Goal: Task Accomplishment & Management: Manage account settings

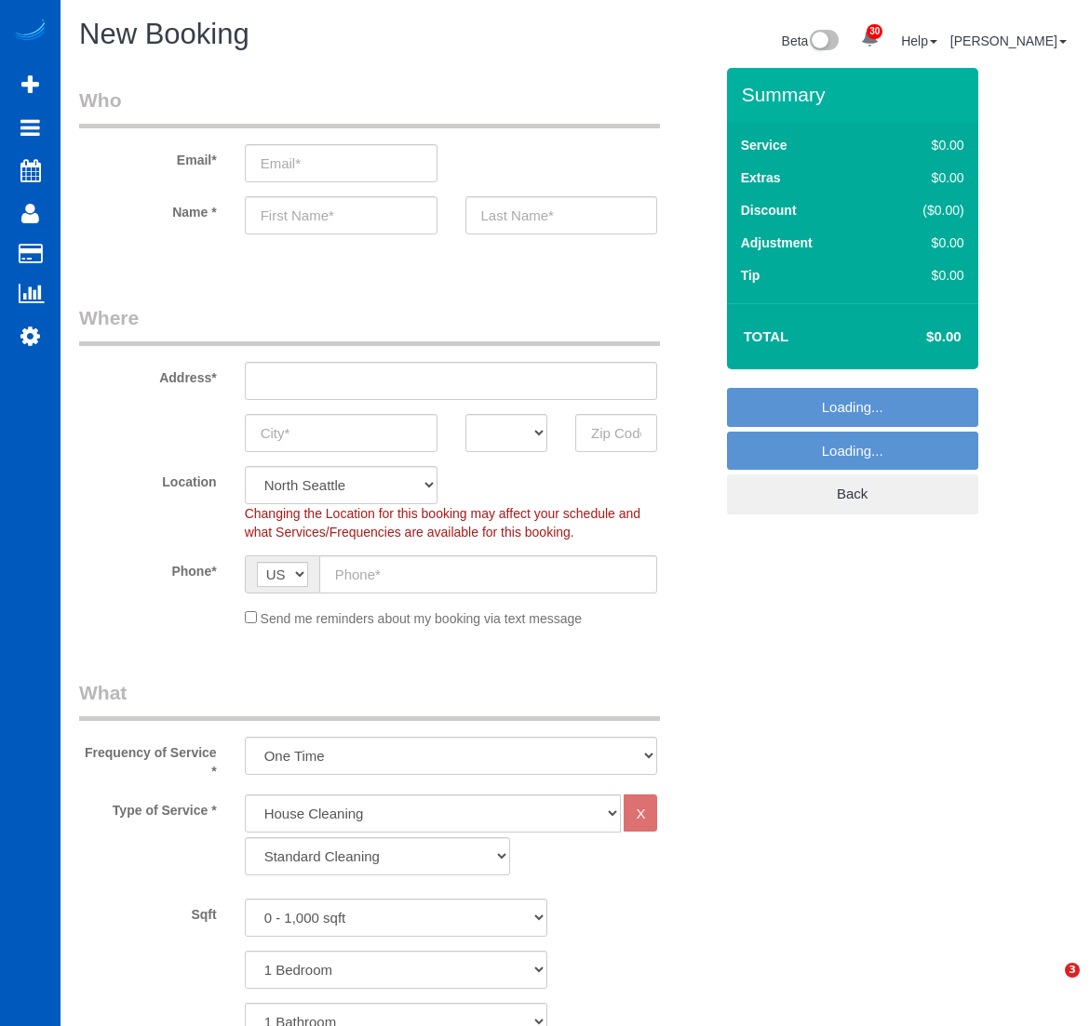
select select "199"
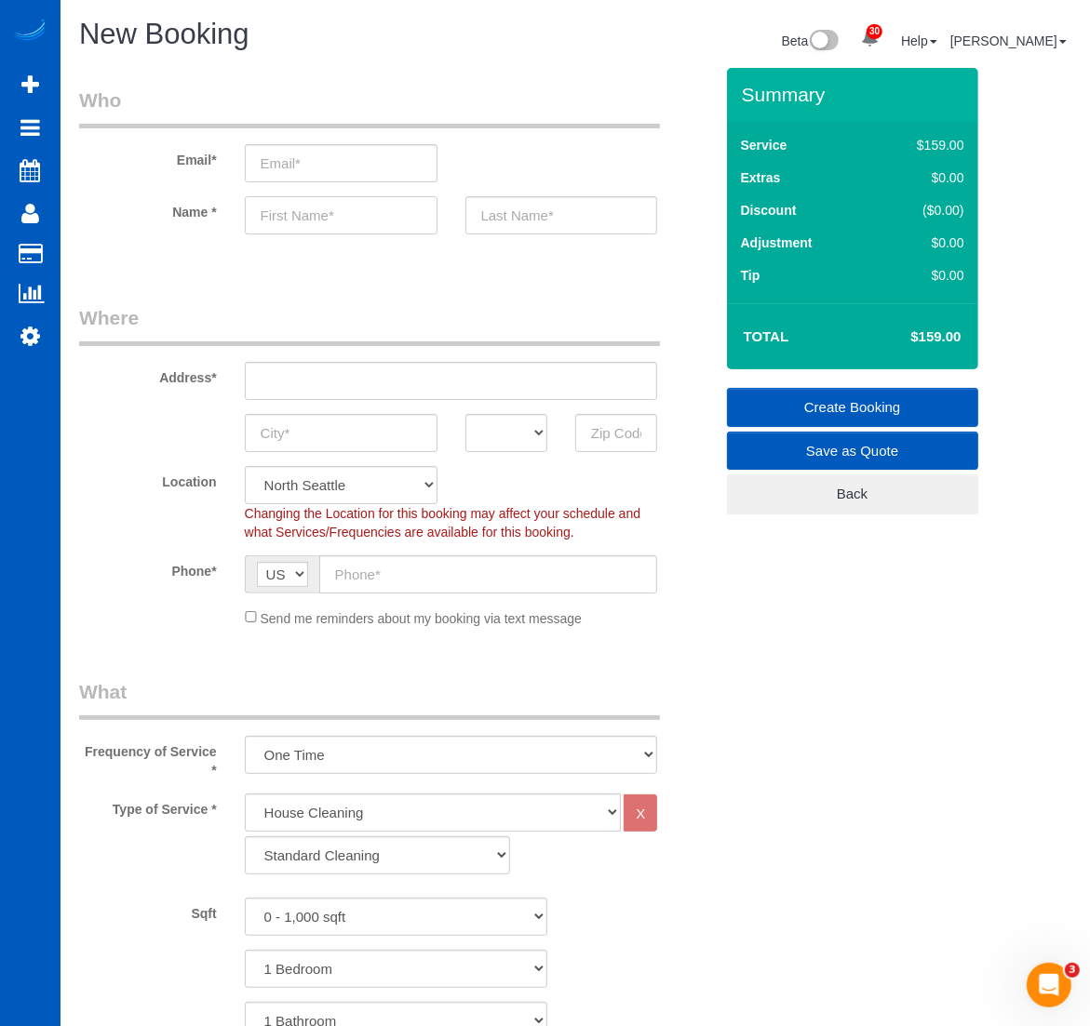
click at [288, 198] on input "text" at bounding box center [341, 215] width 193 height 38
paste input "Kristin Gordon"
drag, startPoint x: 360, startPoint y: 209, endPoint x: 304, endPoint y: 223, distance: 57.5
click at [304, 223] on input "Kristin Gordon" at bounding box center [341, 215] width 193 height 38
type input "Kristin"
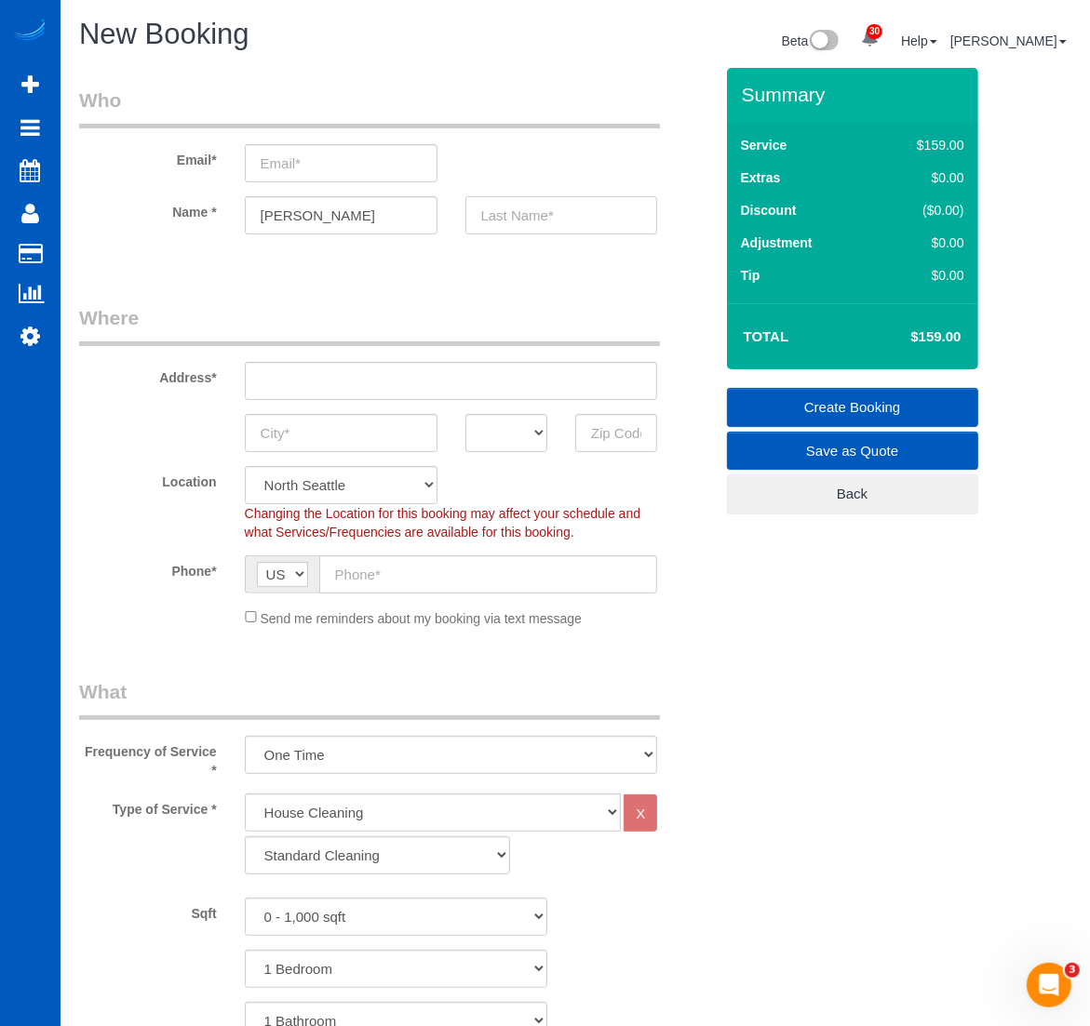
click at [600, 223] on input "text" at bounding box center [561, 215] width 193 height 38
paste input "Gordon"
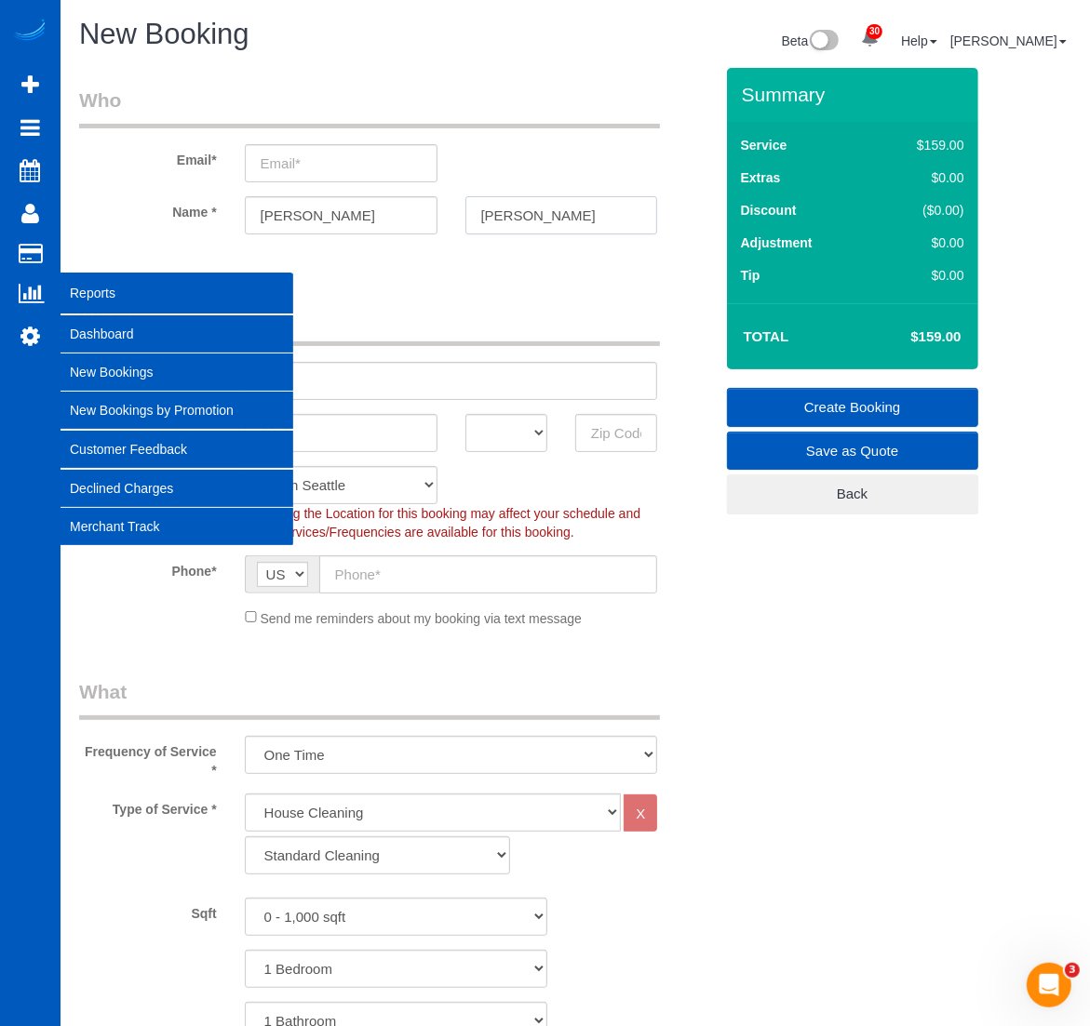
type input "Gordon"
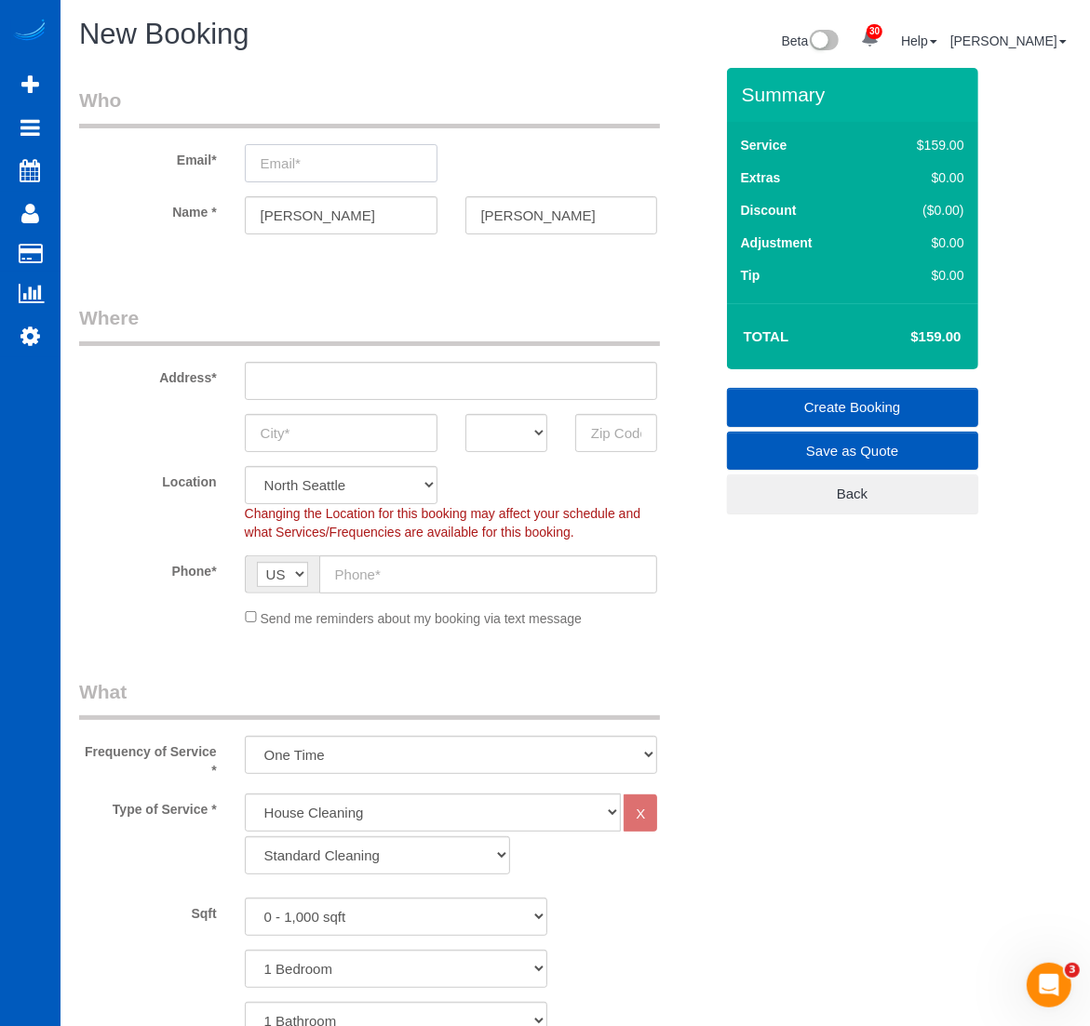
click at [251, 154] on input "email" at bounding box center [341, 163] width 193 height 38
paste input "Kristin.panwell@gmail.com"
type input "Kristin.panwell@gmail.com"
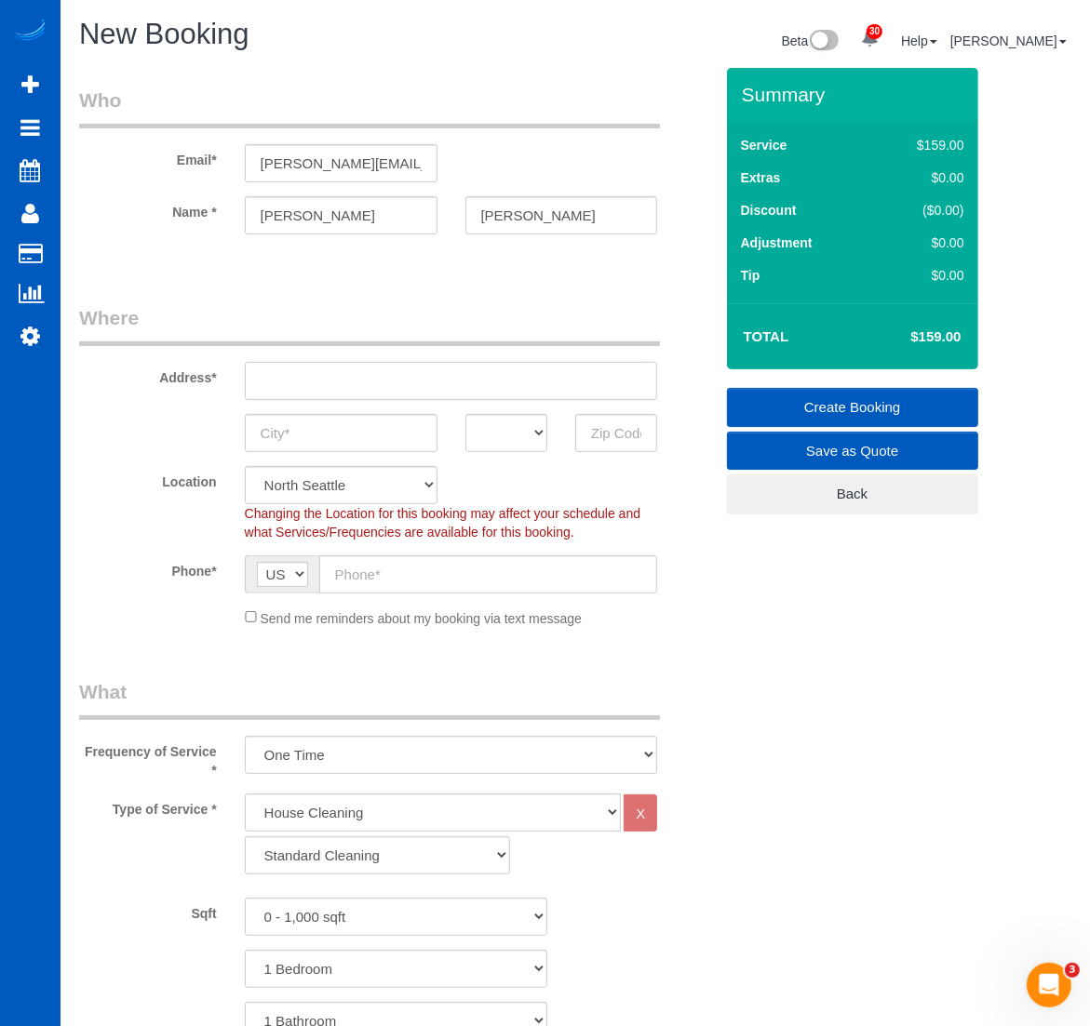
click at [387, 375] on input "text" at bounding box center [451, 381] width 413 height 38
paste input "1226 N Pennsylvania St, Denver, CO 80203"
drag, startPoint x: 554, startPoint y: 366, endPoint x: 496, endPoint y: 384, distance: 60.6
click at [496, 384] on input "1226 N Pennsylvania St, Denver, CO 80203" at bounding box center [451, 381] width 413 height 38
type input "1226 N Pennsylvania St, Denver, CO"
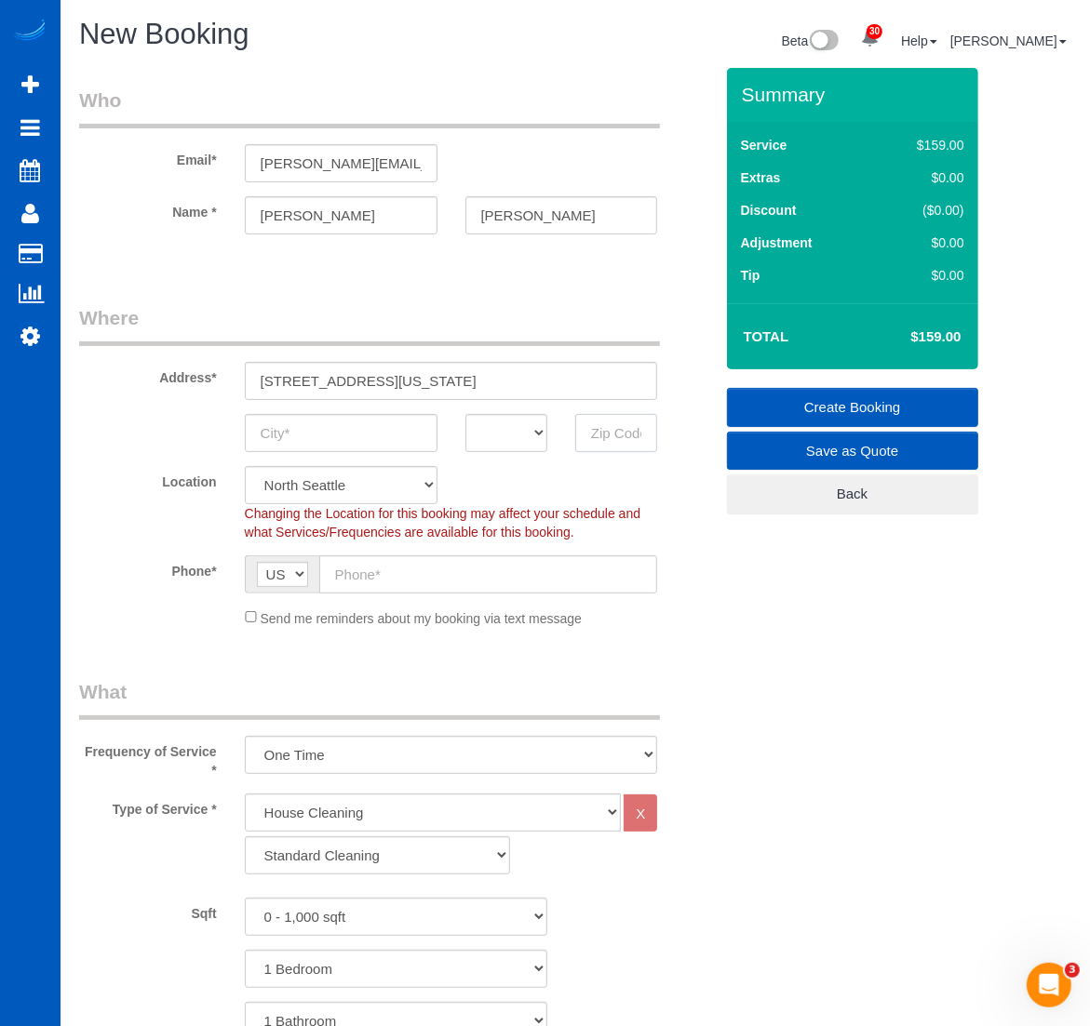
drag, startPoint x: 630, startPoint y: 442, endPoint x: 609, endPoint y: 442, distance: 20.5
click at [630, 442] on input "text" at bounding box center [616, 433] width 82 height 38
paste input "80203"
type input "80203"
click at [510, 440] on select "AK AL AR AZ CA CO CT DC DE FL GA HI IA ID IL IN KS KY LA MA MD ME MI MN MO MS M…" at bounding box center [506, 433] width 82 height 38
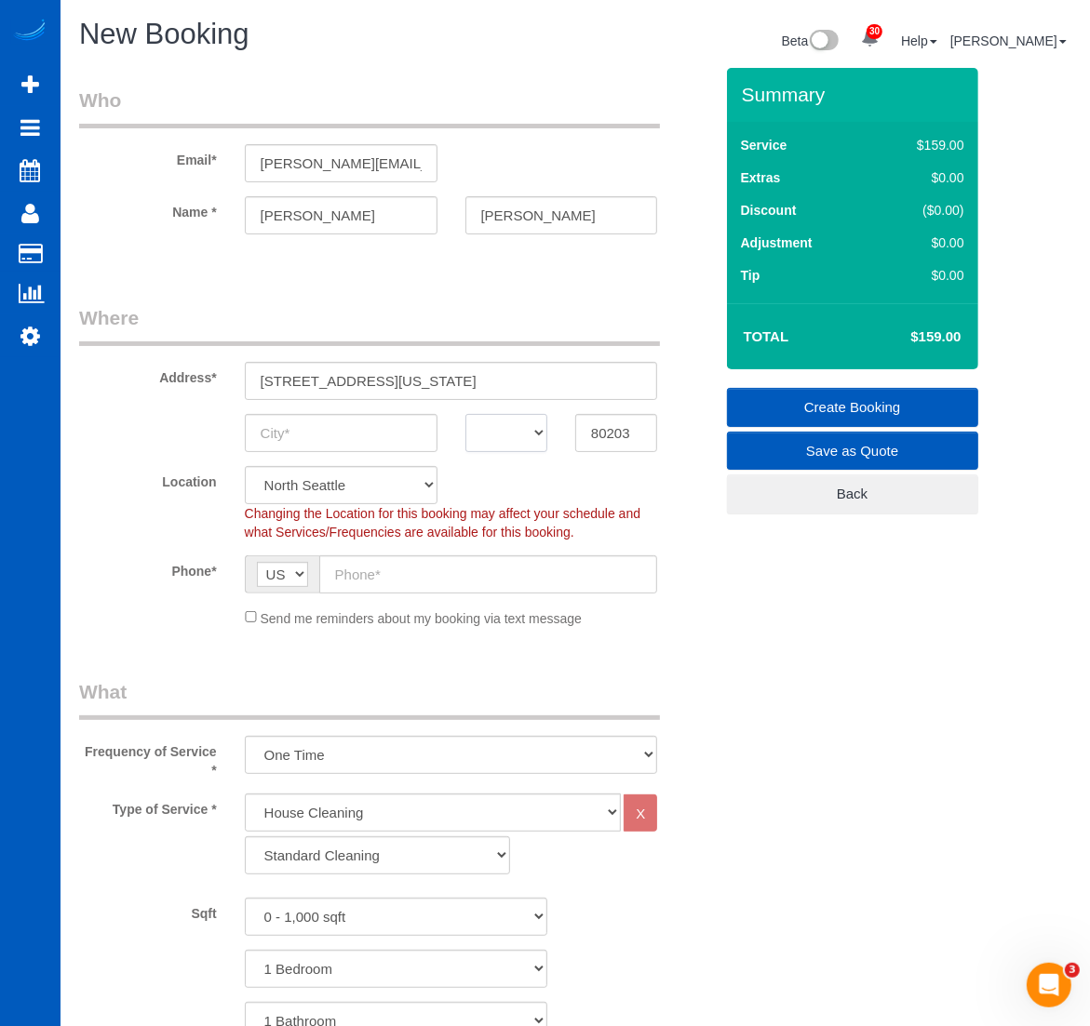
select select "266"
select select "object:4361"
select select "CO"
click at [465, 414] on select "AK AL AR AZ CA CO CT DC DE FL GA HI IA ID IL IN KS KY LA MA MD ME MI MN MO MS M…" at bounding box center [506, 433] width 82 height 38
drag, startPoint x: 421, startPoint y: 369, endPoint x: 461, endPoint y: 373, distance: 40.2
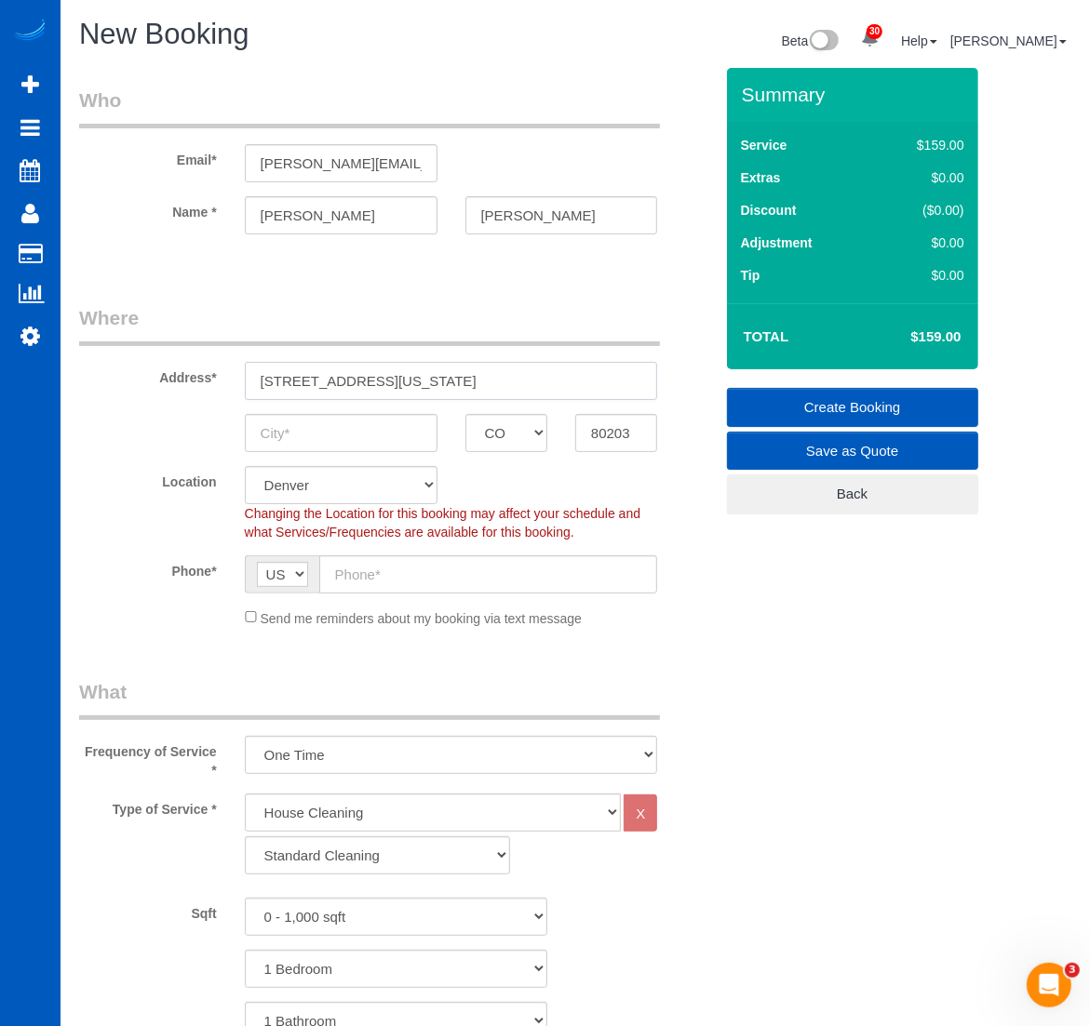
click at [461, 373] on input "1226 N Pennsylvania St, Denver, CO" at bounding box center [451, 381] width 413 height 38
click at [366, 444] on input "text" at bounding box center [341, 433] width 193 height 38
paste input "[GEOGRAPHIC_DATA]"
type input "[GEOGRAPHIC_DATA]"
drag, startPoint x: 513, startPoint y: 372, endPoint x: 408, endPoint y: 396, distance: 107.9
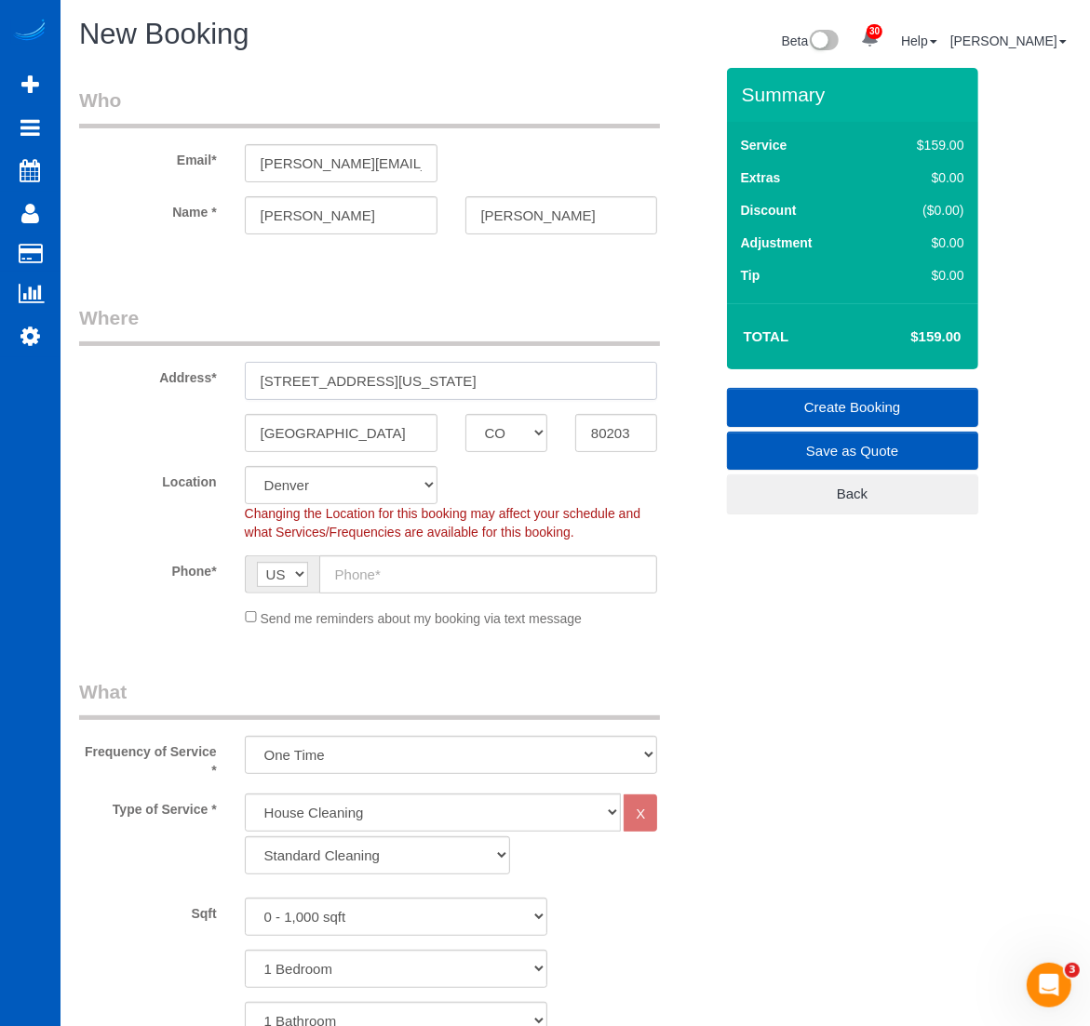
click at [408, 396] on input "1226 N Pennsylvania St, Denver, CO" at bounding box center [451, 381] width 413 height 38
type input "1226 N Pennsylvania St"
click at [249, 625] on div "Send me reminders about my booking via text message" at bounding box center [451, 618] width 441 height 20
click at [364, 566] on input "text" at bounding box center [488, 574] width 339 height 38
paste input "(224) 622-4819"
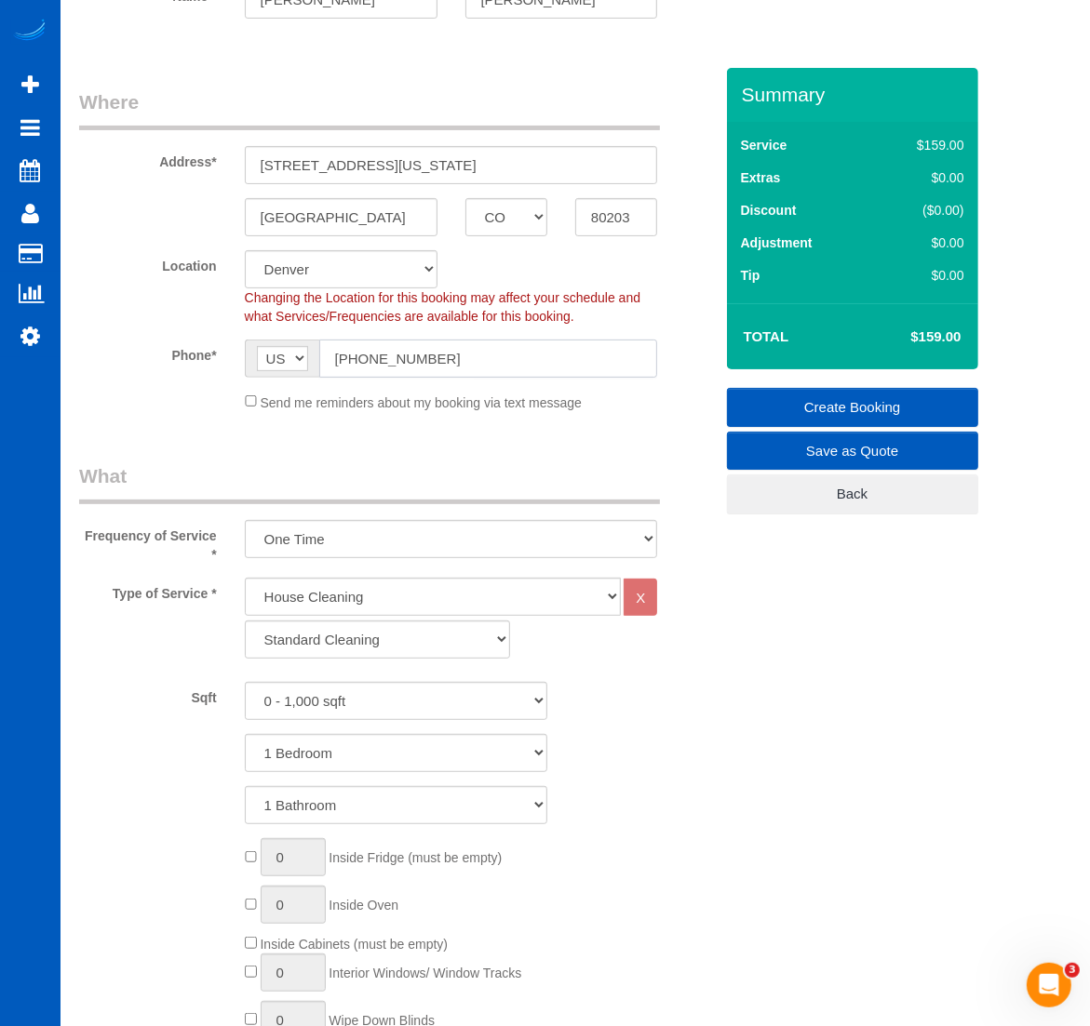
scroll to position [582, 0]
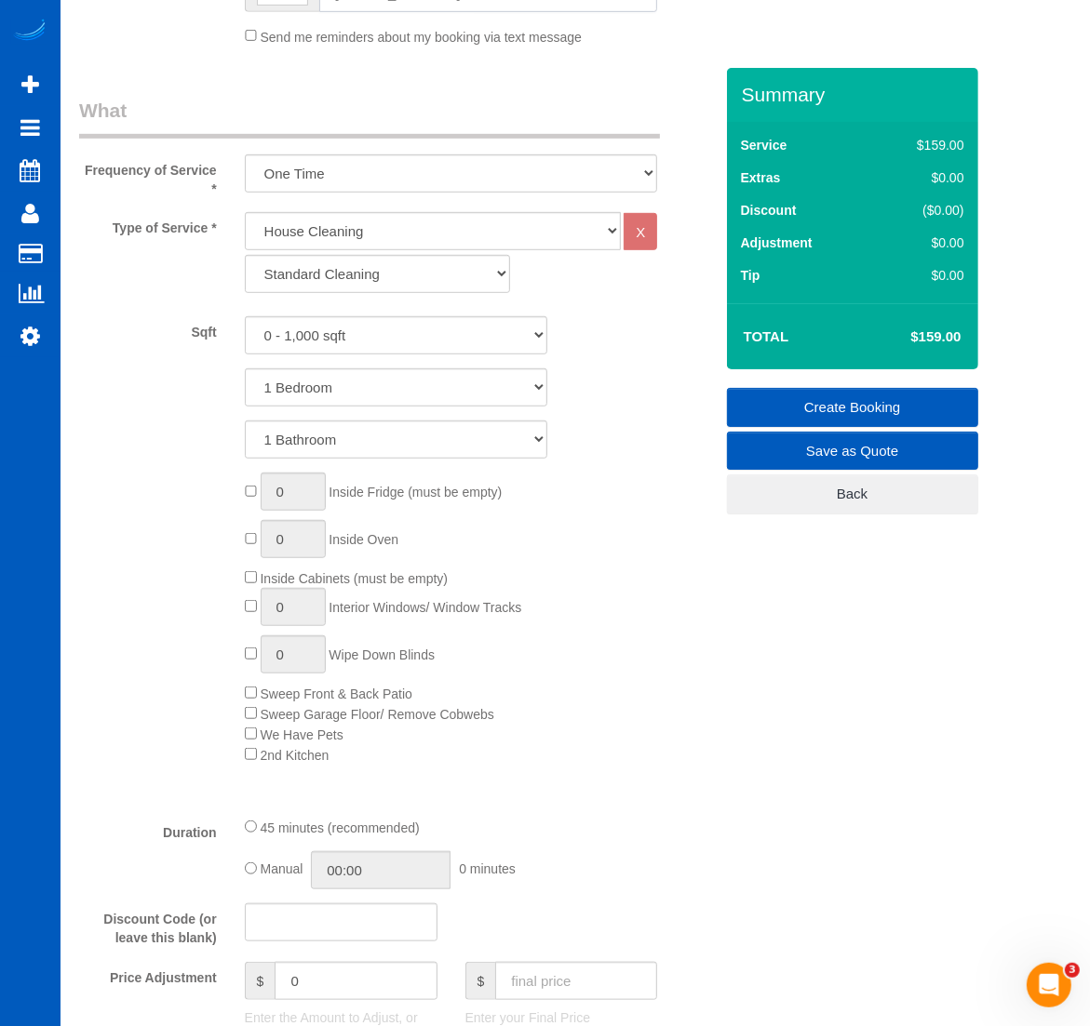
type input "(224) 622-4819"
drag, startPoint x: 313, startPoint y: 273, endPoint x: 323, endPoint y: 291, distance: 21.2
click at [313, 273] on select "Standard Cleaning Deep Cleaning Move In/ Out Cleaning" at bounding box center [378, 274] width 266 height 38
select select "367"
click at [245, 255] on select "Standard Cleaning Deep Cleaning Move In/ Out Cleaning" at bounding box center [378, 274] width 266 height 38
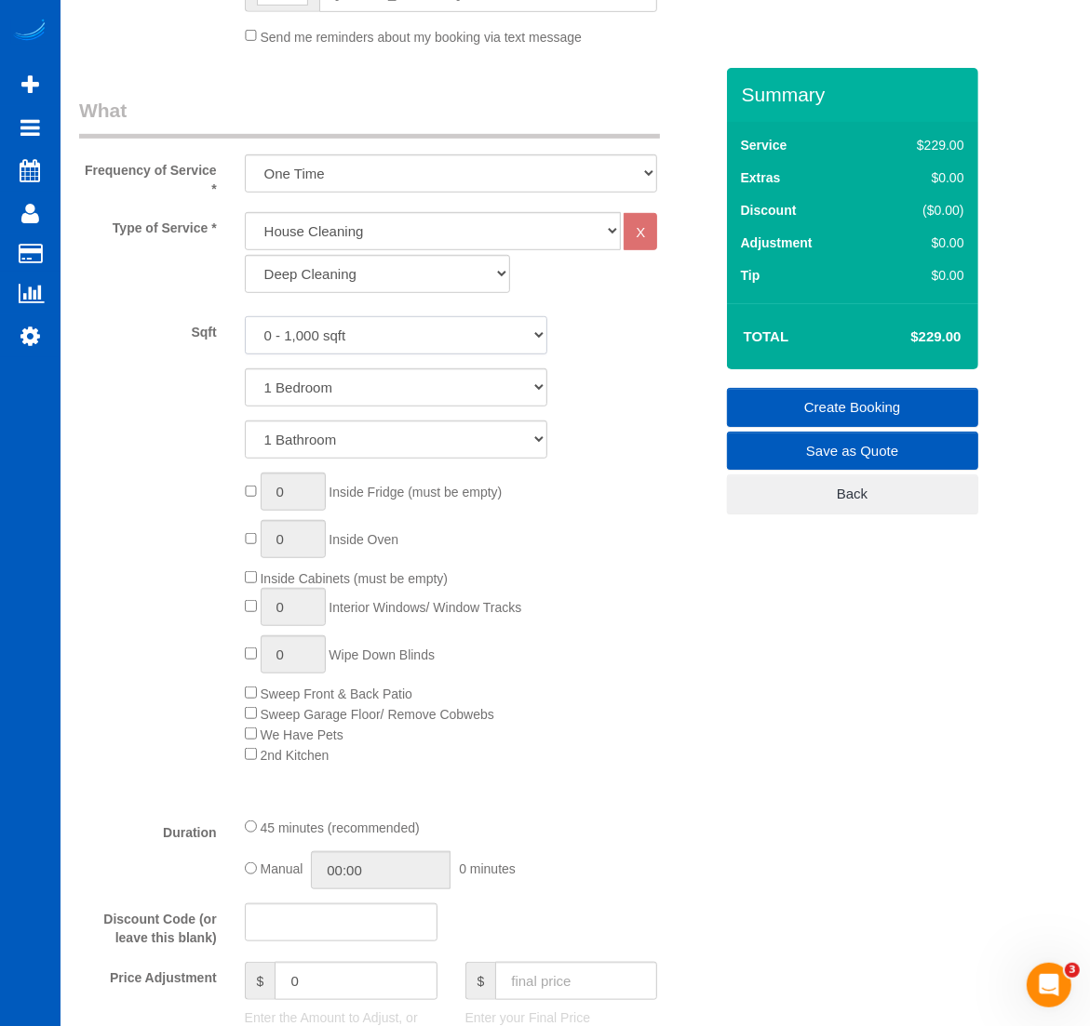
click at [356, 340] on select "0 - 1,000 sqft 1,001 - 1,500 sqft 1,501 - 2,000 sqft 2,001 - 2,500 sqft 2,501 -…" at bounding box center [396, 335] width 302 height 38
select select "2001"
click at [245, 316] on select "0 - 1,000 sqft 1,001 - 1,500 sqft 1,501 - 2,000 sqft 2,001 - 2,500 sqft 2,501 -…" at bounding box center [396, 335] width 302 height 38
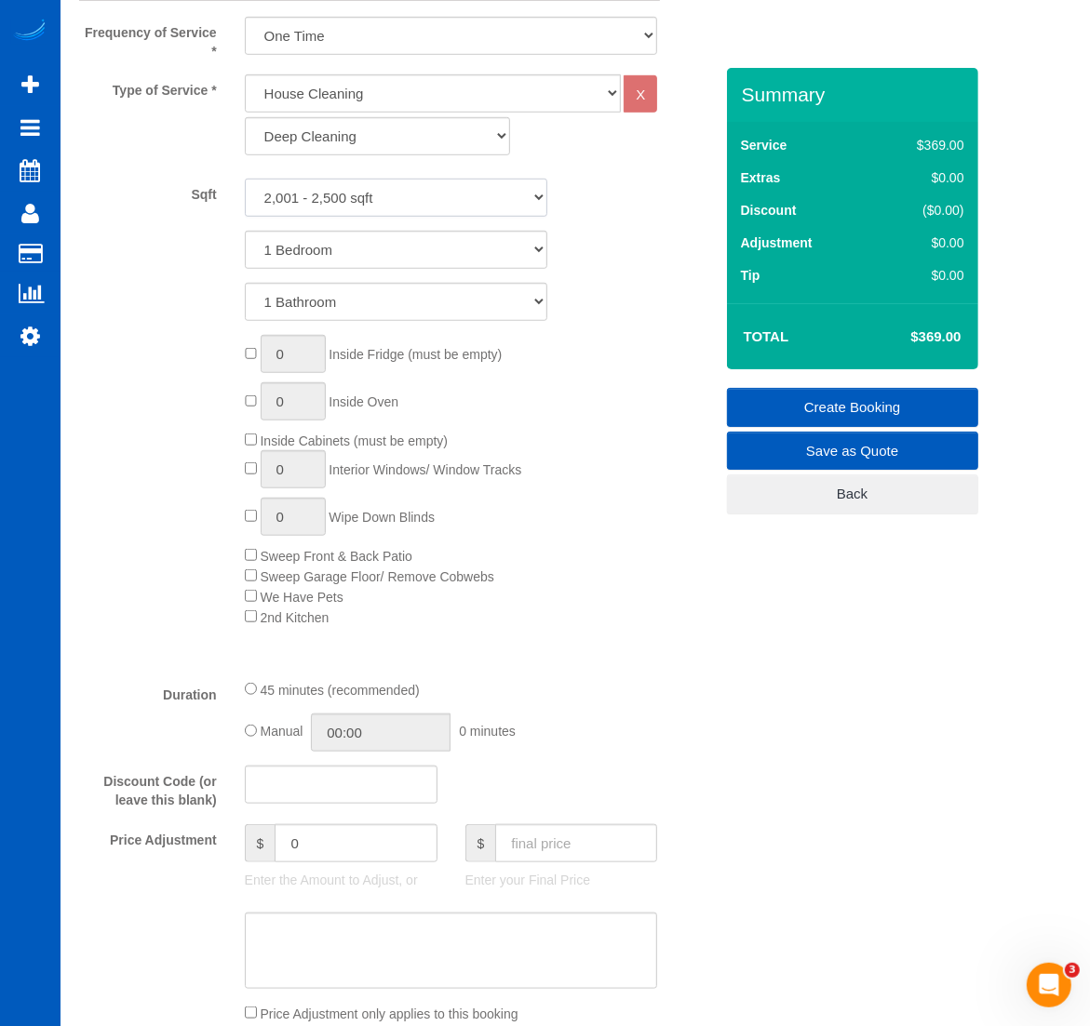
scroll to position [775, 0]
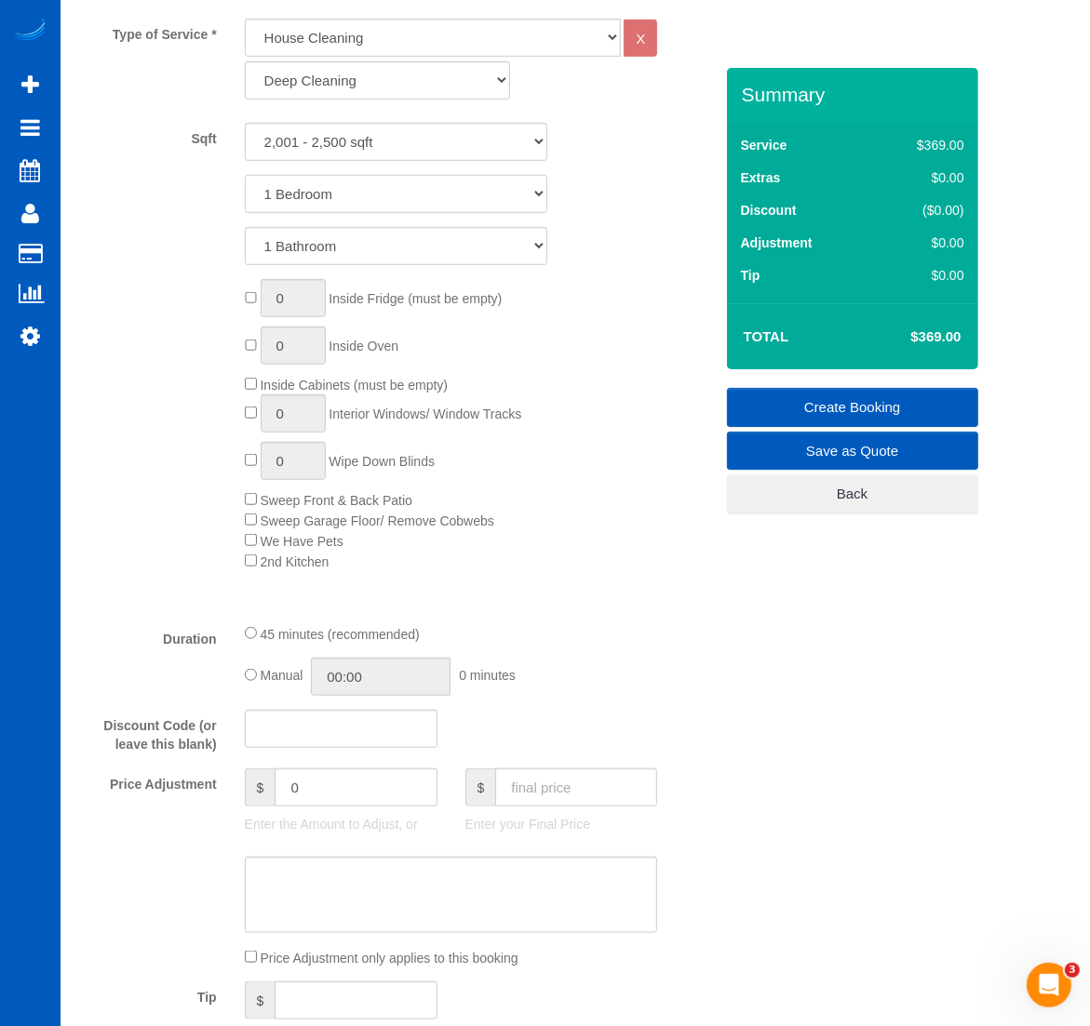
drag, startPoint x: 319, startPoint y: 192, endPoint x: 316, endPoint y: 210, distance: 18.8
click at [319, 192] on select "1 Bedroom 2 Bedrooms 3 Bedrooms 4 Bedrooms 5 Bedrooms 6 Bedrooms 7 Bedrooms" at bounding box center [396, 194] width 302 height 38
select select "4"
click at [245, 175] on select "1 Bedroom 2 Bedrooms 3 Bedrooms 4 Bedrooms 5 Bedrooms 6 Bedrooms 7 Bedrooms" at bounding box center [396, 194] width 302 height 38
click at [290, 242] on select "1 Bathroom 2 Bathrooms 3 Bathrooms 4 Bathrooms 5 Bathrooms 6 Bathrooms 7 Bathro…" at bounding box center [396, 246] width 302 height 38
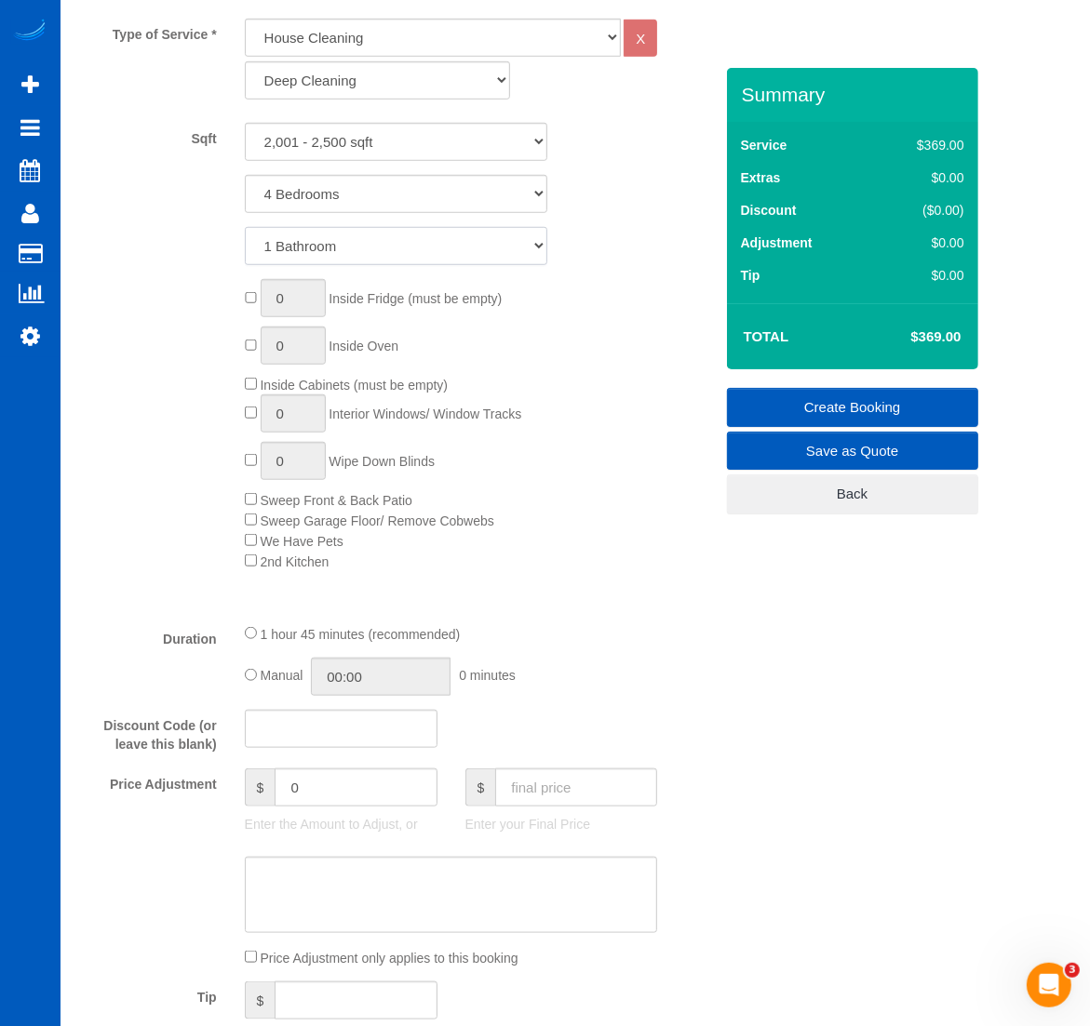
select select "2"
click at [245, 227] on select "1 Bathroom 2 Bathrooms 3 Bathrooms 4 Bathrooms 5 Bathrooms 6 Bathrooms 7 Bathro…" at bounding box center [396, 246] width 302 height 38
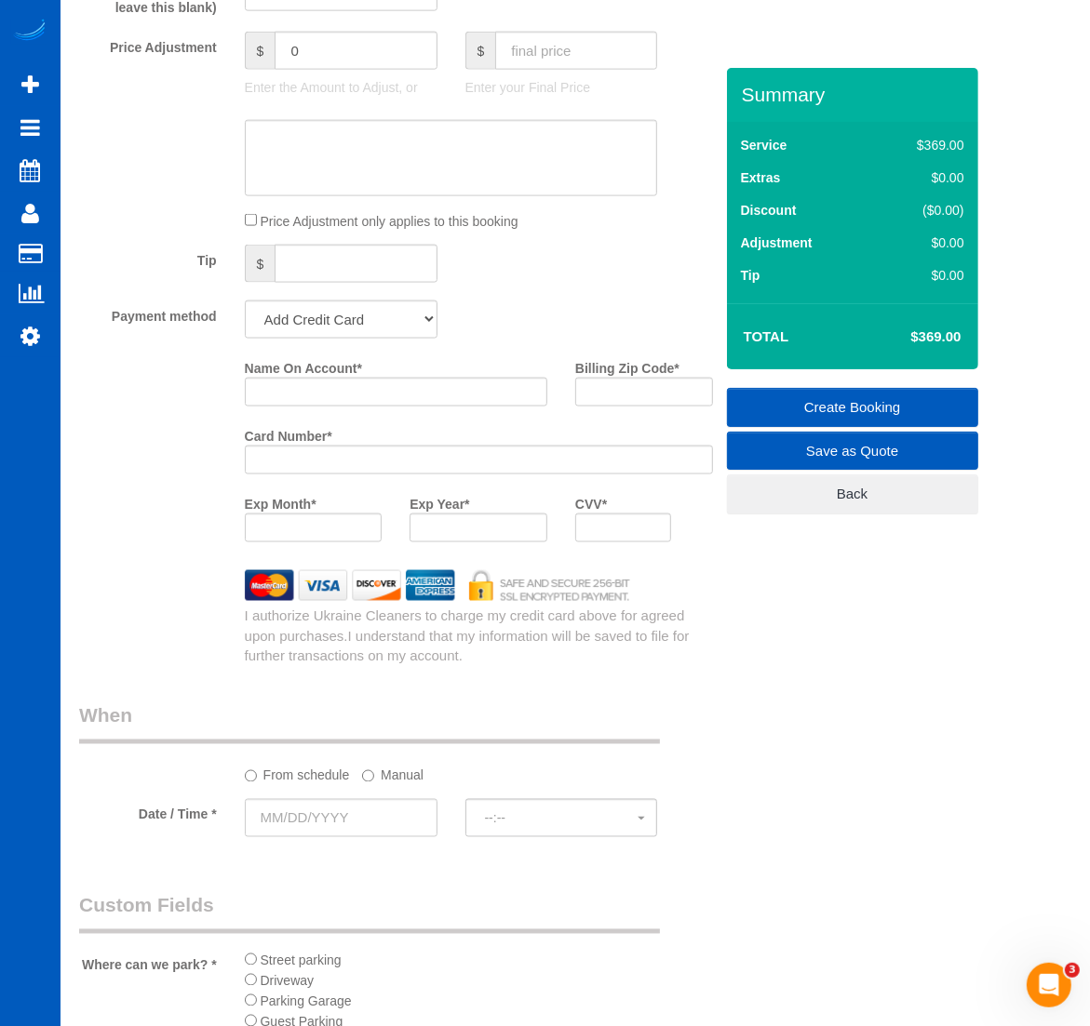
scroll to position [1550, 0]
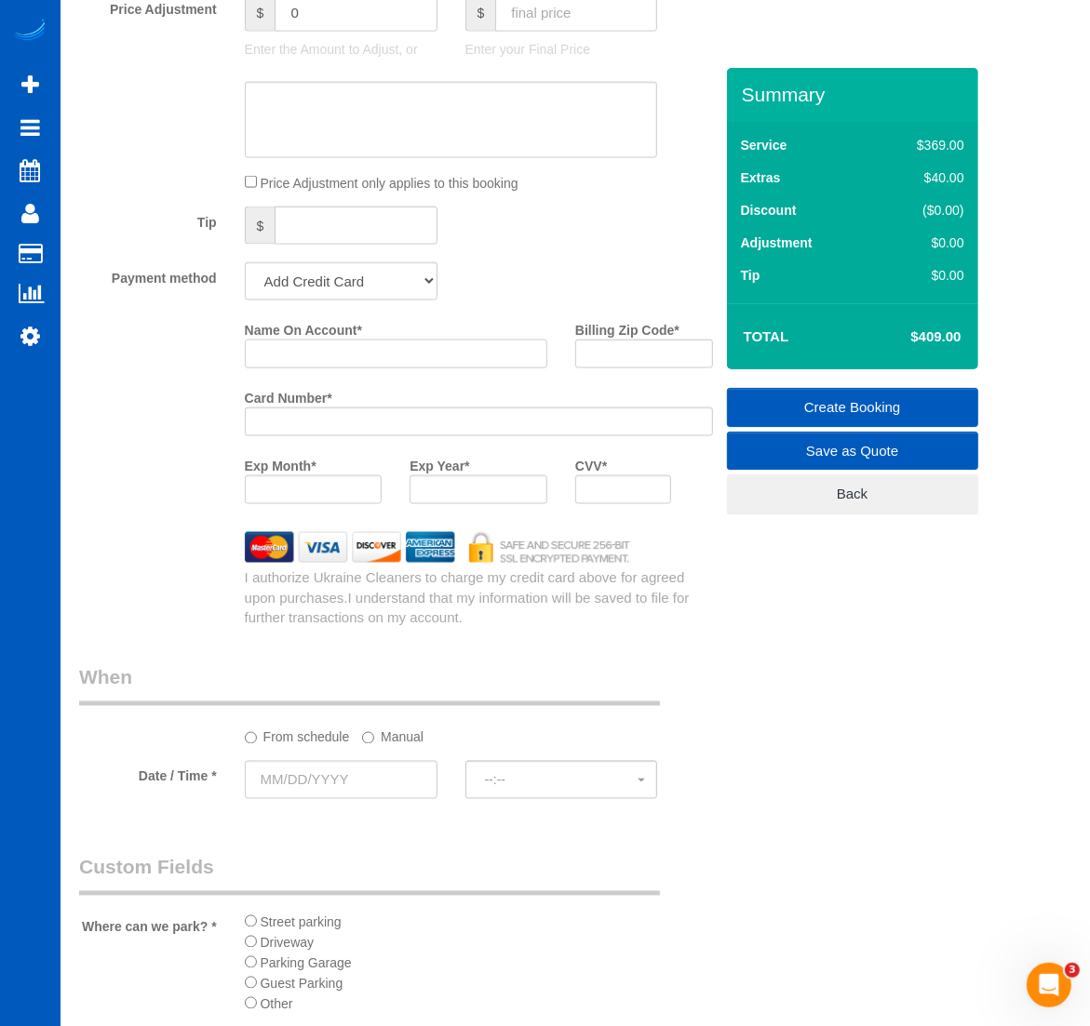
click at [287, 344] on input "Name On Account *" at bounding box center [396, 354] width 302 height 29
paste input "Kristin Panwell"
type input "Kristin Panwell"
click at [614, 347] on input "Billing Zip Code *" at bounding box center [644, 354] width 138 height 29
paste input "80203"
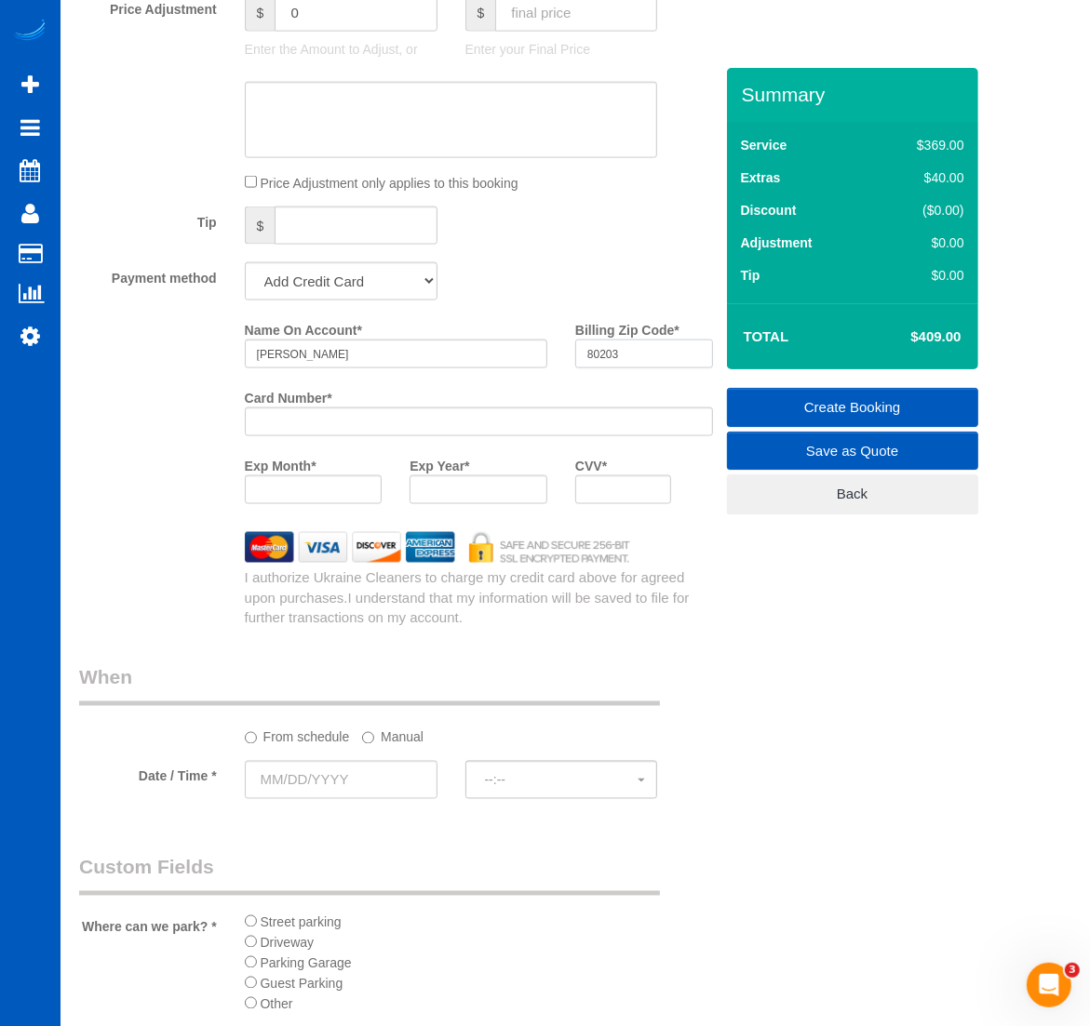
type input "80203"
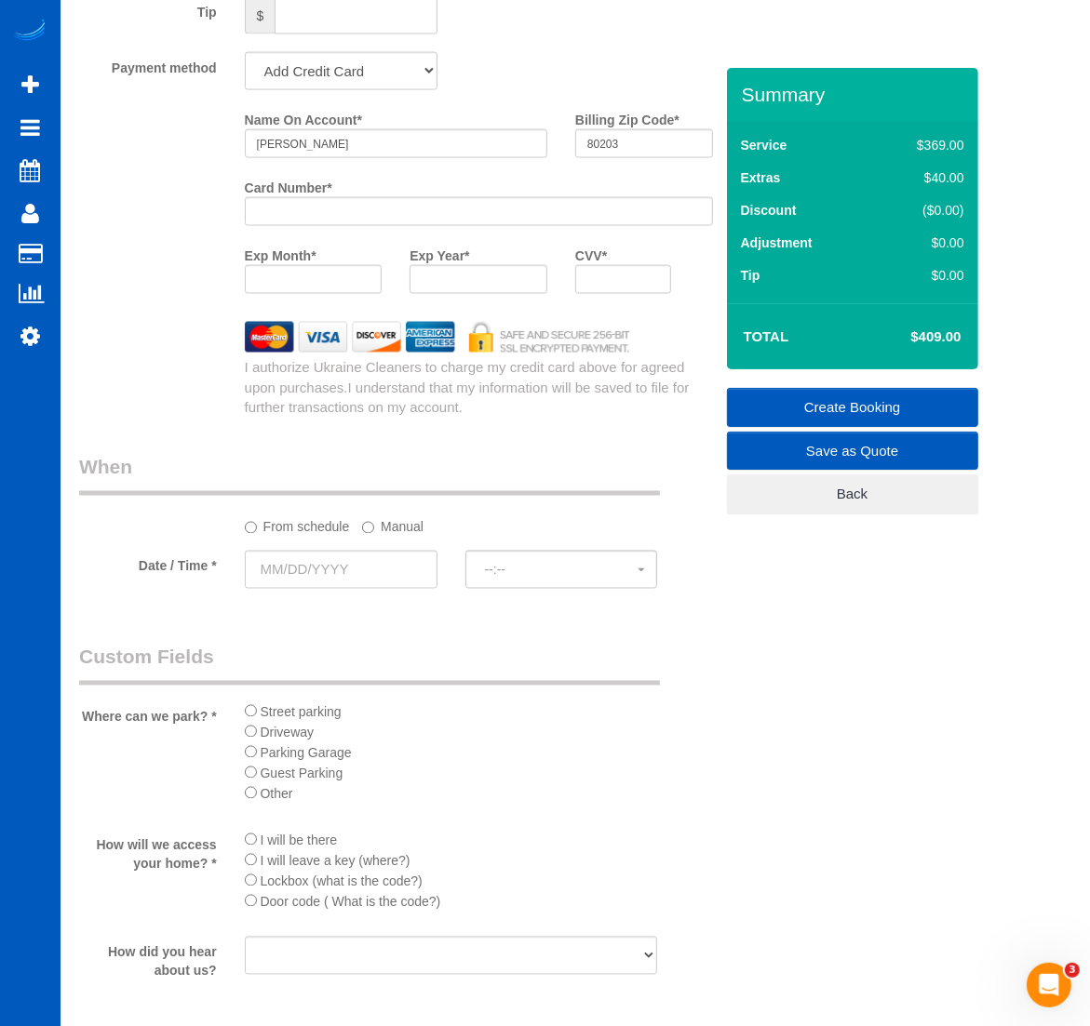
scroll to position [1938, 0]
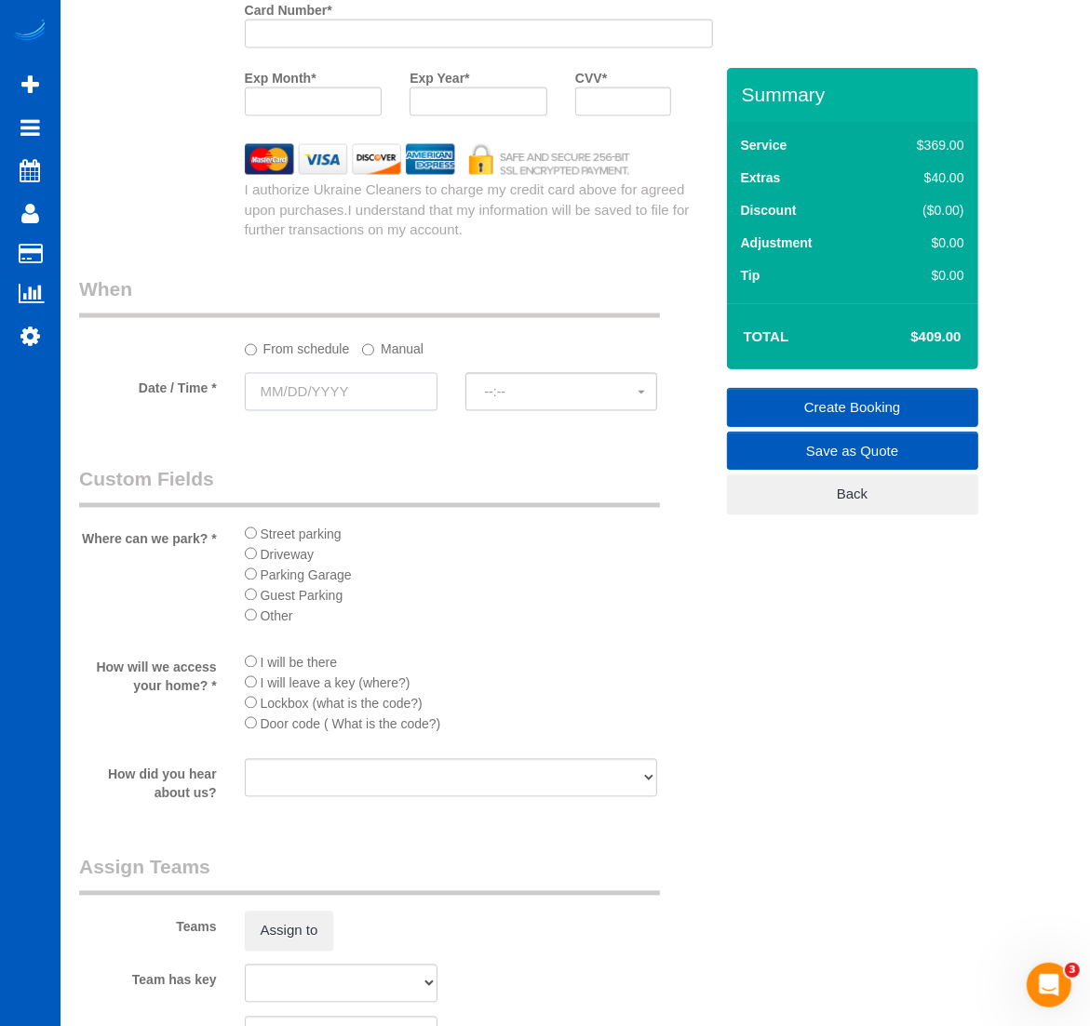
click at [291, 389] on input "text" at bounding box center [341, 392] width 193 height 38
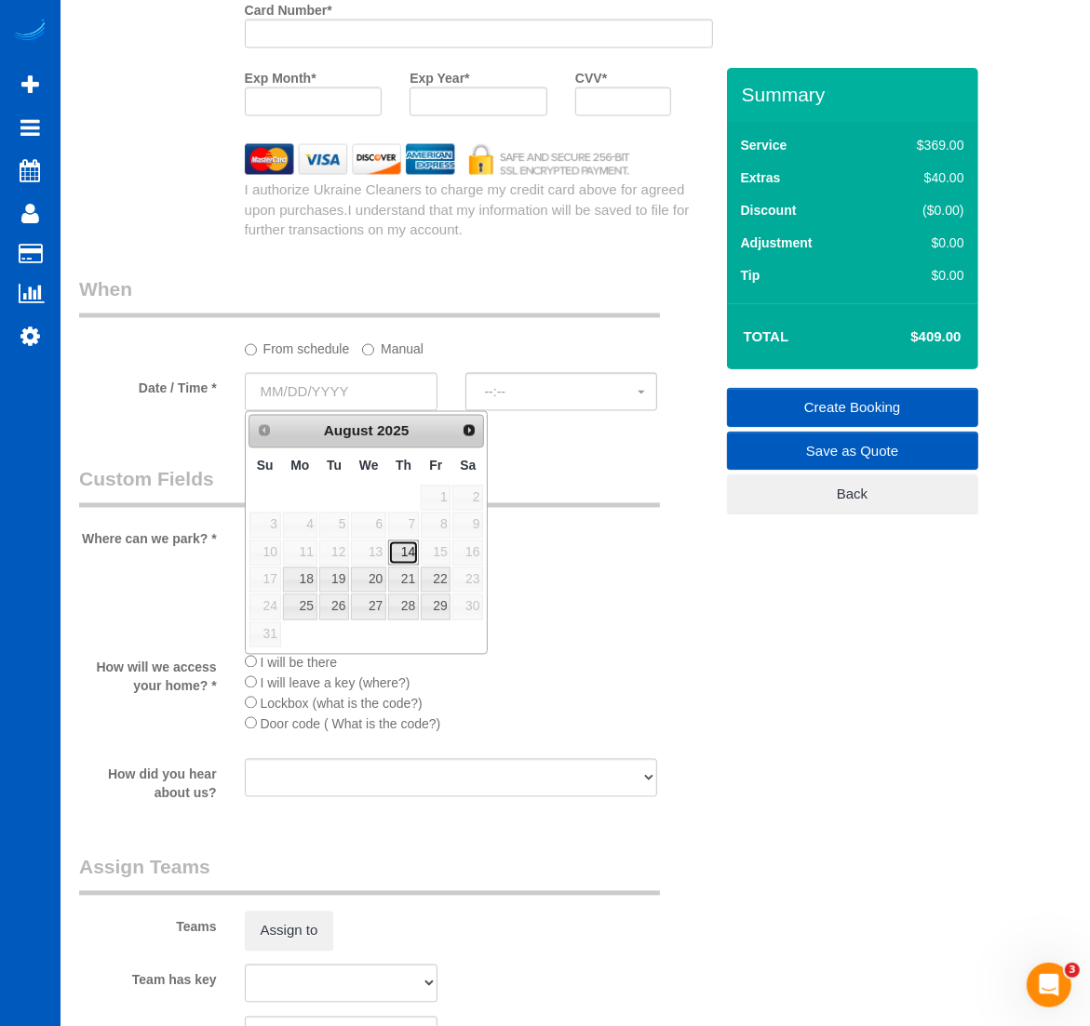
click at [398, 555] on link "14" at bounding box center [403, 553] width 31 height 25
type input "[DATE]"
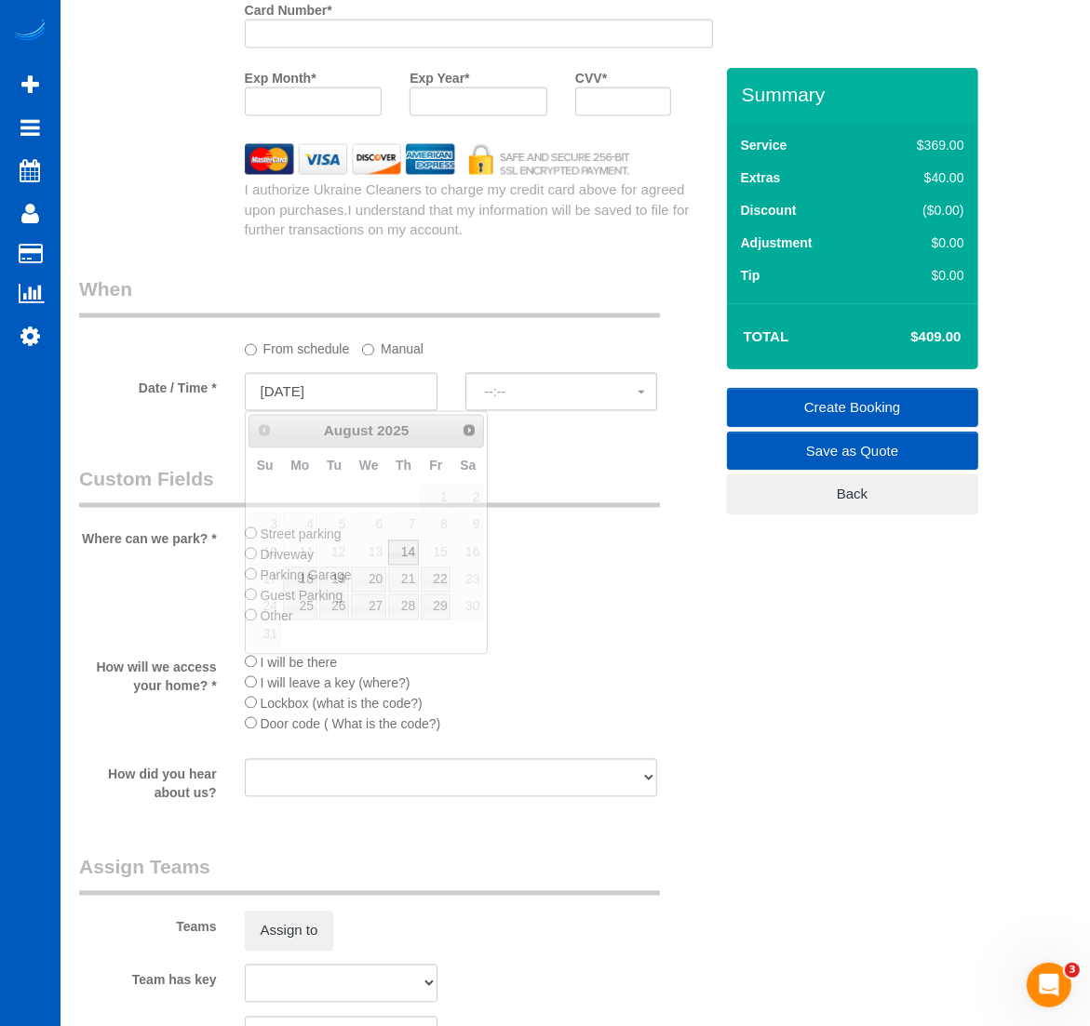
select select "spot13"
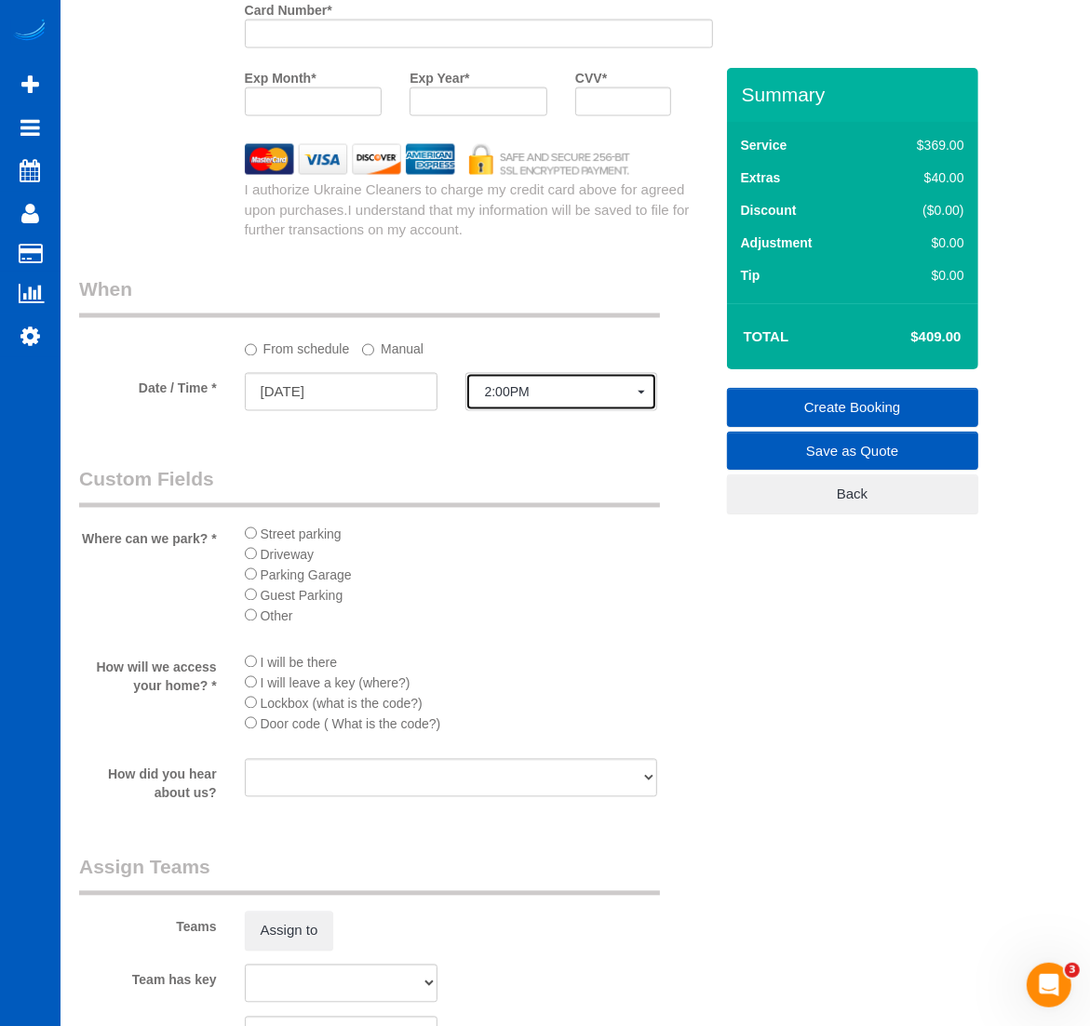
click at [512, 386] on span "2:00PM" at bounding box center [562, 392] width 154 height 15
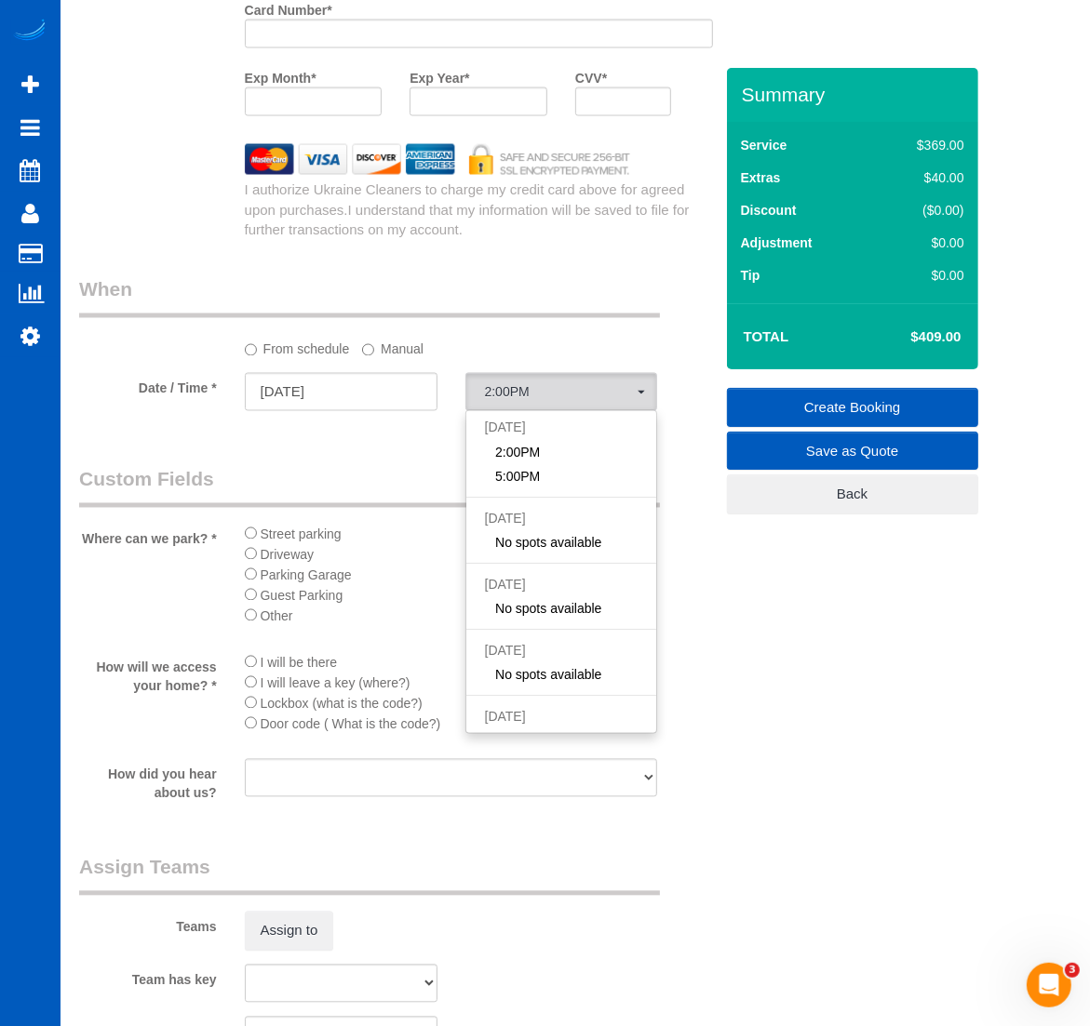
click at [377, 350] on label "Manual" at bounding box center [392, 346] width 61 height 25
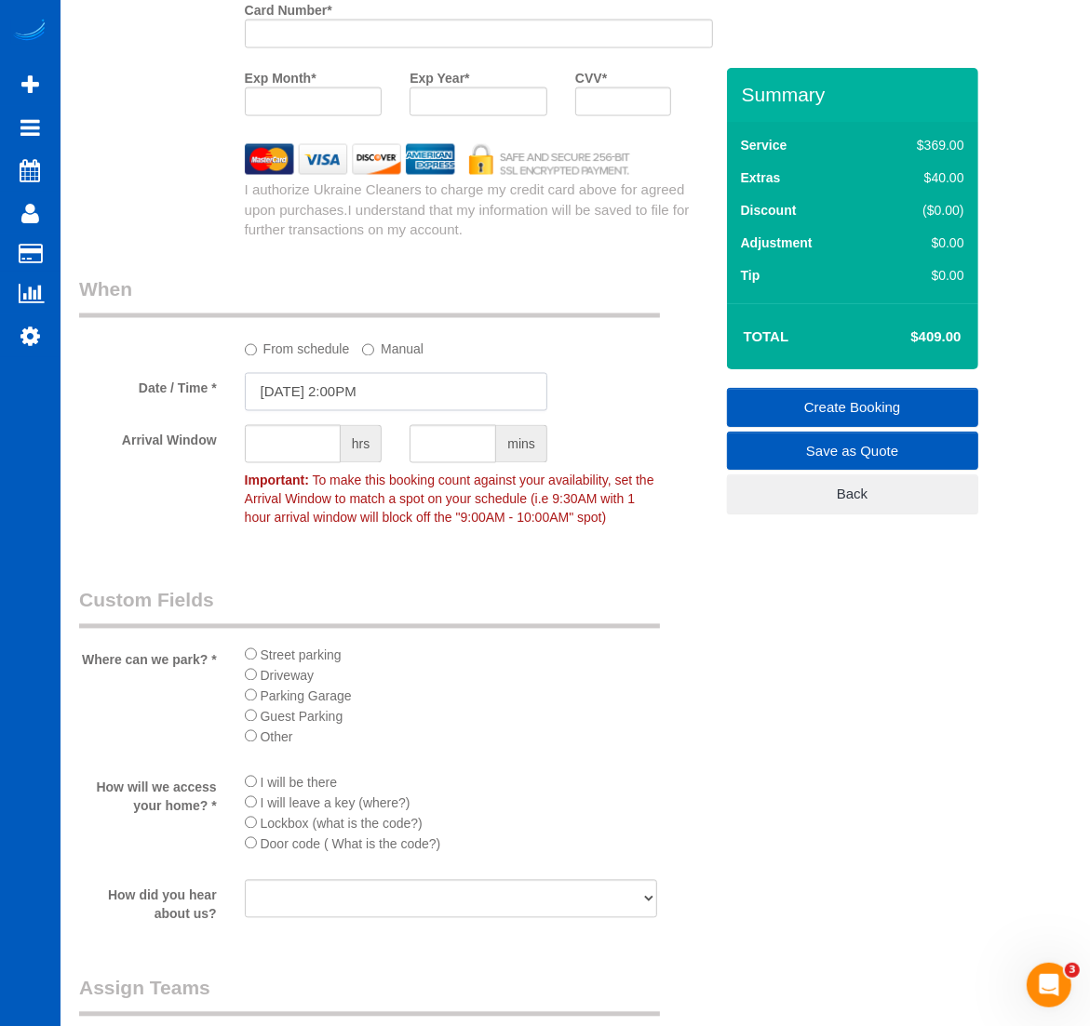
click at [336, 388] on input "08/14/2025 2:00PM" at bounding box center [396, 392] width 302 height 38
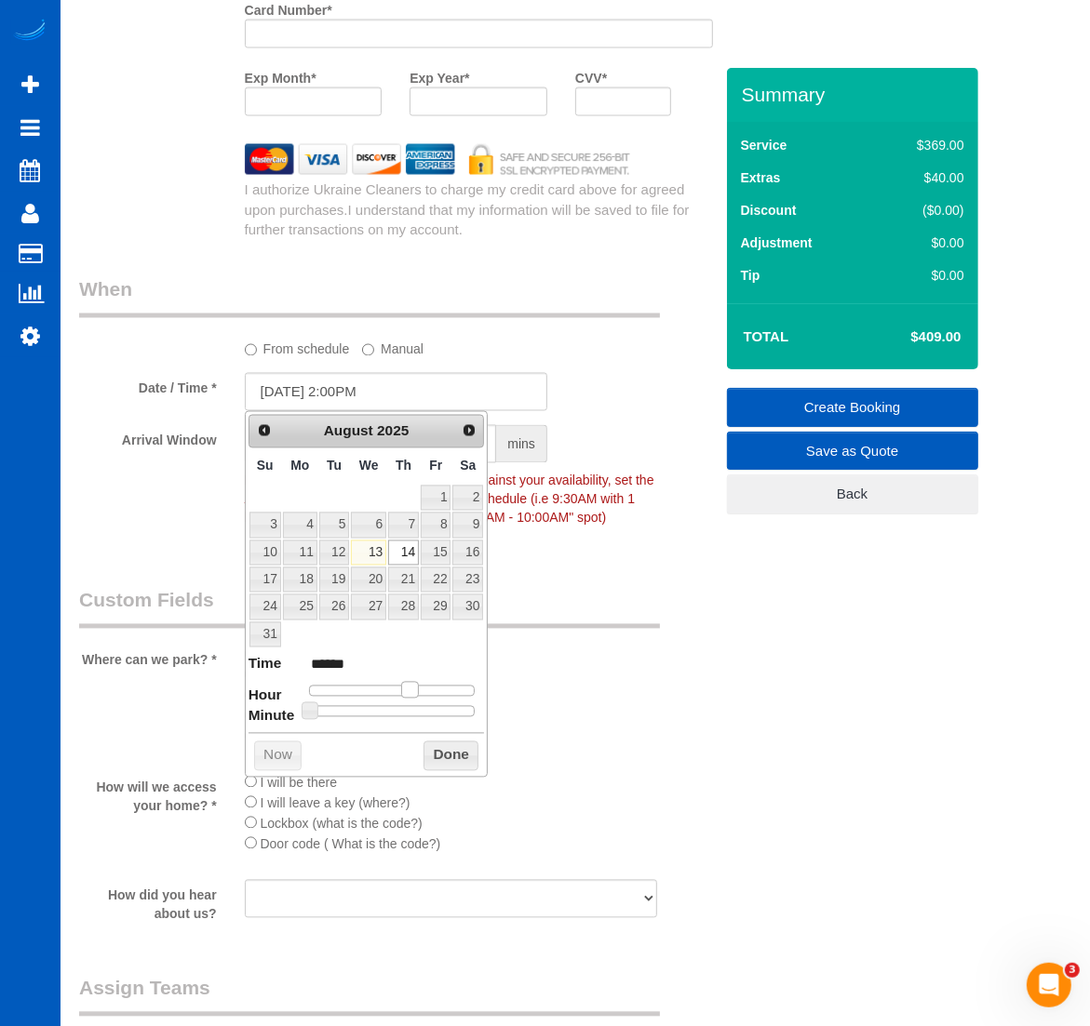
type input "08/14/2025 1:00PM"
type input "******"
type input "08/14/2025 12:00PM"
type input "*******"
type input "08/14/2025 11:00AM"
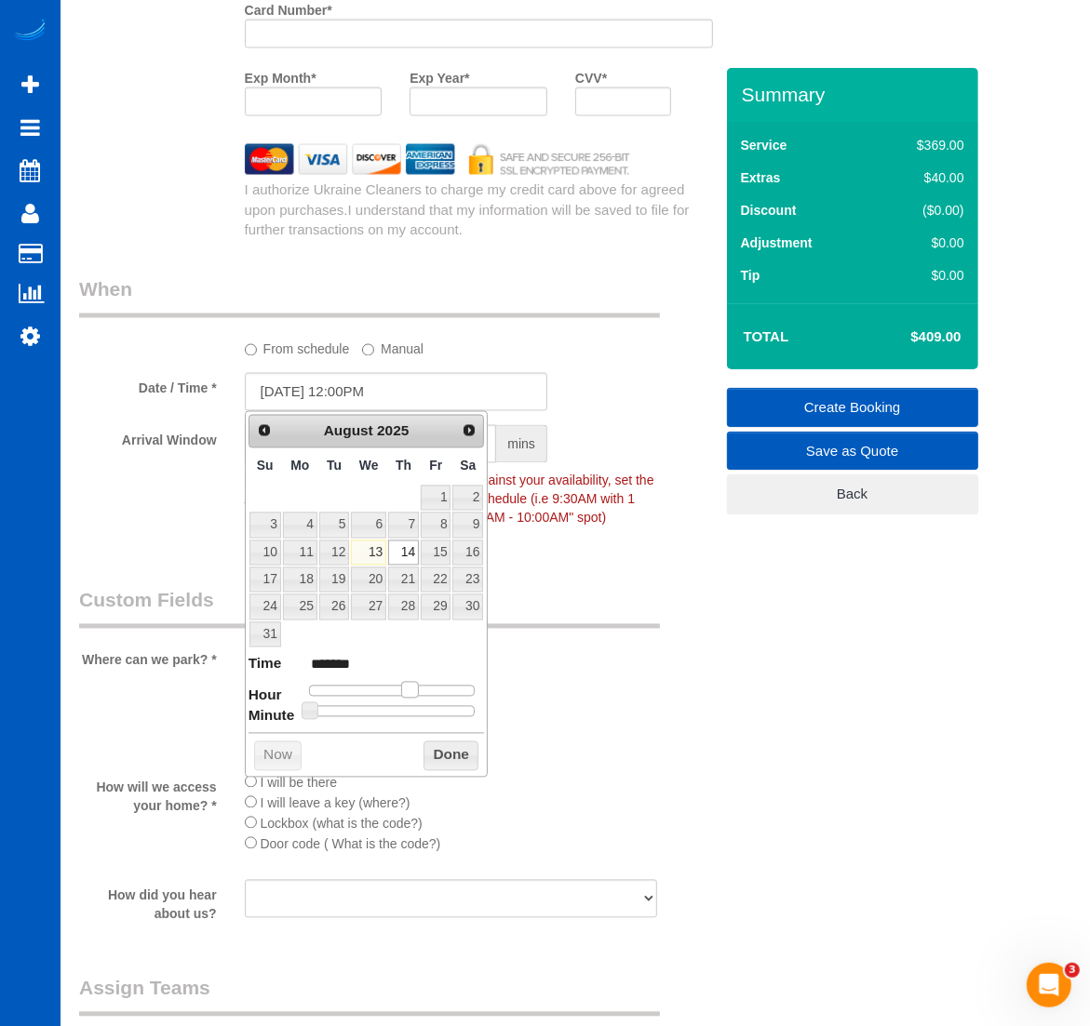
type input "*******"
type input "08/14/2025 10:00AM"
type input "*******"
drag, startPoint x: 403, startPoint y: 687, endPoint x: 379, endPoint y: 696, distance: 25.9
click at [379, 696] on span at bounding box center [380, 690] width 17 height 17
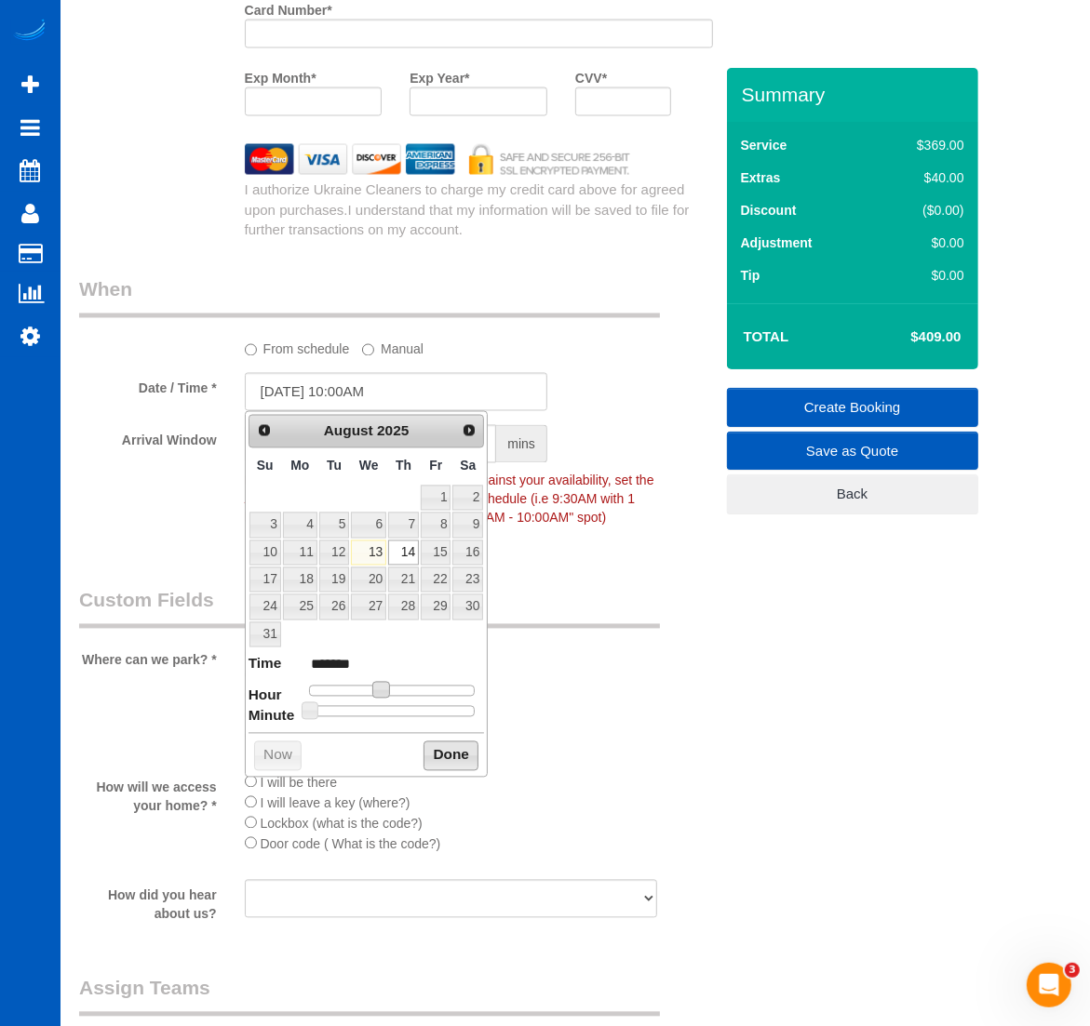
click at [423, 749] on button "Done" at bounding box center [450, 757] width 55 height 30
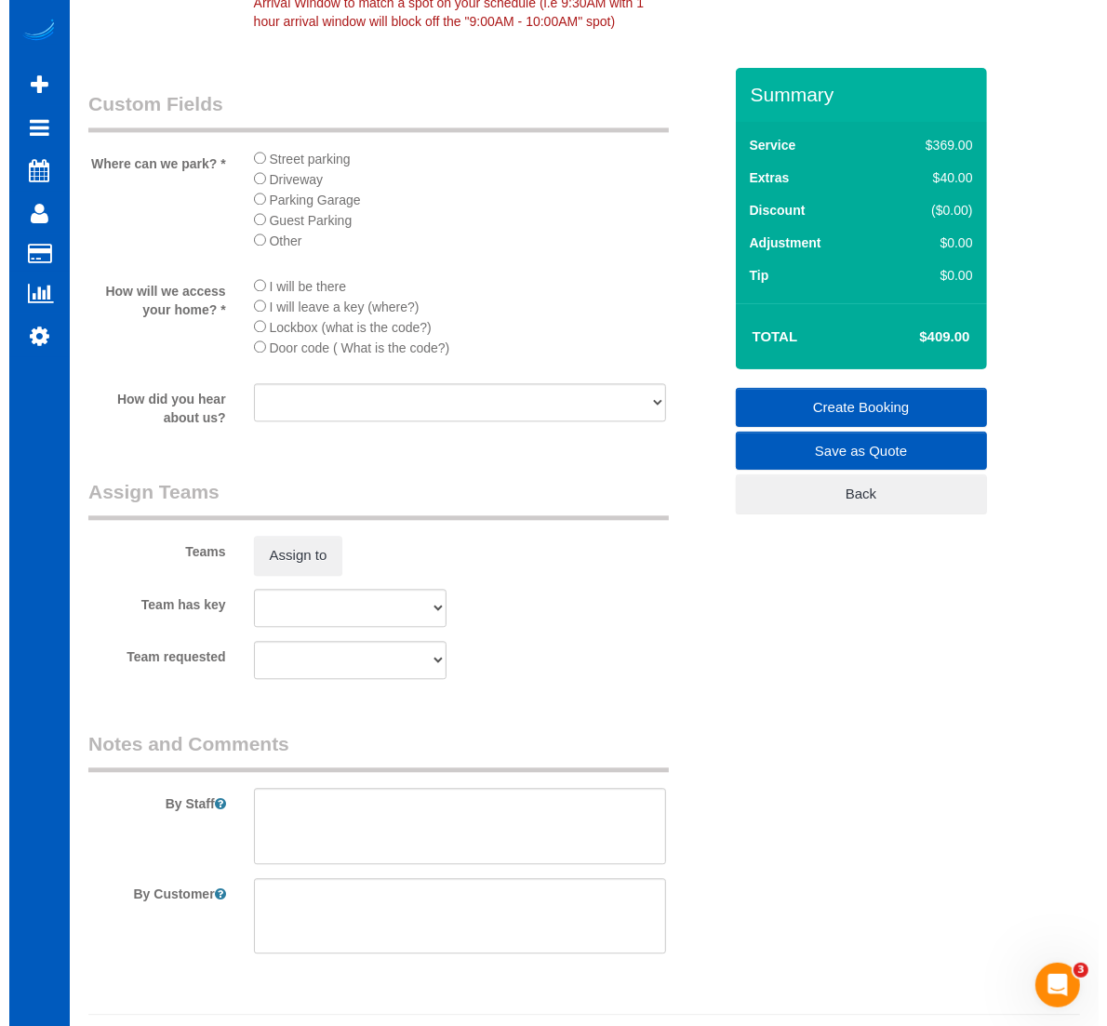
scroll to position [2480, 0]
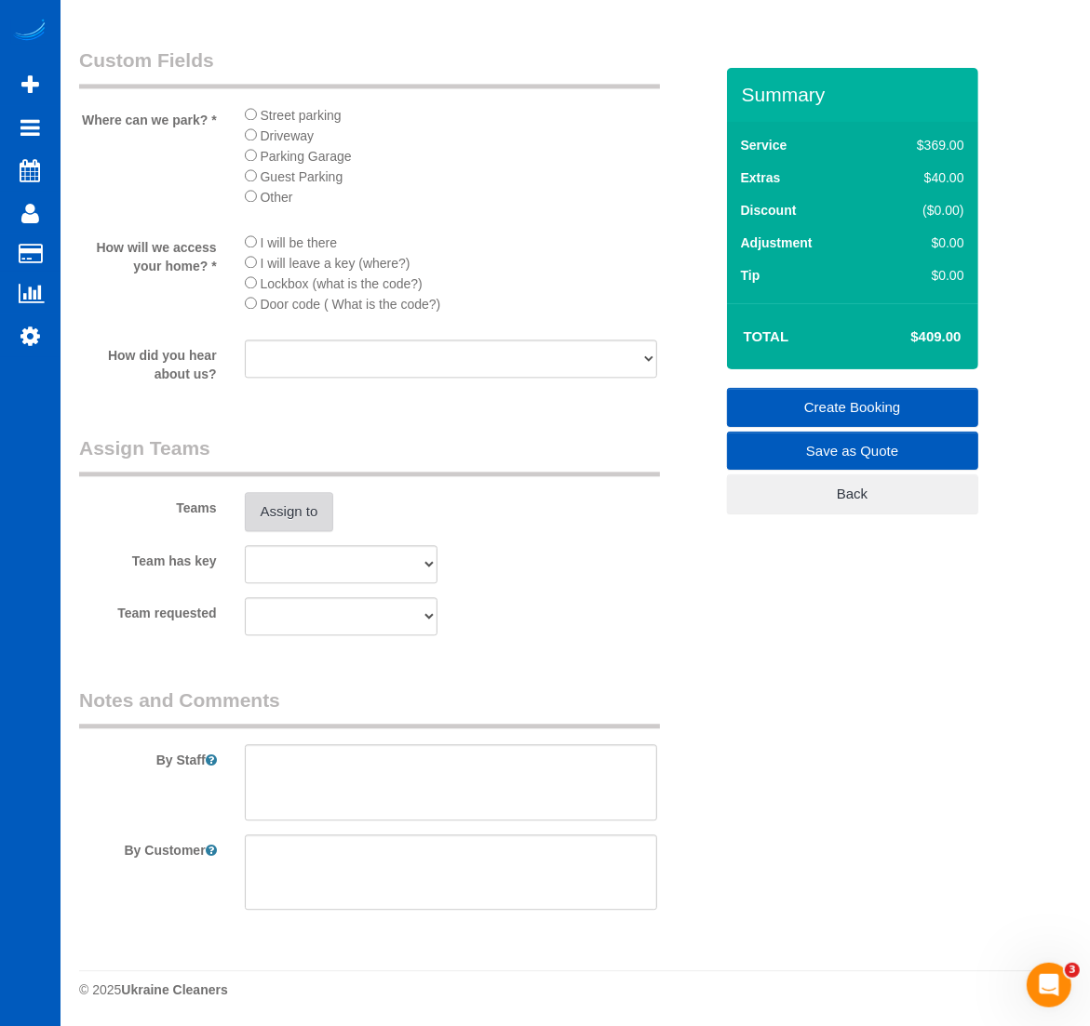
click at [291, 522] on button "Assign to" at bounding box center [289, 511] width 89 height 39
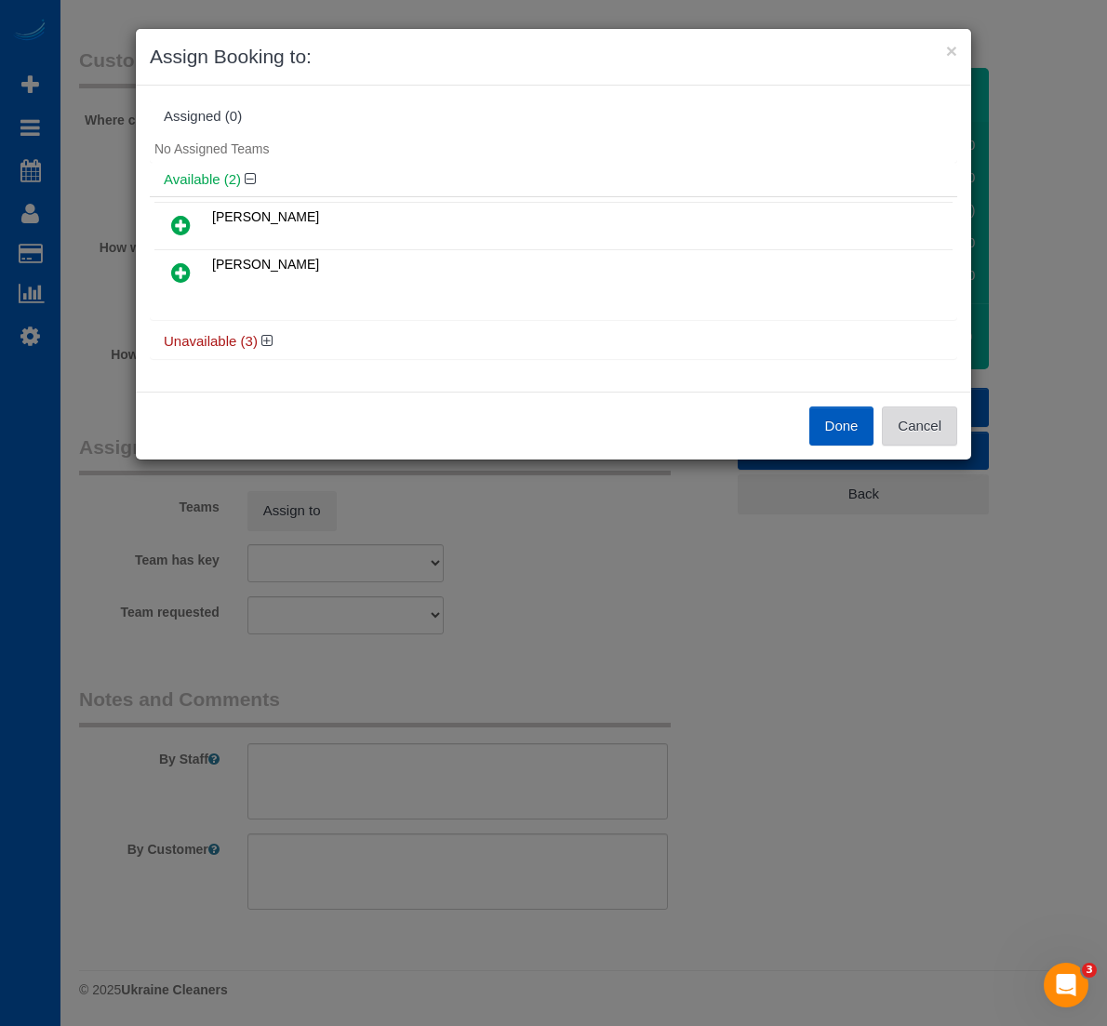
click at [937, 421] on button "Cancel" at bounding box center [919, 426] width 75 height 39
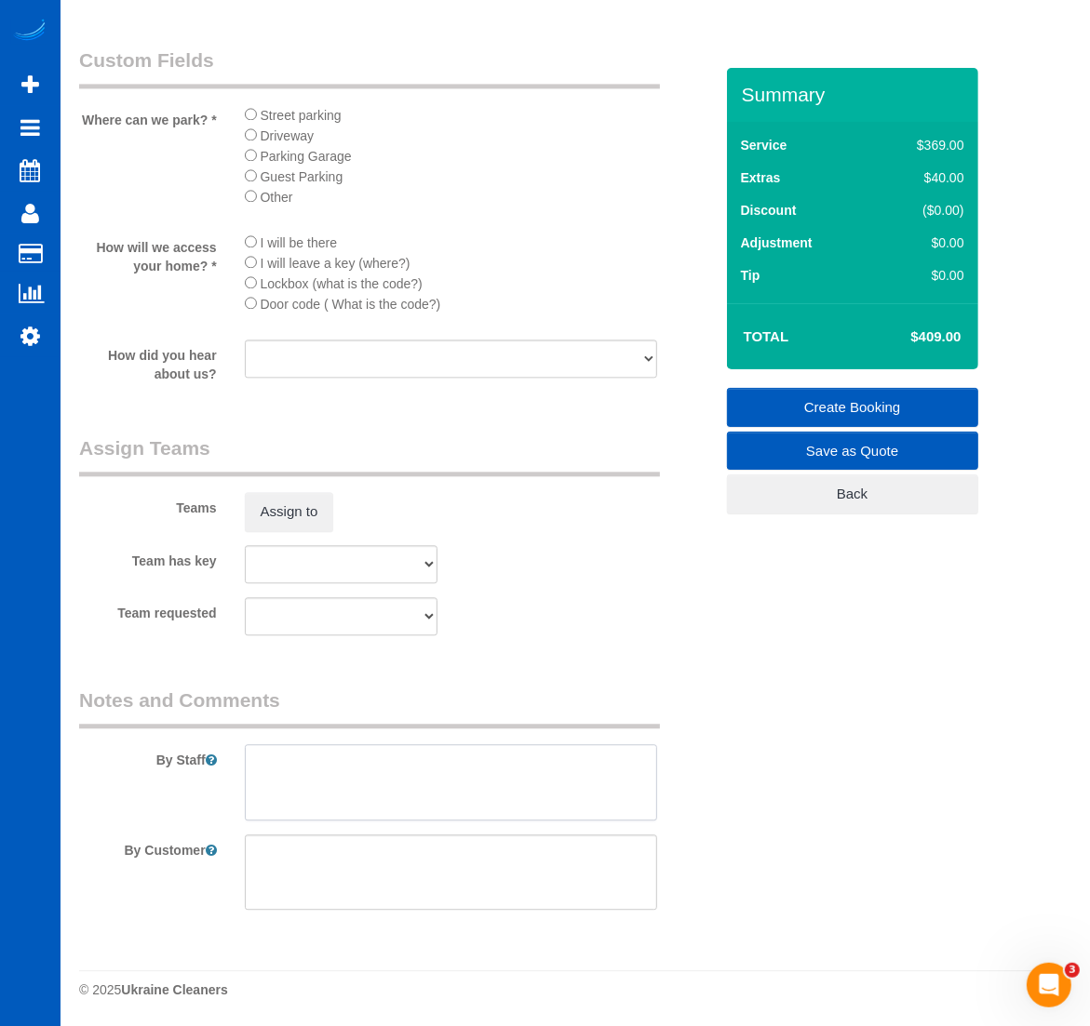
click at [377, 780] on textarea at bounding box center [451, 782] width 413 height 76
paste textarea "Main focus kitchen and bathrooms; very pregnant, one dog who is very sweet"
click at [223, 766] on label "By Staff" at bounding box center [148, 756] width 166 height 25
click at [259, 756] on textarea at bounding box center [451, 782] width 413 height 76
click at [280, 754] on textarea at bounding box center [451, 782] width 413 height 76
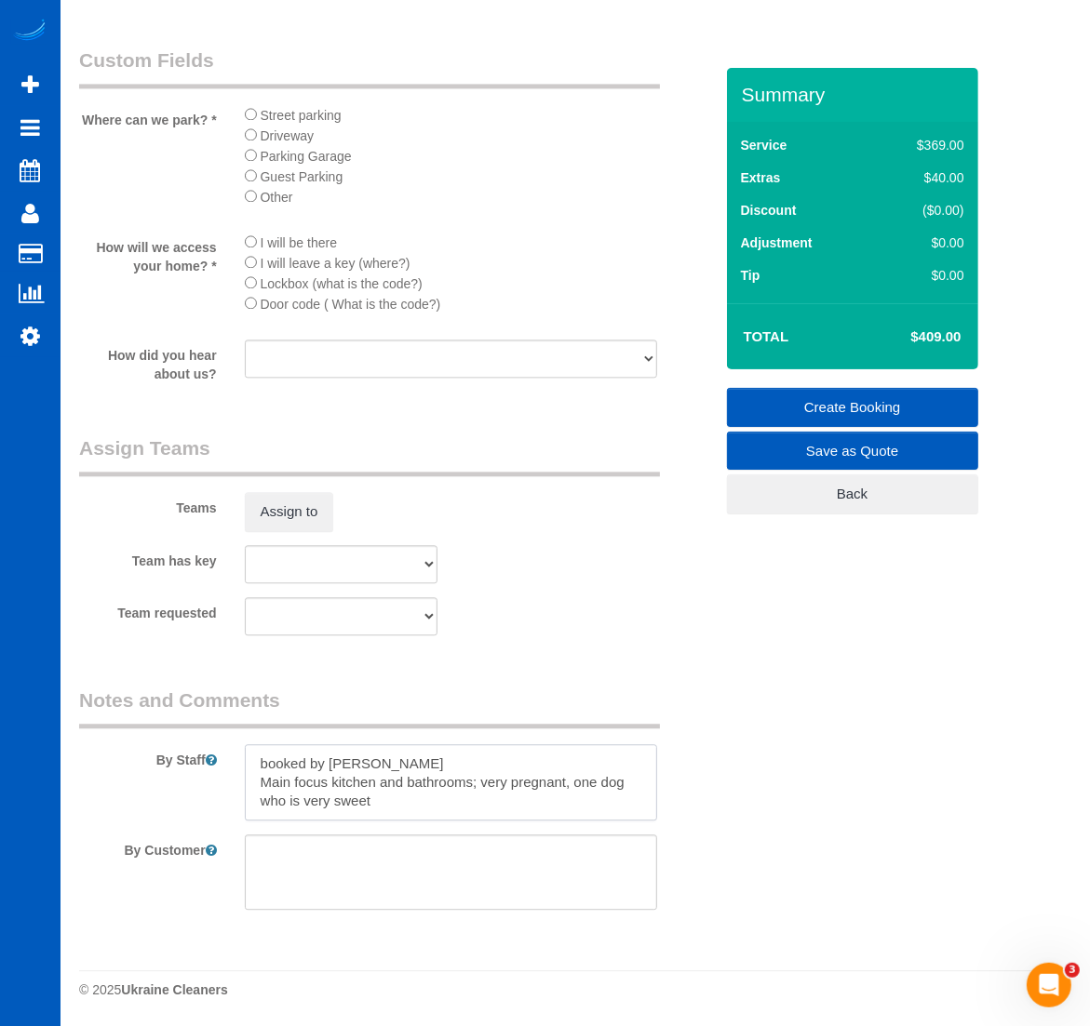
type textarea "booked by Jade Main focus kitchen and bathrooms; very pregnant, one dog who is …"
click at [293, 531] on sui-booking-teams "Teams Assign to Team has key Elena Emets Henson Ivanna Atamaniuk Ivanna Markint…" at bounding box center [396, 535] width 634 height 201
click at [294, 499] on button "Assign to" at bounding box center [289, 511] width 89 height 39
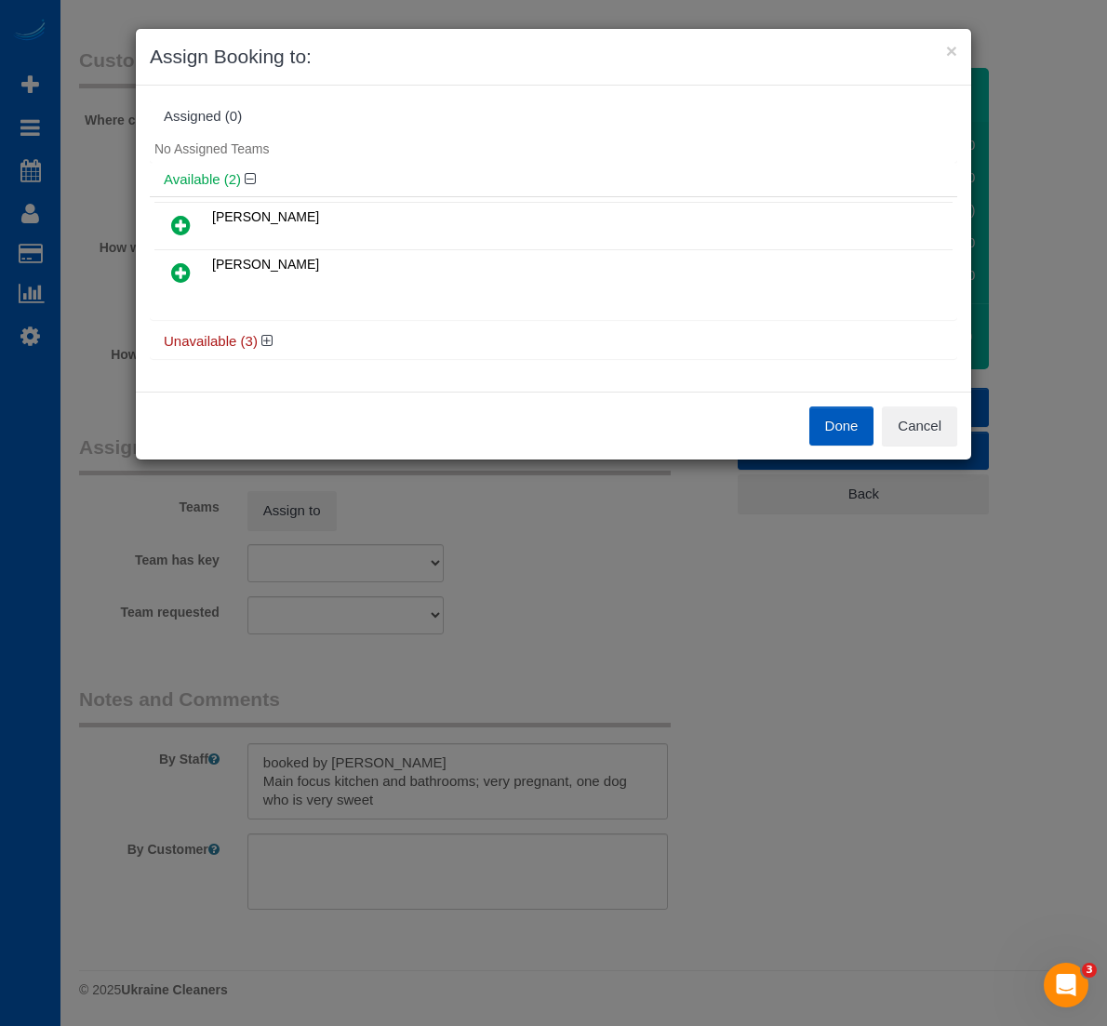
click at [178, 228] on icon at bounding box center [181, 225] width 20 height 22
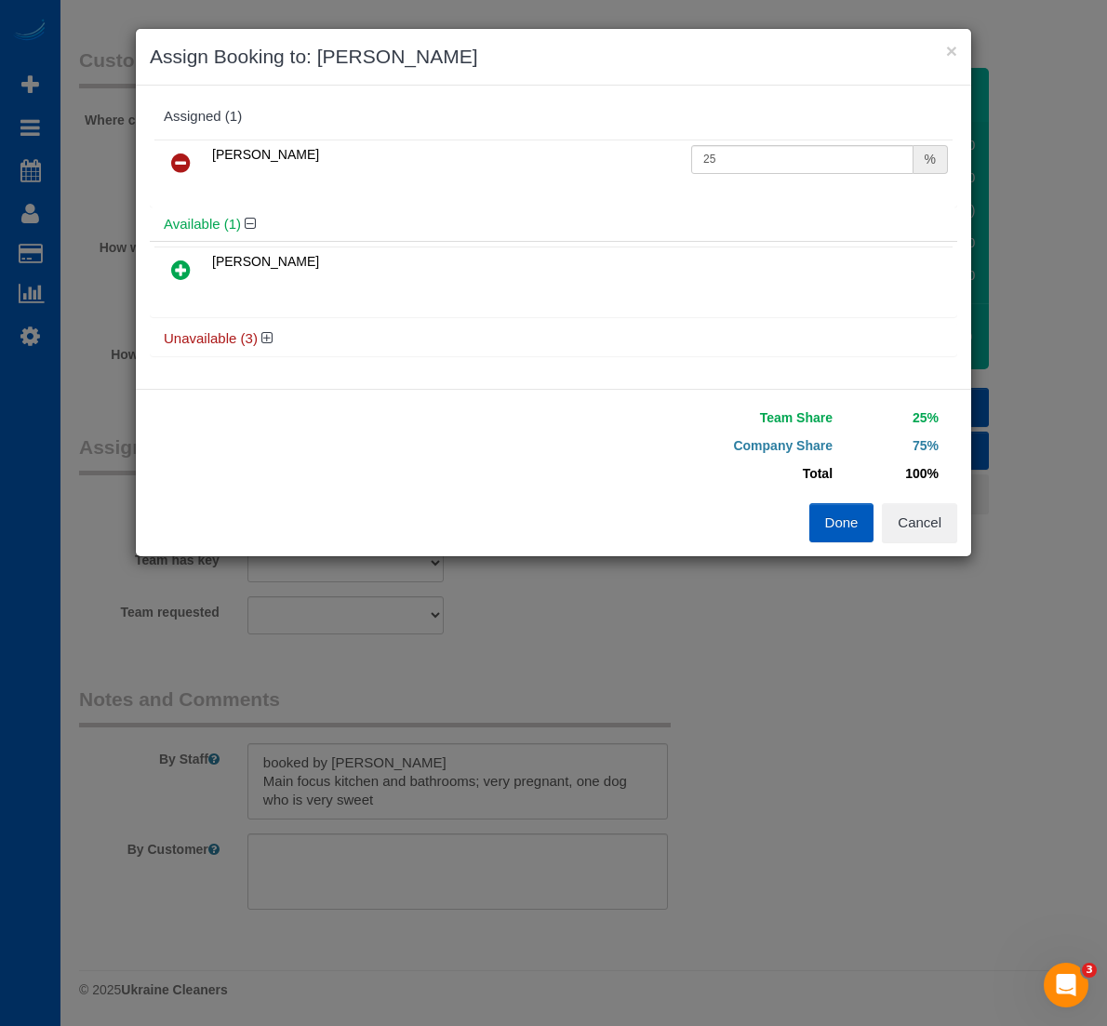
click at [184, 259] on icon at bounding box center [181, 270] width 20 height 22
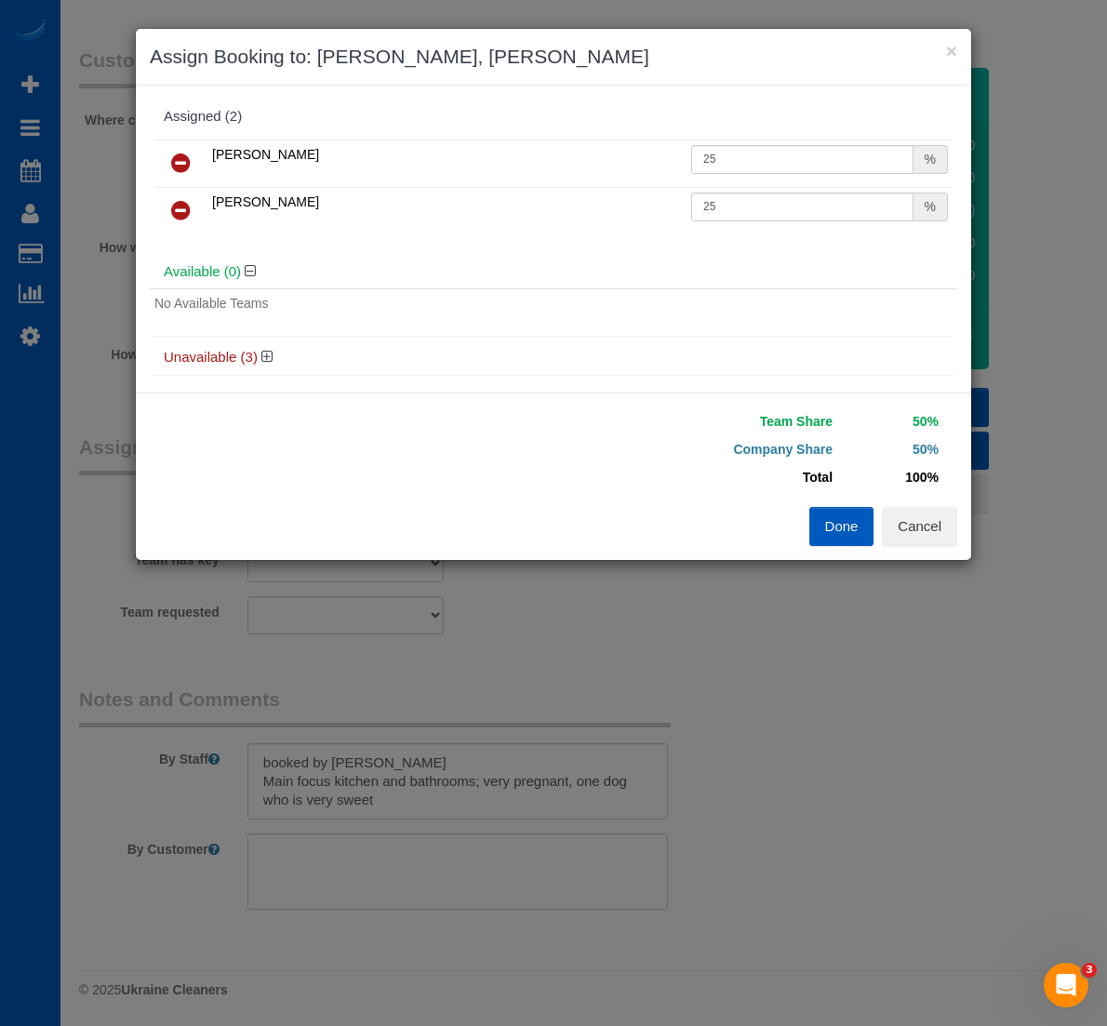
click at [806, 524] on div "Done Cancel" at bounding box center [763, 526] width 418 height 39
click at [822, 517] on button "Done" at bounding box center [841, 526] width 65 height 39
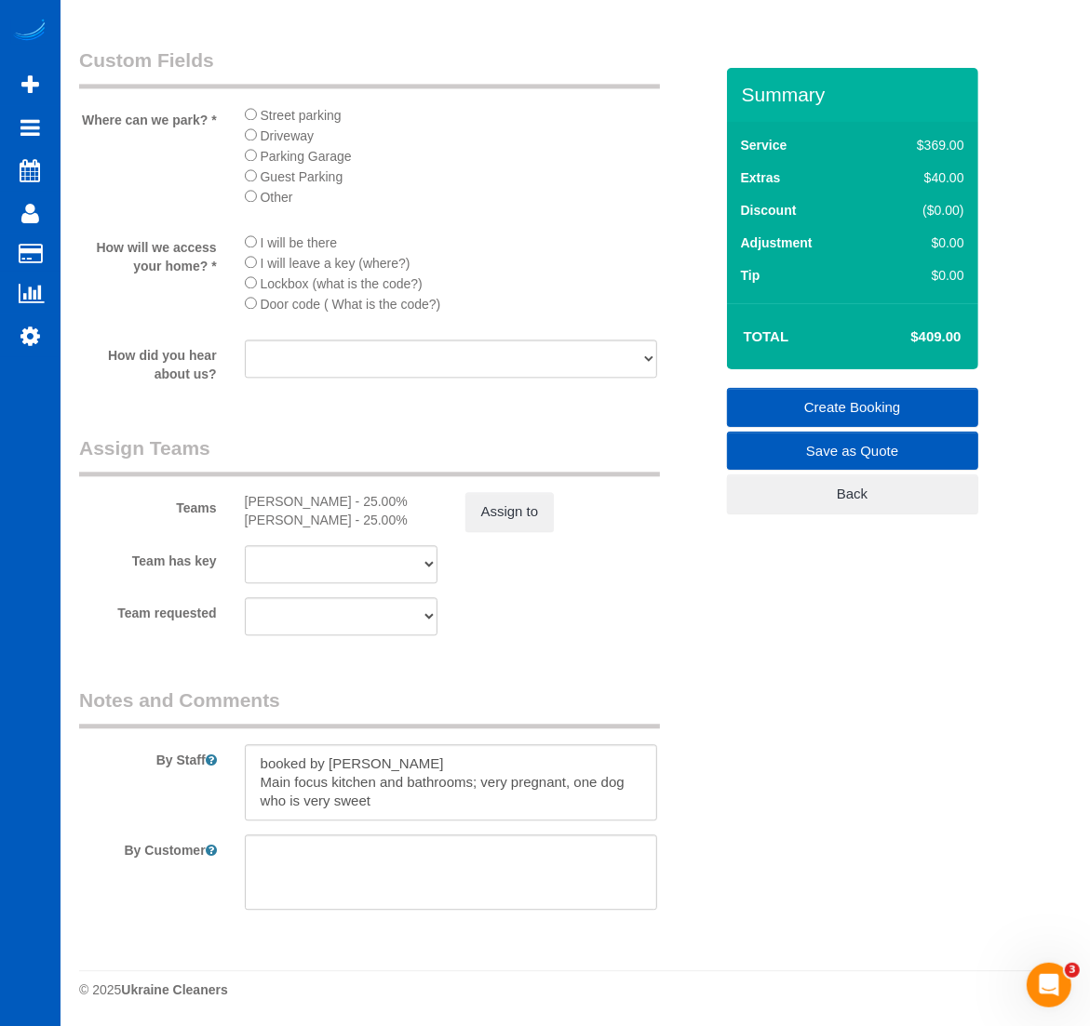
click at [865, 401] on link "Create Booking" at bounding box center [852, 407] width 251 height 39
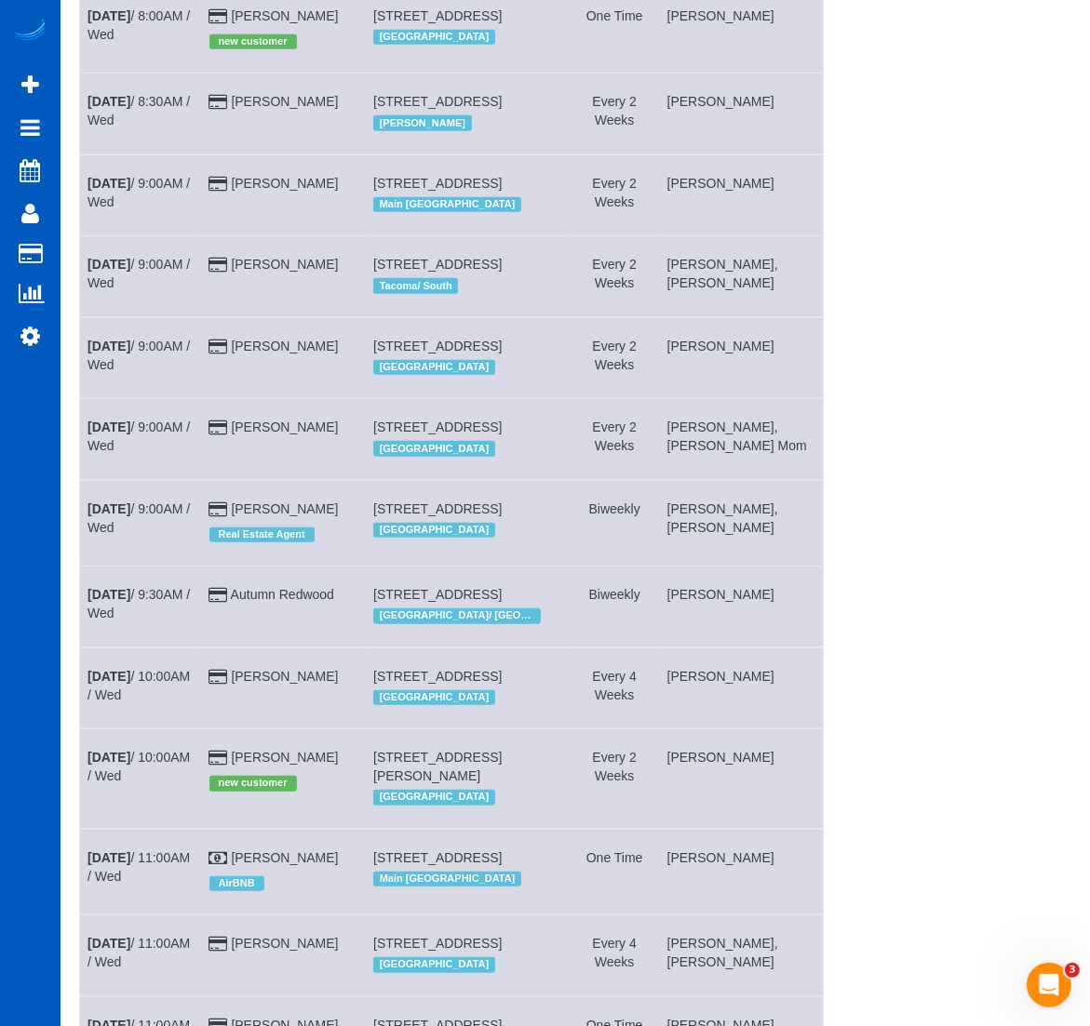
scroll to position [0, 0]
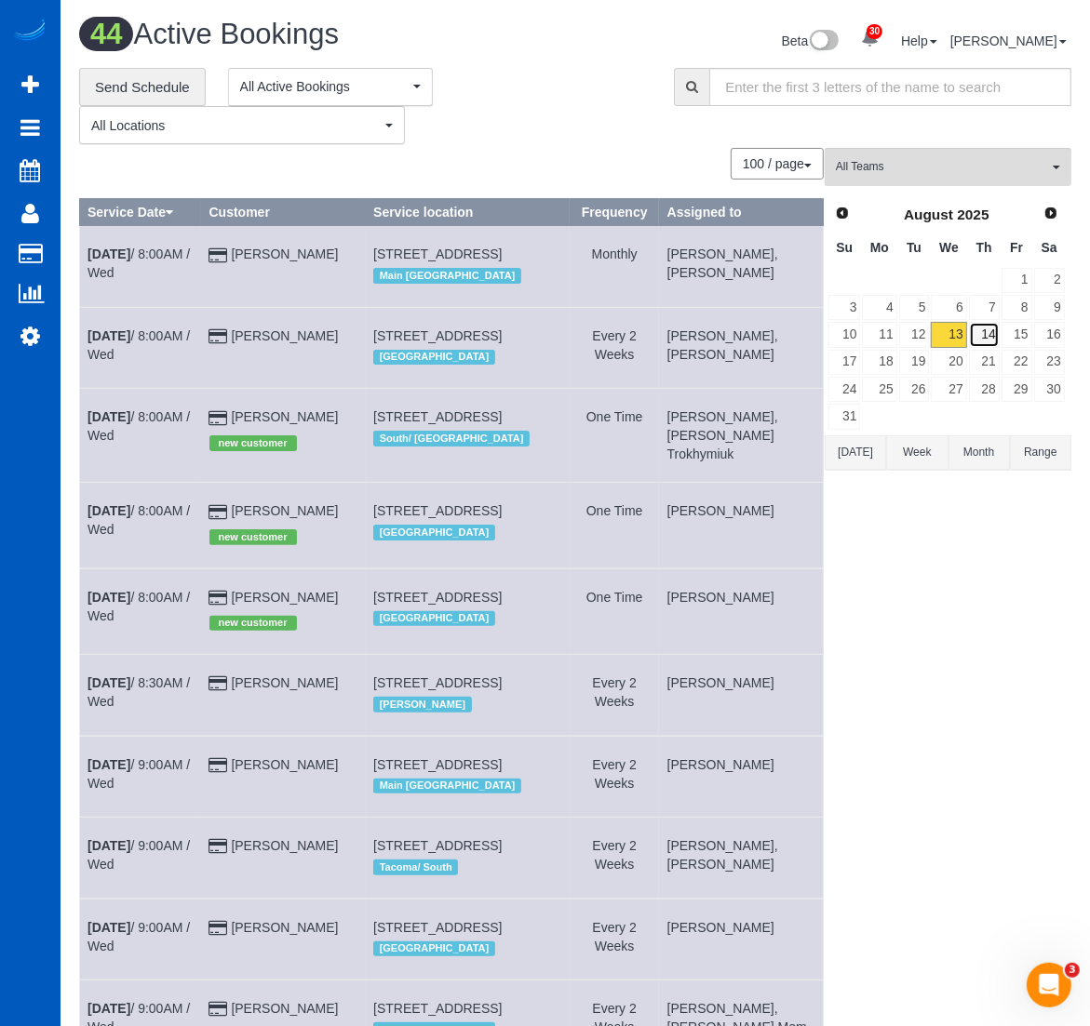
click at [996, 336] on link "14" at bounding box center [984, 334] width 31 height 25
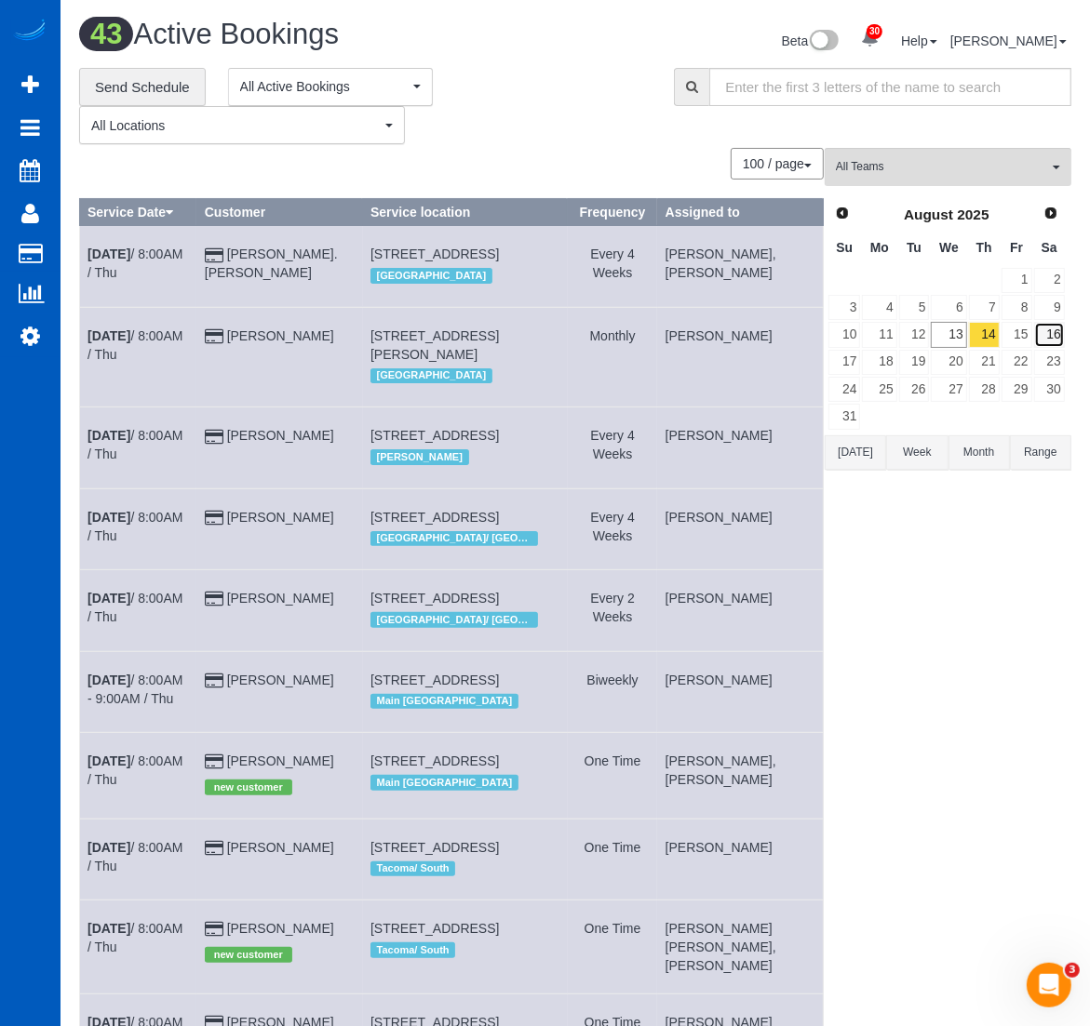
click at [1061, 337] on link "16" at bounding box center [1049, 334] width 31 height 25
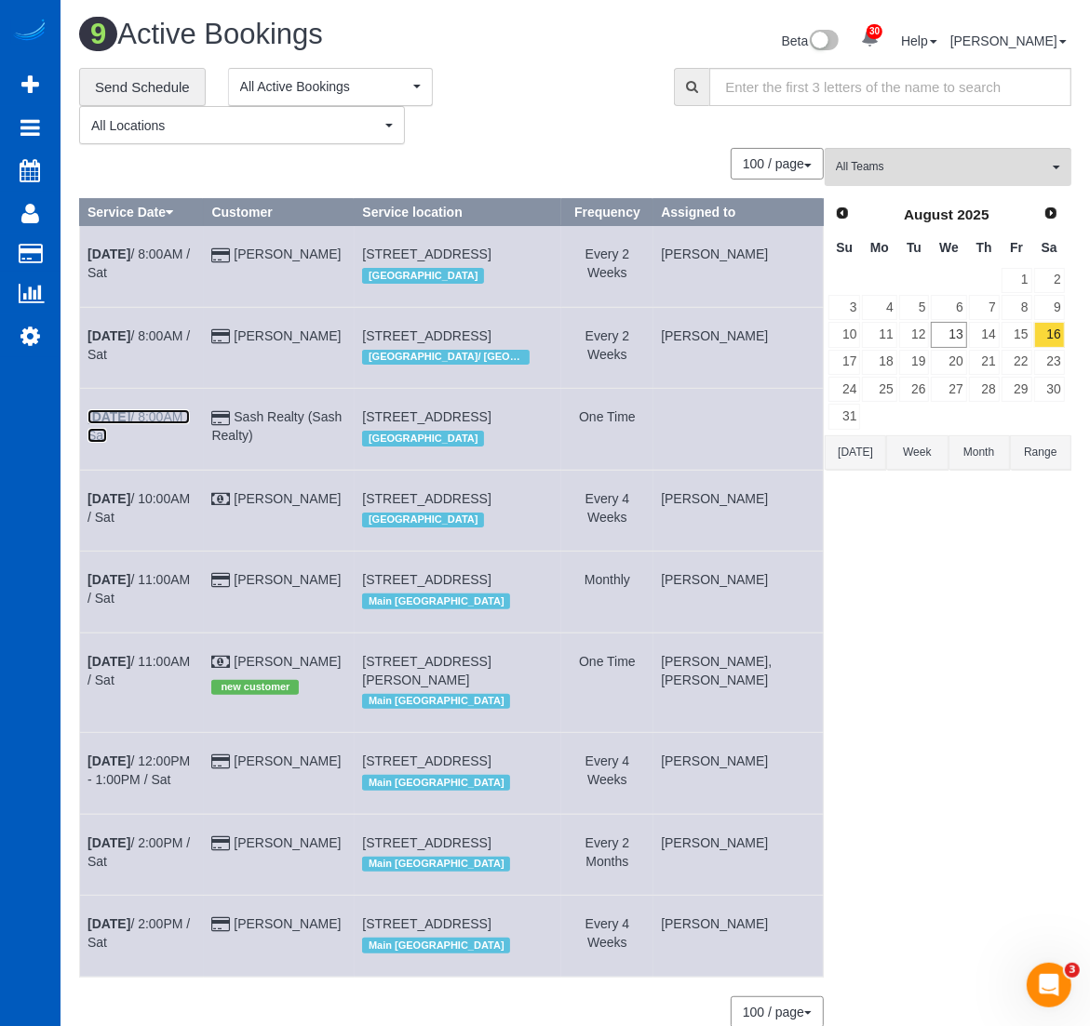
click at [130, 424] on b "[DATE]" at bounding box center [108, 416] width 43 height 15
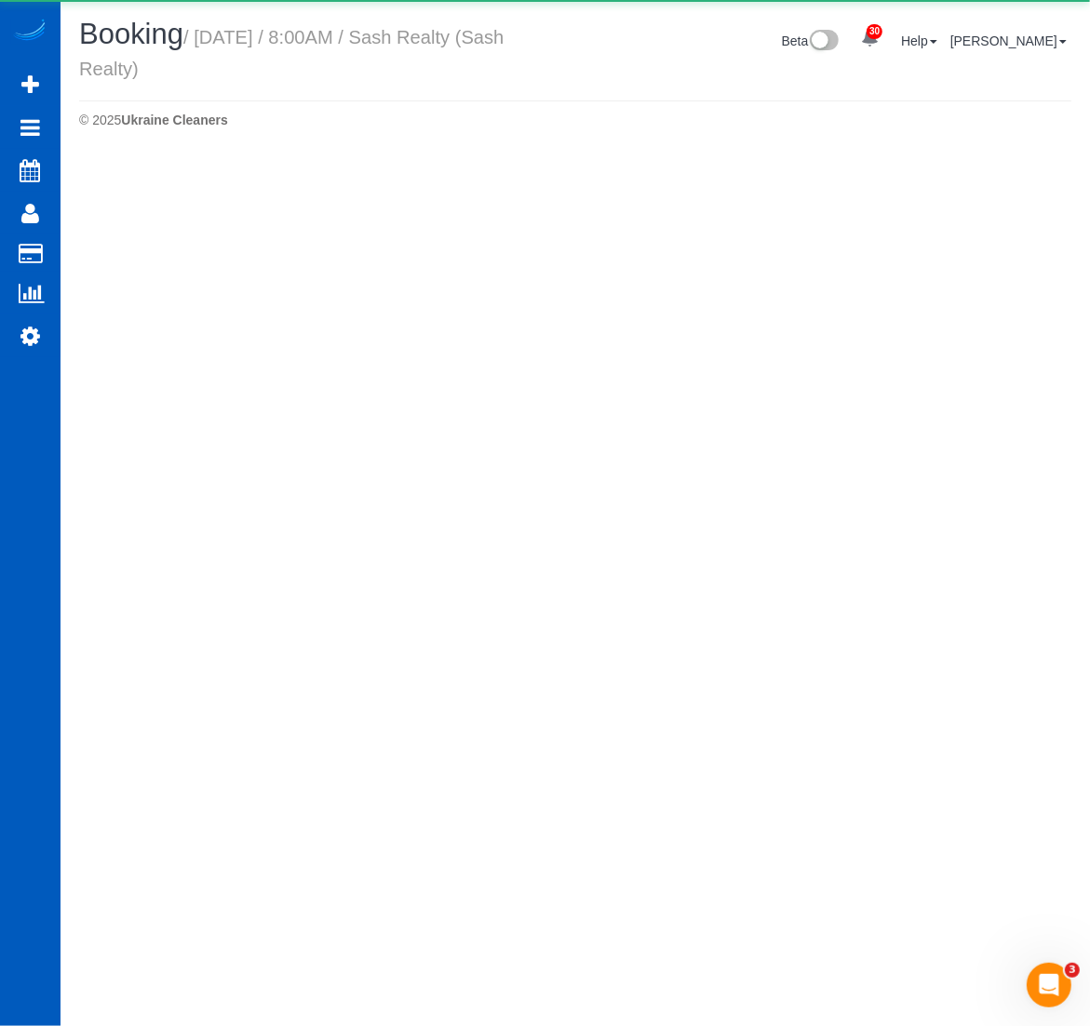
select select "WA"
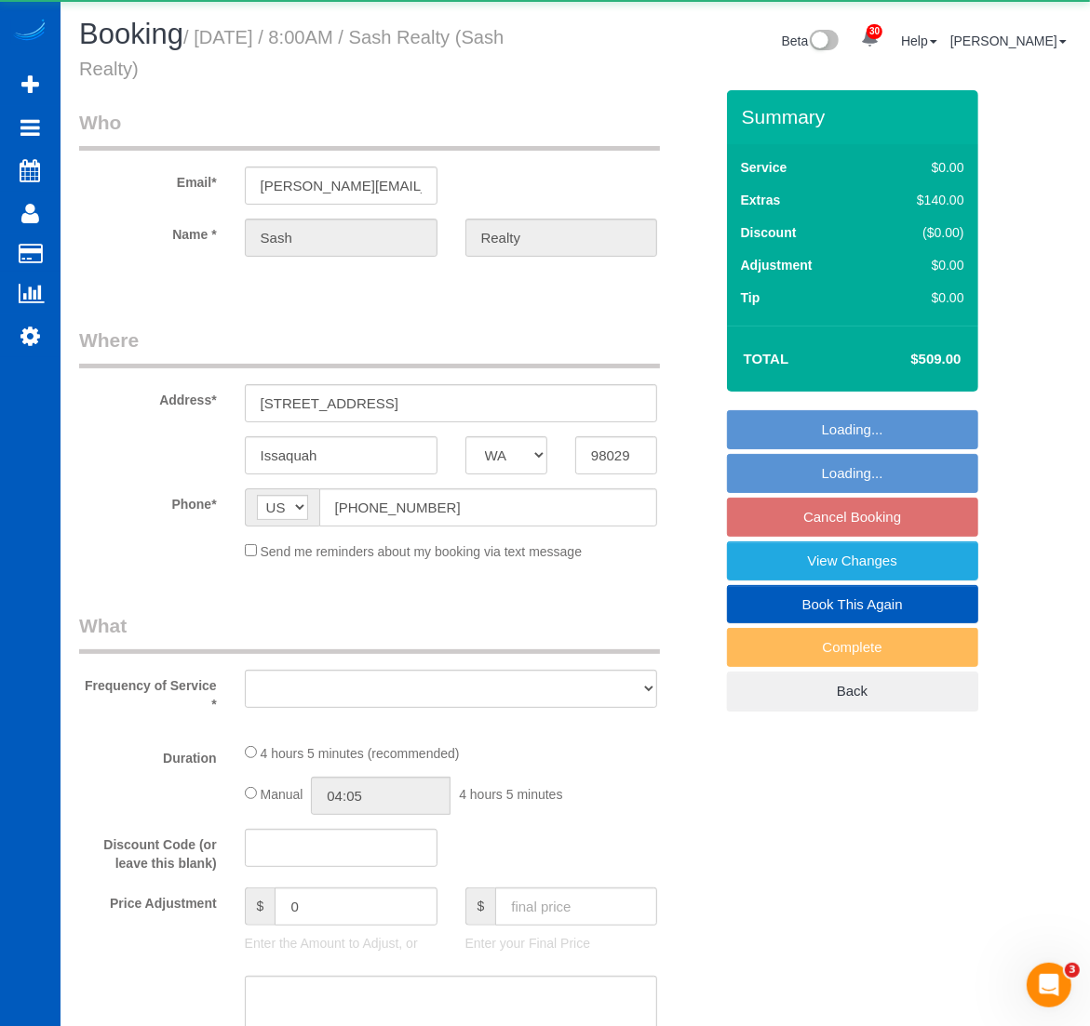
select select "string:fspay-5042c0ea-b1df-48c5-8fa9-938ce69a8cef"
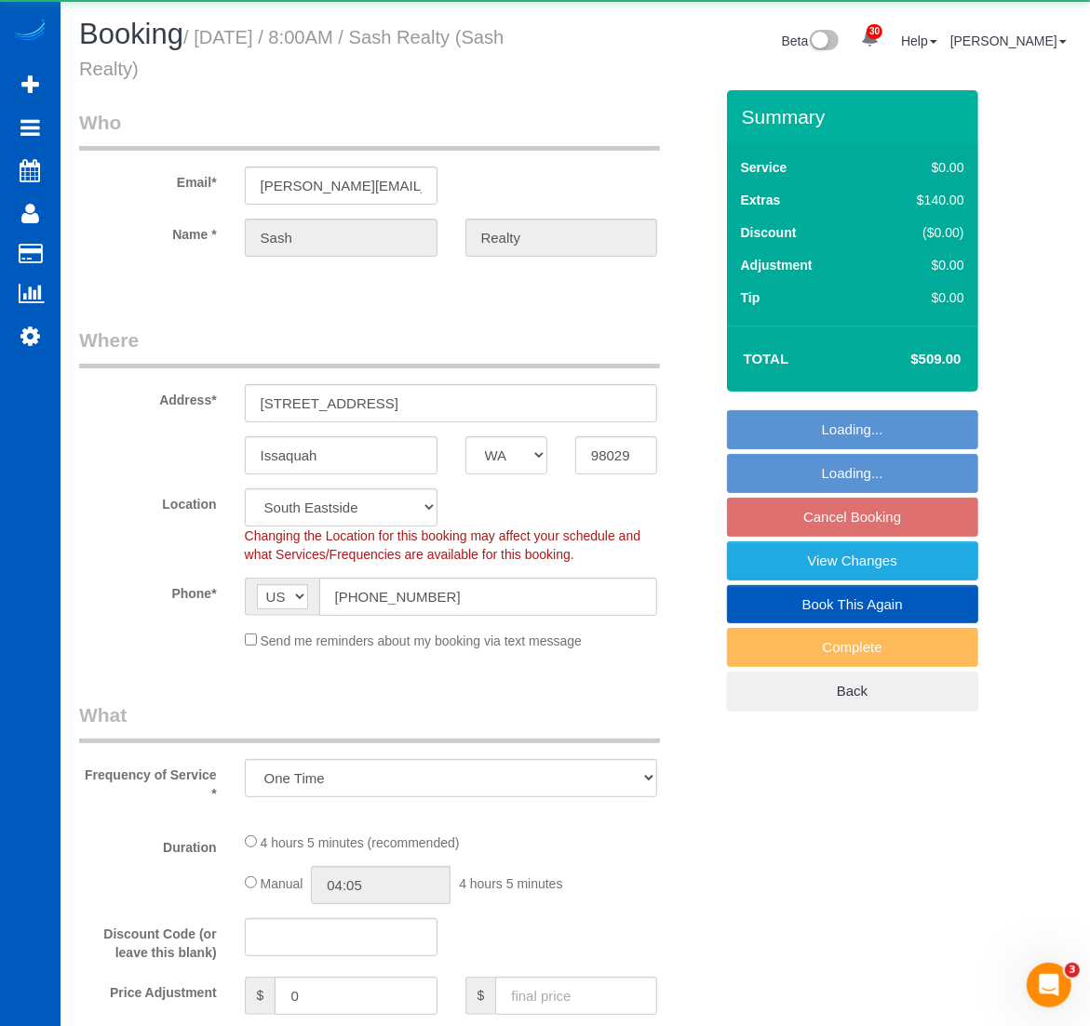
select select "object:7096"
select select "spot20"
select select "199"
select select "2001"
select select "4"
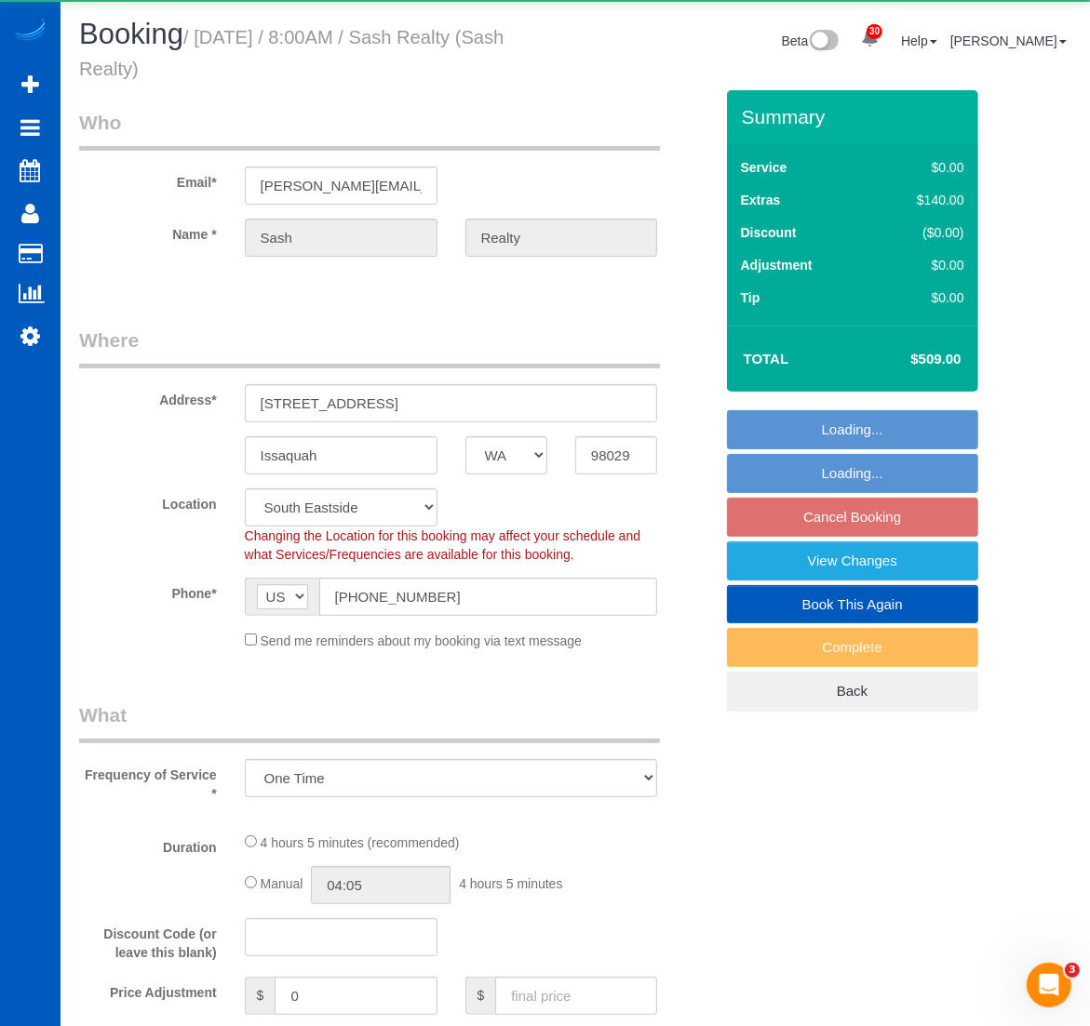
select select "2"
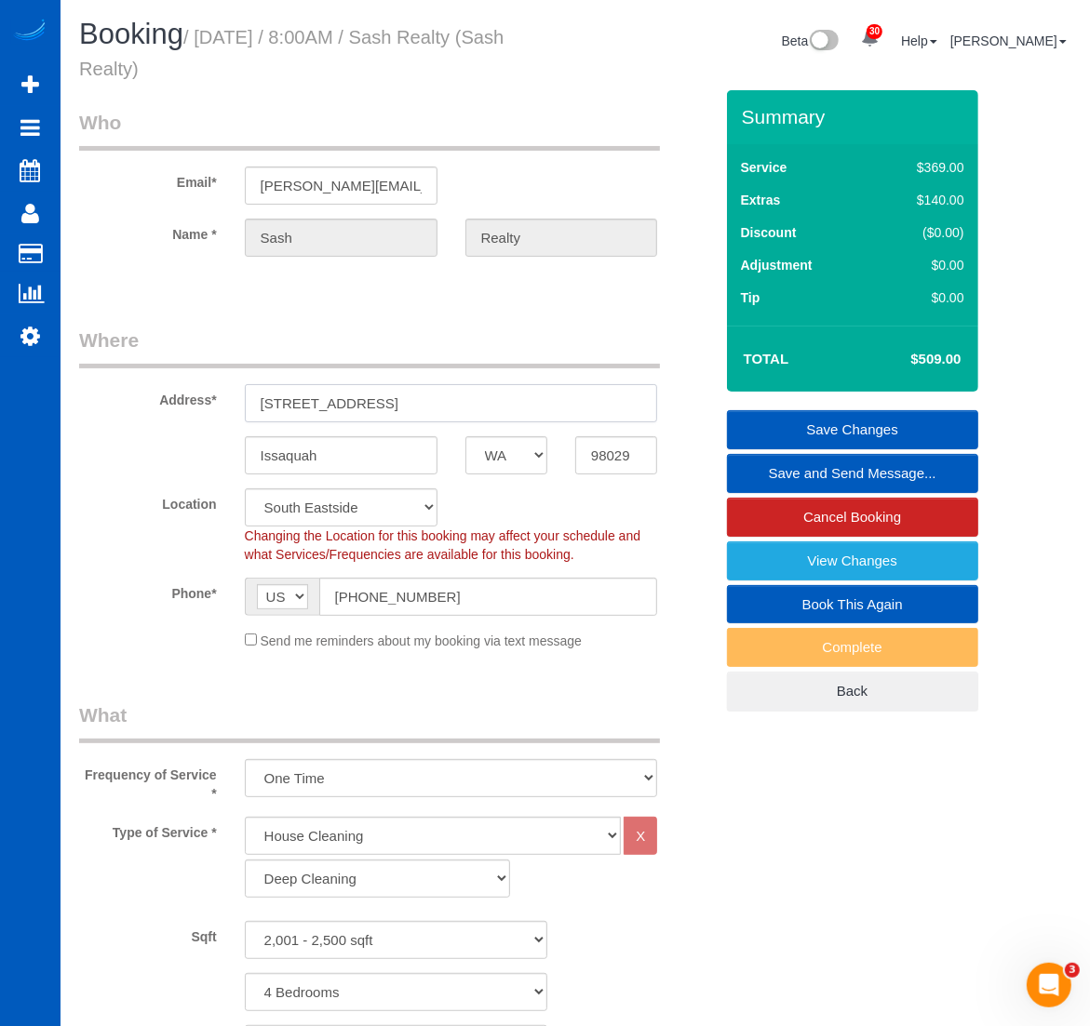
drag, startPoint x: 394, startPoint y: 396, endPoint x: 267, endPoint y: 419, distance: 128.5
click at [244, 423] on sui-booking-address "Address* 3708 260th Ave SE Issaquah AK AL AR AZ CA CO CT DC DE FL GA HI IA ID I…" at bounding box center [396, 401] width 634 height 148
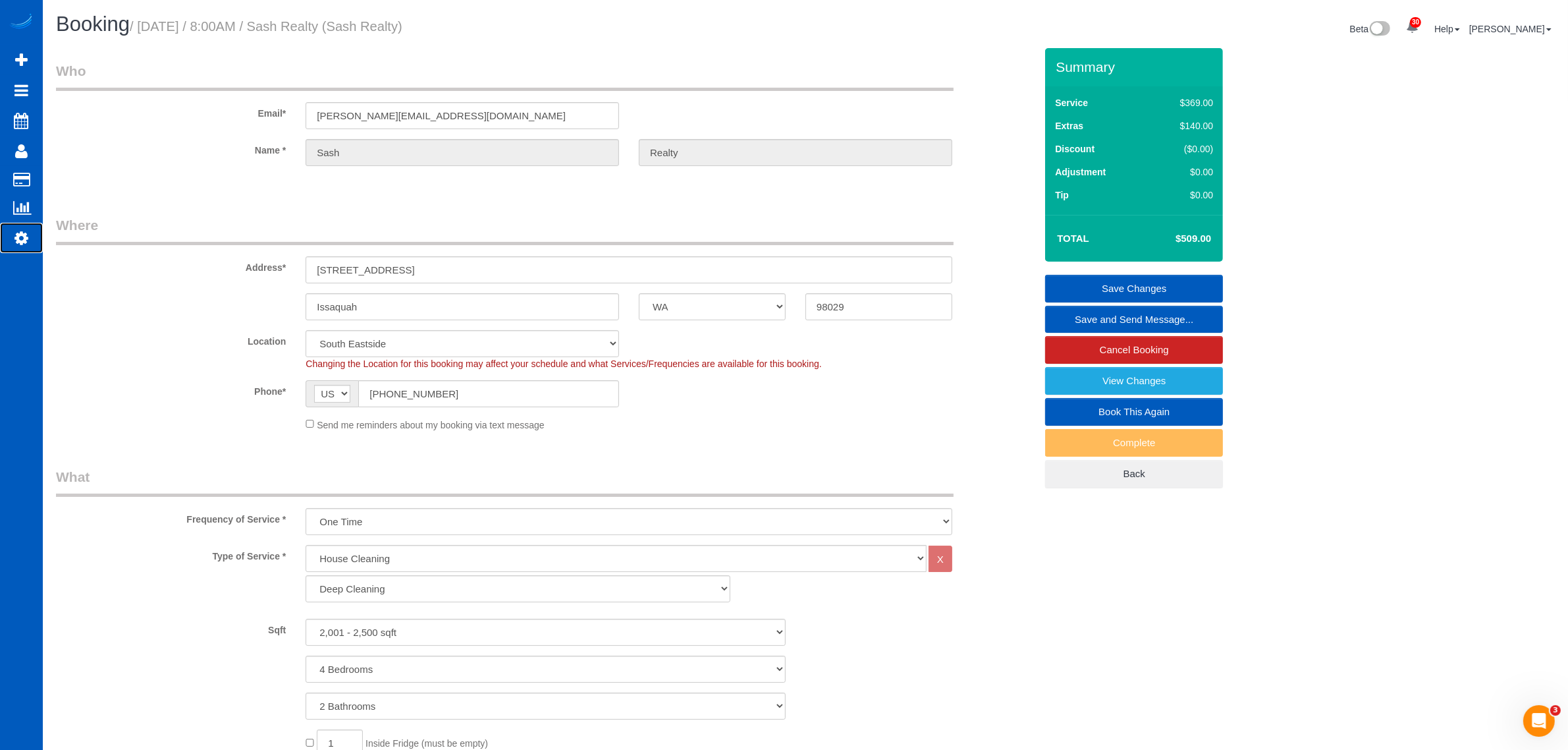
click at [23, 231] on icon at bounding box center [21, 238] width 14 height 16
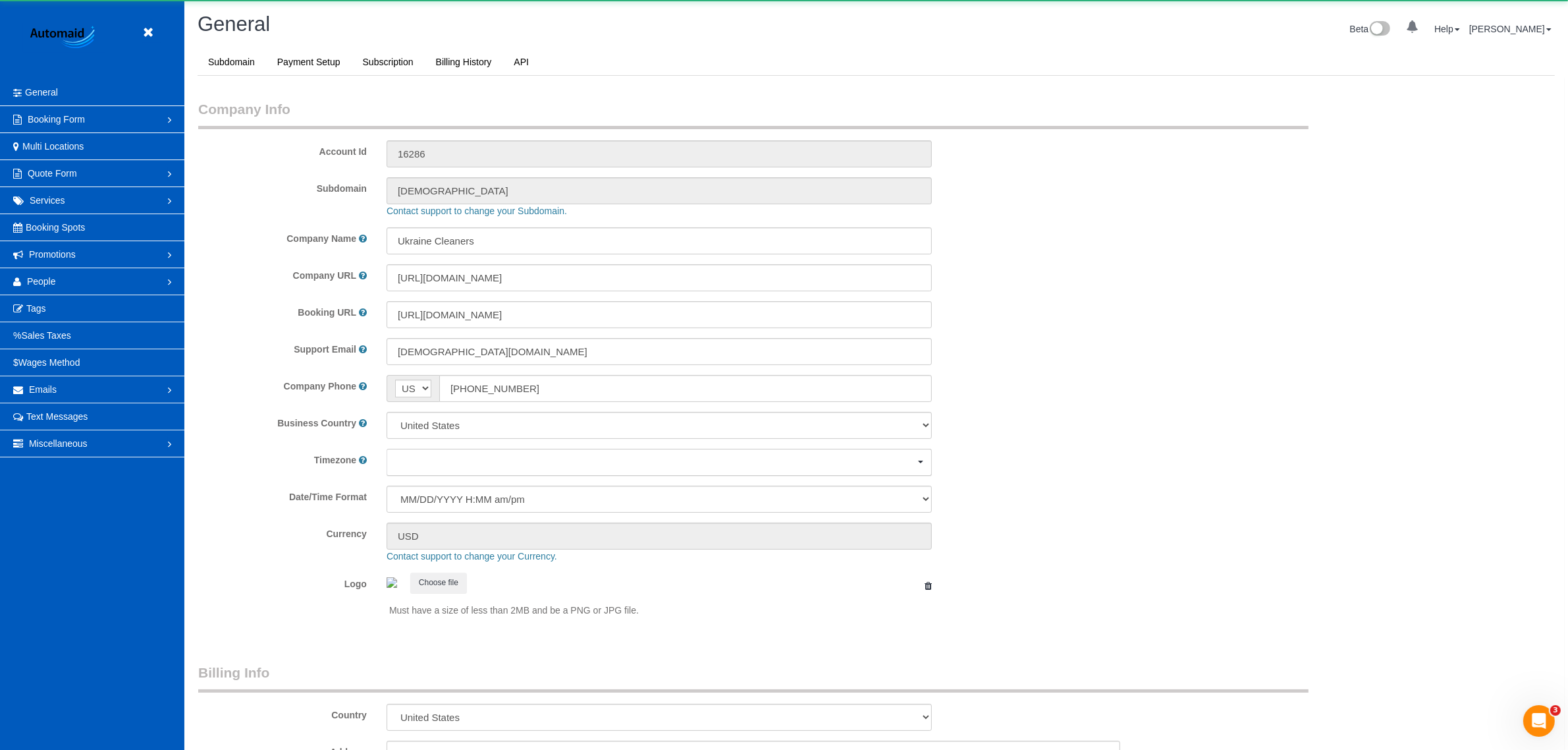
select select "1"
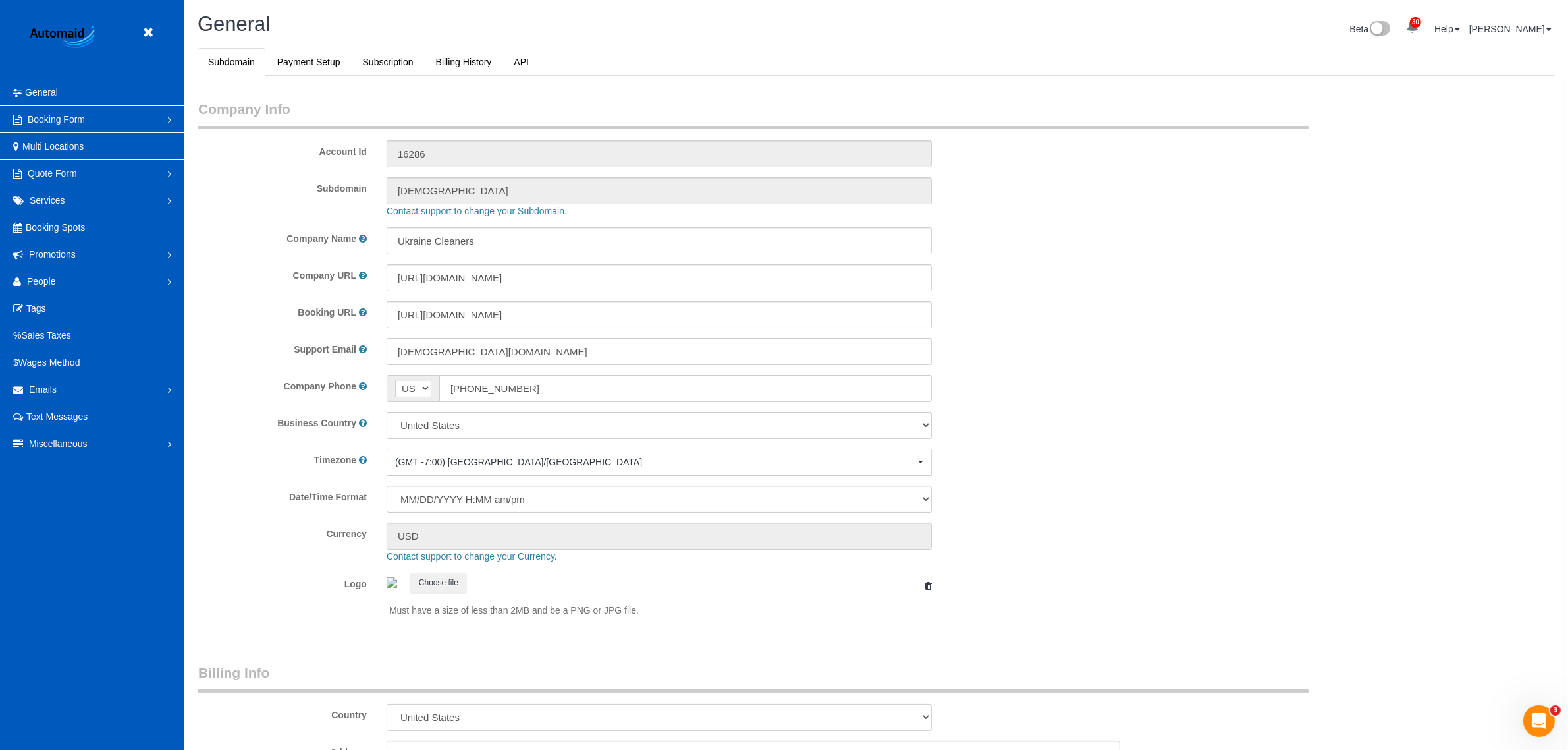
scroll to position [2885, 1568]
click at [59, 280] on link "People" at bounding box center [92, 281] width 185 height 26
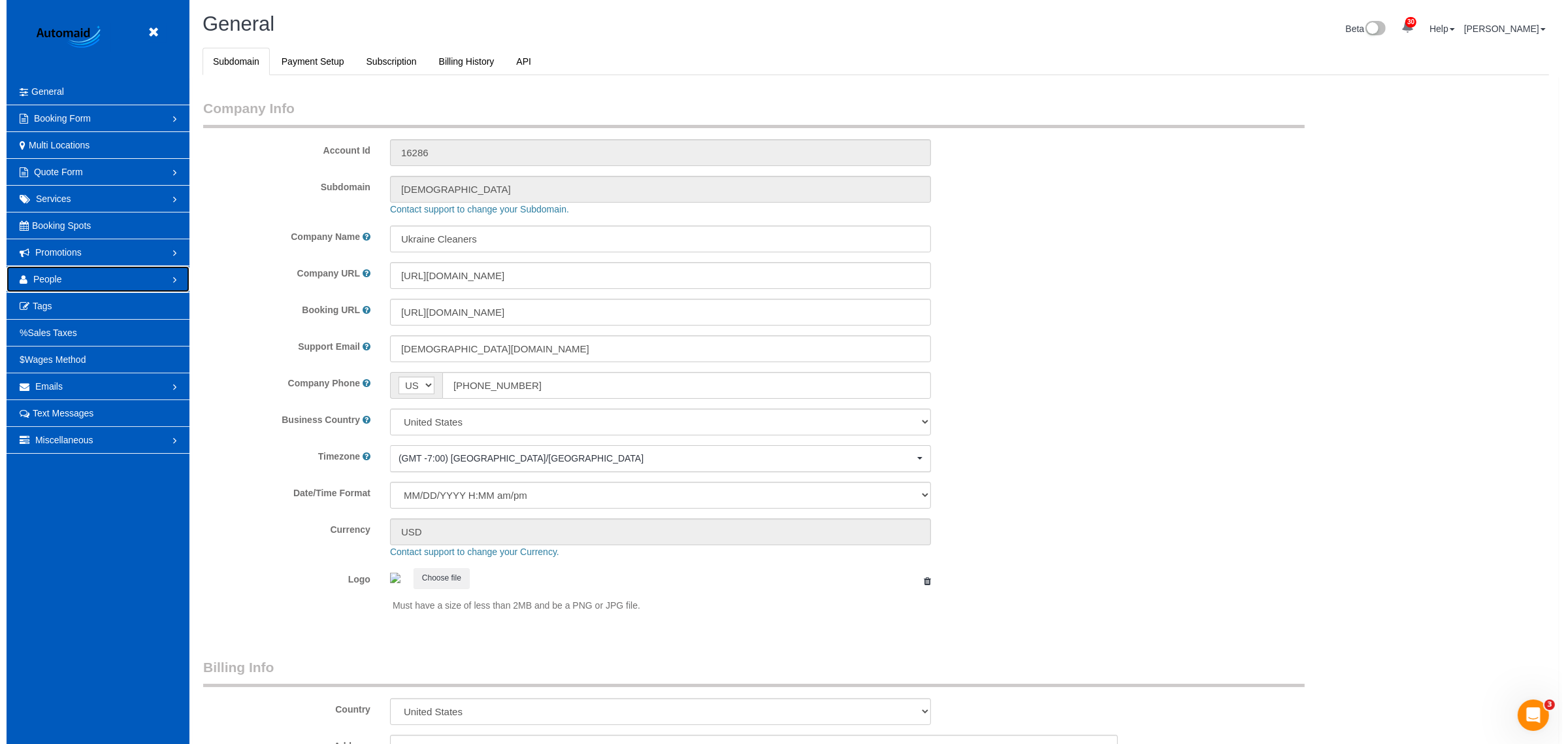
scroll to position [0, 0]
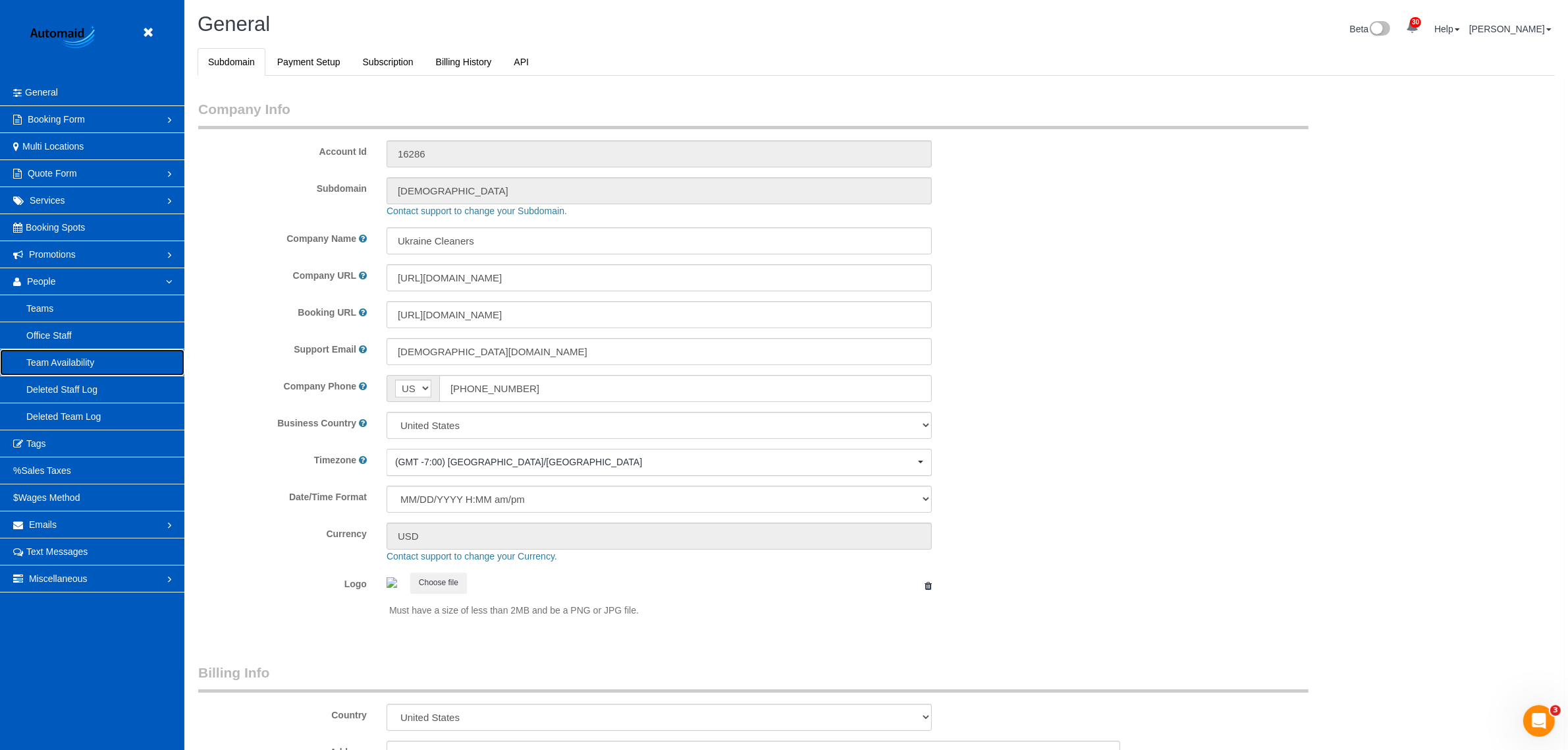
click at [71, 365] on link "Team Availability" at bounding box center [92, 362] width 185 height 26
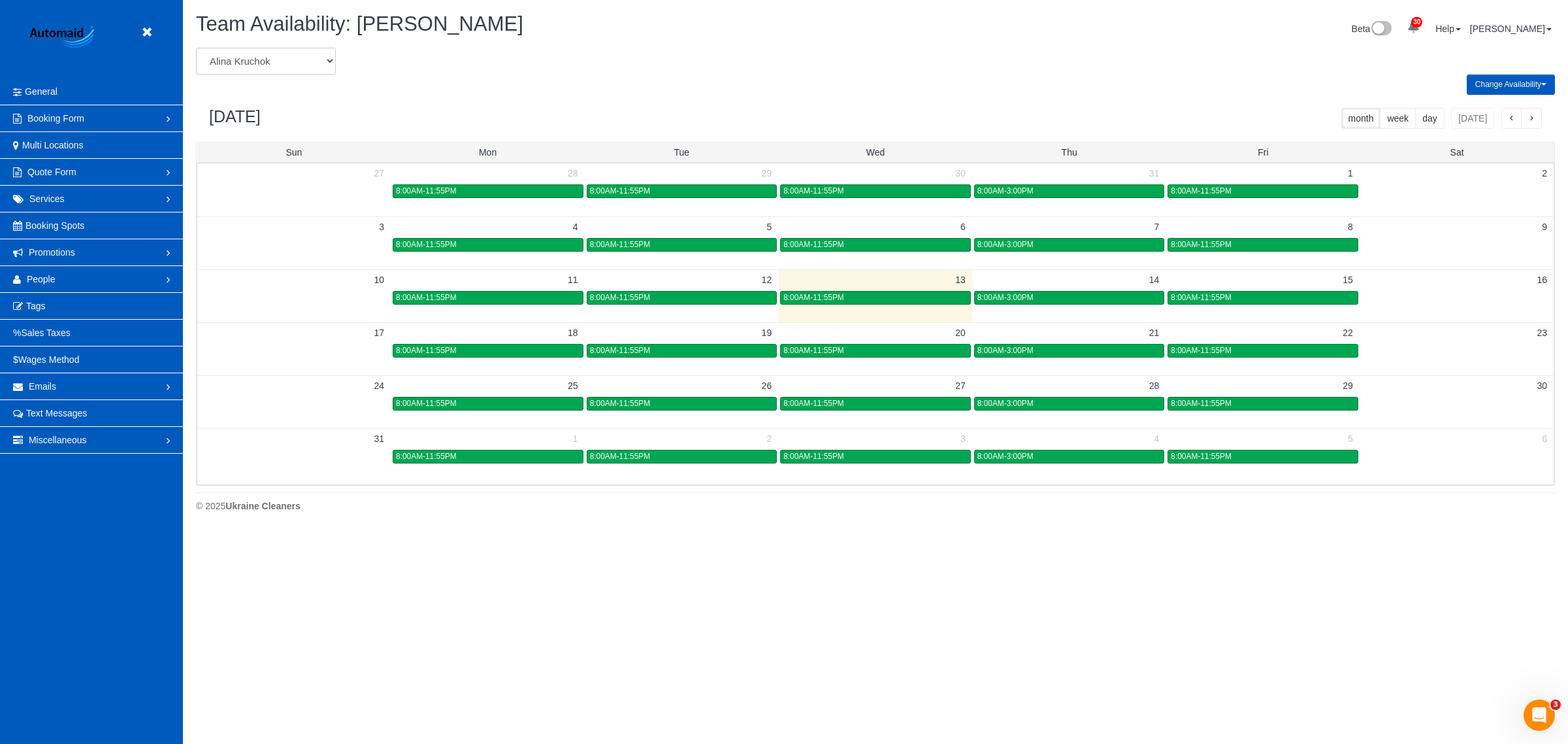
click at [262, 59] on select "Alina Kruchok Alona Kulish Alona Tarasiuk Alona Vikhliaieva Anastasiia Demchenk…" at bounding box center [265, 61] width 140 height 27
select select "number:864"
click at [196, 48] on select "Alina Kruchok Alona Kulish Alona Tarasiuk Alona Vikhliaieva Anastasiia Demchenk…" at bounding box center [265, 61] width 140 height 27
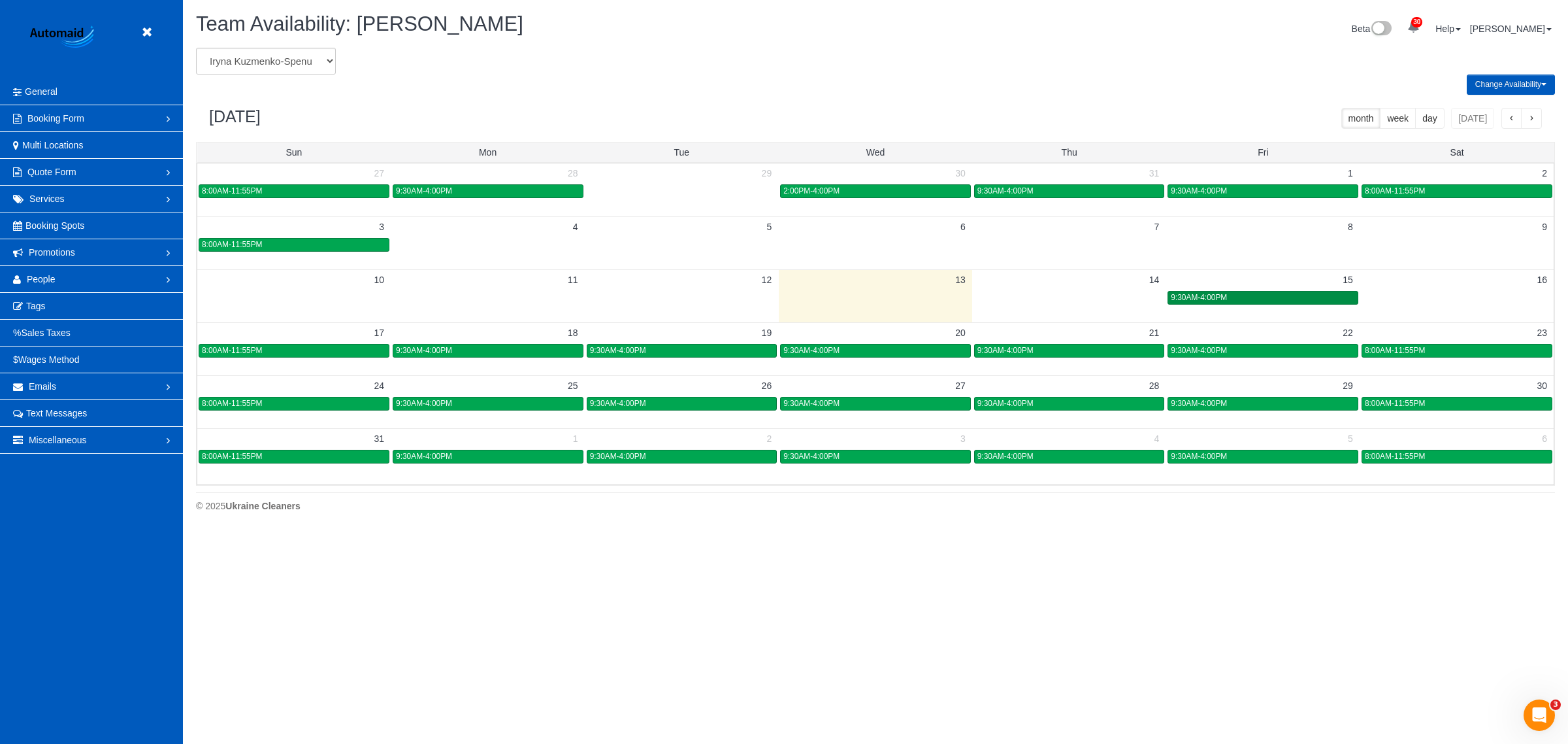
click at [765, 296] on div "9:30AM-4:00PM" at bounding box center [1263, 298] width 184 height 10
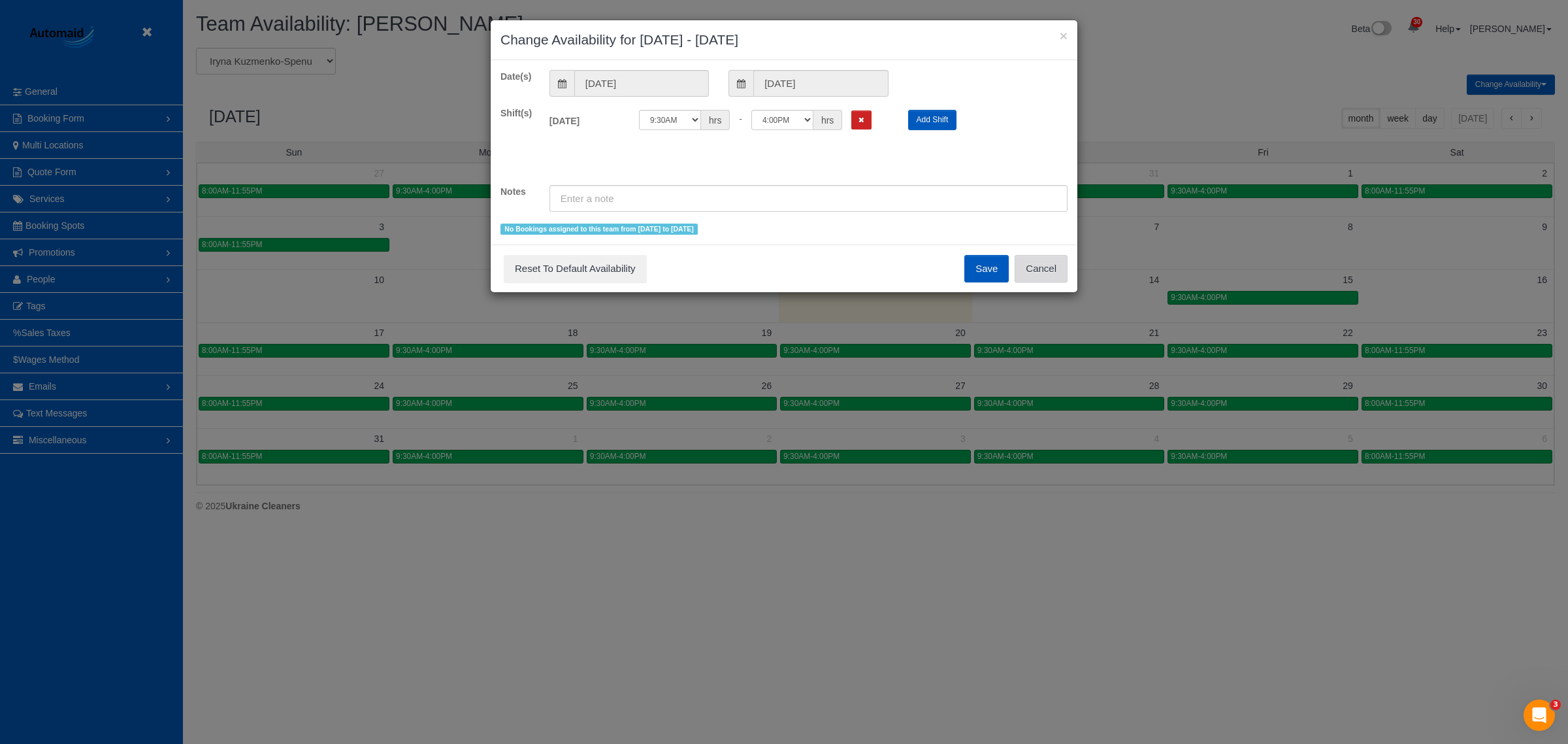
click at [765, 275] on button "Cancel" at bounding box center [1041, 268] width 53 height 27
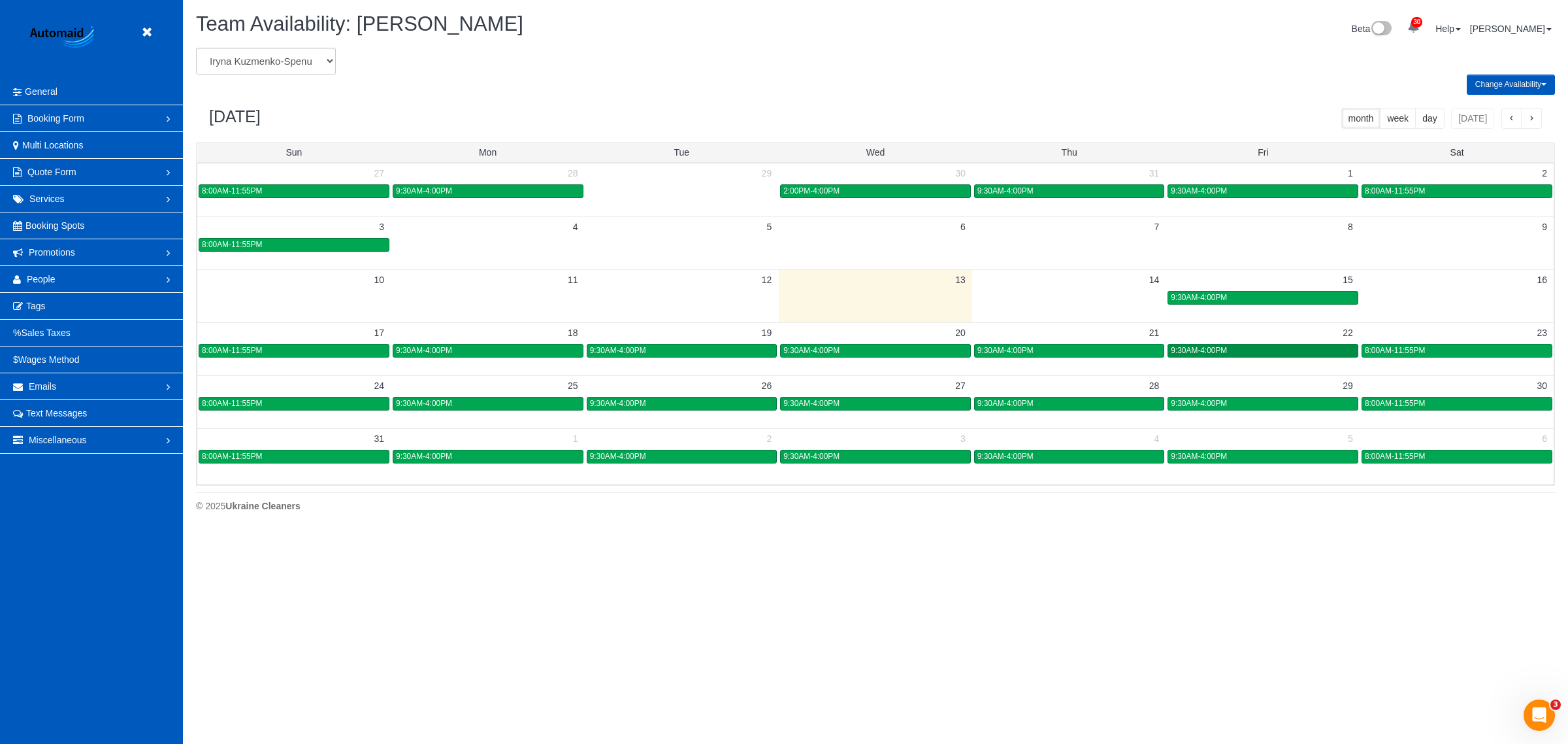
click at [765, 344] on link "9:30AM-4:00PM" at bounding box center [1263, 351] width 191 height 14
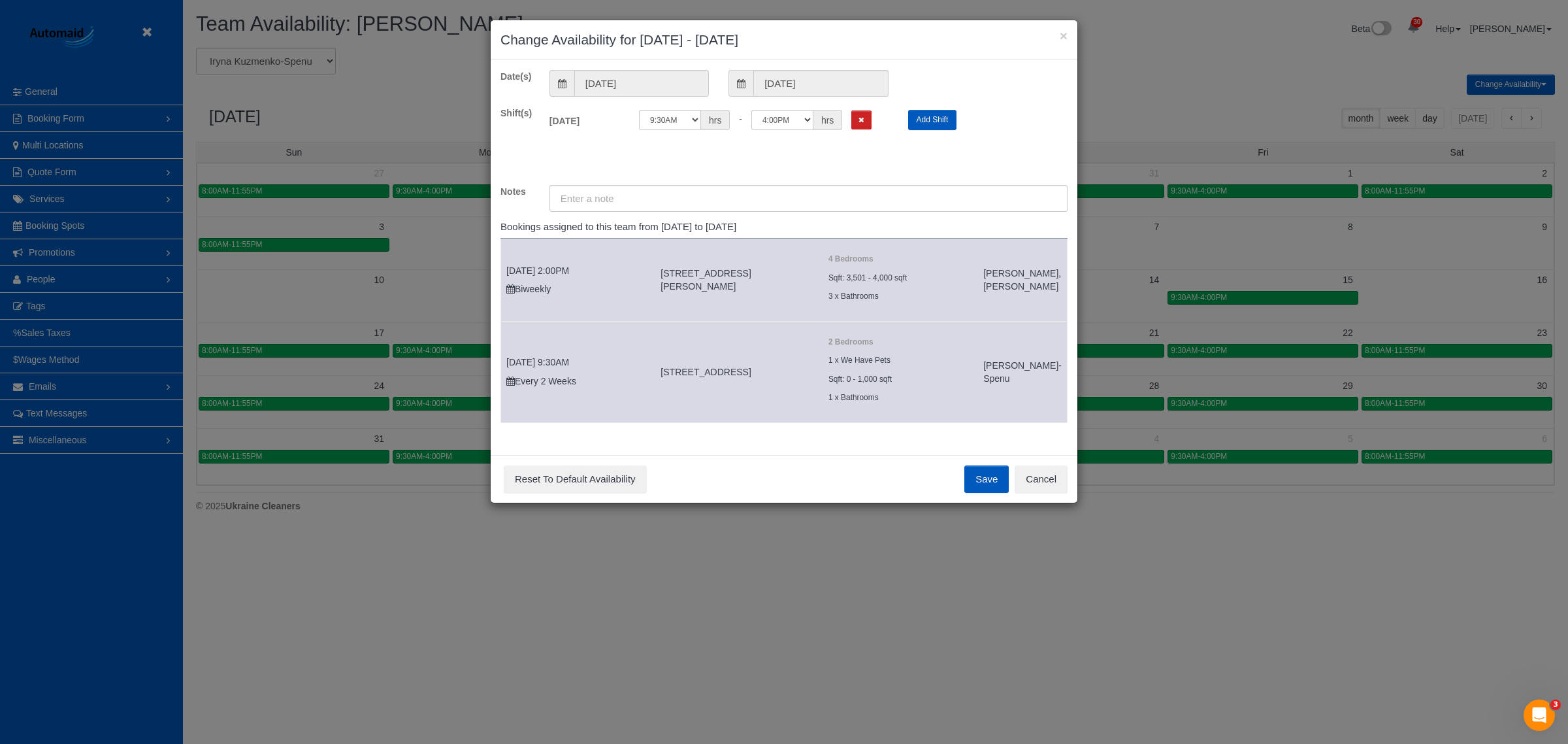
scroll to position [41, 0]
click at [765, 481] on button "Cancel" at bounding box center [1041, 478] width 53 height 27
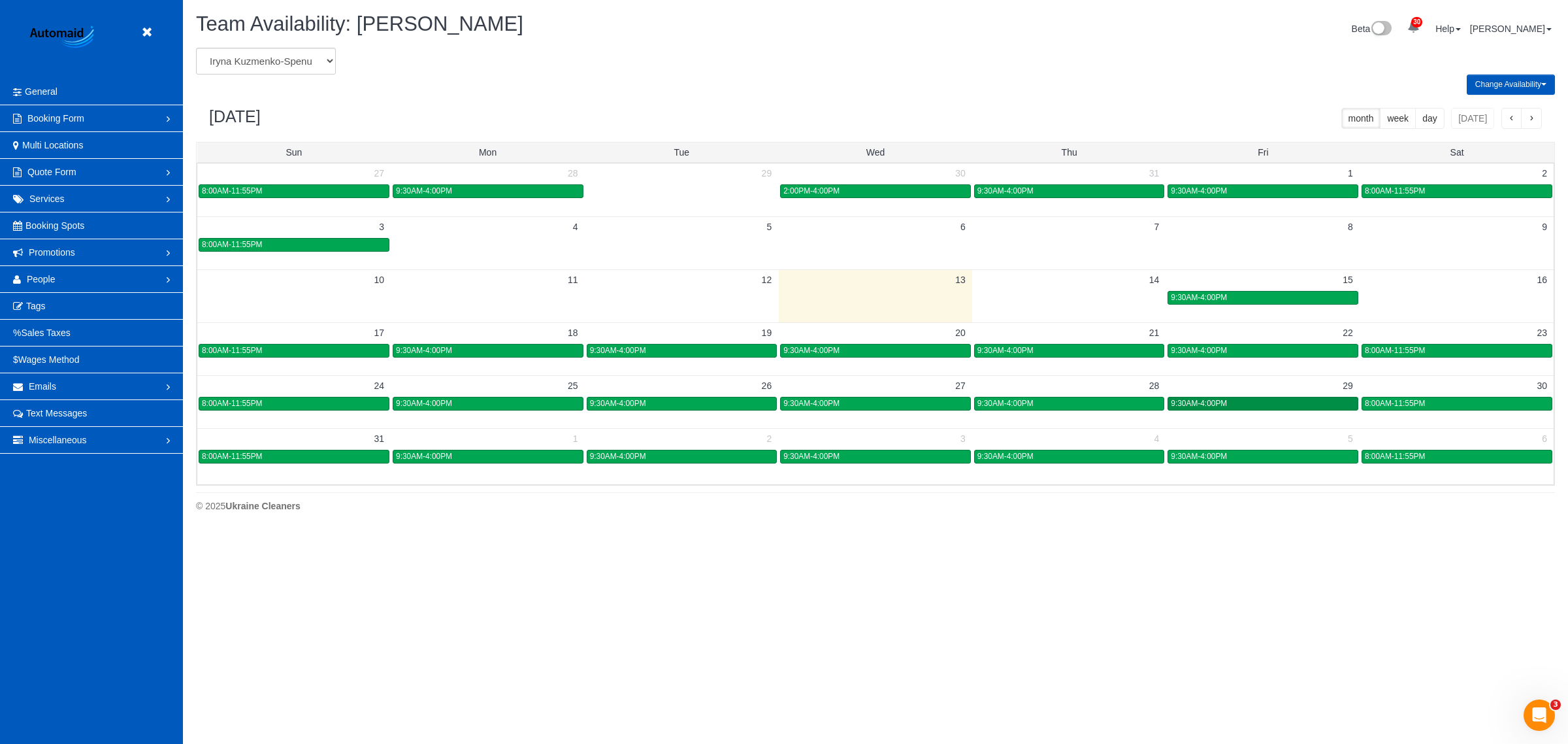
click at [765, 406] on div "9:30AM-4:00PM" at bounding box center [1263, 404] width 184 height 10
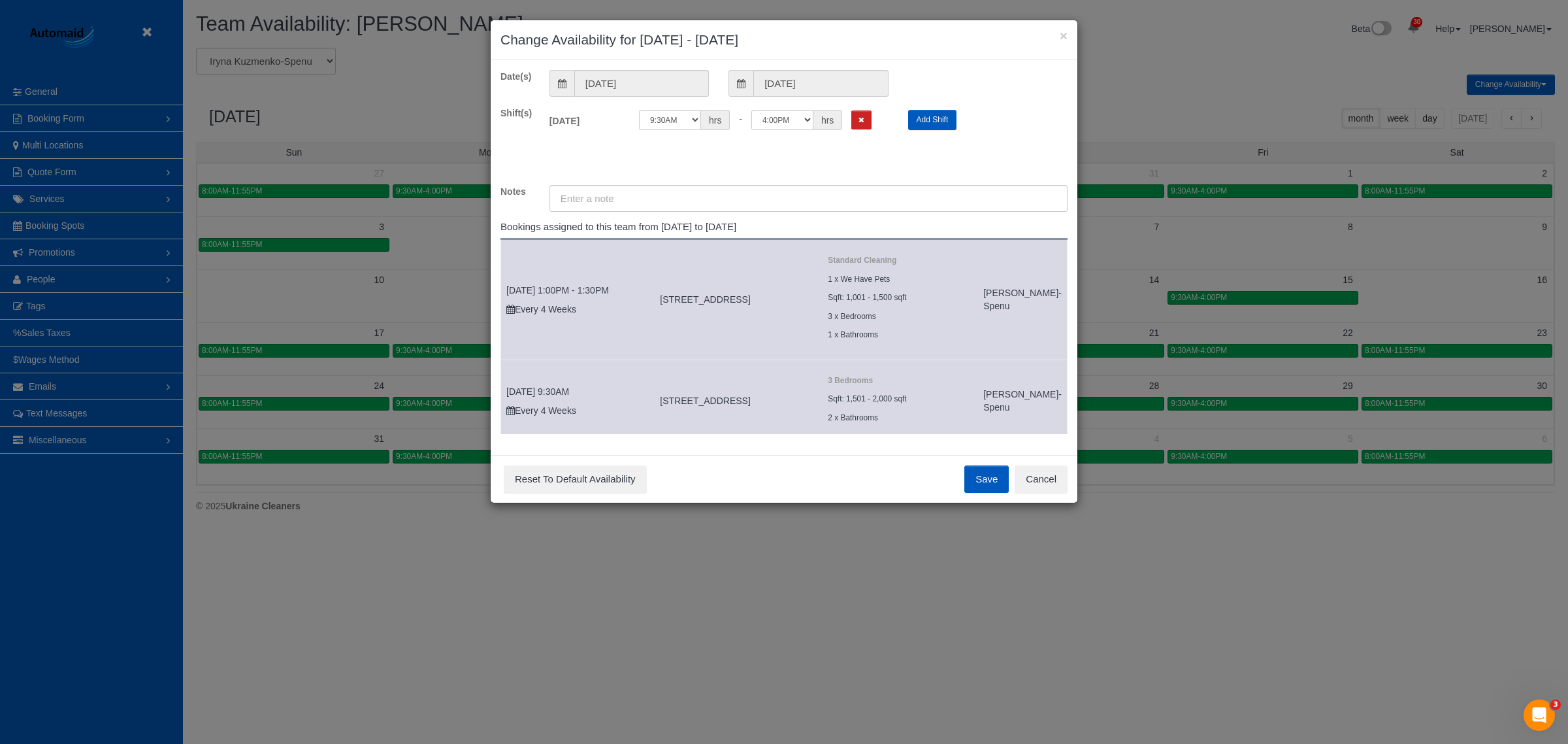
scroll to position [51, 0]
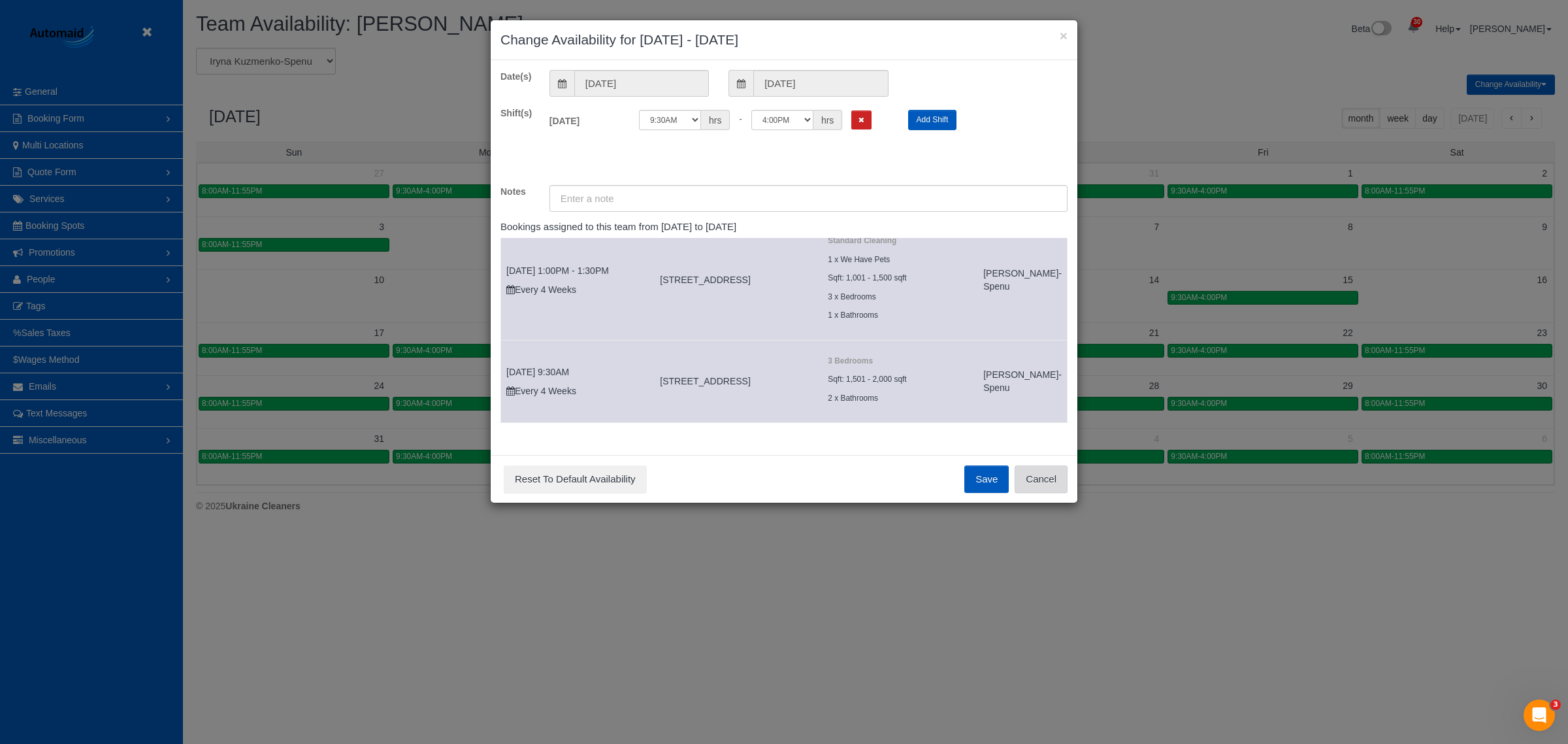
click at [765, 473] on button "Cancel" at bounding box center [1041, 478] width 53 height 27
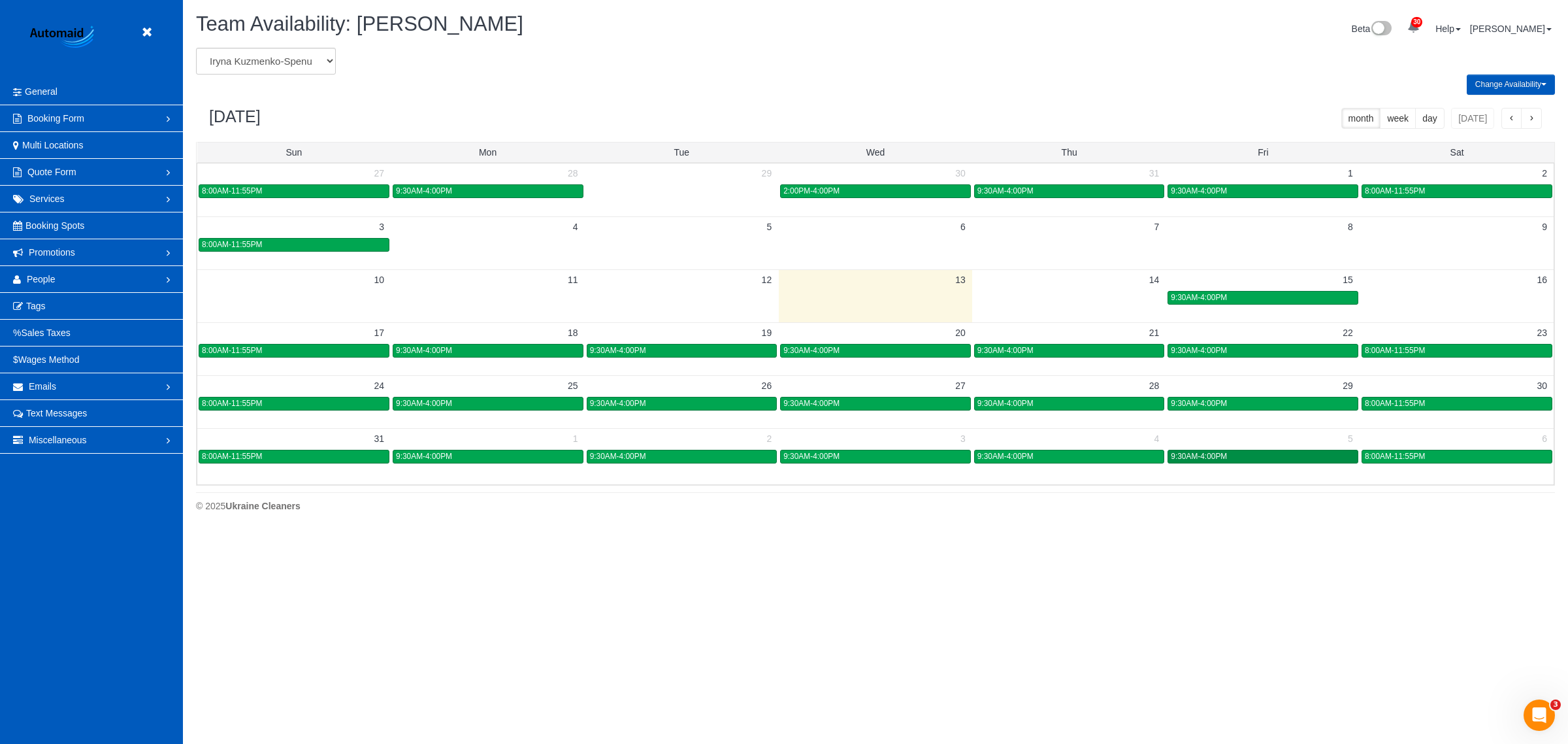
click at [765, 463] on link "9:30AM-4:00PM" at bounding box center [1263, 457] width 191 height 14
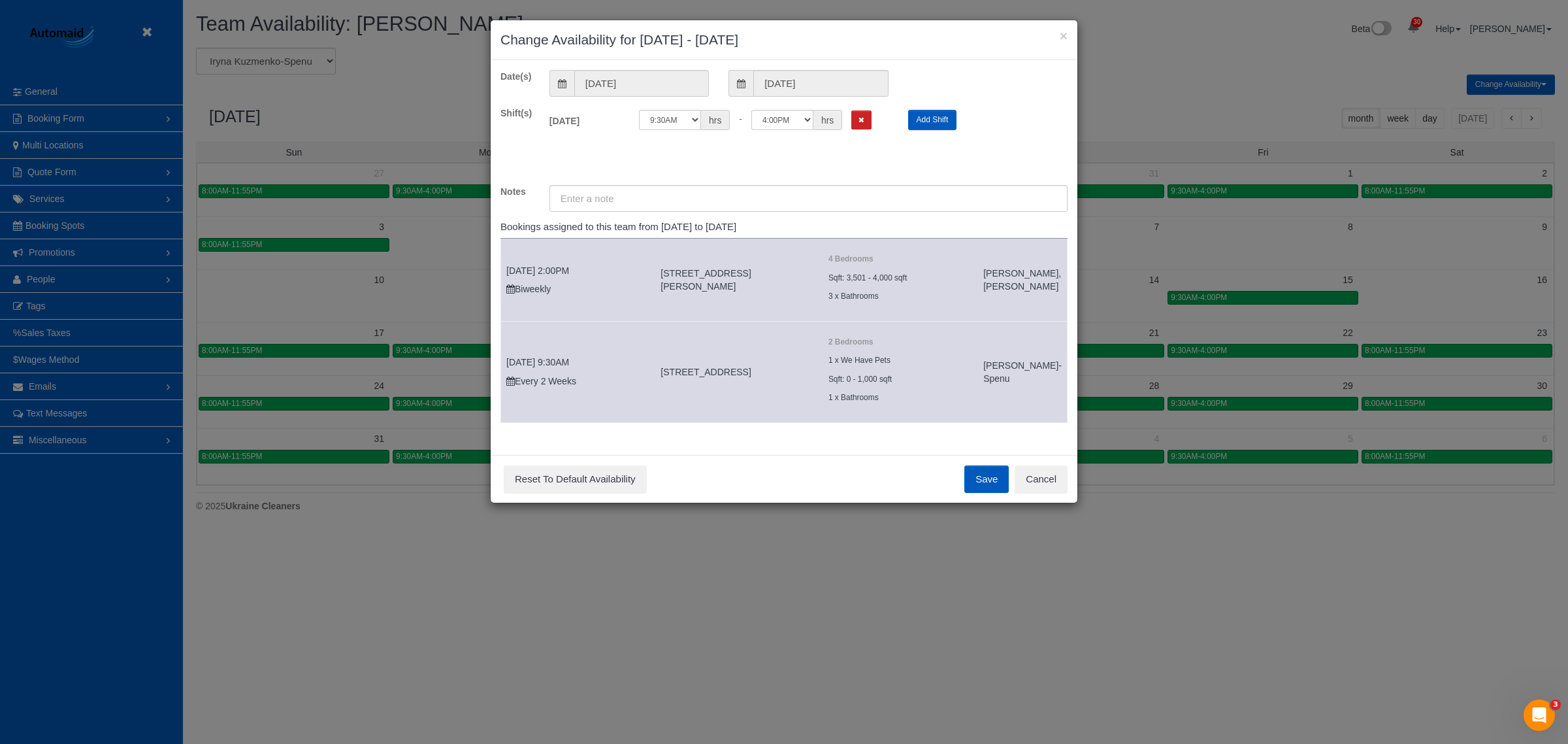
scroll to position [41, 0]
click at [765, 478] on button "Cancel" at bounding box center [1041, 478] width 53 height 27
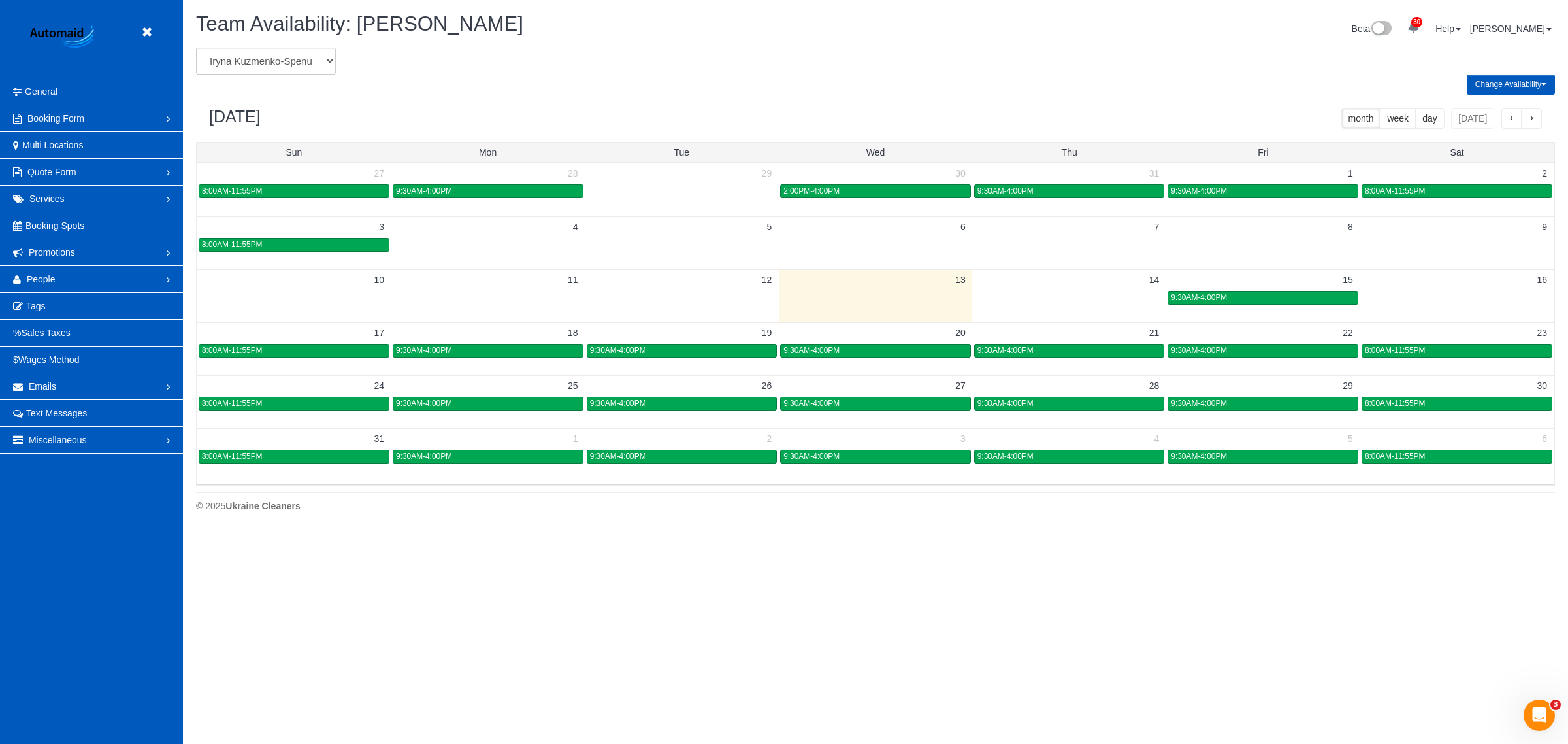
click at [765, 119] on button "button" at bounding box center [1531, 119] width 21 height 21
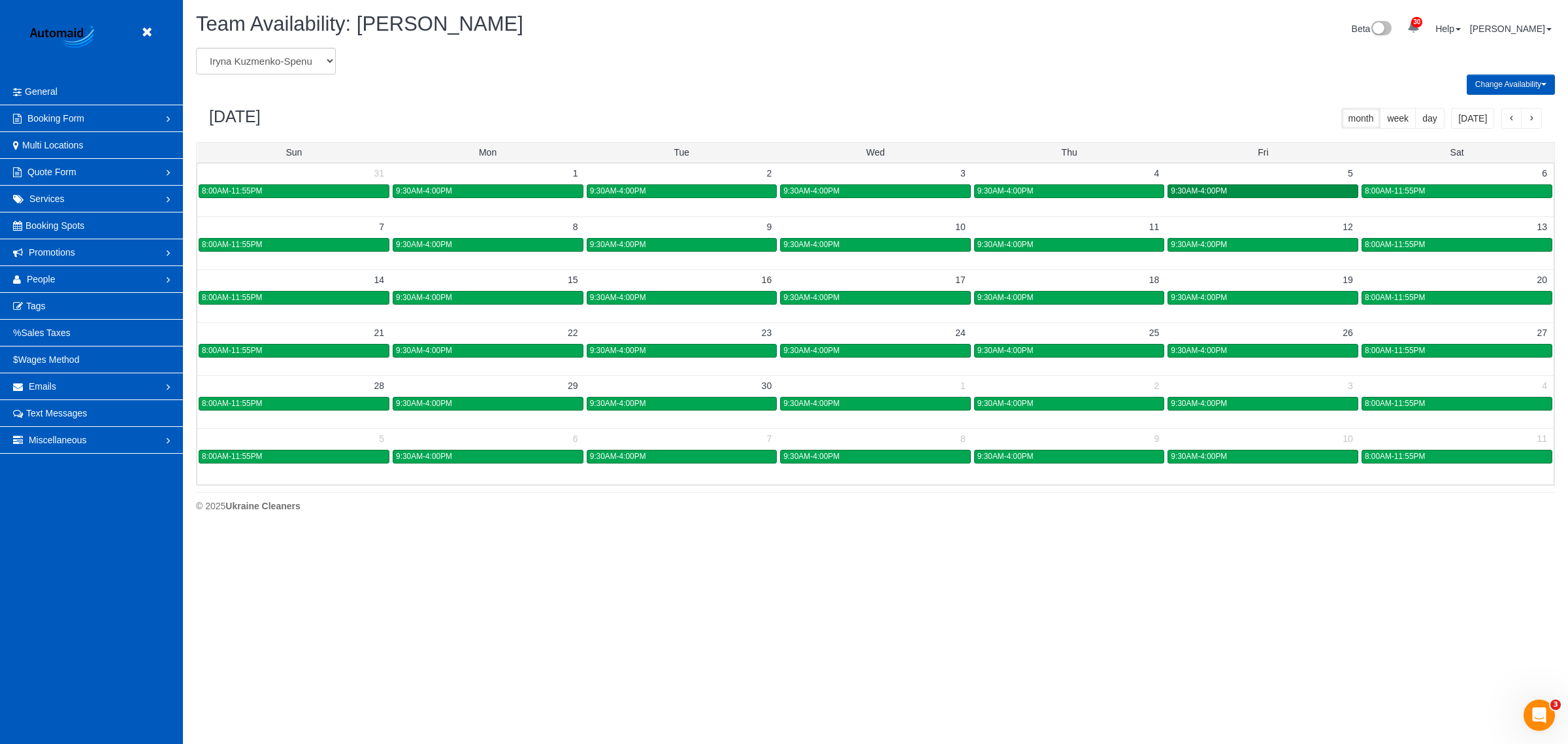
click at [765, 190] on div "9:30AM-4:00PM" at bounding box center [1263, 191] width 184 height 10
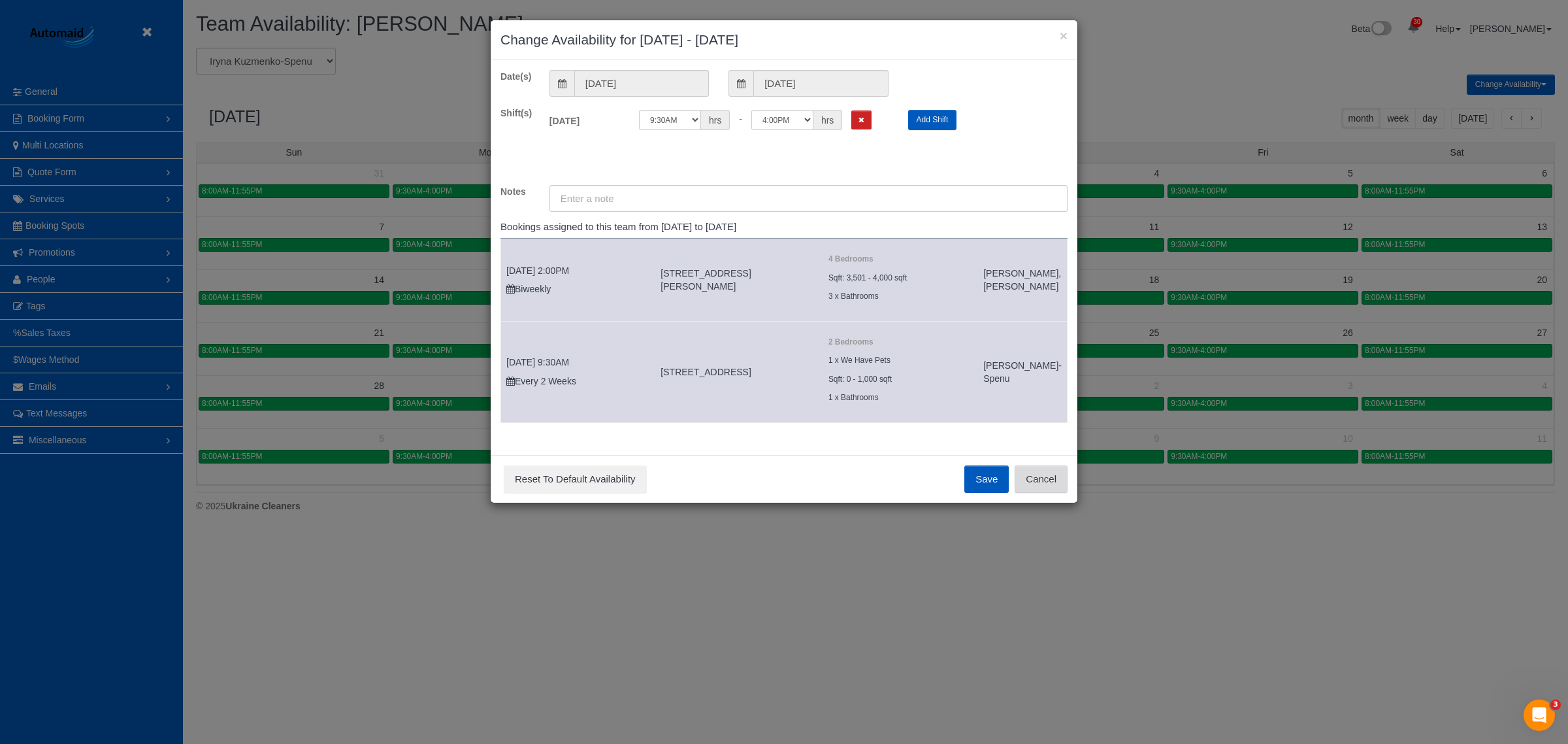
click at [765, 482] on button "Cancel" at bounding box center [1041, 478] width 53 height 27
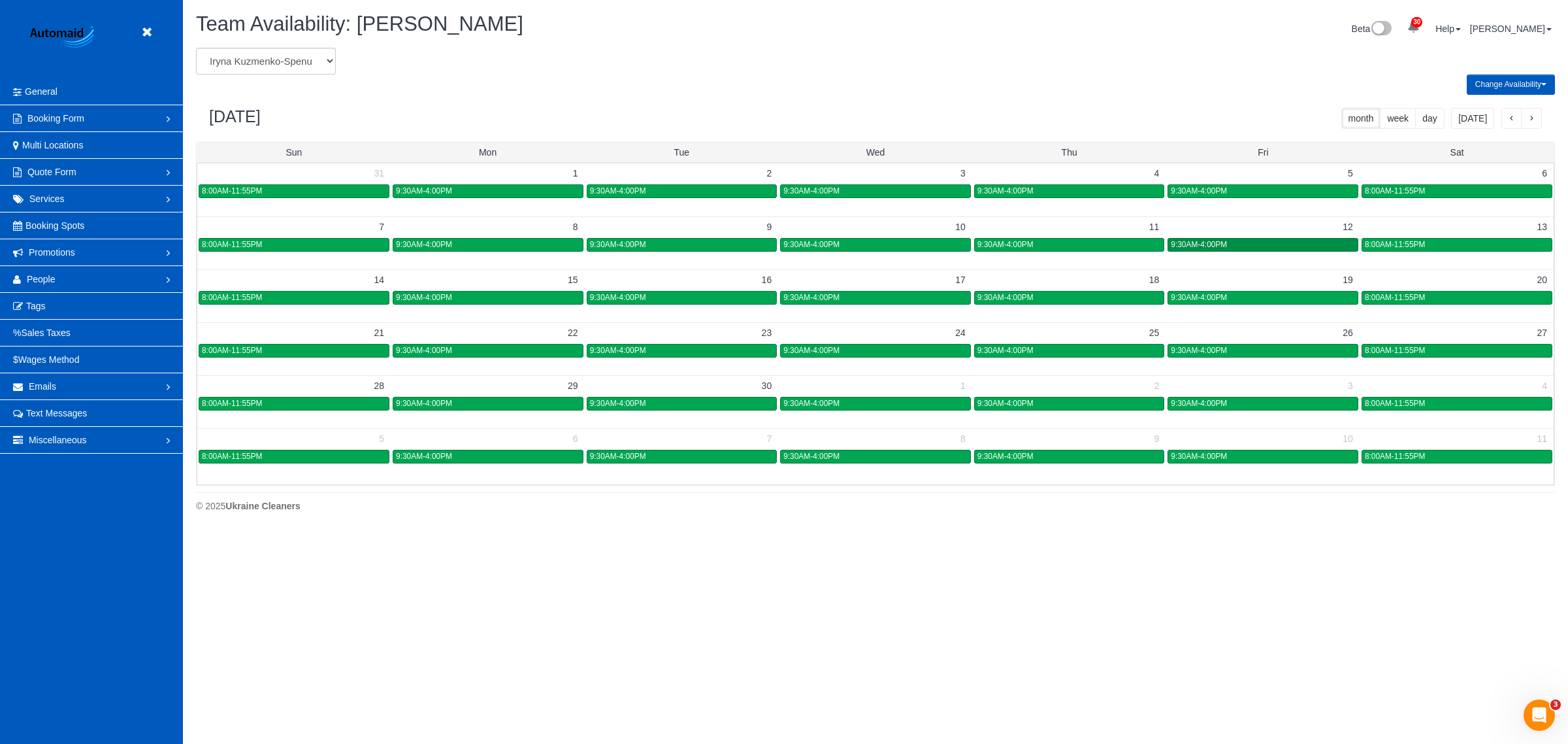
click at [765, 244] on div "9:30AM-4:00PM" at bounding box center [1263, 244] width 184 height 10
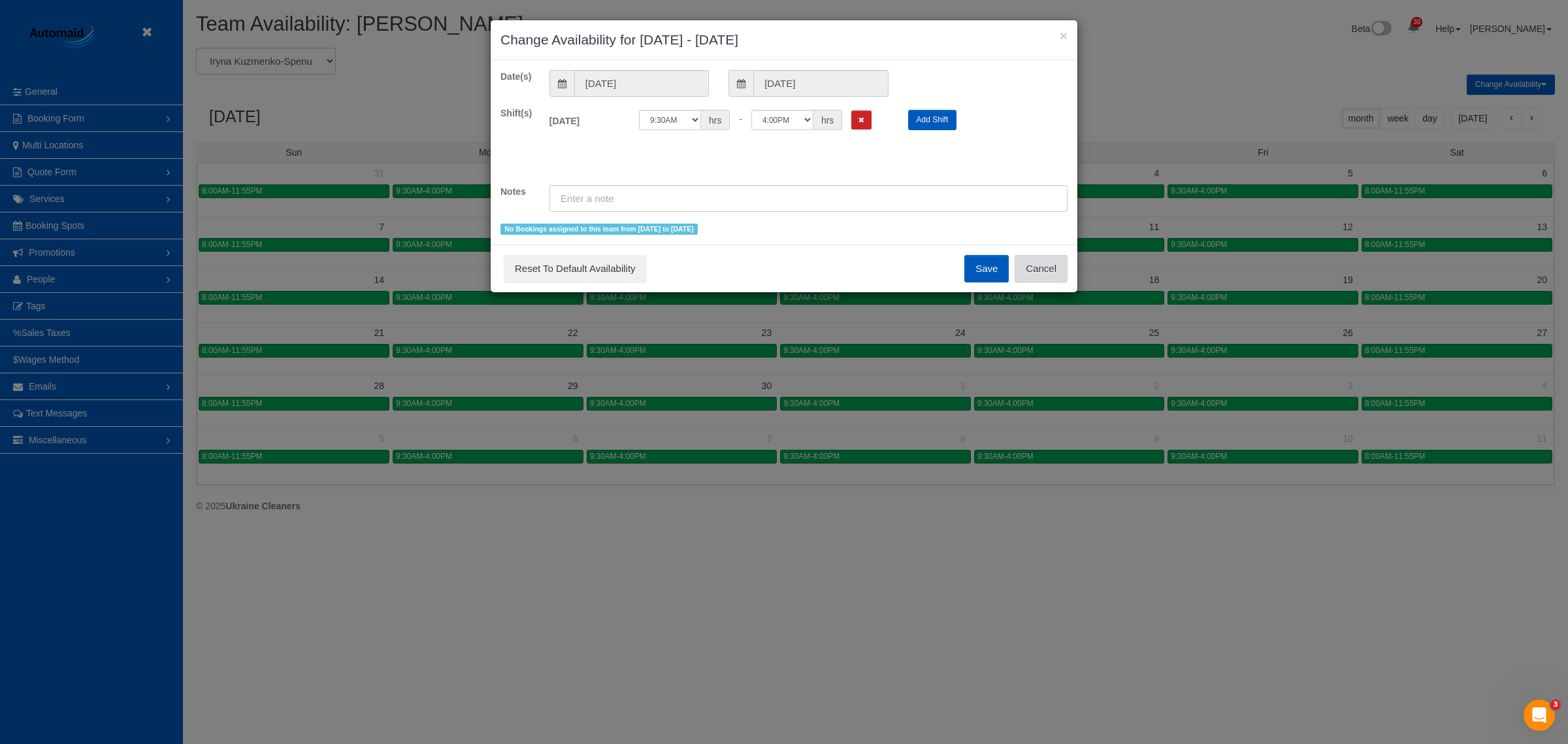
click at [765, 270] on button "Cancel" at bounding box center [1041, 268] width 53 height 27
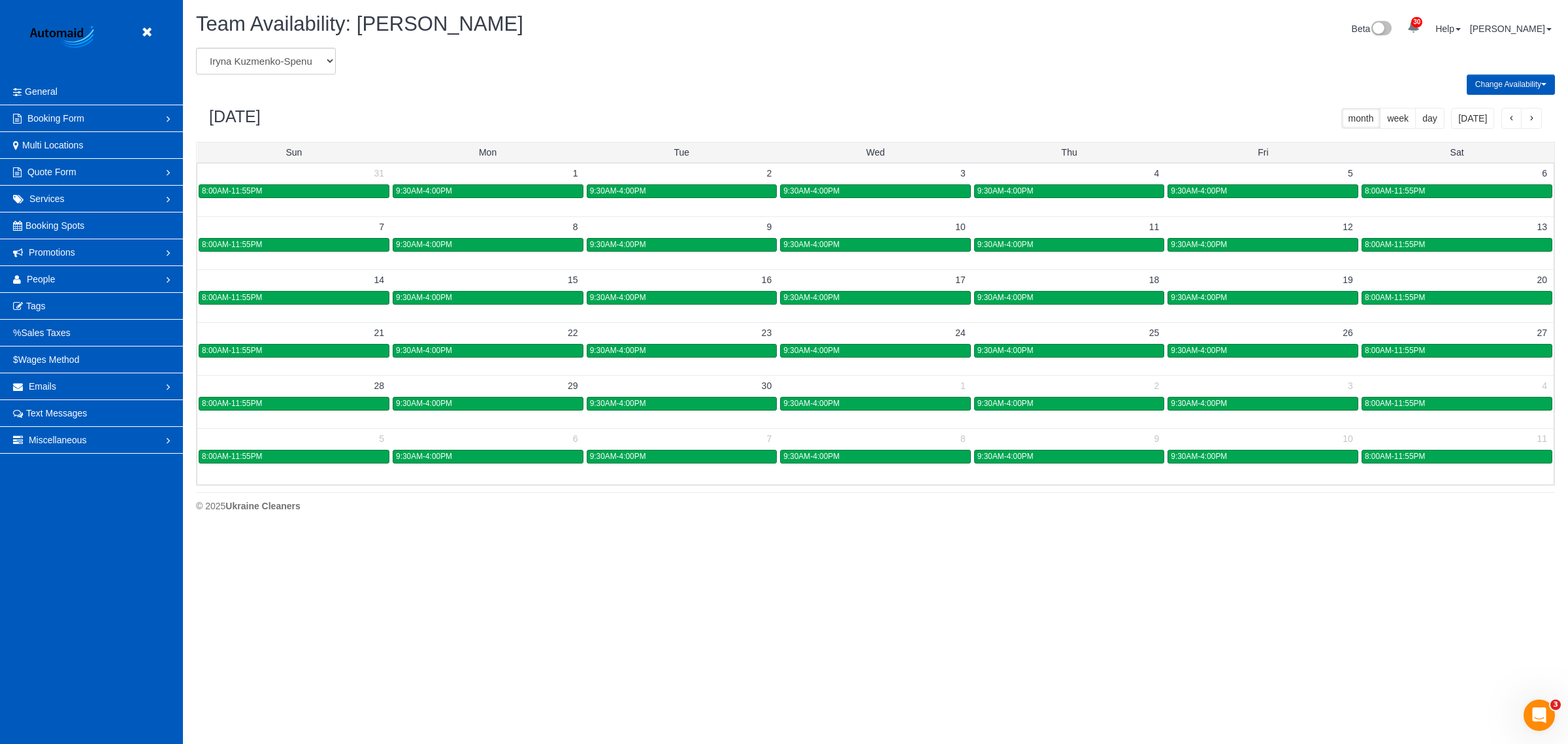
click at [765, 124] on button "button" at bounding box center [1512, 119] width 21 height 21
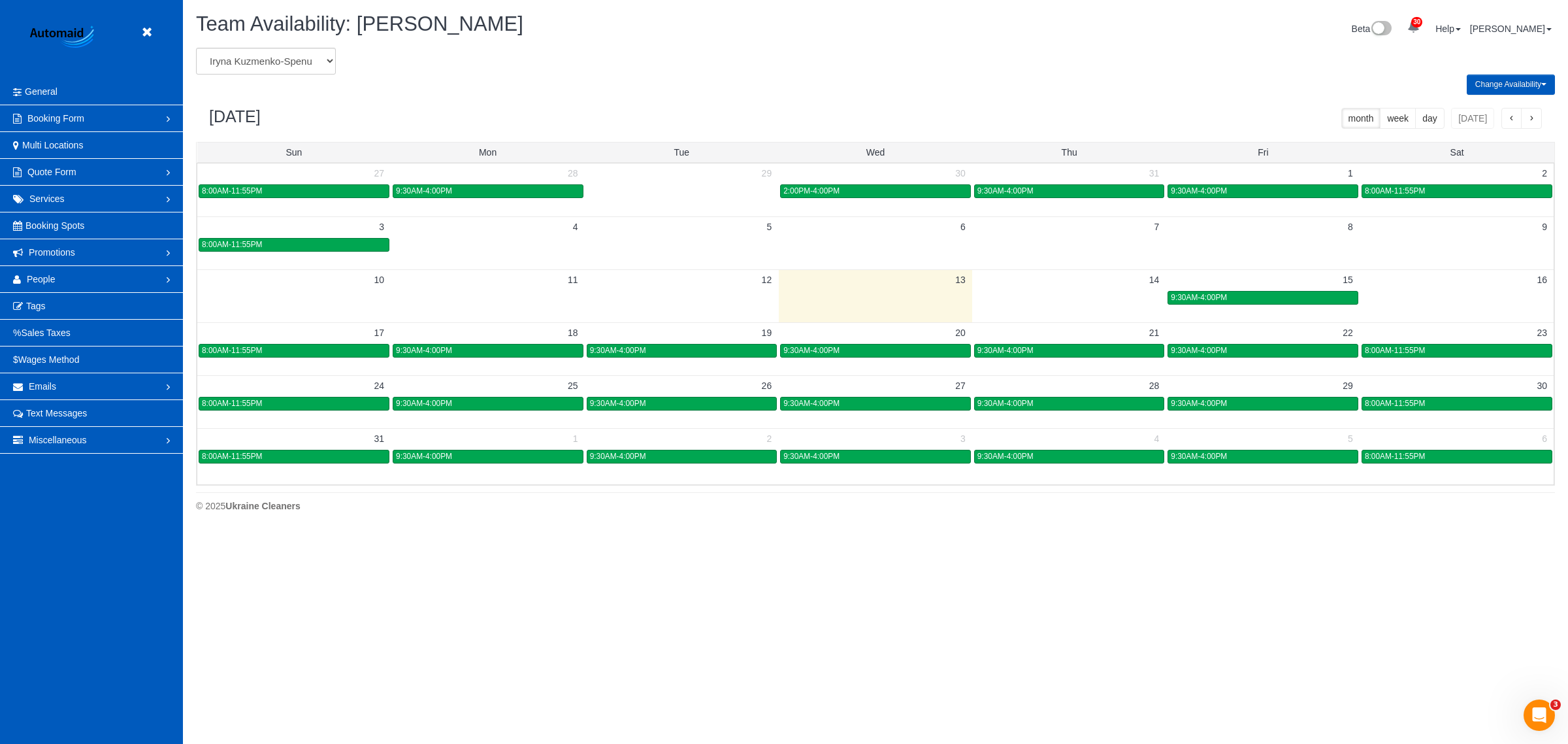
click at [765, 123] on button "button" at bounding box center [1531, 119] width 21 height 21
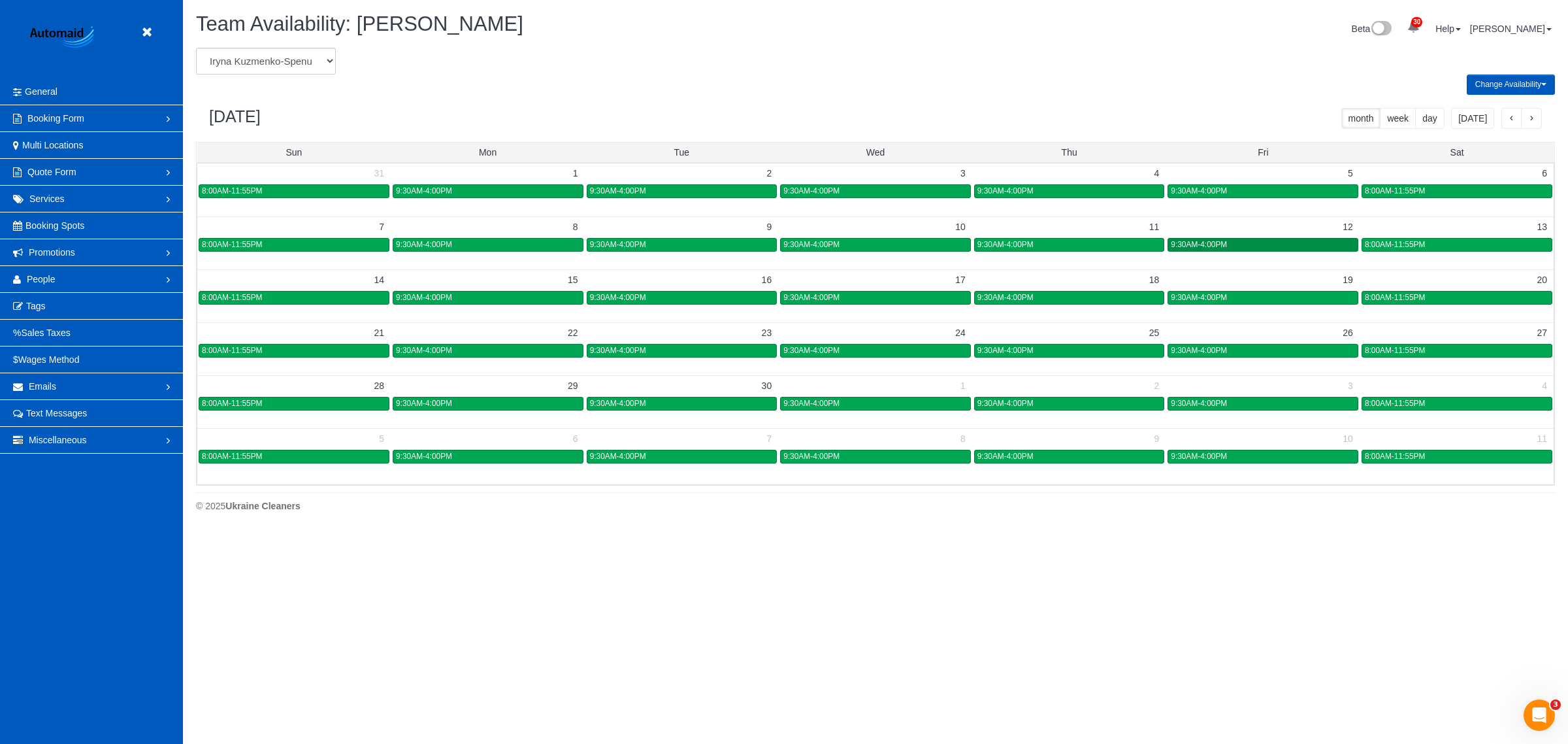
click at [765, 250] on link "9:30AM-4:00PM" at bounding box center [1263, 245] width 191 height 14
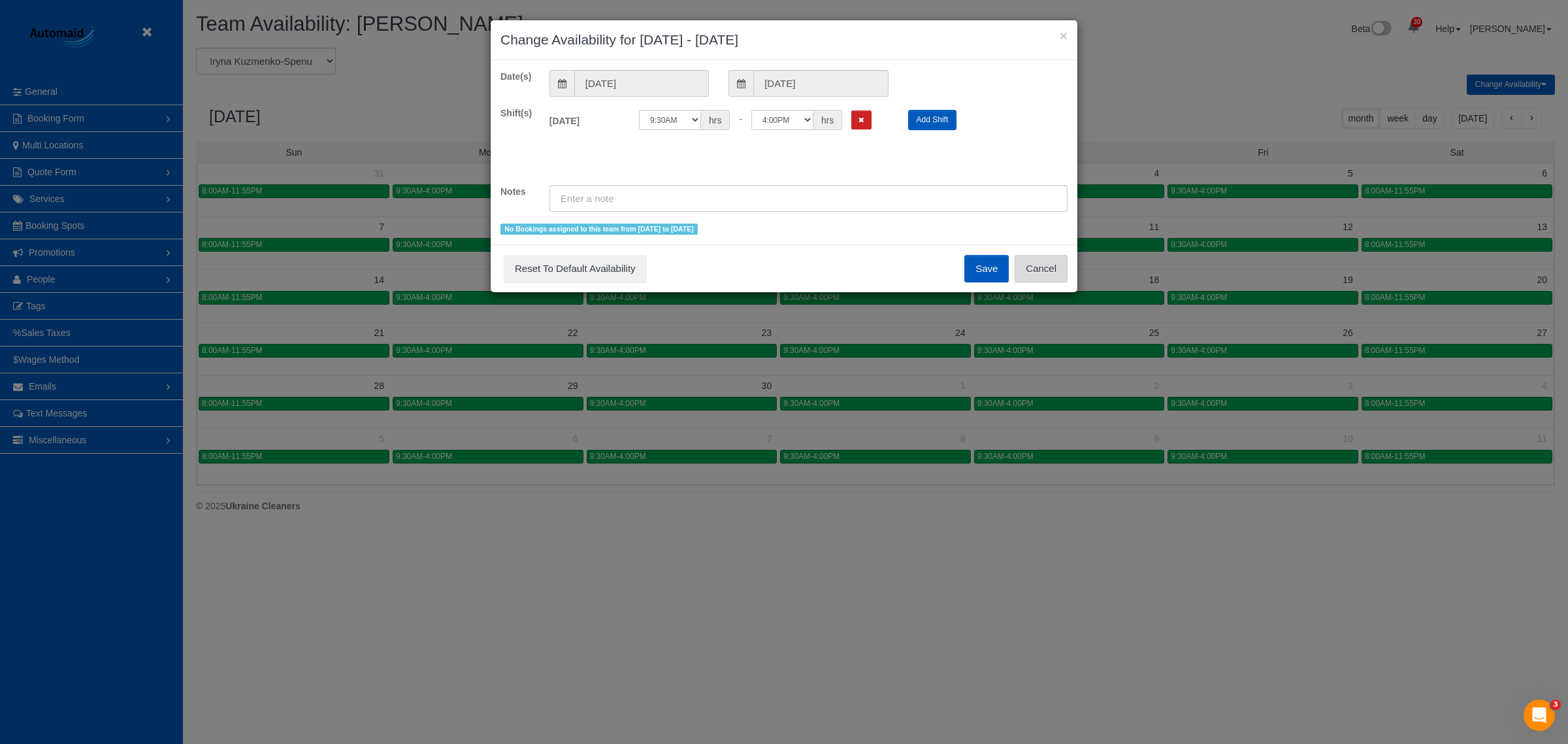
click at [765, 270] on button "Cancel" at bounding box center [1041, 268] width 53 height 27
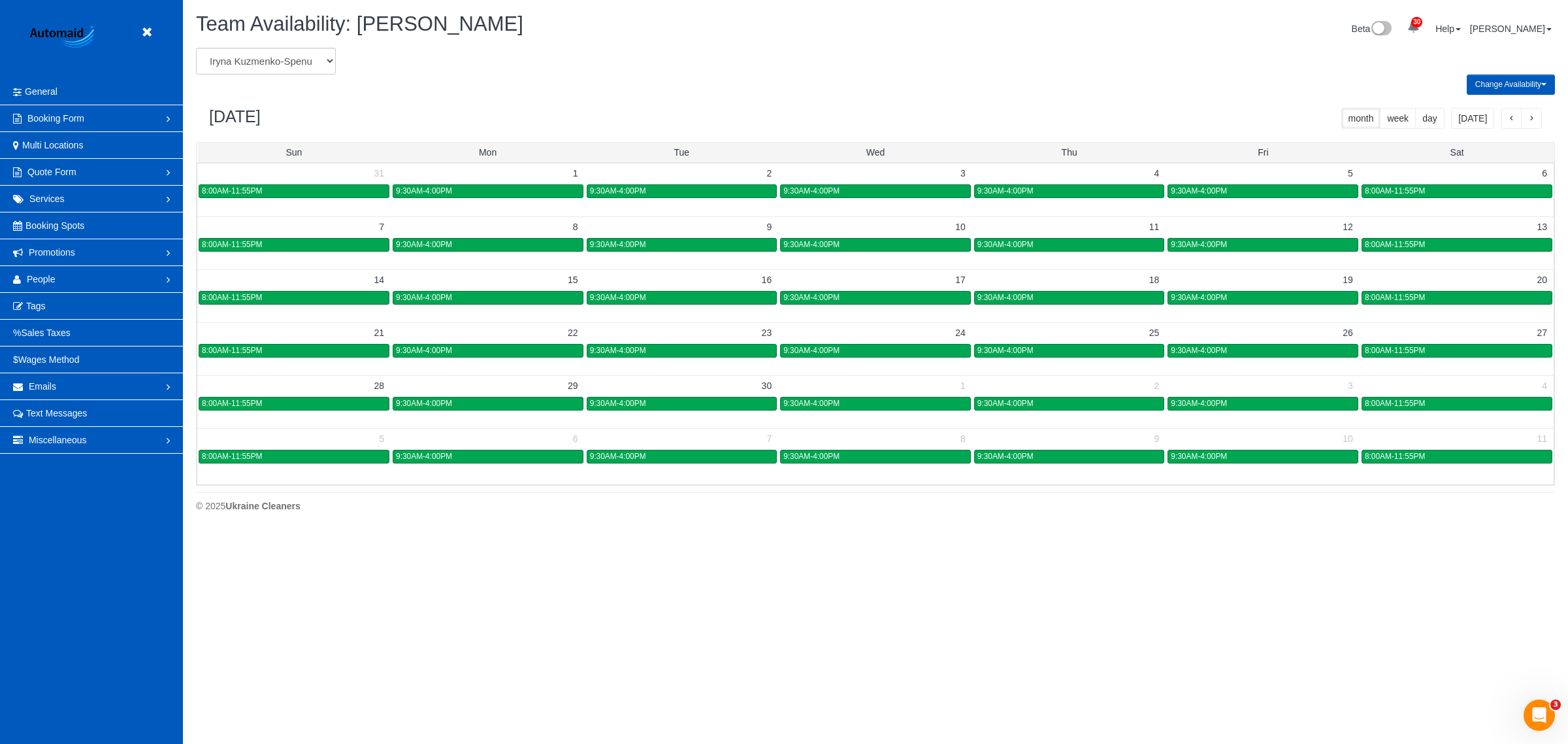
click at [765, 115] on button "button" at bounding box center [1512, 119] width 21 height 21
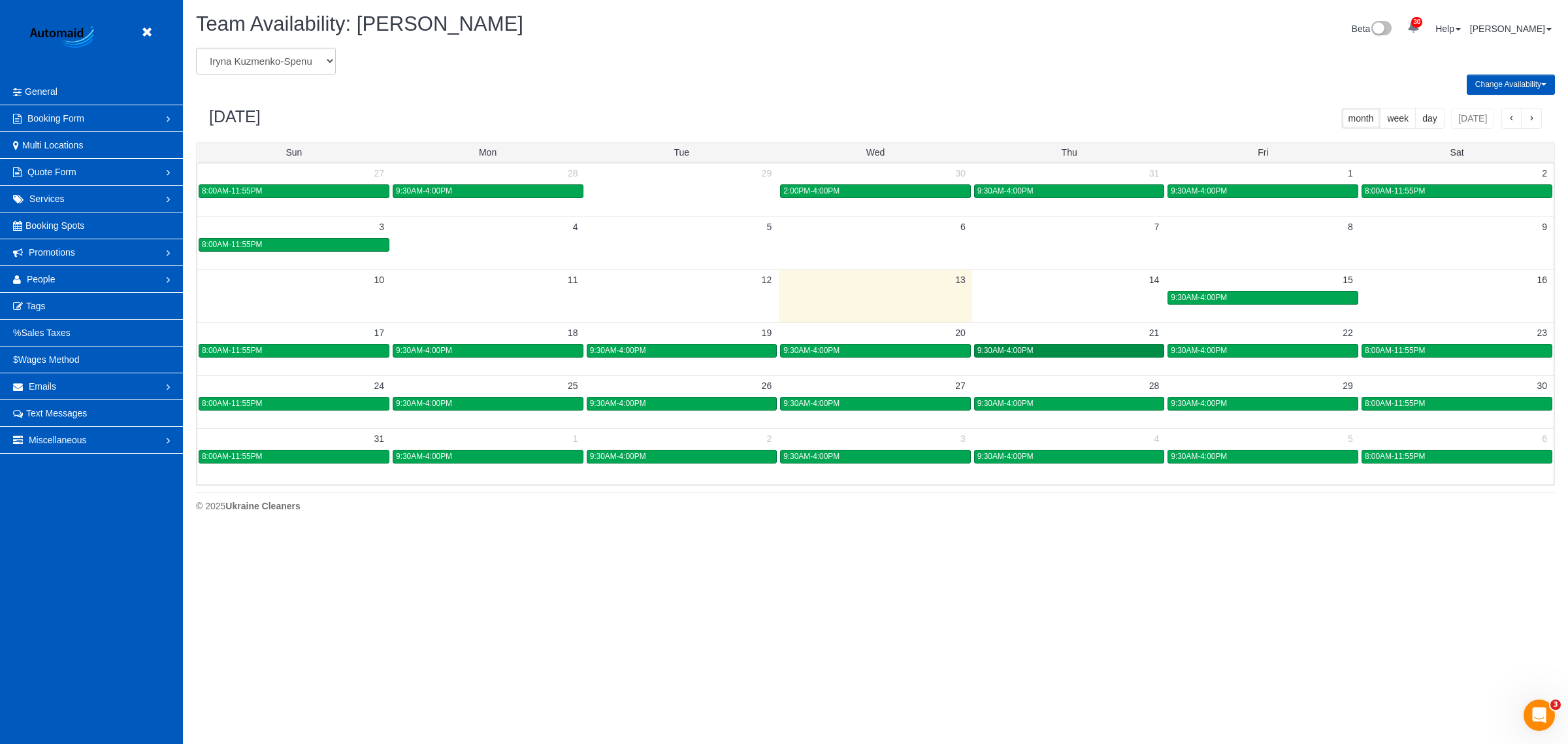
click at [765, 354] on div "9:30AM-4:00PM" at bounding box center [1069, 351] width 184 height 10
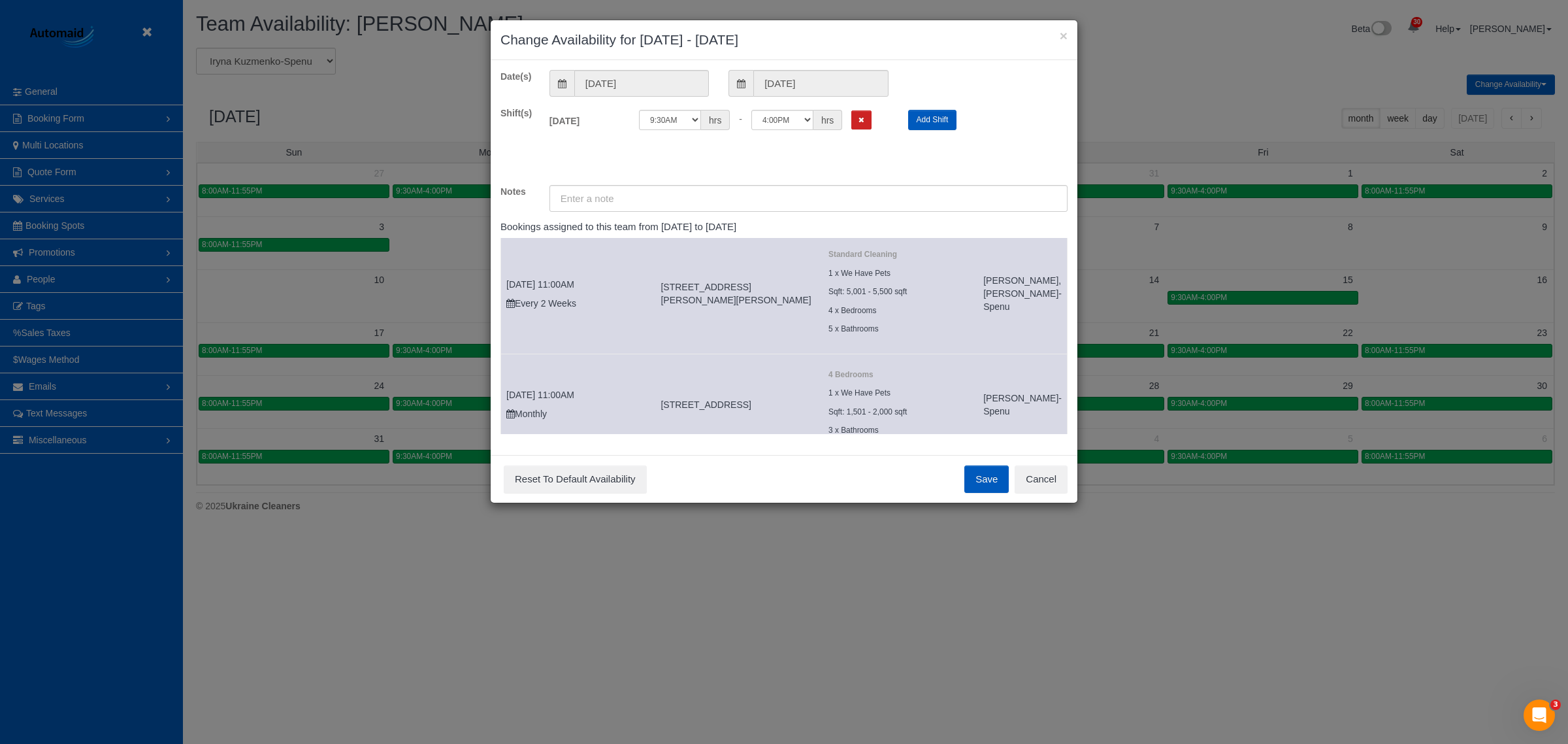
scroll to position [0, 0]
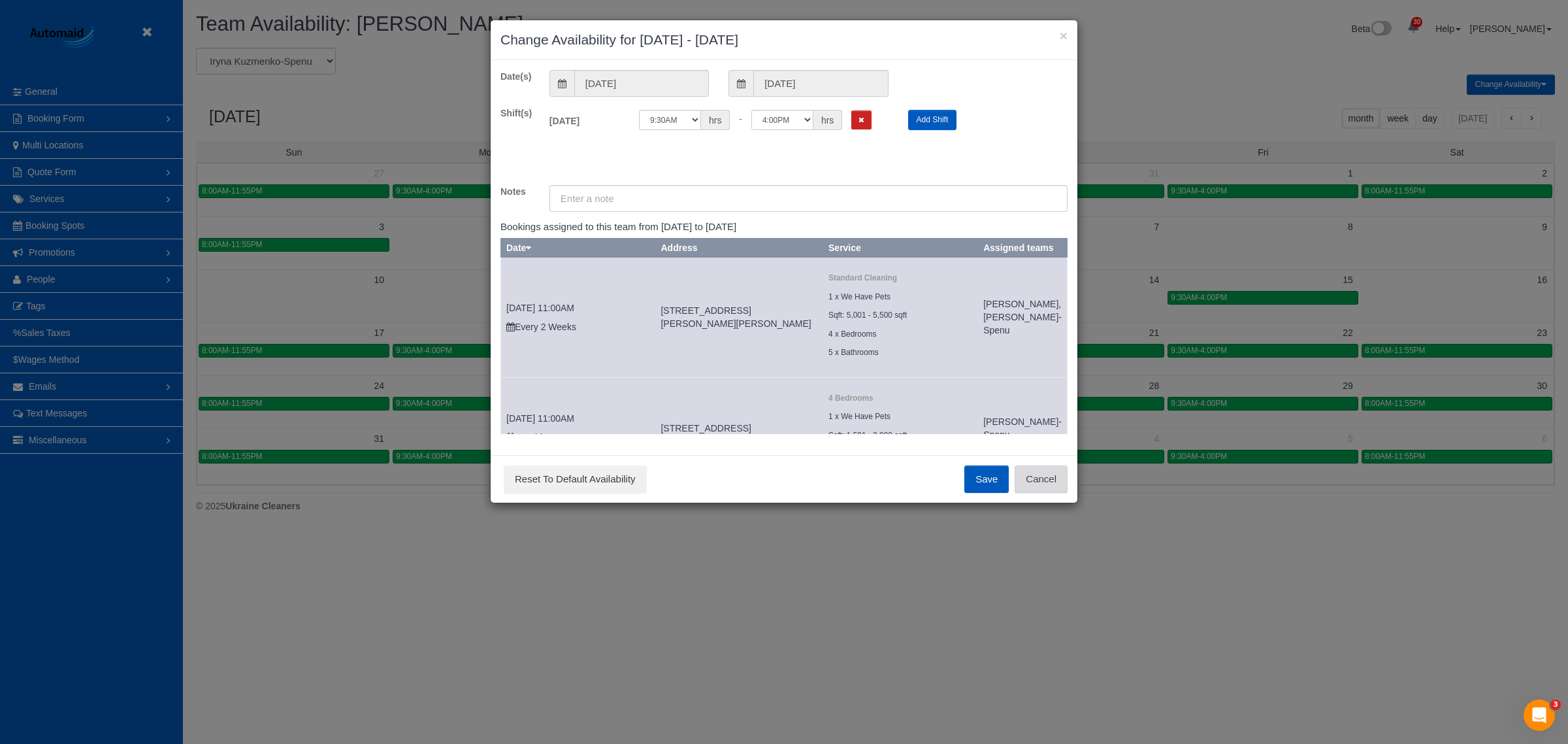
click at [765, 477] on button "Cancel" at bounding box center [1041, 478] width 53 height 27
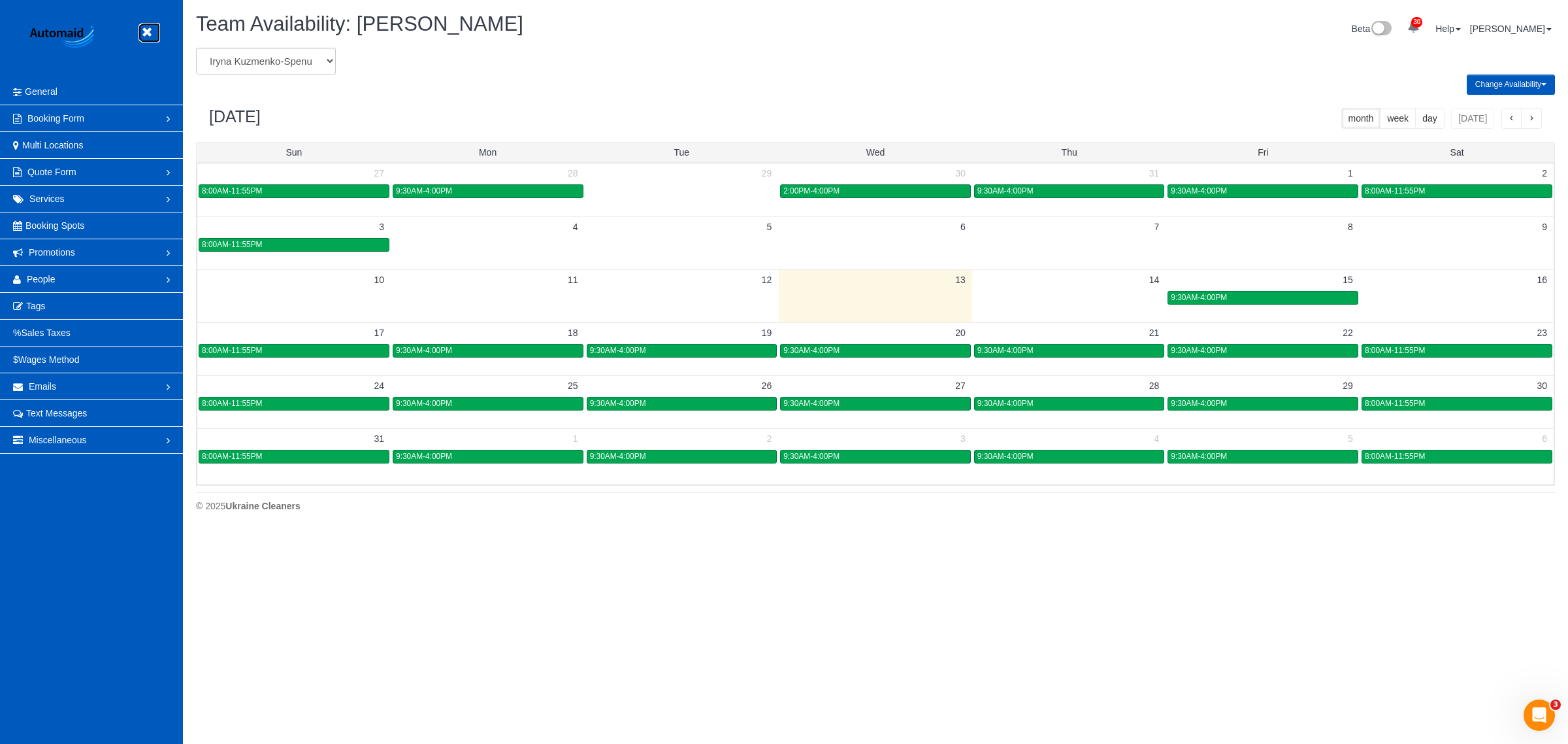
click at [147, 27] on icon at bounding box center [146, 32] width 16 height 16
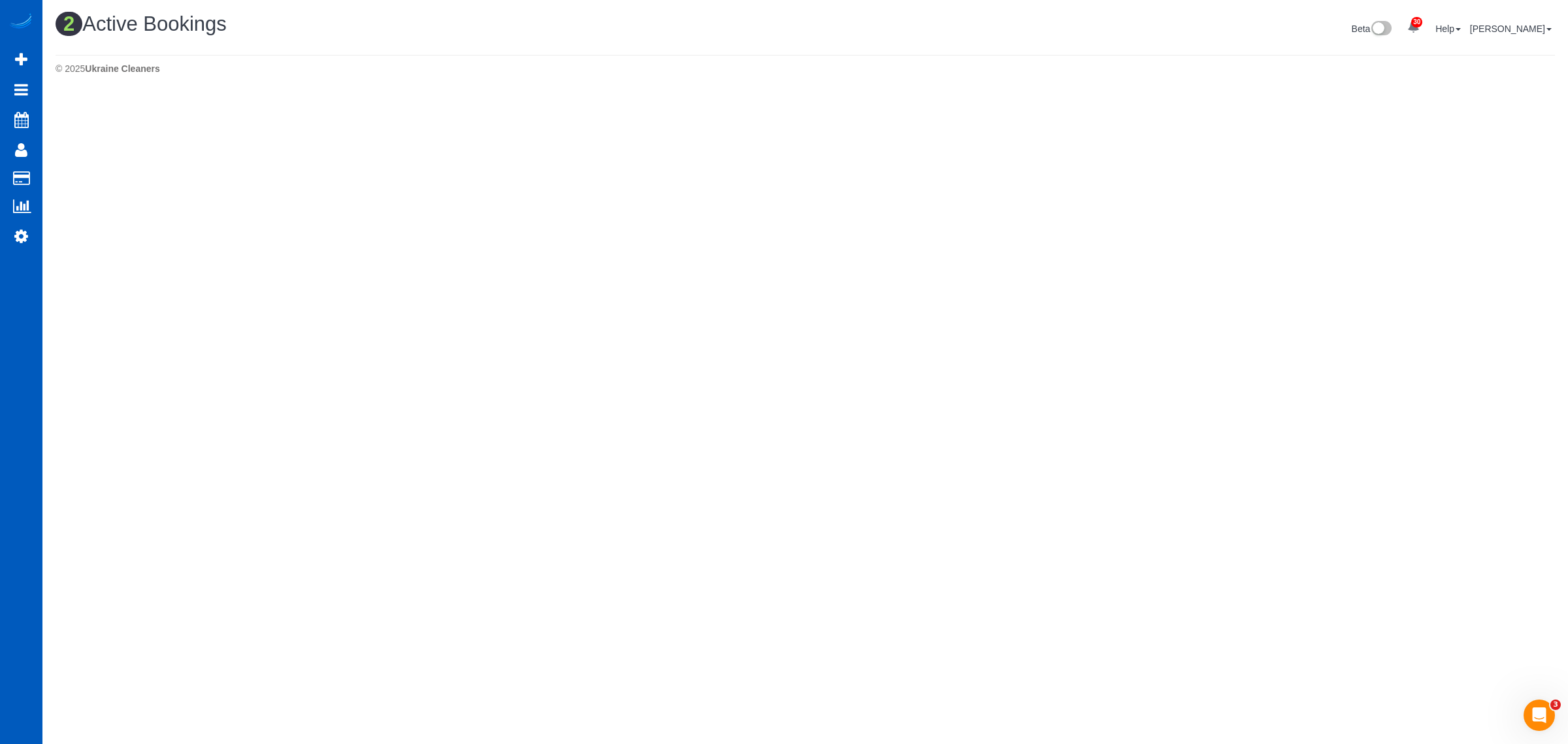
scroll to position [350, 1568]
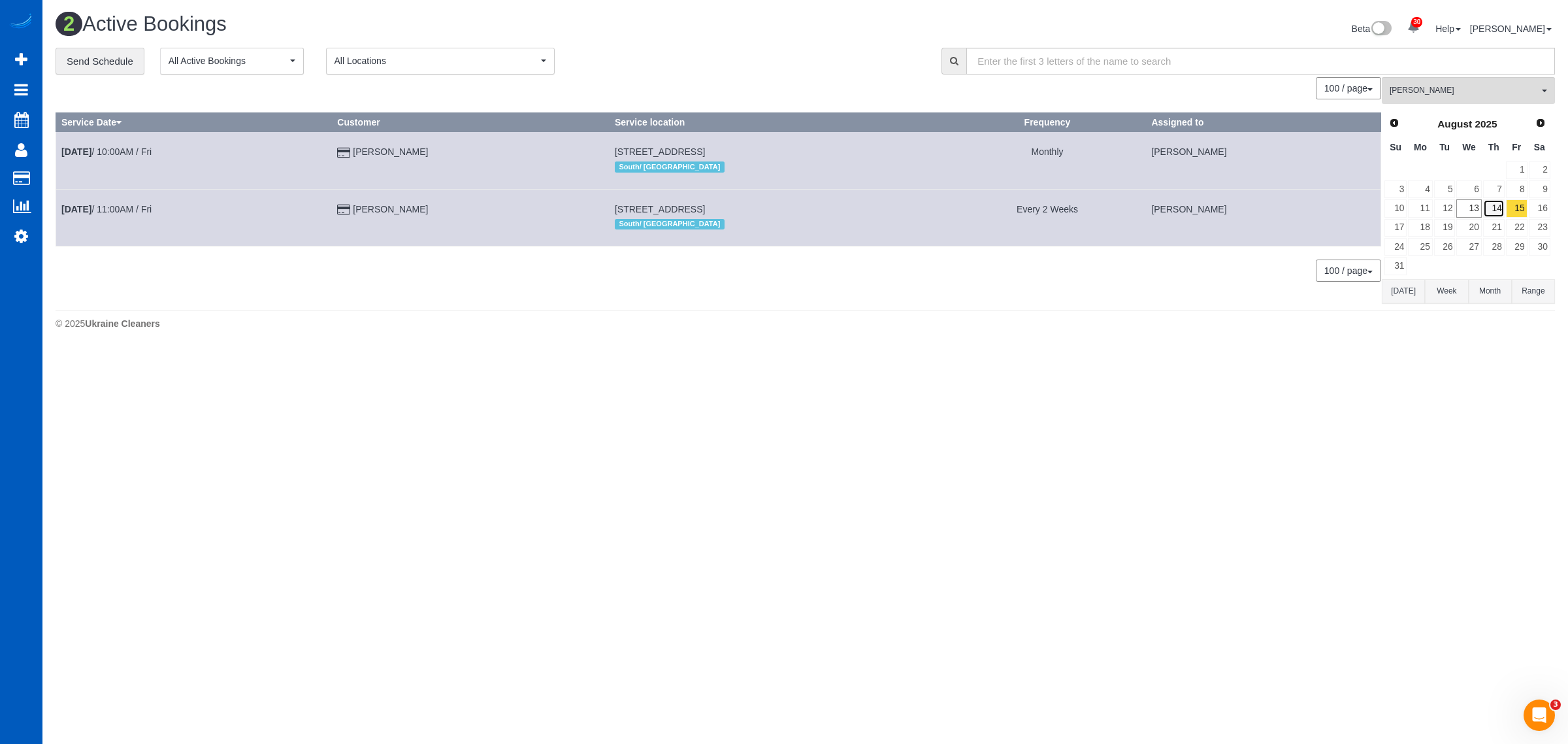
click at [765, 207] on link "14" at bounding box center [1494, 208] width 22 height 18
click at [765, 208] on link "13" at bounding box center [1468, 208] width 25 height 18
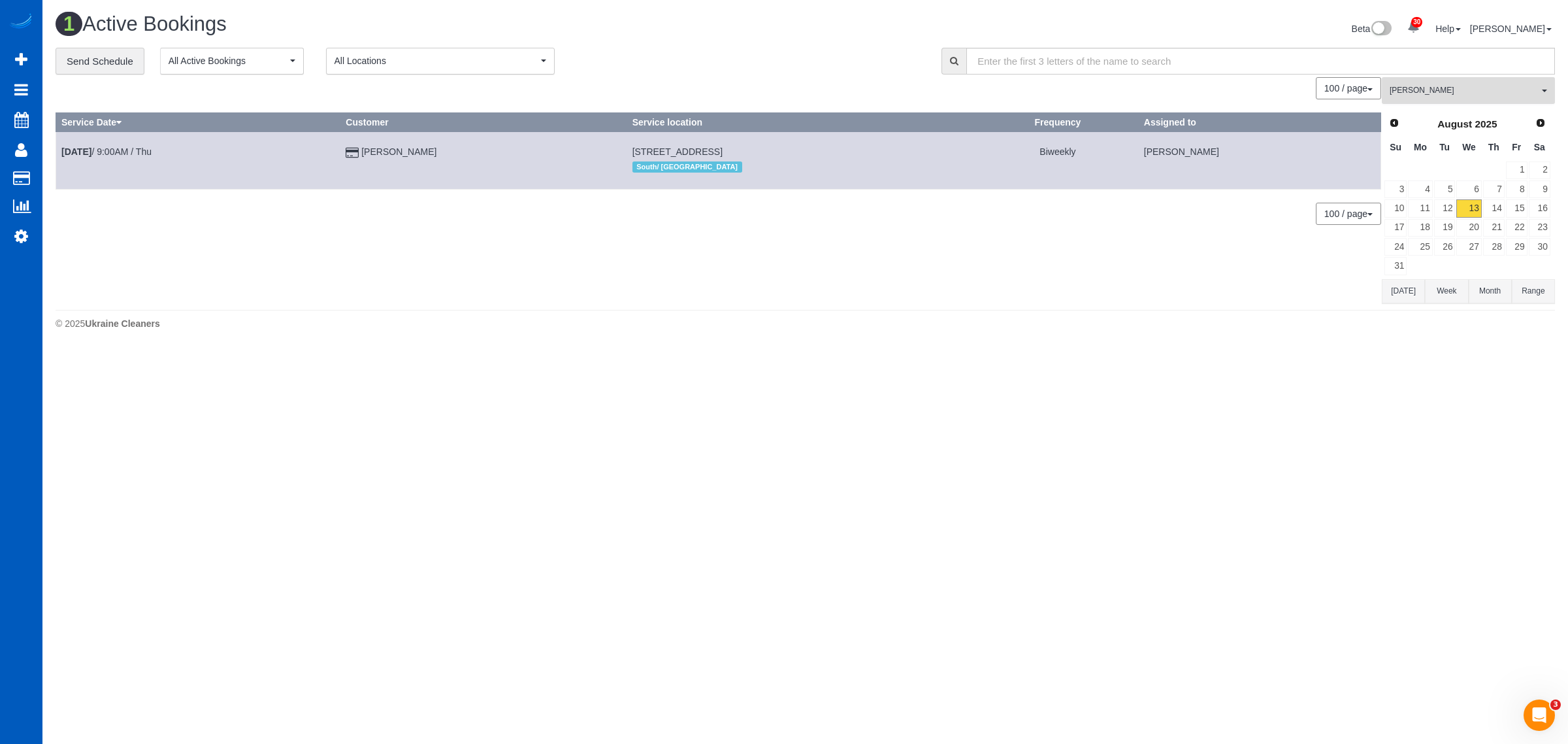
click at [765, 86] on span "[PERSON_NAME]" at bounding box center [1464, 91] width 149 height 11
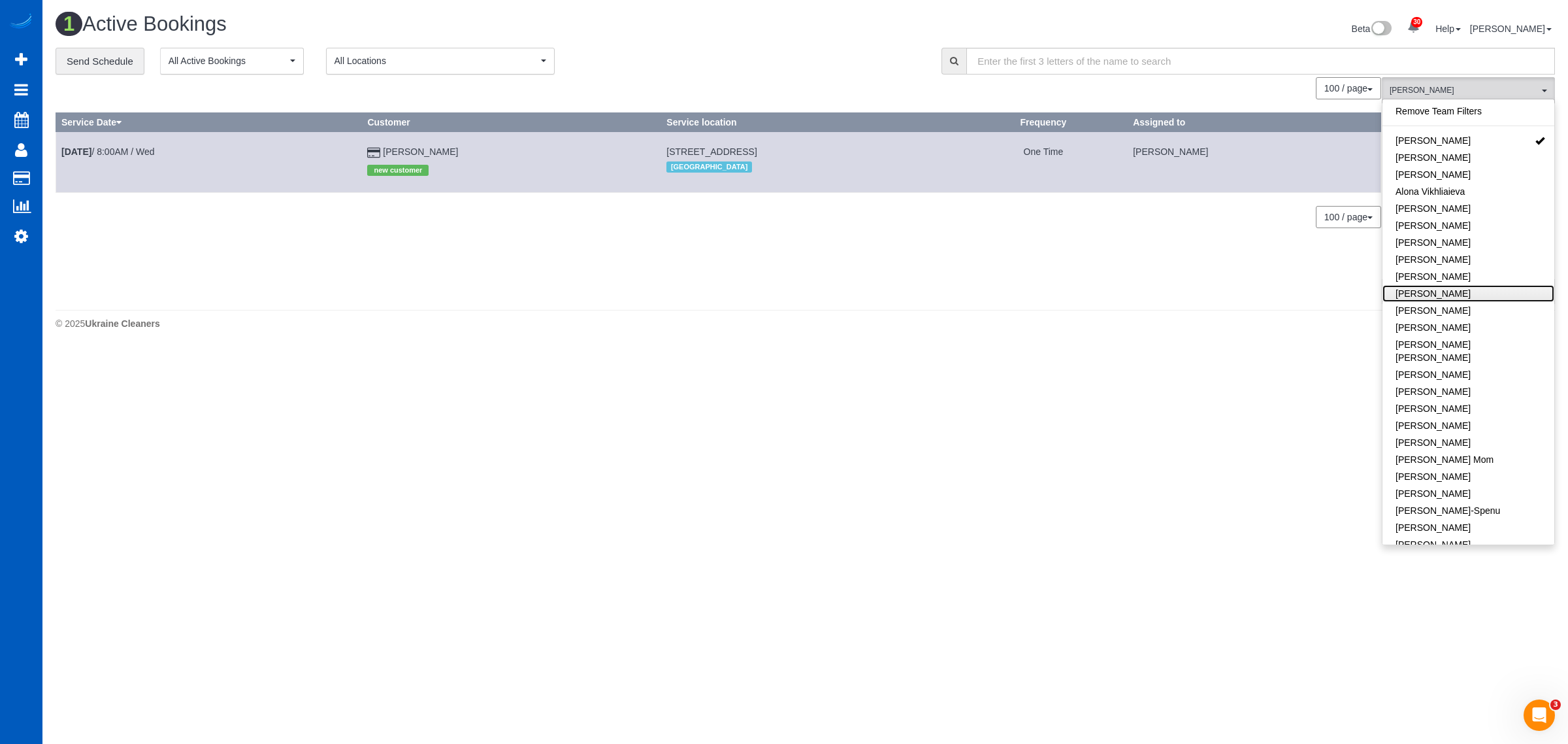
click at [765, 292] on link "[PERSON_NAME]" at bounding box center [1468, 294] width 172 height 17
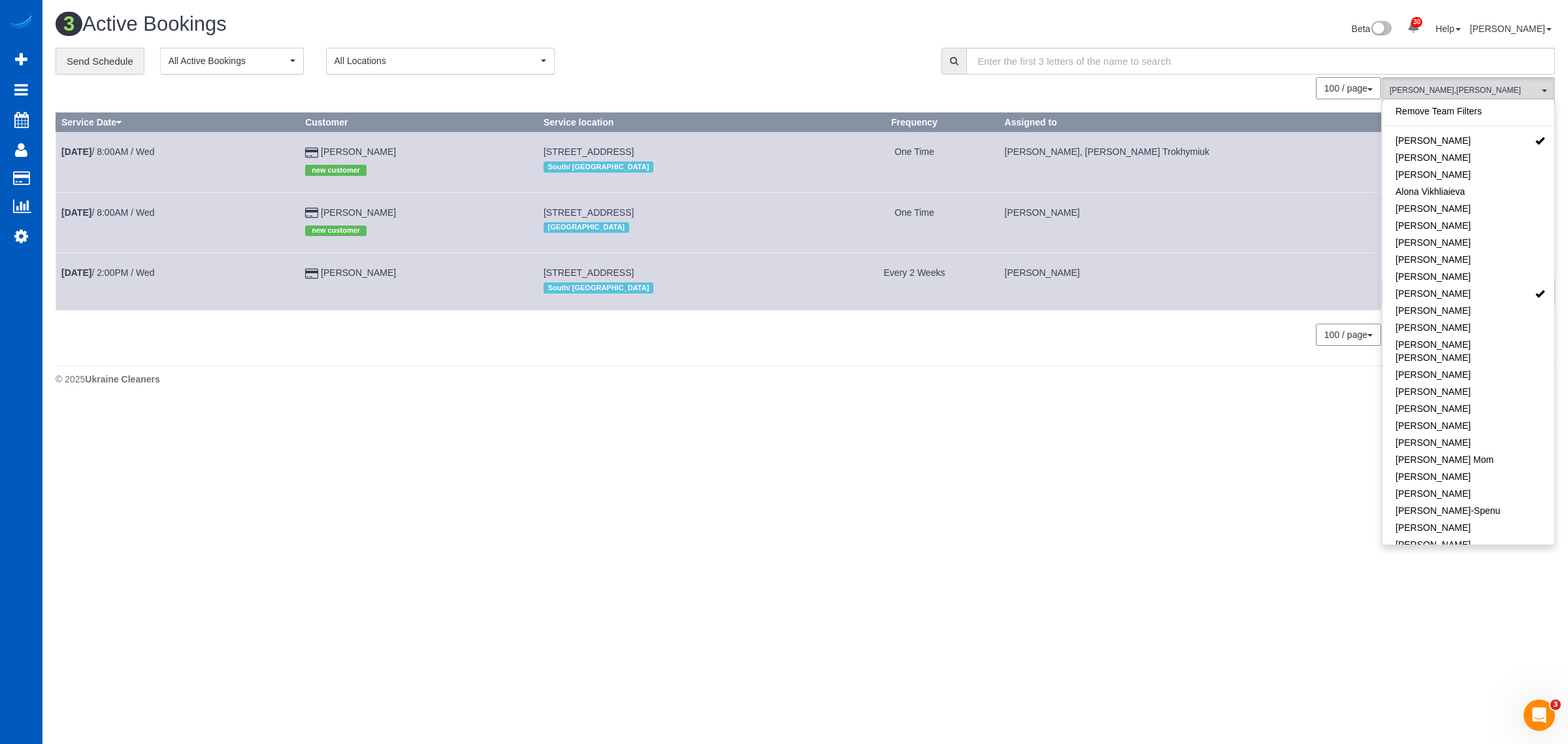
click at [765, 419] on body "30 Beta Your Notifications You have 0 alerts × You have 1 to charge for 08/11/2…" at bounding box center [784, 372] width 1568 height 744
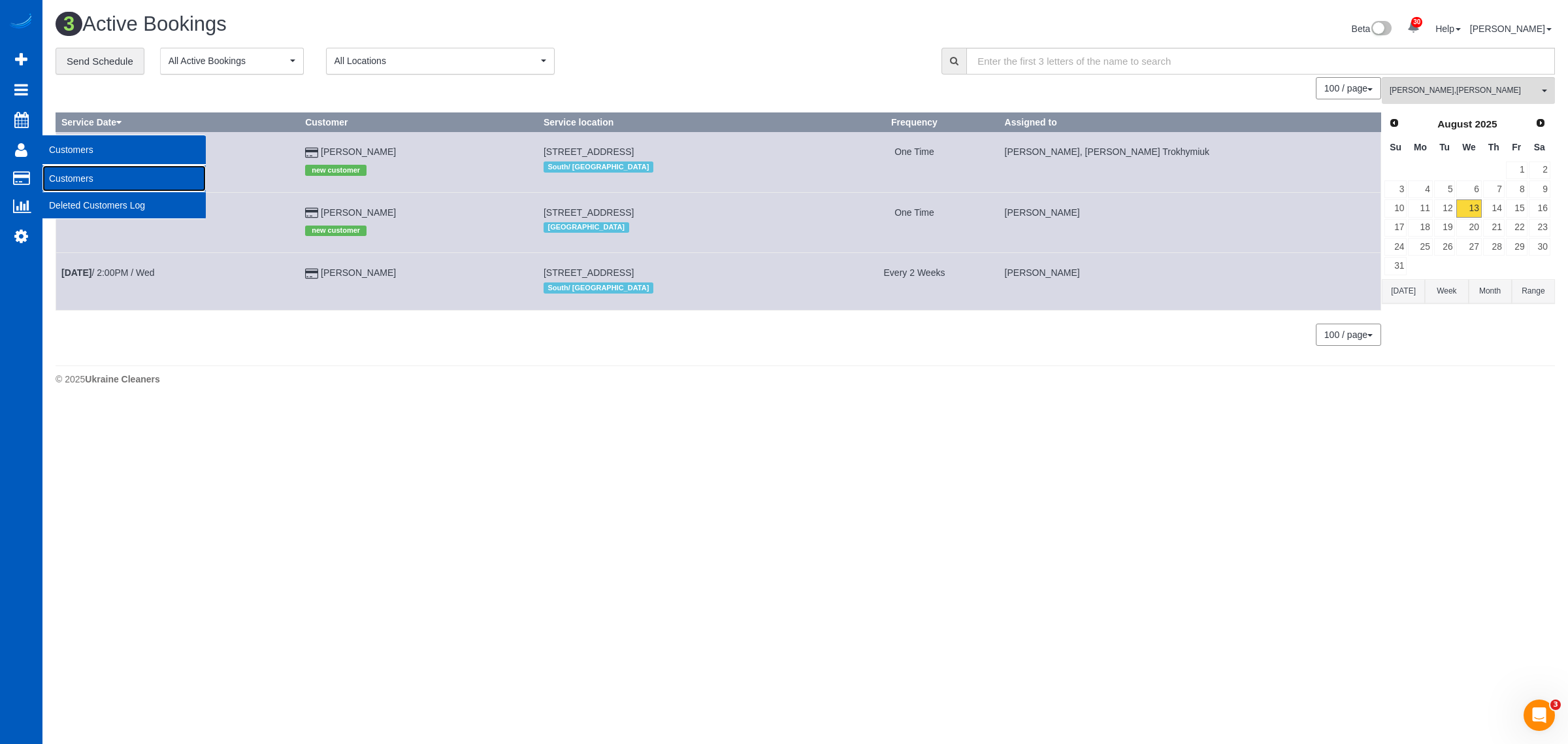
click at [75, 167] on link "Customers" at bounding box center [124, 178] width 164 height 26
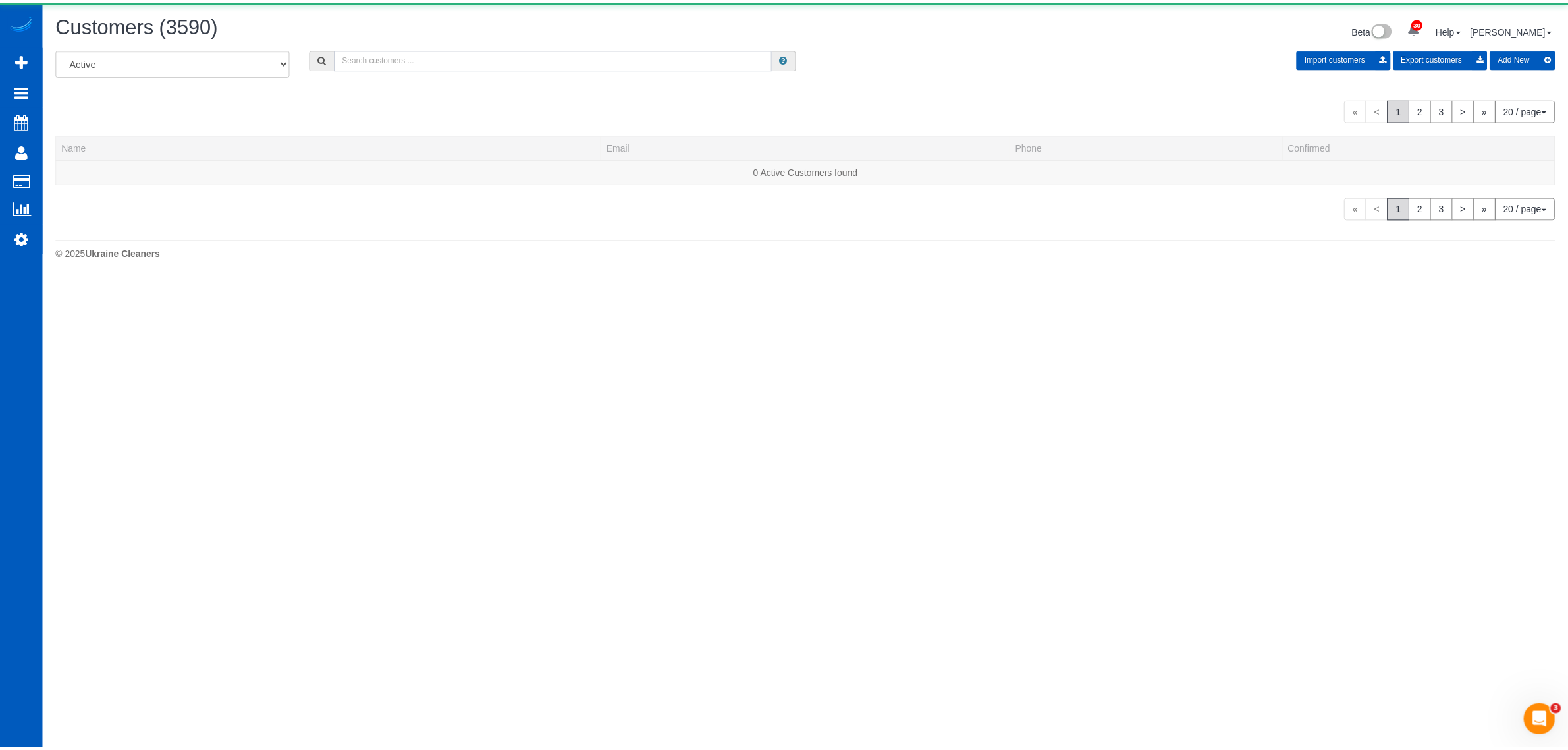
scroll to position [824, 1568]
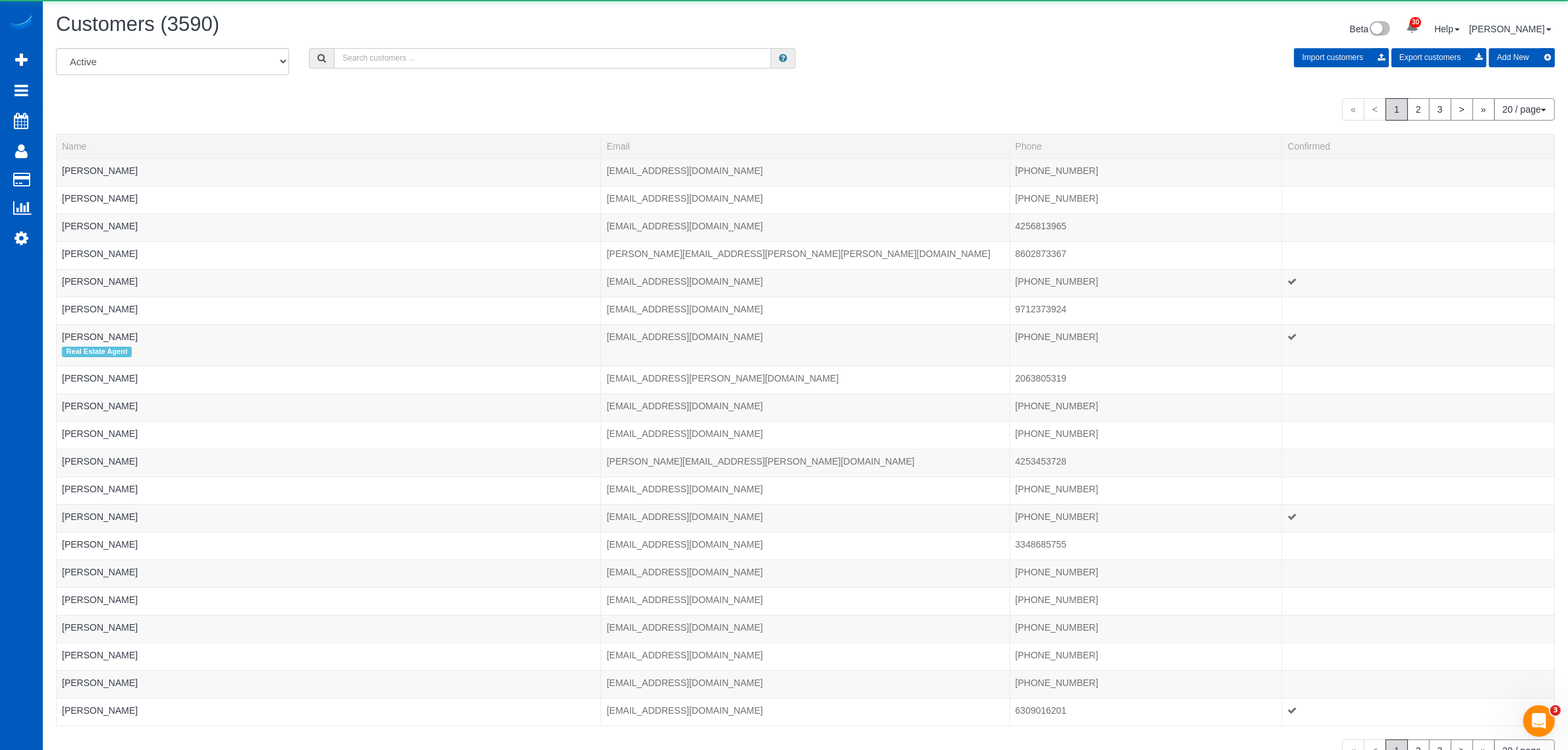
click at [375, 58] on input "text" at bounding box center [553, 58] width 437 height 21
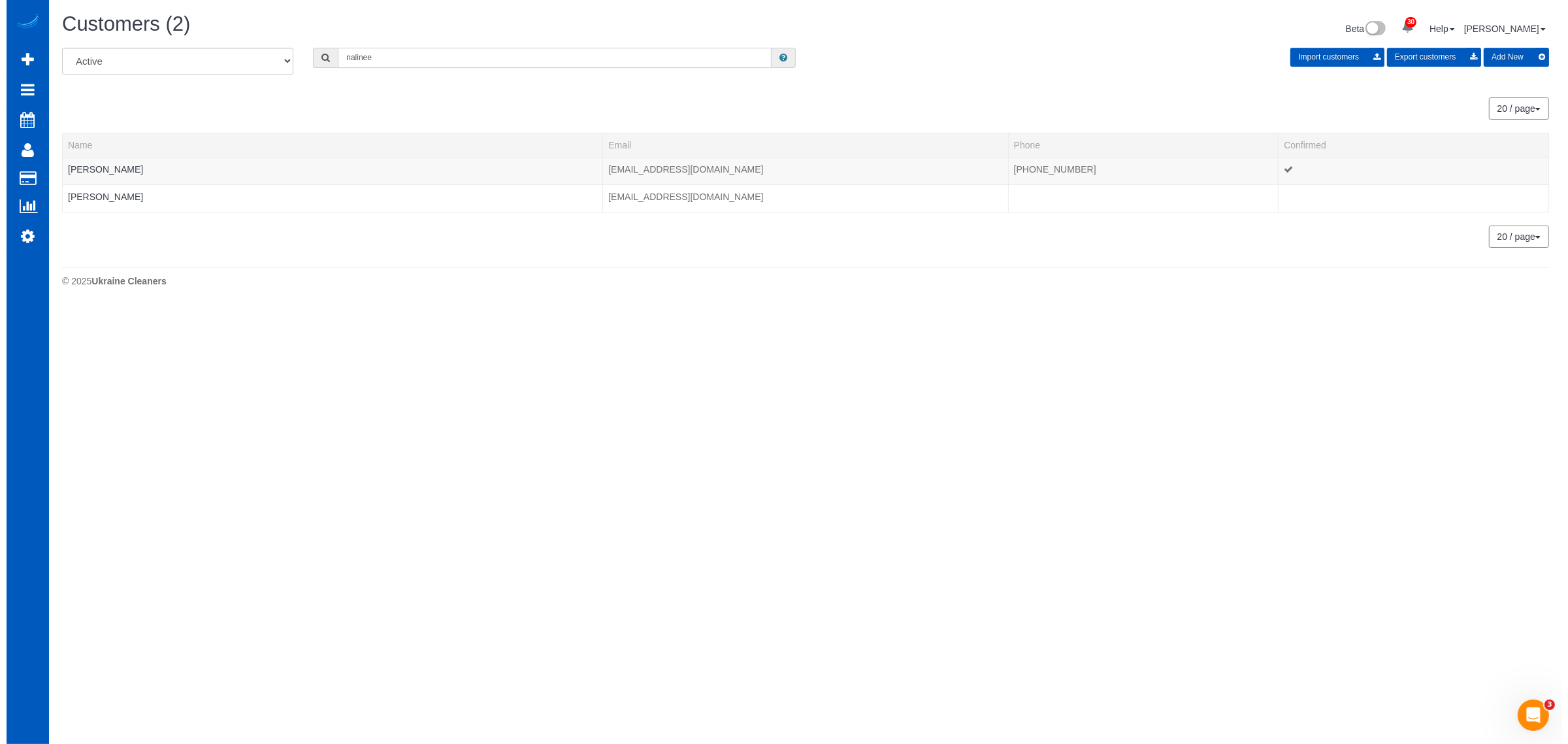
scroll to position [65063, 63768]
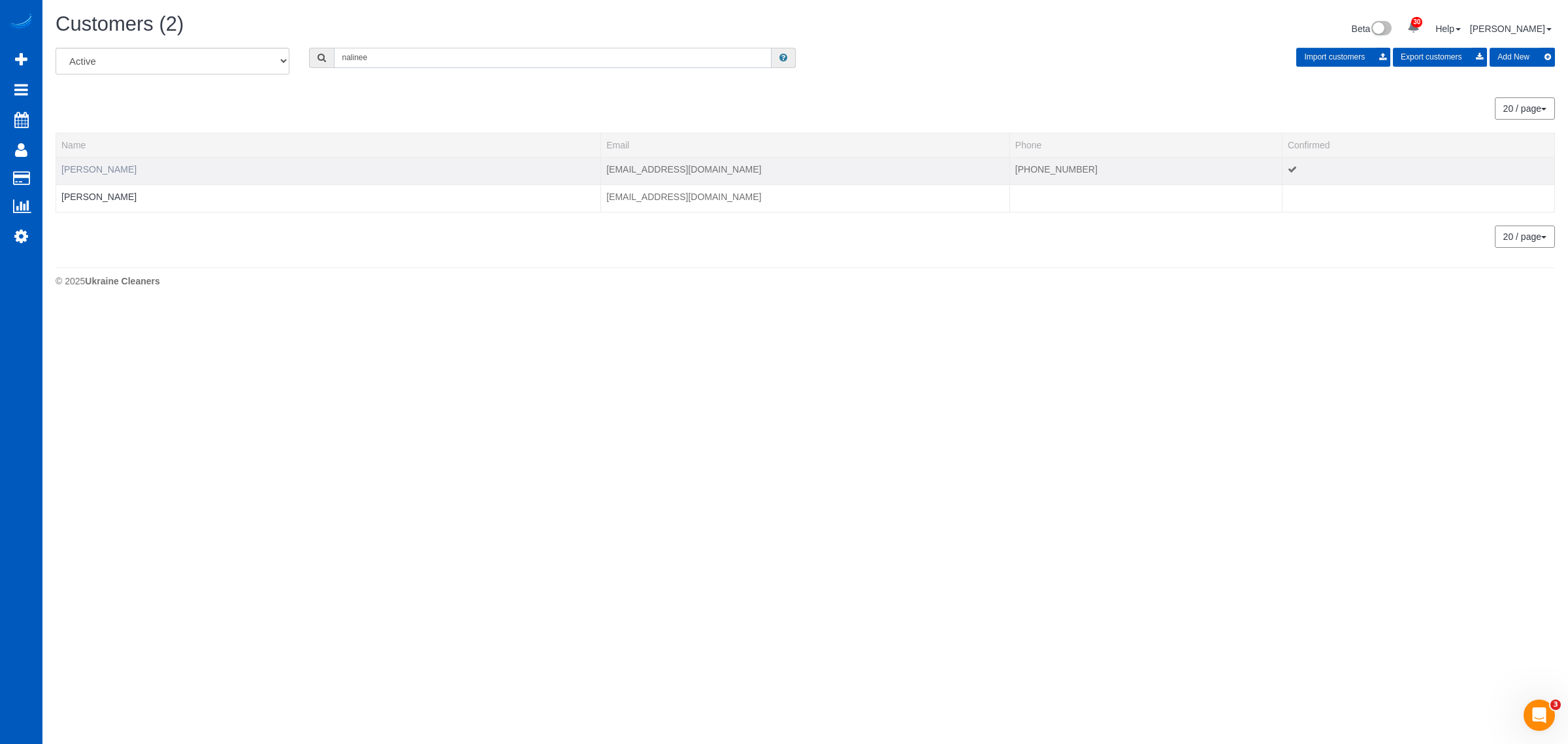
type input "nalinee"
click at [82, 171] on link "Nalinee Treerat" at bounding box center [98, 169] width 75 height 11
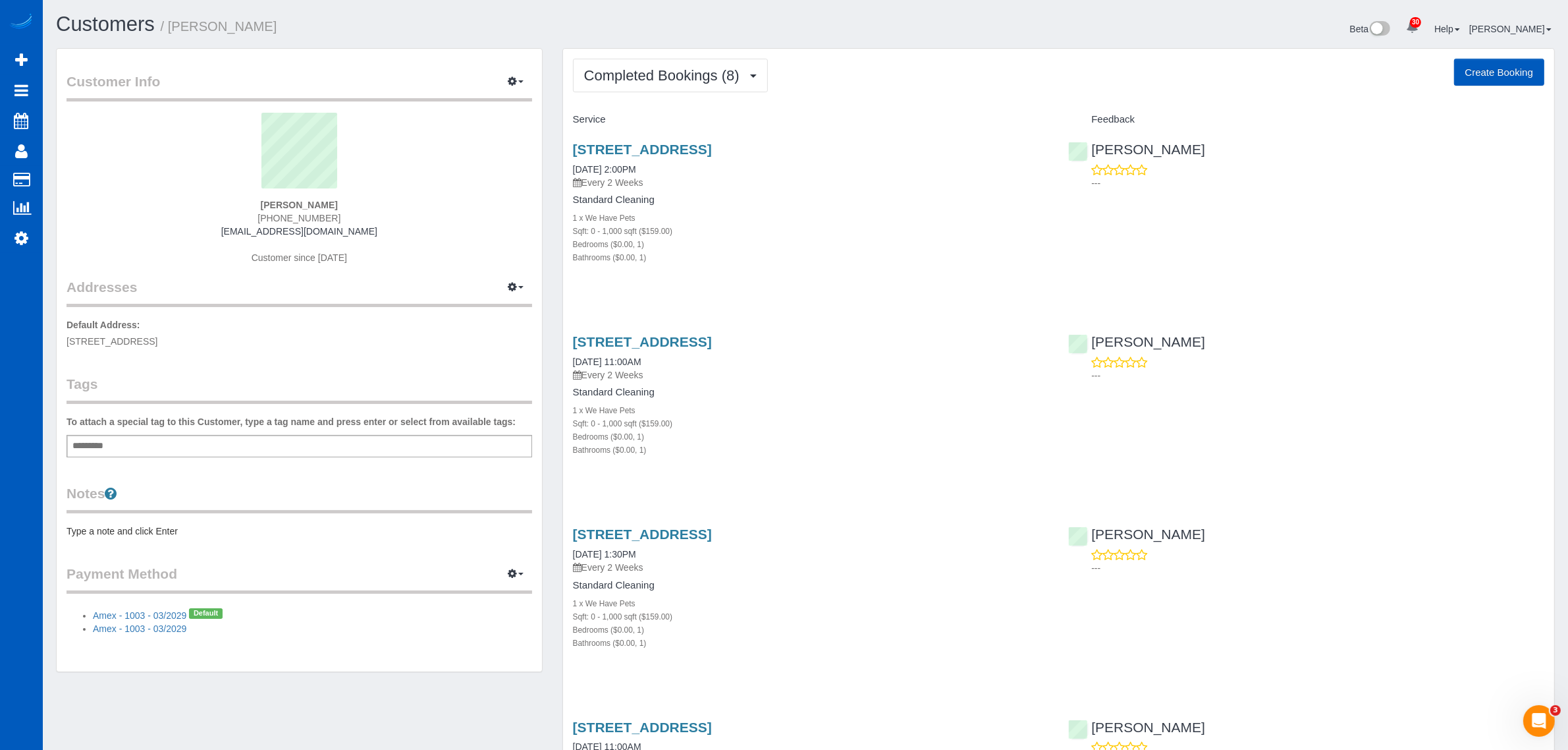
click at [771, 34] on div "Beta 30 Your Notifications You have 0 alerts × You have 1 to charge for 08/11/2…" at bounding box center [1185, 30] width 760 height 35
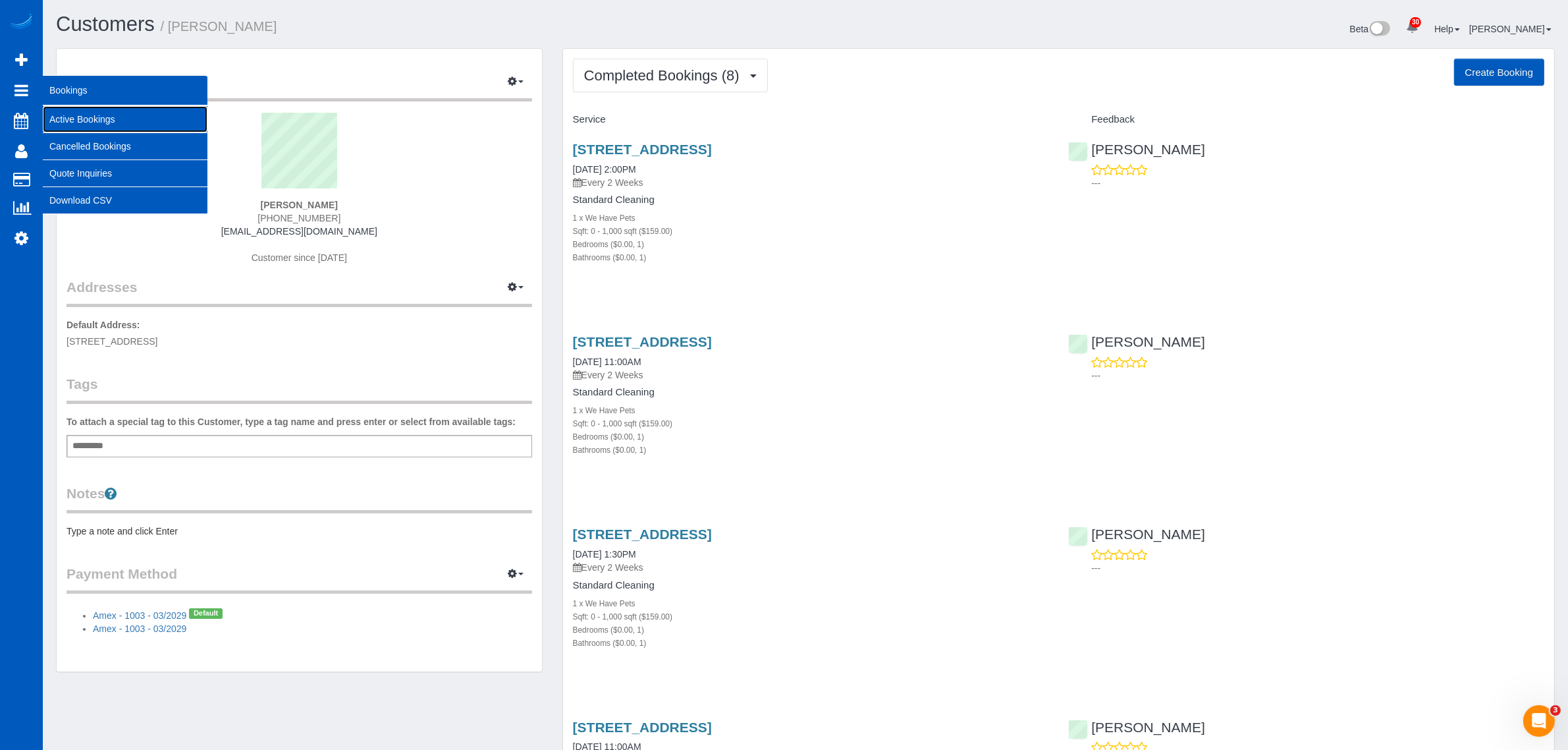
click at [89, 119] on link "Active Bookings" at bounding box center [125, 119] width 165 height 26
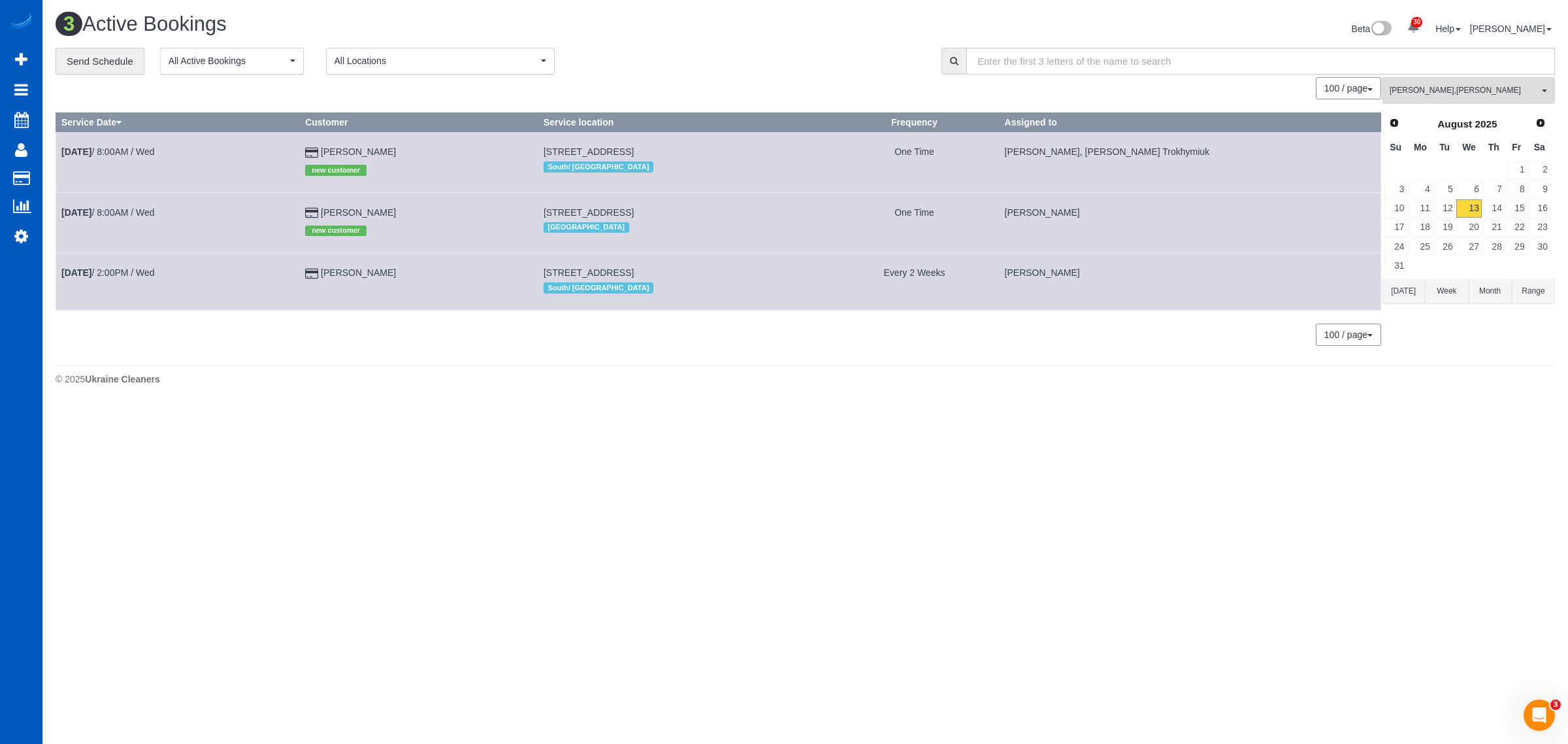
click at [765, 96] on span "Alina Kruchok , Anzhela Trokhymiuk" at bounding box center [1464, 91] width 149 height 11
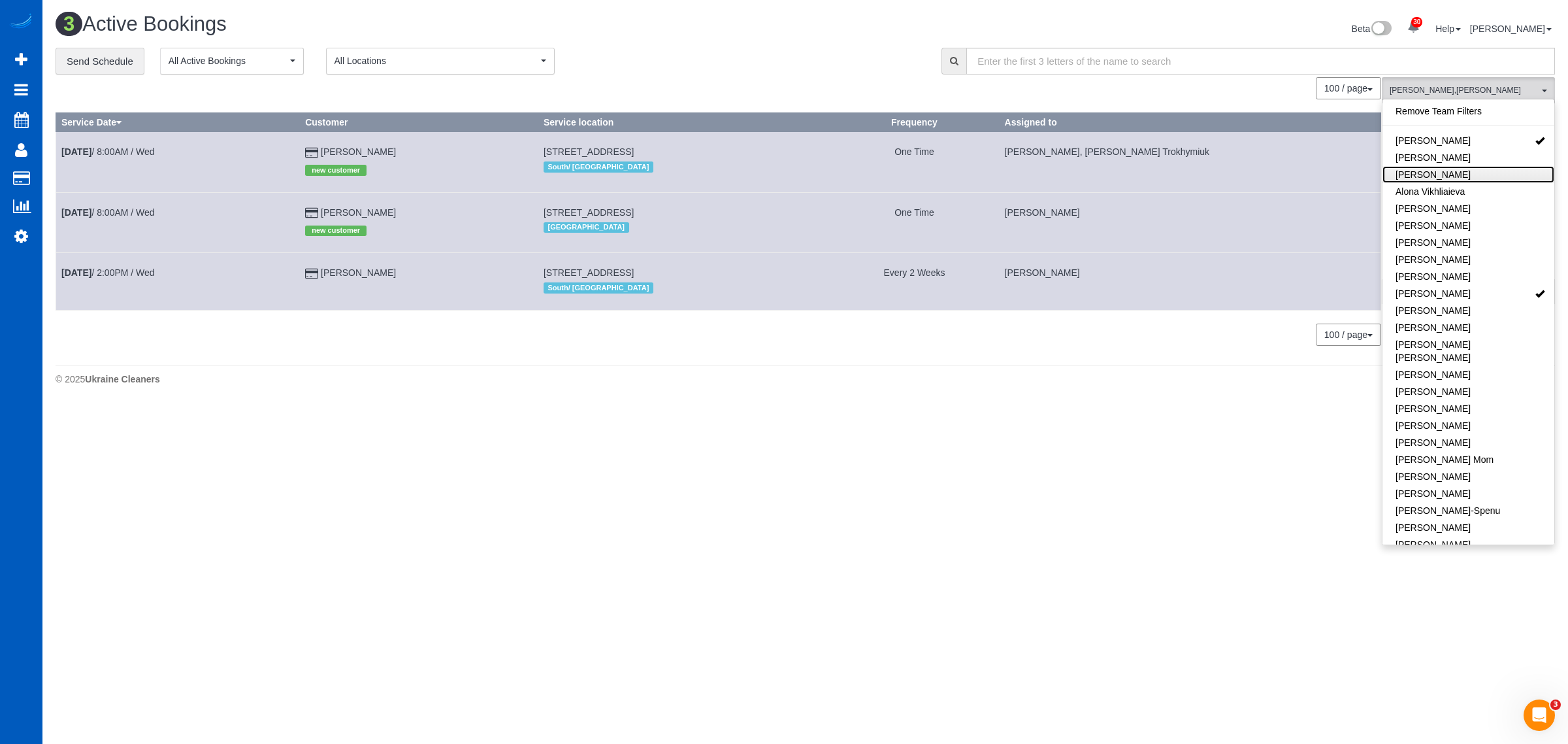
click at [765, 175] on link "[PERSON_NAME]" at bounding box center [1468, 174] width 172 height 17
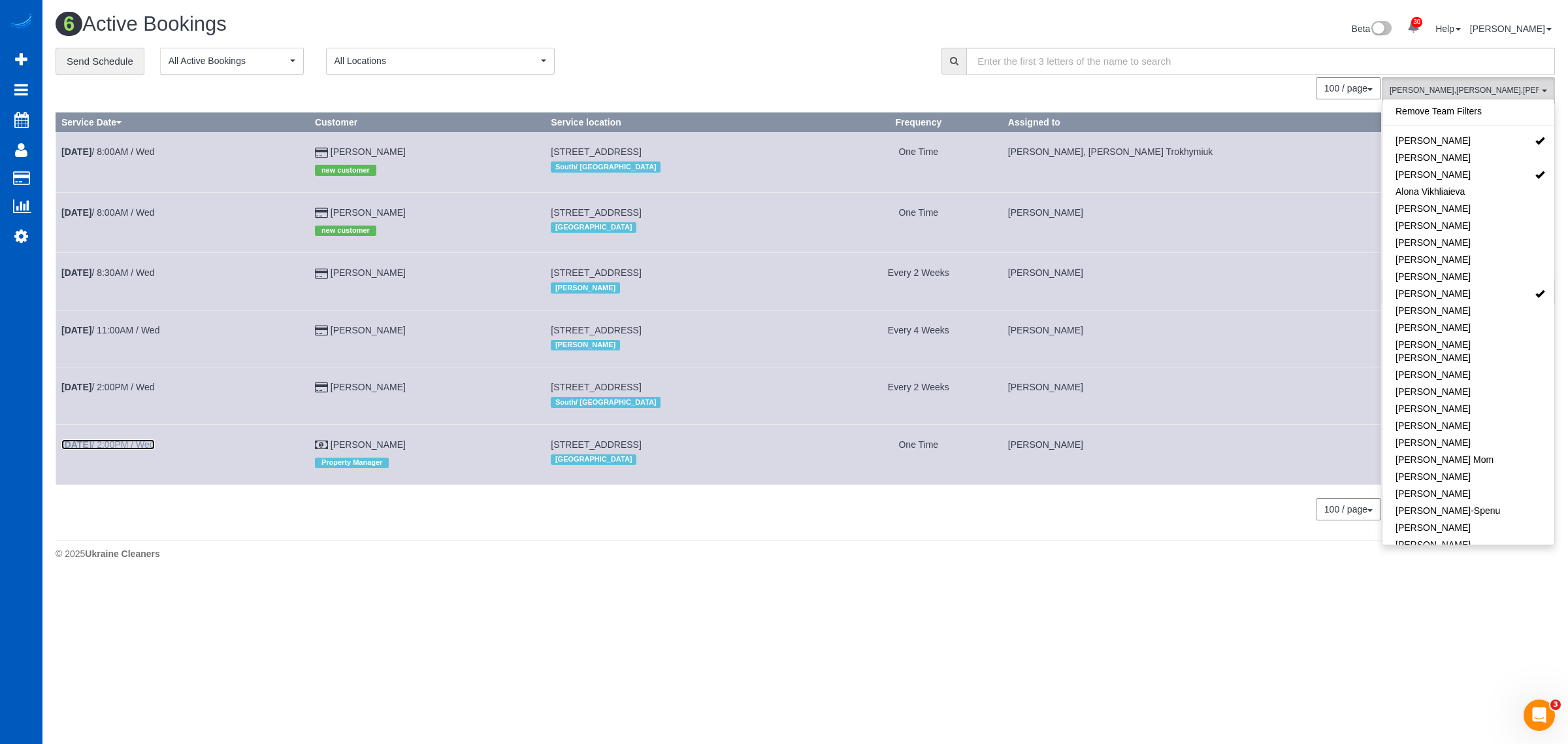
click at [135, 449] on link "Aug 13th / 2:00PM / Wed" at bounding box center [107, 444] width 93 height 11
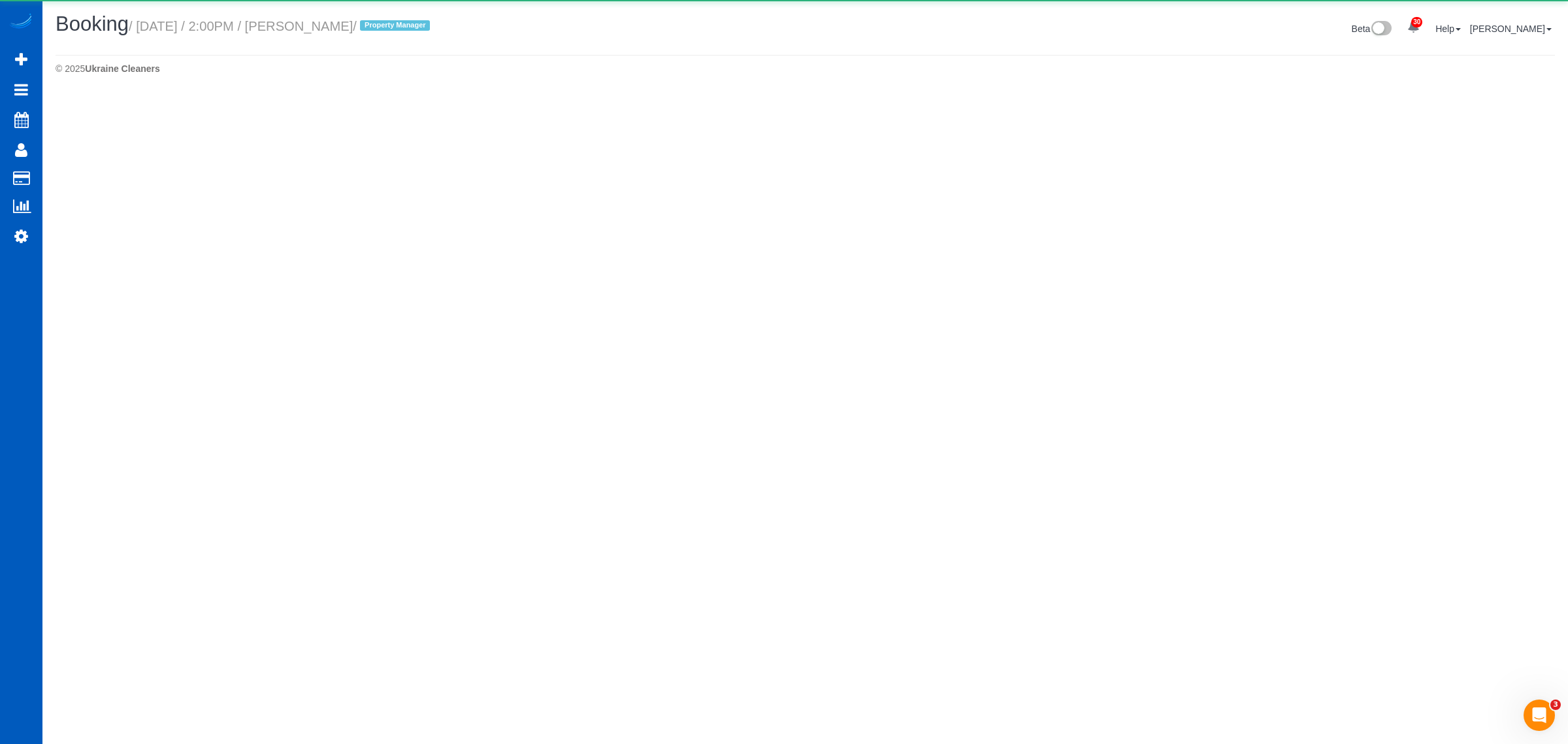
select select "WA"
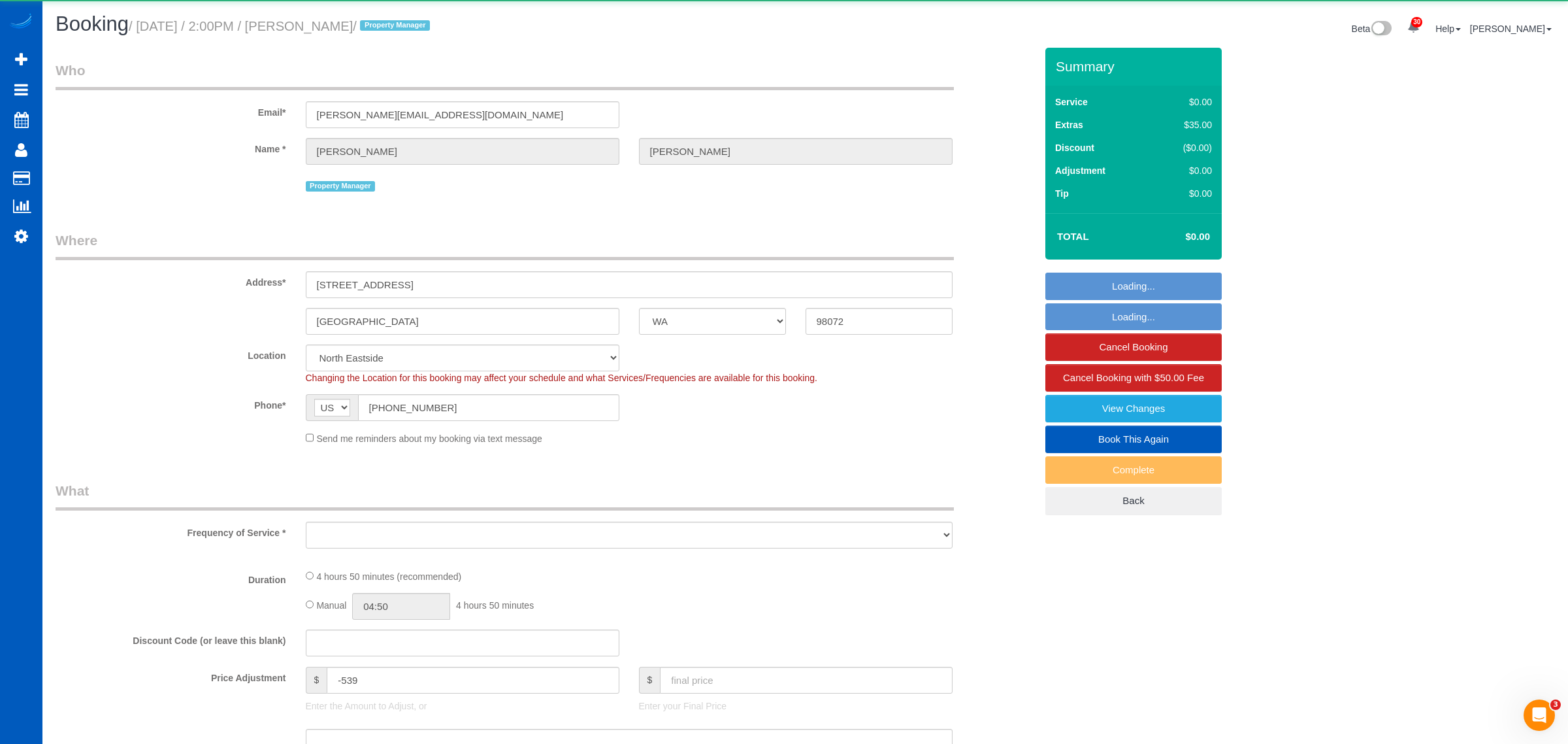
select select "object:11517"
select select "199"
select select "2001"
select select "4"
select select "3"
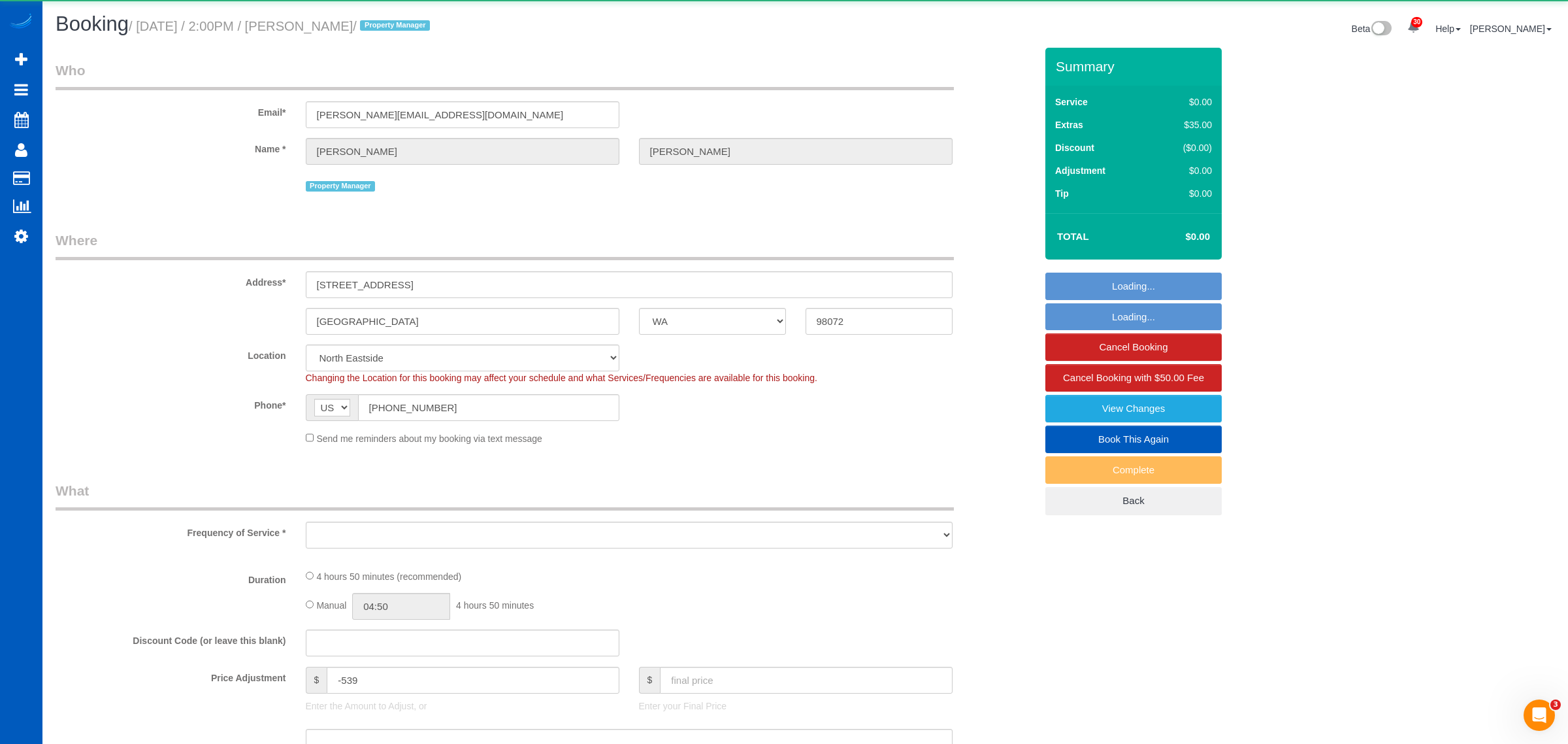
select select "spot35"
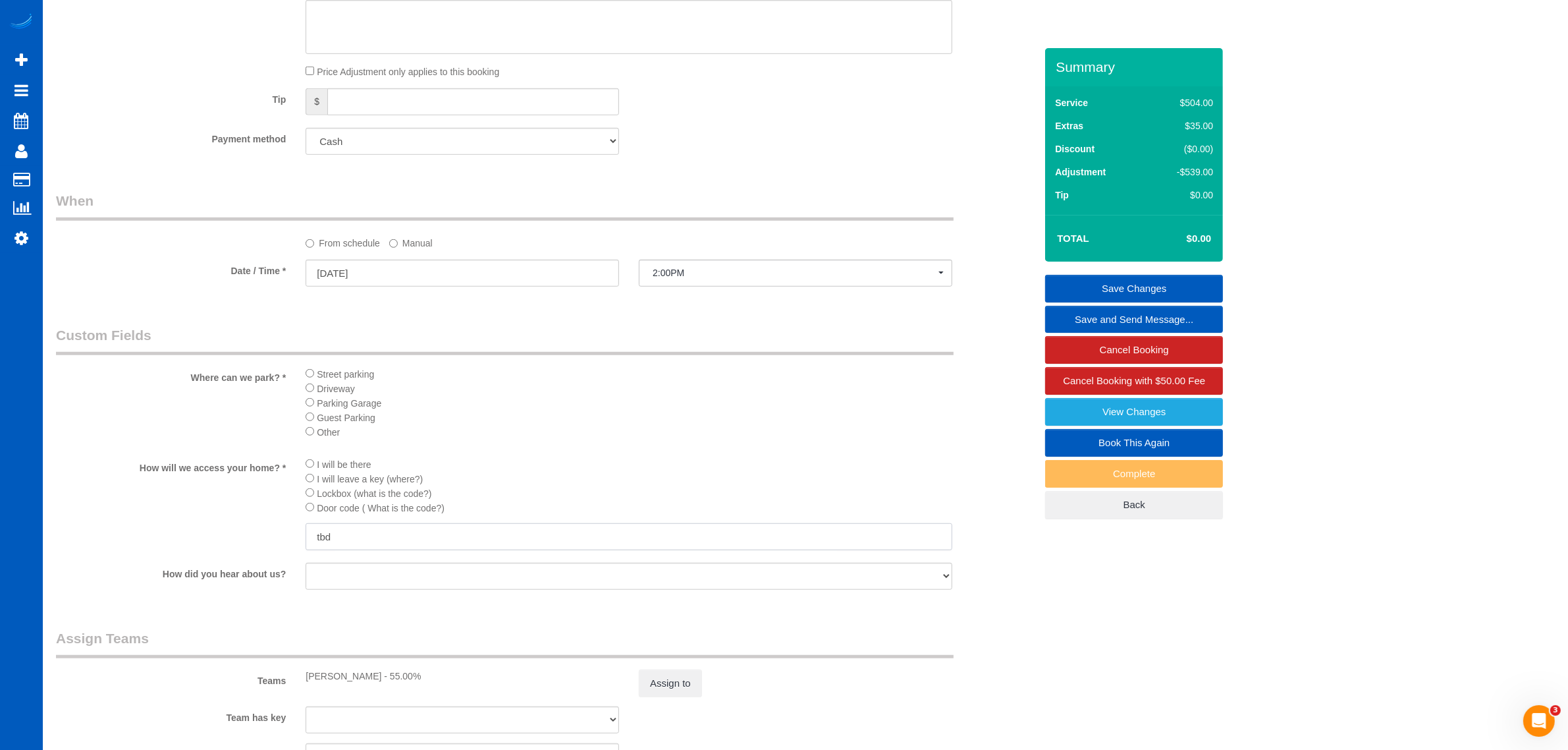
drag, startPoint x: 357, startPoint y: 535, endPoint x: 257, endPoint y: 533, distance: 100.0
click at [257, 533] on div "How will we access your home? * I will be there I will leave a key (where?) Loc…" at bounding box center [546, 504] width 1000 height 96
paste input "Code is 5757 then press the lock button. To lock up, press the lock button but …"
type input "Code is 5757 then press the lock button. To lock up, press the lock button but …"
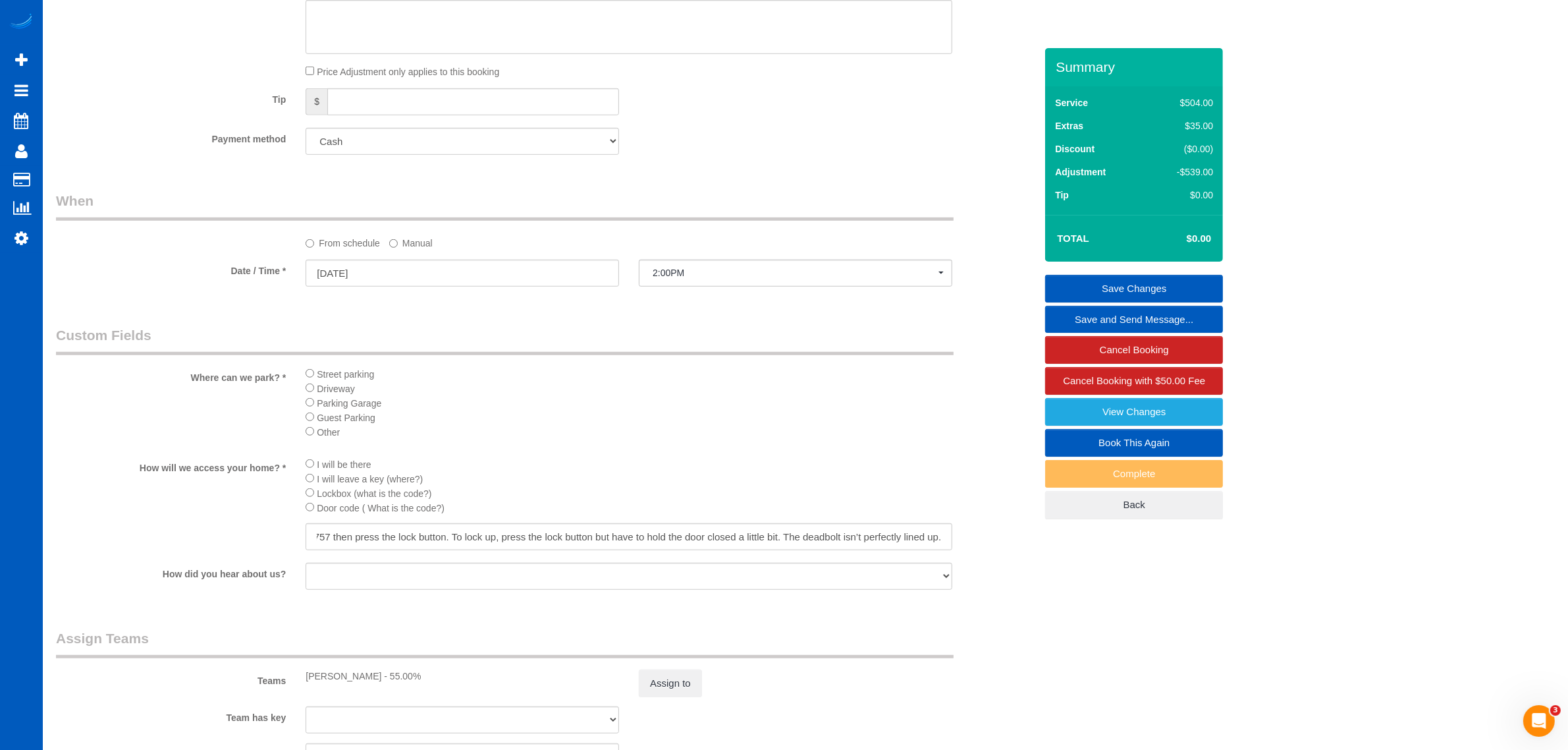
click at [771, 280] on link "Save Changes" at bounding box center [1134, 288] width 178 height 28
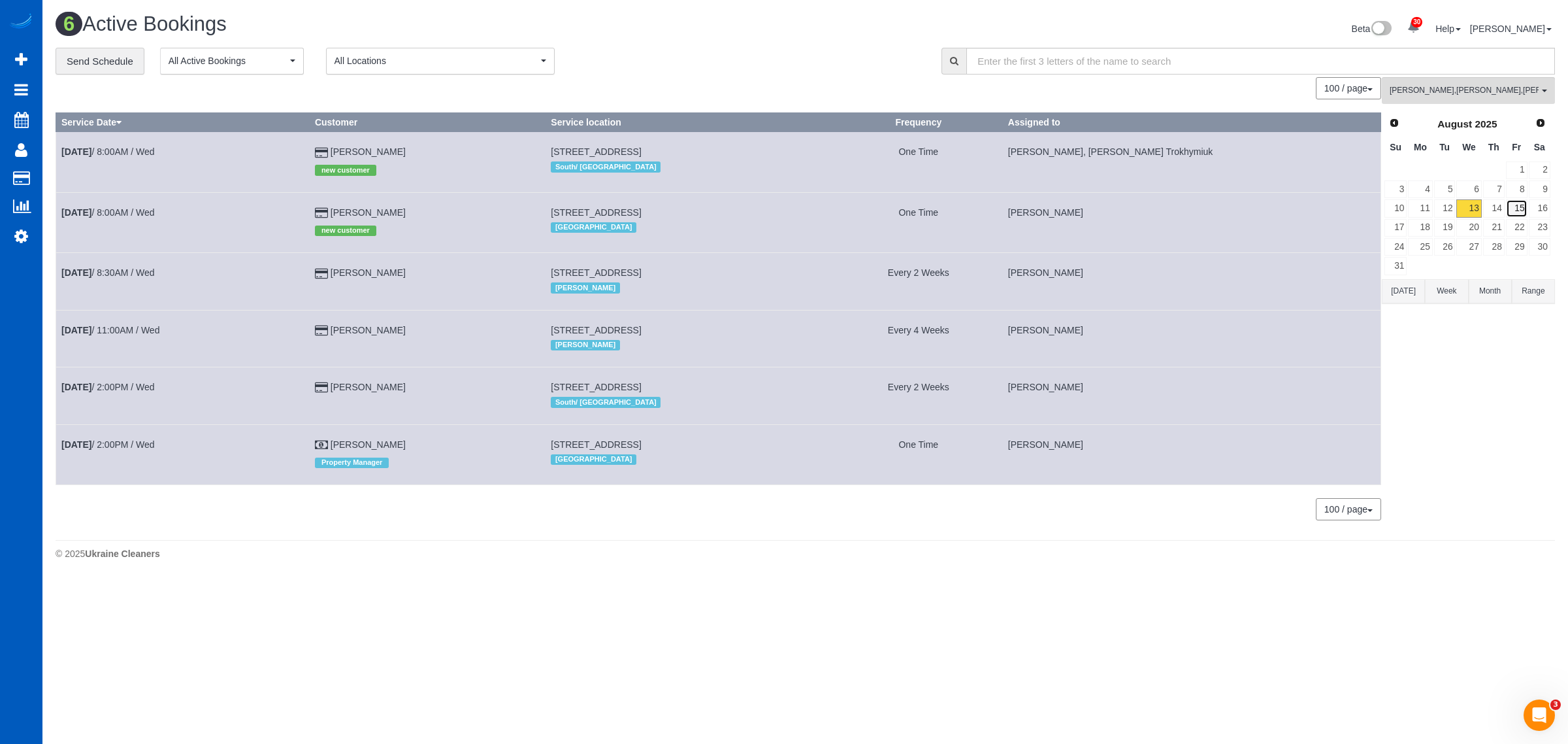
click at [765, 209] on link "15" at bounding box center [1517, 208] width 22 height 18
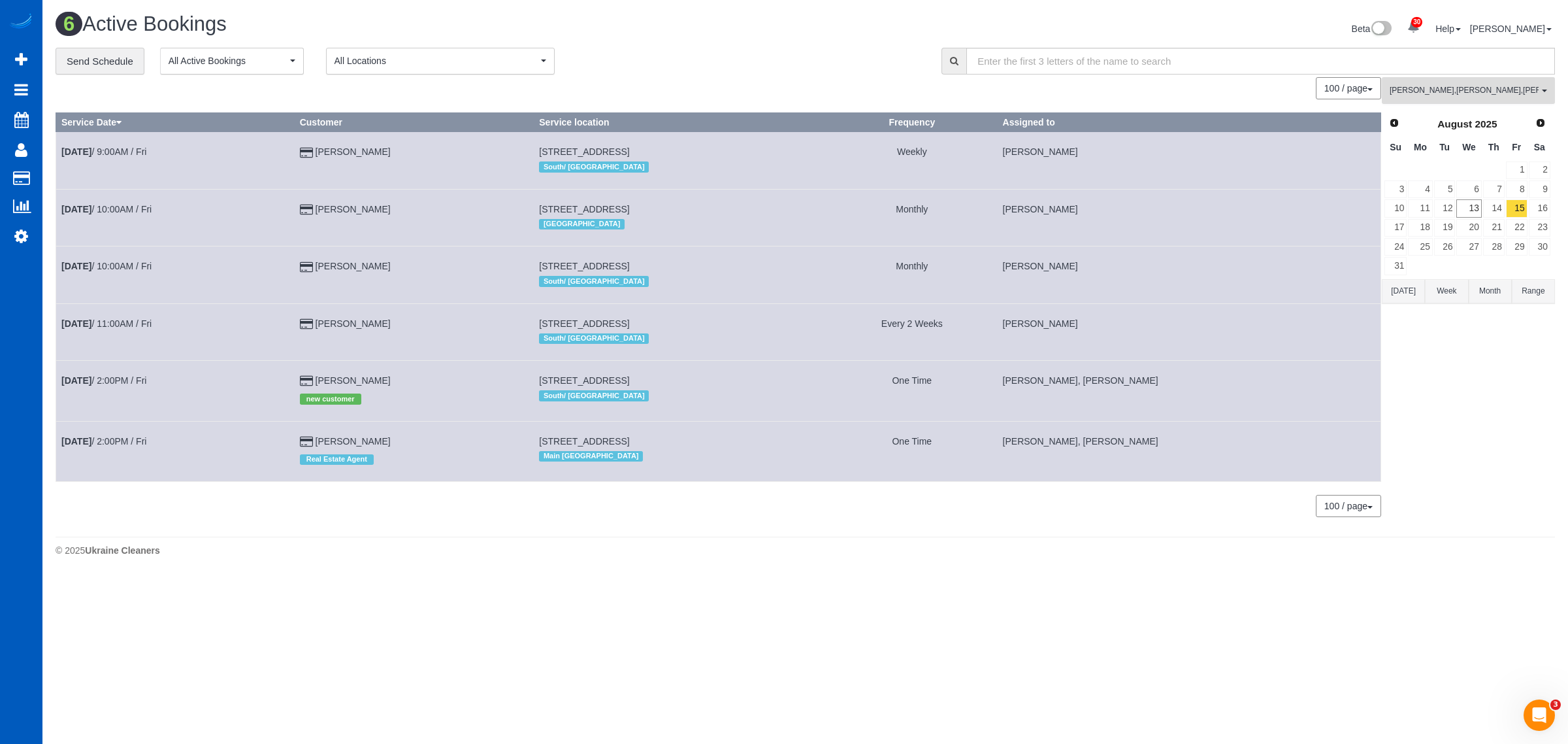
click at [765, 89] on span "Alina Kruchok , Alona Tarasiuk , Anzhela Trokhymiuk" at bounding box center [1464, 91] width 149 height 11
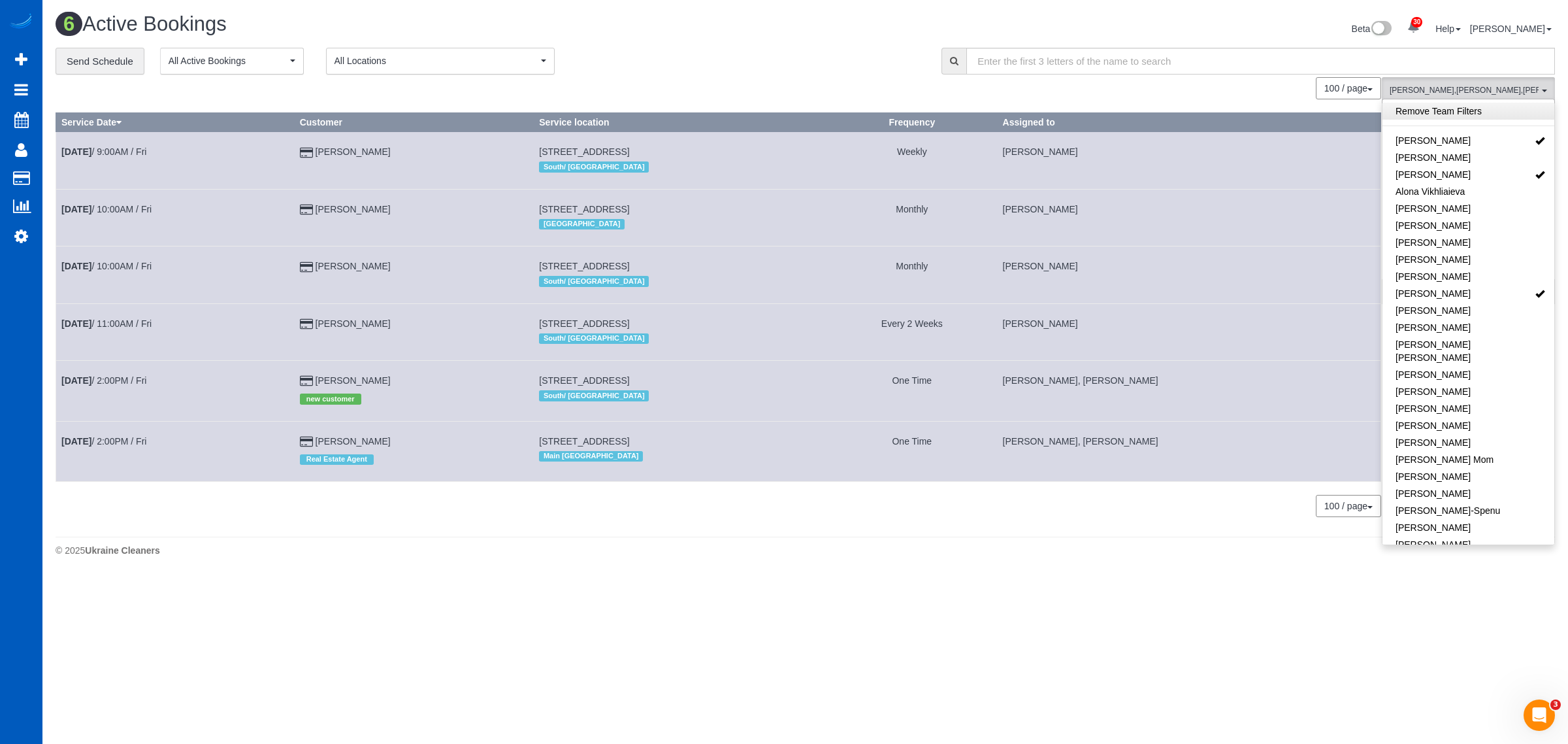
click at [765, 111] on link "Remove Team Filters" at bounding box center [1468, 111] width 172 height 17
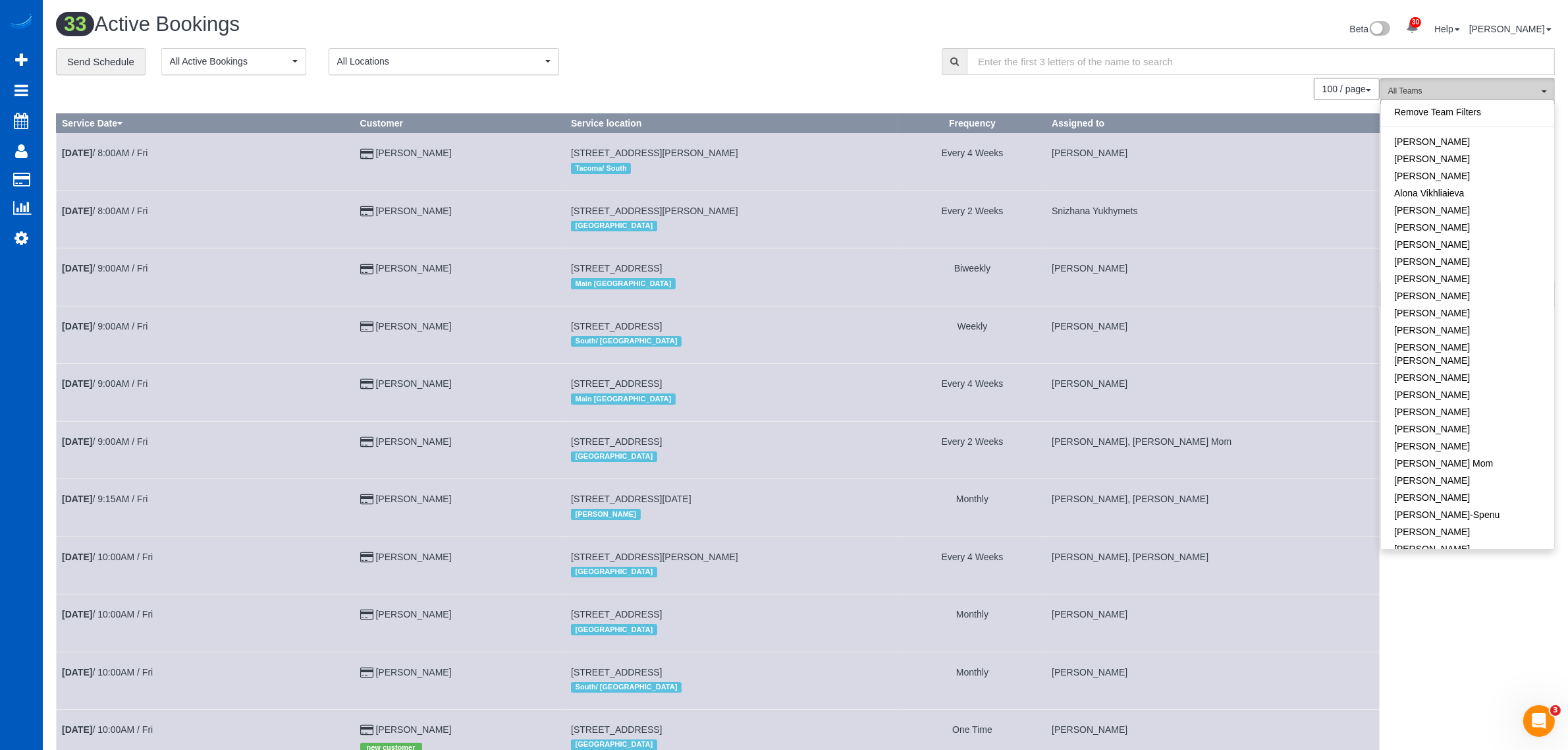
click at [771, 98] on button "All Teams" at bounding box center [1467, 91] width 175 height 27
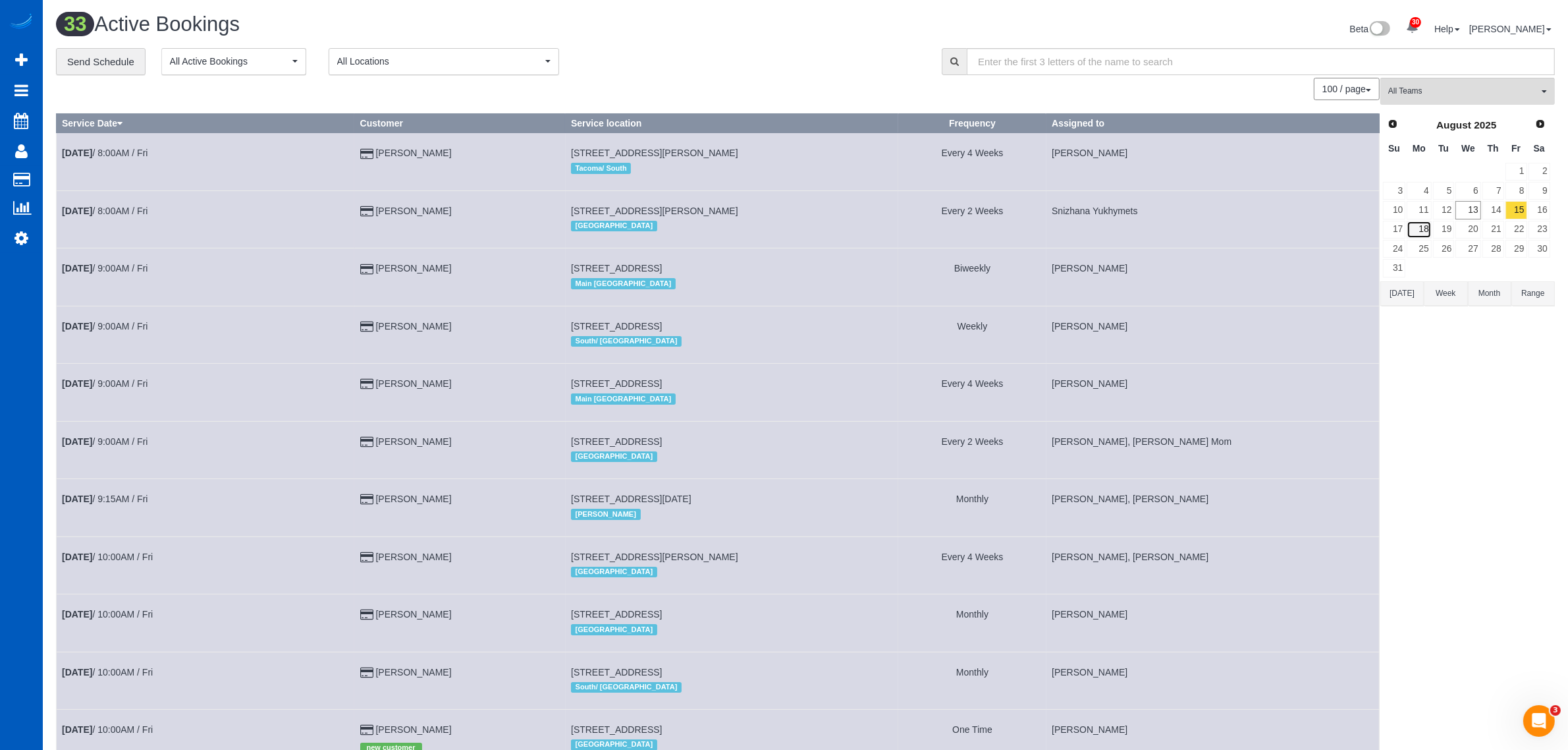
click at [771, 226] on link "18" at bounding box center [1419, 229] width 24 height 18
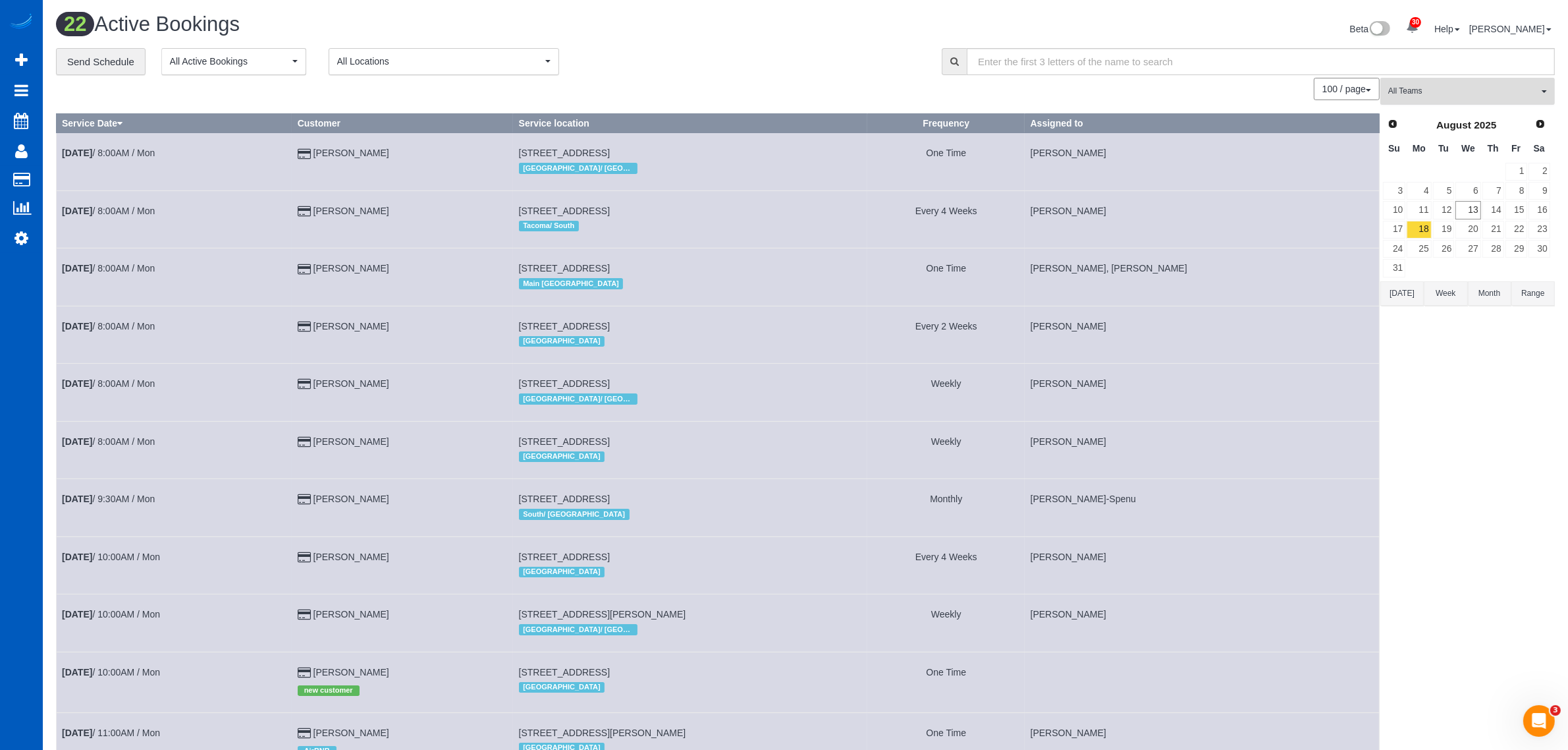
click at [771, 89] on span "All Teams" at bounding box center [1463, 91] width 150 height 11
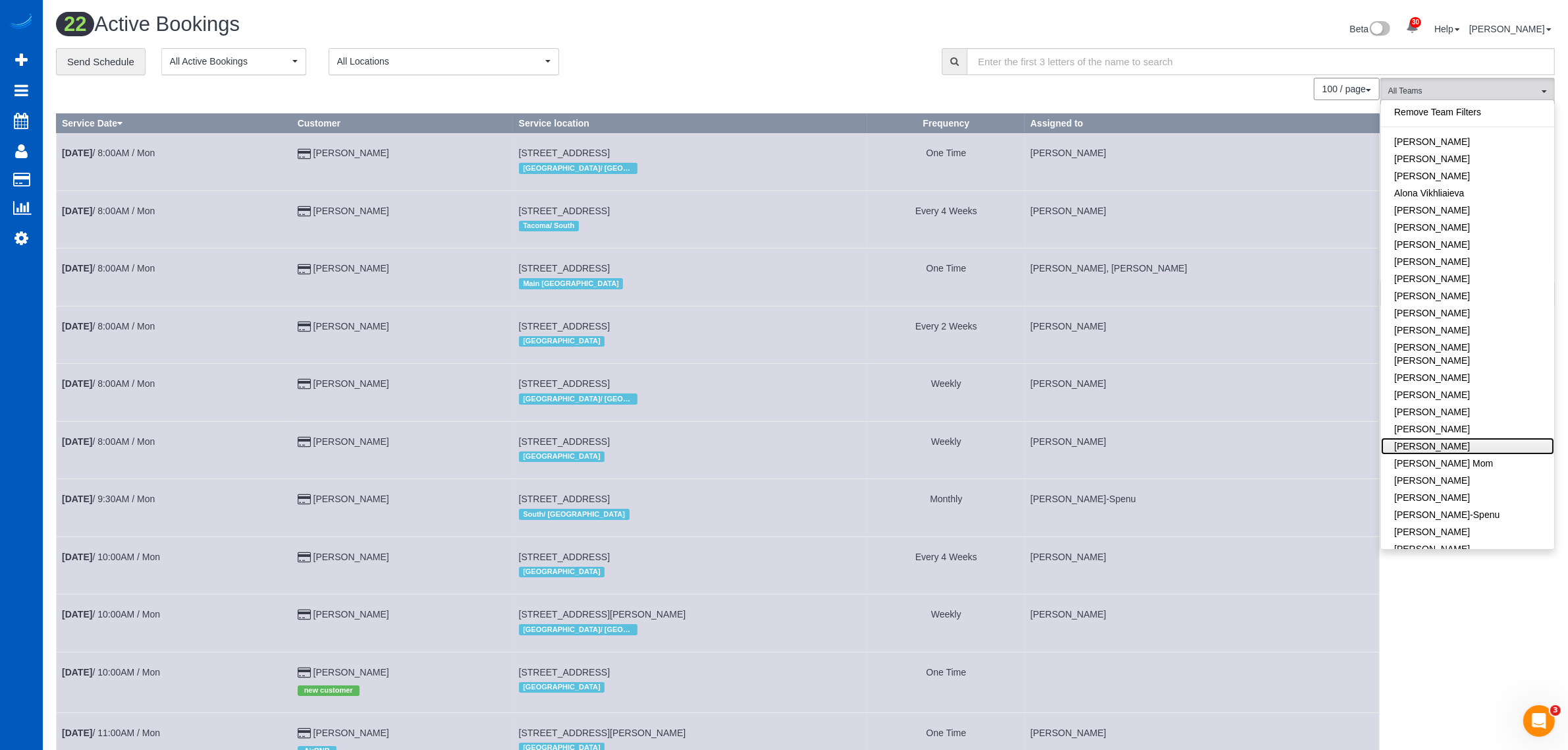
click at [771, 438] on link "[PERSON_NAME]" at bounding box center [1467, 446] width 173 height 17
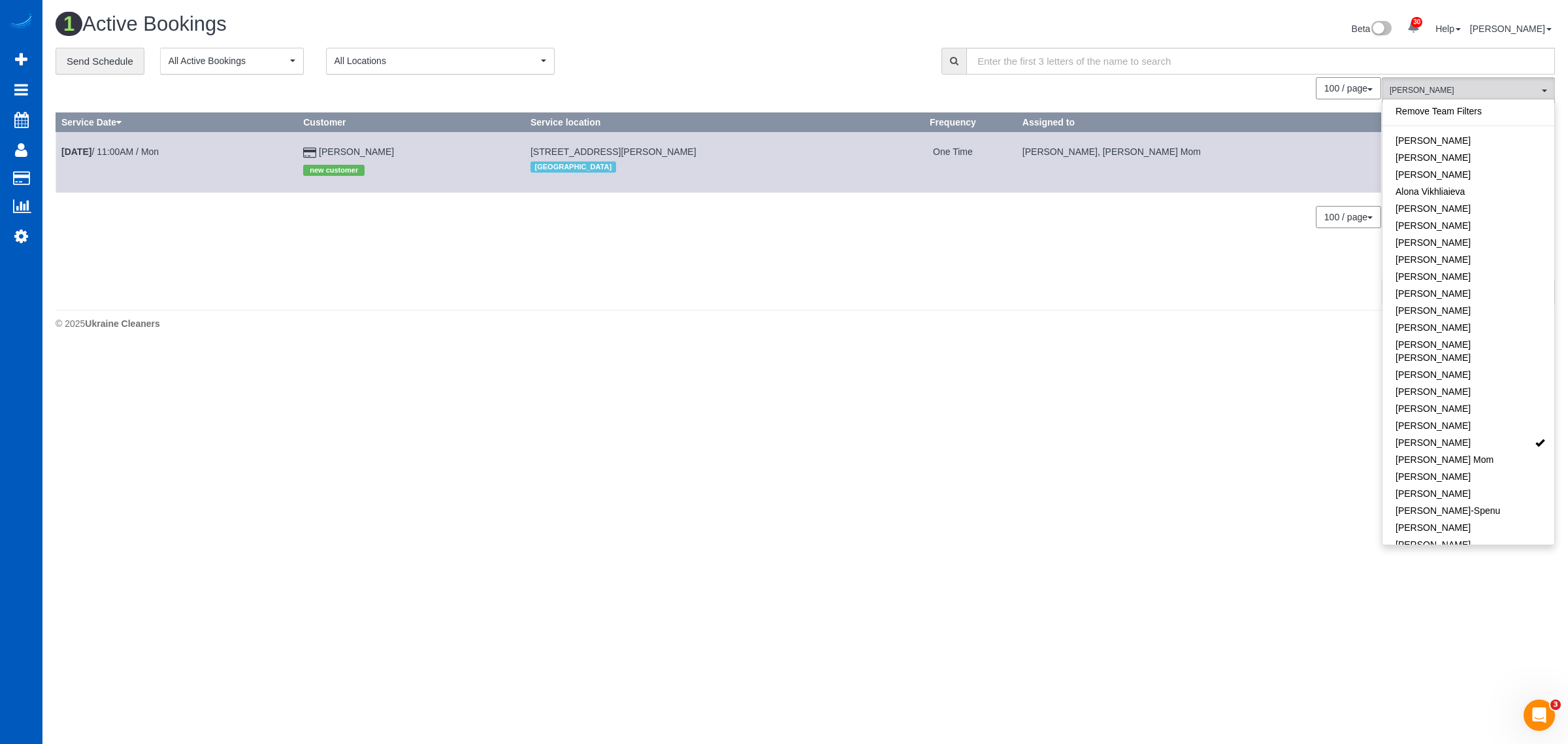
click at [765, 418] on body "30 Beta Your Notifications You have 0 alerts × You have 1 to charge for 08/11/2…" at bounding box center [784, 372] width 1568 height 744
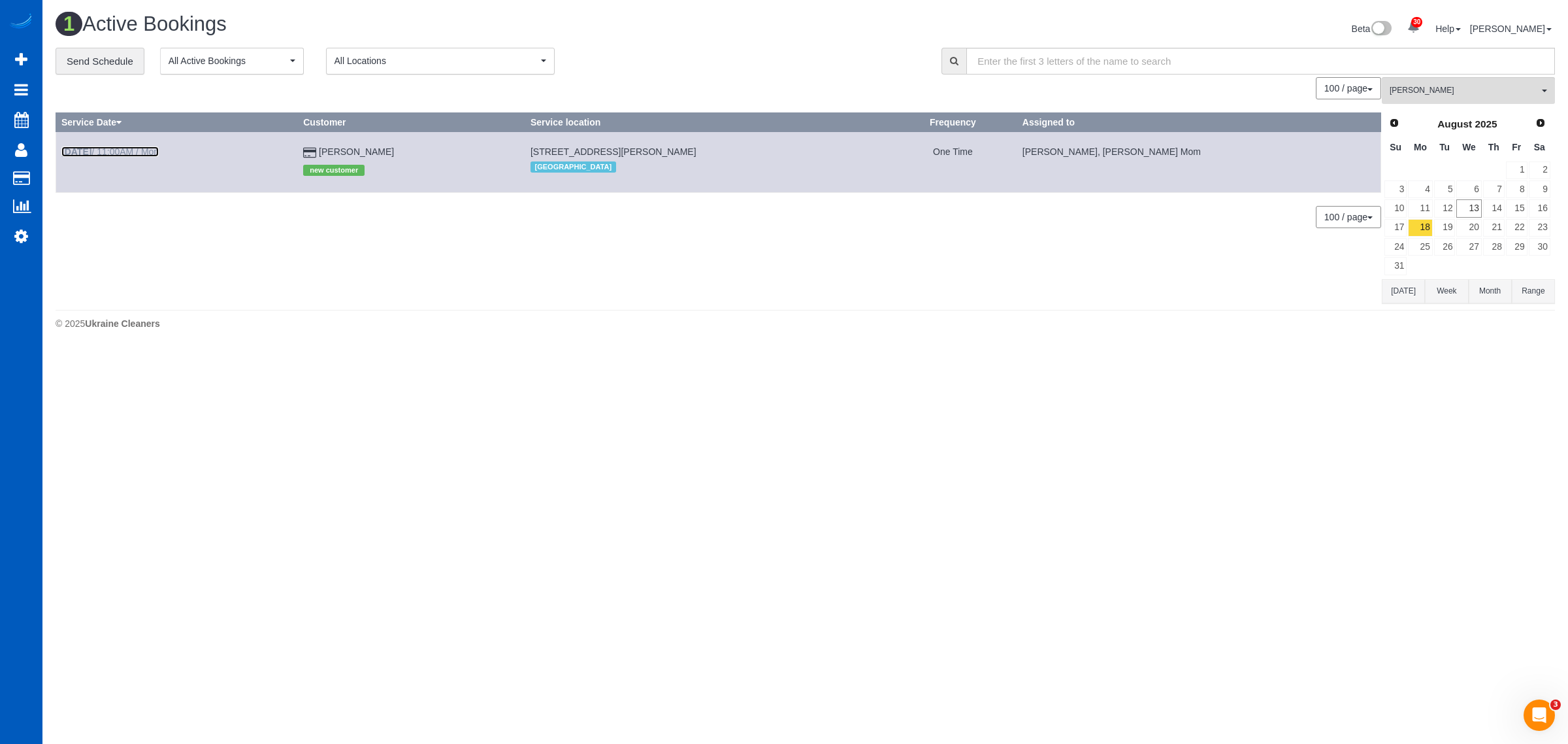
click at [129, 149] on link "Aug 18th / 11:00AM / Mon" at bounding box center [110, 151] width 98 height 11
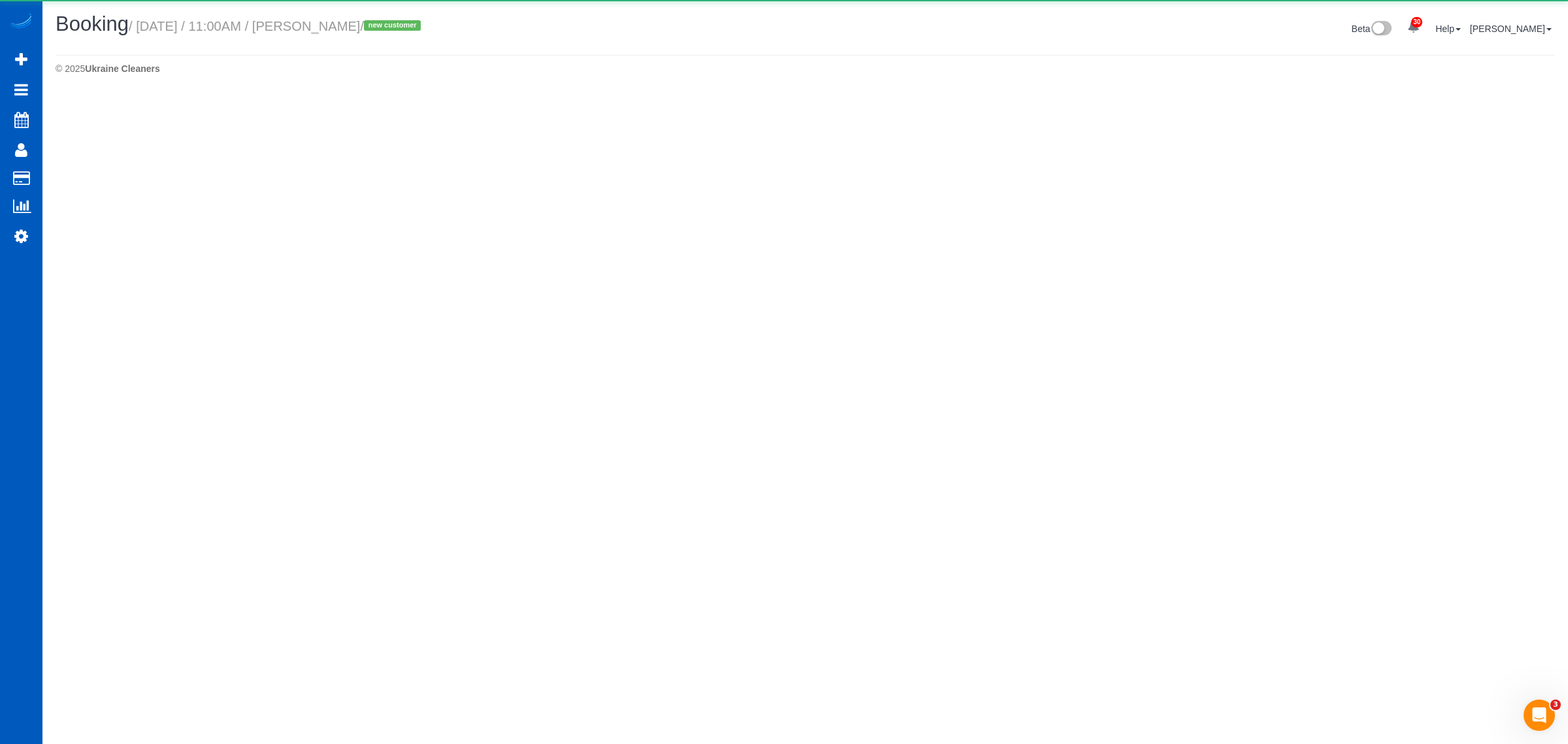
select select "CA"
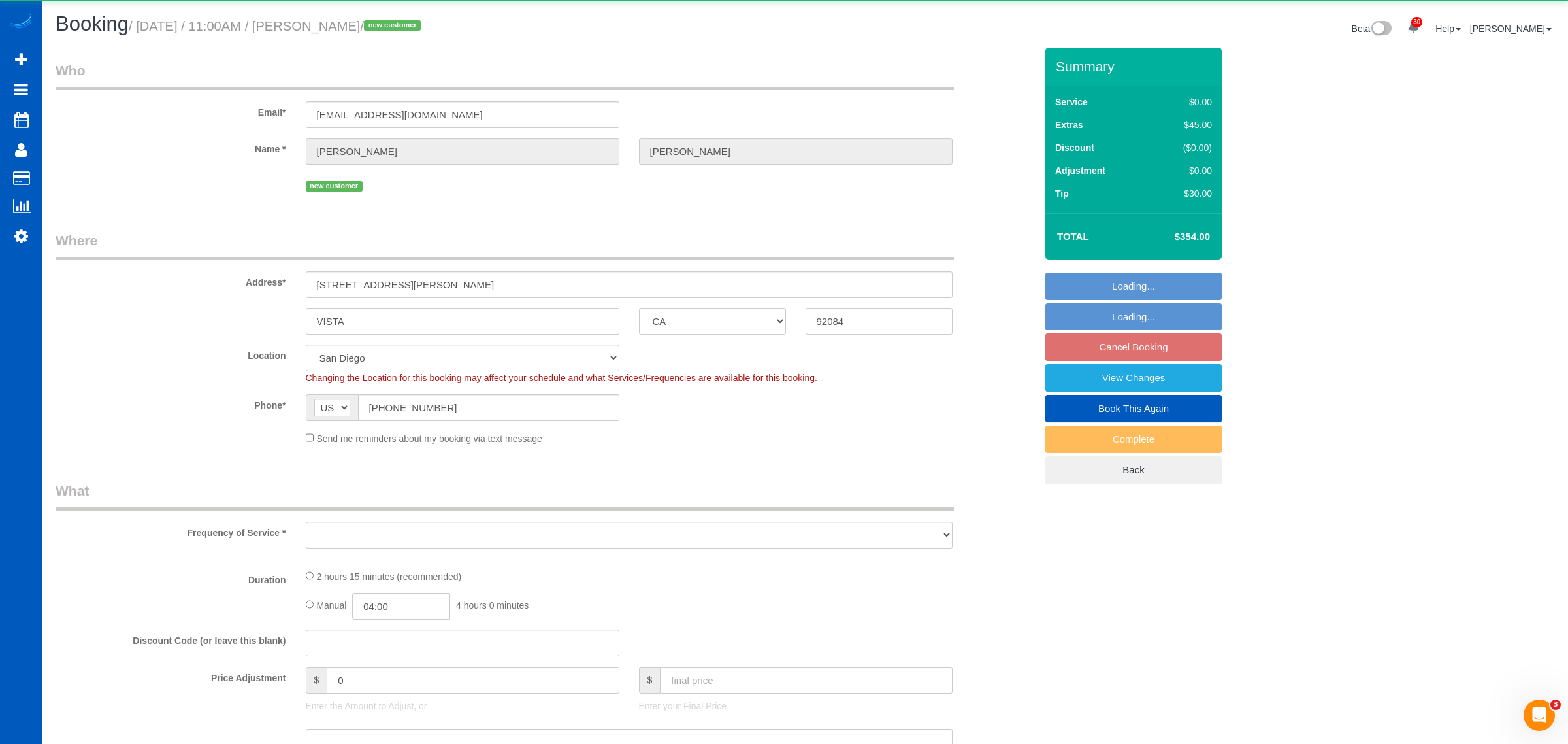
select select "199"
select select "1001"
select select "2"
select select "number:8"
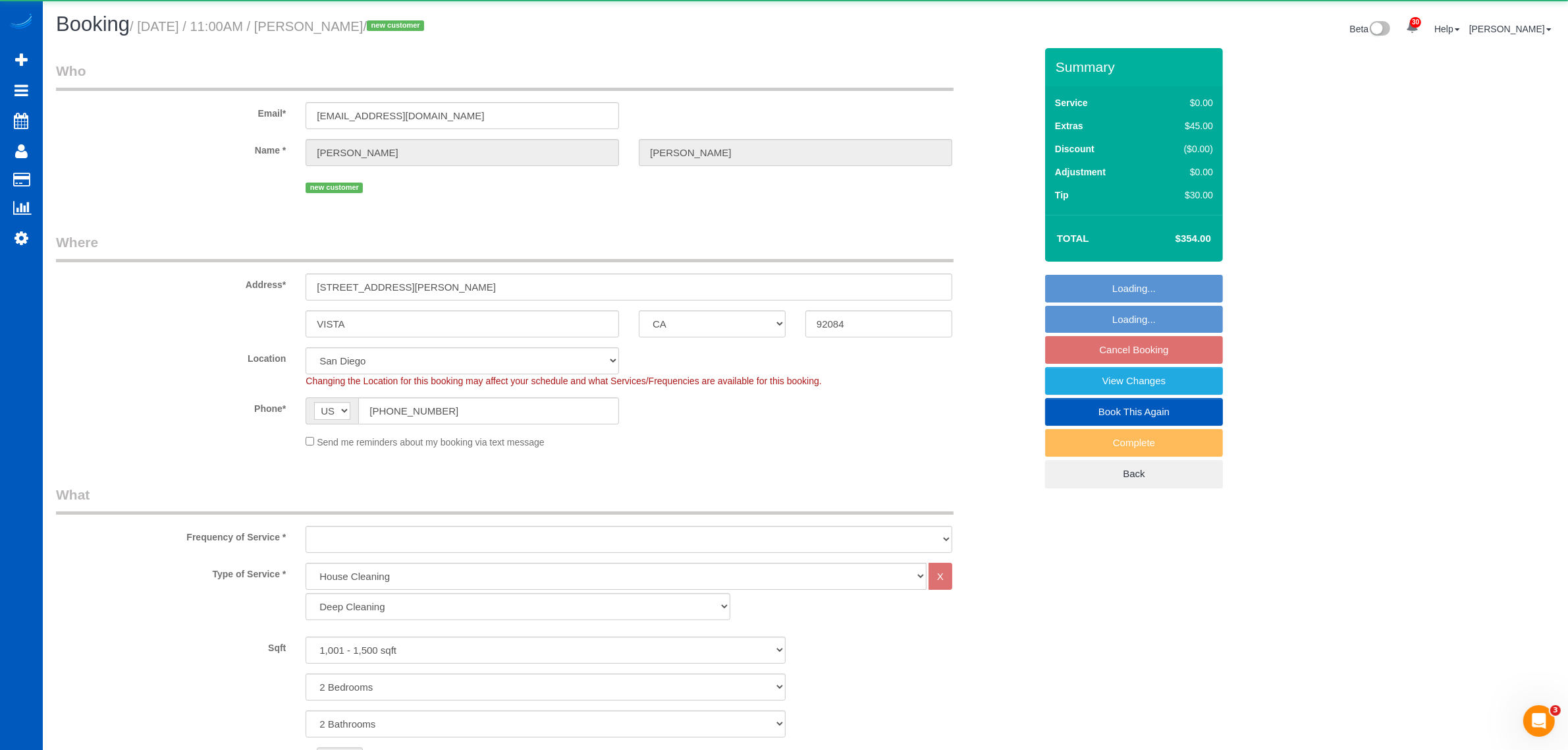
select select "object:13445"
select select "spot41"
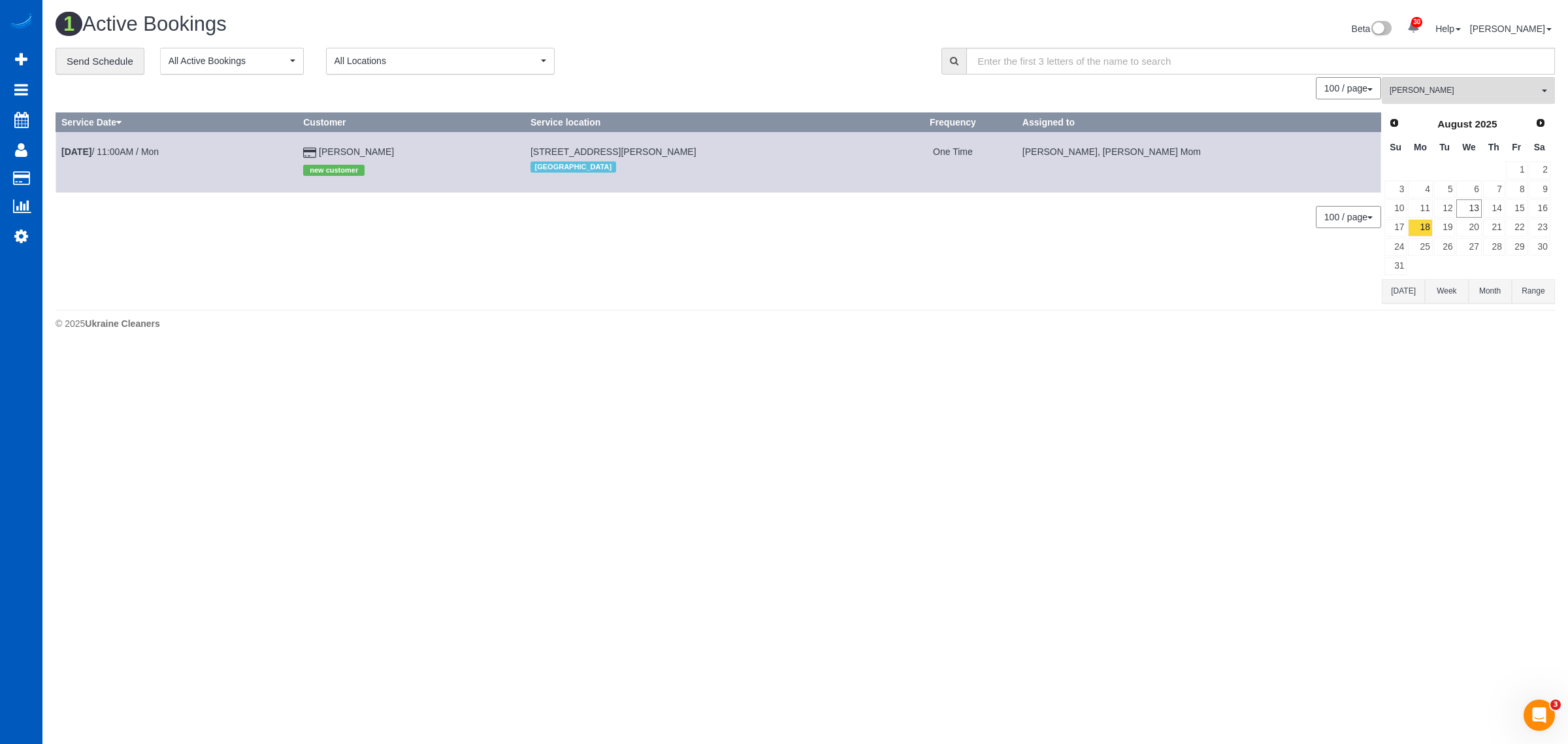
drag, startPoint x: 530, startPoint y: 151, endPoint x: 713, endPoint y: 155, distance: 183.0
click at [730, 155] on td "1010 E Bobier Dr Spc 195, Vista, CA 92084 San Diego" at bounding box center [706, 162] width 364 height 60
click at [709, 292] on div "0 Bookings found. We couldn't find any bookings that matched your search. Creat…" at bounding box center [718, 190] width 1326 height 226
click at [91, 147] on b "Aug 18th" at bounding box center [76, 151] width 30 height 11
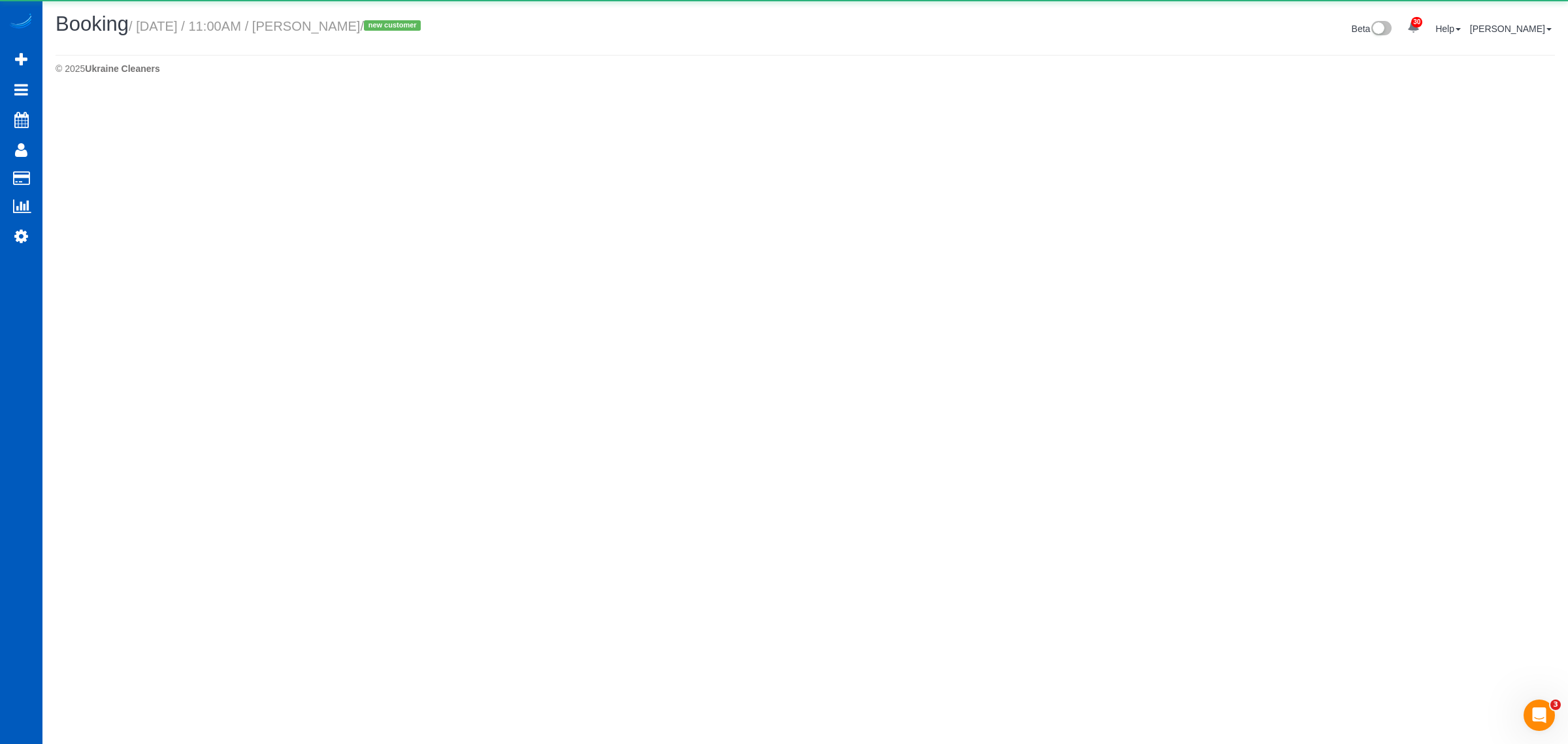
select select "CA"
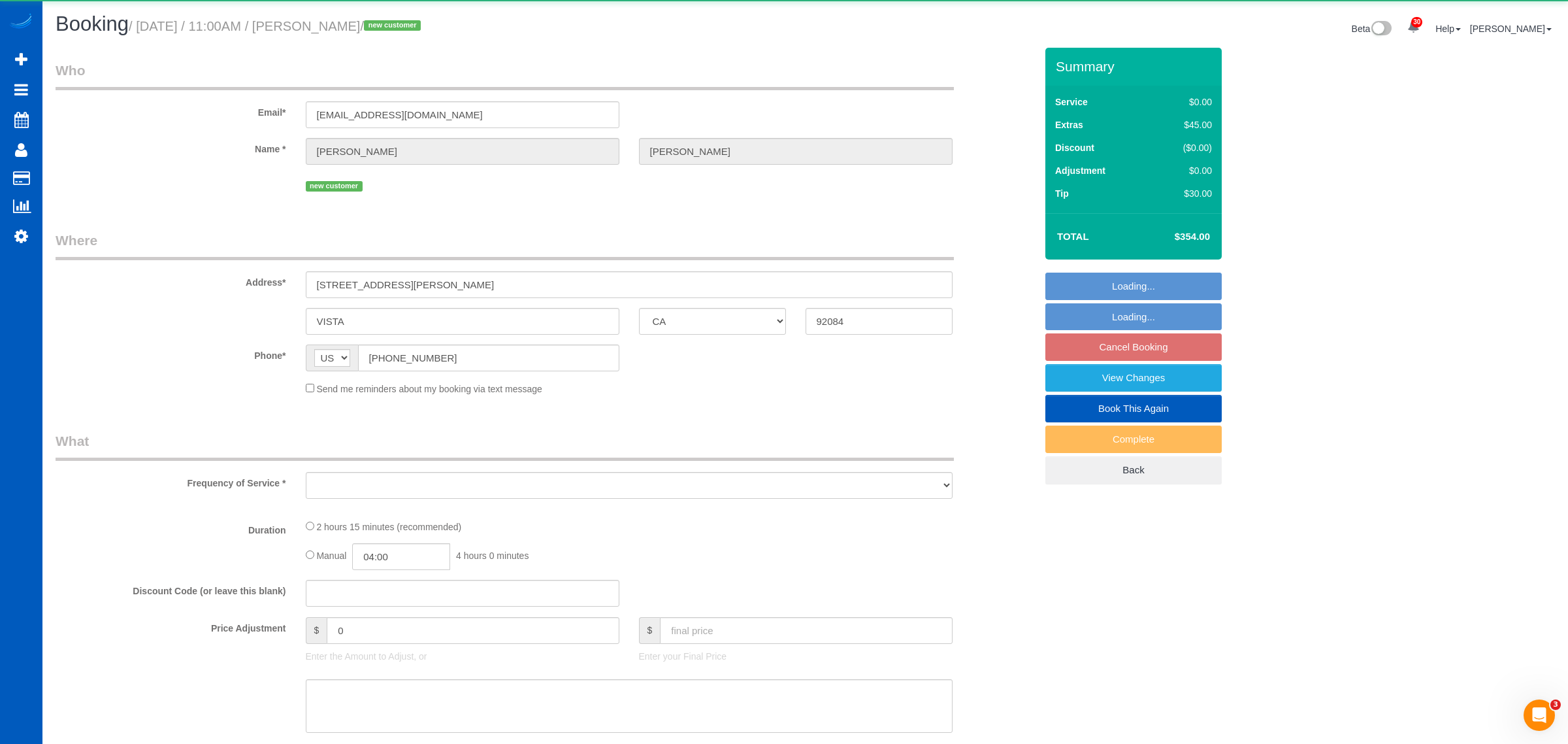
select select "number:8"
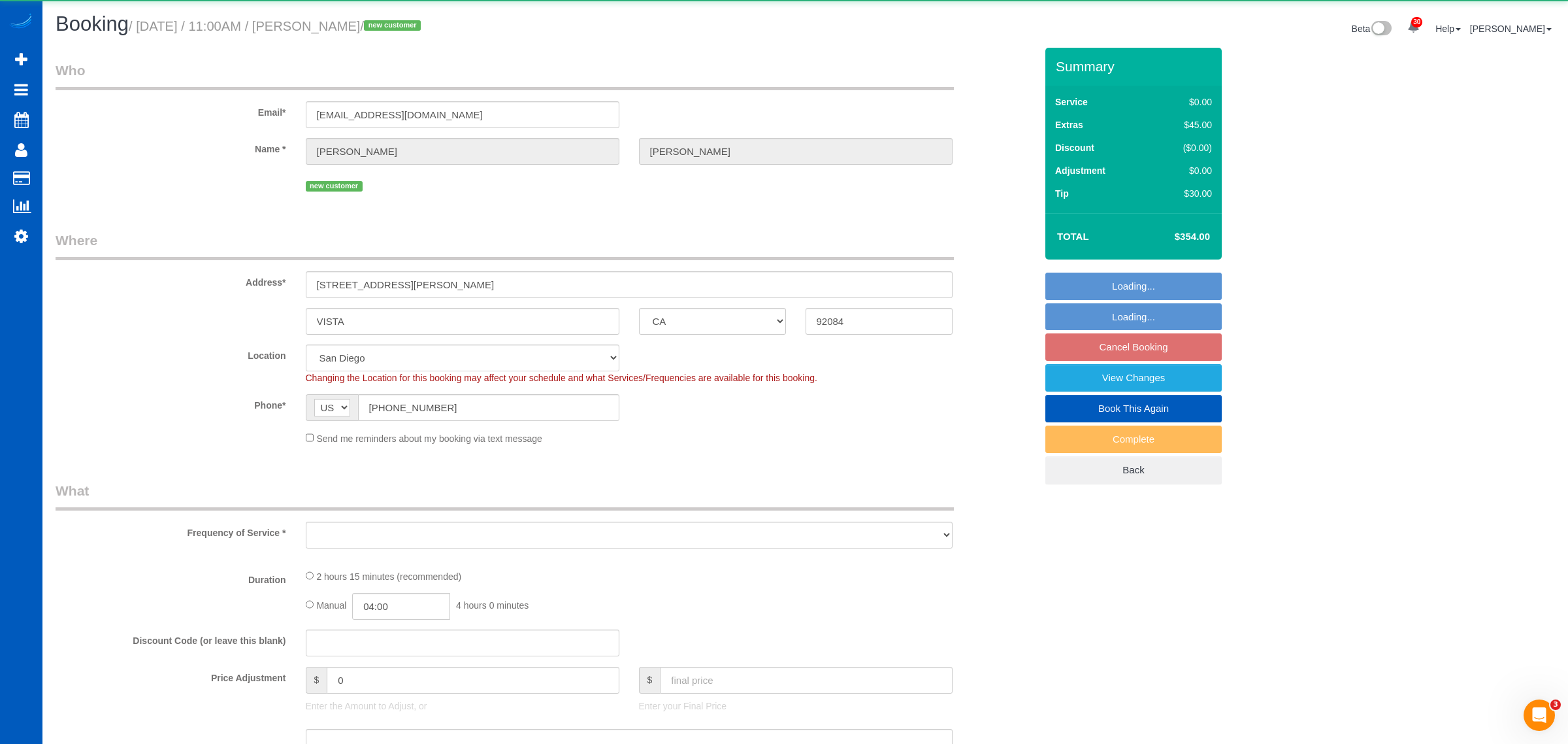
select select "string:fspay-f5571e58-0d13-44b0-b5be-1f50bf27c61b"
select select "object:14319"
select select "199"
select select "1001"
select select "2"
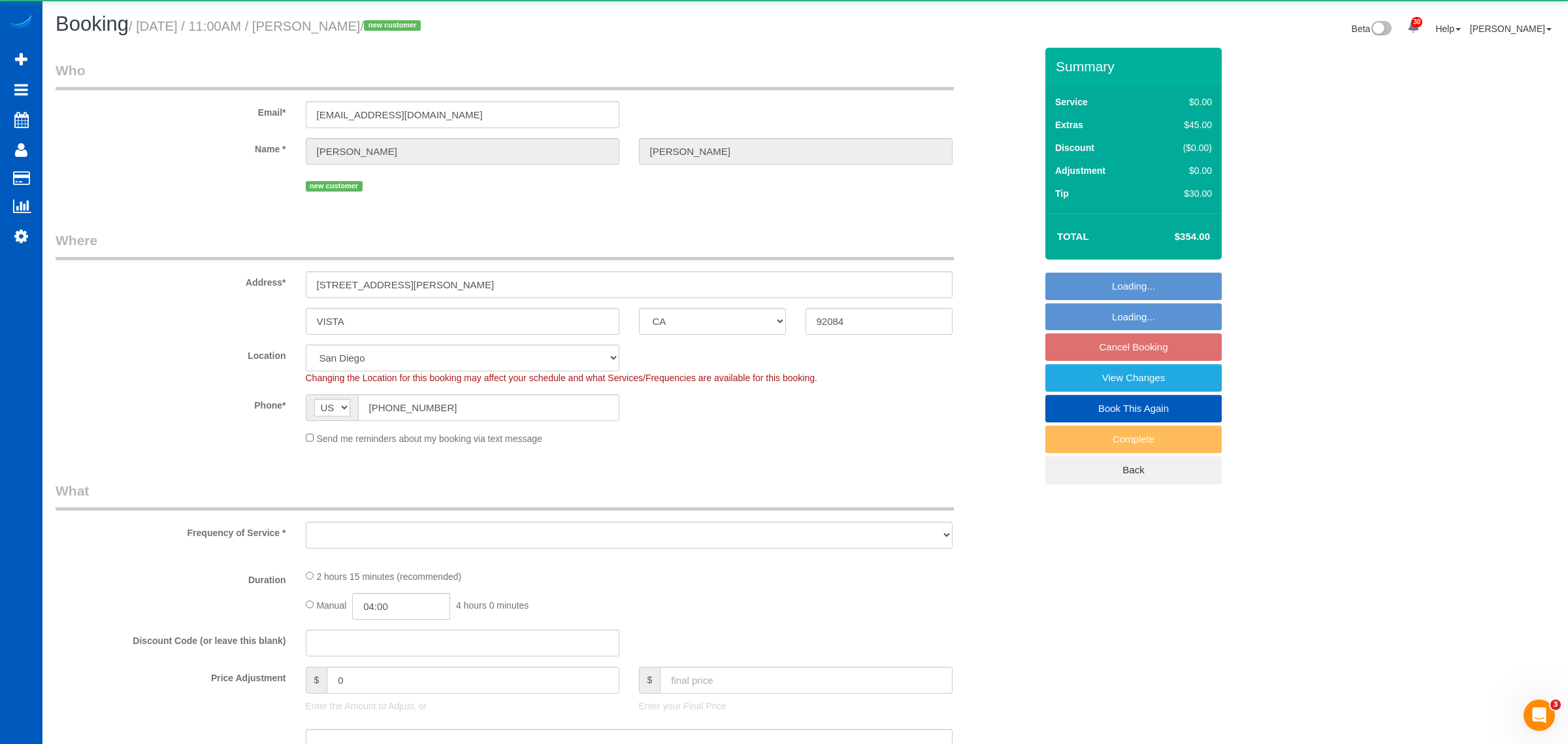
select select "2"
select select "spot49"
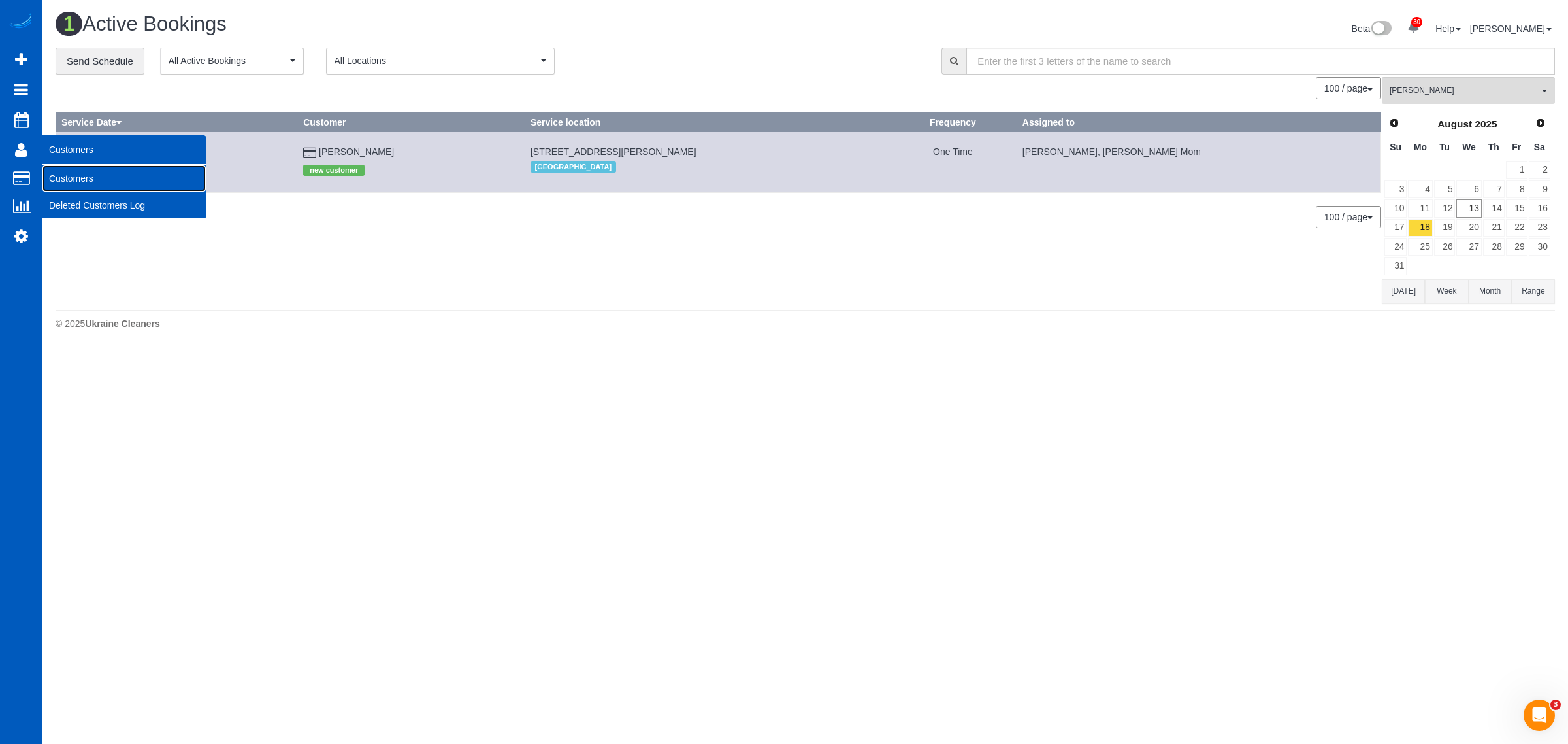
click at [65, 167] on link "Customers" at bounding box center [124, 178] width 164 height 26
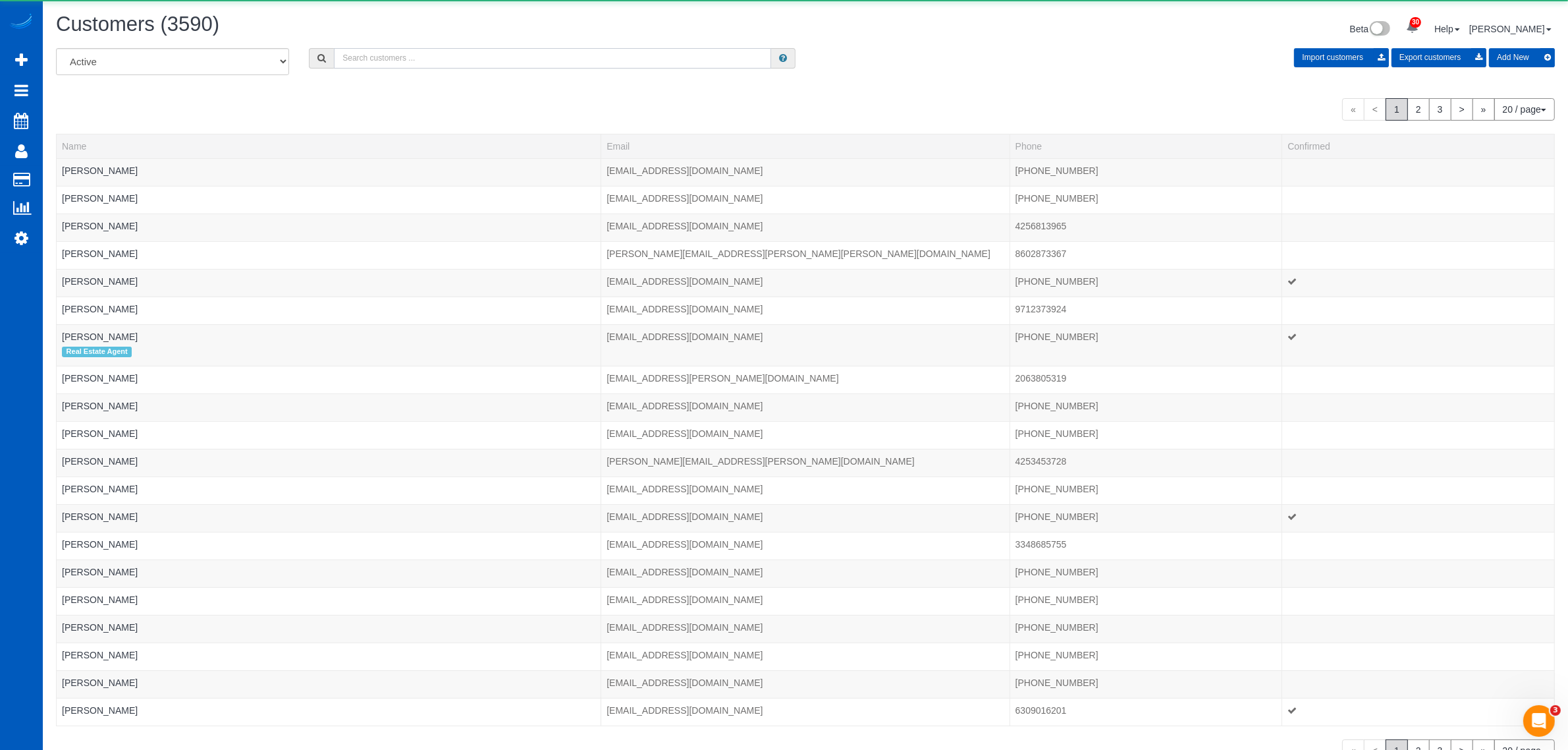
click at [394, 64] on input "text" at bounding box center [553, 58] width 437 height 21
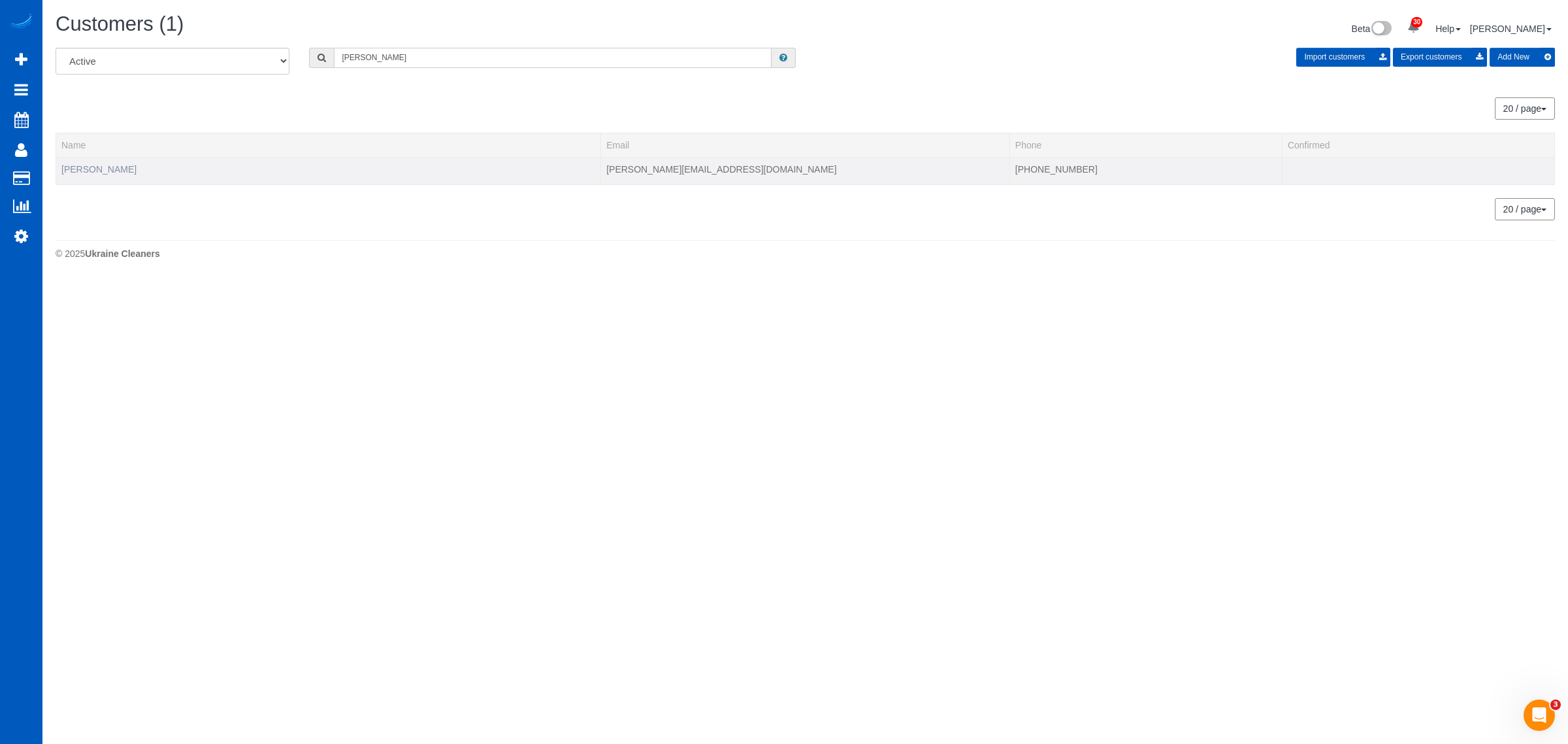
type input "bedard"
click at [93, 170] on link "Ashley Bedard" at bounding box center [98, 169] width 75 height 11
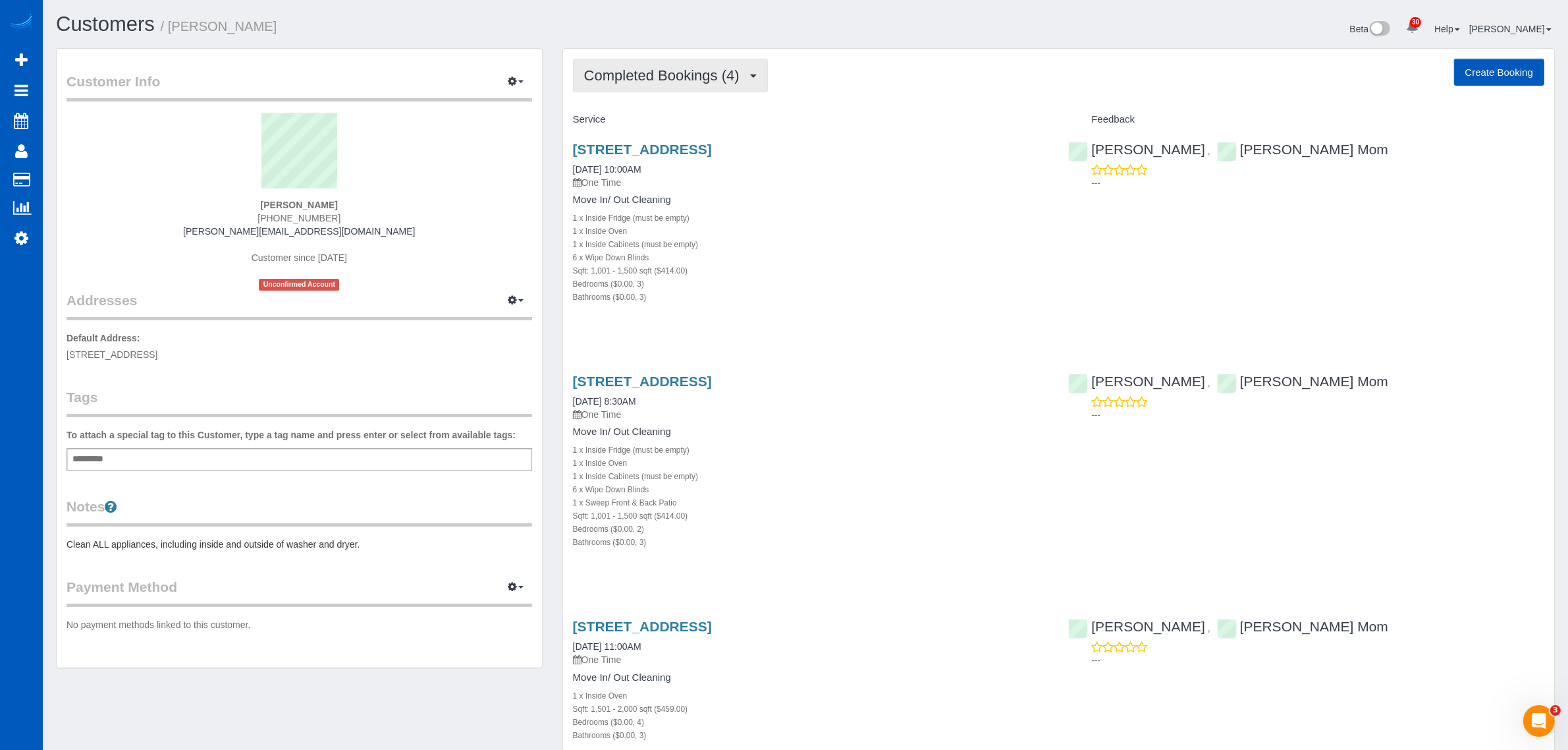
click at [647, 73] on span "Completed Bookings (4)" at bounding box center [665, 75] width 162 height 16
click at [771, 234] on div "1 x Inside Oven" at bounding box center [811, 230] width 476 height 13
click at [621, 626] on link "4867 Seascape Dr, Oceanside, CA 92057" at bounding box center [642, 626] width 139 height 15
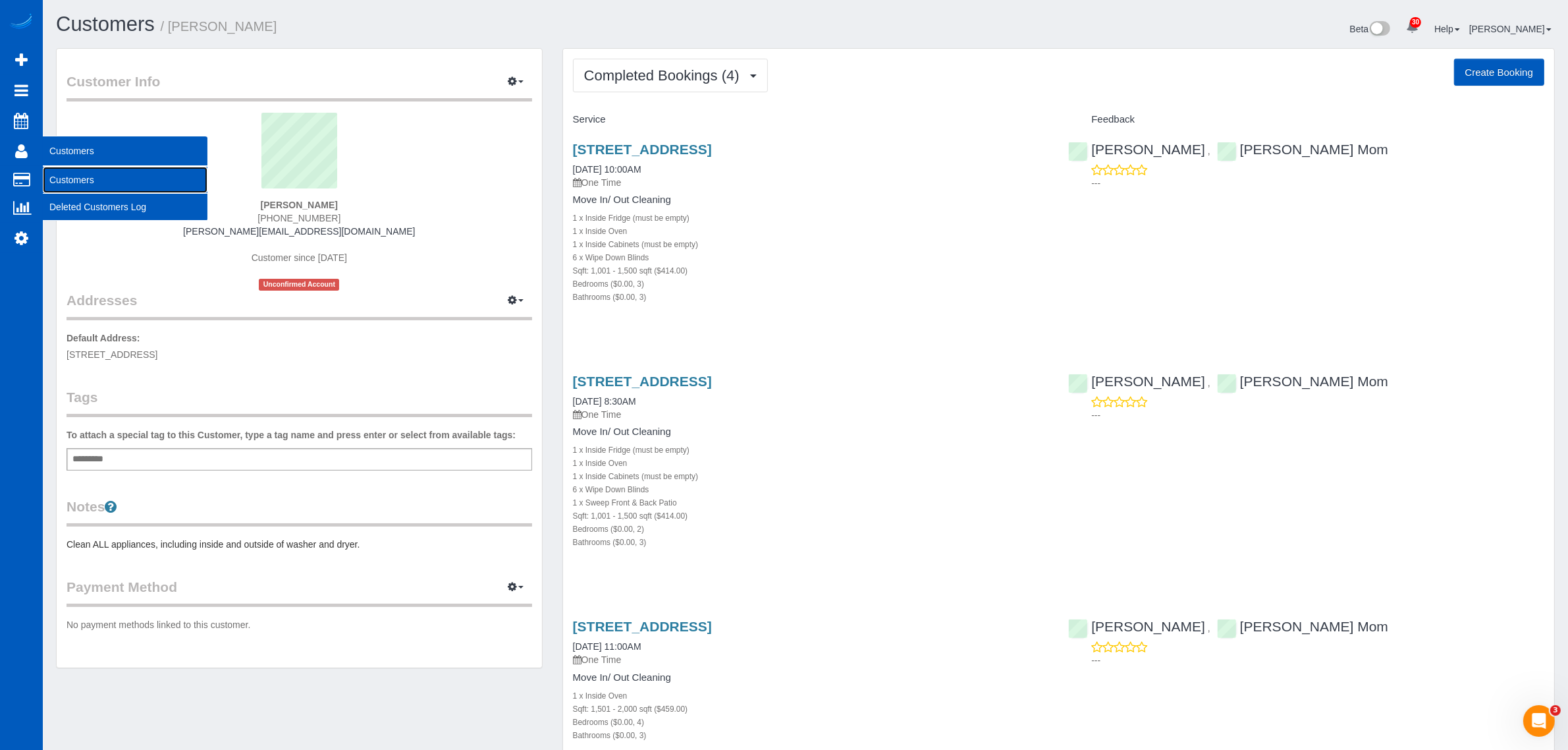
click at [70, 176] on link "Customers" at bounding box center [125, 179] width 165 height 26
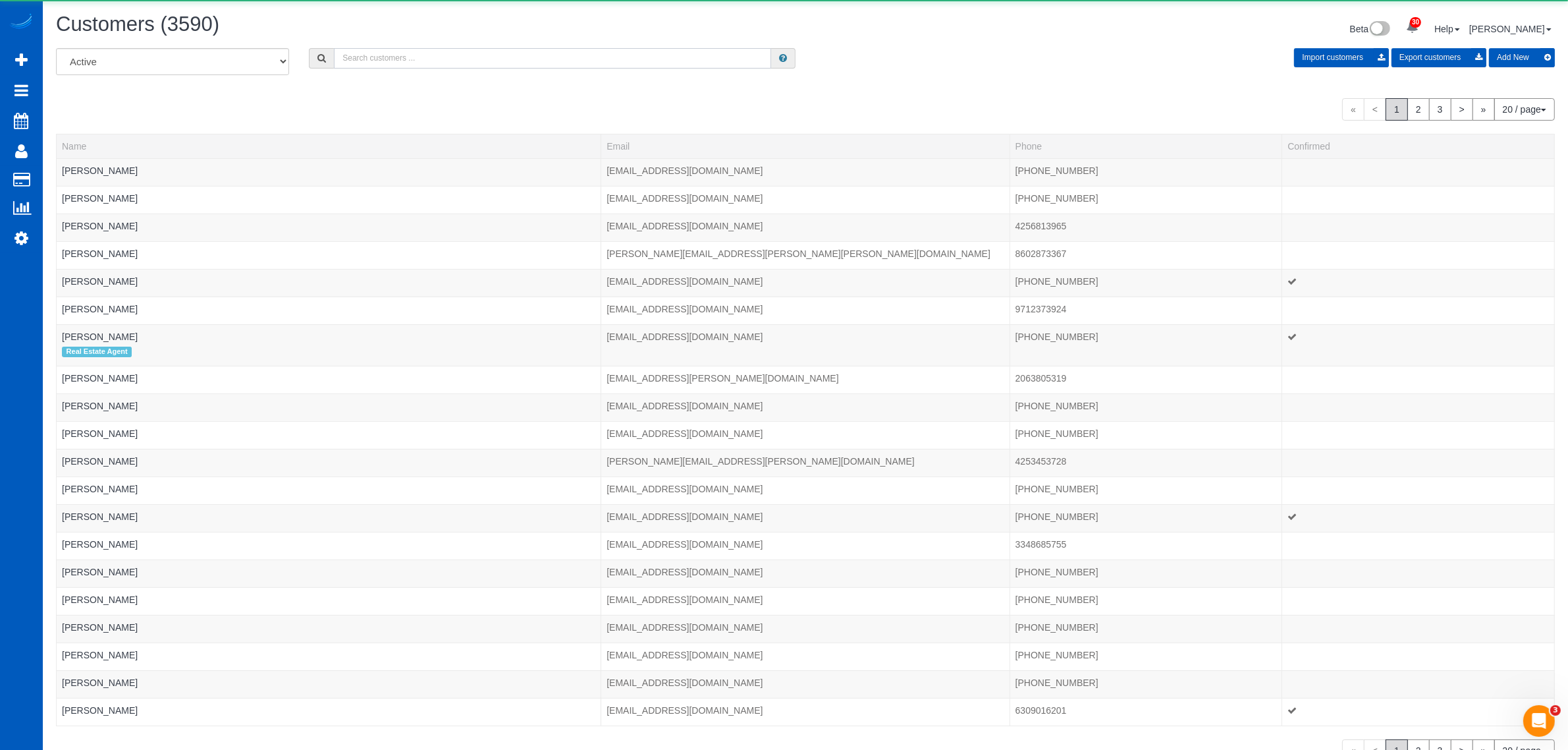
click at [479, 57] on input "text" at bounding box center [553, 58] width 437 height 21
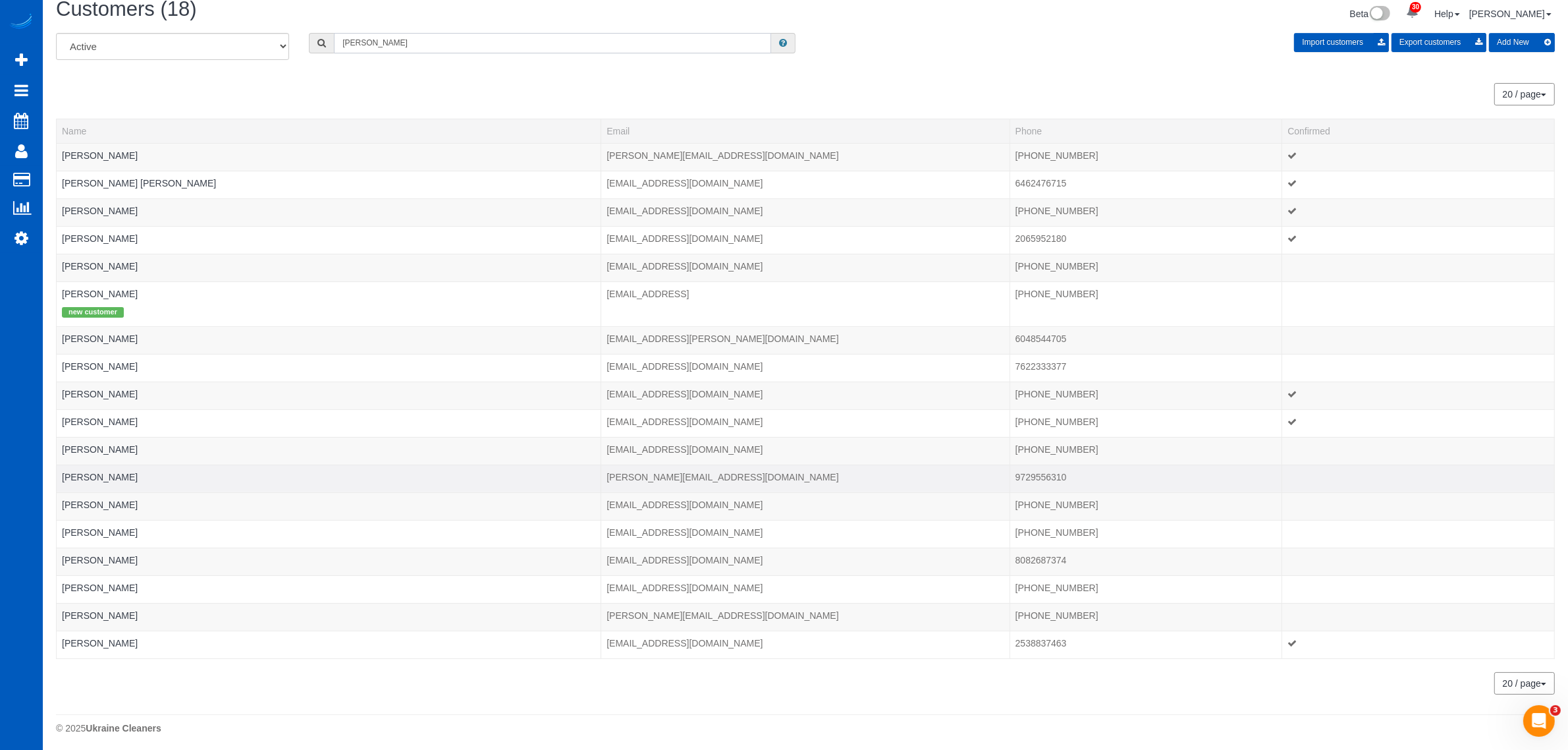
scroll to position [21, 0]
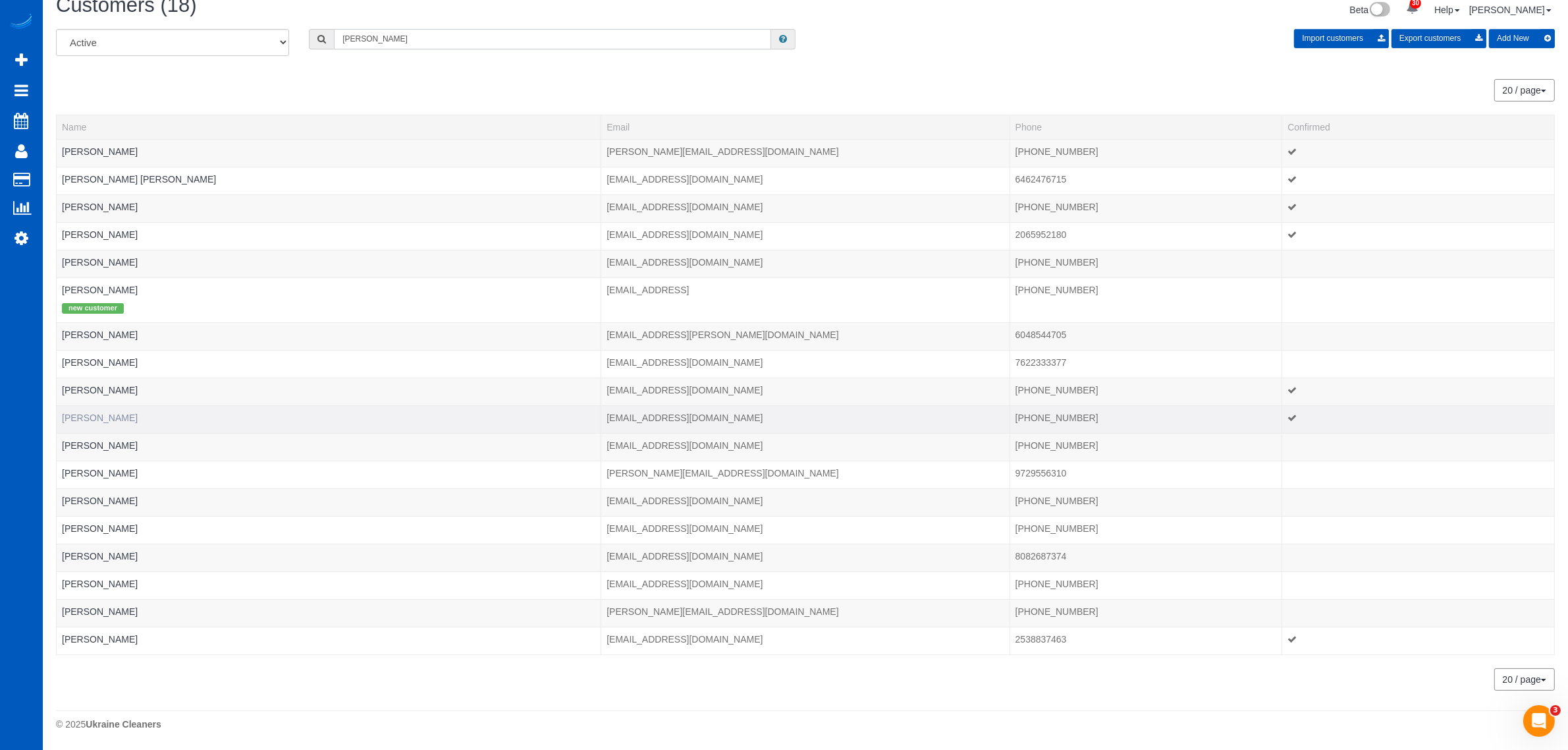
type input "marie"
click at [86, 419] on link "[PERSON_NAME]" at bounding box center [99, 417] width 76 height 11
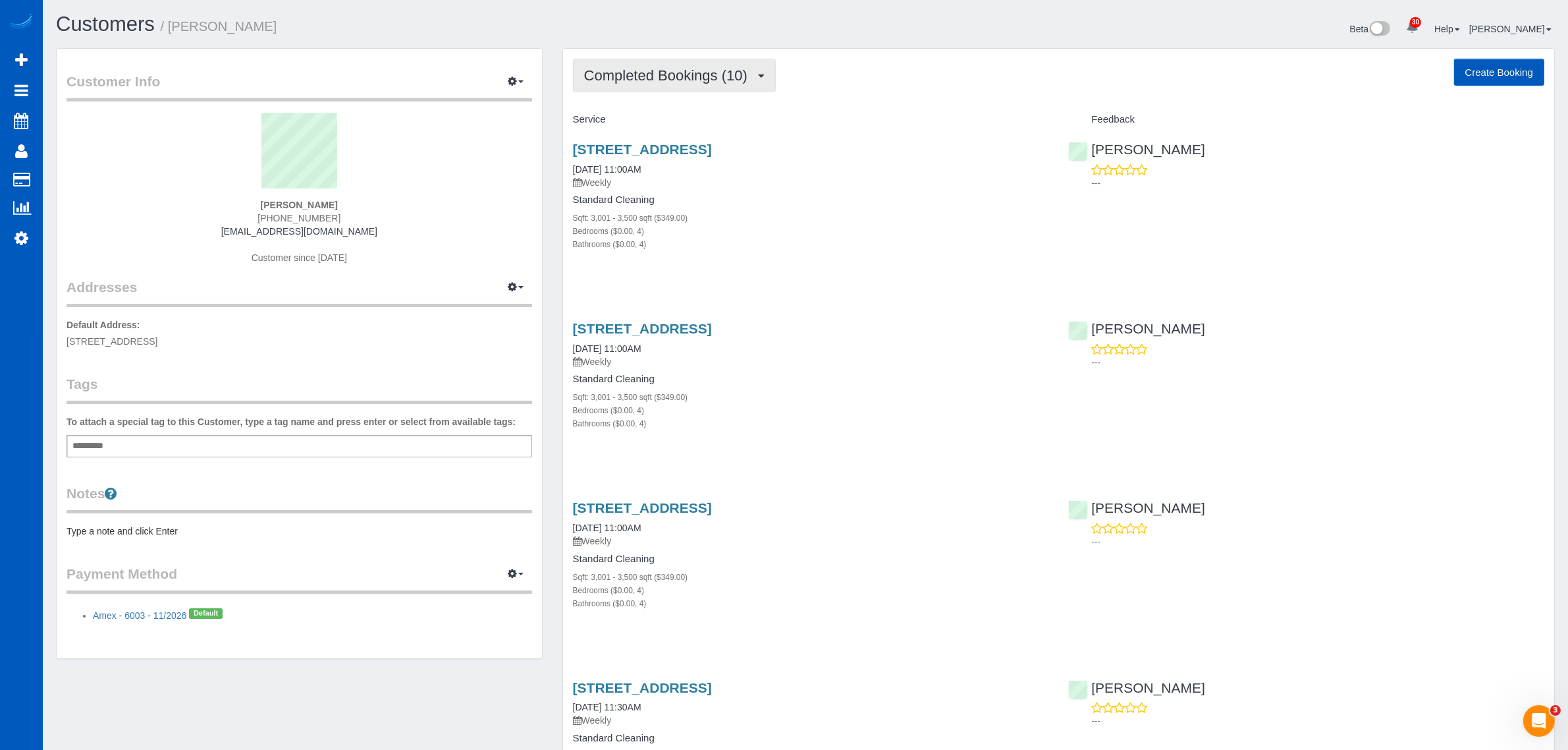
click at [631, 87] on button "Completed Bookings (10)" at bounding box center [674, 75] width 203 height 33
click at [663, 120] on link "Upcoming Bookings (11)" at bounding box center [644, 123] width 142 height 17
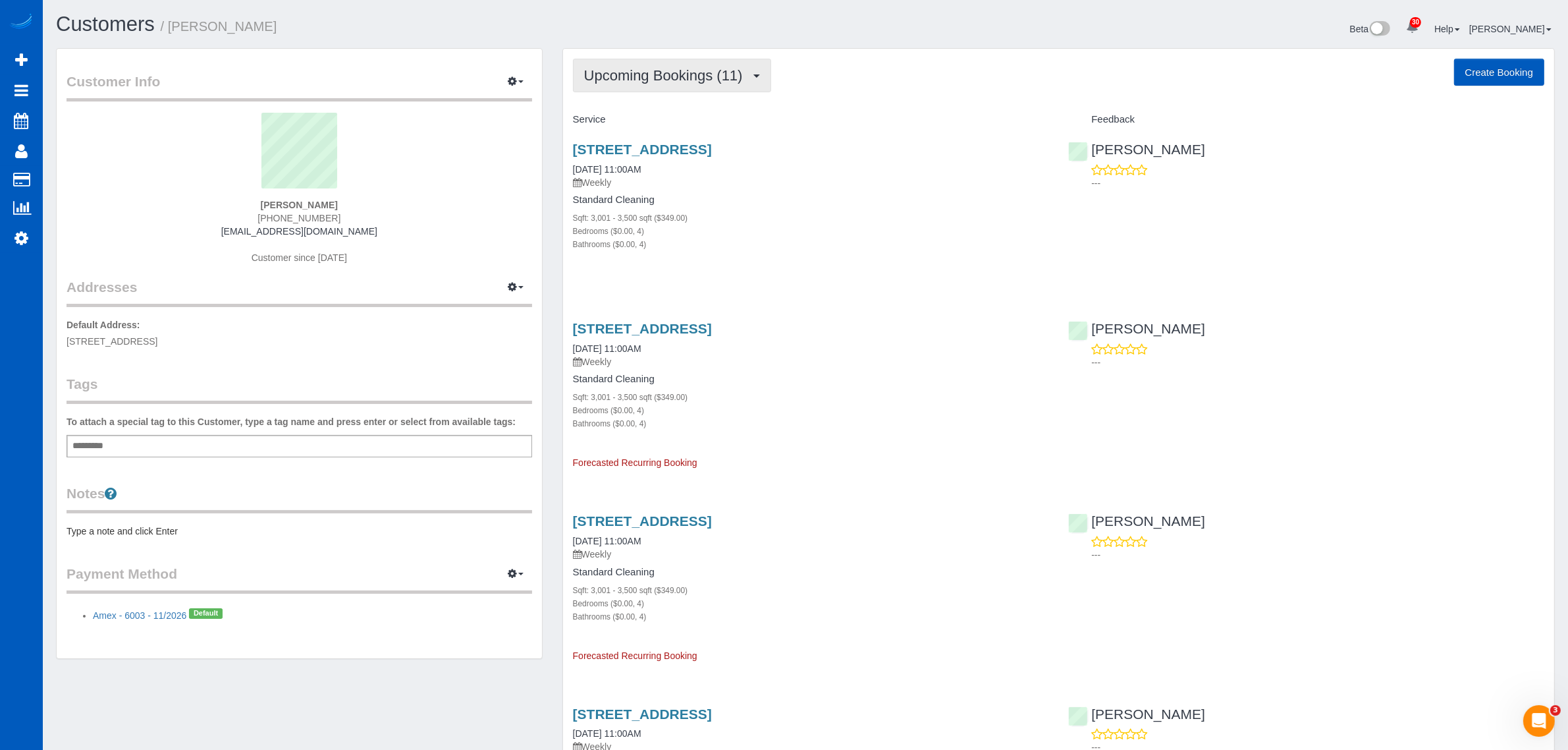
click at [687, 81] on span "Upcoming Bookings (11)" at bounding box center [667, 75] width 166 height 16
click at [682, 107] on link "Completed Bookings (10)" at bounding box center [644, 106] width 142 height 17
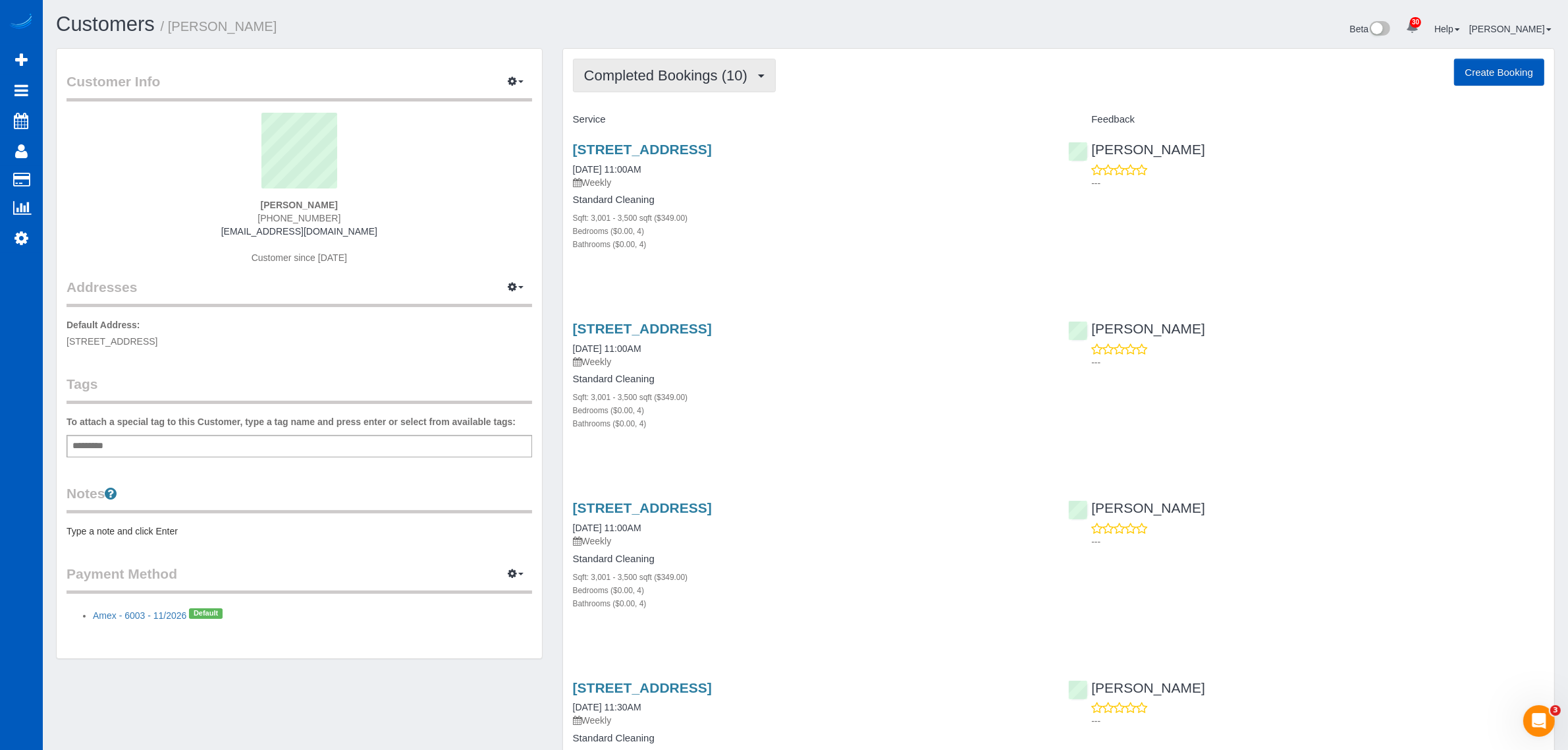
click at [706, 83] on button "Completed Bookings (10)" at bounding box center [674, 75] width 203 height 33
click at [686, 123] on link "Upcoming Bookings (11)" at bounding box center [644, 123] width 142 height 17
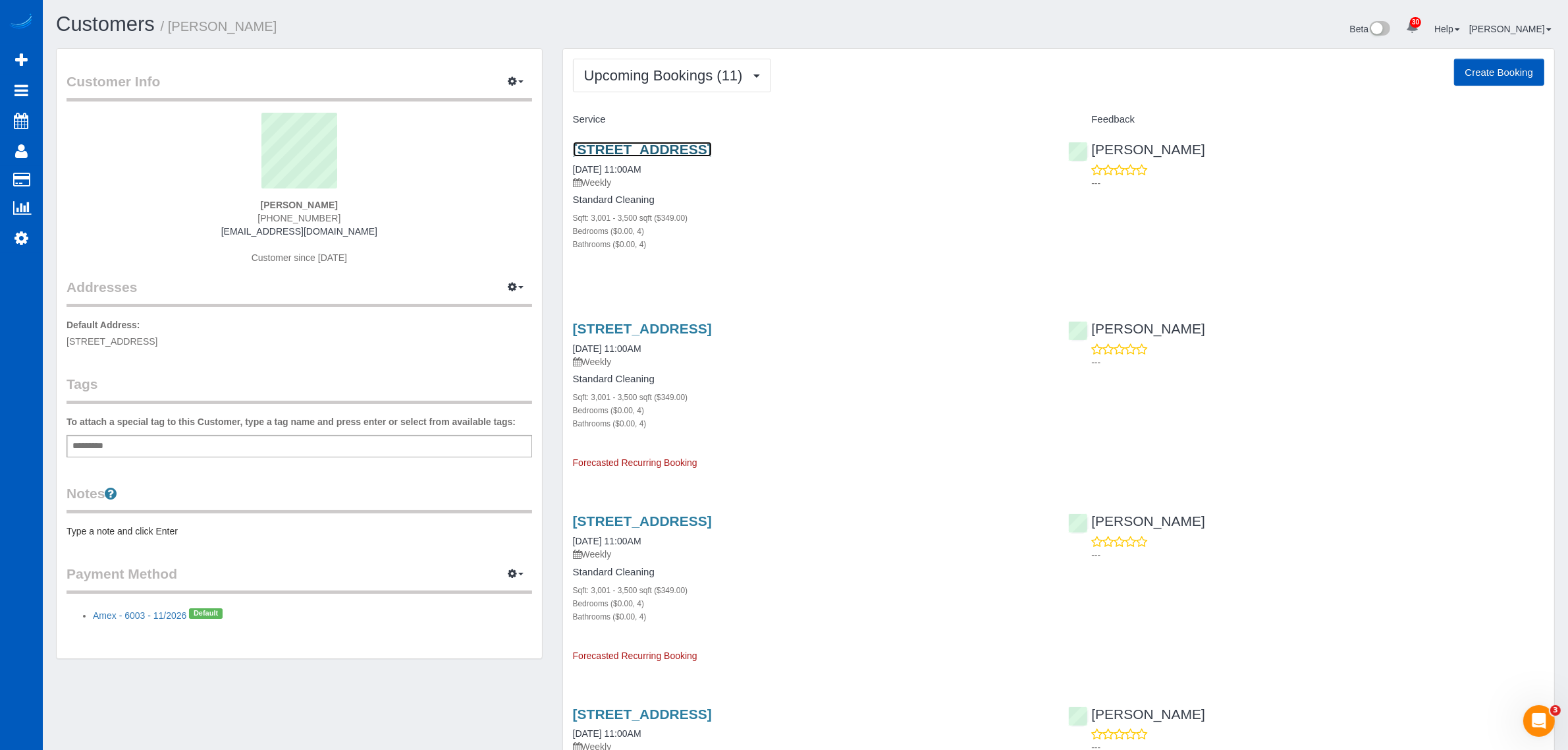
click at [658, 144] on link "[STREET_ADDRESS]" at bounding box center [642, 149] width 139 height 15
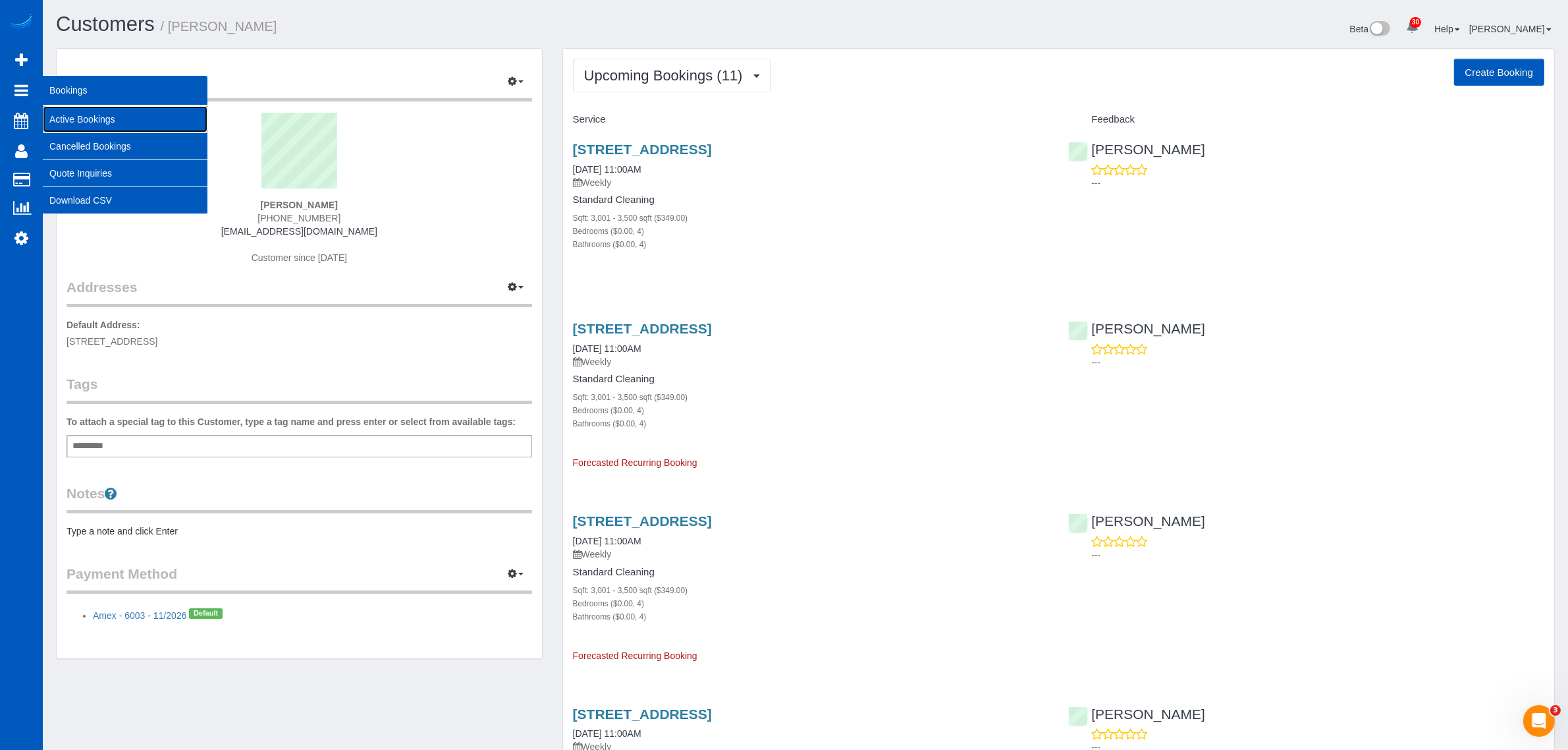
click at [82, 115] on link "Active Bookings" at bounding box center [125, 119] width 165 height 26
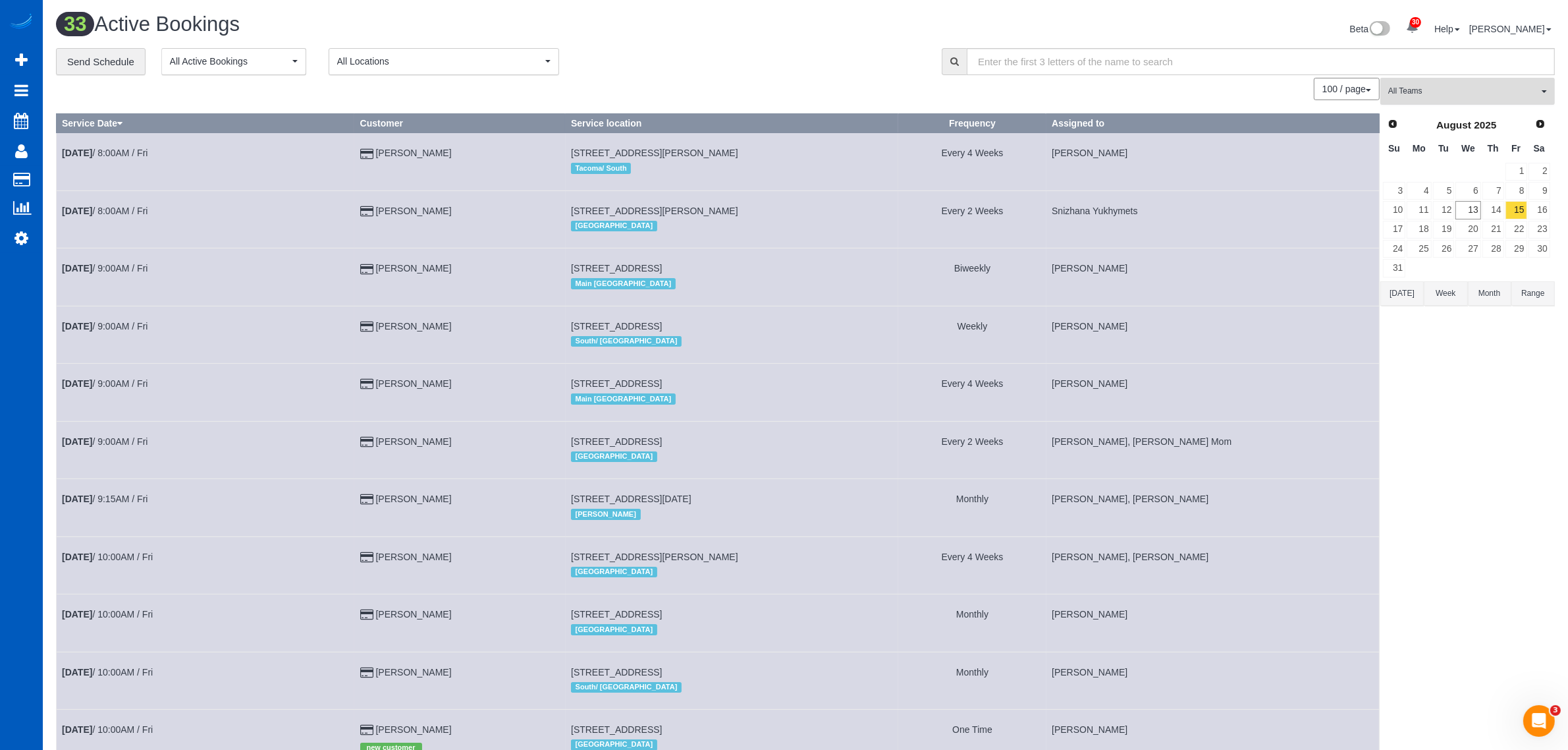
click at [771, 81] on button "All Teams" at bounding box center [1467, 91] width 175 height 27
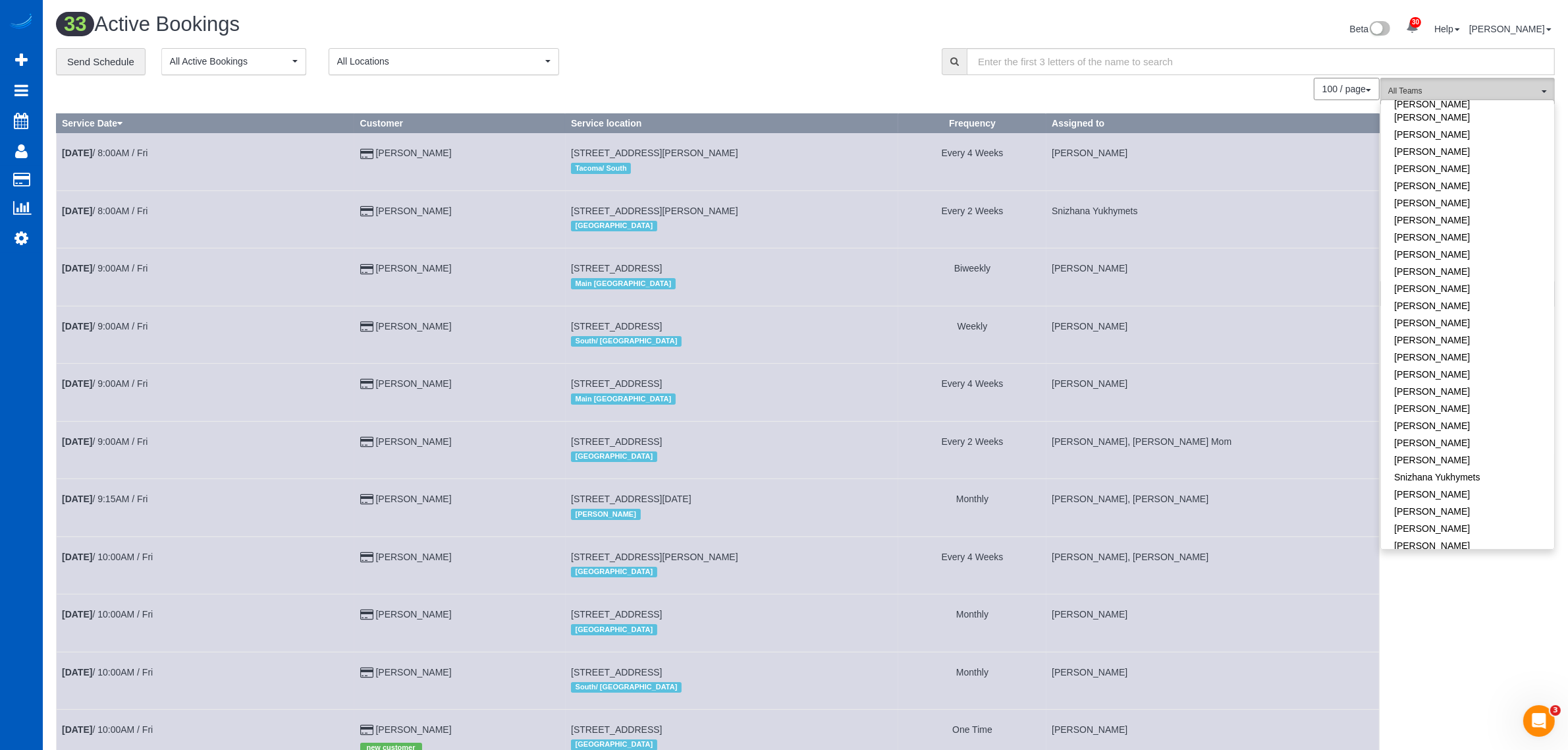
scroll to position [686, 0]
click at [771, 193] on link "[PERSON_NAME]" at bounding box center [1467, 202] width 173 height 17
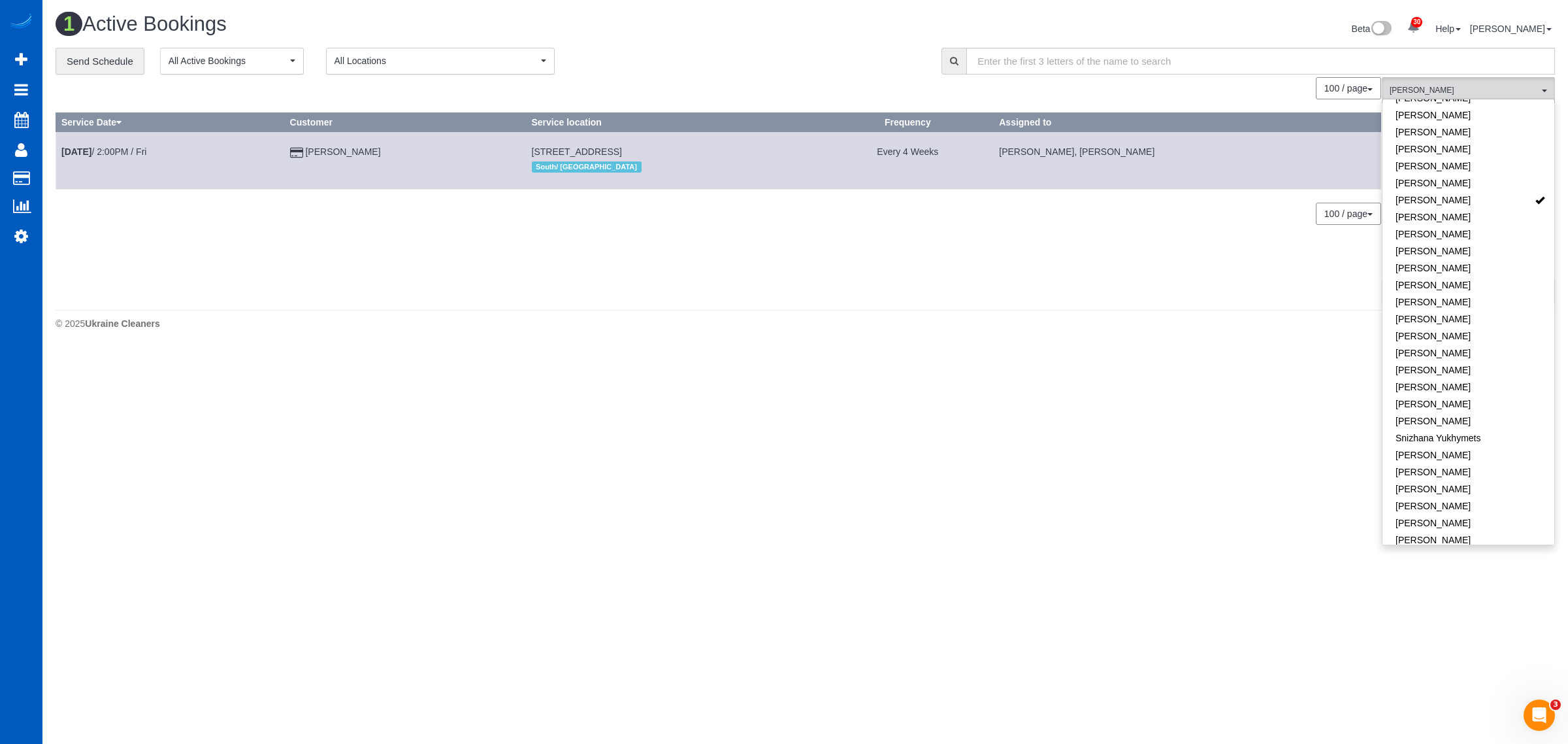
click at [765, 381] on body "30 Beta Your Notifications You have 0 alerts × You have 1 to charge for 08/11/2…" at bounding box center [784, 372] width 1568 height 744
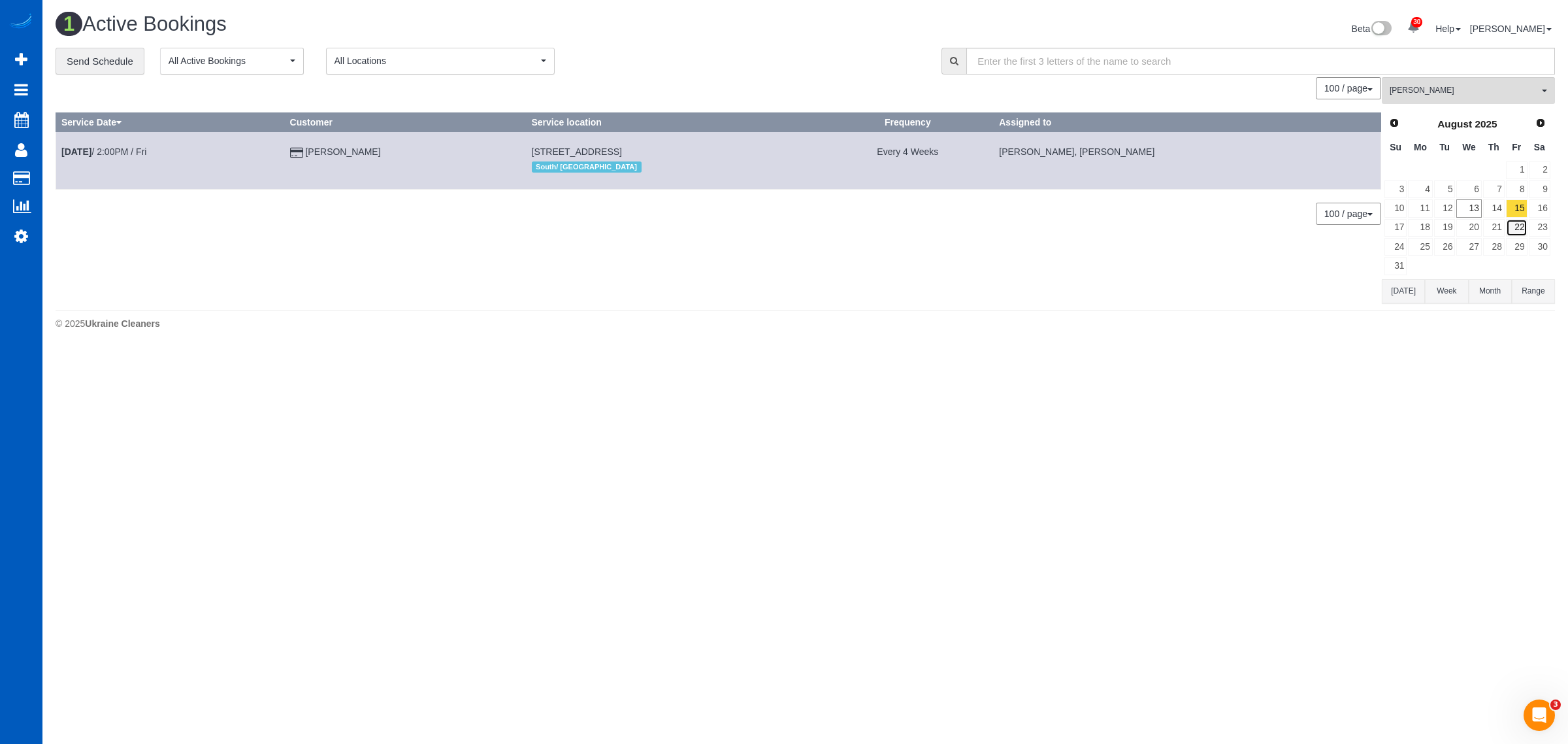
click at [765, 236] on link "22" at bounding box center [1517, 228] width 22 height 18
click at [765, 243] on link "29" at bounding box center [1517, 247] width 22 height 18
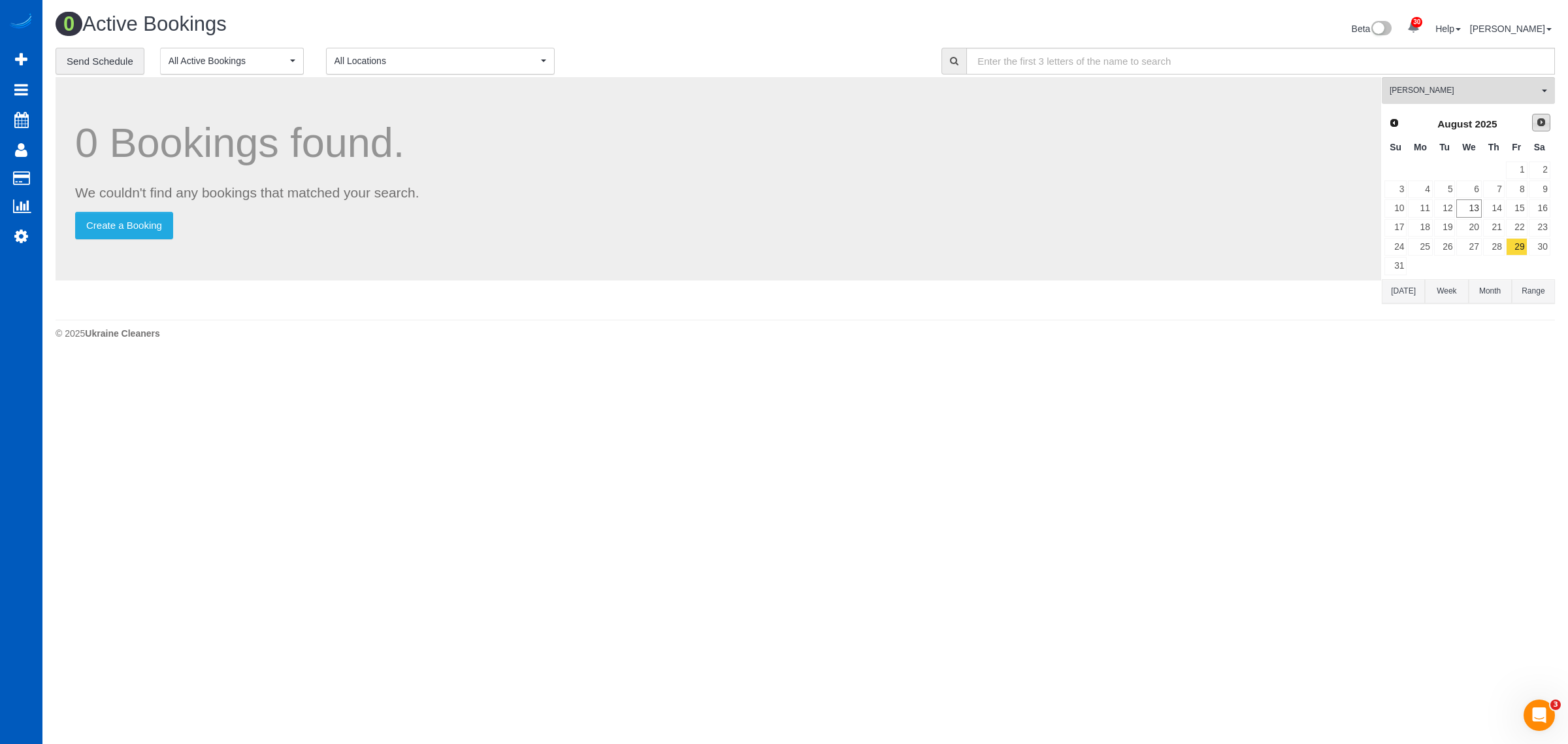
click at [765, 122] on span "Next" at bounding box center [1541, 122] width 11 height 11
click at [765, 190] on link "12" at bounding box center [1517, 189] width 22 height 18
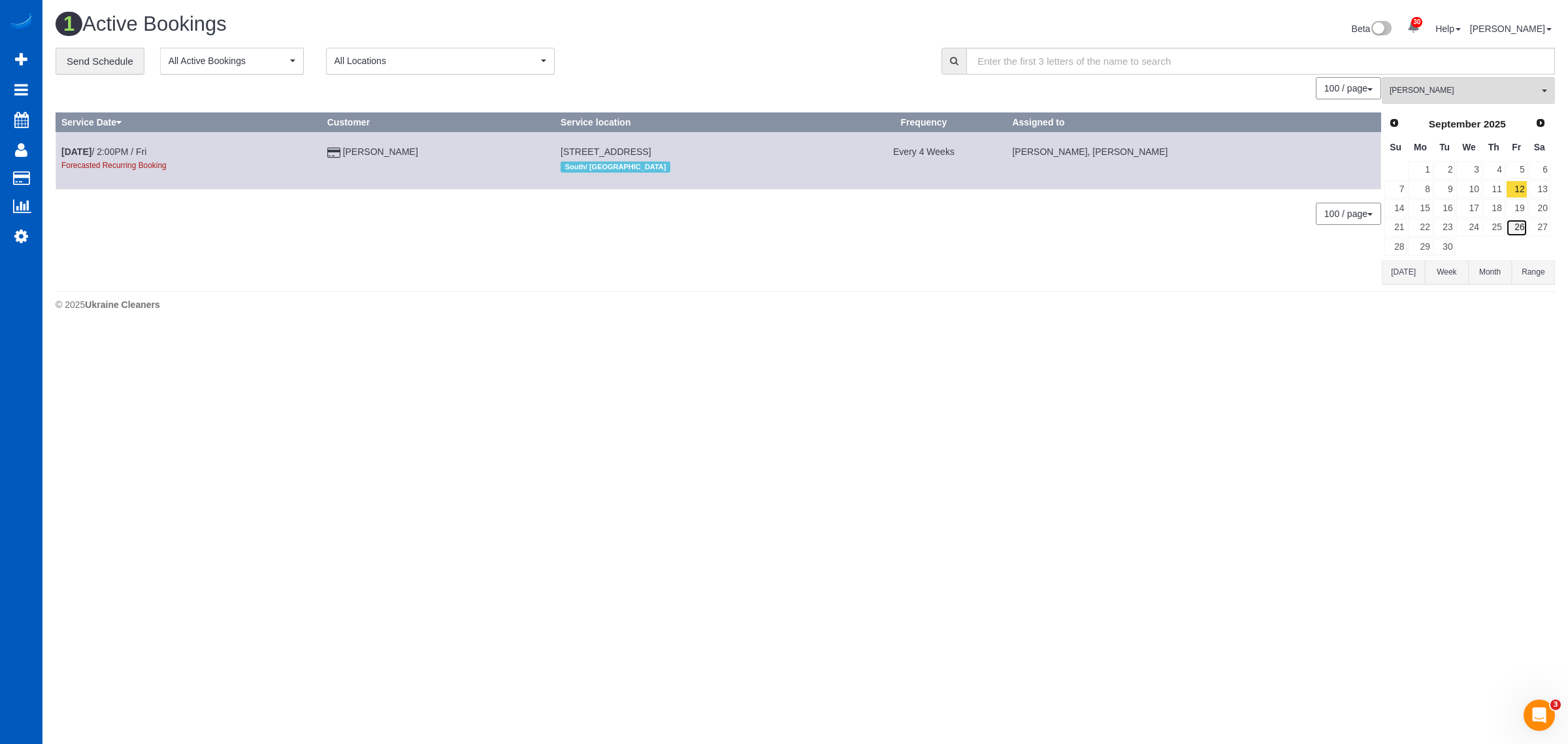
click at [765, 228] on link "26" at bounding box center [1517, 228] width 22 height 18
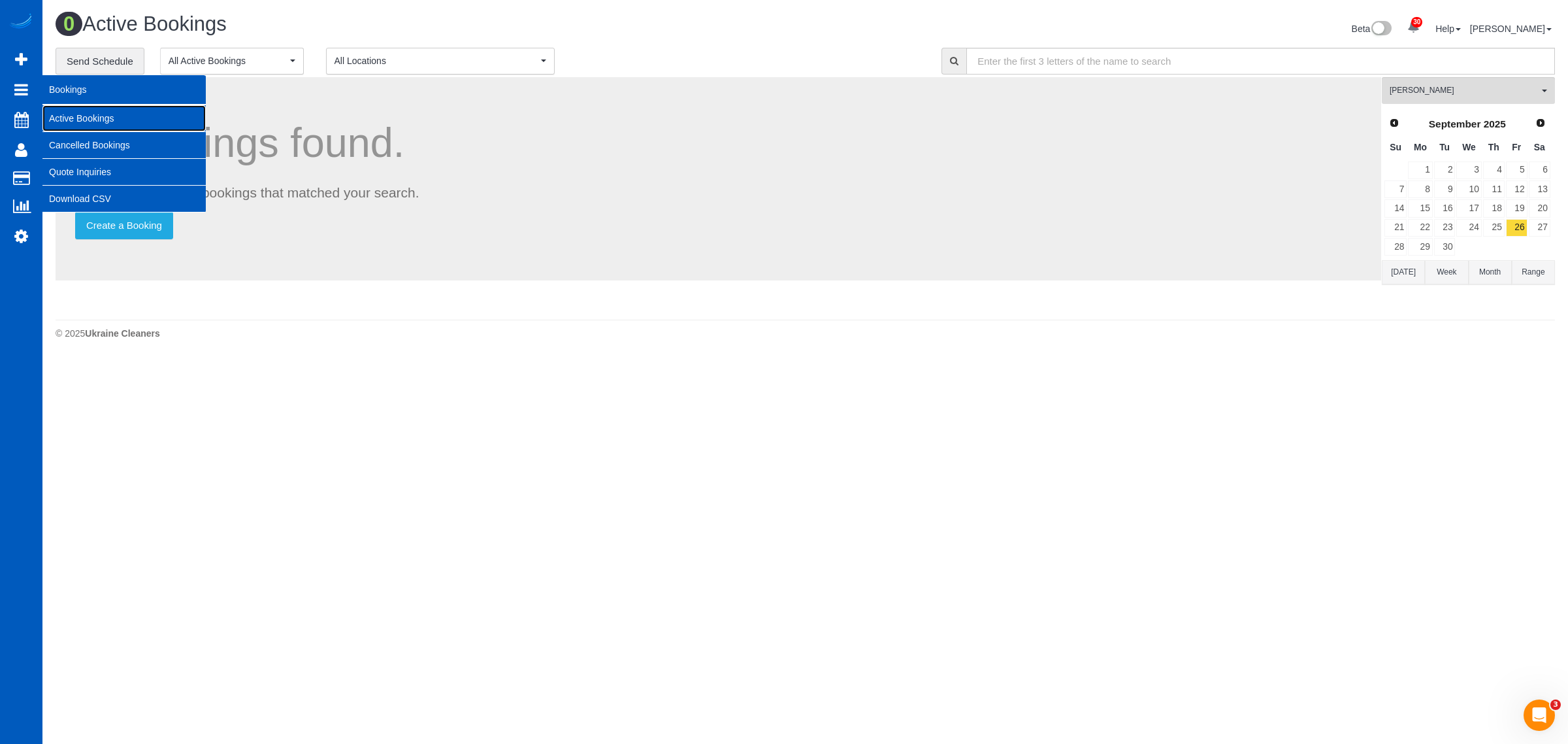
click at [92, 117] on link "Active Bookings" at bounding box center [124, 118] width 164 height 26
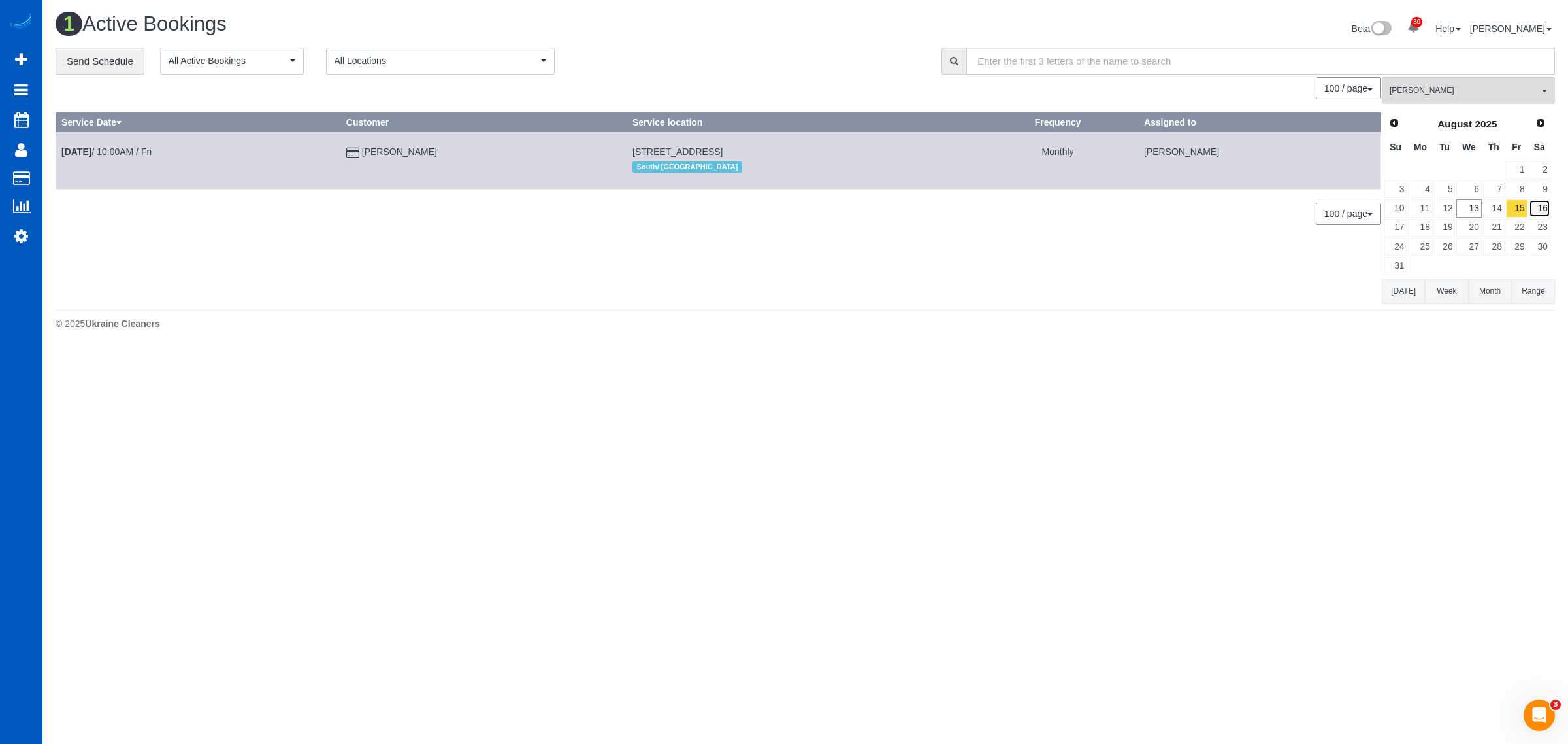
click at [765, 206] on link "16" at bounding box center [1539, 208] width 22 height 18
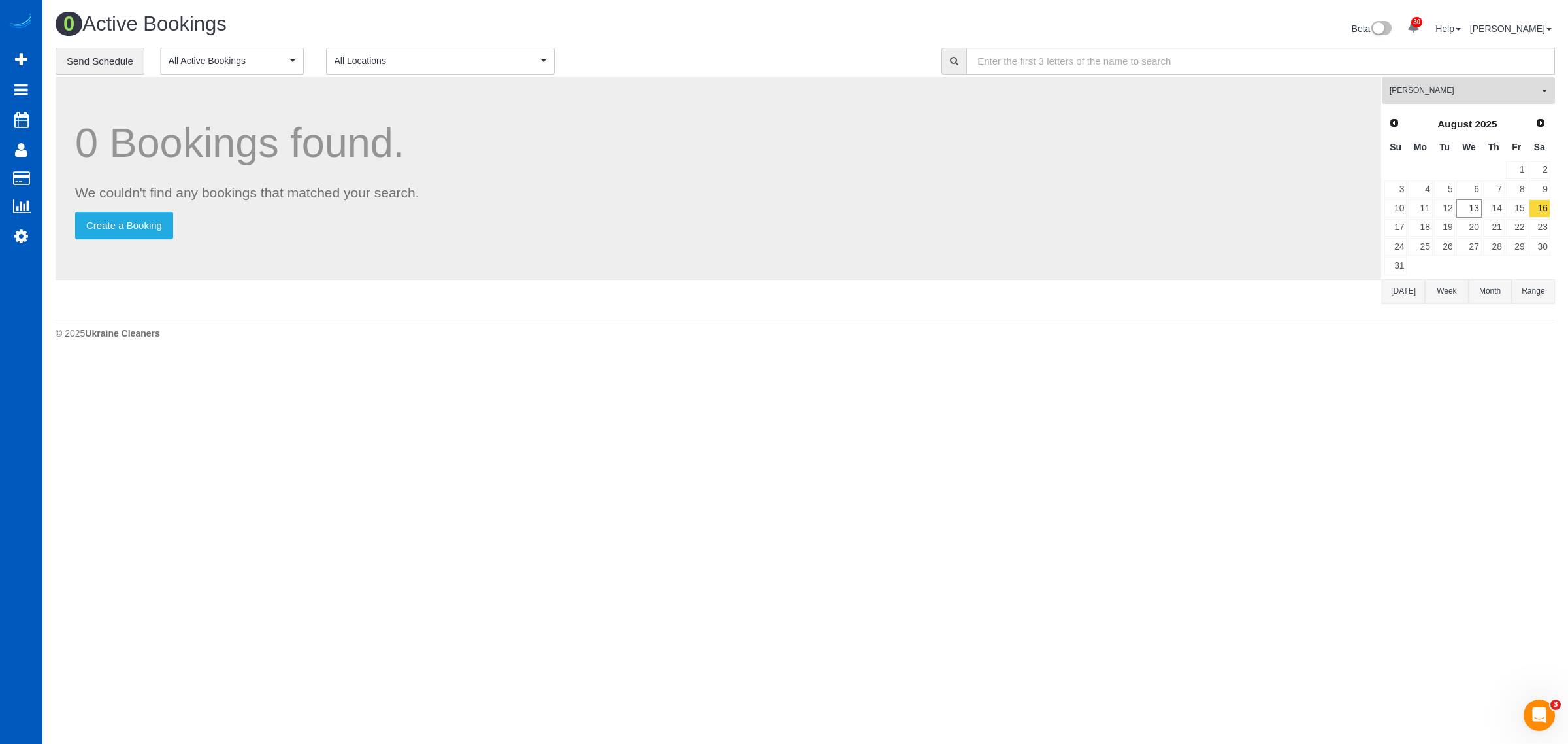
click at [765, 89] on span "[PERSON_NAME]" at bounding box center [1464, 91] width 149 height 11
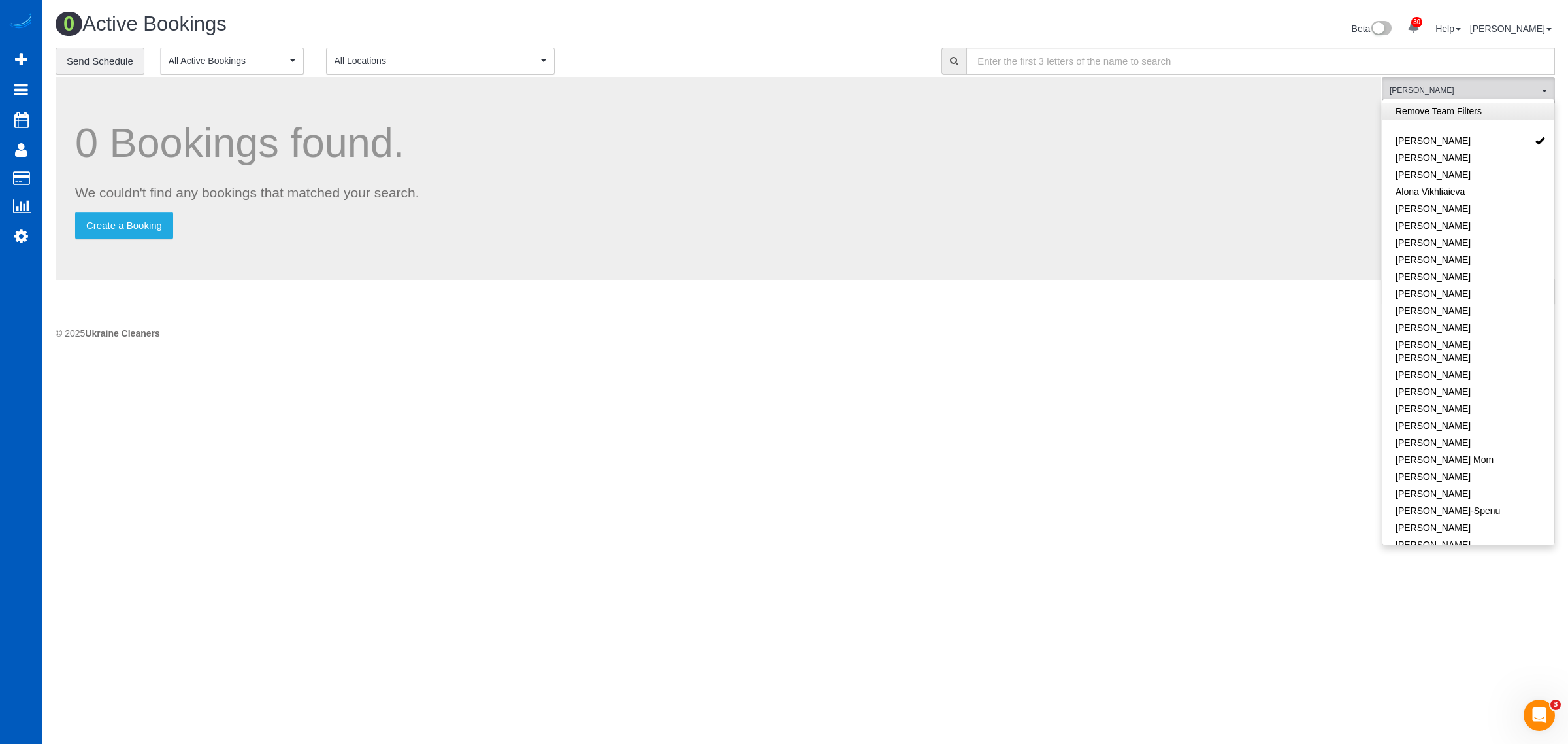
click at [765, 112] on link "Remove Team Filters" at bounding box center [1468, 111] width 172 height 17
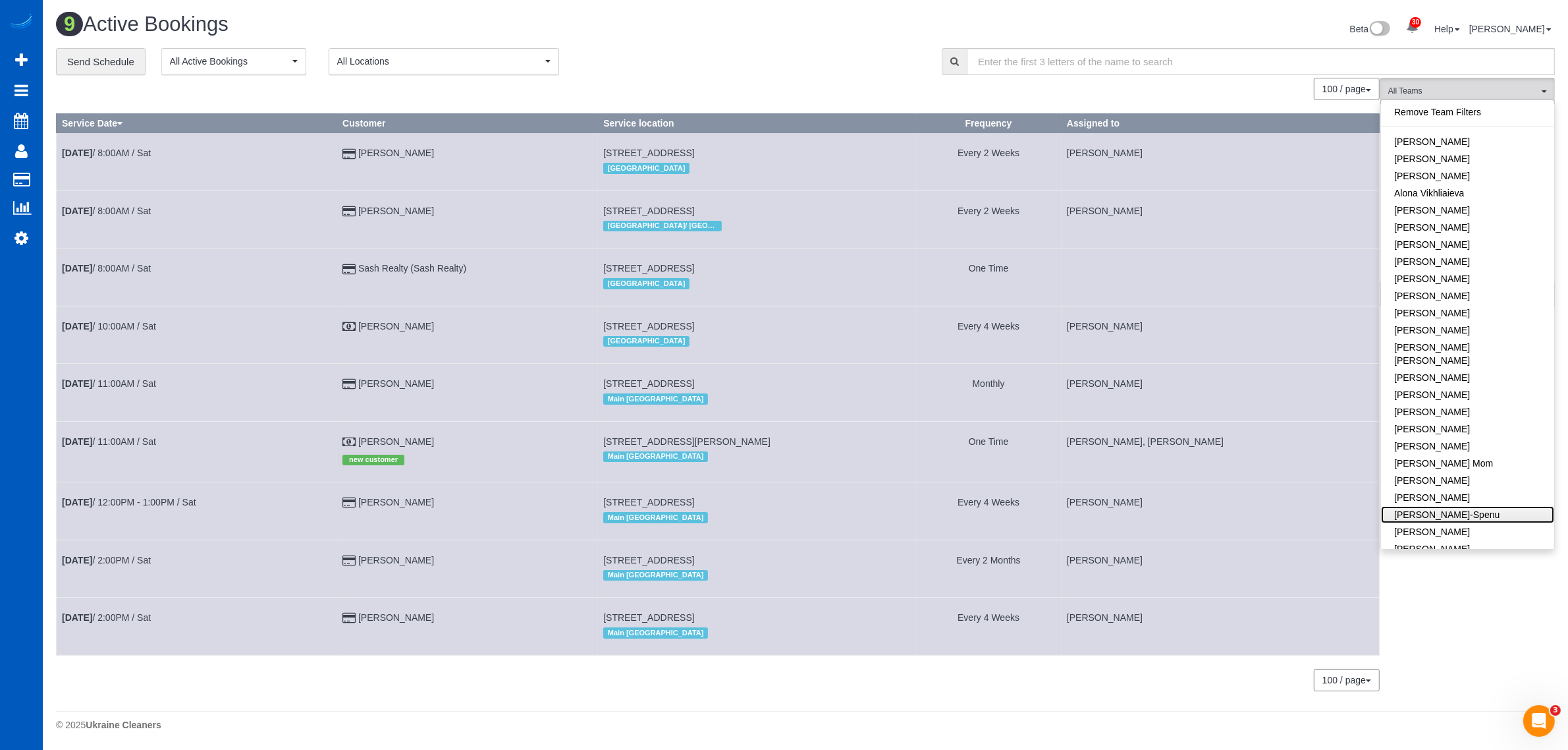
click at [771, 506] on link "[PERSON_NAME]-Spenu" at bounding box center [1467, 515] width 173 height 17
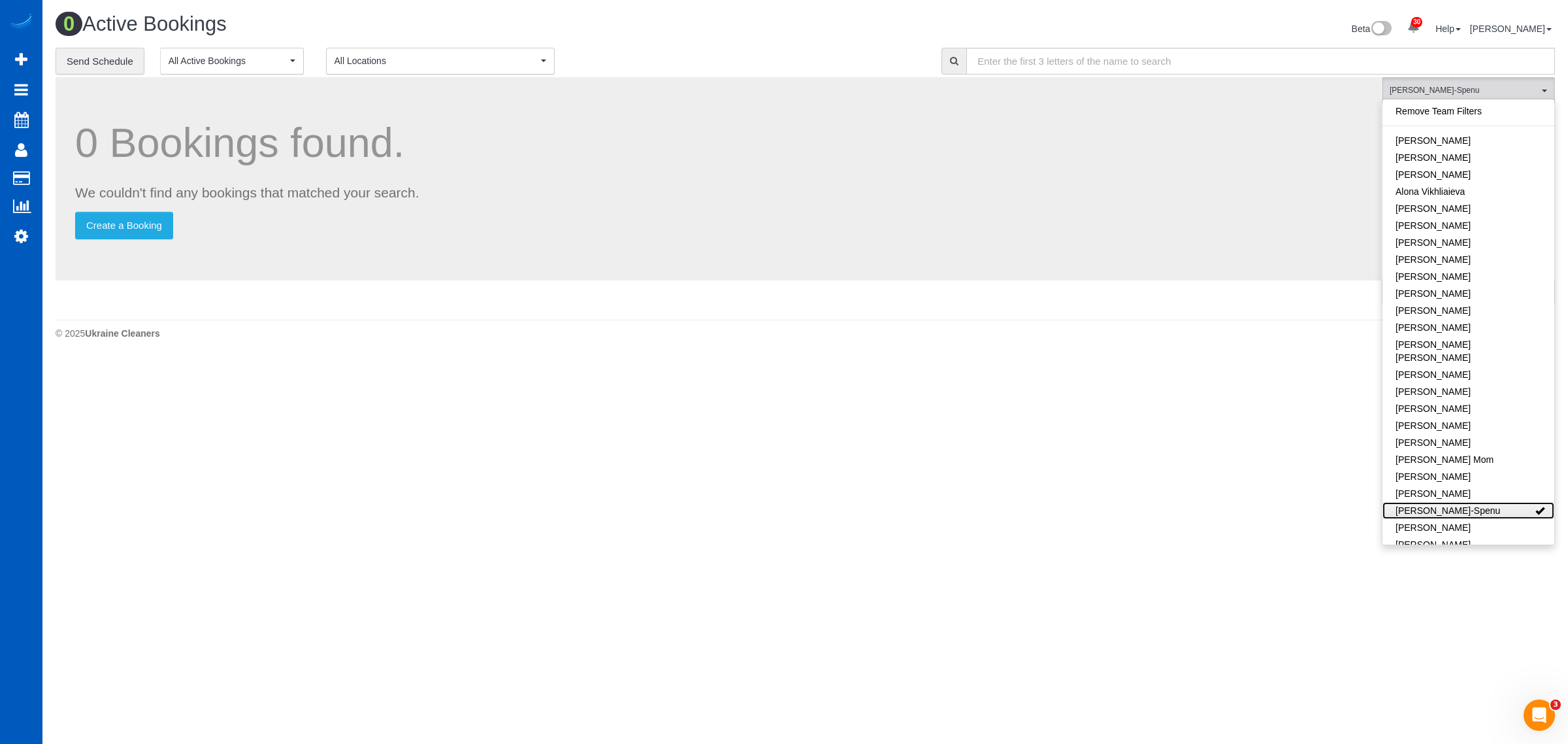
click at [765, 502] on link "[PERSON_NAME]-Spenu" at bounding box center [1468, 511] width 172 height 17
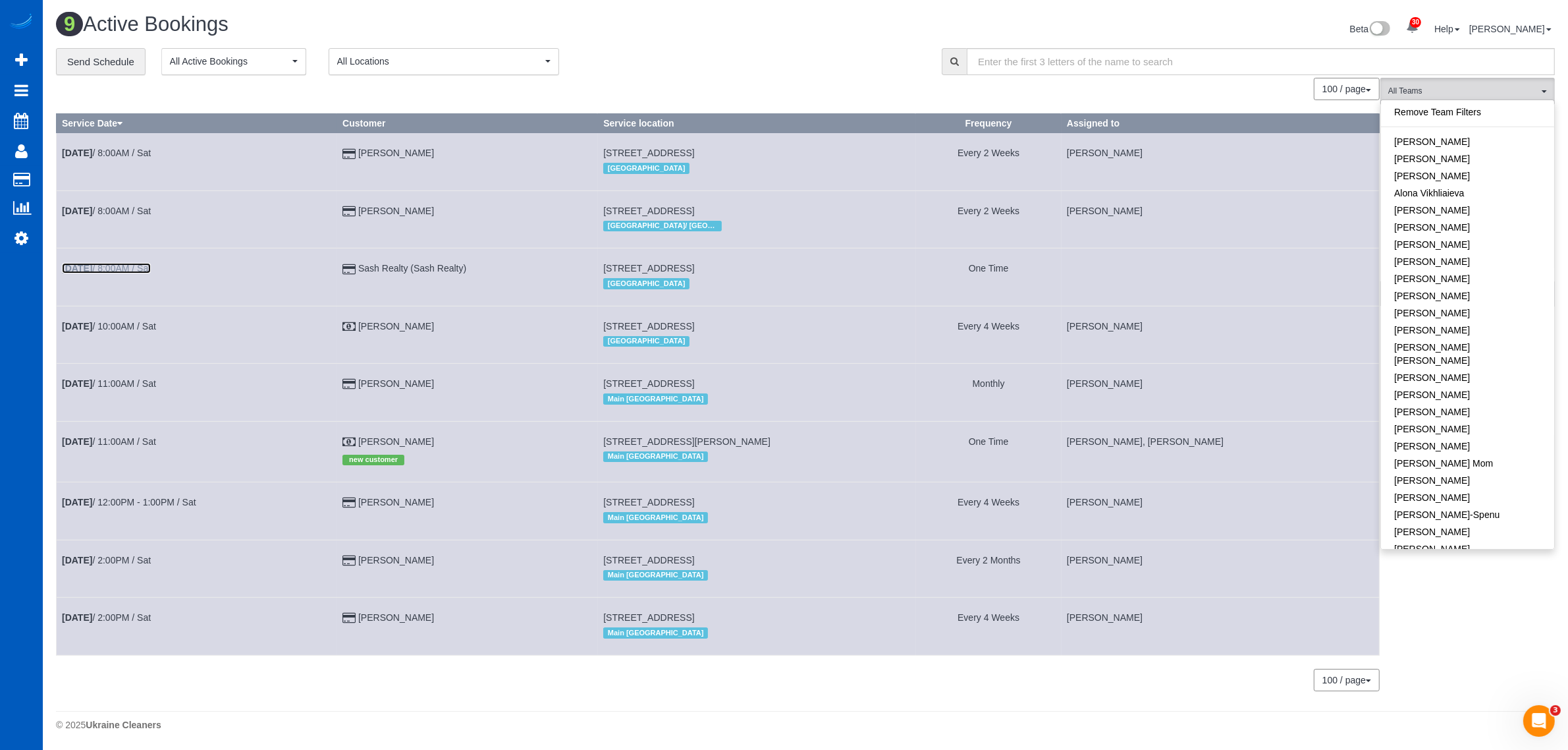
click at [118, 266] on link "Aug 16th / 8:00AM / Sat" at bounding box center [106, 268] width 89 height 11
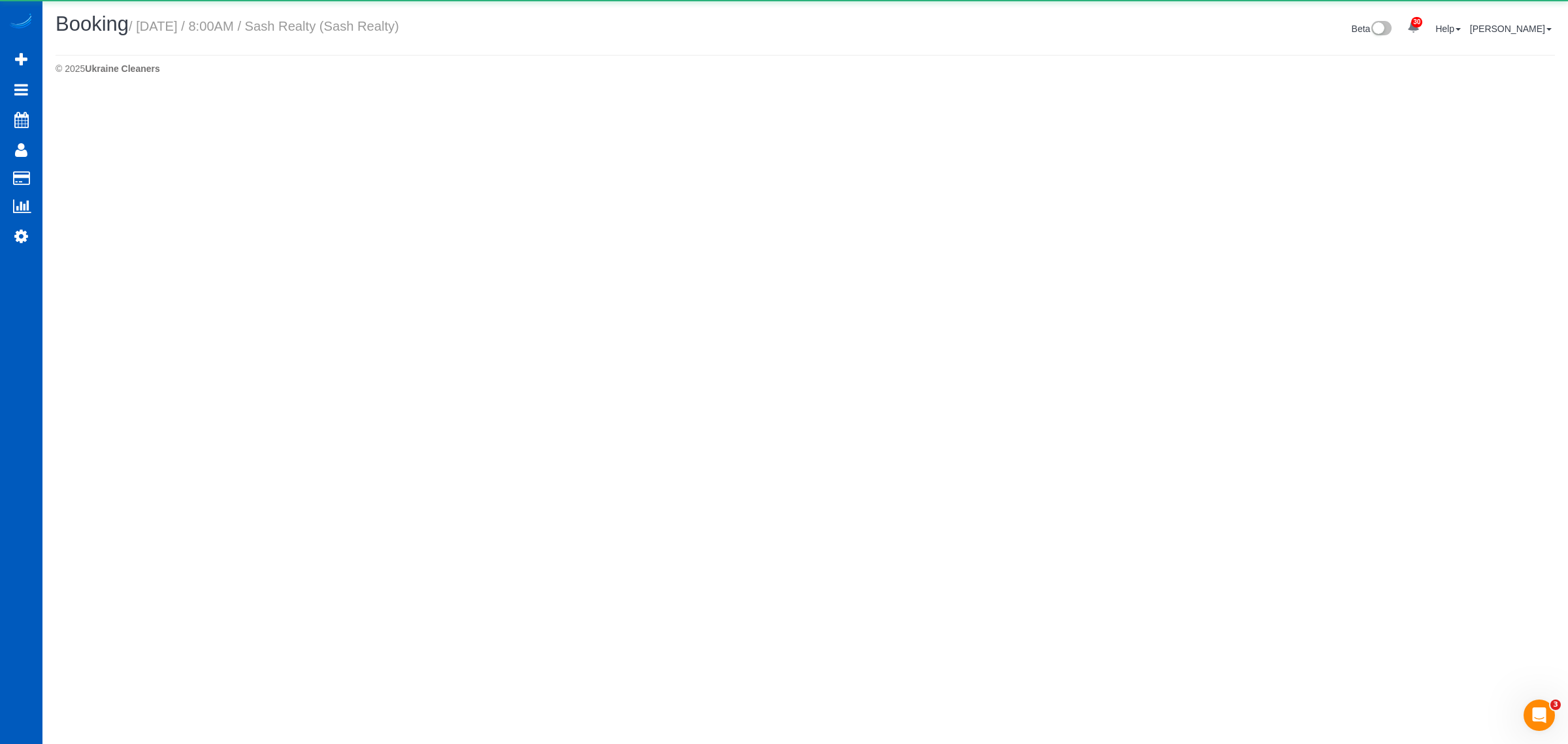
select select "WA"
select select "string:fspay-5042c0ea-b1df-48c5-8fa9-938ce69a8cef"
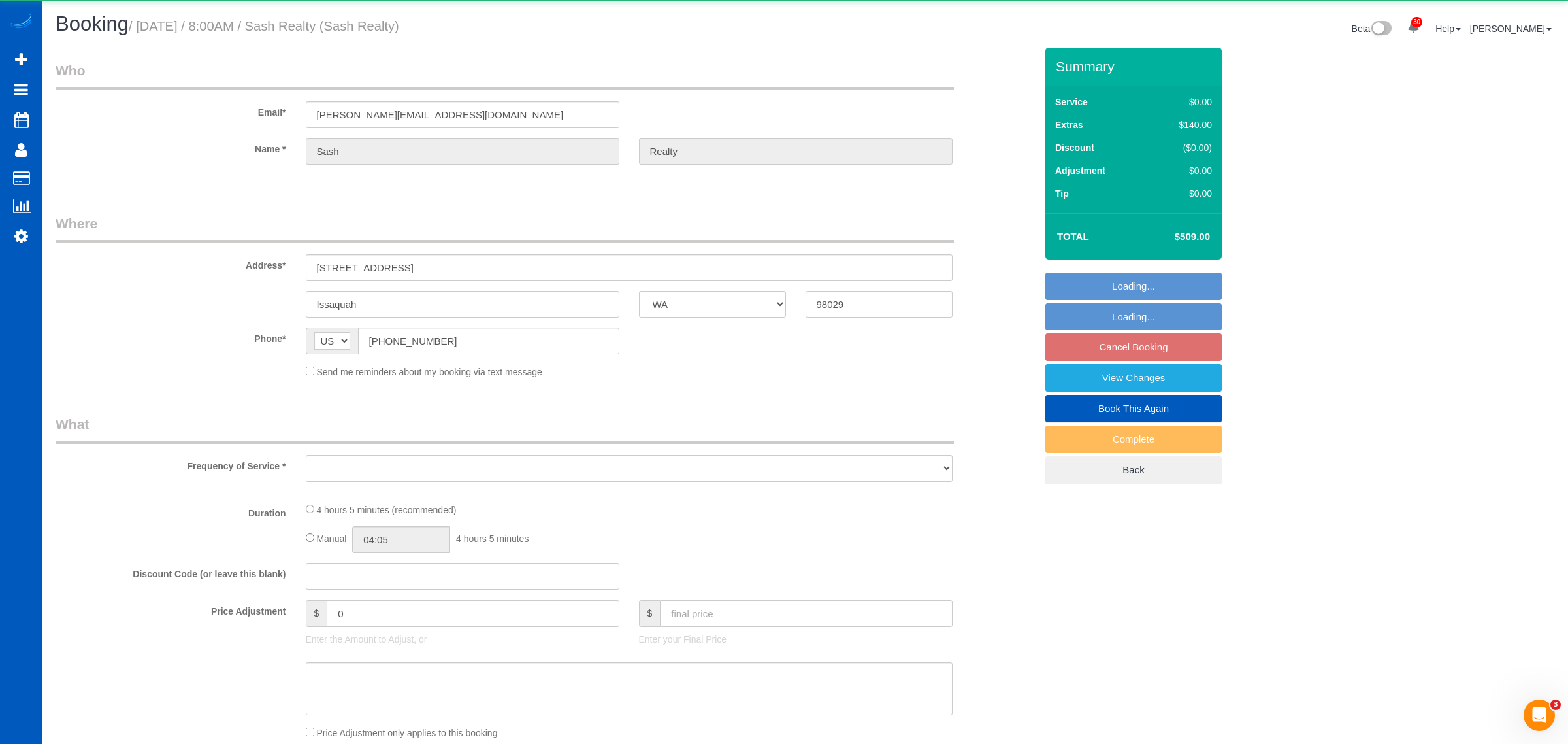
select select "199"
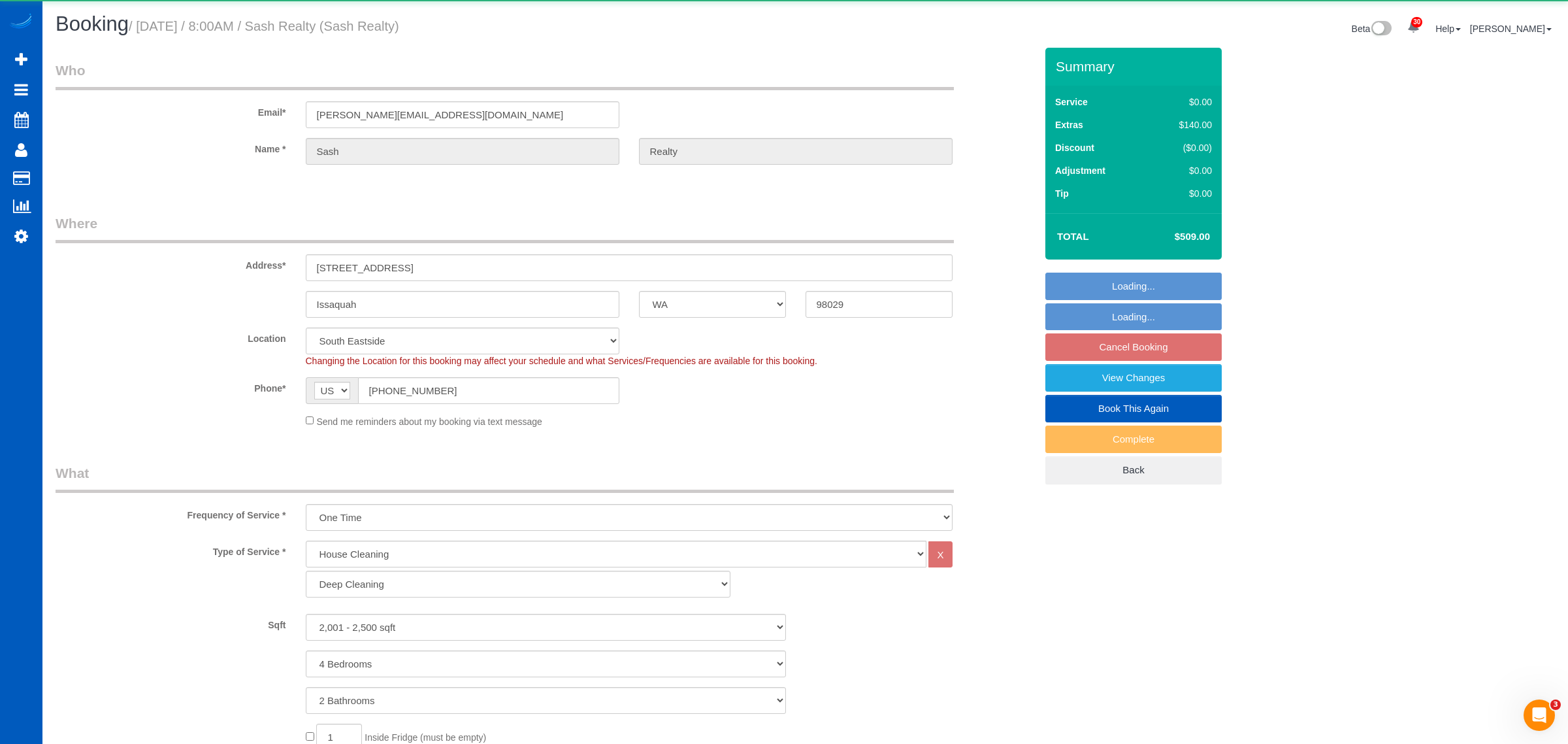
select select "object:19623"
select select "spot57"
select select "2001"
select select "4"
select select "2"
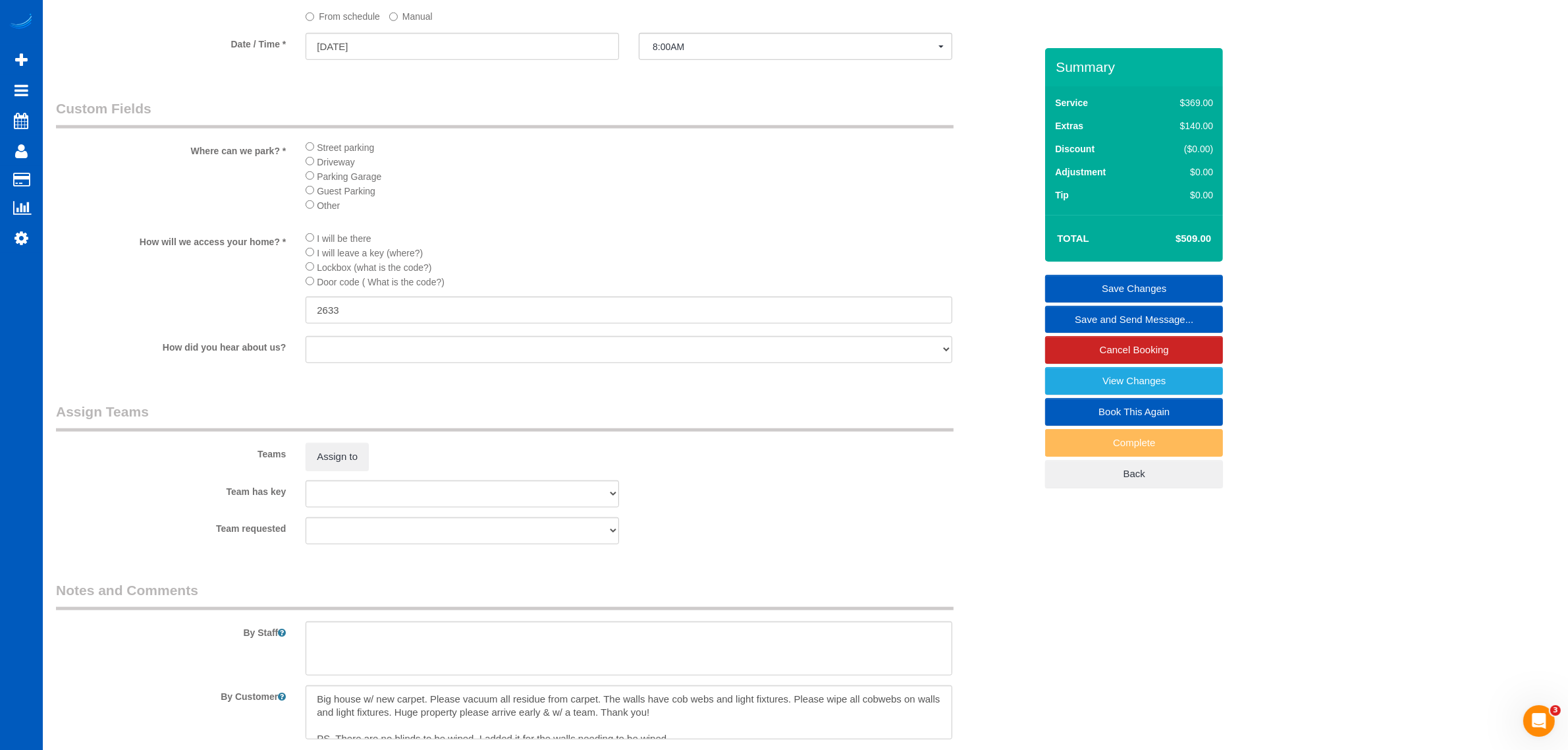
scroll to position [1510, 0]
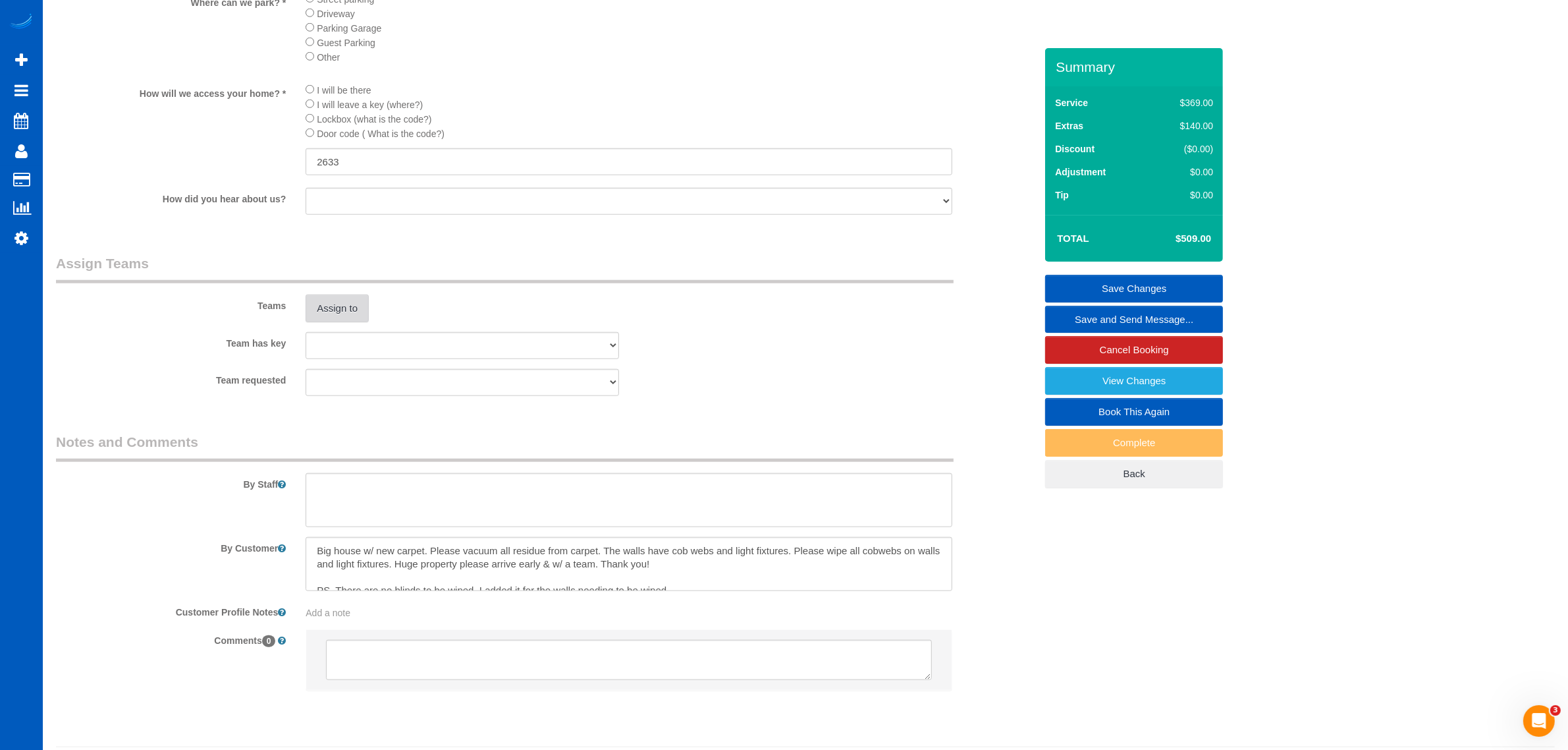
click at [333, 309] on button "Assign to" at bounding box center [337, 308] width 63 height 28
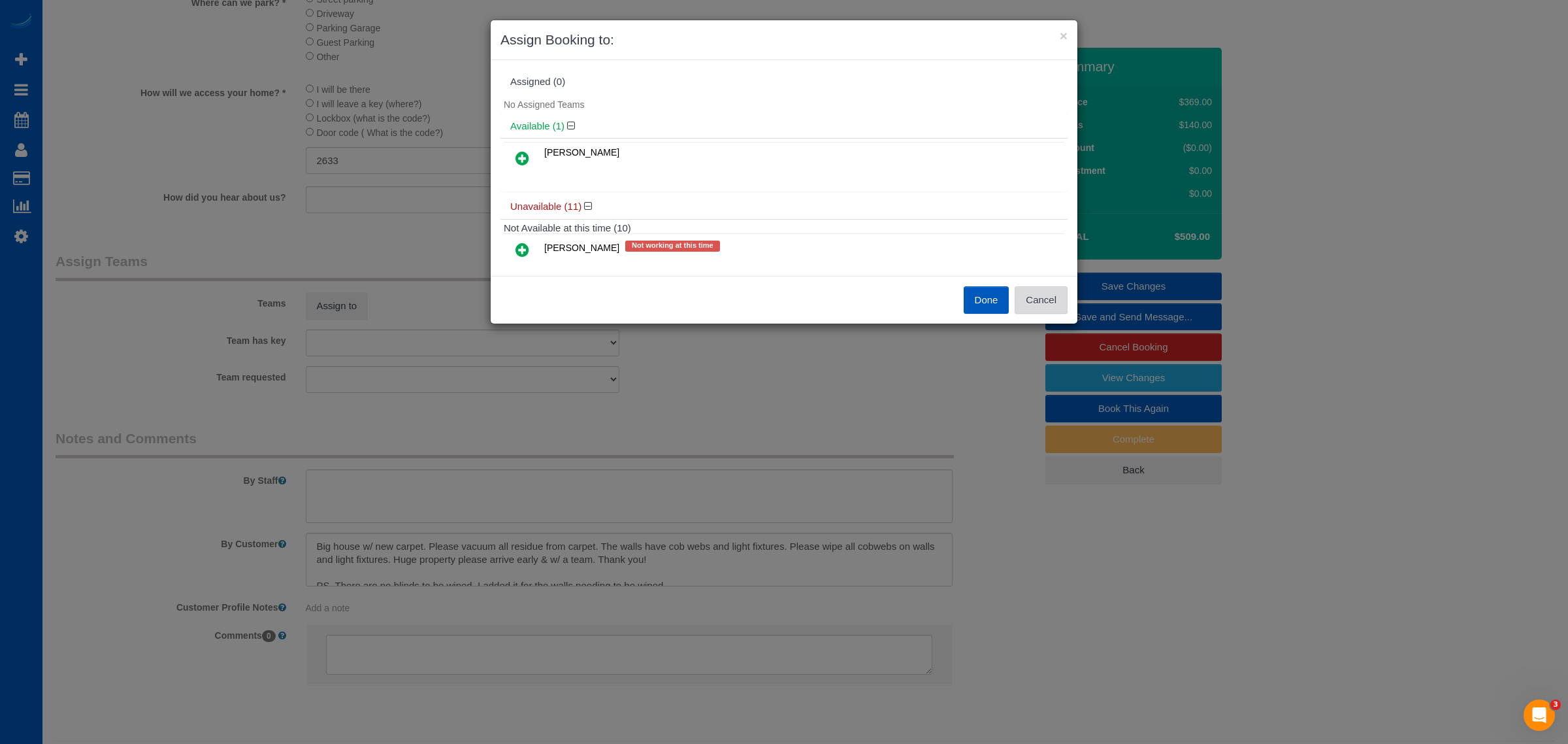
click at [765, 297] on button "Cancel" at bounding box center [1041, 300] width 53 height 27
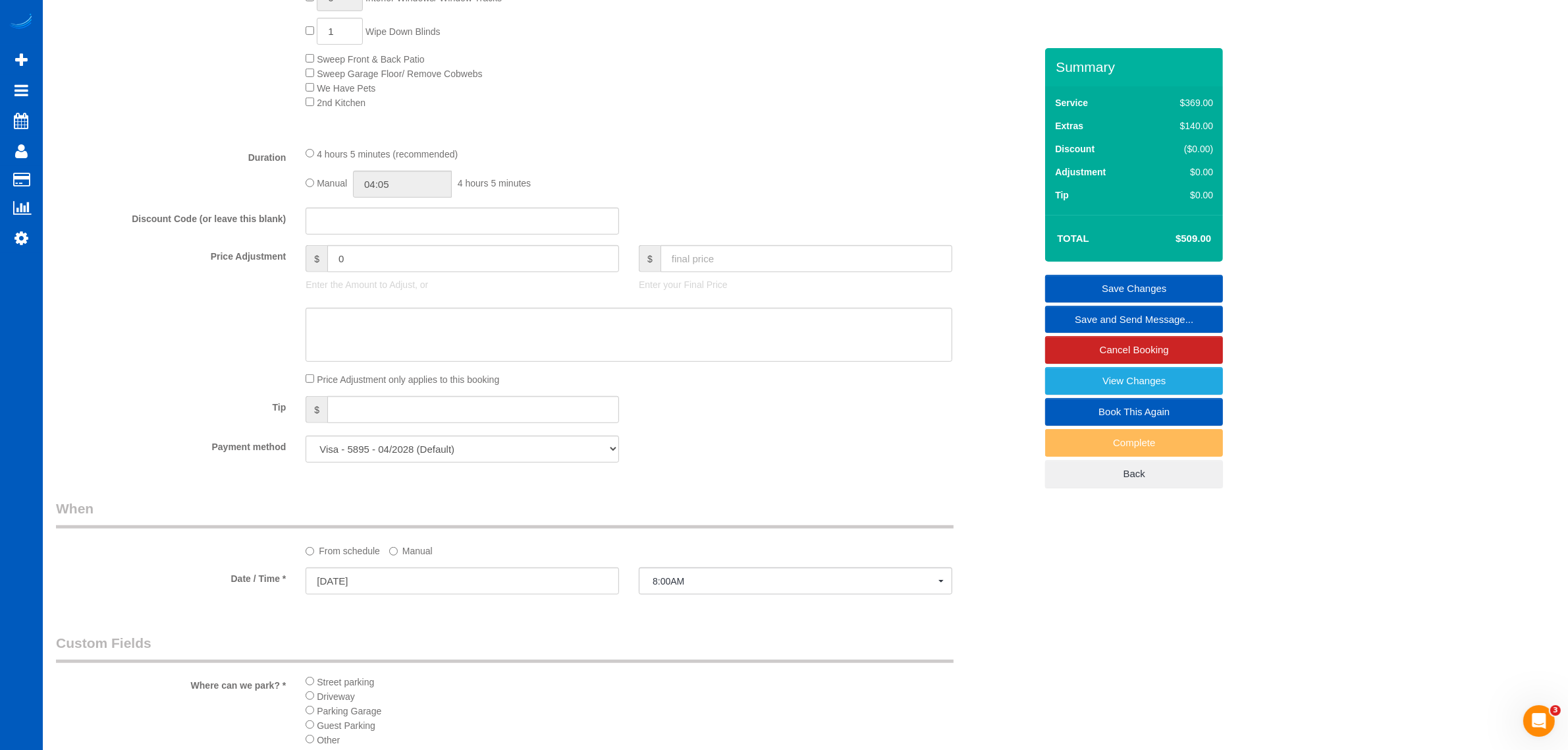
scroll to position [1098, 0]
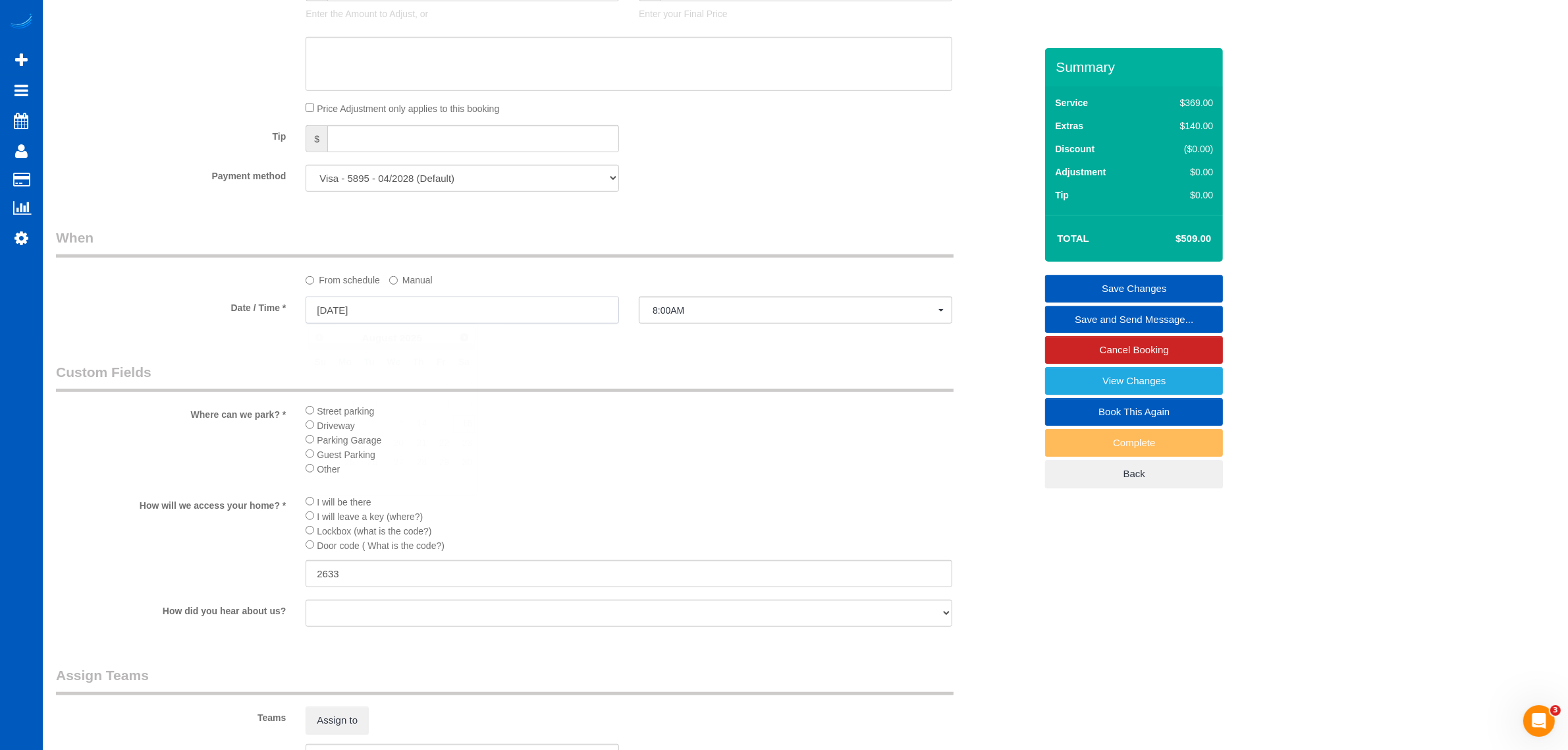
click at [380, 305] on input "08/16/2025" at bounding box center [462, 310] width 314 height 27
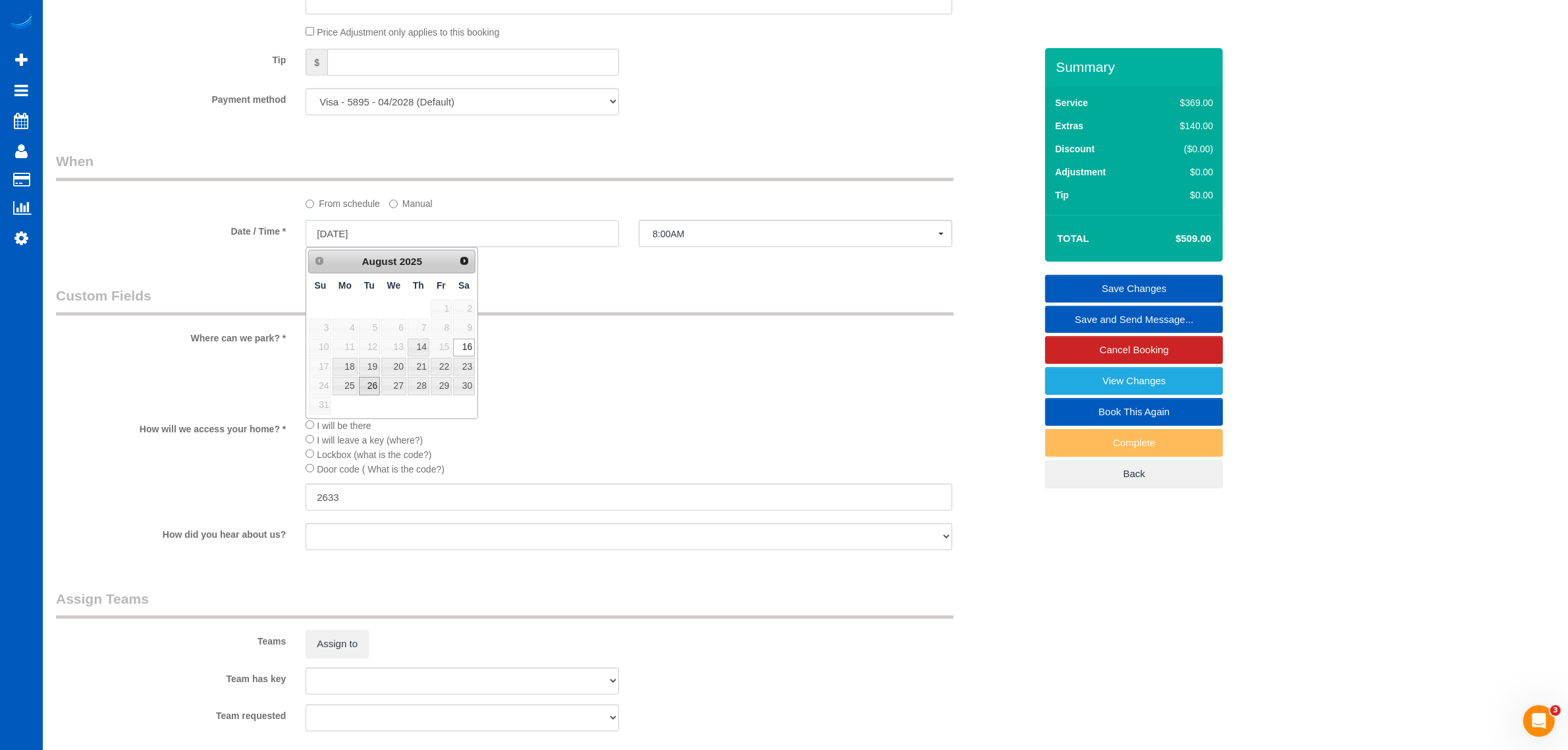
scroll to position [1135, 0]
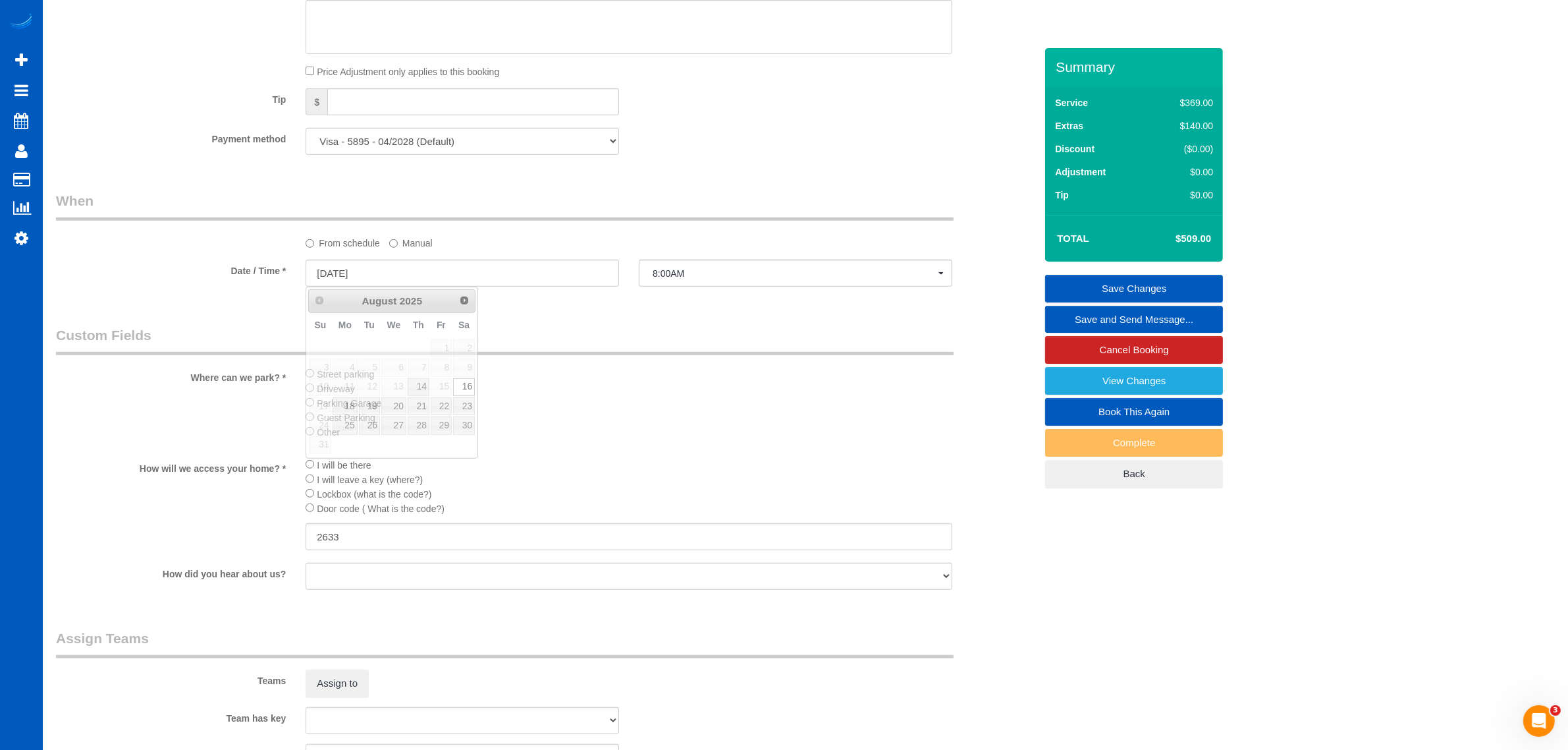
click at [401, 242] on label "Manual" at bounding box center [411, 241] width 43 height 18
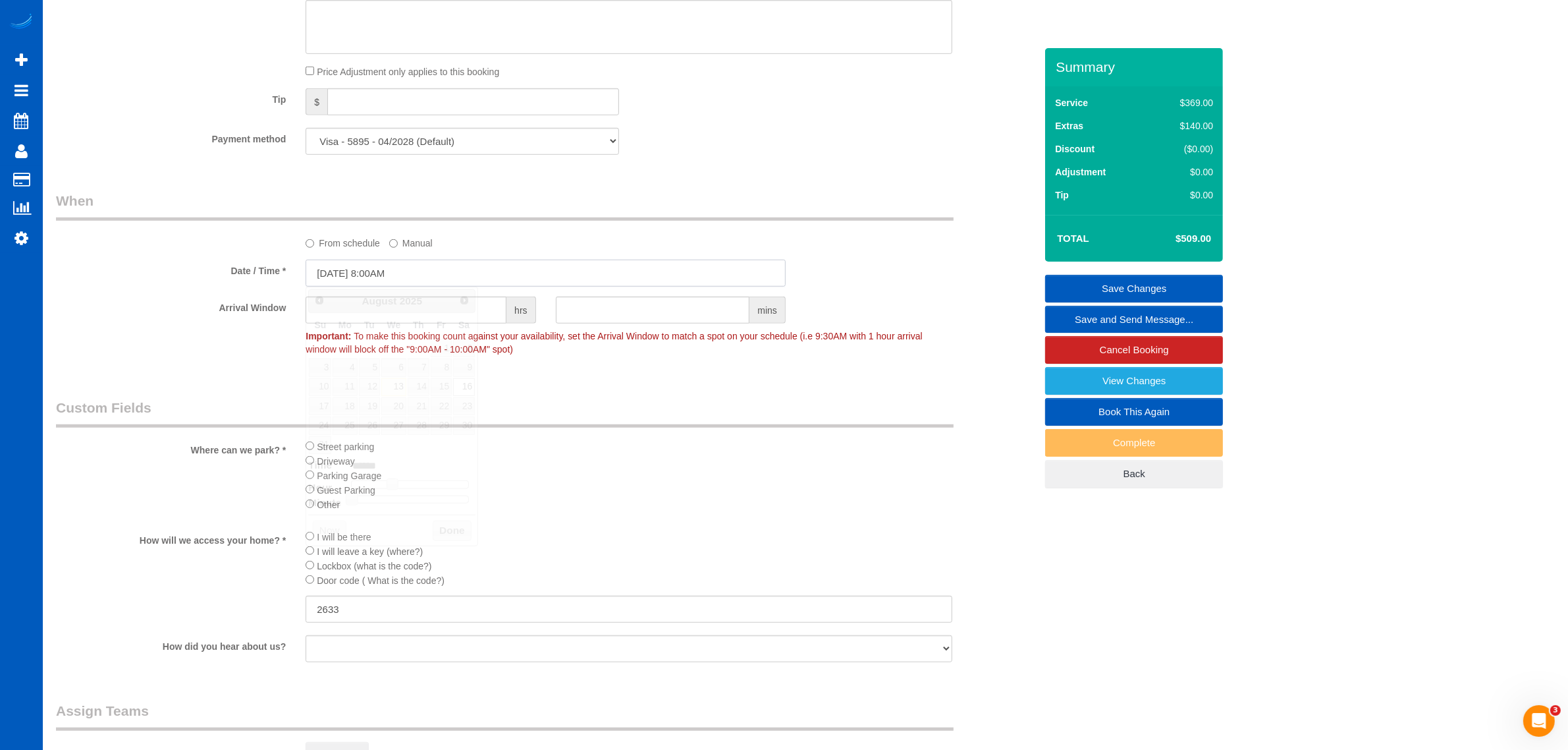
click at [344, 271] on input "08/16/2025 8:00AM" at bounding box center [546, 273] width 480 height 27
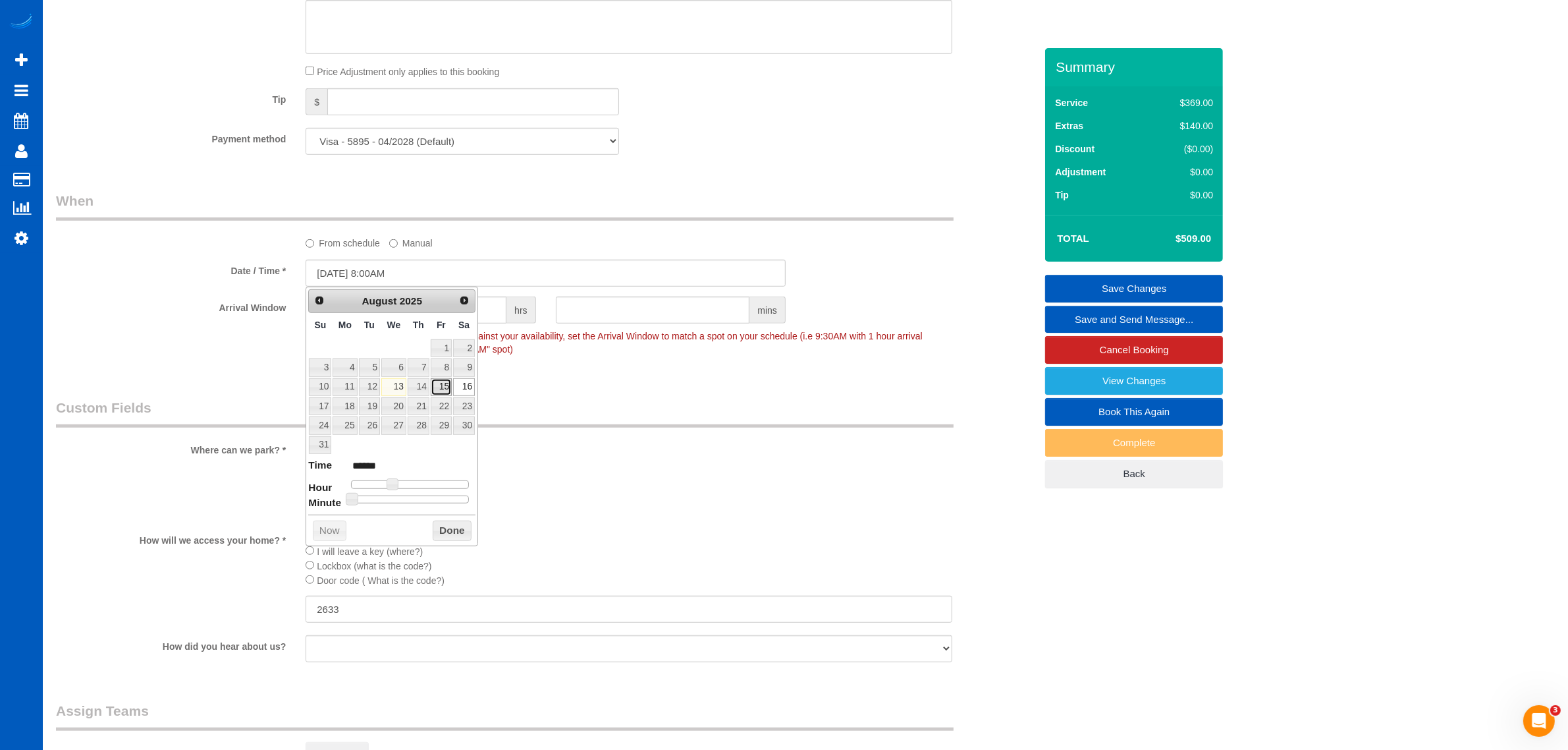
click at [446, 385] on link "15" at bounding box center [442, 387] width 21 height 18
type input "08/15/2025 9:00AM"
type input "******"
type input "08/15/2025 10:00AM"
type input "*******"
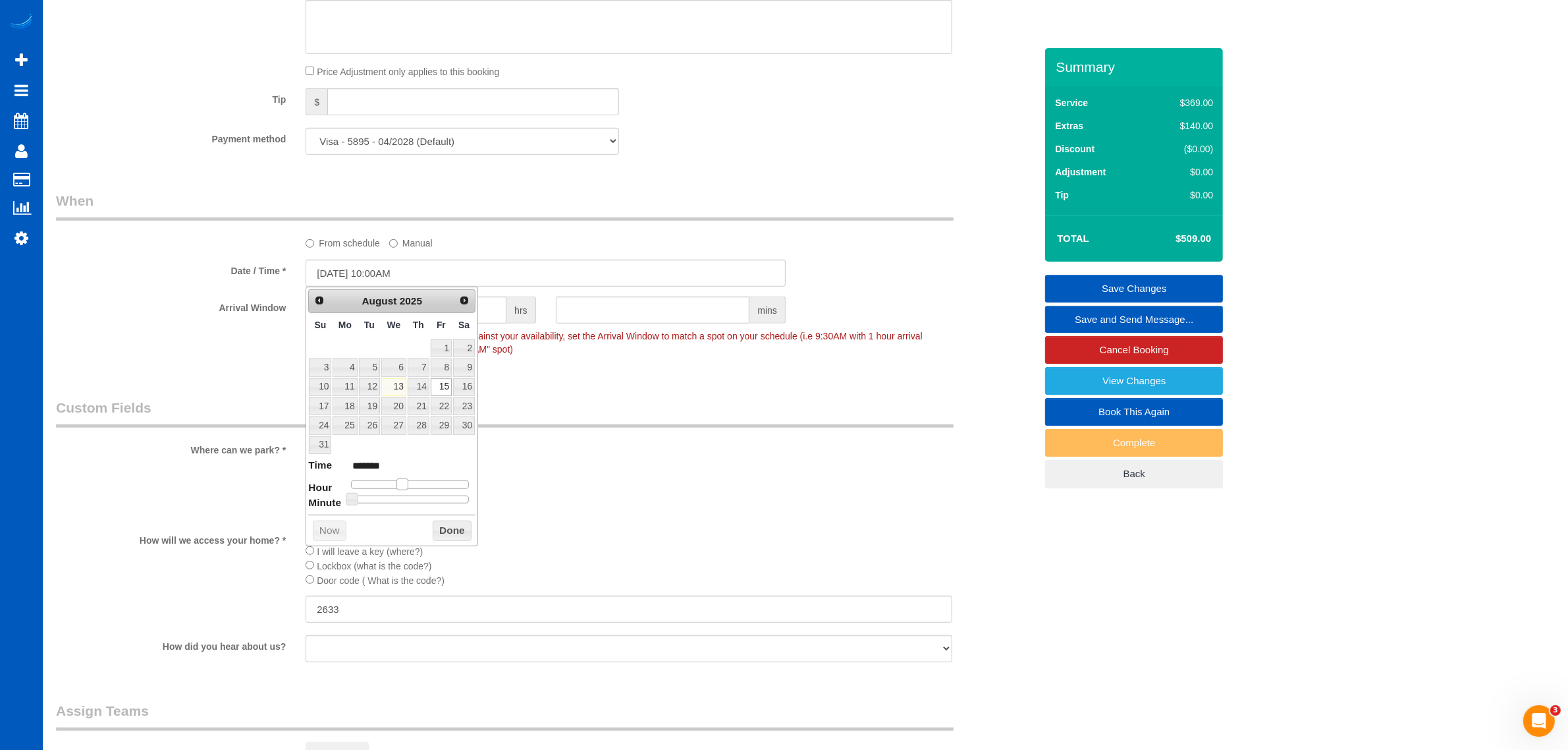
type input "08/15/2025 11:00AM"
type input "*******"
type input "08/15/2025 12:00PM"
type input "*******"
type input "08/15/2025 11:00AM"
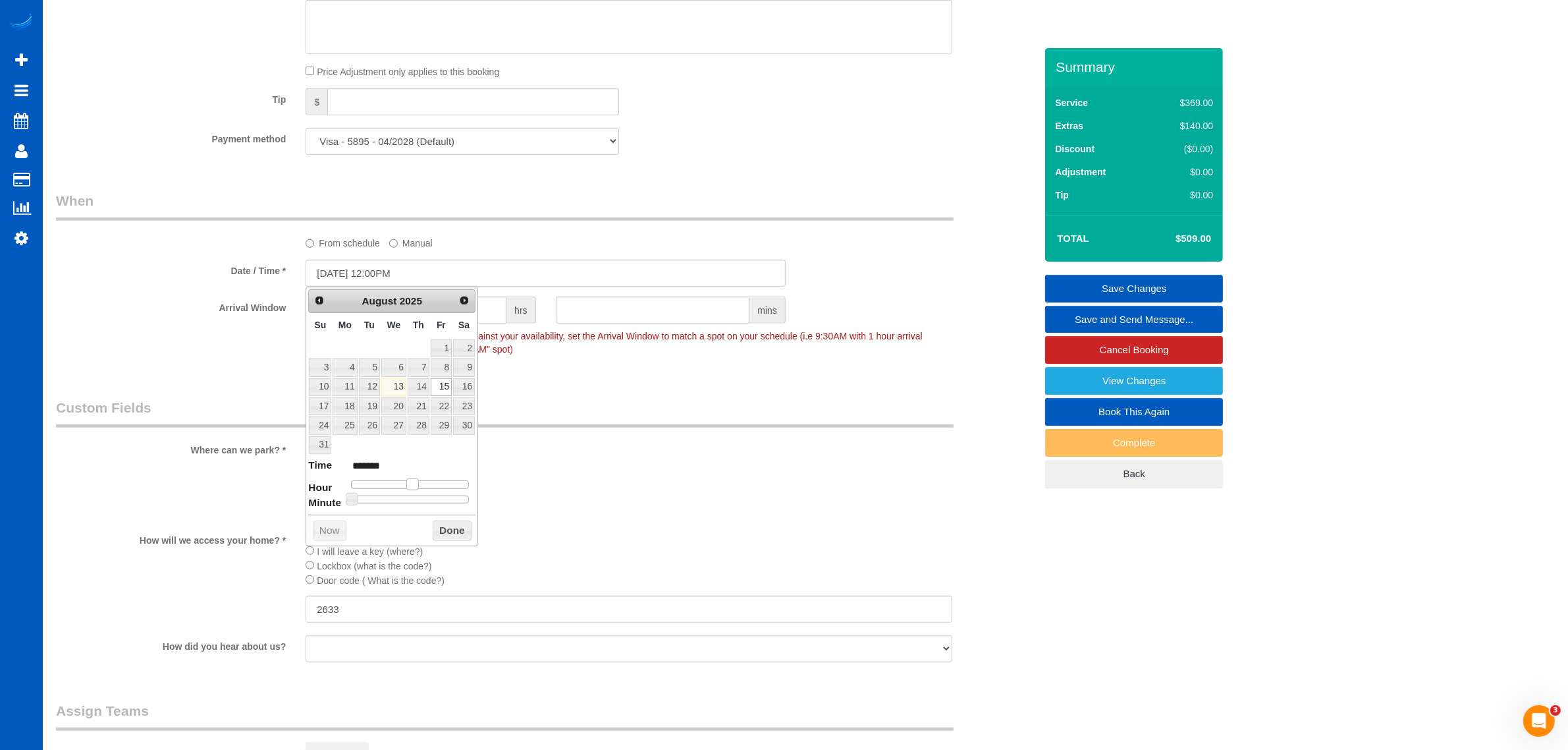
type input "*******"
drag, startPoint x: 391, startPoint y: 483, endPoint x: 405, endPoint y: 492, distance: 16.6
click at [405, 490] on span at bounding box center [408, 484] width 12 height 12
click at [445, 535] on button "Done" at bounding box center [452, 531] width 39 height 21
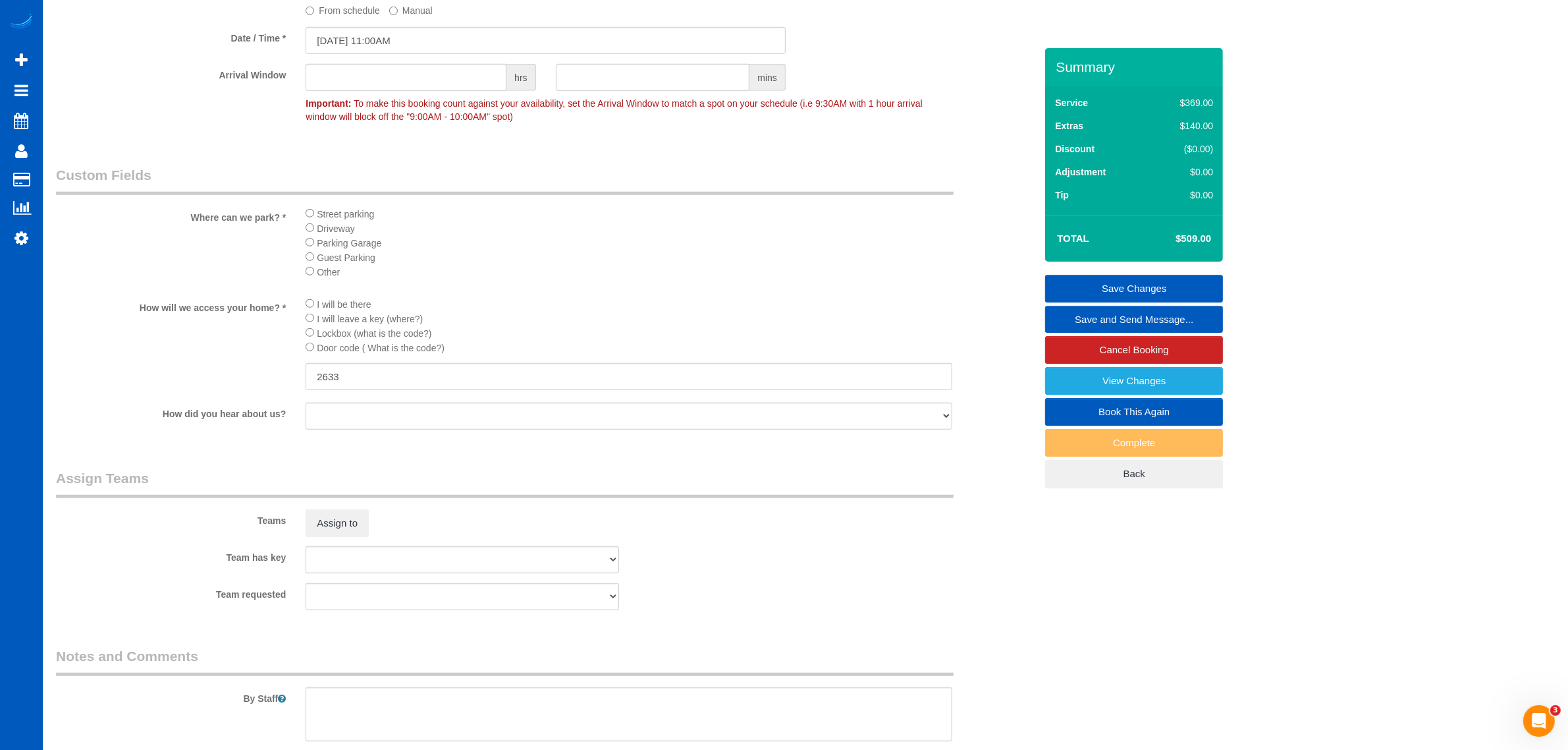
scroll to position [1619, 0]
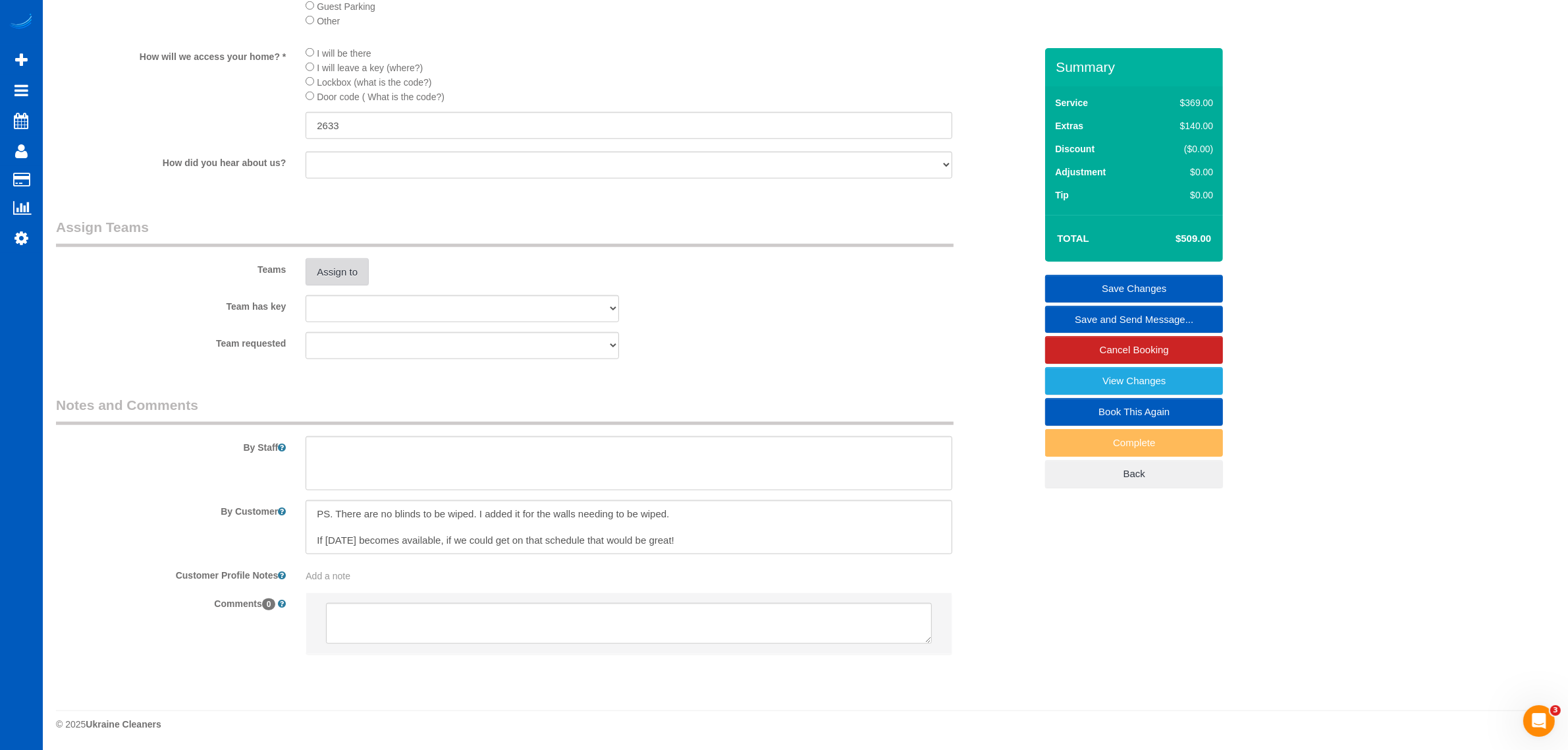
click at [336, 267] on button "Assign to" at bounding box center [337, 272] width 63 height 28
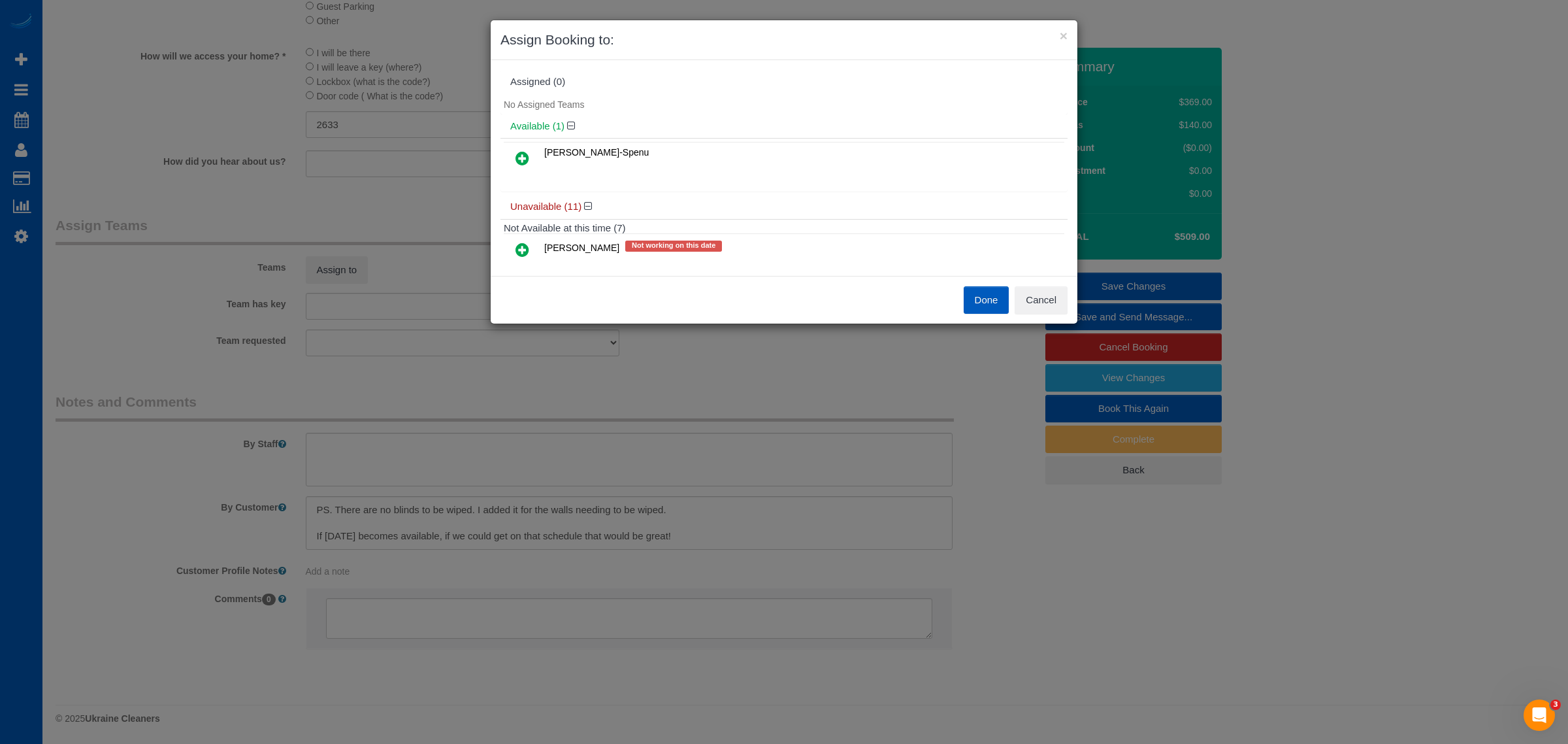
click at [531, 158] on link at bounding box center [522, 158] width 31 height 26
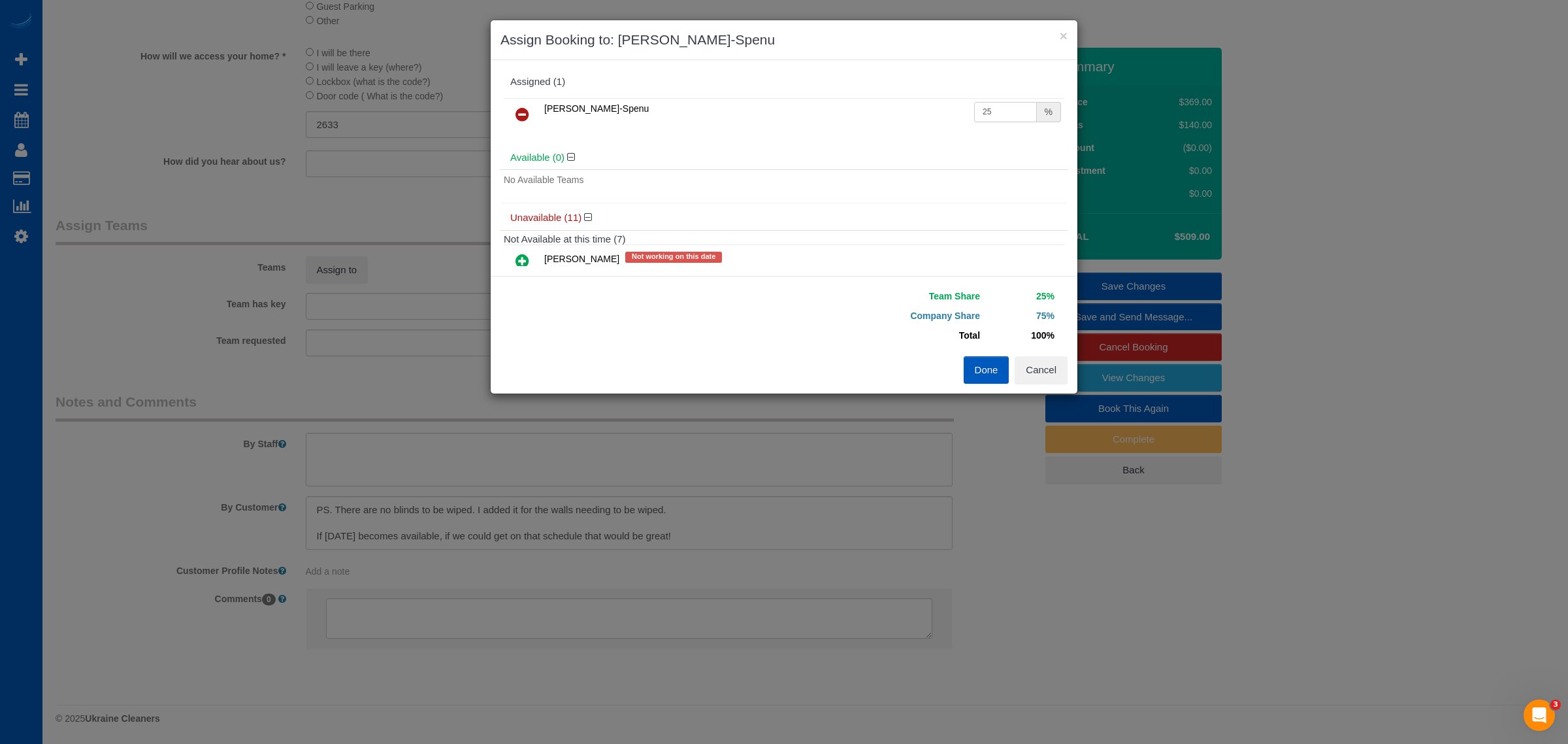
drag, startPoint x: 999, startPoint y: 106, endPoint x: 775, endPoint y: 119, distance: 224.4
click at [765, 119] on tr "Iryna Kuzmenko-Spenu 25 %" at bounding box center [784, 115] width 560 height 33
type input "50"
click at [765, 354] on div "Team Share 50% Company Share 50% Total 100% Warning: The Company share is 0%. I…" at bounding box center [784, 334] width 587 height 117
click at [765, 367] on button "Done" at bounding box center [986, 370] width 46 height 27
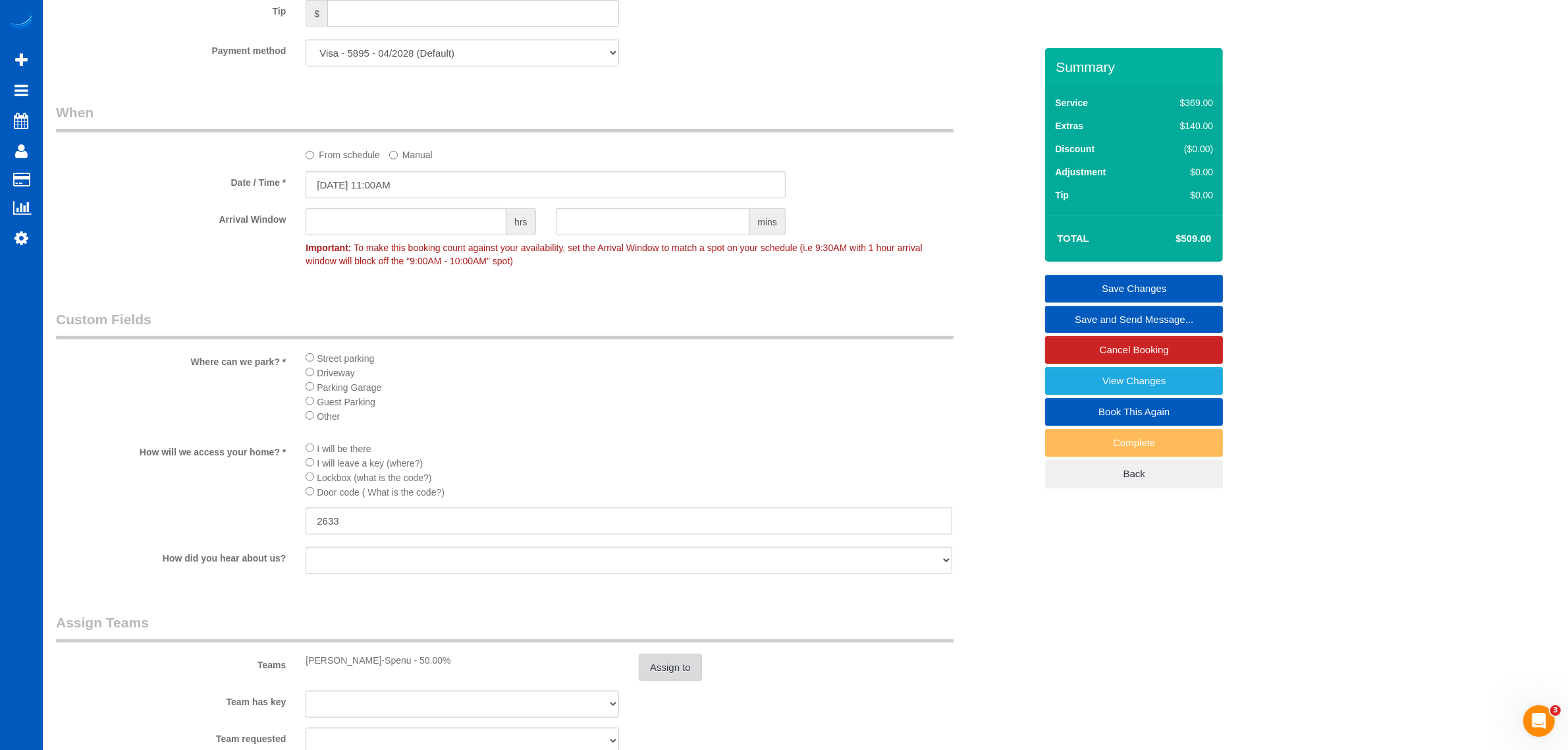
scroll to position [933, 0]
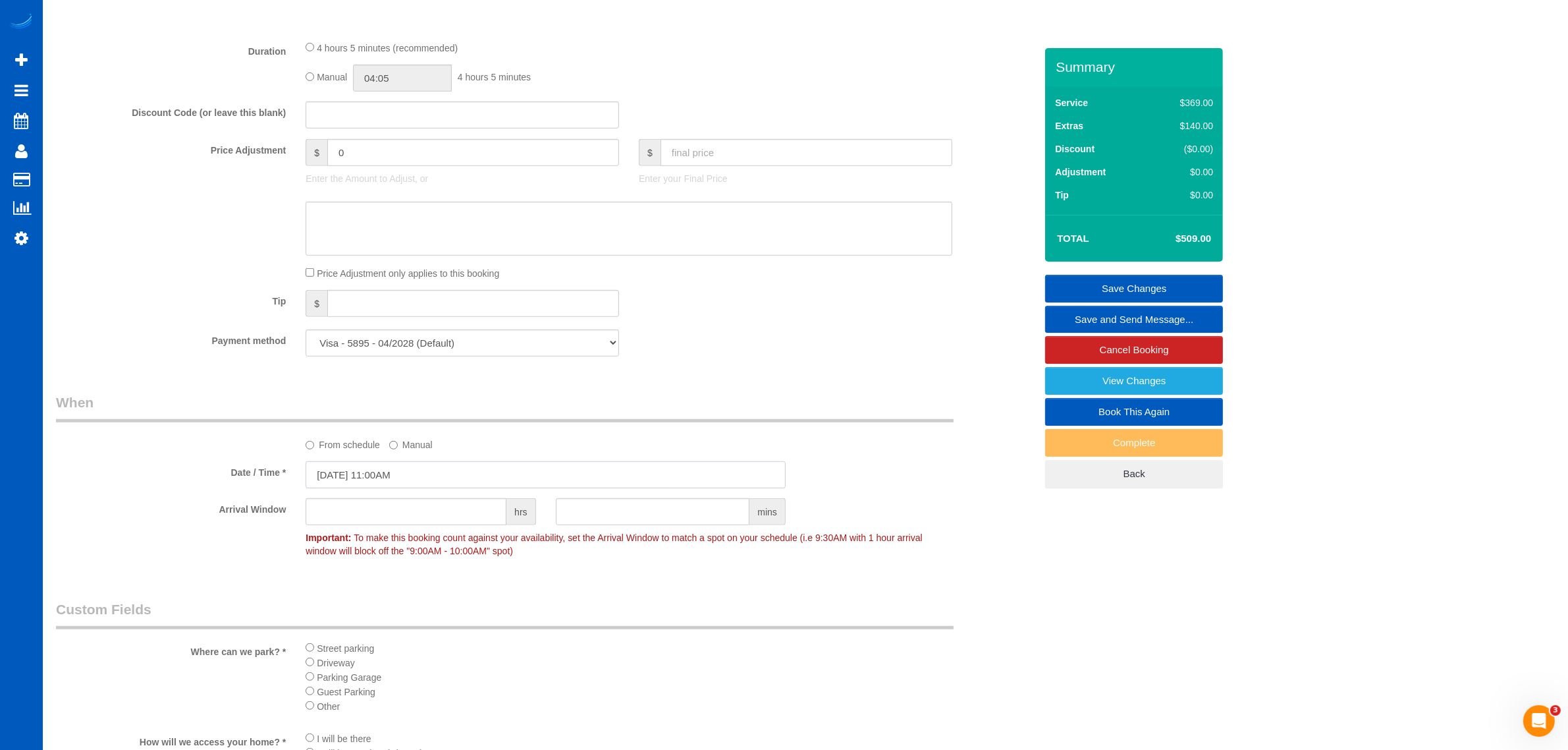
click at [406, 479] on input "08/15/2025 11:00AM" at bounding box center [546, 475] width 480 height 27
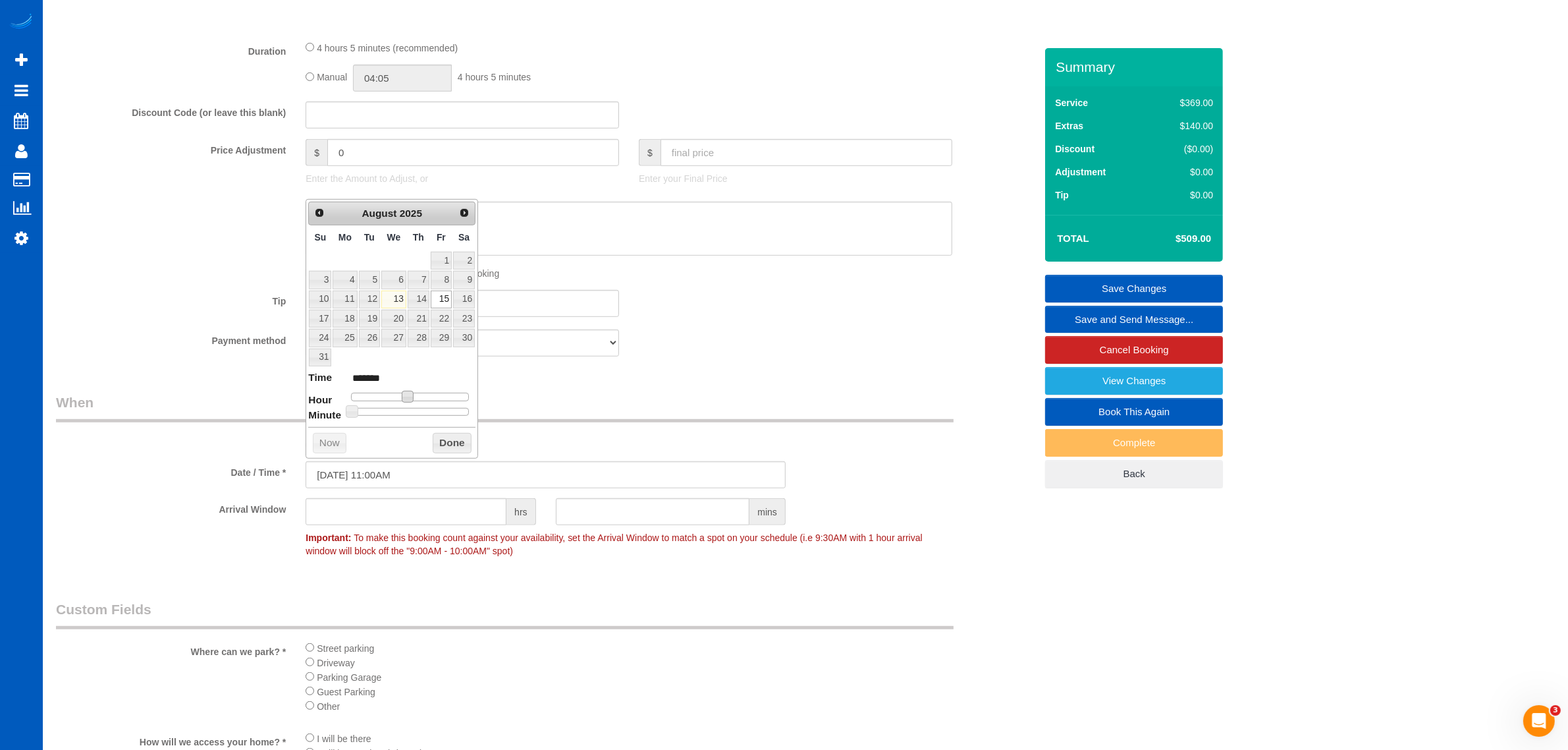
type input "08/15/2025 12:00PM"
type input "*******"
type input "08/15/2025 1:00PM"
type input "******"
type input "08/15/2025 2:00PM"
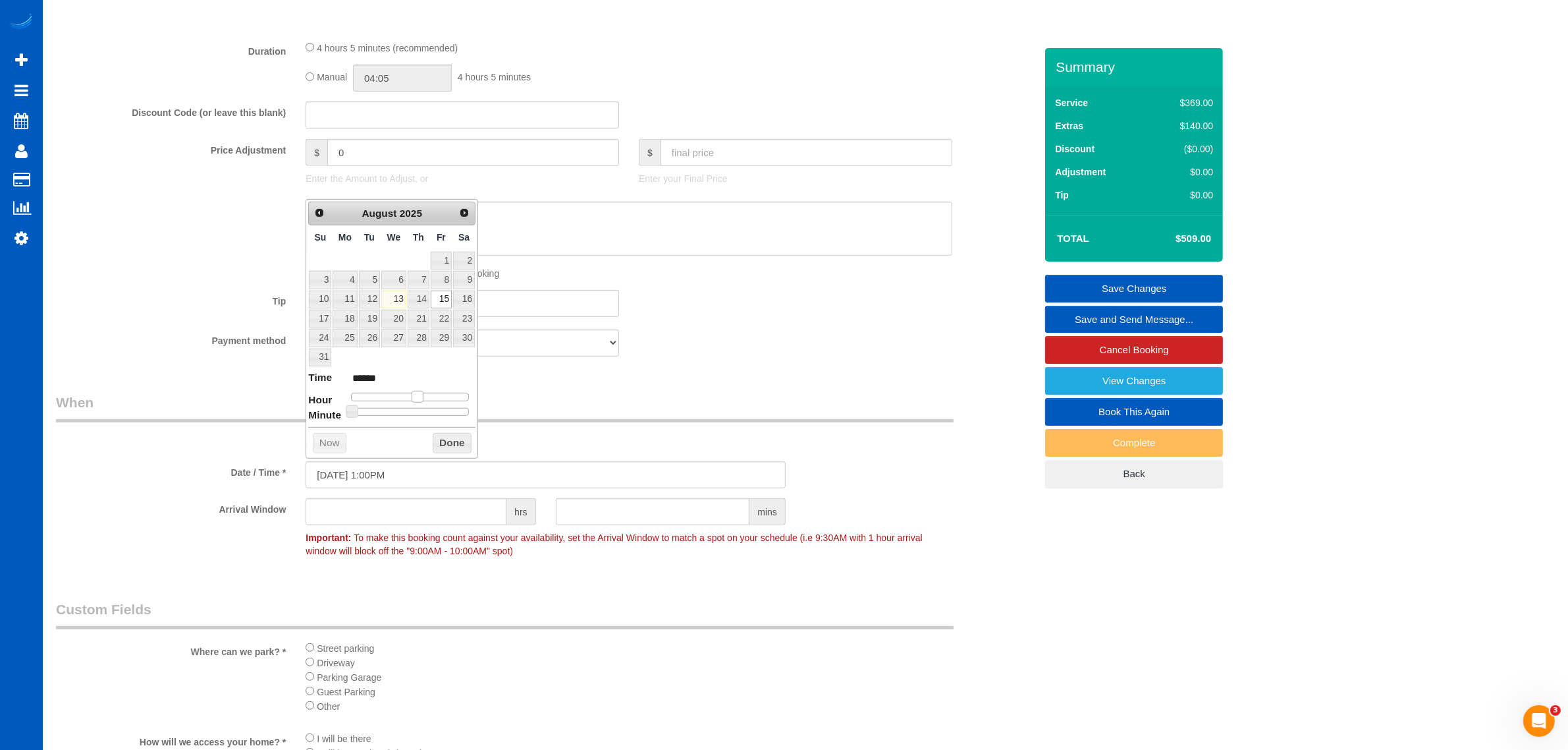
type input "******"
type input "08/15/2025 3:00PM"
type input "******"
type input "08/15/2025 2:00PM"
type input "******"
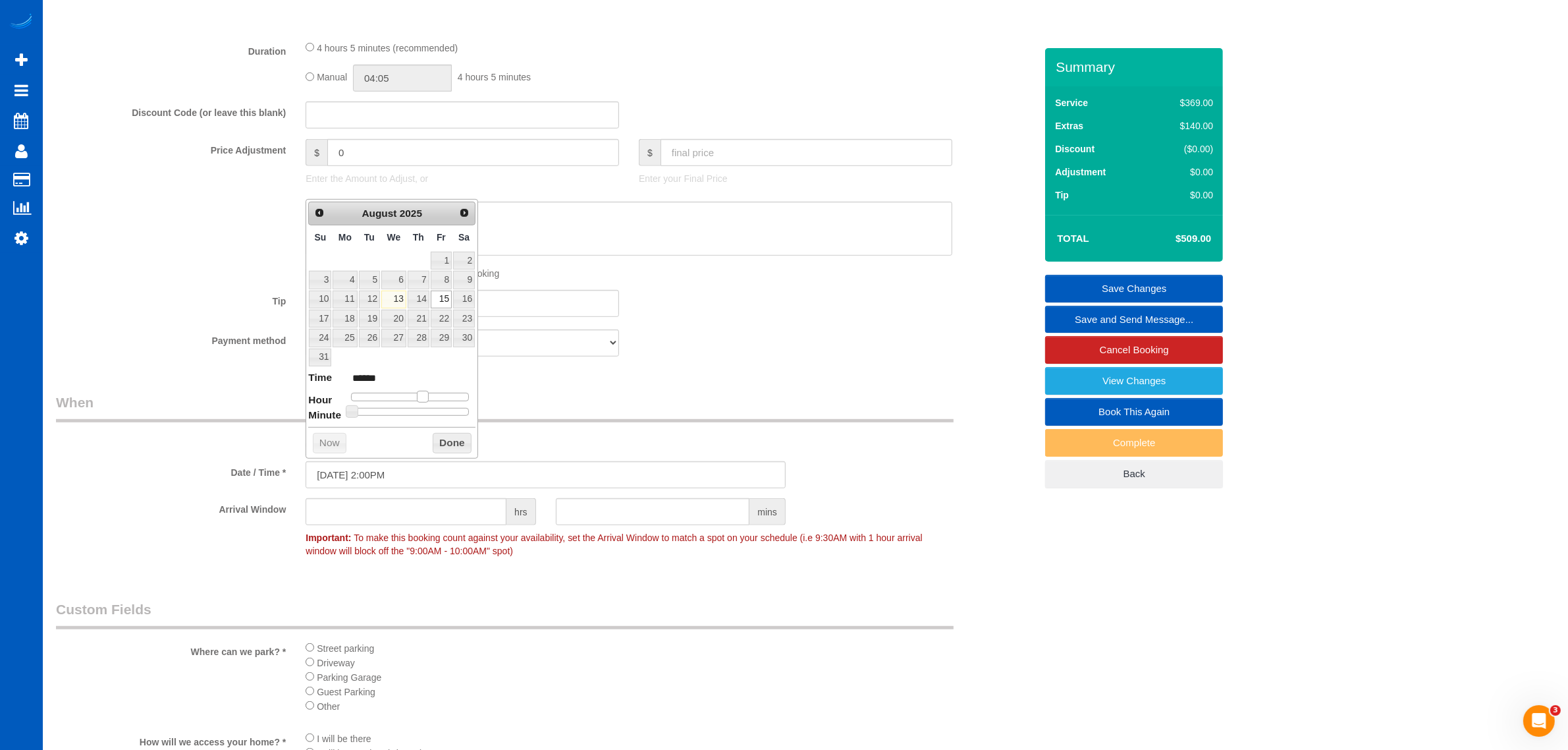
drag, startPoint x: 410, startPoint y: 399, endPoint x: 426, endPoint y: 399, distance: 16.0
click at [426, 399] on span at bounding box center [423, 397] width 12 height 12
type input "08/15/2025 2:05PM"
type input "******"
type input "08/15/2025 2:10PM"
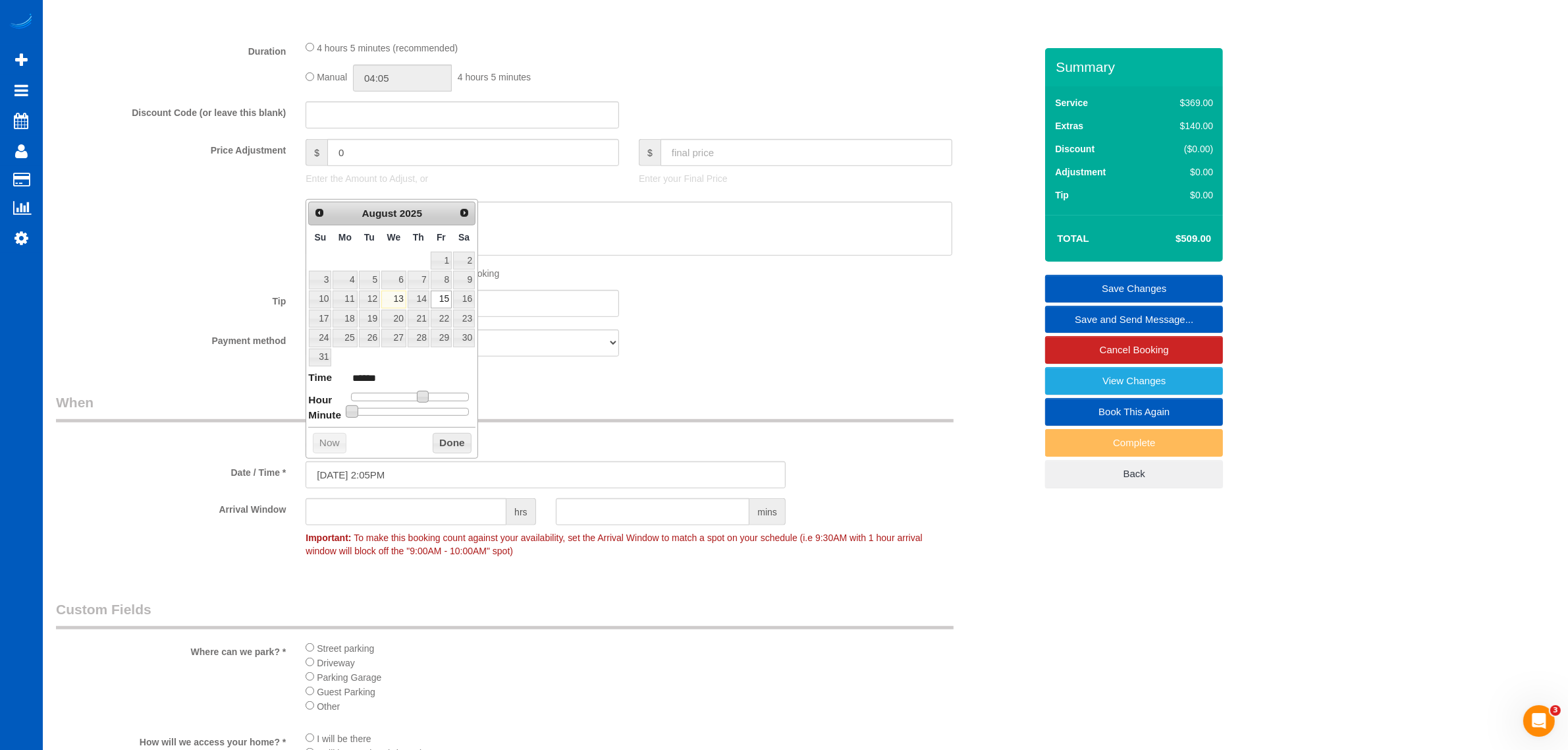
type input "******"
type input "08/15/2025 2:15PM"
type input "******"
type input "08/15/2025 2:20PM"
type input "******"
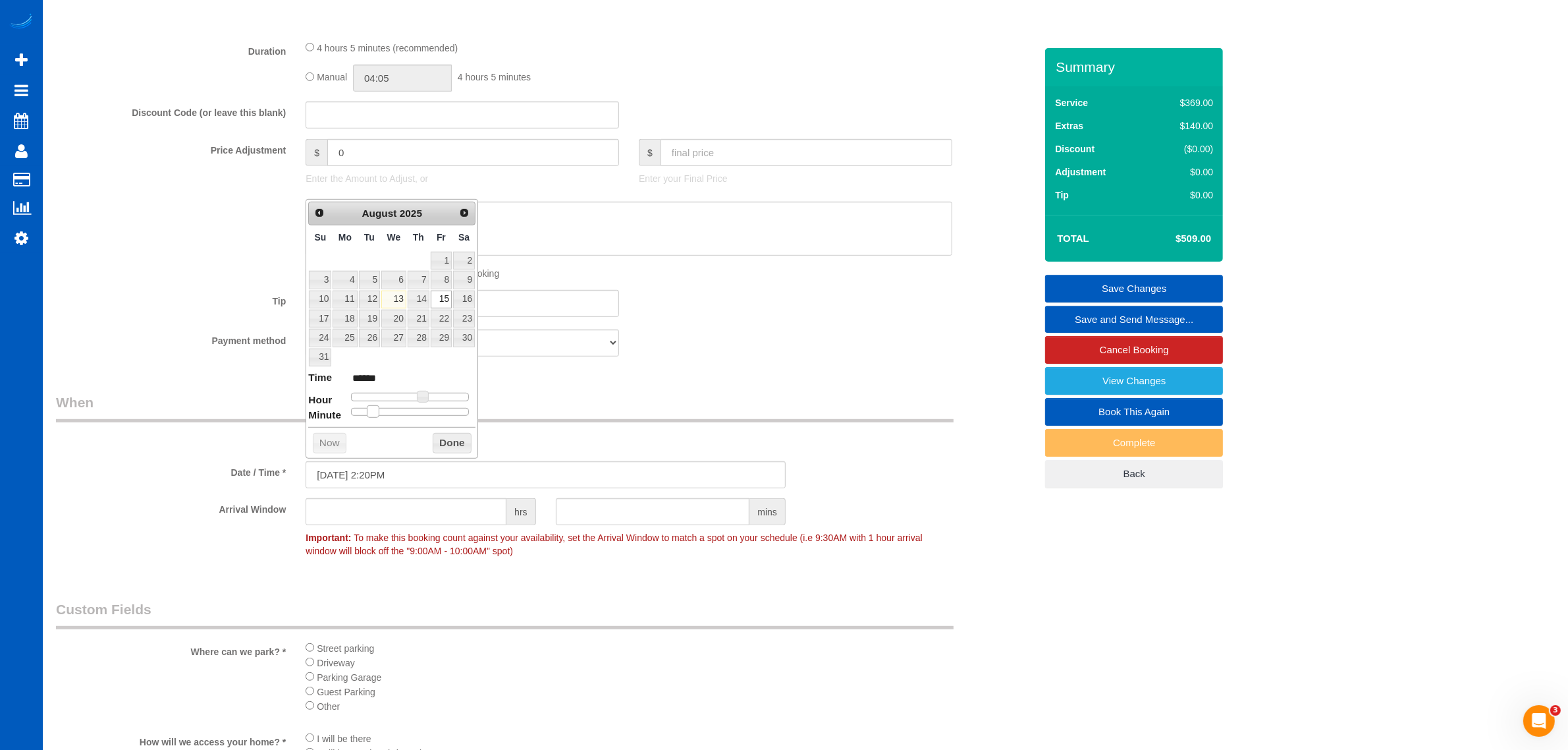
type input "08/15/2025 2:25PM"
type input "******"
type input "08/15/2025 2:30PM"
type input "******"
drag, startPoint x: 353, startPoint y: 412, endPoint x: 420, endPoint y: 414, distance: 67.0
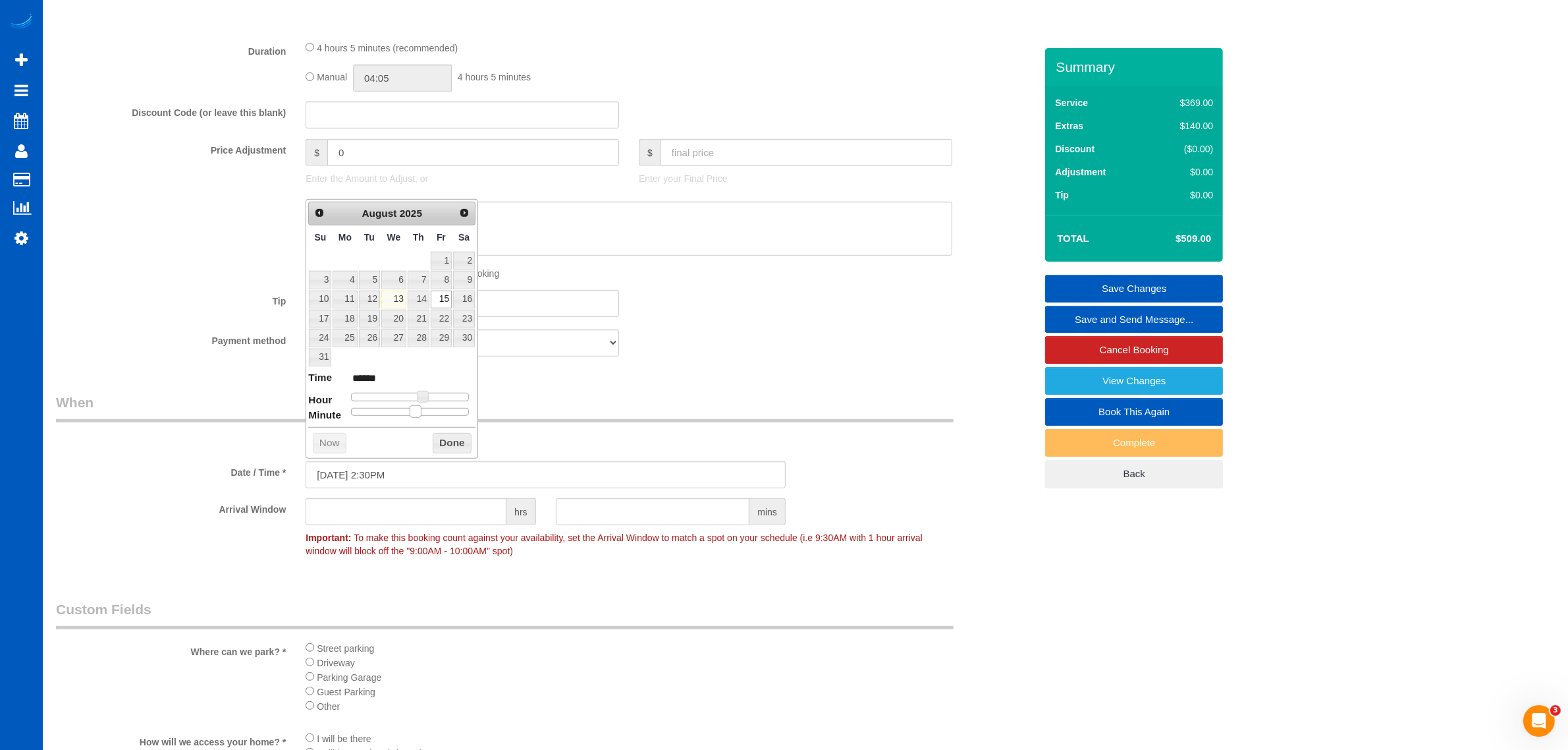
click at [420, 414] on span at bounding box center [416, 411] width 12 height 12
click at [436, 439] on button "Done" at bounding box center [452, 443] width 39 height 21
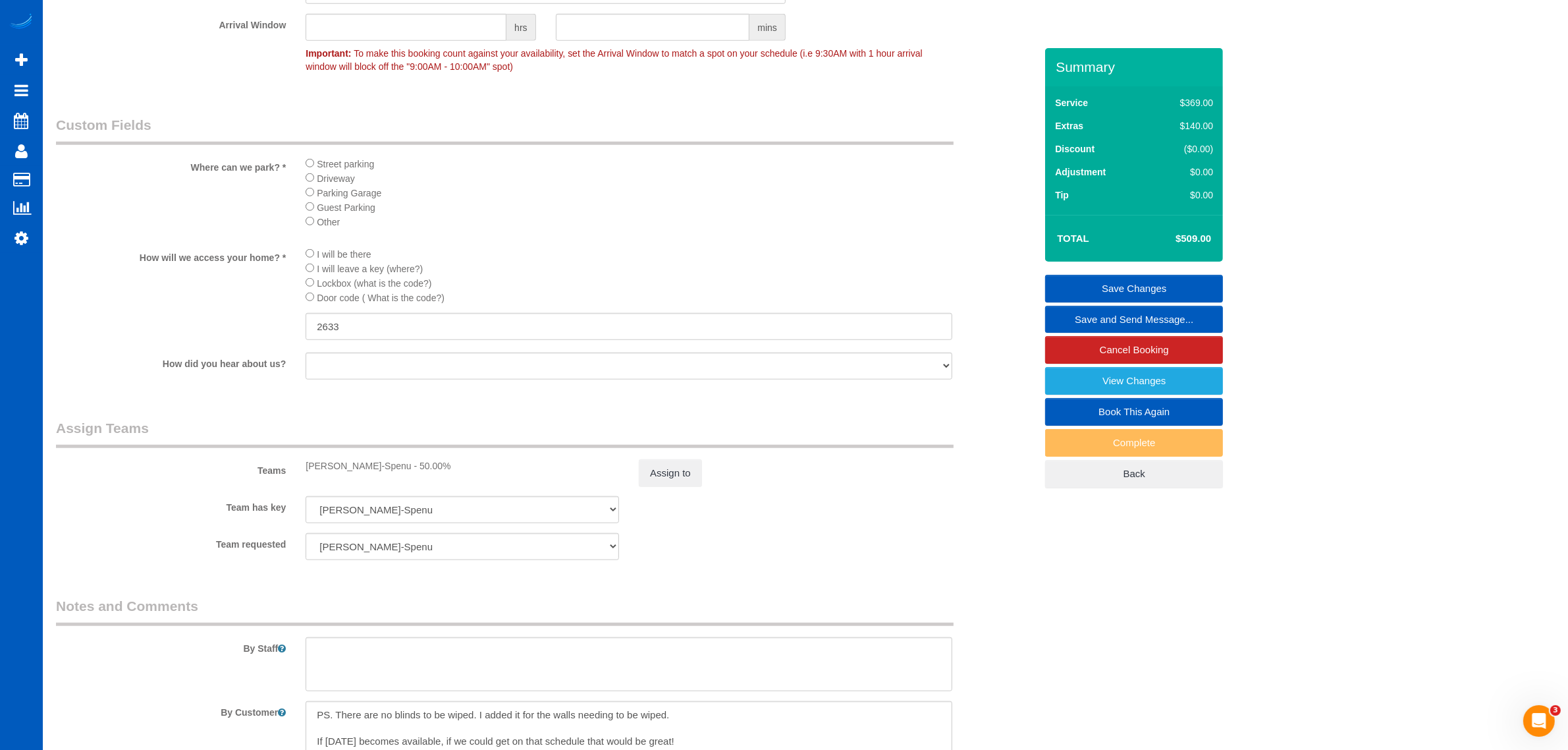
scroll to position [1619, 0]
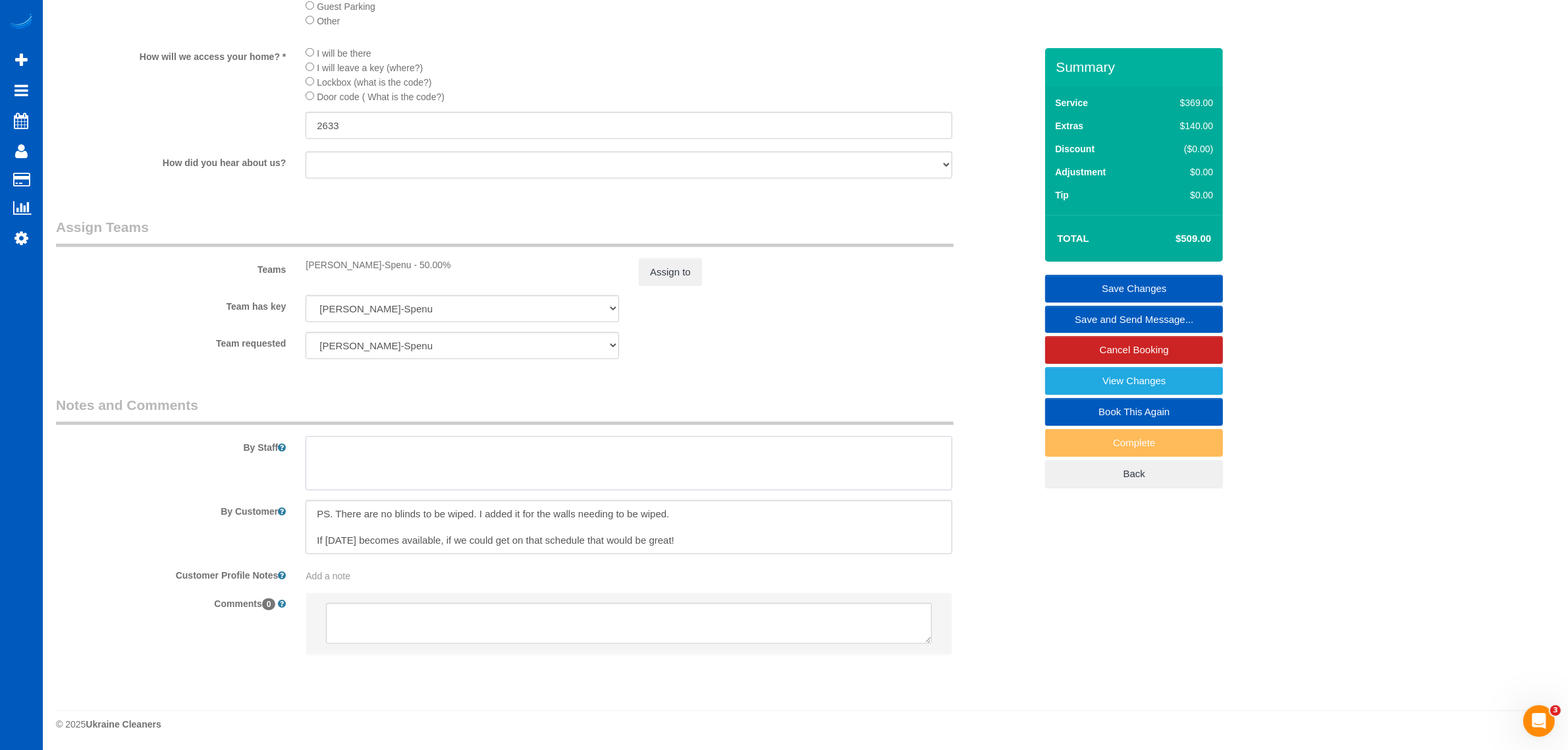
click at [419, 472] on textarea at bounding box center [629, 463] width 647 height 54
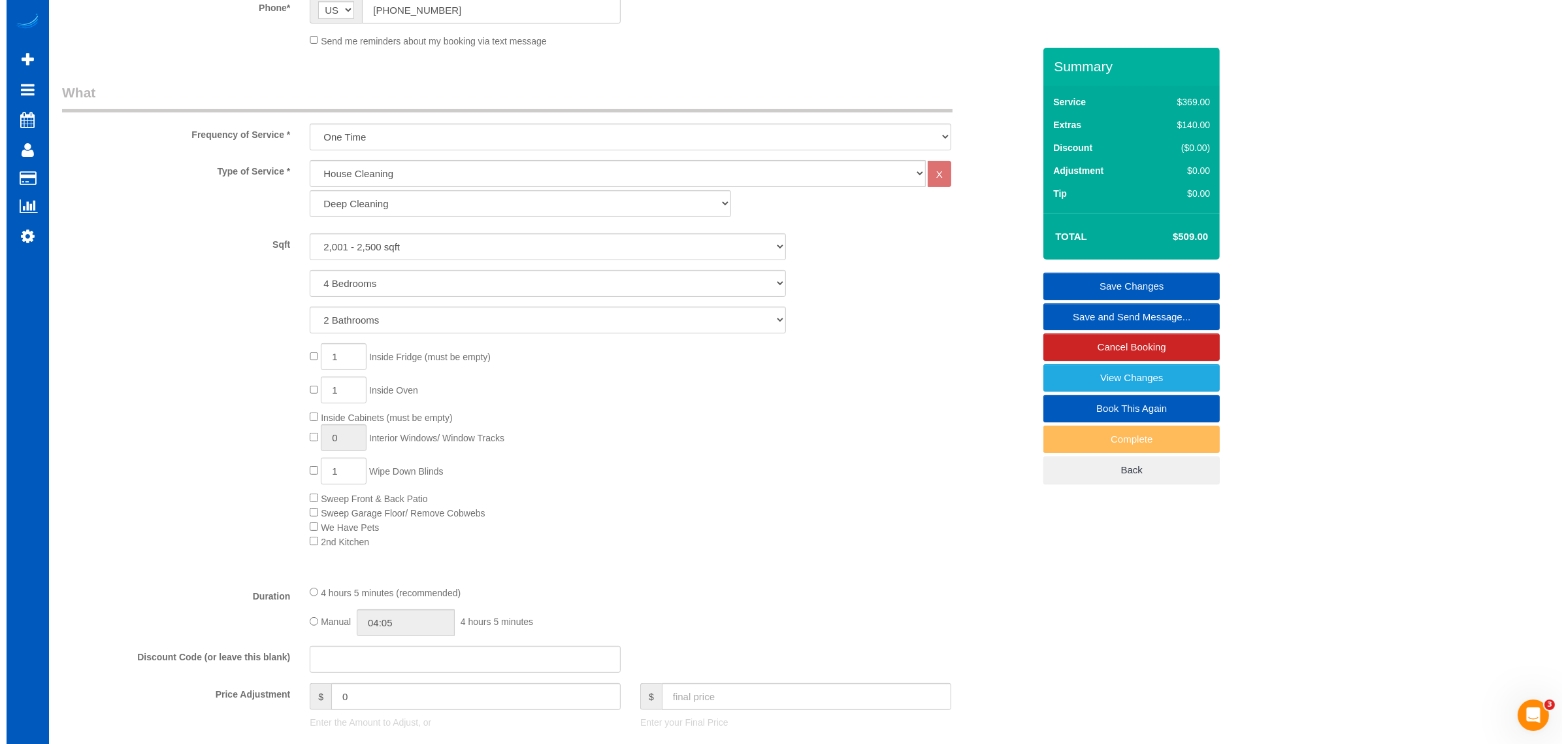
scroll to position [0, 0]
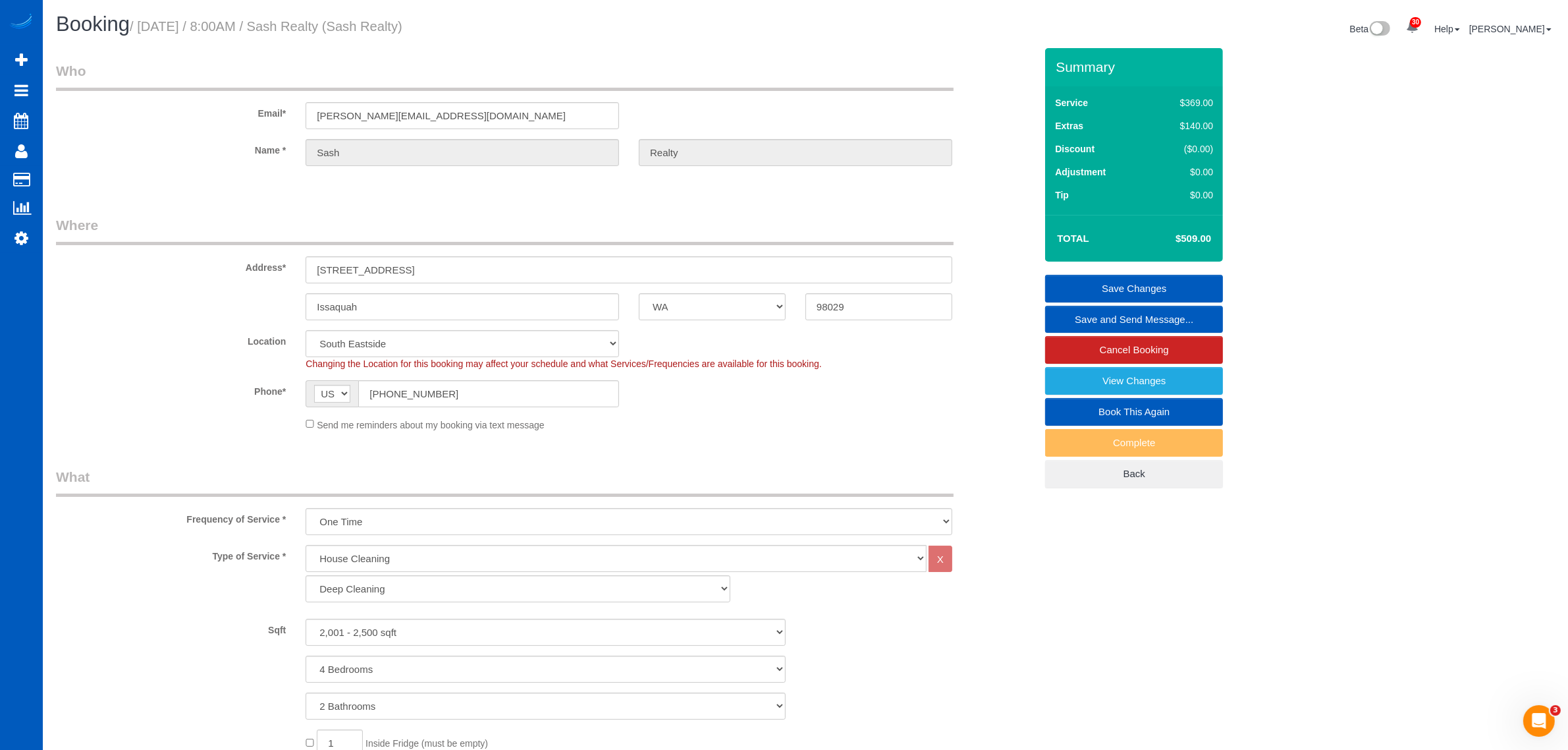
type textarea "Come with husband"
click at [771, 313] on link "Save and Send Message..." at bounding box center [1134, 319] width 178 height 28
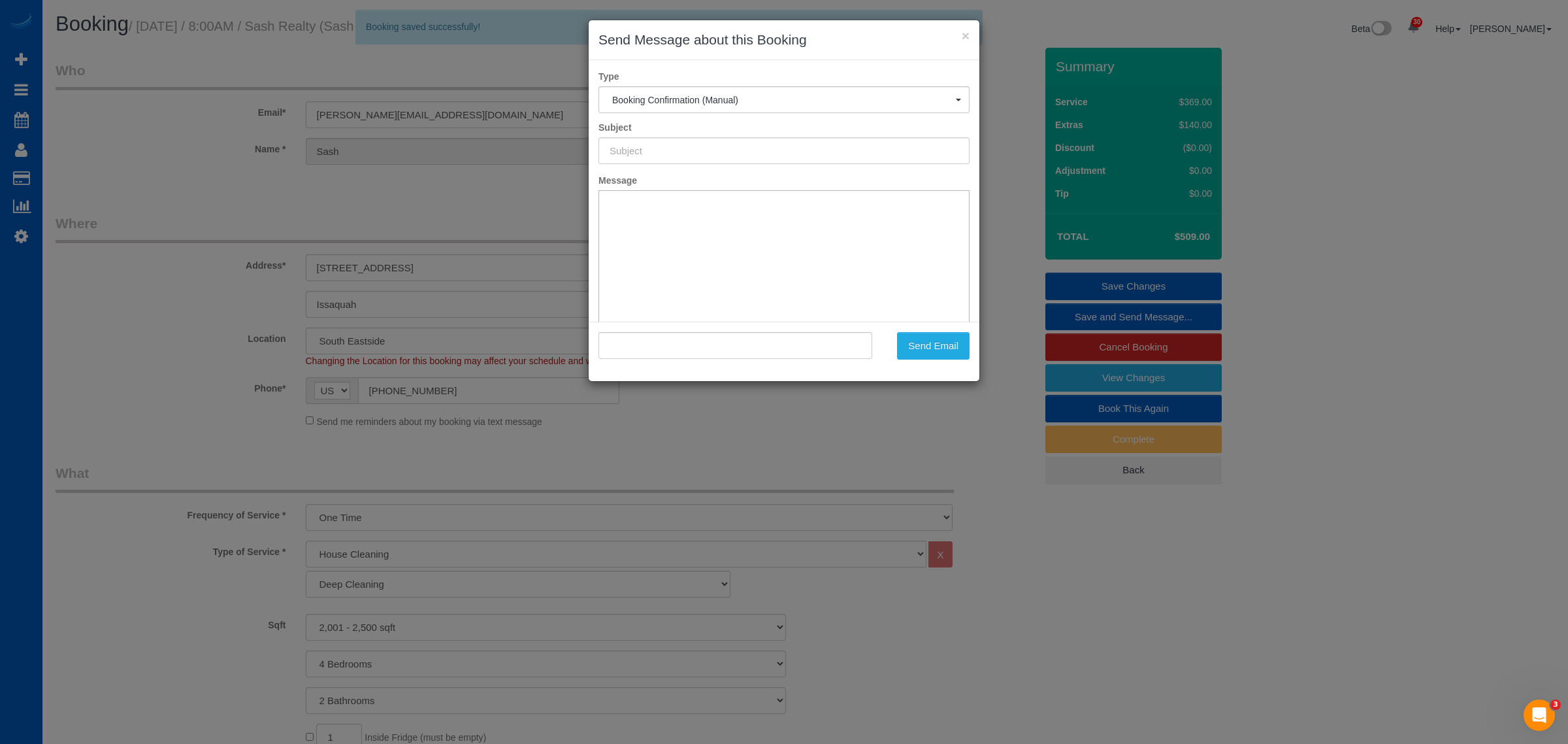
type input "Cleaning Service Confirmed!"
type input ""Sash Realty" <kimberly@sashrealty.com>"
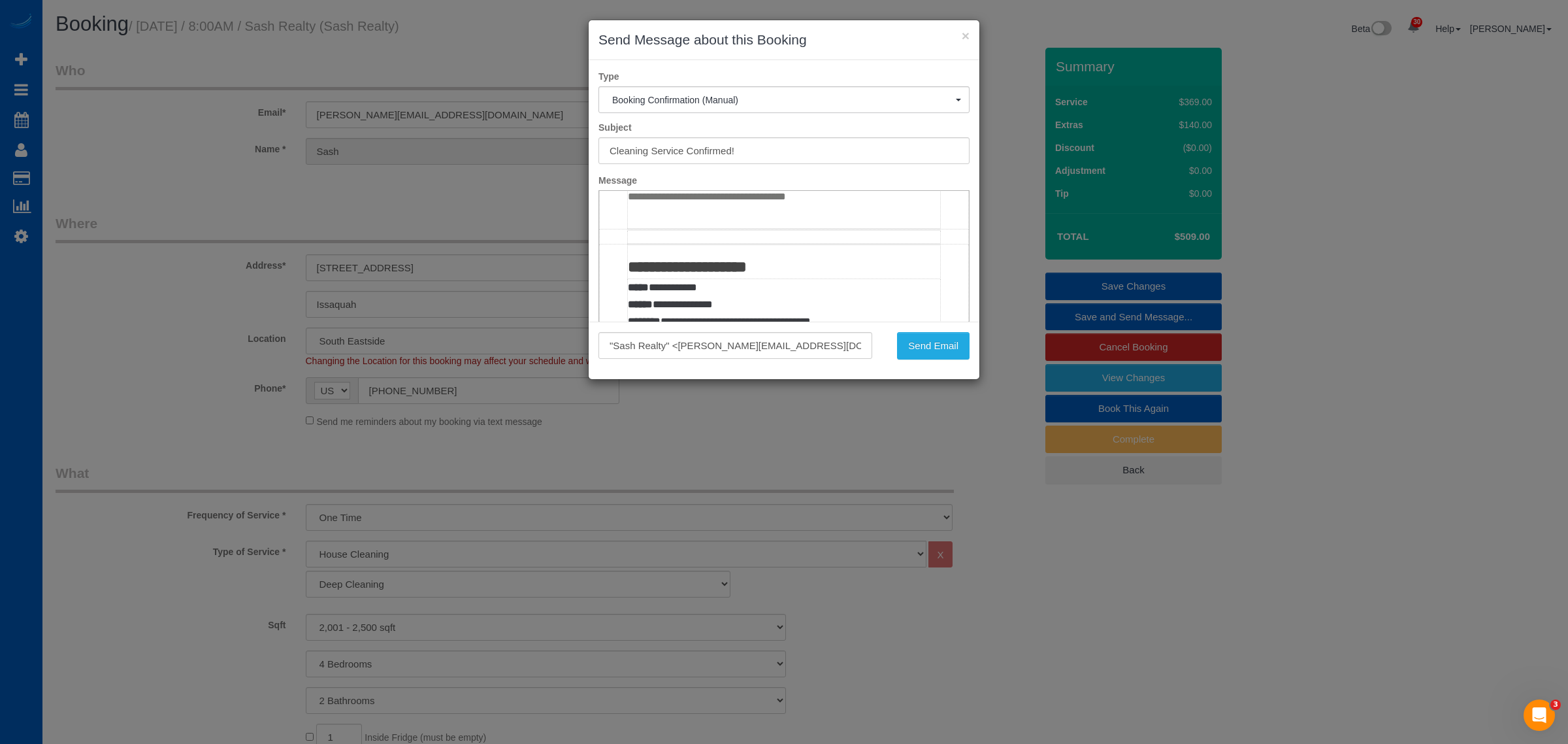
scroll to position [681, 0]
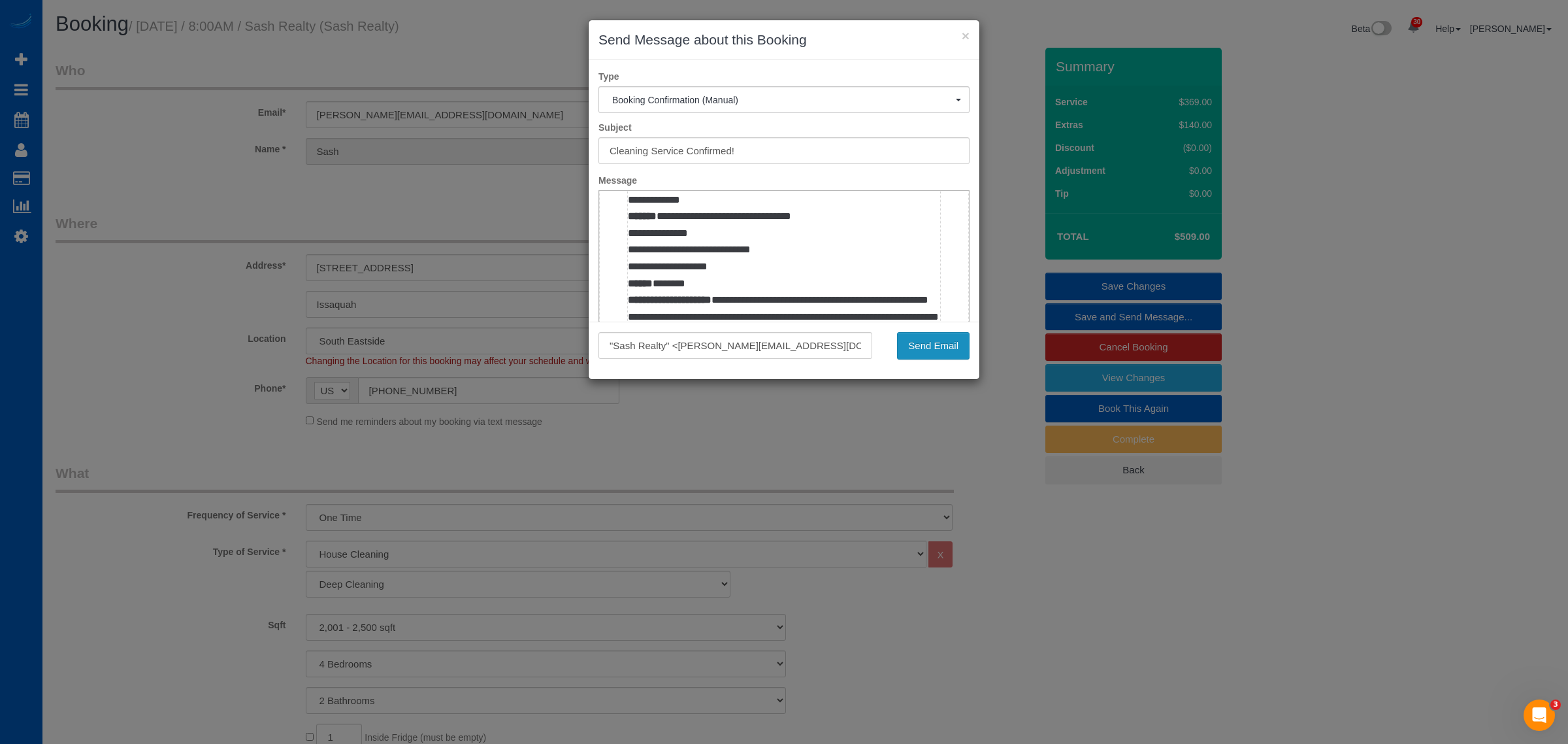
click at [765, 351] on button "Send Email" at bounding box center [933, 346] width 72 height 27
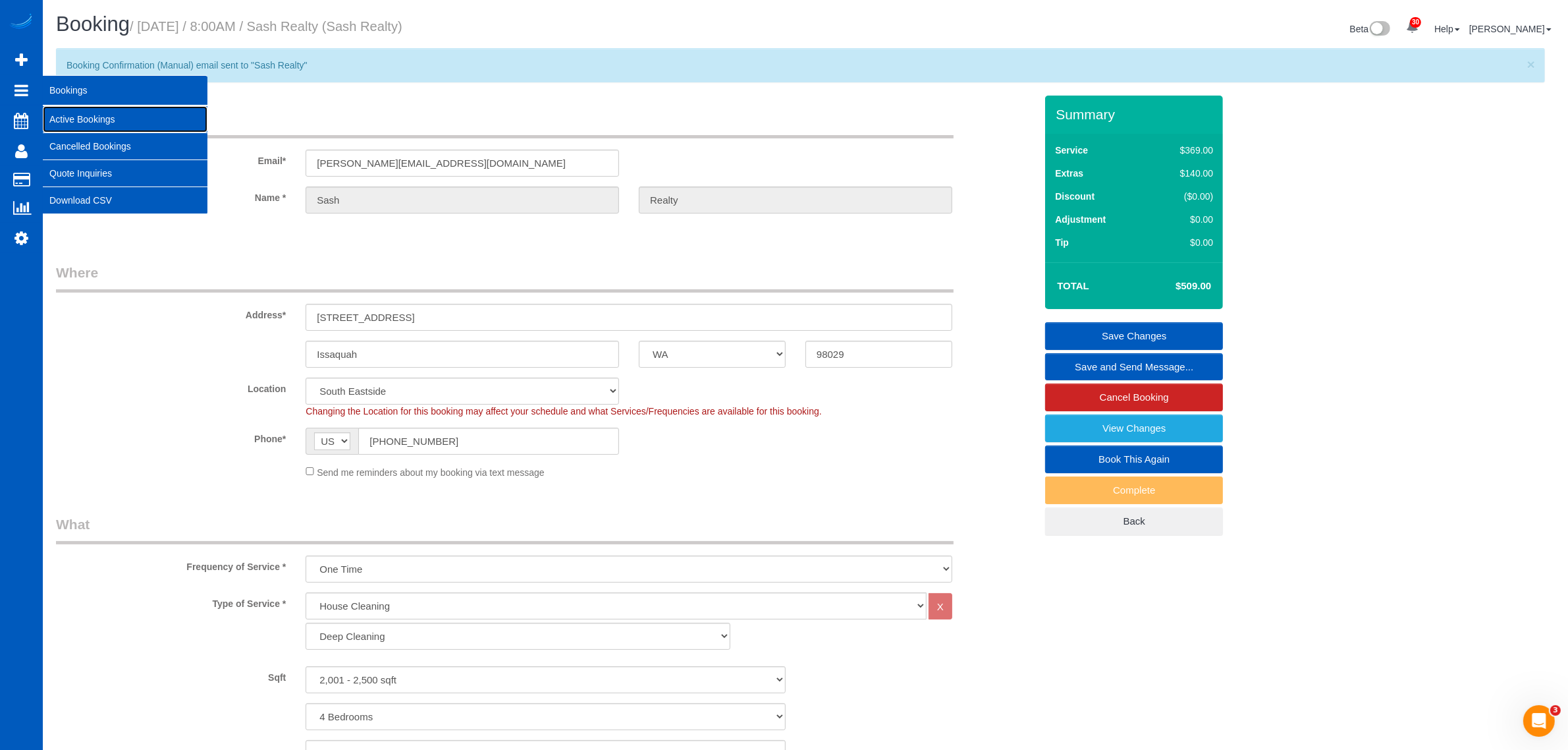
click at [80, 113] on link "Active Bookings" at bounding box center [125, 119] width 165 height 26
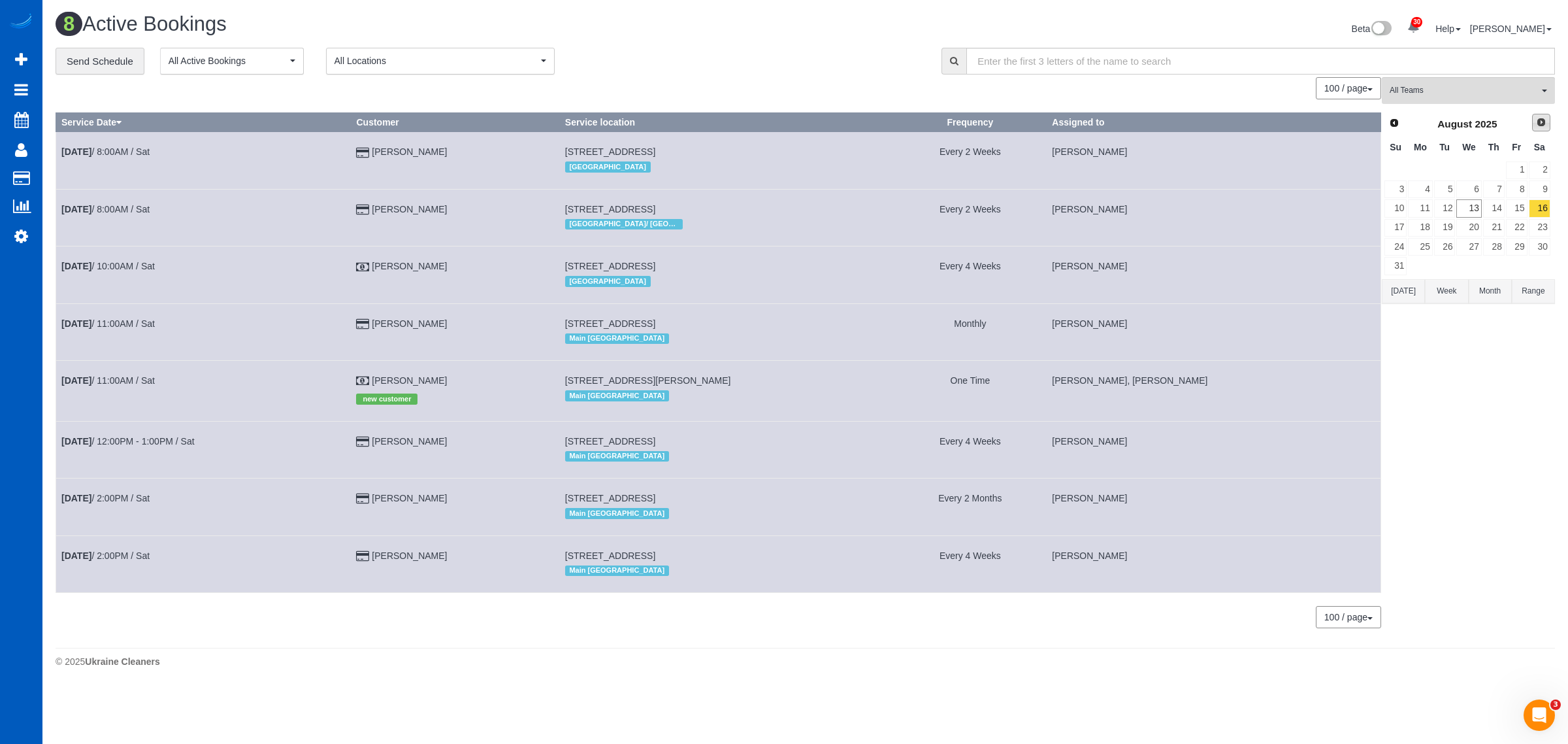
click at [765, 115] on link "Next" at bounding box center [1541, 123] width 18 height 18
click at [765, 207] on link "17" at bounding box center [1468, 208] width 25 height 18
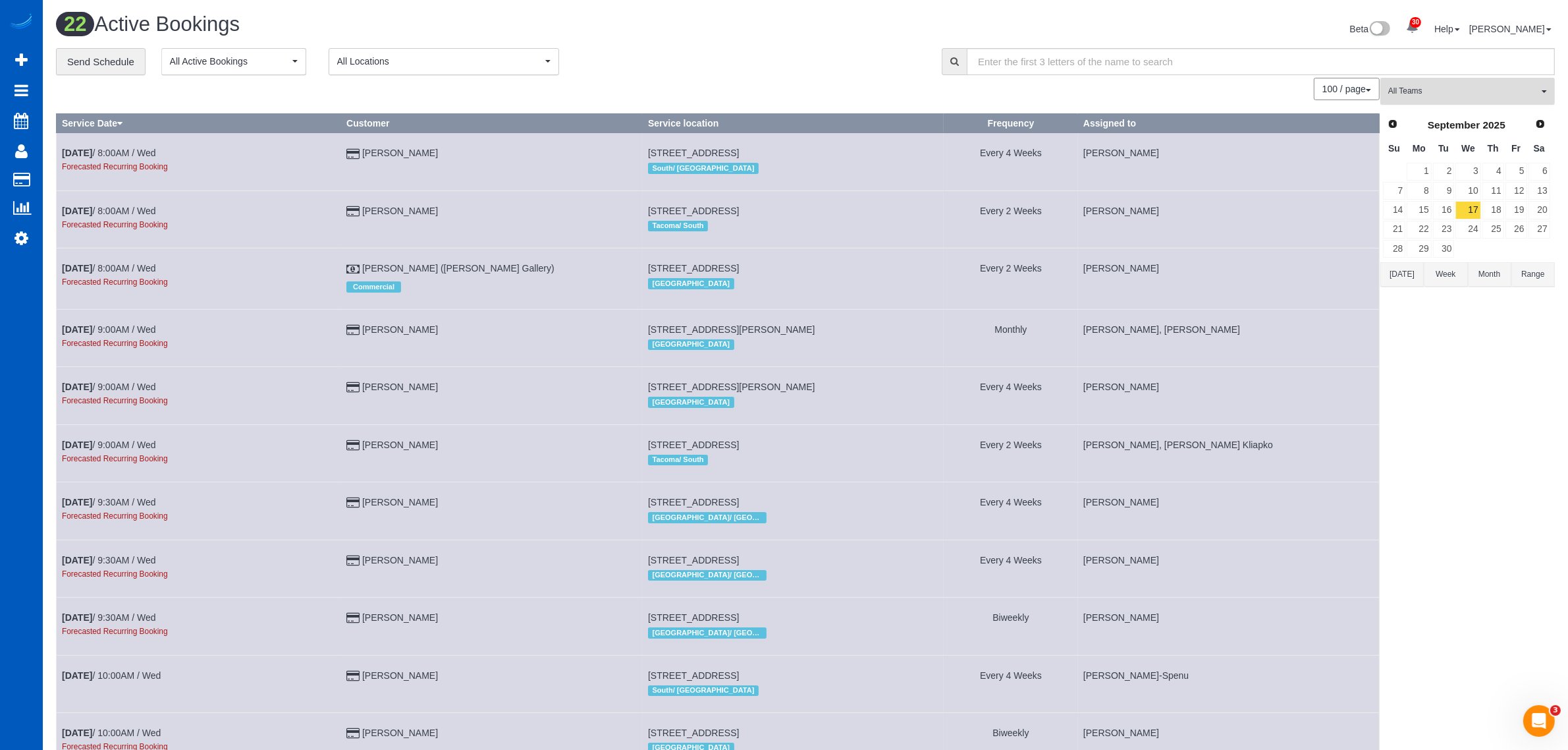
click at [771, 79] on button "All Teams" at bounding box center [1467, 91] width 175 height 27
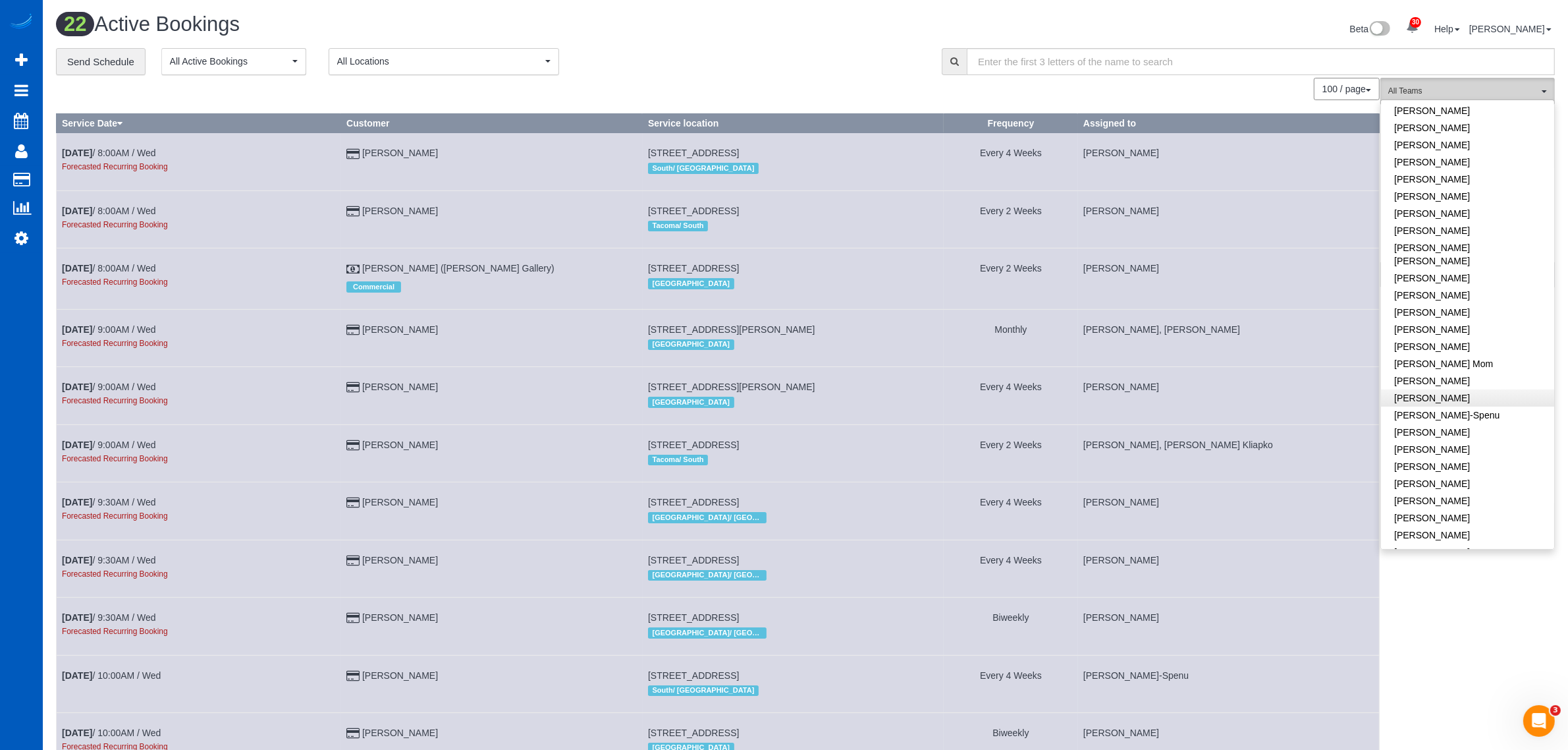
scroll to position [137, 0]
click at [771, 369] on link "[PERSON_NAME]-Spenu" at bounding box center [1467, 377] width 173 height 17
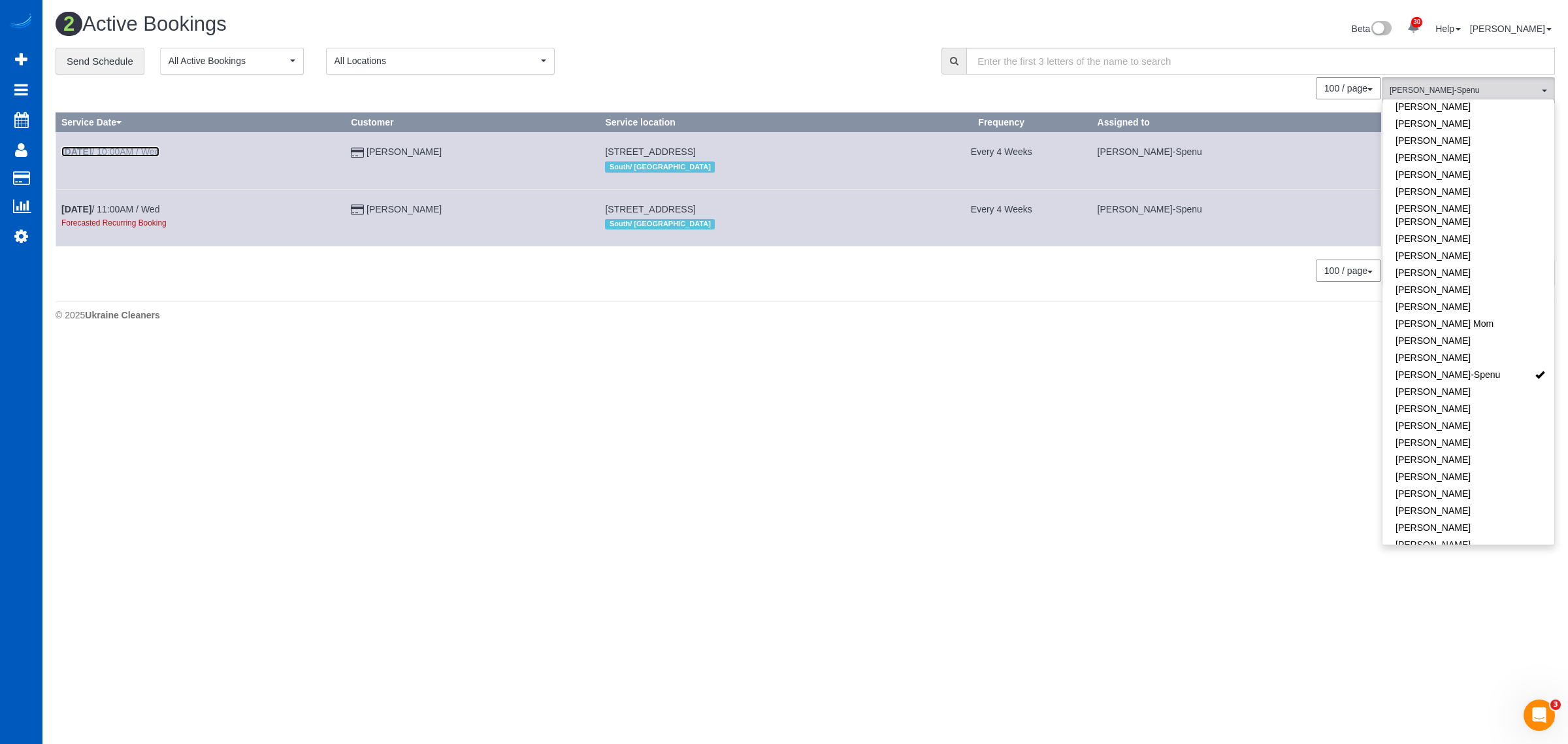
click at [107, 150] on link "Sep 17th / 10:00AM / Wed" at bounding box center [110, 151] width 98 height 11
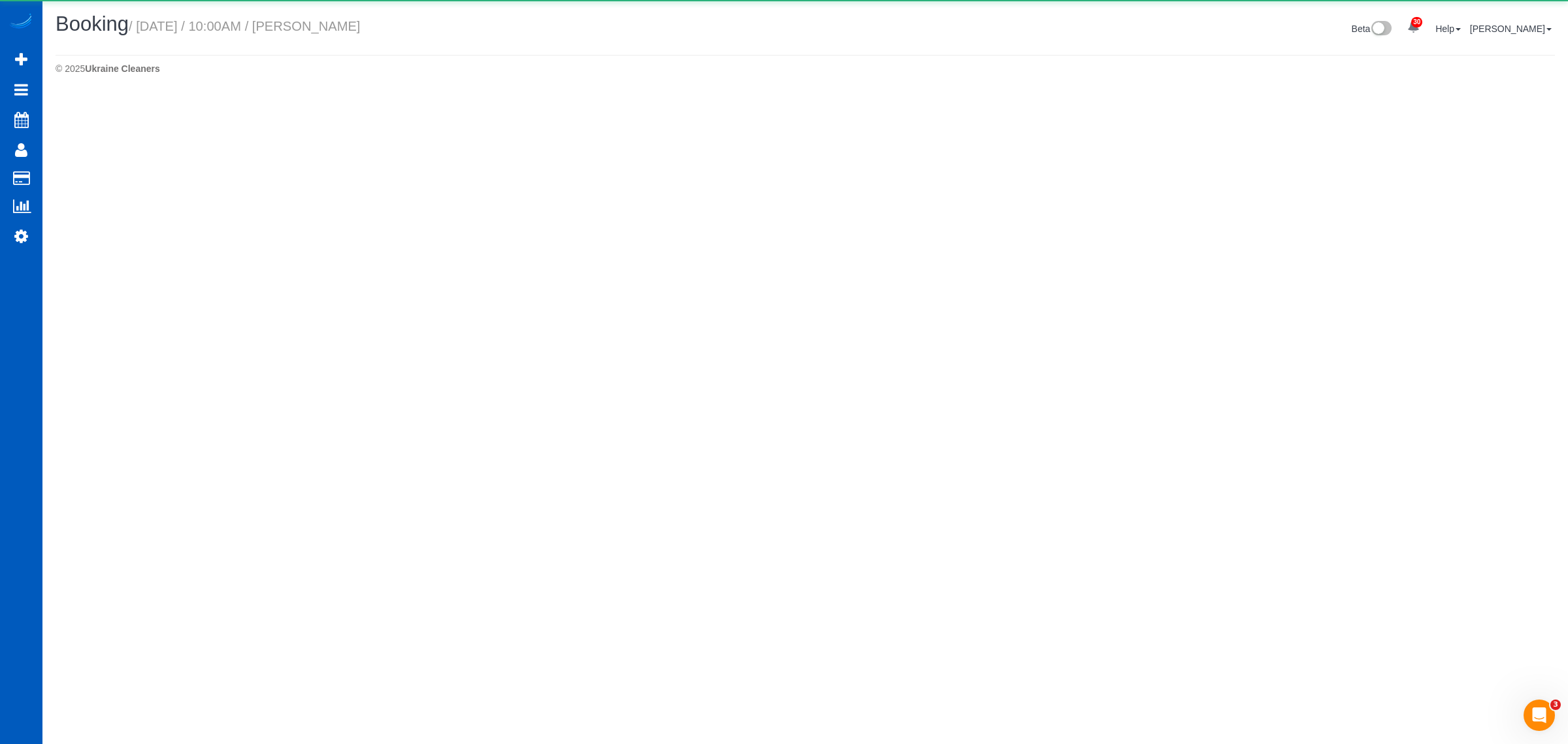
select select "WA"
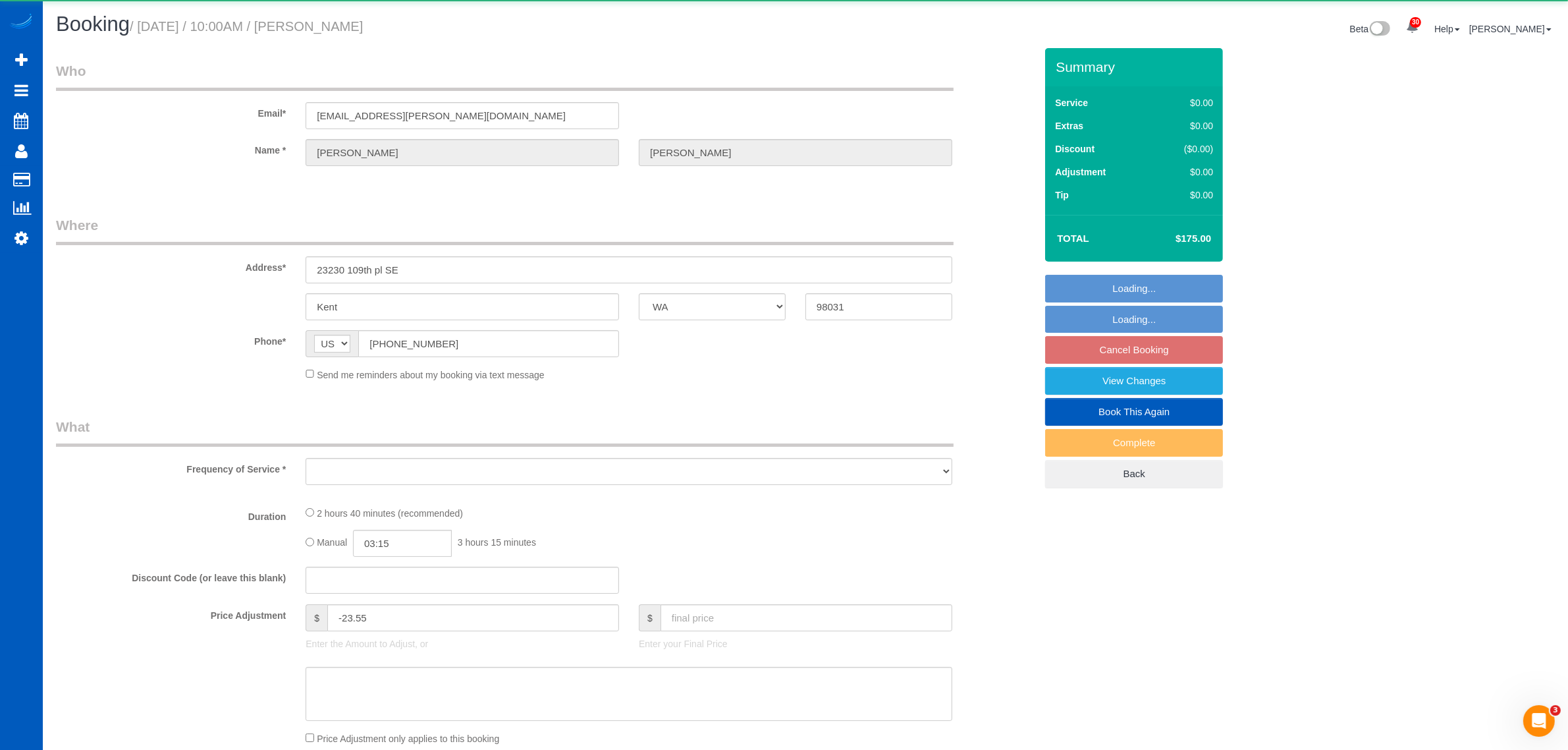
select select "string:fspay-2d071434-866a-4714-a9d3-0e343517e629"
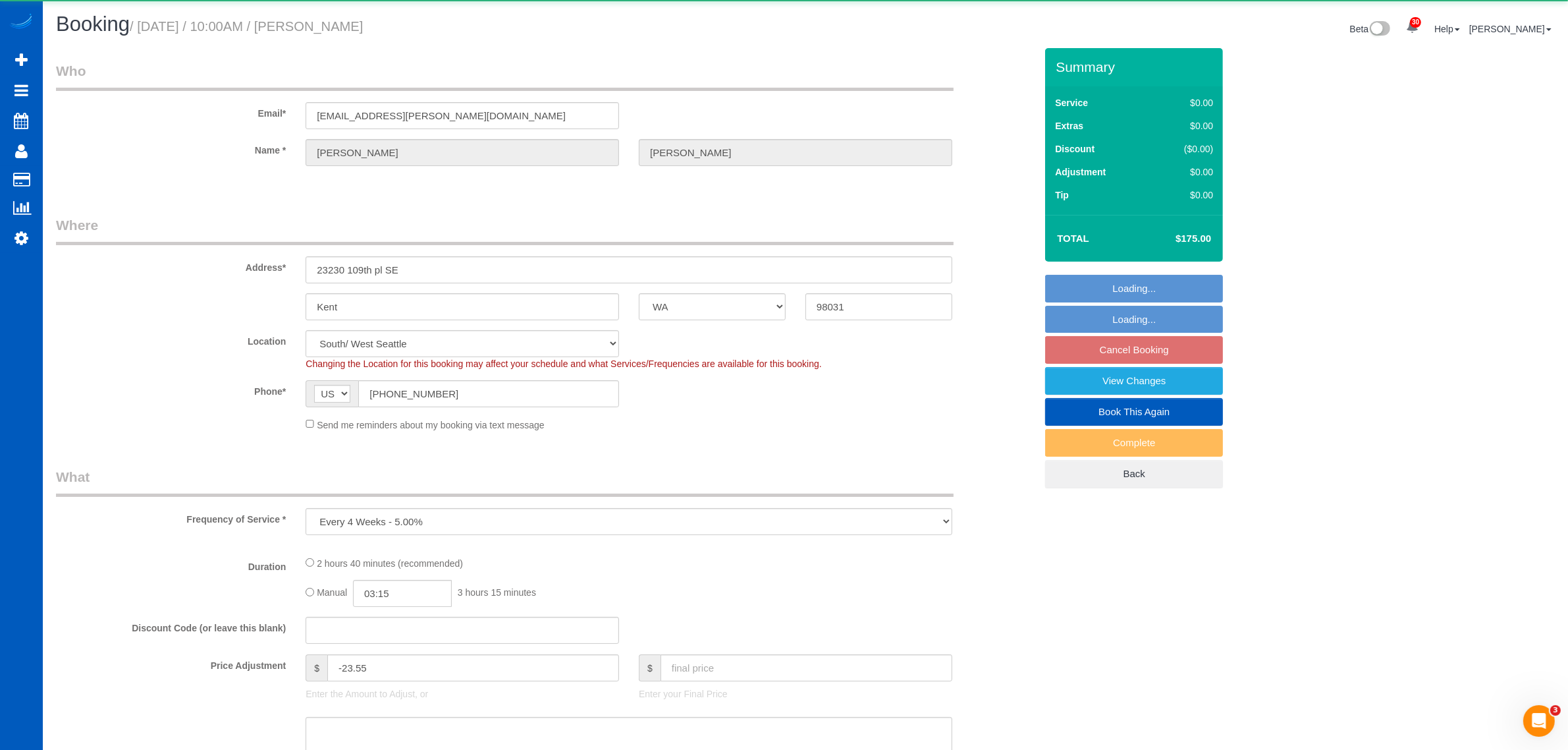
select select "object:22341"
select select "199"
select select "1501"
select select "3"
select select "4"
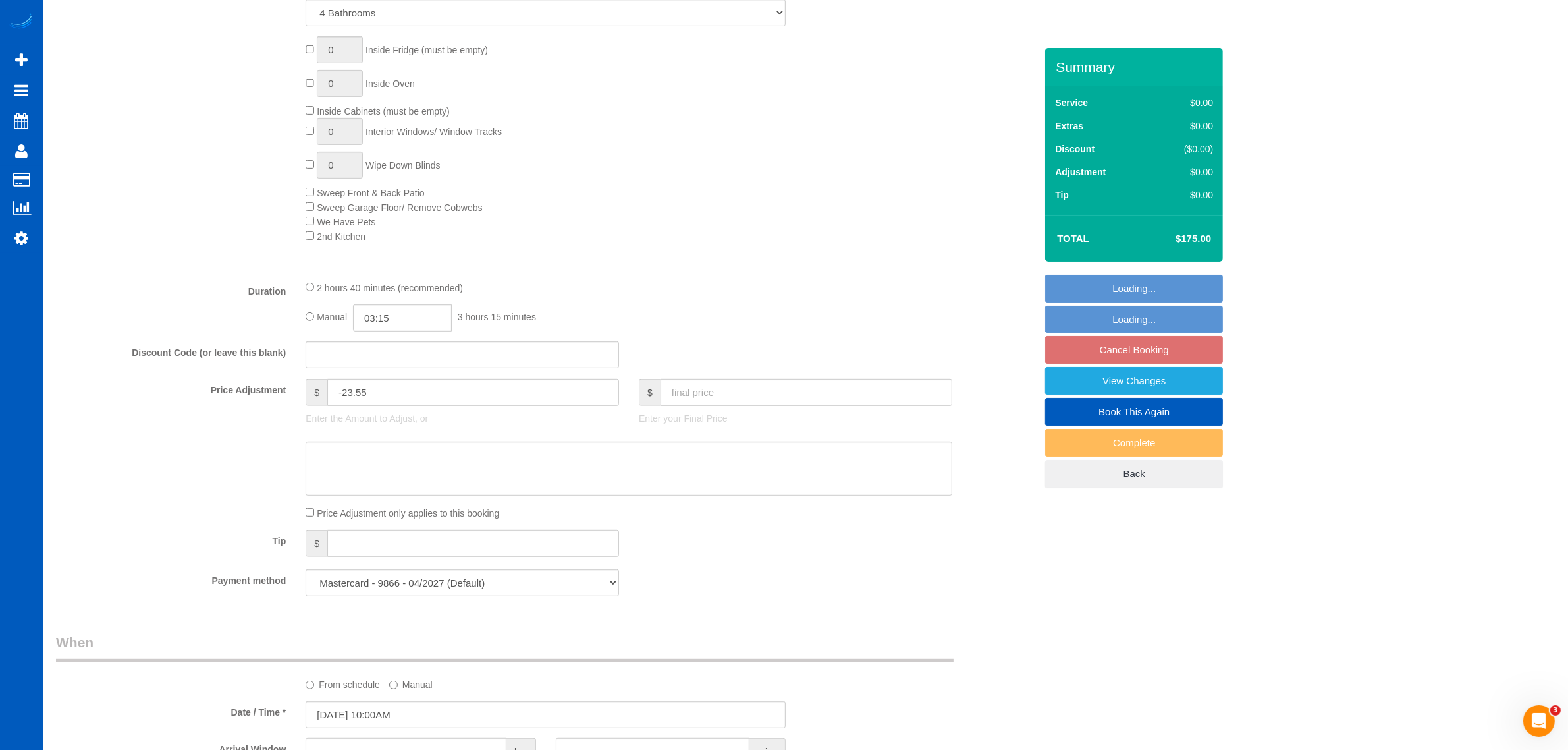
scroll to position [824, 0]
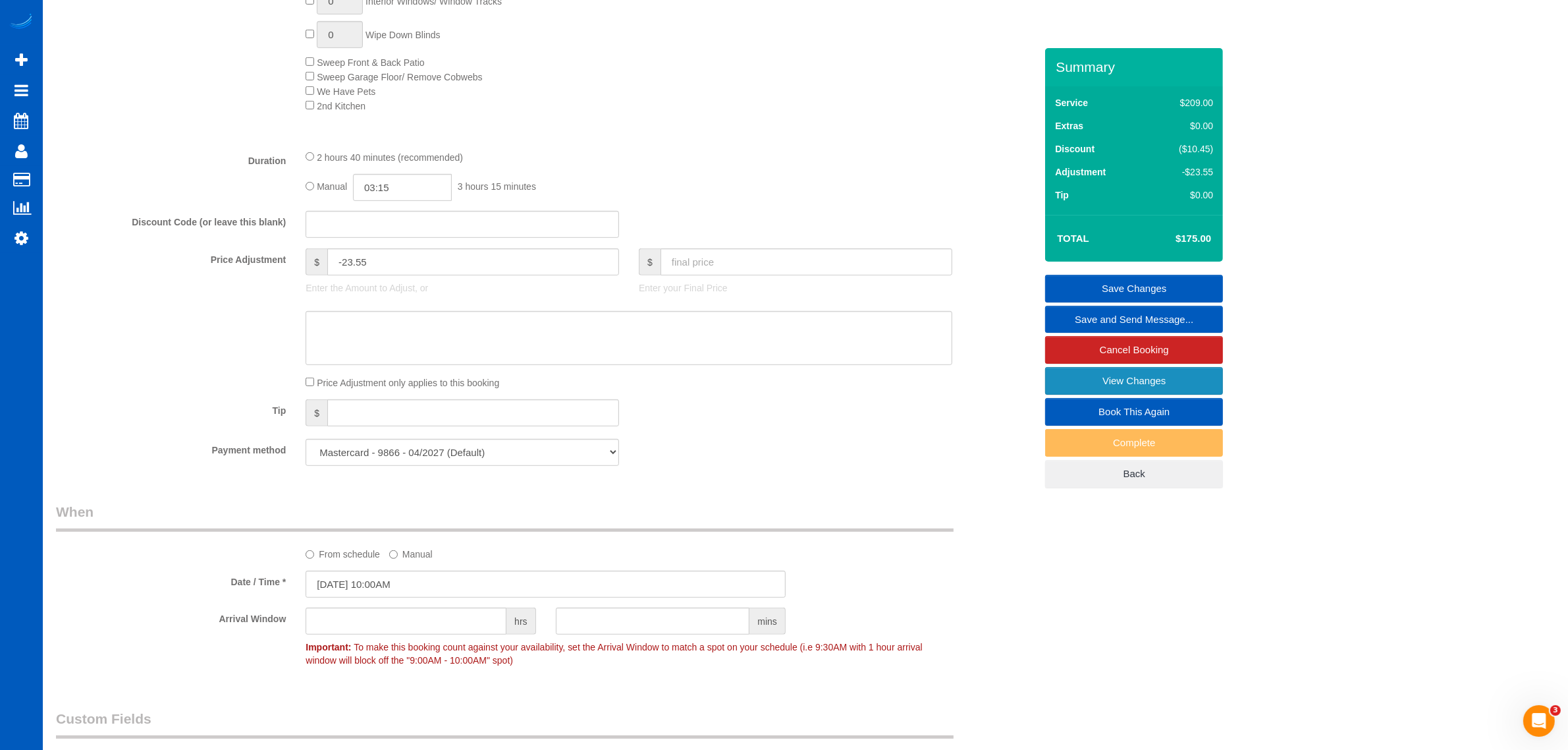
click at [771, 386] on link "View Changes" at bounding box center [1134, 380] width 178 height 28
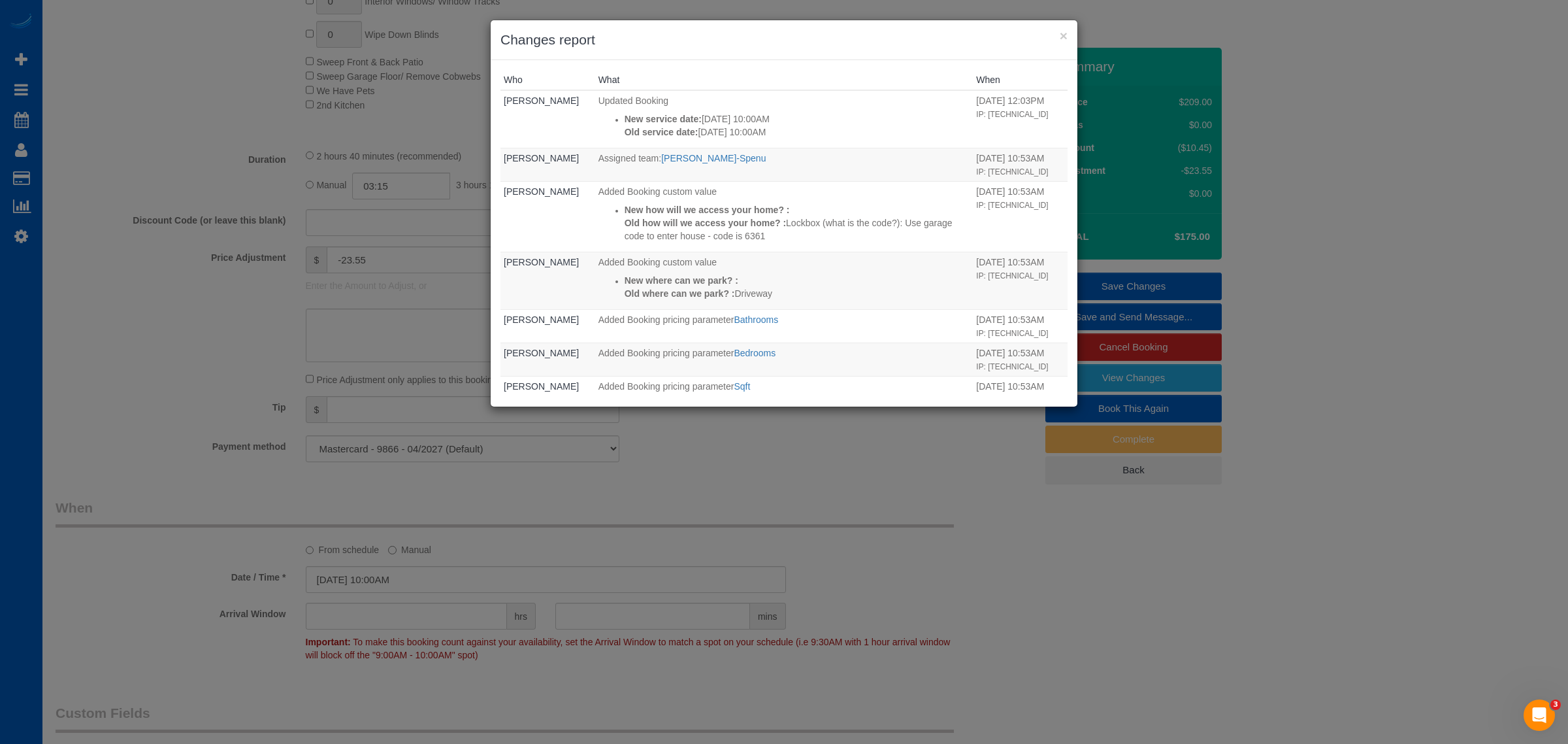
click at [765, 34] on h3 "Changes report" at bounding box center [784, 40] width 567 height 20
click at [765, 33] on h3 "Changes report" at bounding box center [784, 40] width 567 height 20
click at [765, 33] on button "×" at bounding box center [1063, 36] width 8 height 14
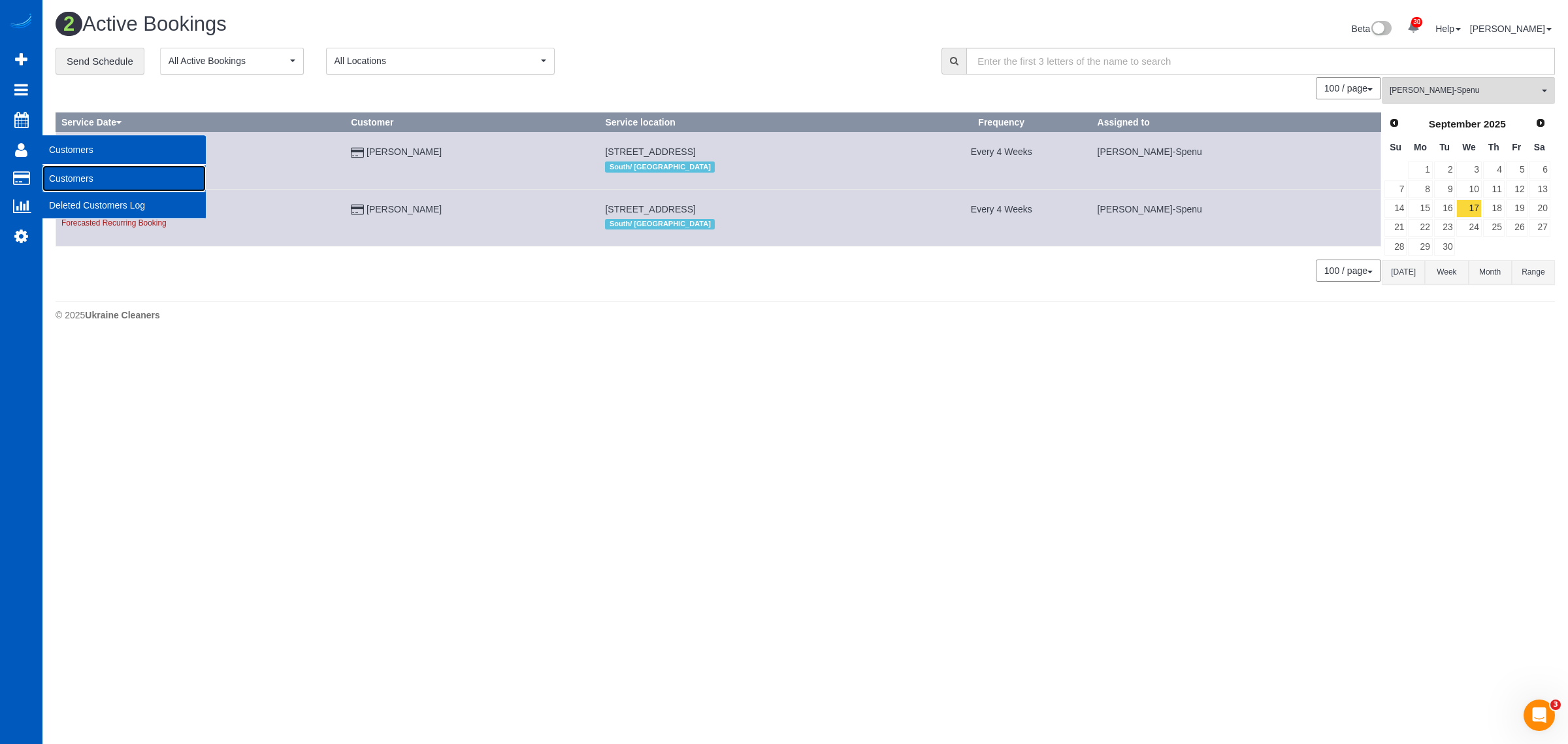
click at [80, 177] on link "Customers" at bounding box center [124, 178] width 164 height 26
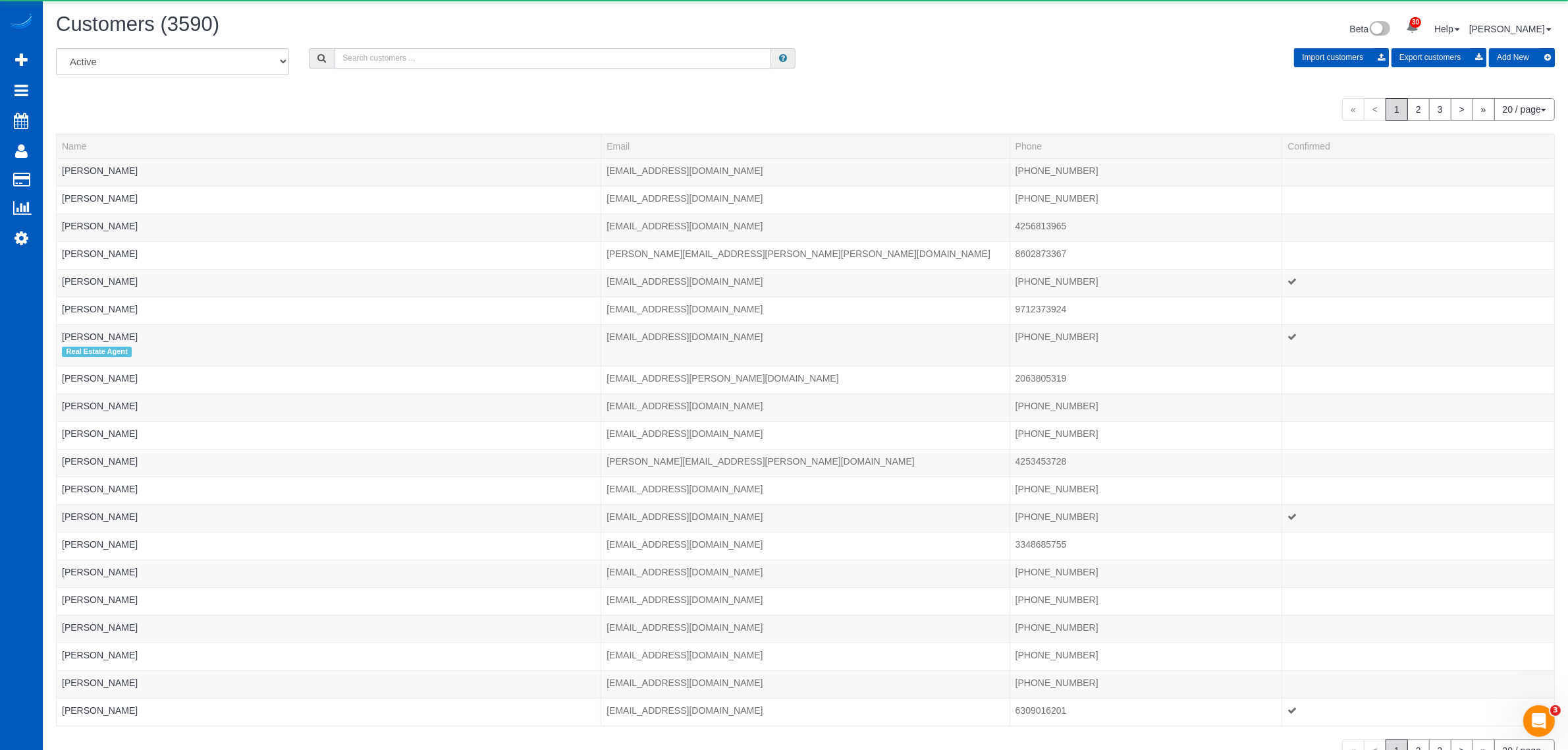
click at [407, 55] on input "text" at bounding box center [553, 58] width 437 height 21
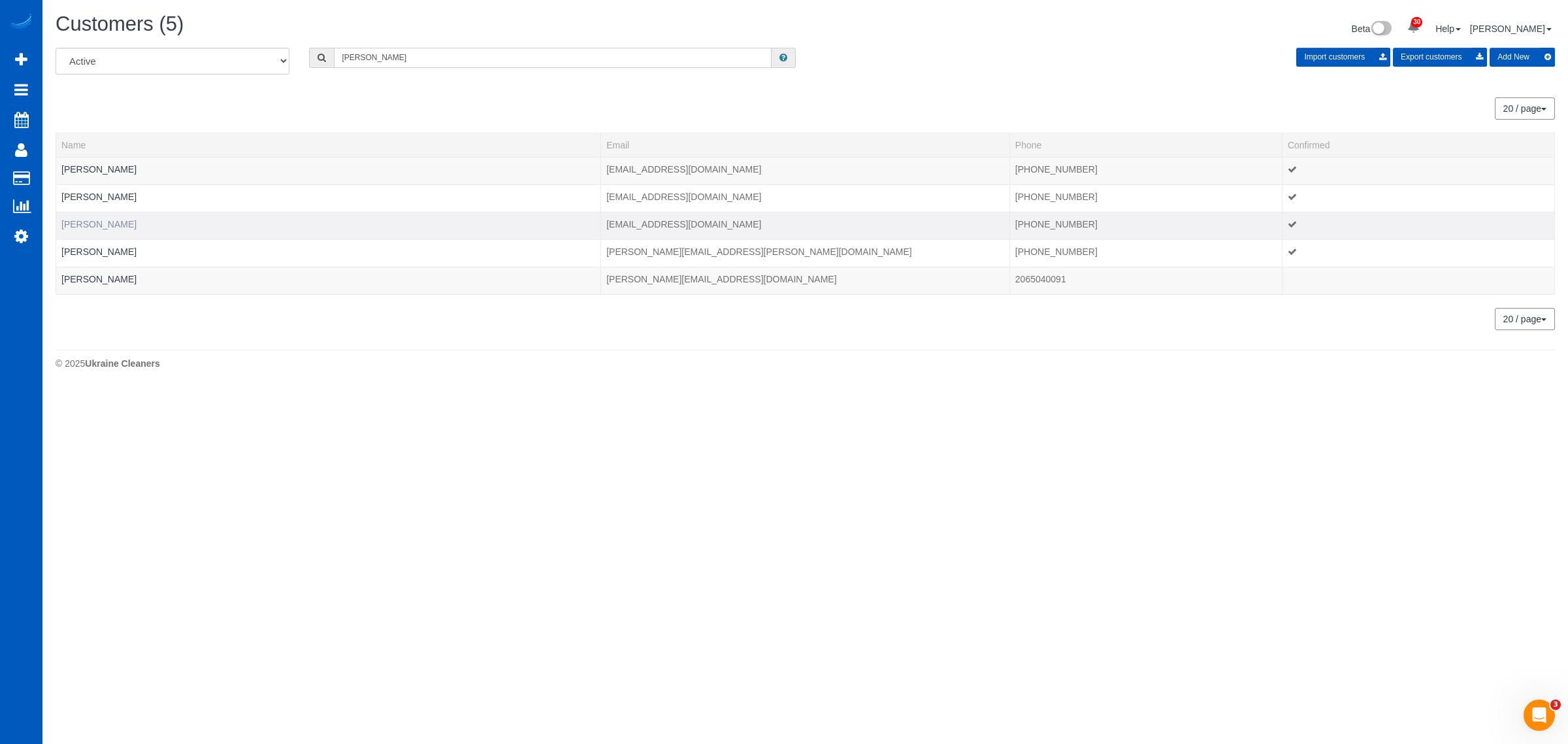
type input "gale"
click at [102, 228] on link "Gale Wright" at bounding box center [98, 224] width 75 height 11
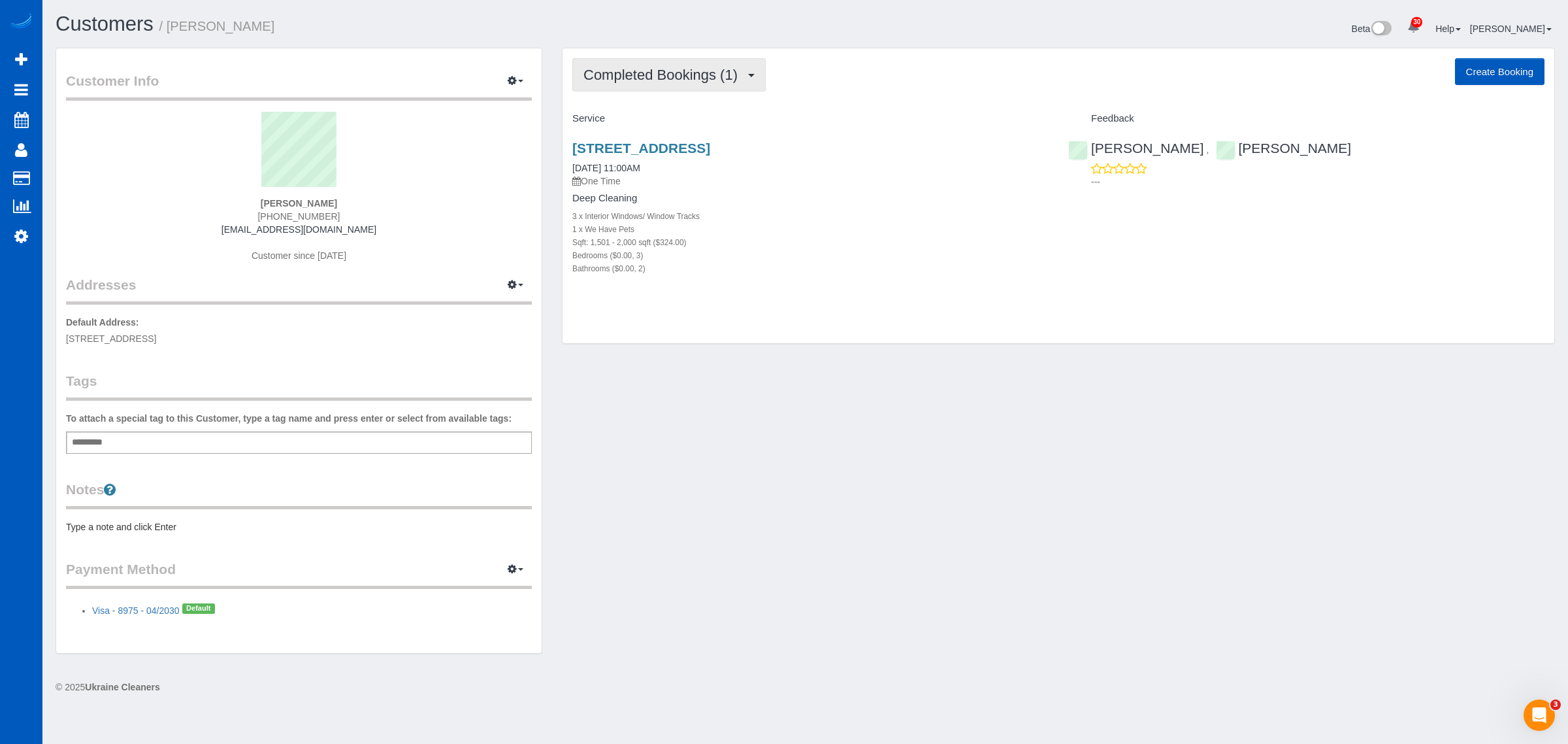
click at [686, 72] on span "Completed Bookings (1)" at bounding box center [664, 74] width 161 height 16
click at [658, 122] on link "Upcoming Bookings (12)" at bounding box center [642, 122] width 138 height 17
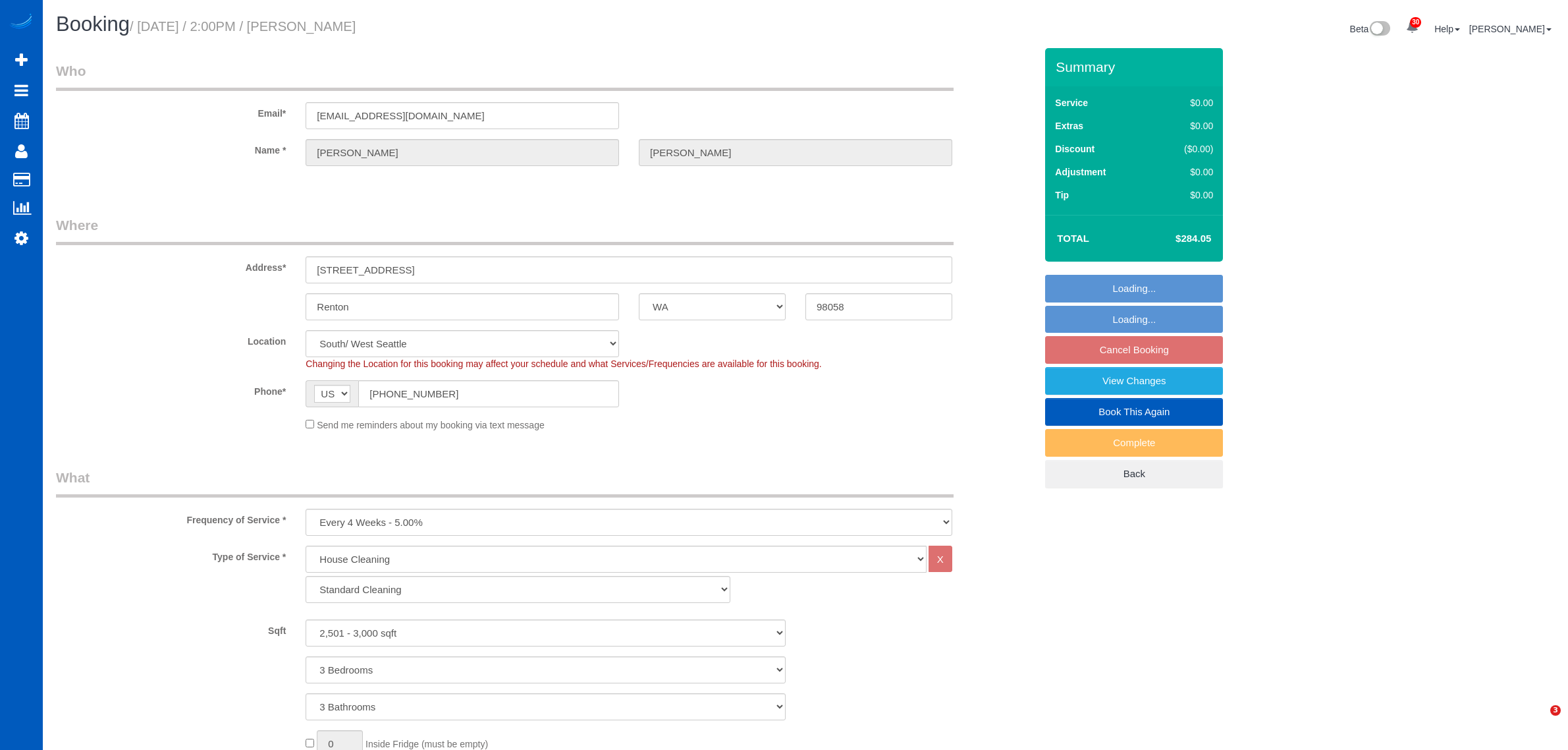
select select "WA"
select select "199"
select select "2501"
select select "3"
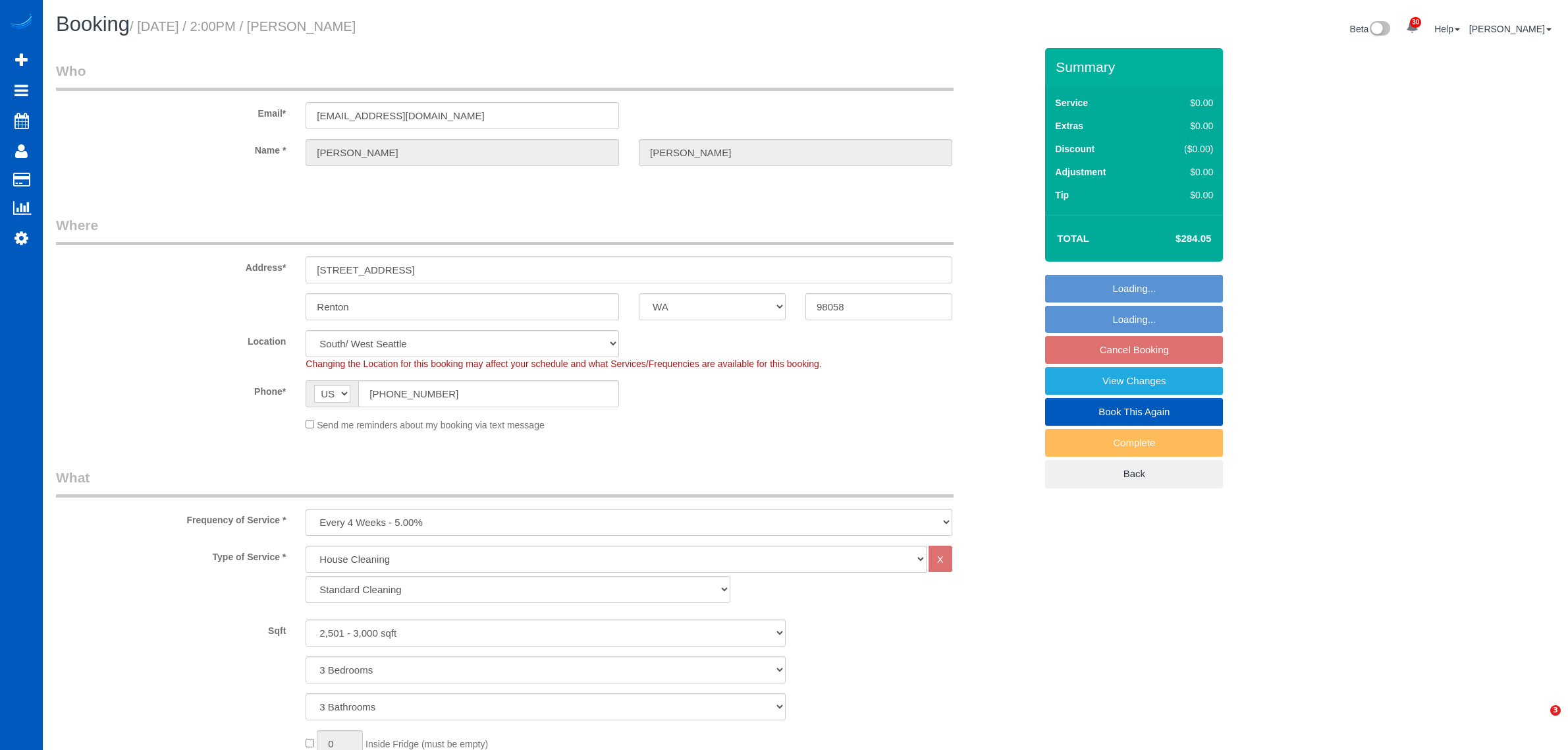
select select "string:fspay-5d58788a-1fe3-4bc8-8de0-f3c77963f815"
select select "spot11"
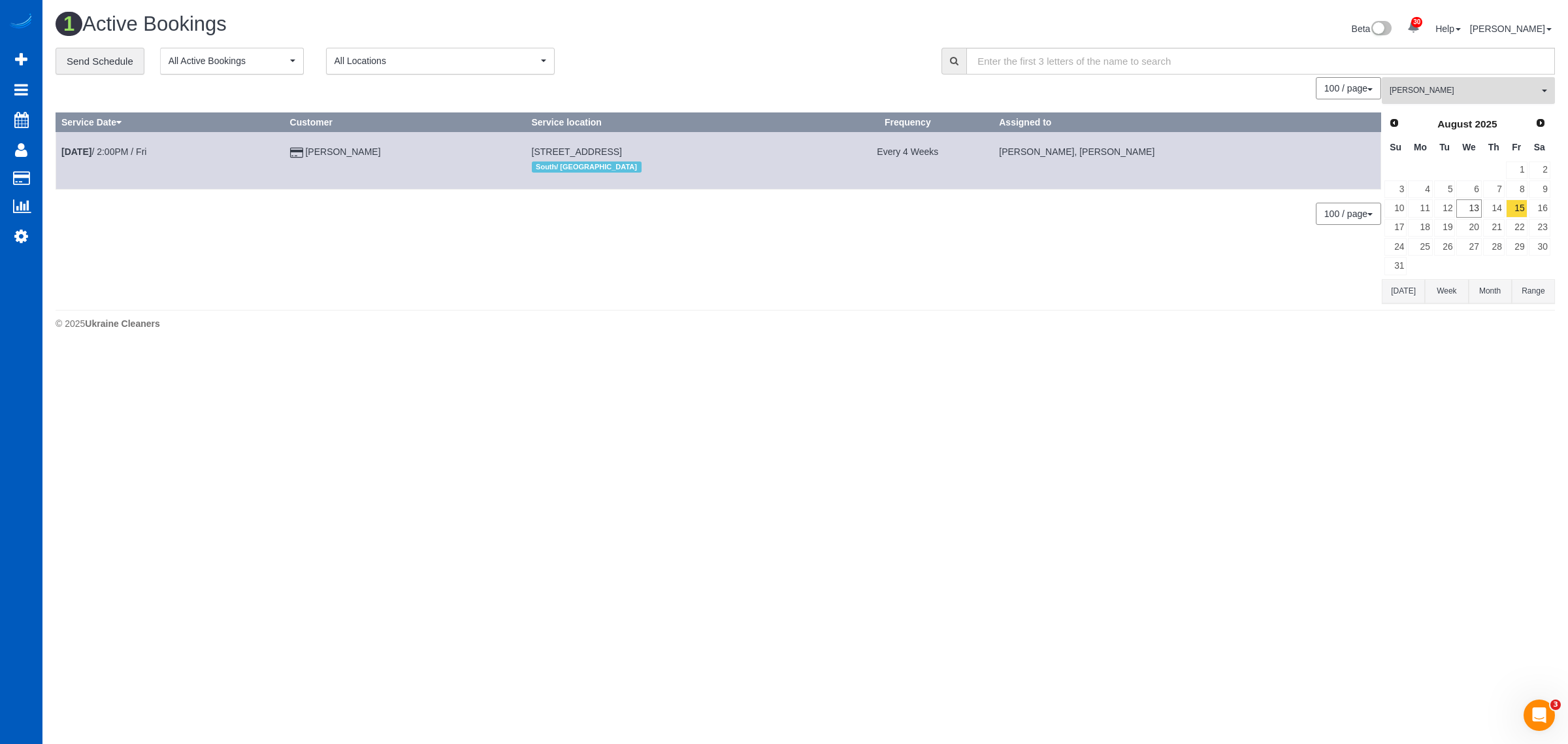
click at [1454, 86] on span "[PERSON_NAME]" at bounding box center [1464, 91] width 149 height 11
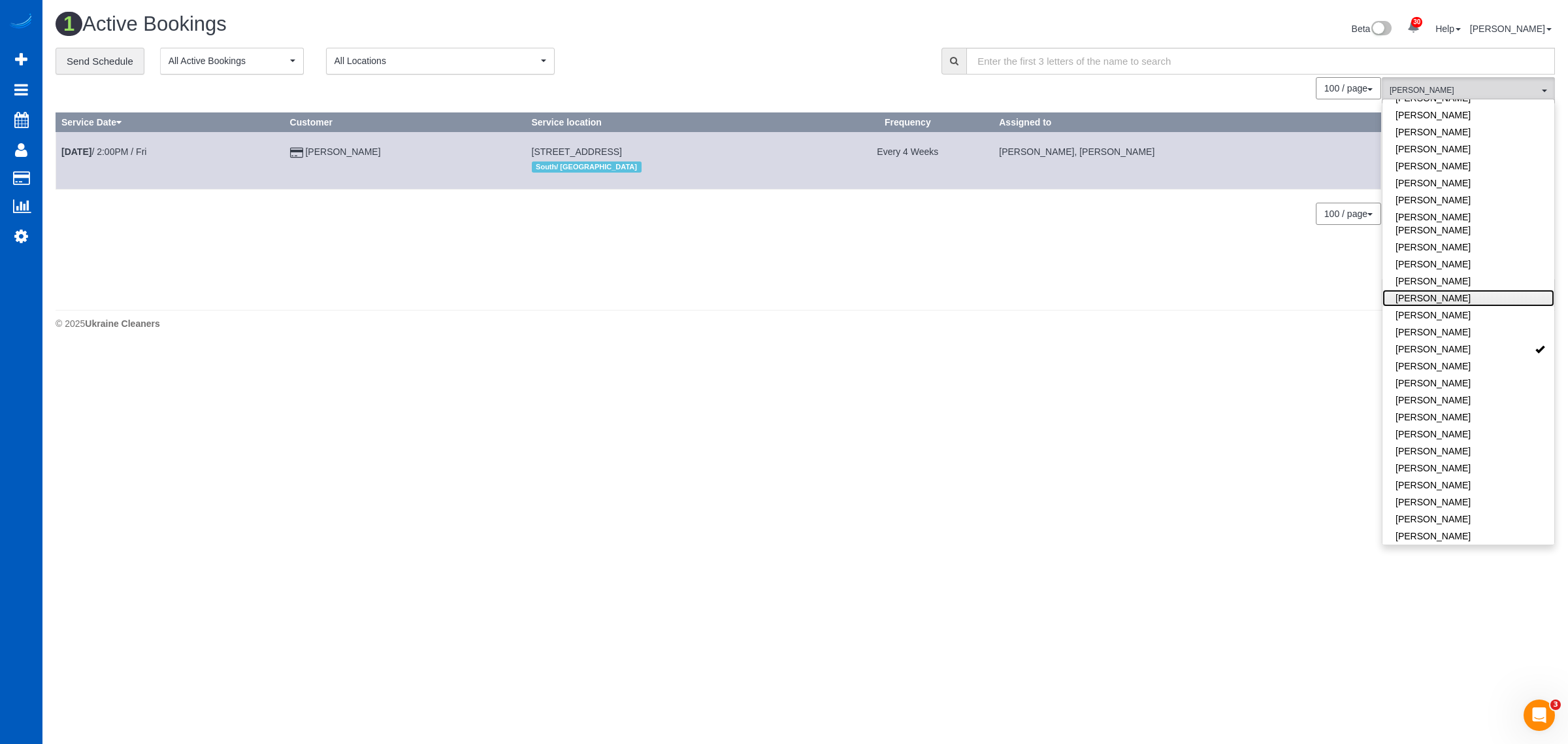
click at [1489, 289] on link "[PERSON_NAME]" at bounding box center [1468, 298] width 172 height 17
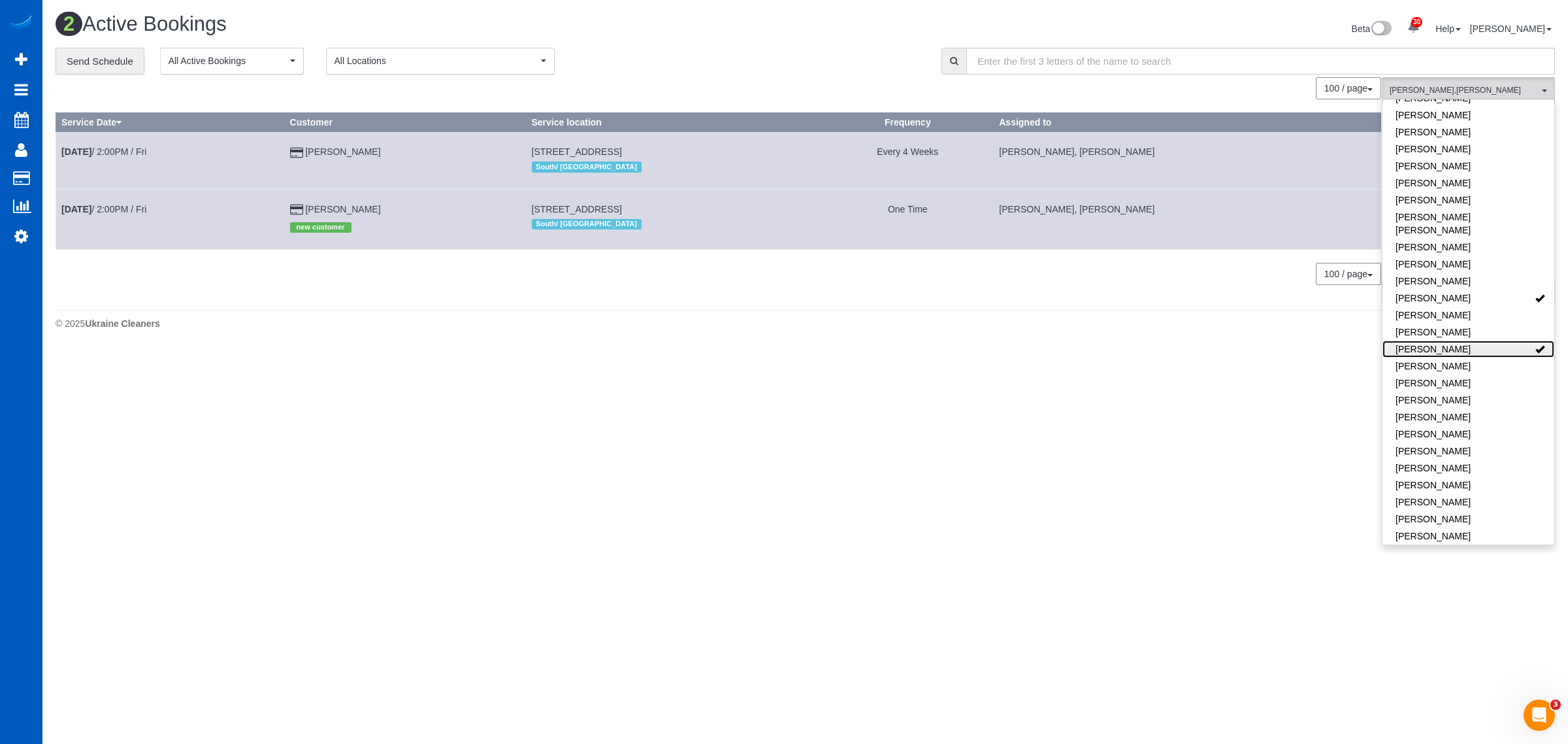
click at [1487, 341] on link "[PERSON_NAME]" at bounding box center [1468, 349] width 172 height 17
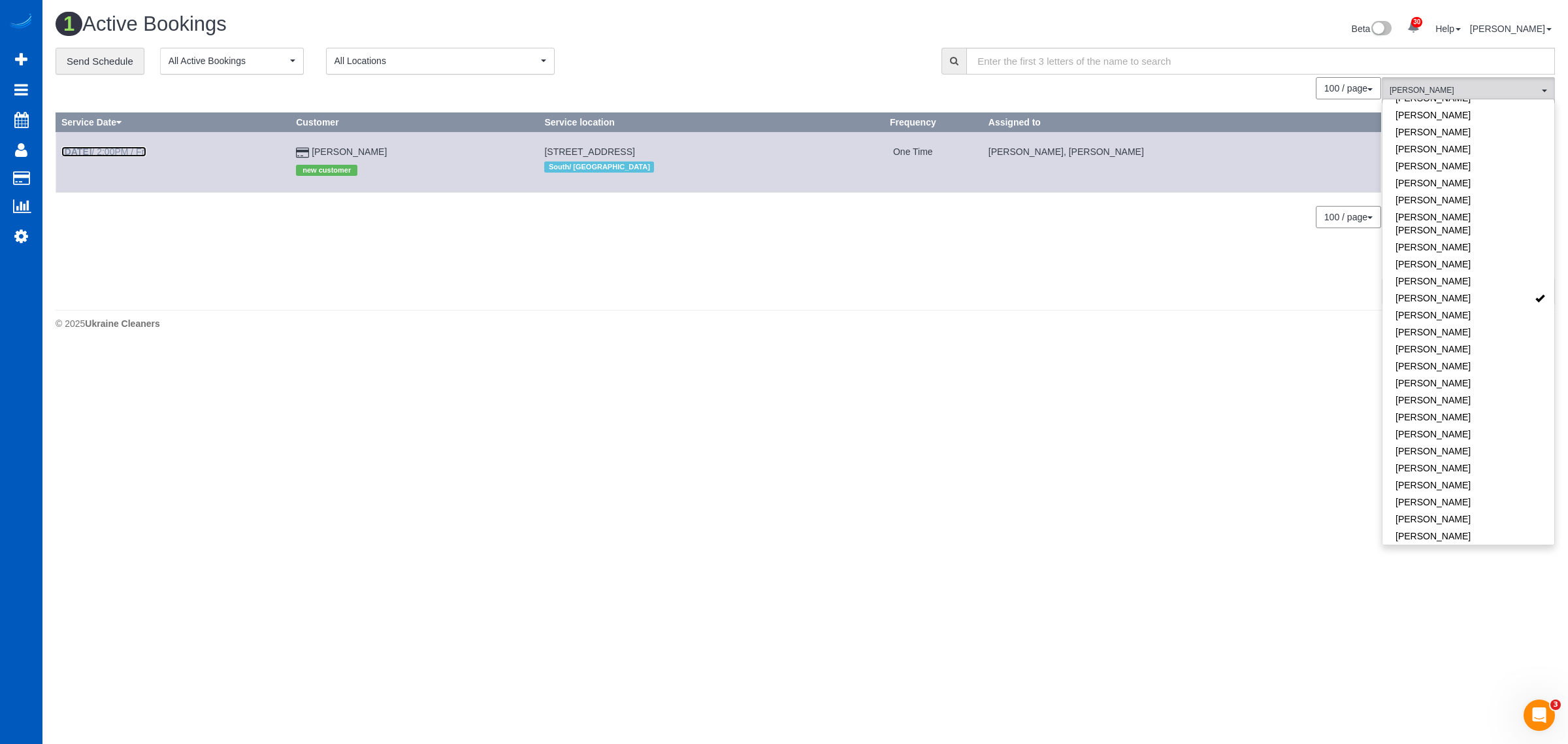
click at [117, 154] on link "Aug 15th / 2:00PM / Fri" at bounding box center [103, 151] width 85 height 11
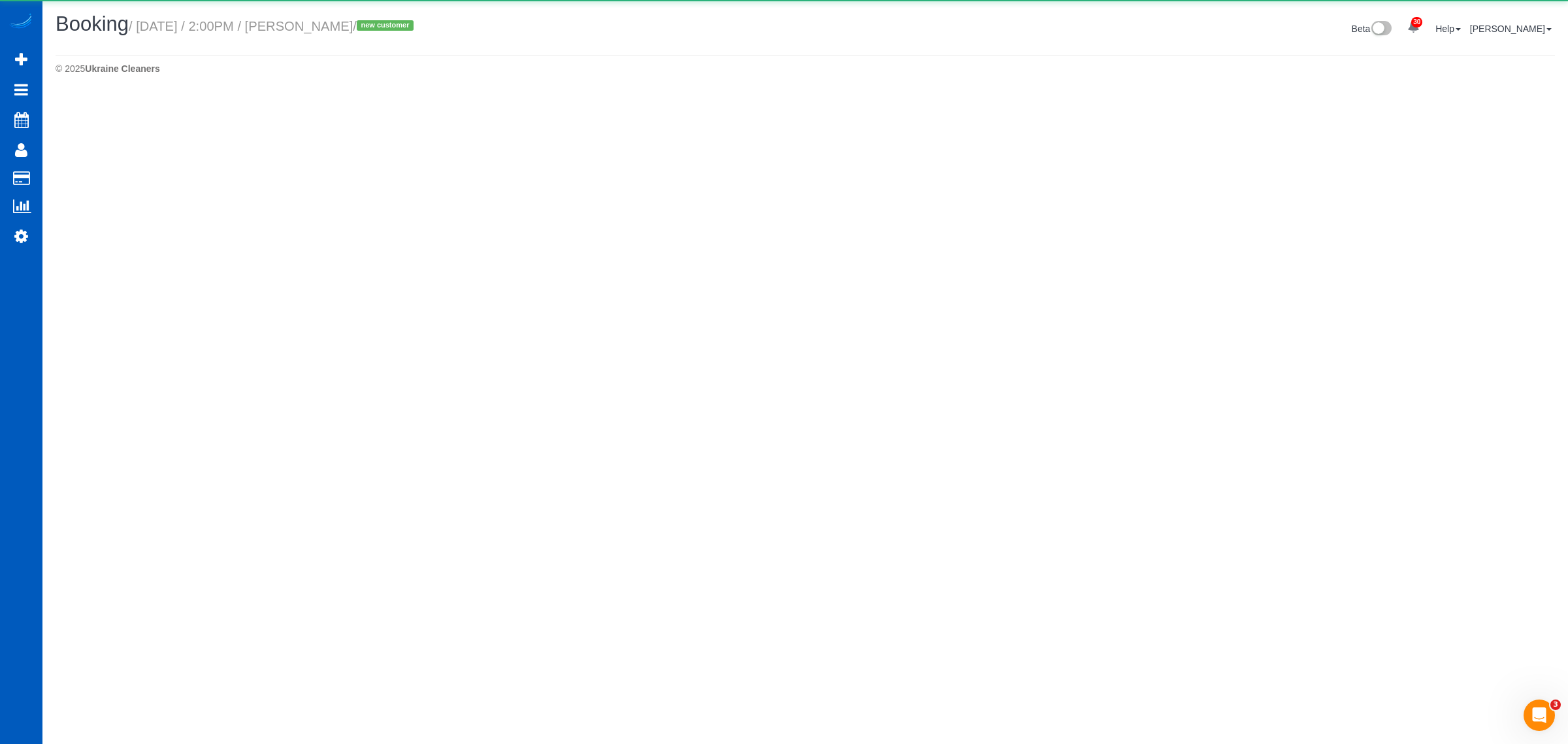
select select "WA"
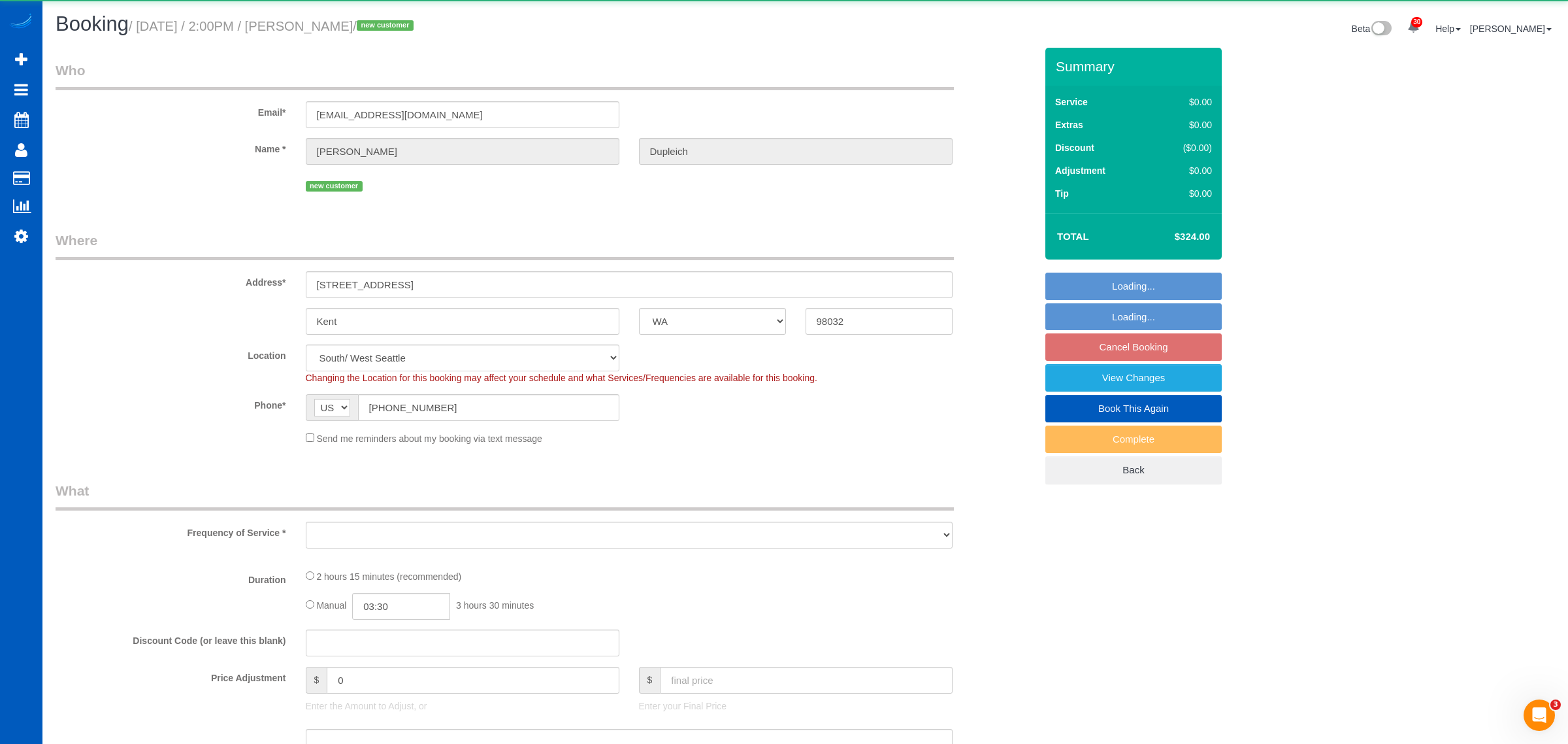
select select "object:7128"
select select "string:fspay-2400c781-ea61-44cd-9d94-e609ca26bd03"
select select "199"
select select "1501"
select select "3"
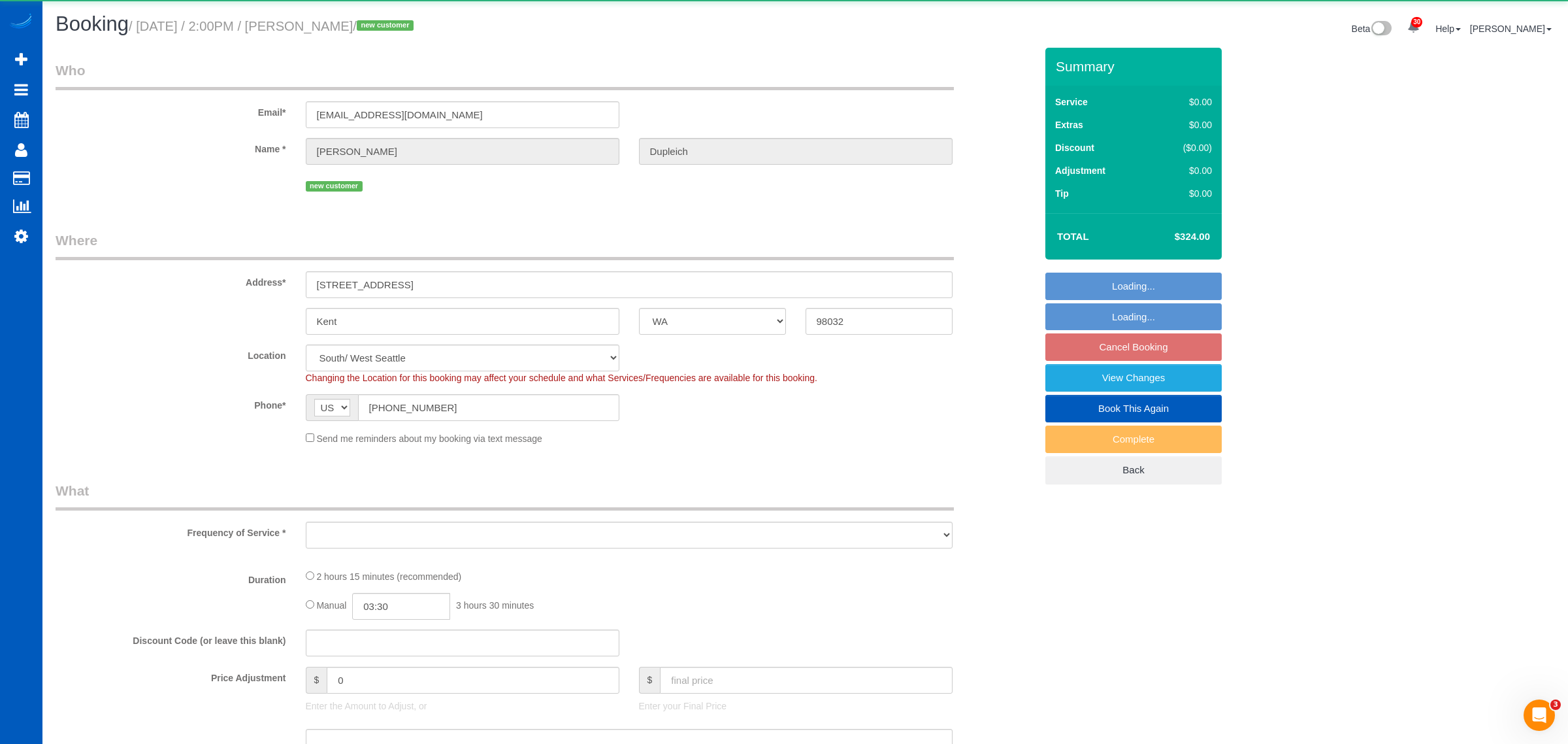
select select "3"
select select "number:8"
select select "spot25"
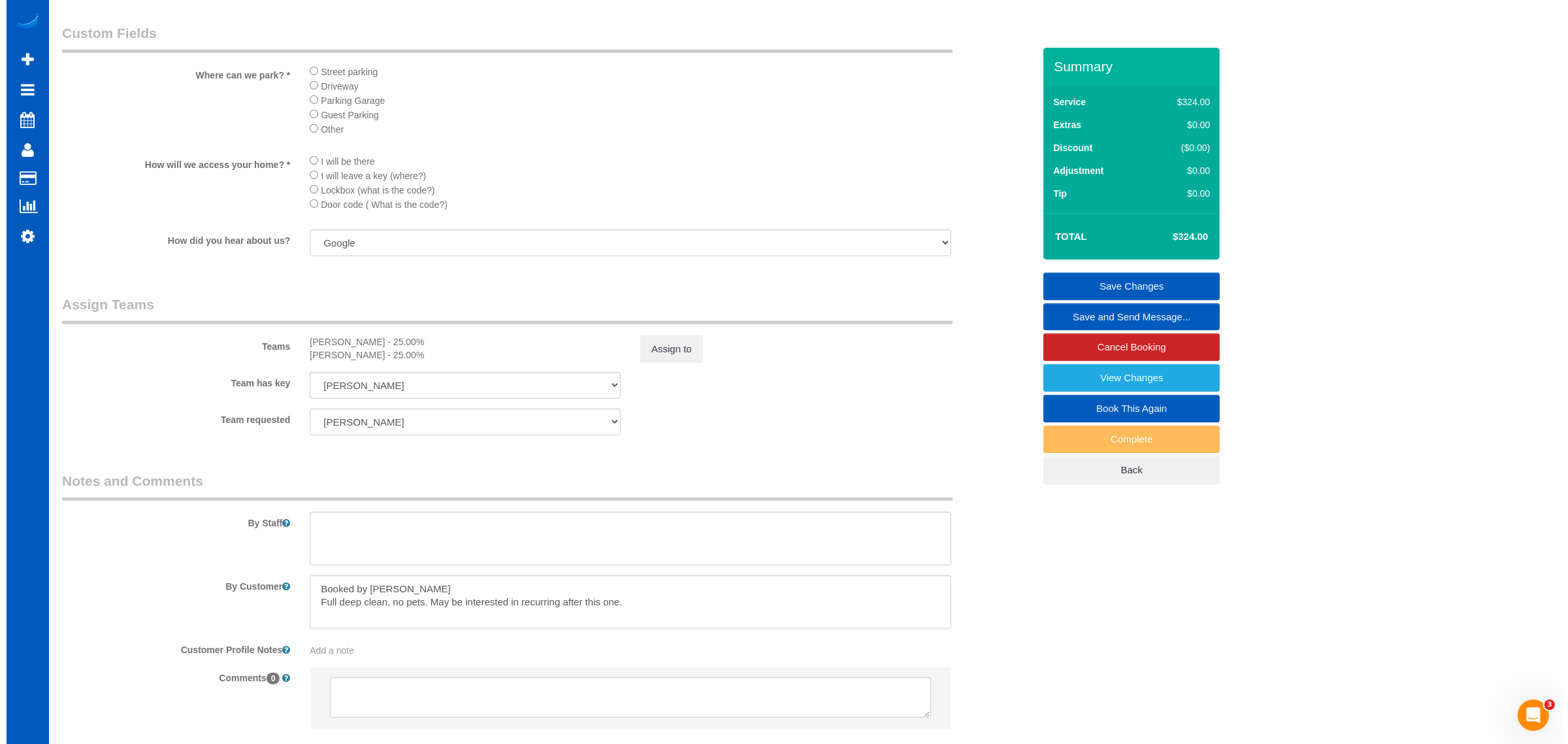
scroll to position [1498, 0]
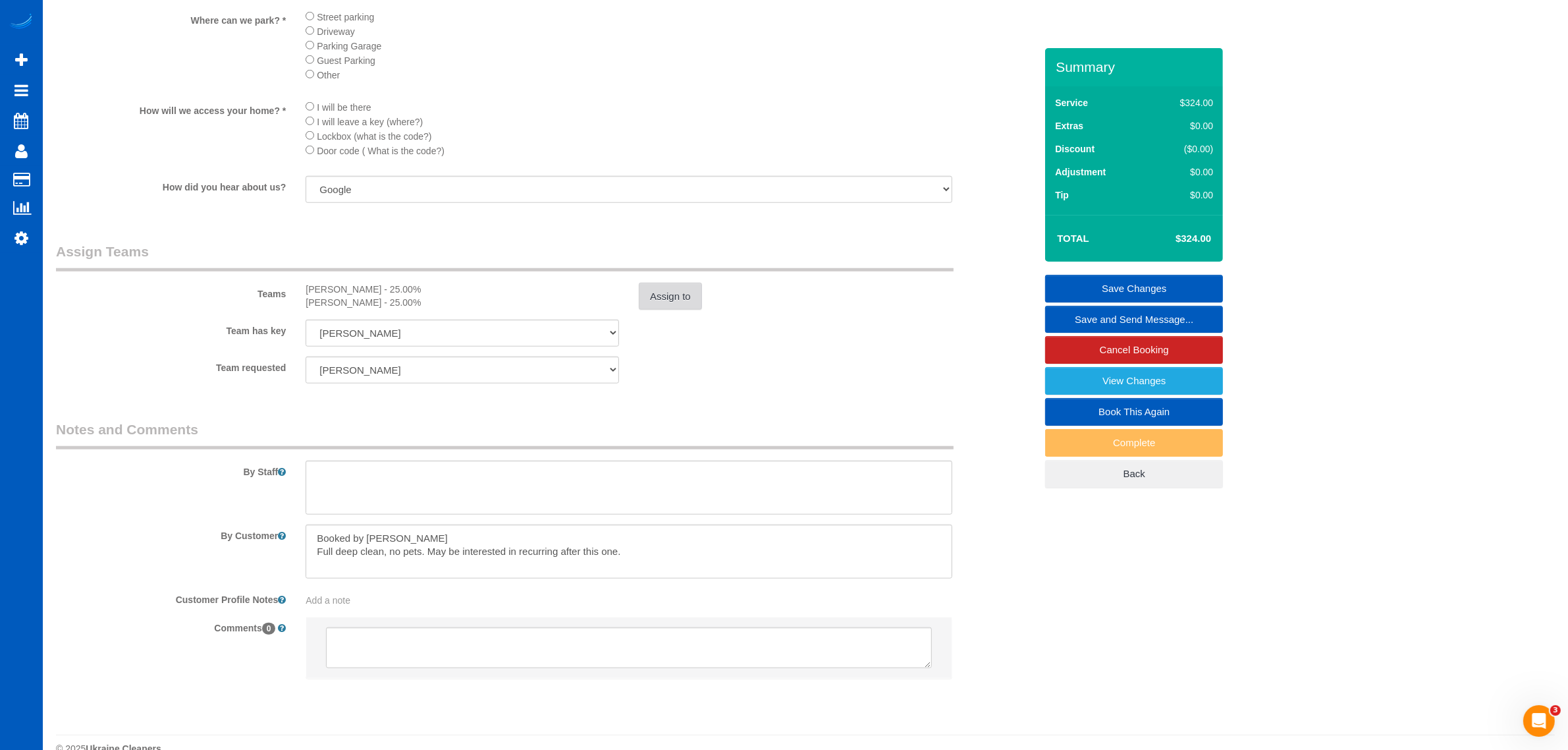
click at [663, 304] on button "Assign to" at bounding box center [670, 296] width 63 height 28
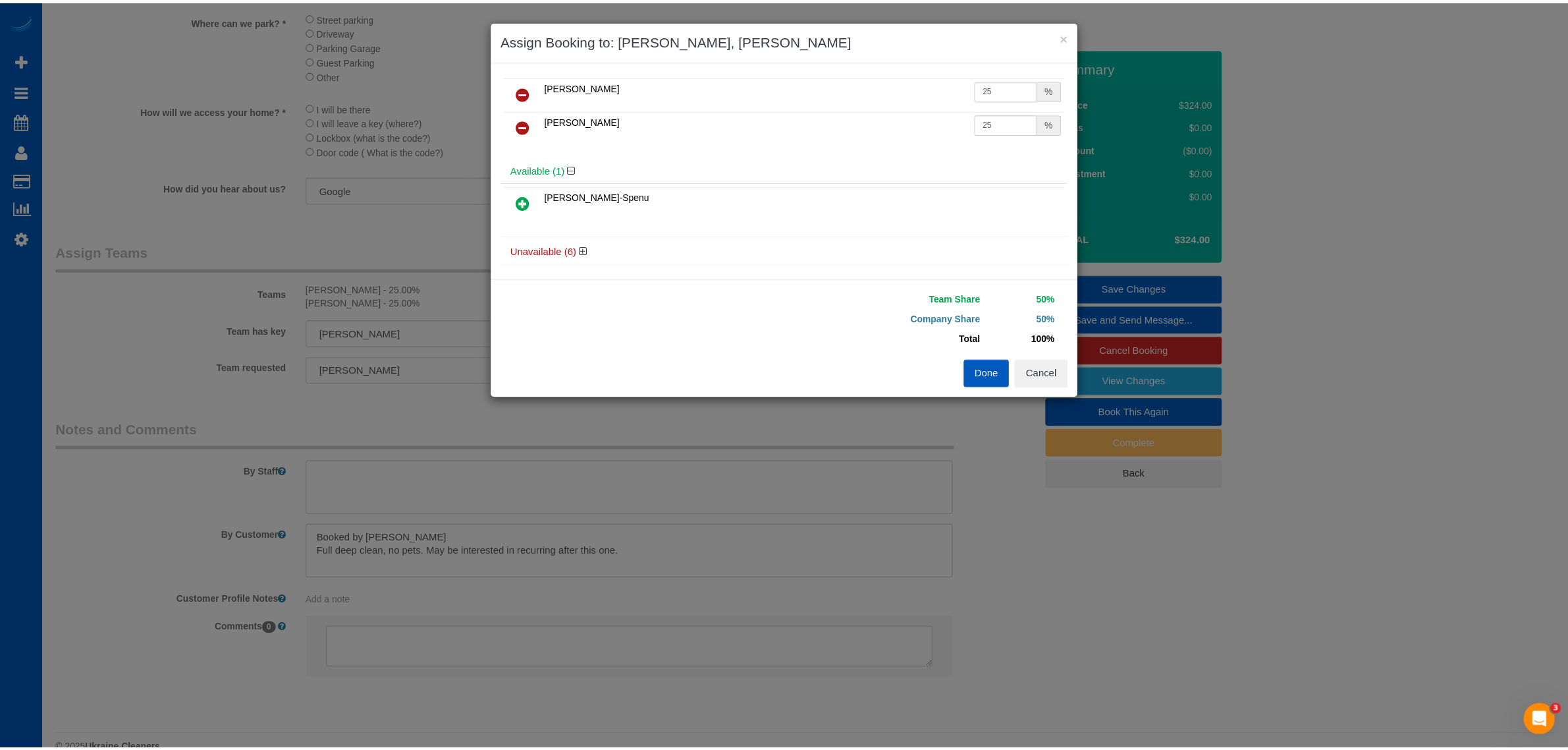
scroll to position [30, 0]
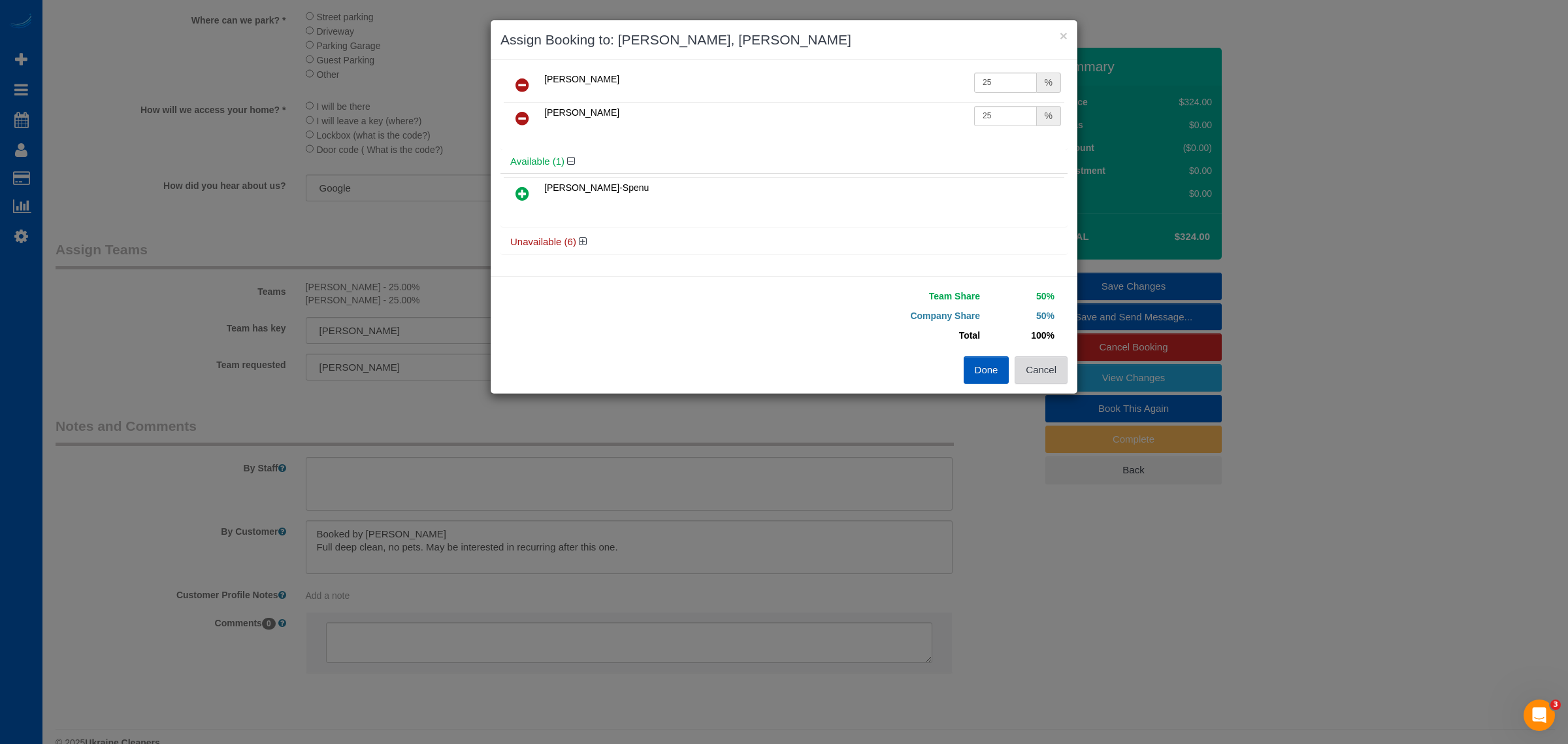
drag, startPoint x: 1032, startPoint y: 370, endPoint x: 593, endPoint y: 191, distance: 474.1
click at [1031, 370] on button "Cancel" at bounding box center [1041, 370] width 53 height 27
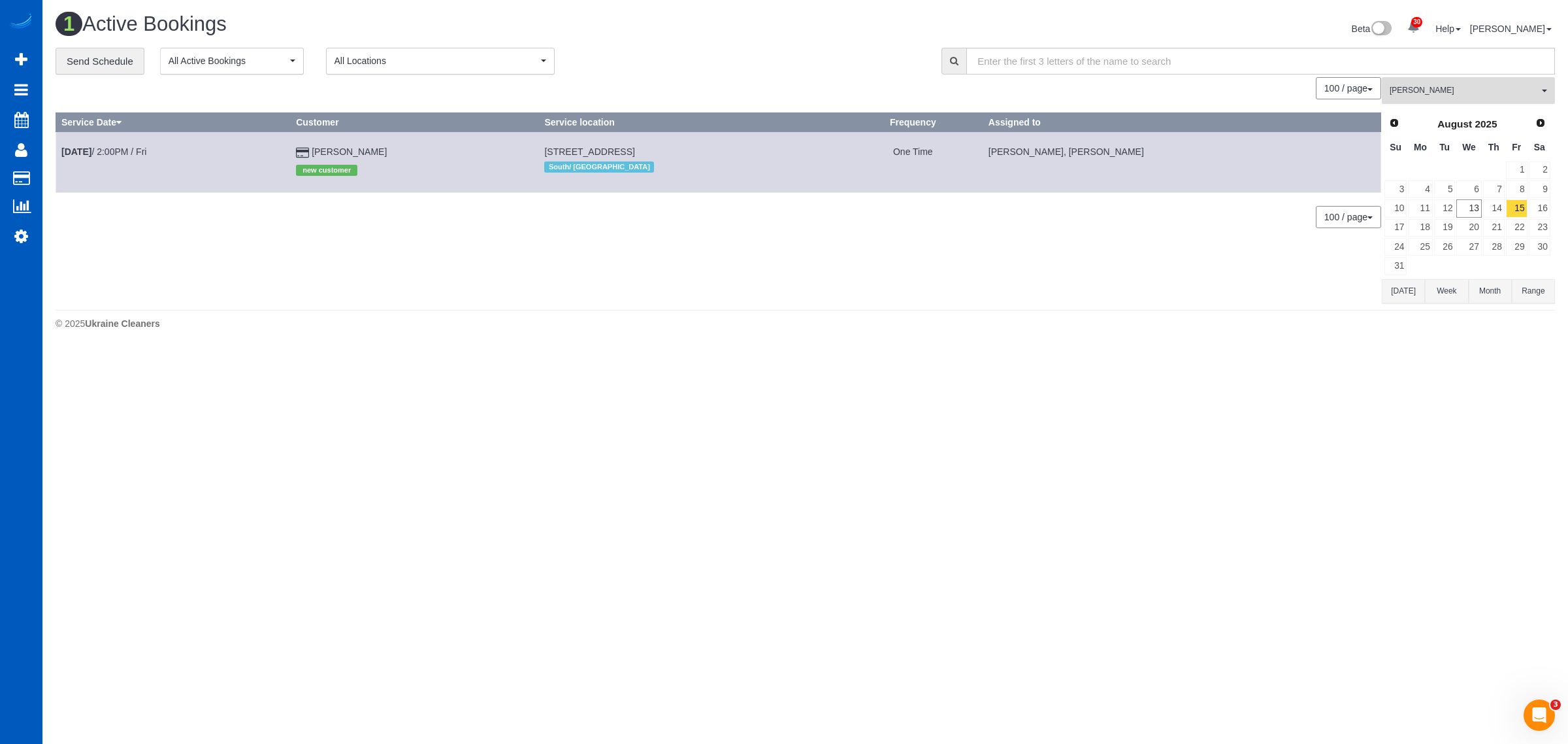
click at [1392, 85] on span "[PERSON_NAME]" at bounding box center [1464, 91] width 149 height 11
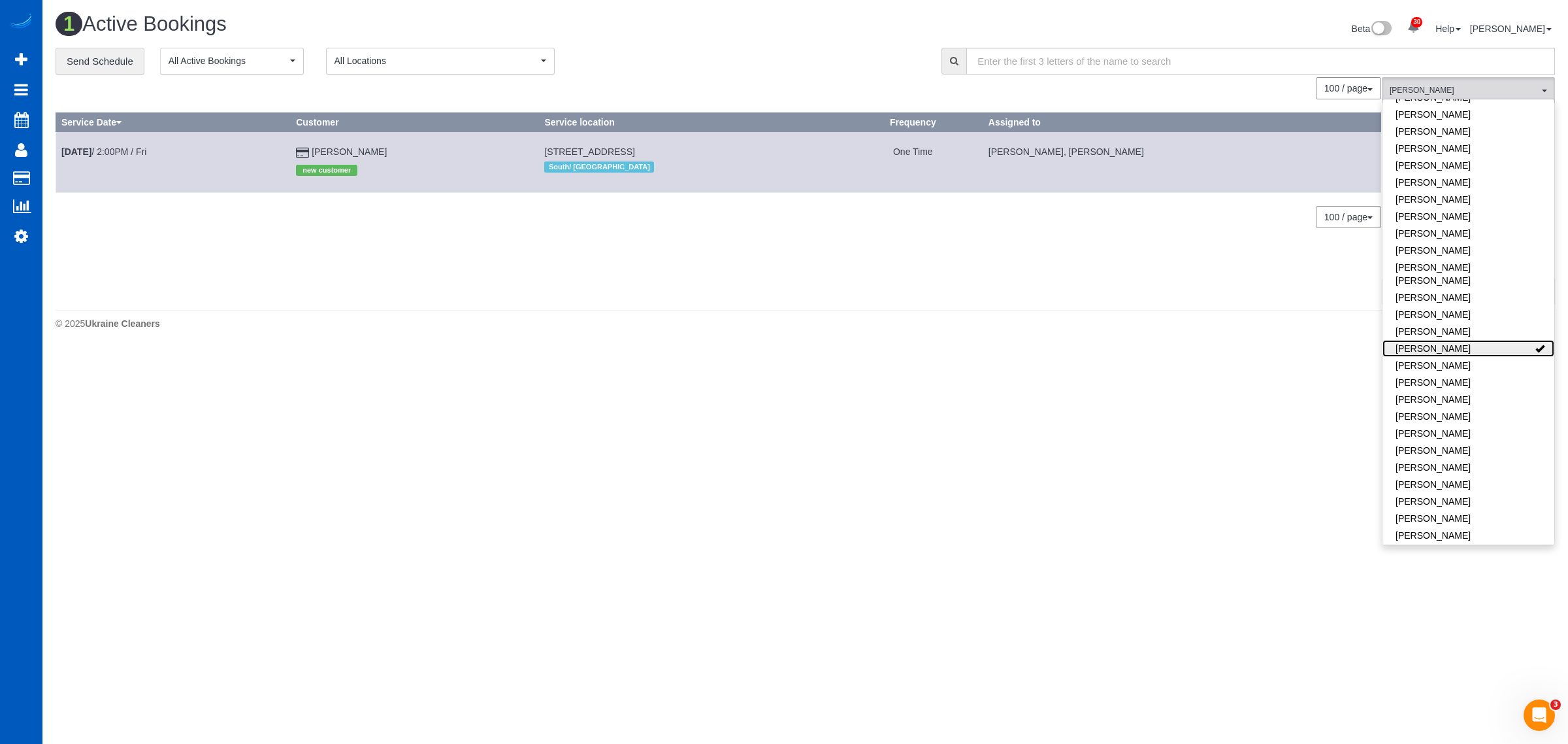
click at [1467, 340] on link "[PERSON_NAME]" at bounding box center [1468, 348] width 172 height 17
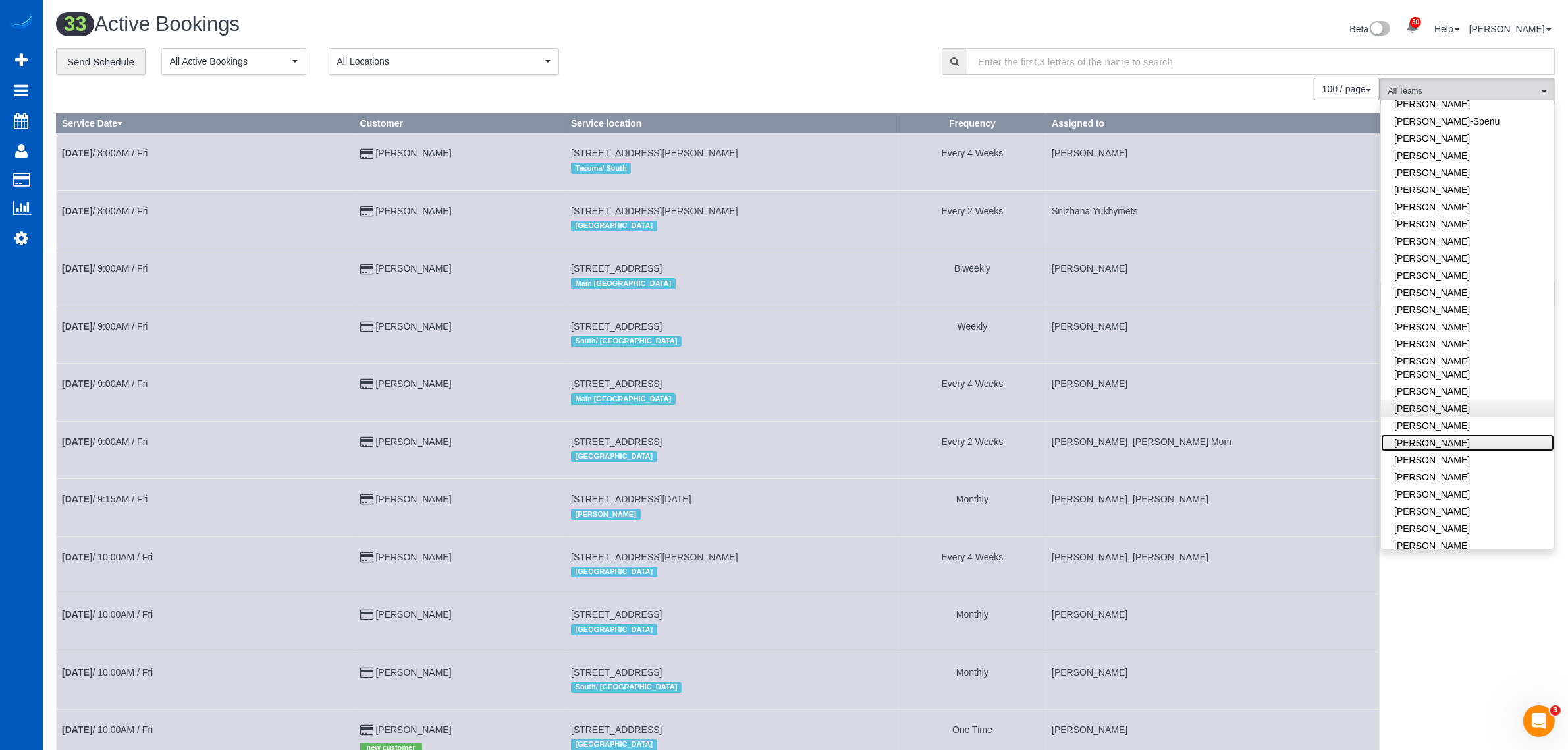
scroll to position [211, 0]
click at [1463, 295] on link "[PERSON_NAME]-Spenu" at bounding box center [1467, 304] width 173 height 17
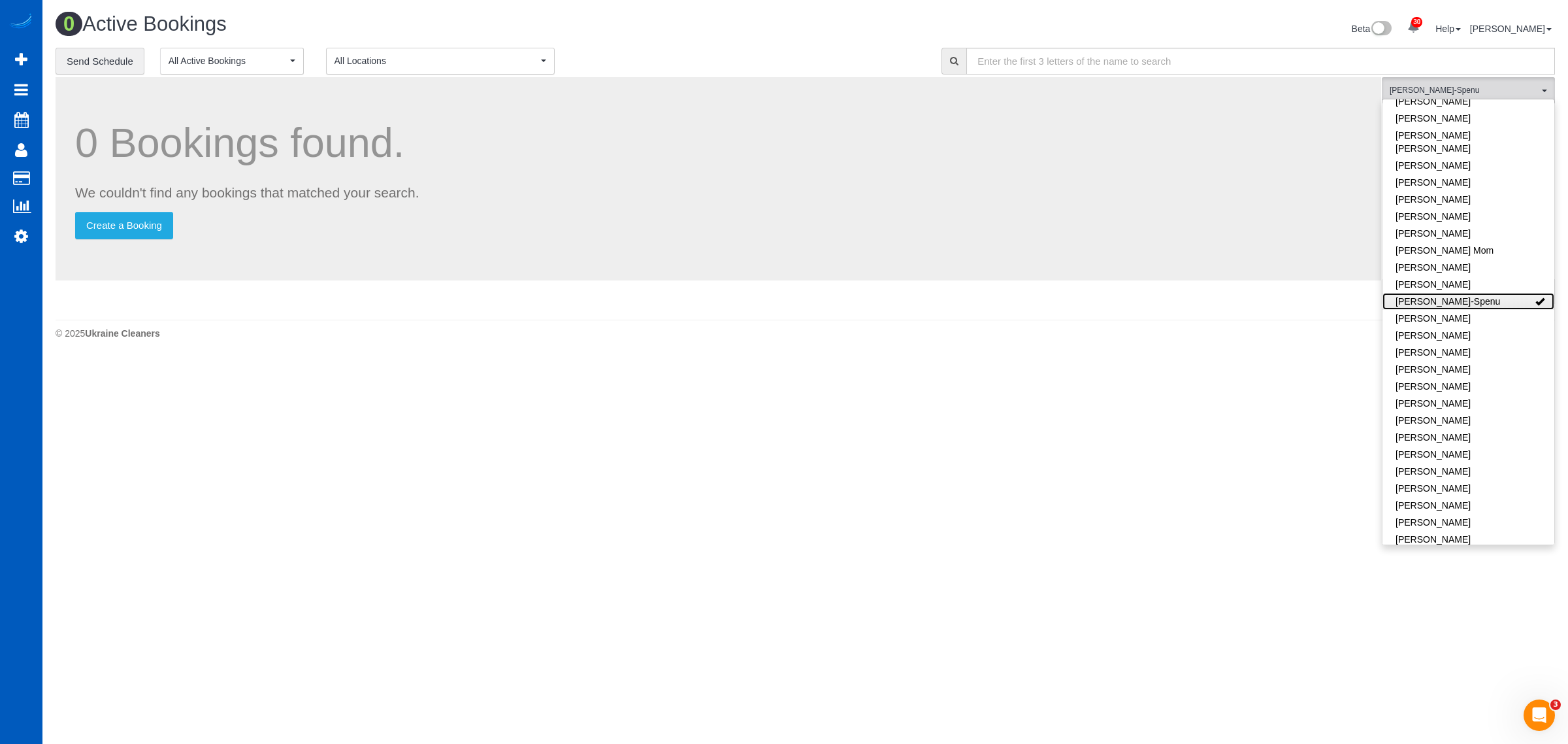
click at [1451, 293] on link "[PERSON_NAME]-Spenu" at bounding box center [1468, 301] width 172 height 17
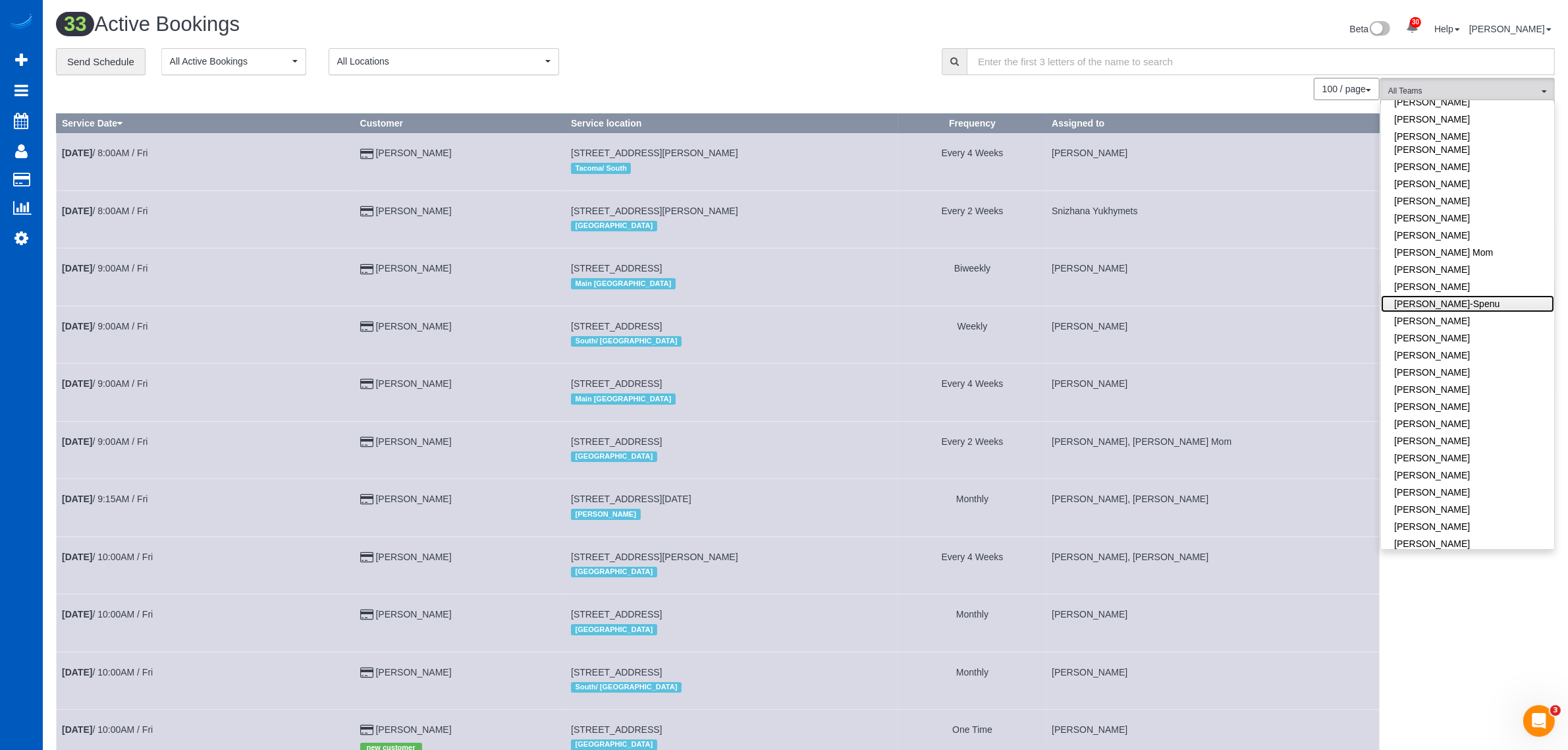
click at [1444, 295] on link "[PERSON_NAME]-Spenu" at bounding box center [1467, 304] width 173 height 17
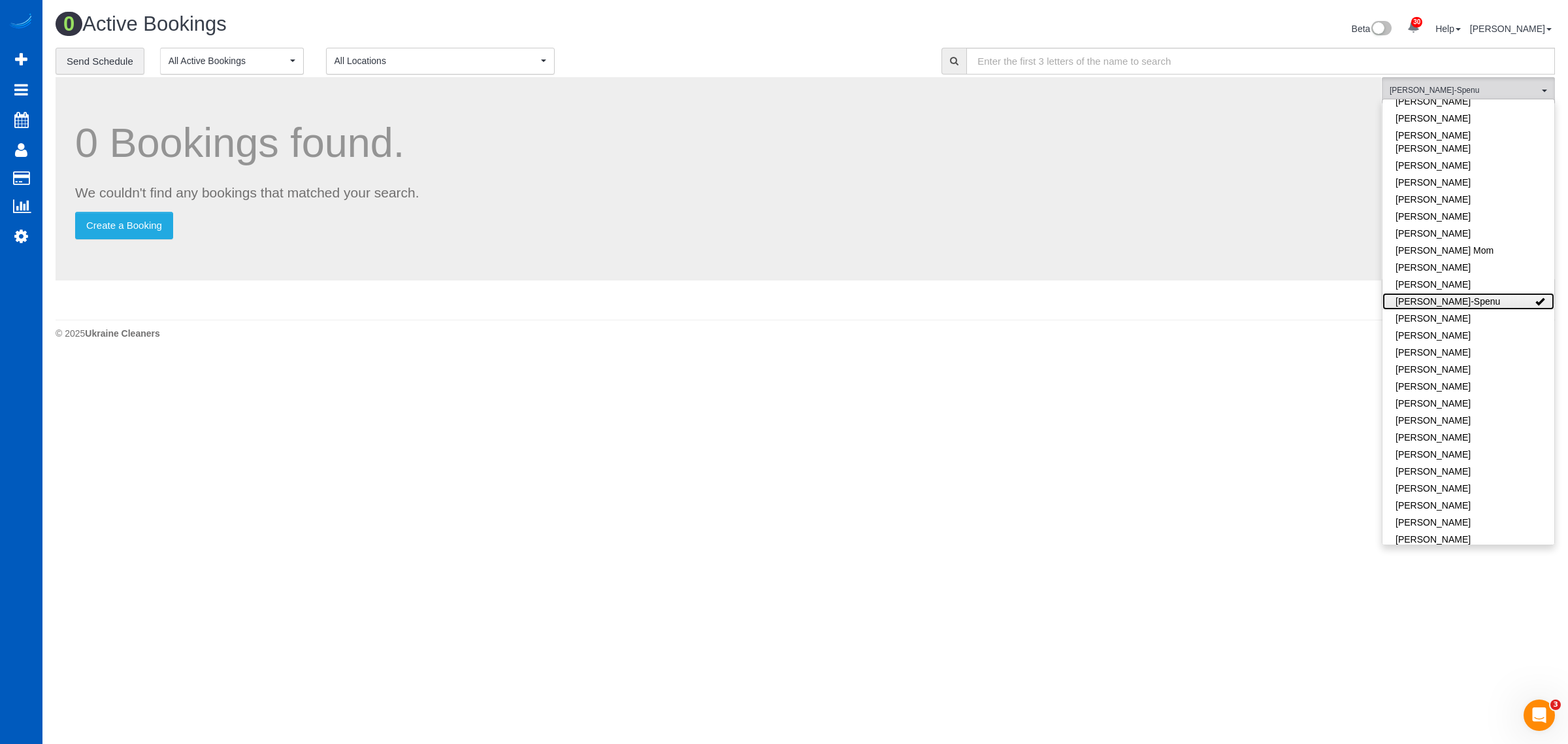
click at [1435, 293] on link "[PERSON_NAME]-Spenu" at bounding box center [1468, 301] width 172 height 17
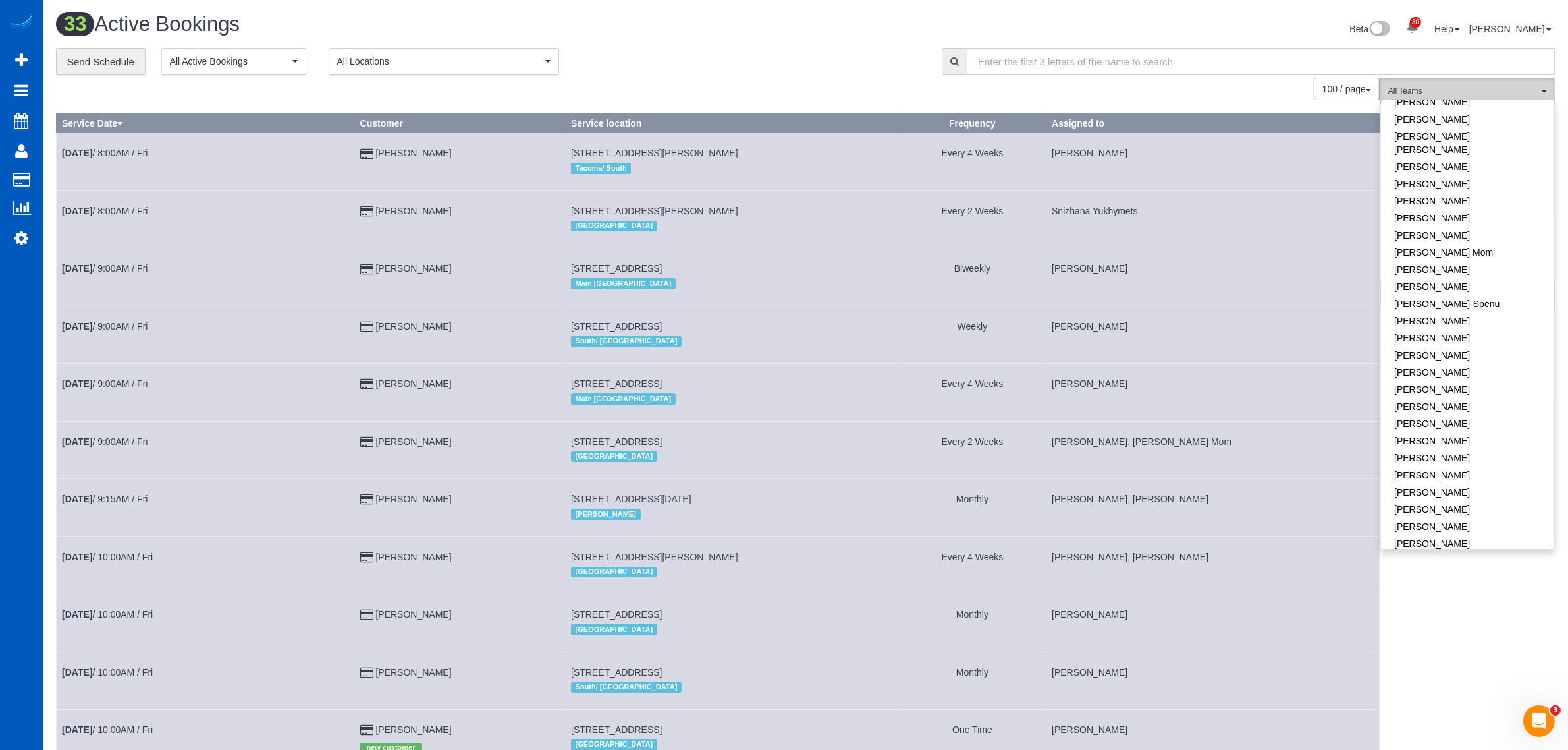
click at [1441, 81] on button "All Teams" at bounding box center [1467, 91] width 175 height 27
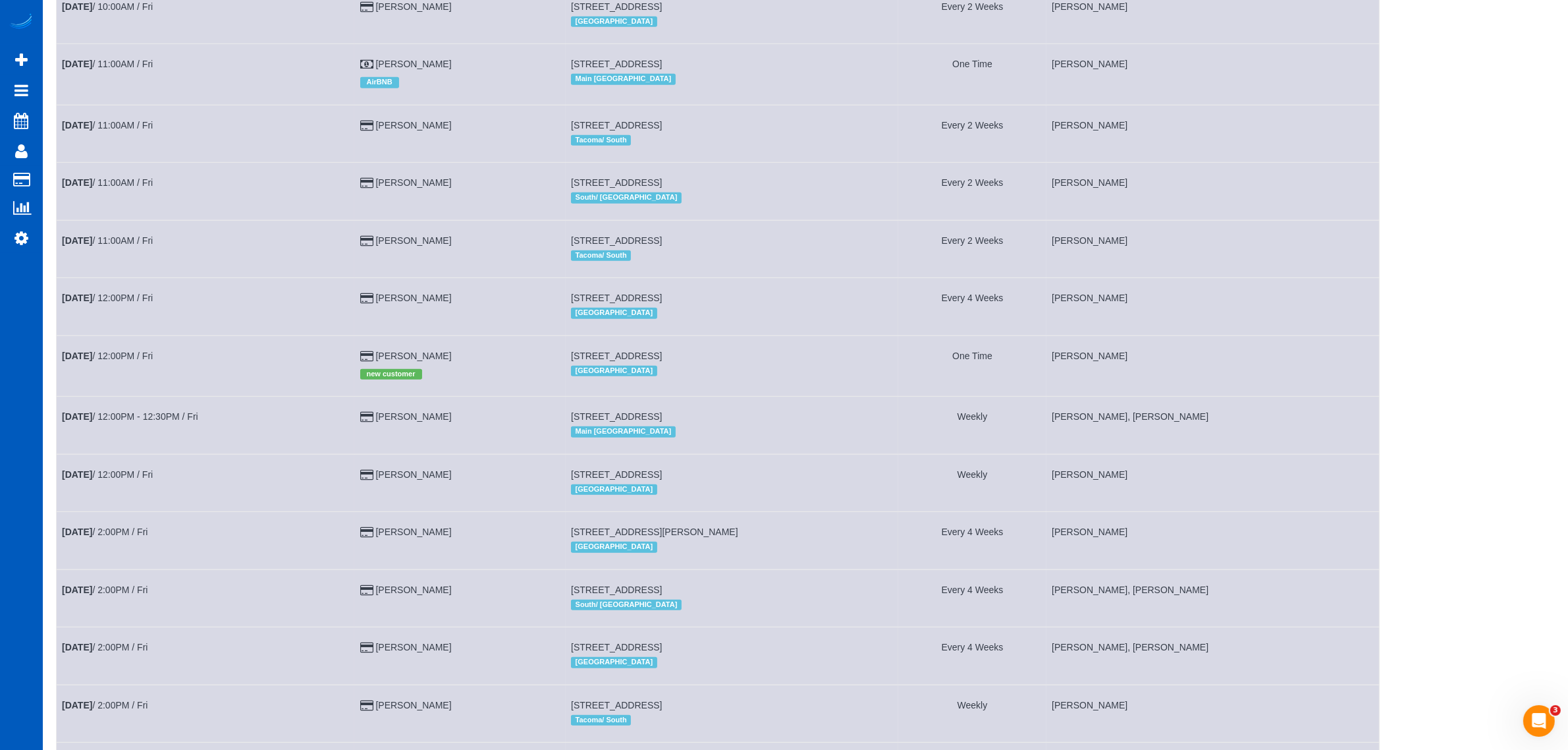
scroll to position [824, 0]
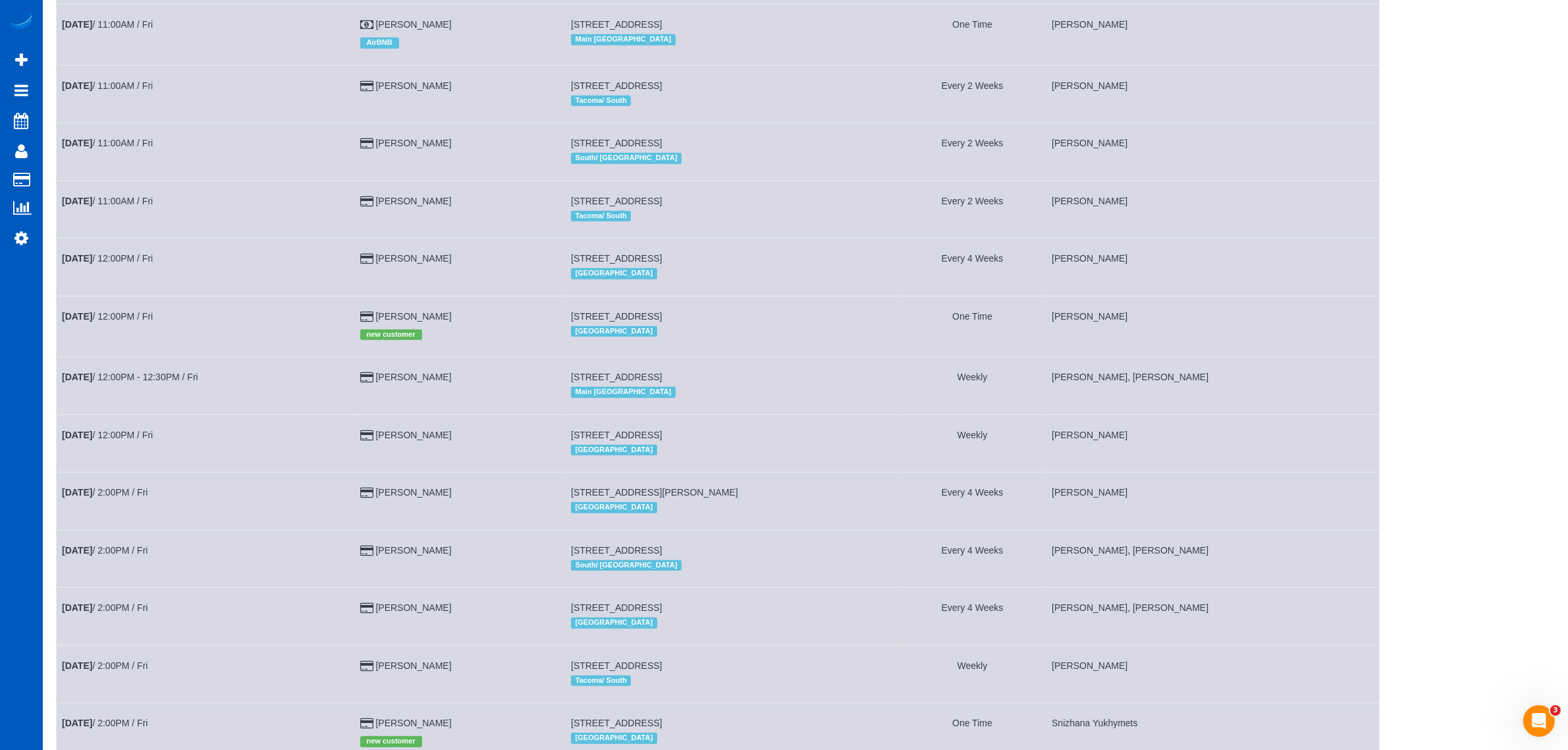
click at [1443, 99] on div "All Teams Remove Team Filters Alina Kruchok Alona Kulish Alona Tarasiuk Alona V…" at bounding box center [1467, 269] width 175 height 2030
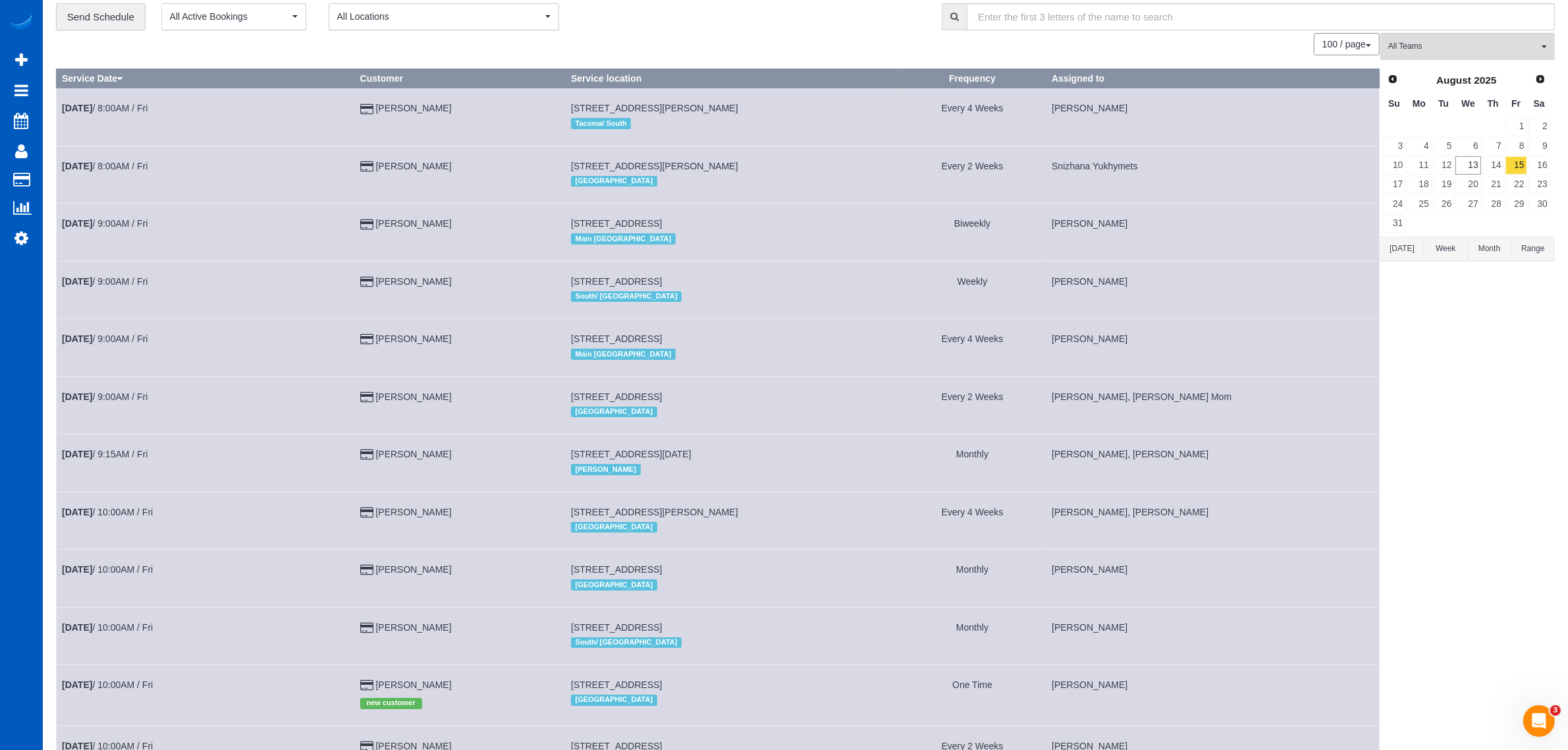
scroll to position [0, 0]
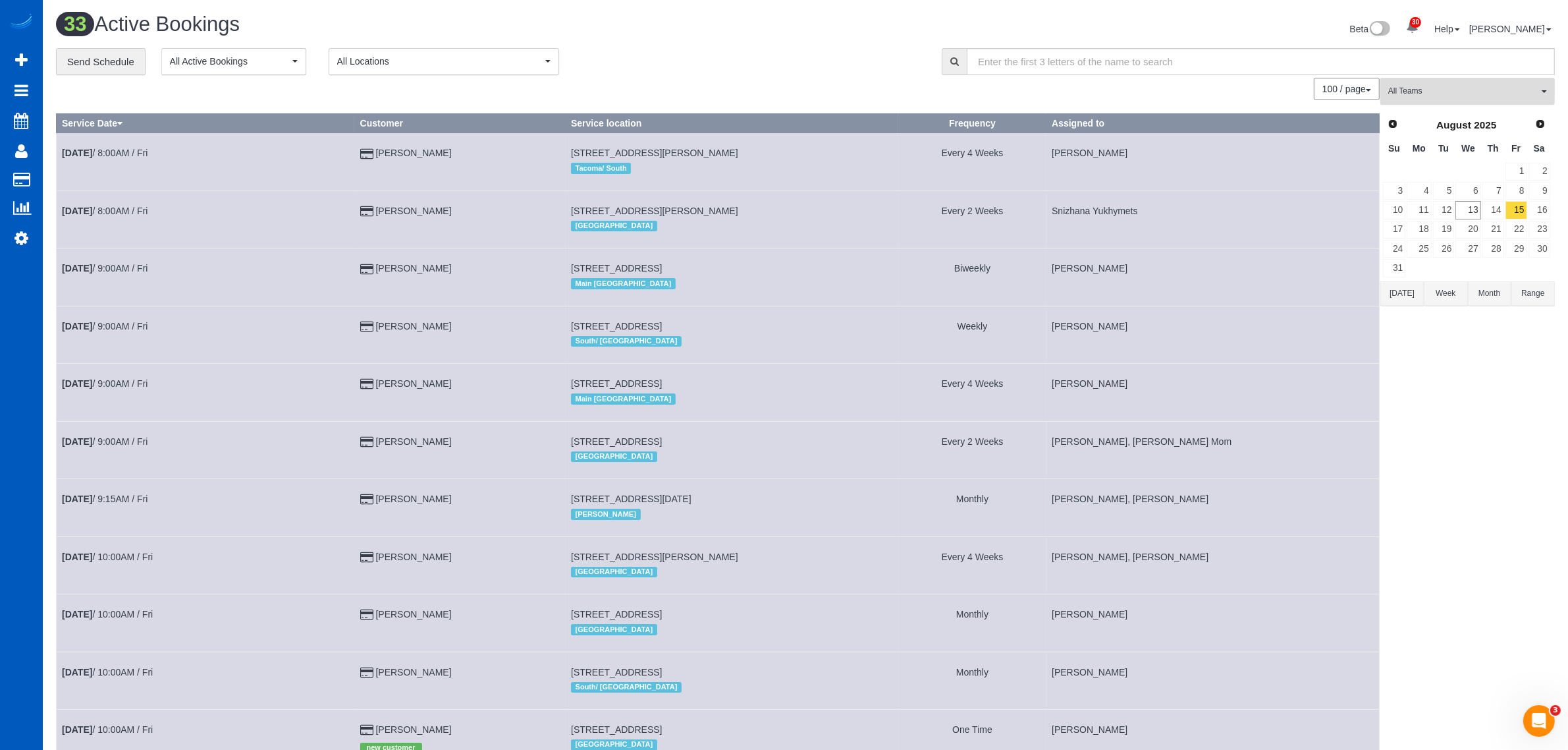
click at [1435, 93] on span "All Teams" at bounding box center [1463, 91] width 150 height 11
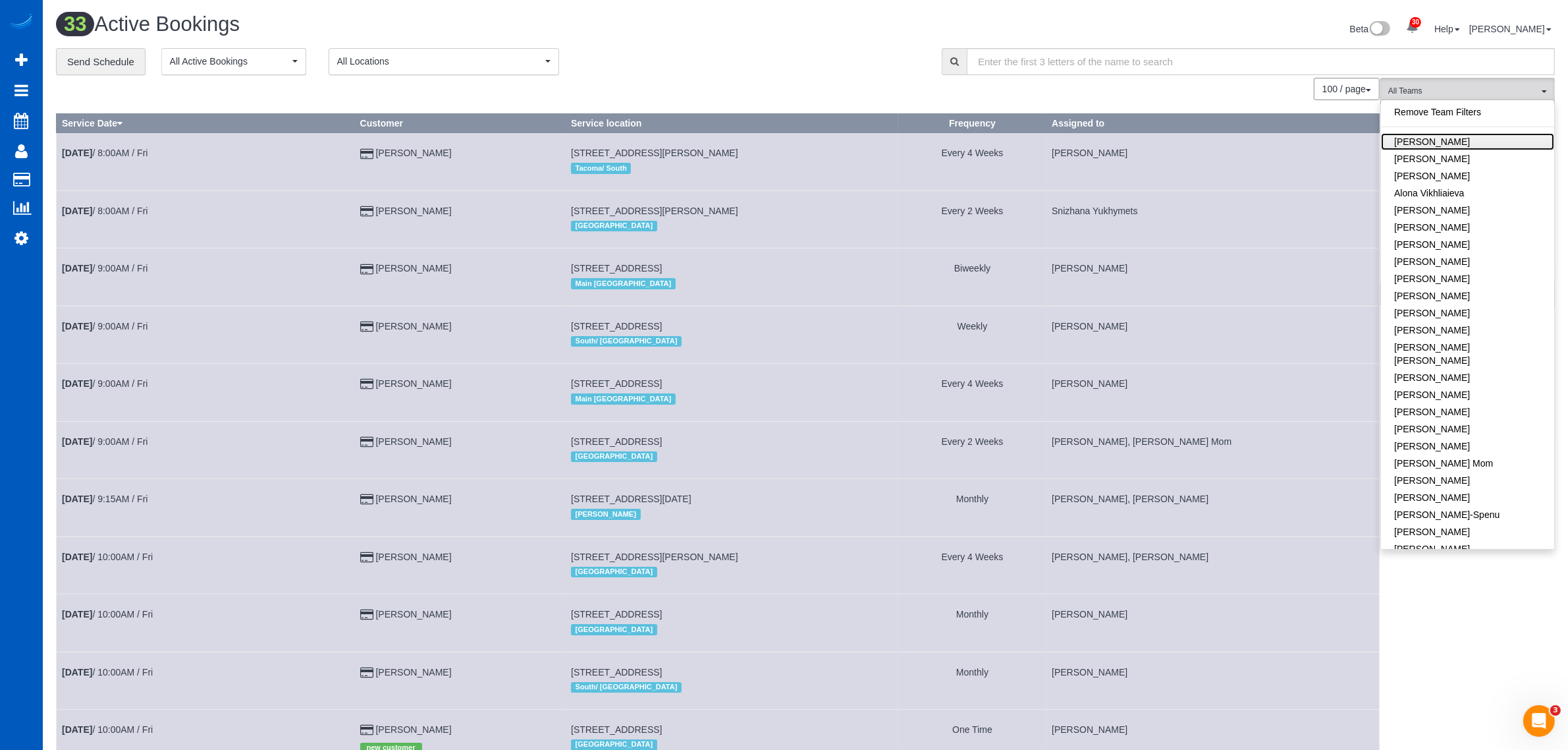
click at [1446, 140] on link "[PERSON_NAME]" at bounding box center [1467, 142] width 173 height 17
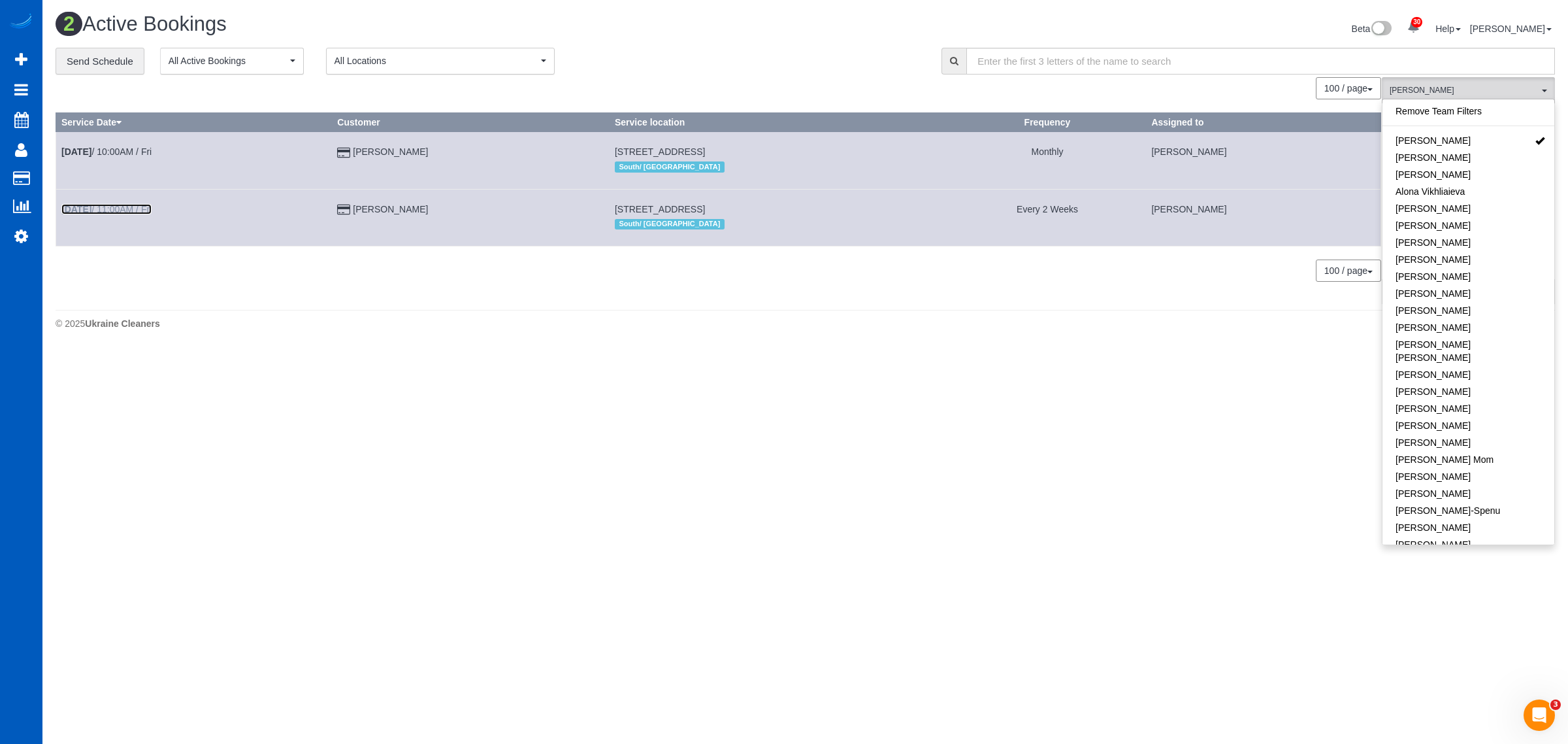
click at [125, 209] on link "Aug 15th / 11:00AM / Fri" at bounding box center [106, 209] width 90 height 11
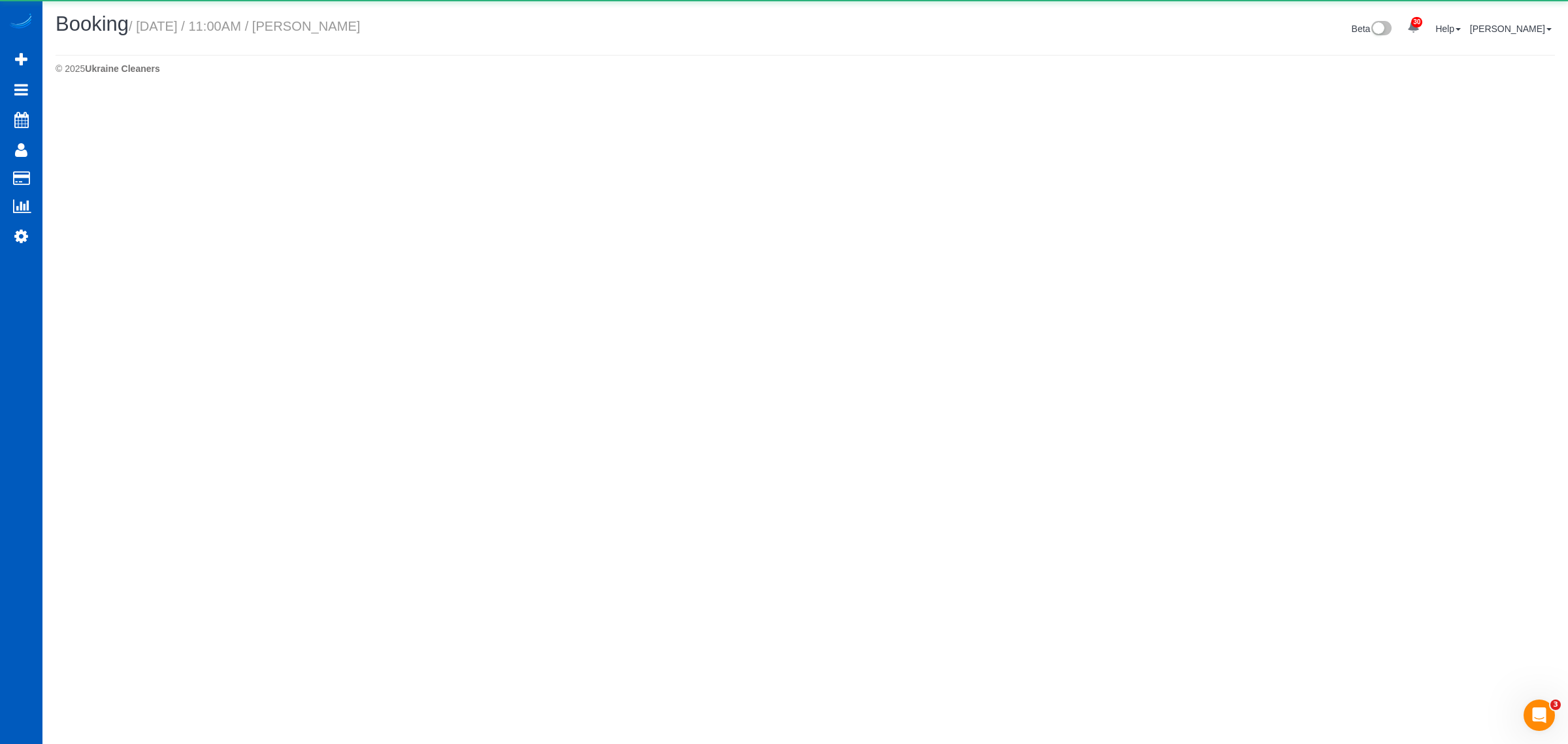
select select "WA"
select select "number:8"
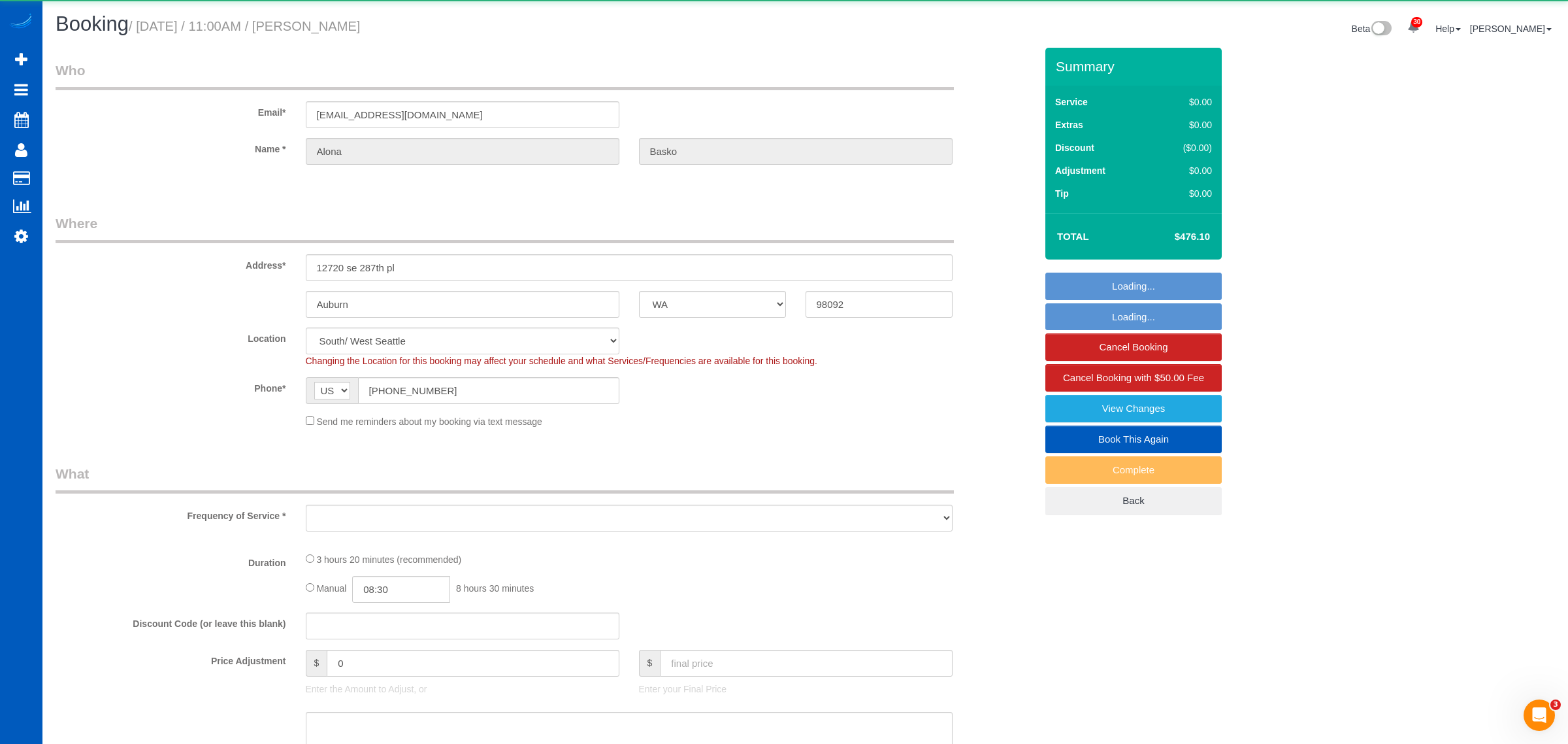
select select "object:9635"
select select "199"
select select "3501"
select select "5"
select select "4"
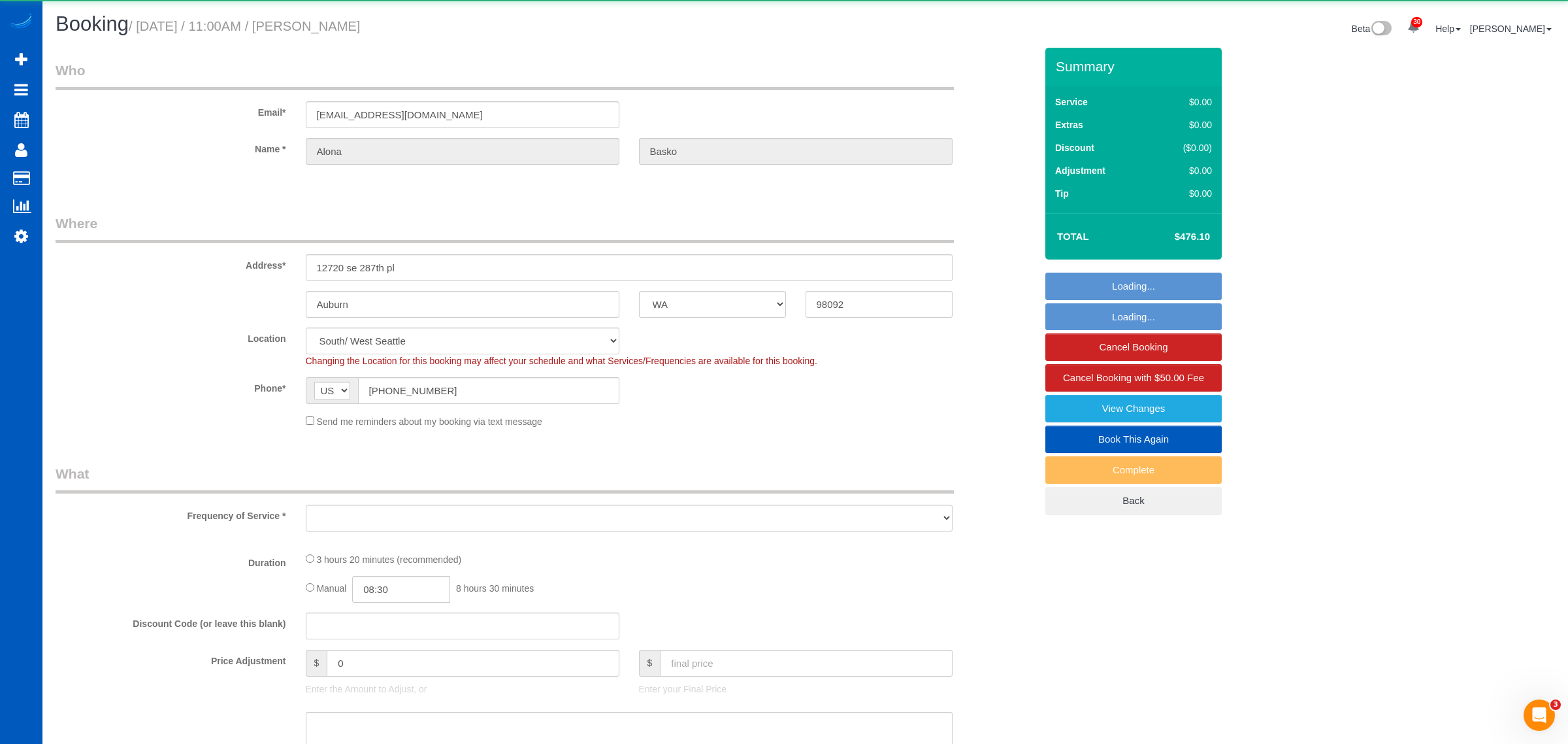
select select "spot38"
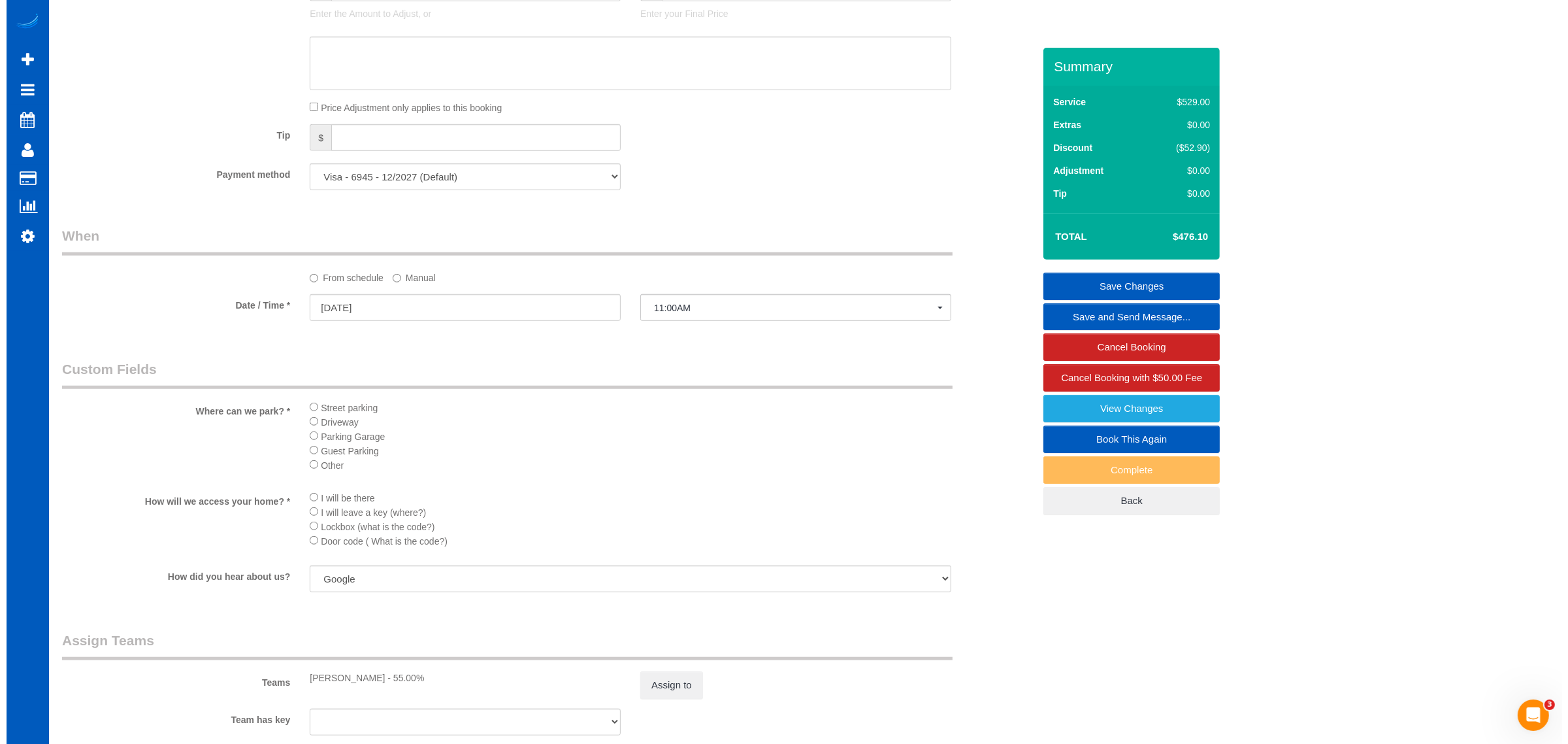
scroll to position [1505, 0]
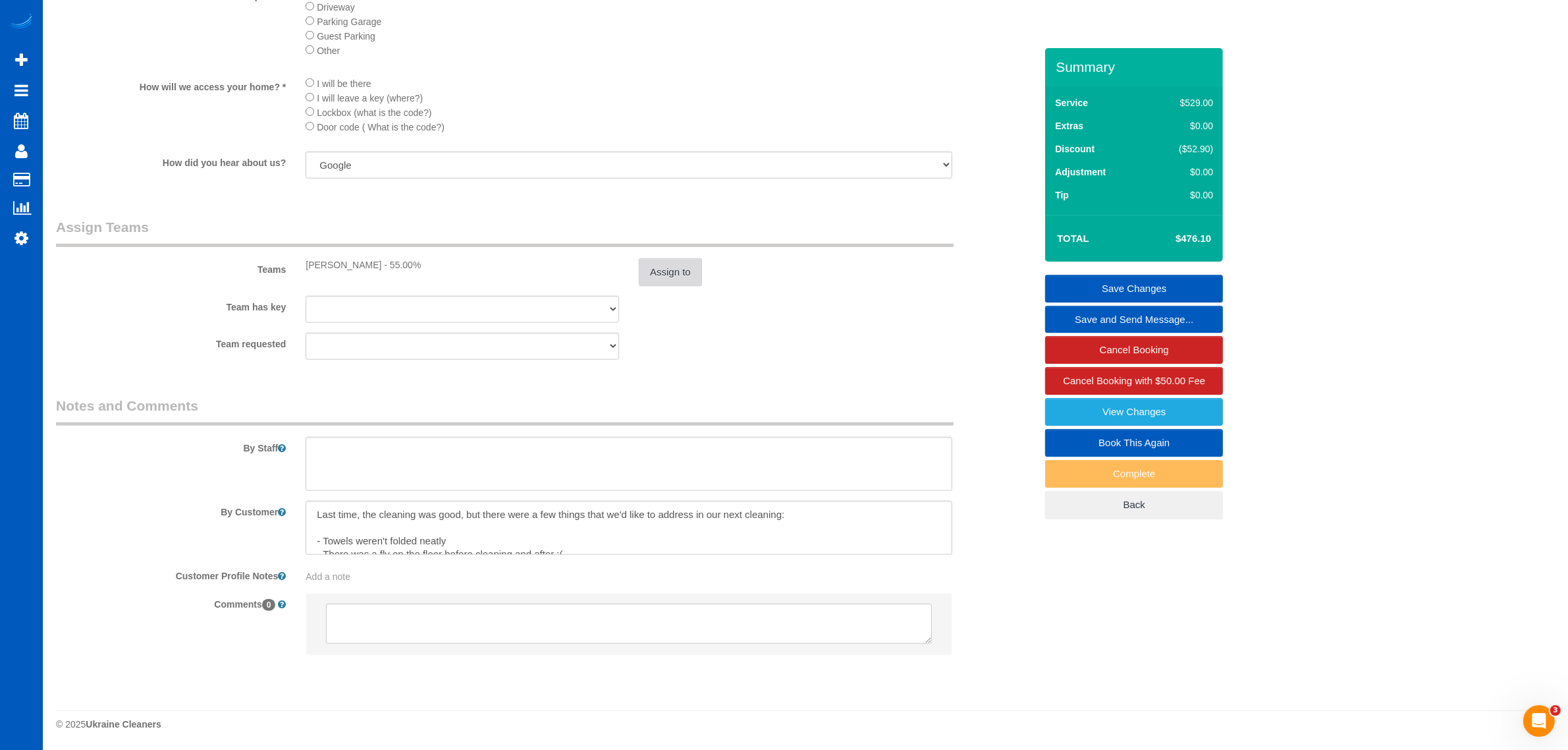
click at [664, 274] on button "Assign to" at bounding box center [670, 272] width 63 height 28
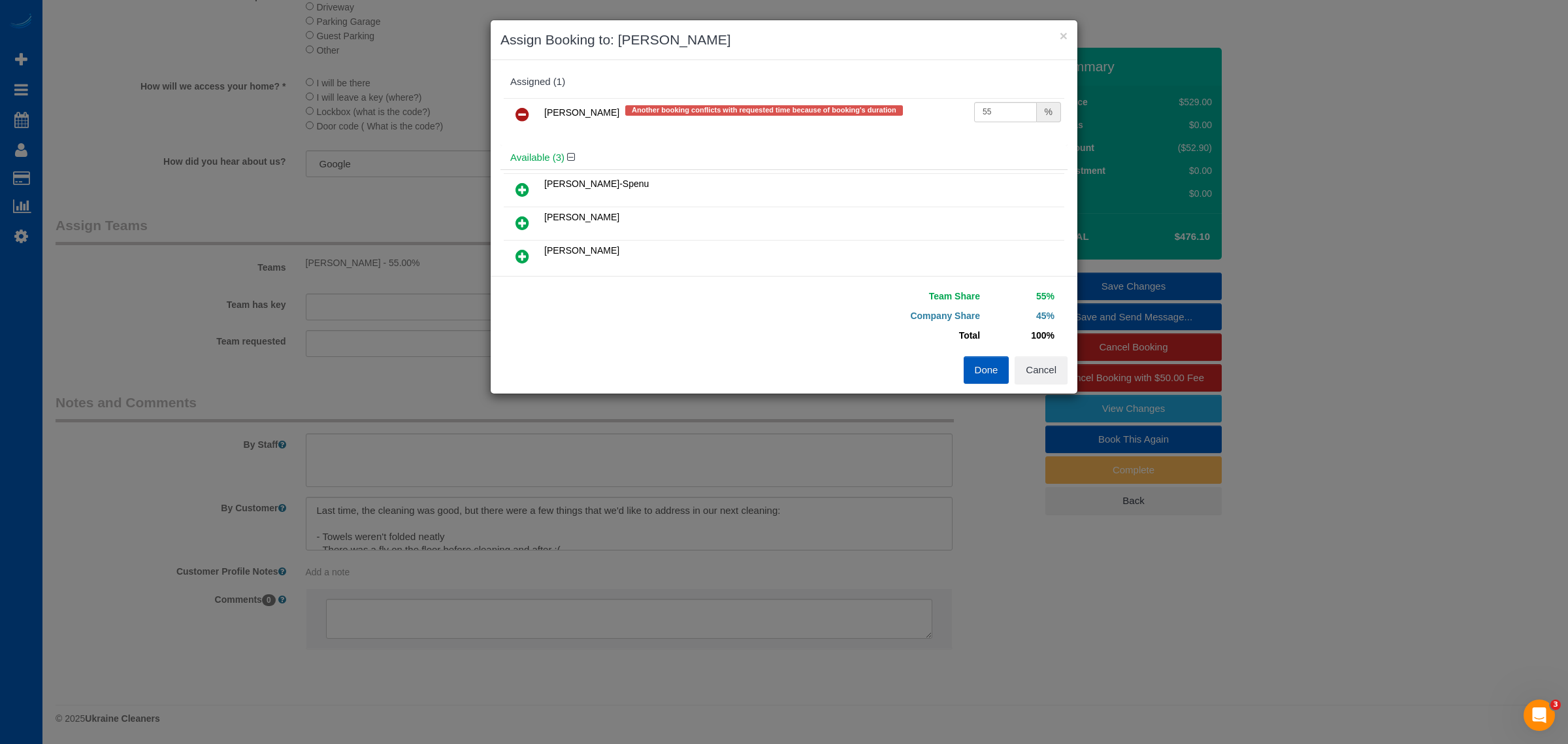
click at [522, 117] on icon at bounding box center [522, 115] width 14 height 15
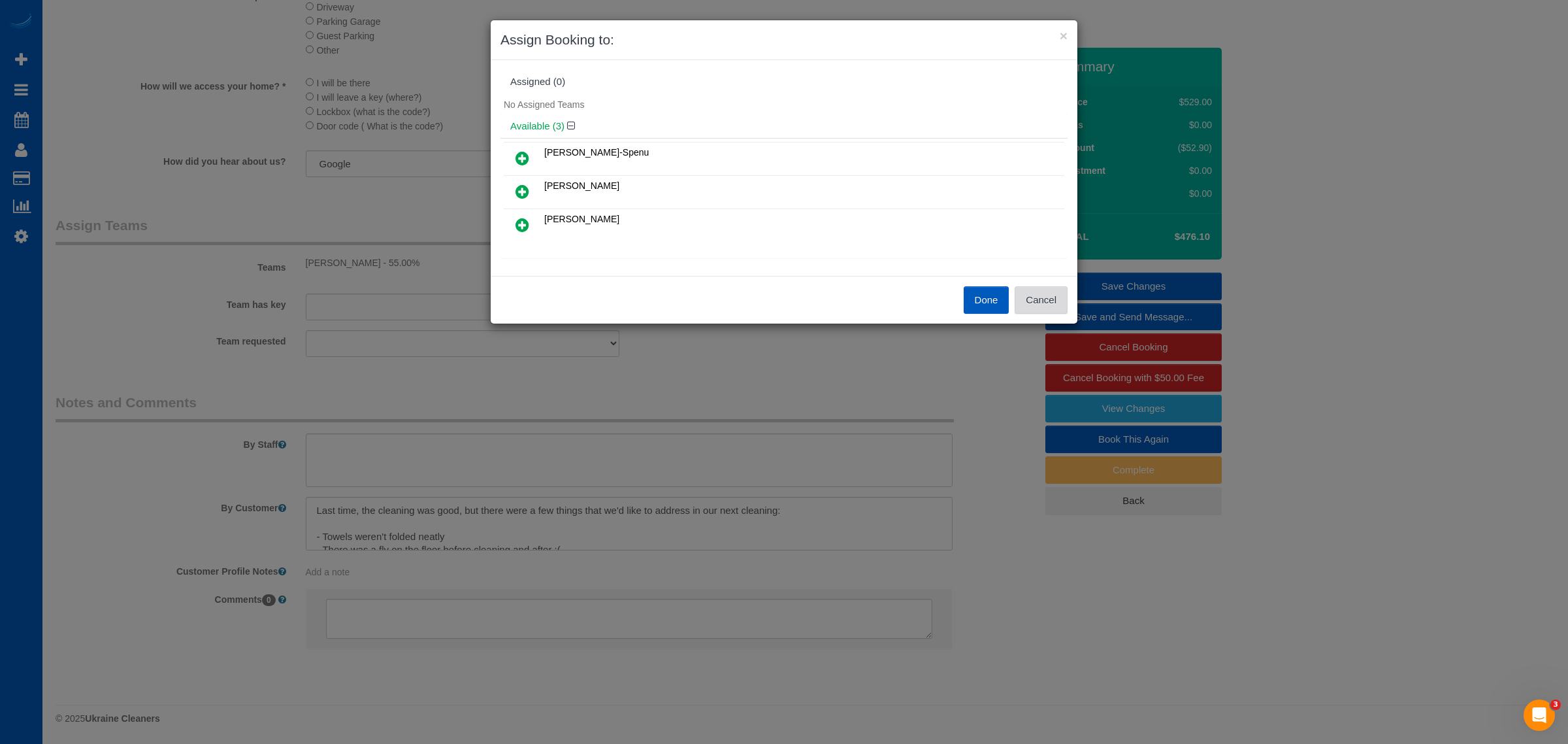
click at [1048, 306] on button "Cancel" at bounding box center [1041, 300] width 53 height 27
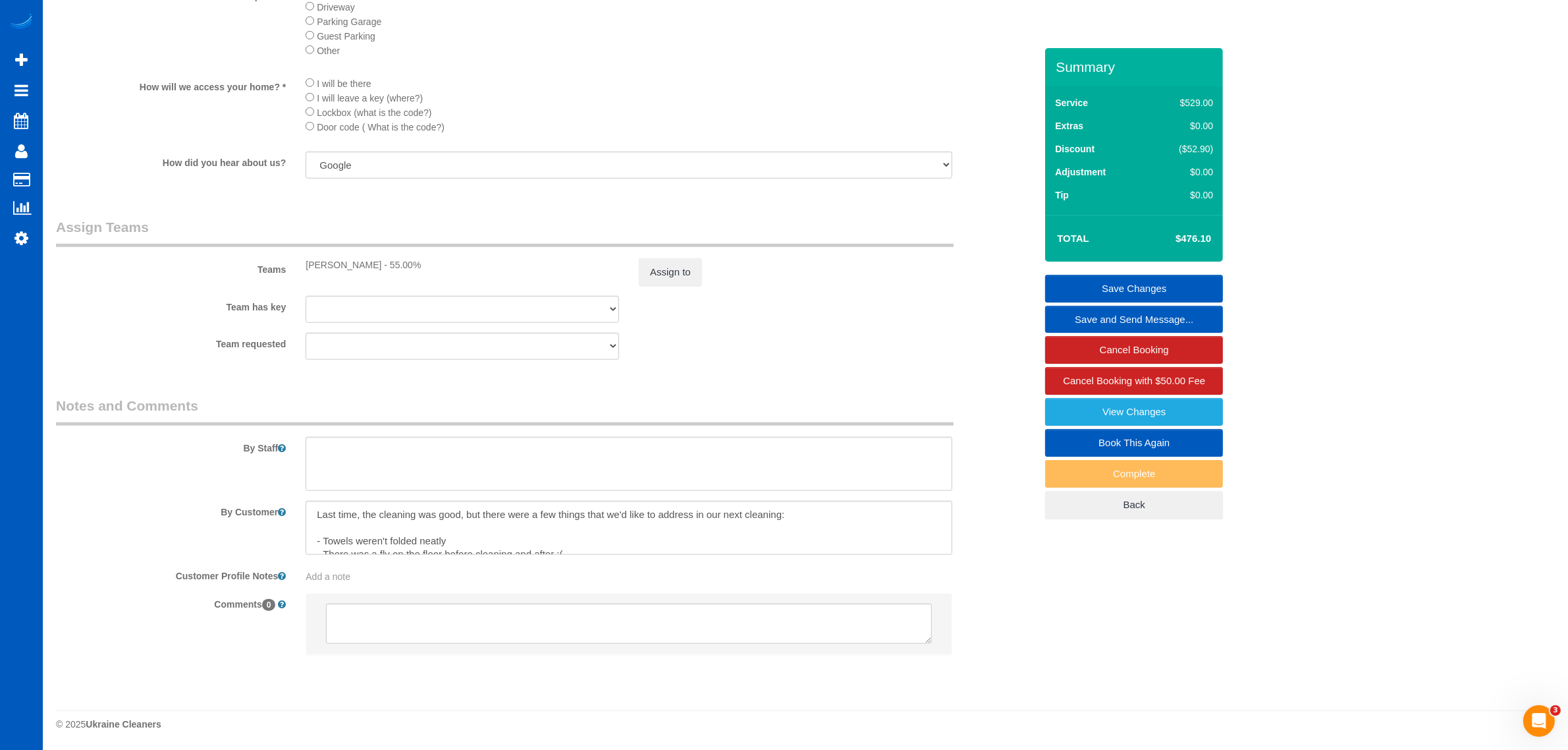
click at [676, 287] on sui-booking-teams "Teams Alina Kruchok - 55.00% Assign to Team has key Alina Kruchok Anzhela Trokh…" at bounding box center [546, 288] width 980 height 142
click at [674, 278] on button "Assign to" at bounding box center [670, 272] width 63 height 28
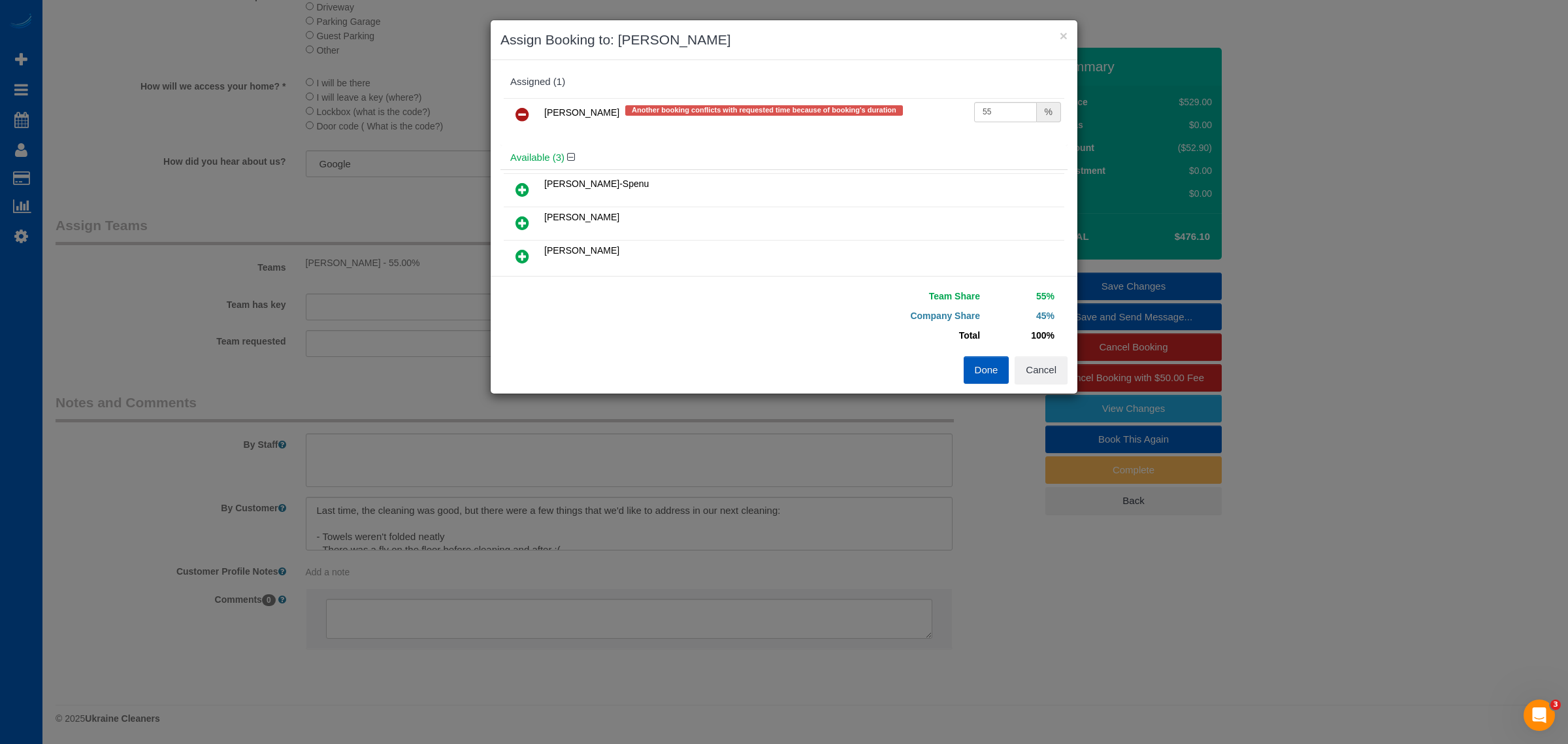
click at [521, 215] on icon at bounding box center [522, 223] width 14 height 15
click at [518, 268] on div "Assigned (2) Alina Kruchok Another booking conflicts with requested time becaus…" at bounding box center [784, 168] width 587 height 216
click at [518, 256] on icon at bounding box center [522, 256] width 14 height 15
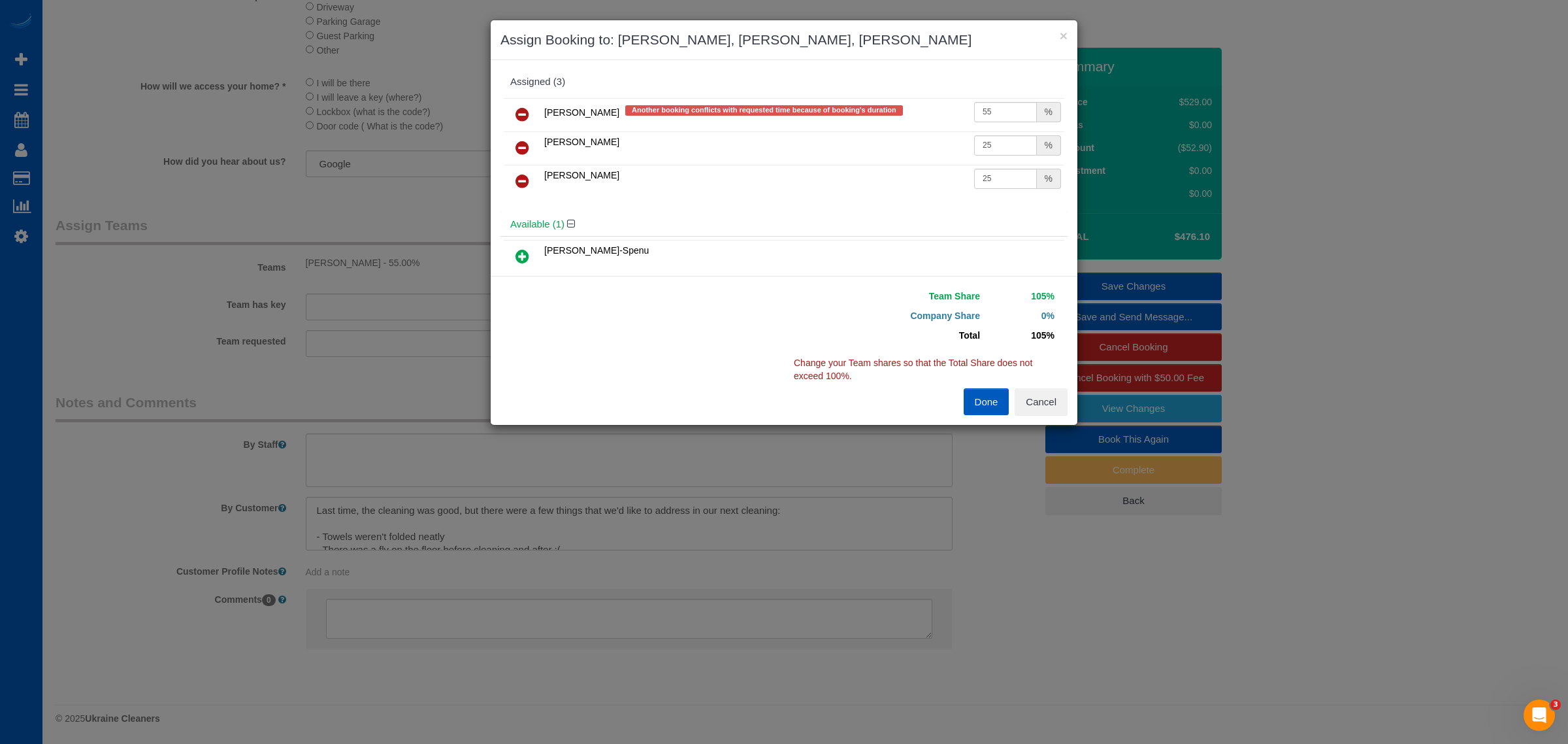
click at [517, 145] on icon at bounding box center [522, 148] width 14 height 15
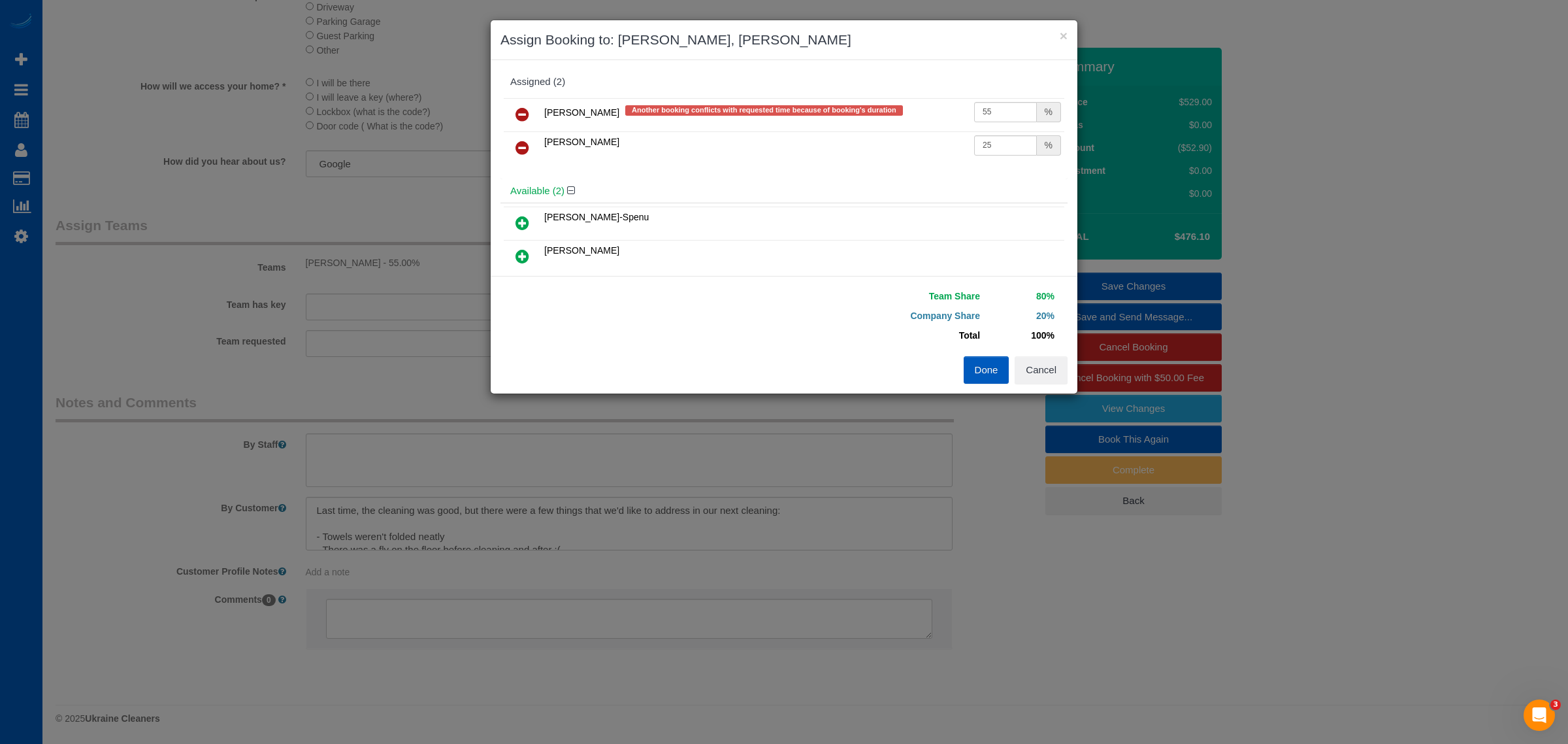
click at [520, 111] on icon at bounding box center [522, 115] width 14 height 15
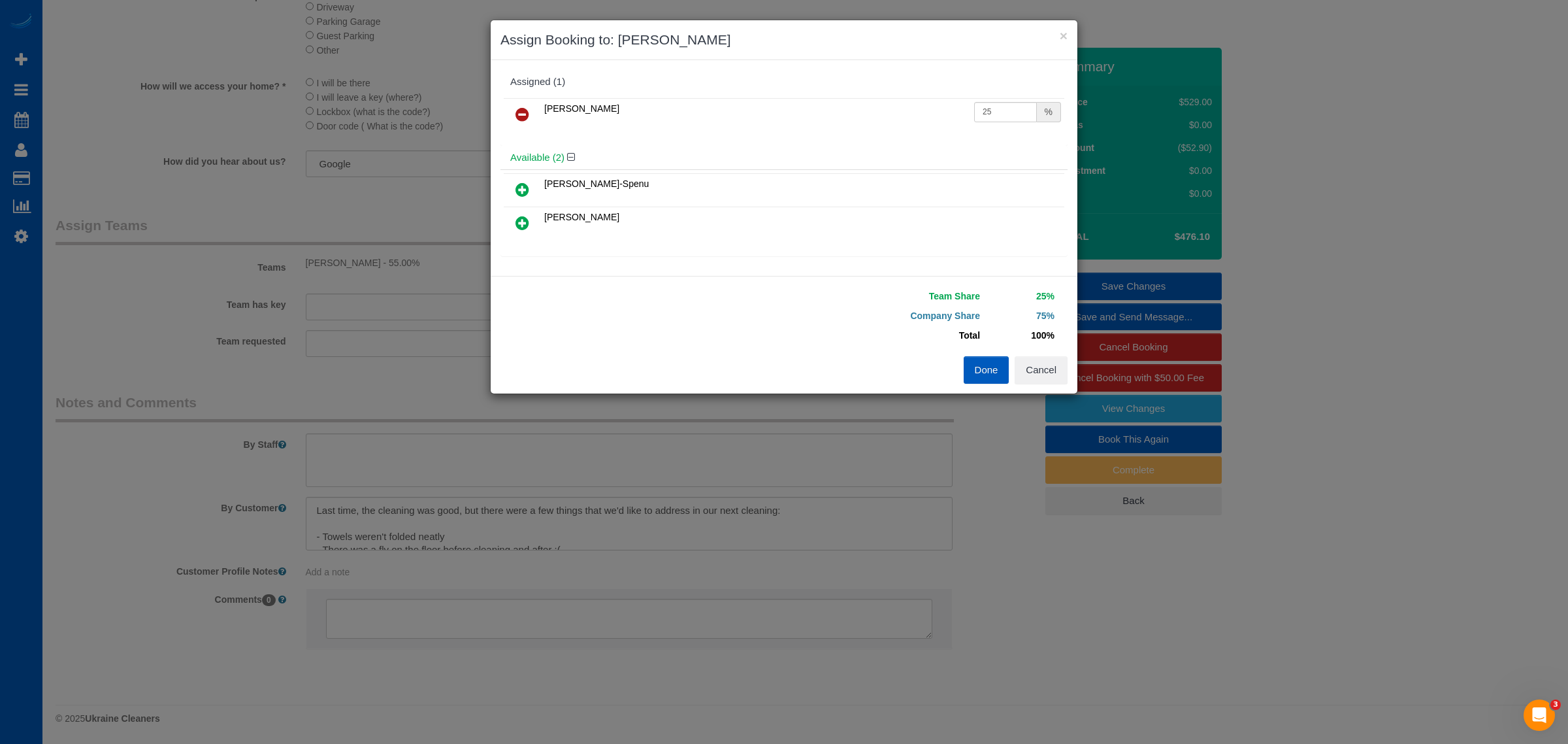
click at [520, 219] on icon at bounding box center [522, 223] width 14 height 15
click at [982, 374] on button "Done" at bounding box center [986, 370] width 46 height 27
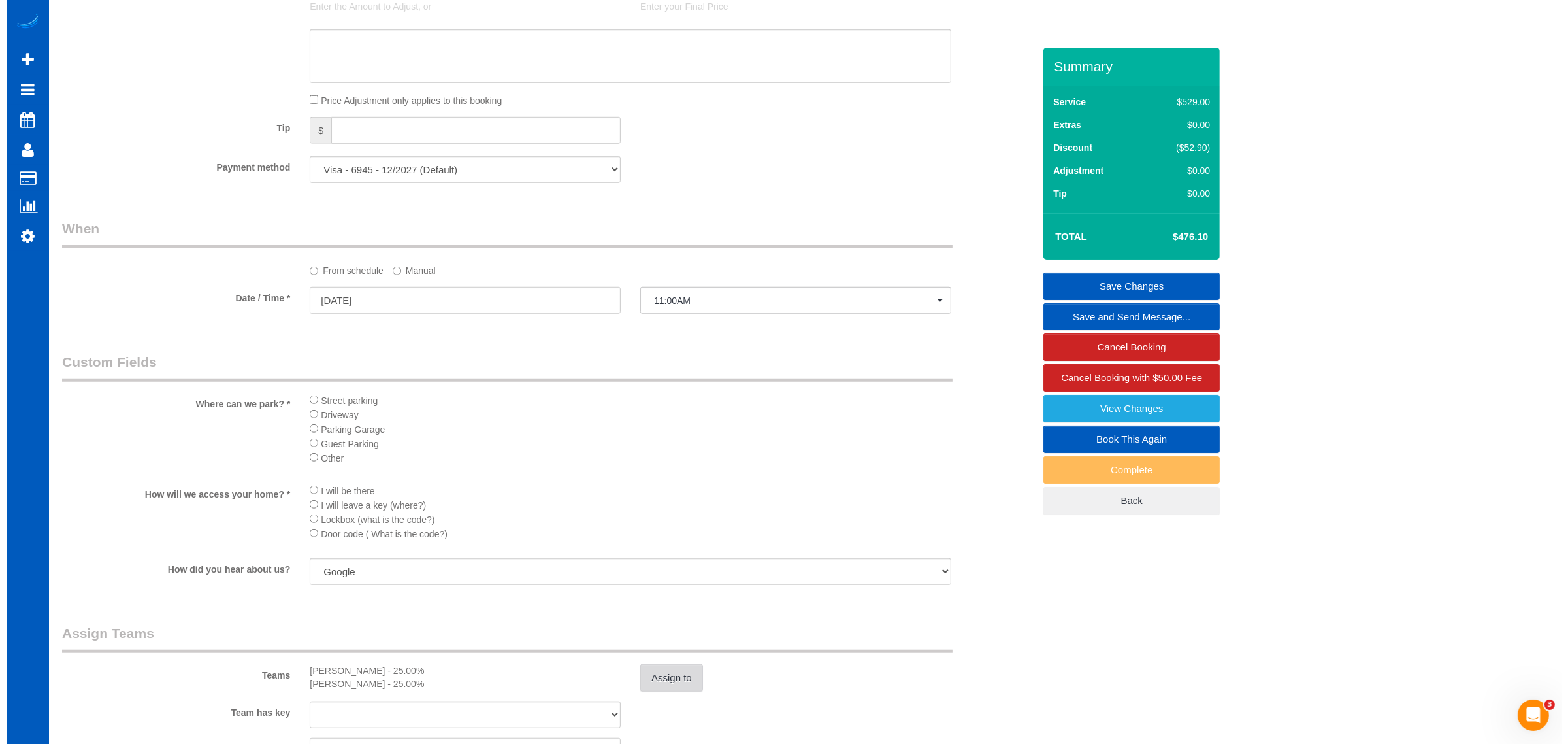
scroll to position [1233, 0]
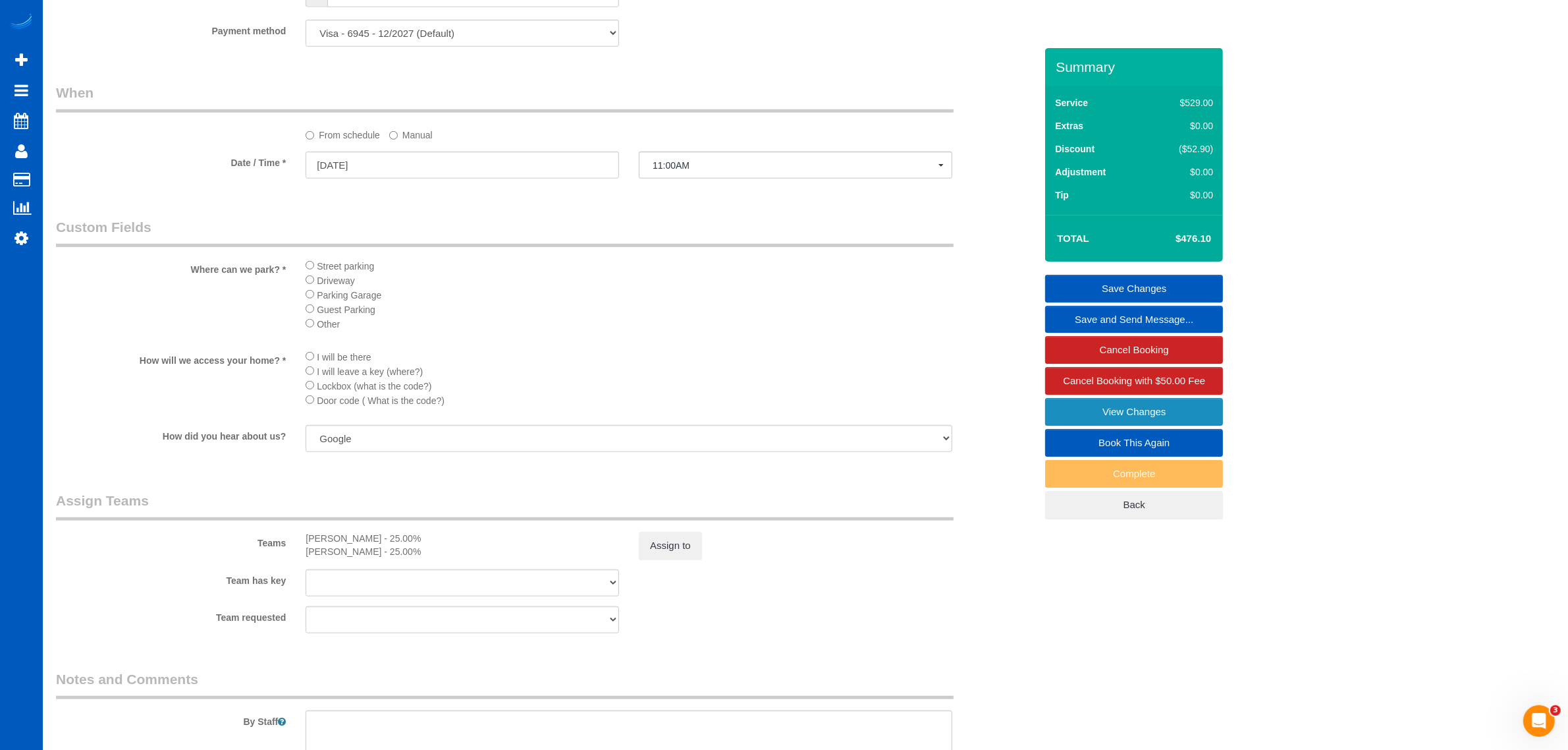
click at [1112, 410] on link "View Changes" at bounding box center [1134, 411] width 178 height 28
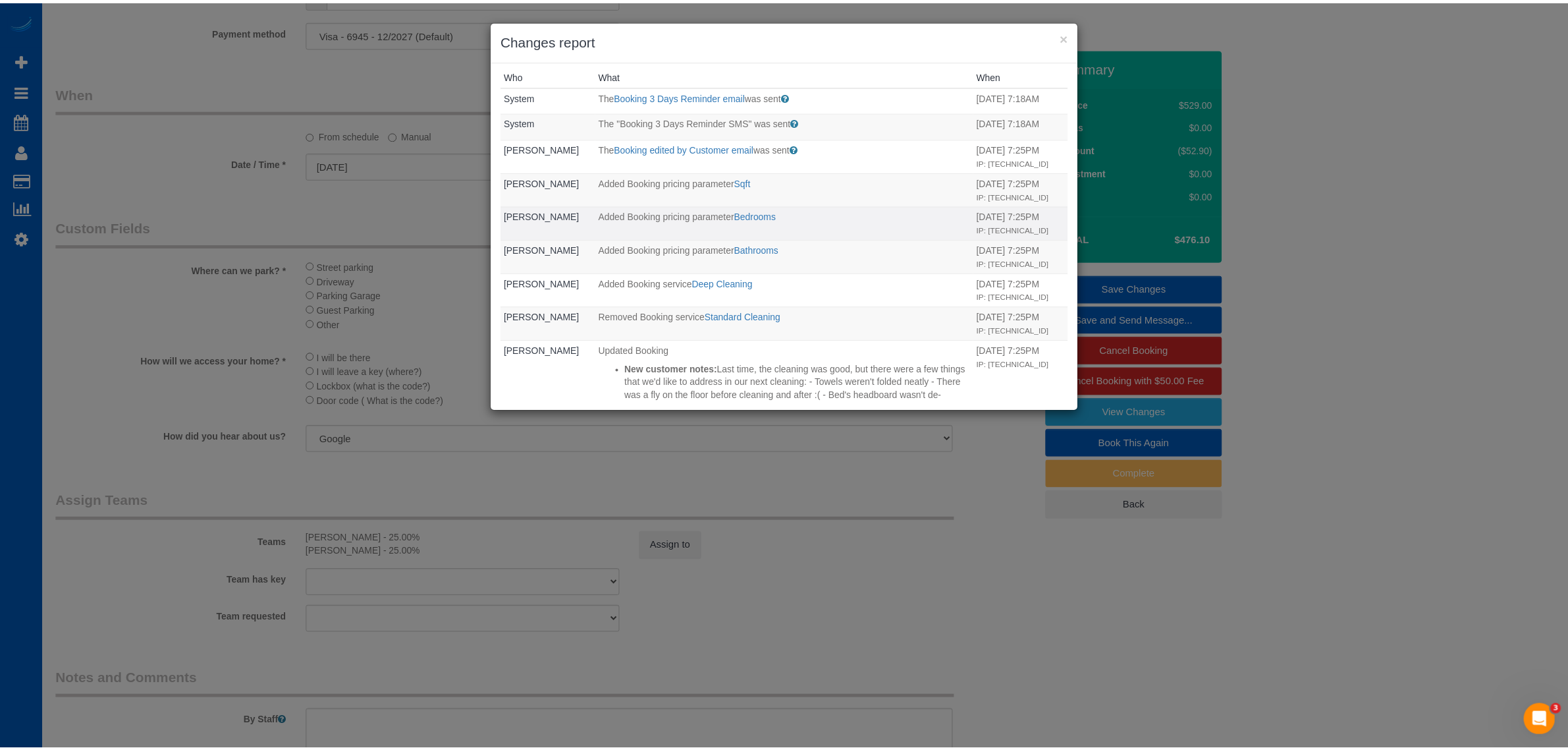
scroll to position [0, 0]
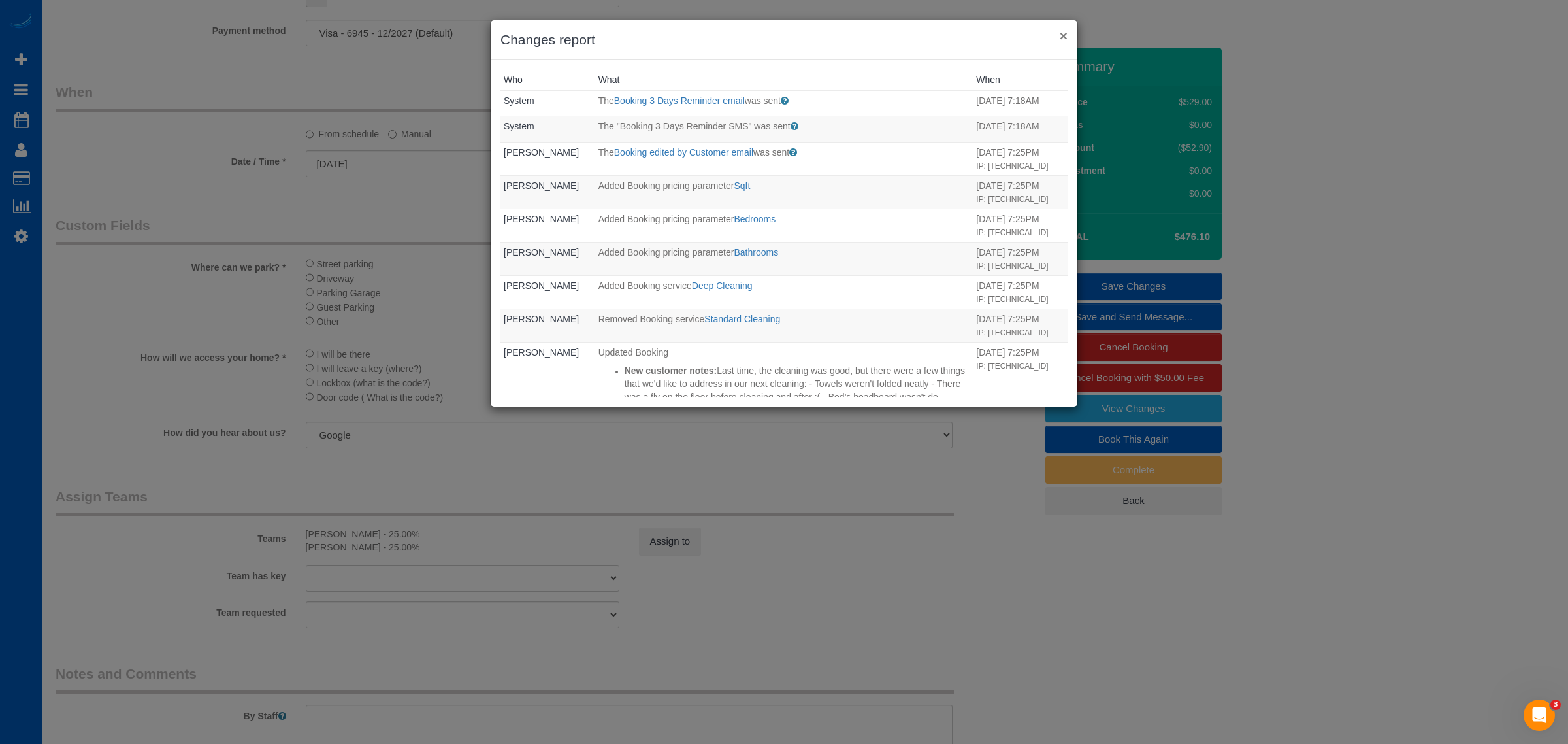
click at [1064, 36] on button "×" at bounding box center [1063, 36] width 8 height 14
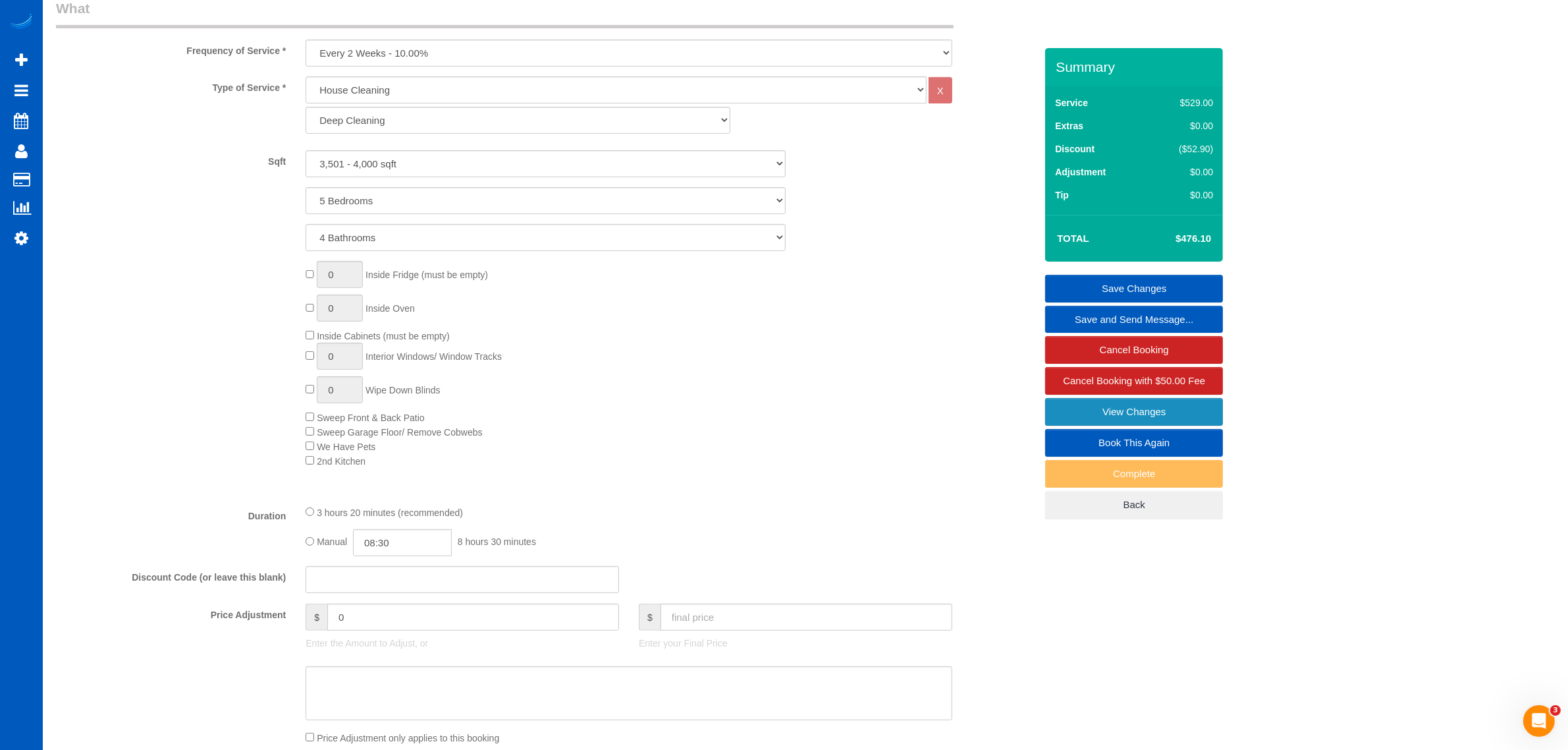
scroll to position [281, 0]
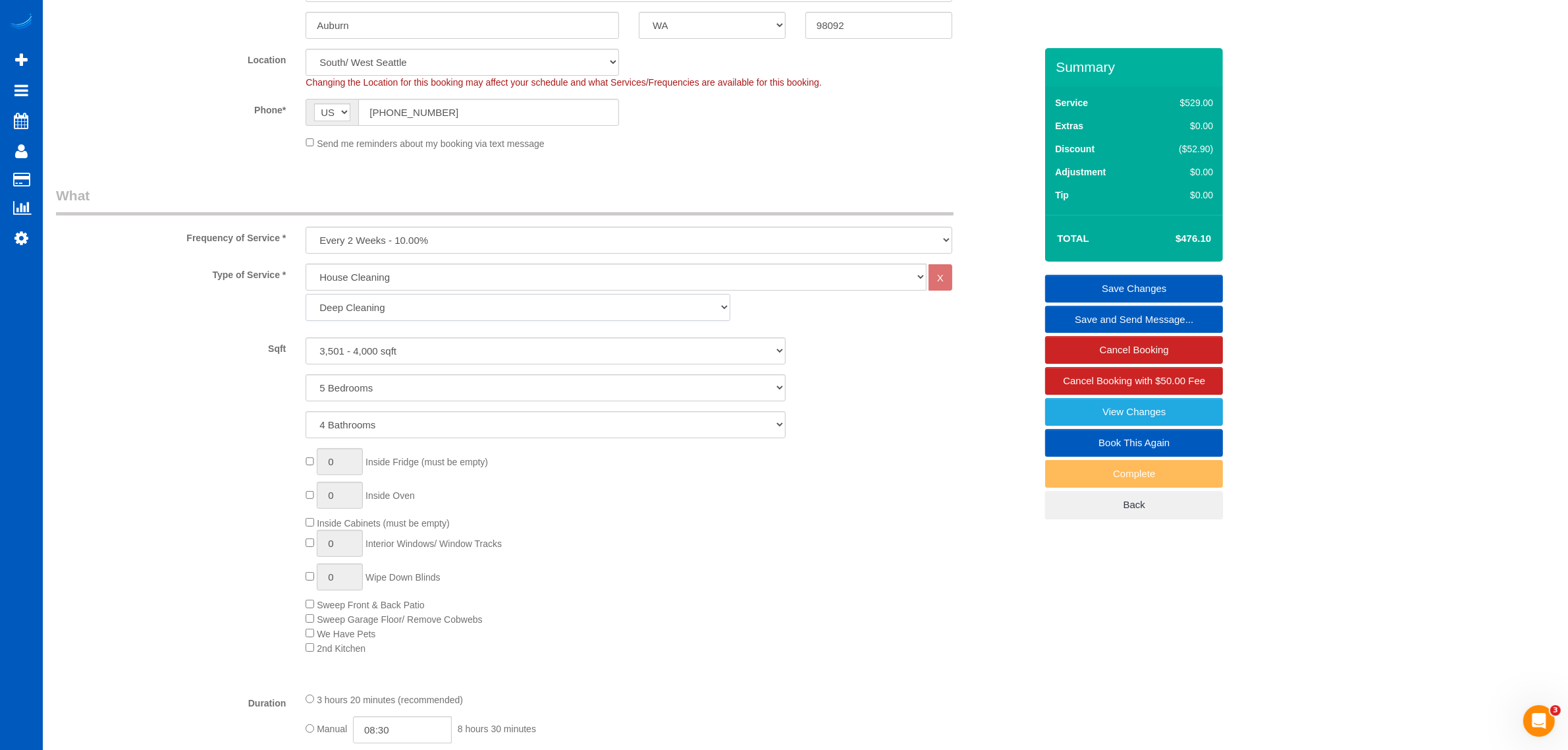
click at [384, 298] on select "Standard Cleaning Deep Cleaning Move In/ Out Cleaning" at bounding box center [517, 307] width 424 height 27
click at [845, 347] on div "Sqft 0 - 1,000 sqft 1,001 - 1,500 sqft 1,501 - 2,000 sqft 2,001 - 2,500 sqft 2,…" at bounding box center [546, 351] width 1000 height 27
click at [401, 305] on select "Standard Cleaning Deep Cleaning Move In/ Out Cleaning" at bounding box center [517, 307] width 424 height 27
select select "366"
click at [306, 294] on select "Standard Cleaning Deep Cleaning Move In/ Out Cleaning" at bounding box center [517, 307] width 424 height 27
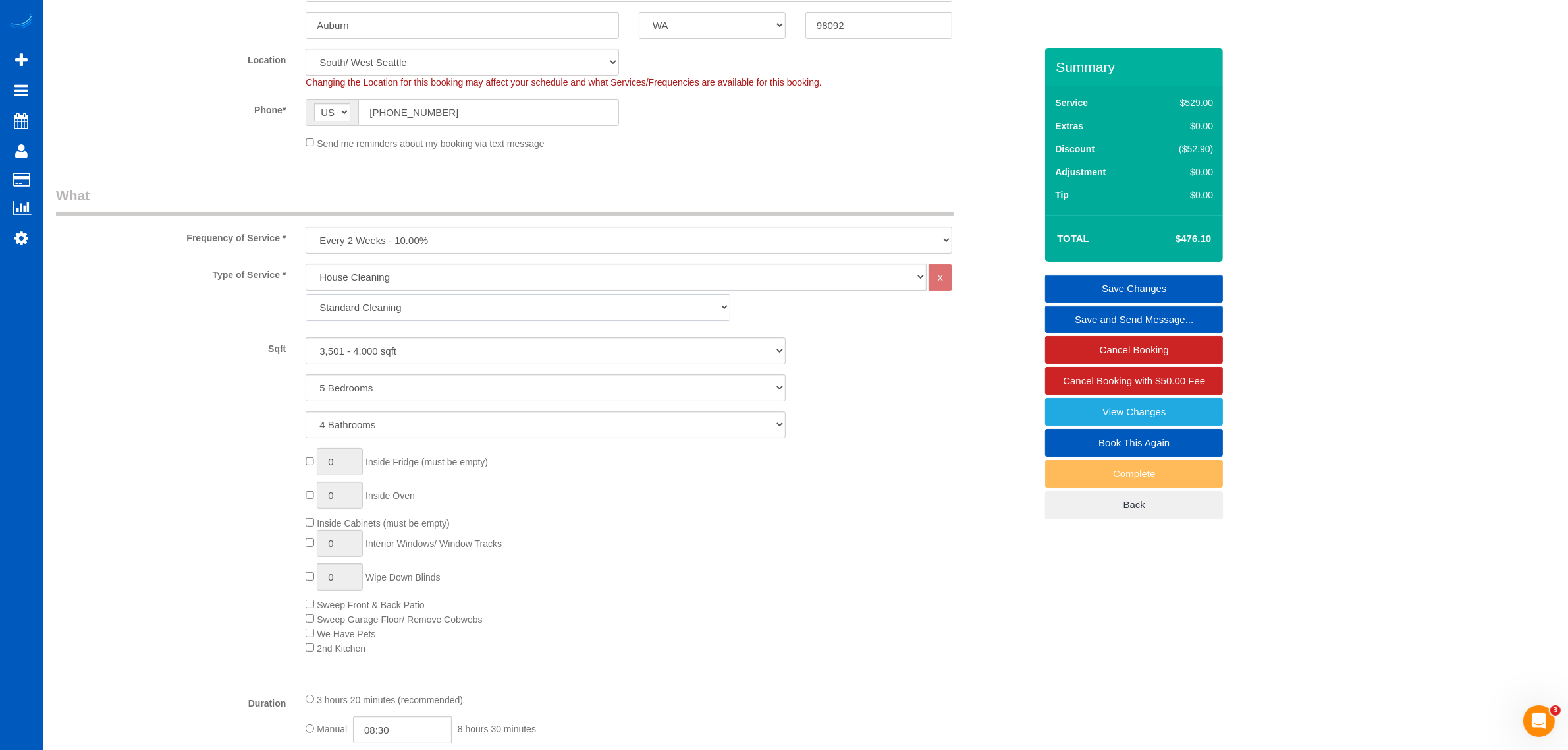
select select "5"
select select "4"
click at [413, 349] on select "0 - 1,000 sqft 1,001 - 1,500 sqft 1,501 - 2,000 sqft 2,001 - 2,500 sqft 2,501 -…" at bounding box center [546, 351] width 480 height 27
select select "3501"
click at [306, 337] on select "0 - 1,000 sqft 1,001 - 1,500 sqft 1,501 - 2,000 sqft 2,001 - 2,500 sqft 2,501 -…" at bounding box center [546, 351] width 480 height 27
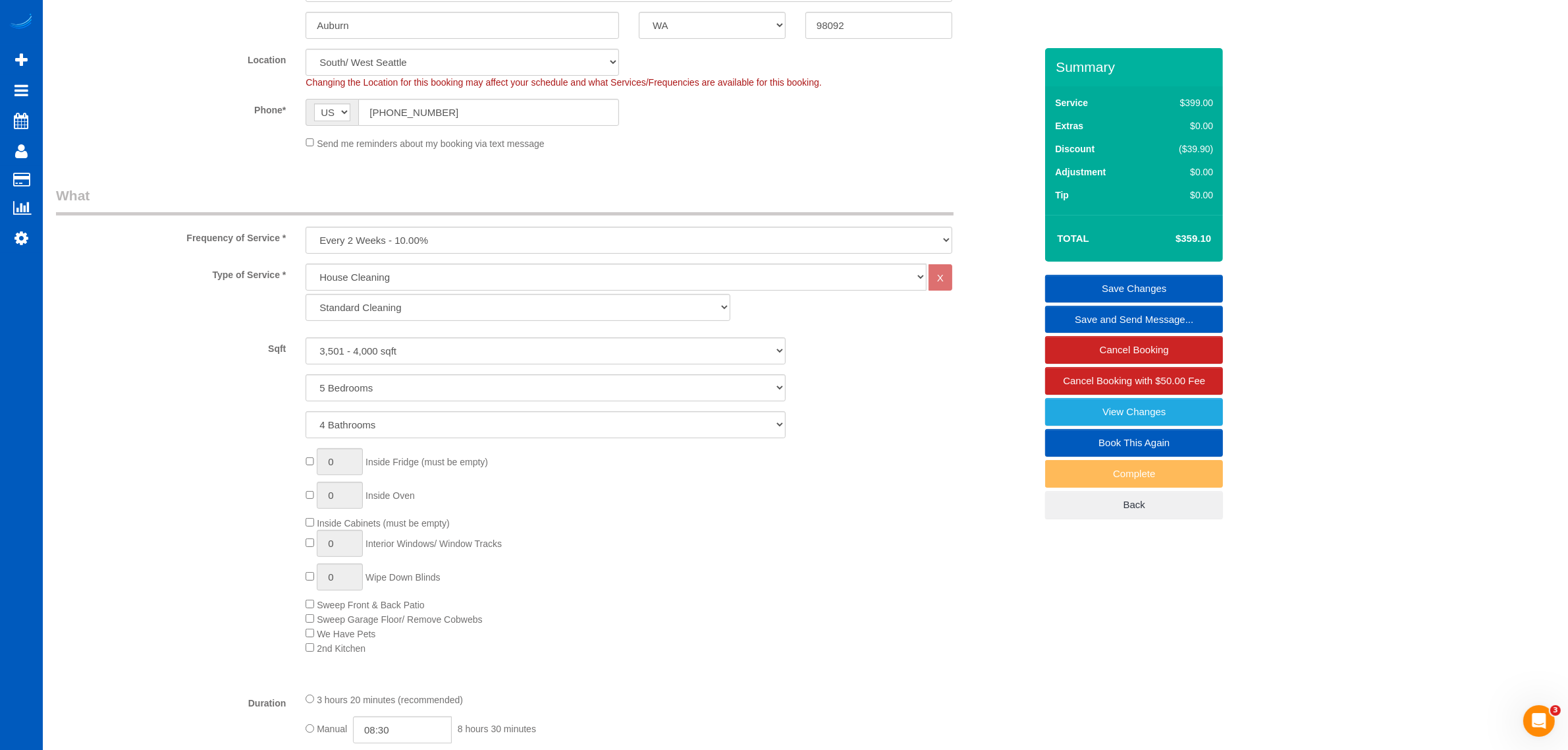
click at [756, 492] on div "0 Inside Fridge (must be empty) 0 Inside Oven Inside Cabinets (must be empty) 0…" at bounding box center [670, 552] width 750 height 207
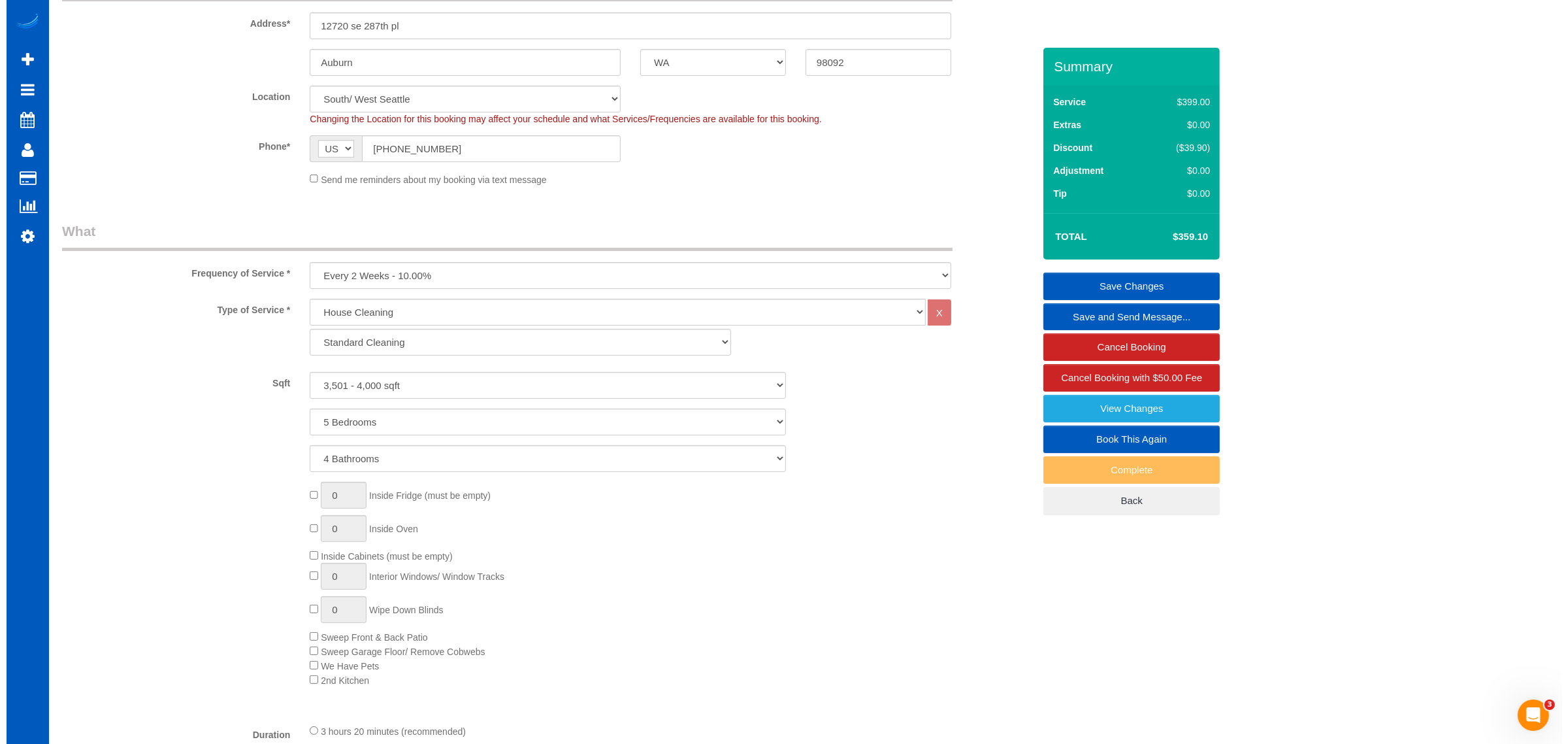
scroll to position [0, 0]
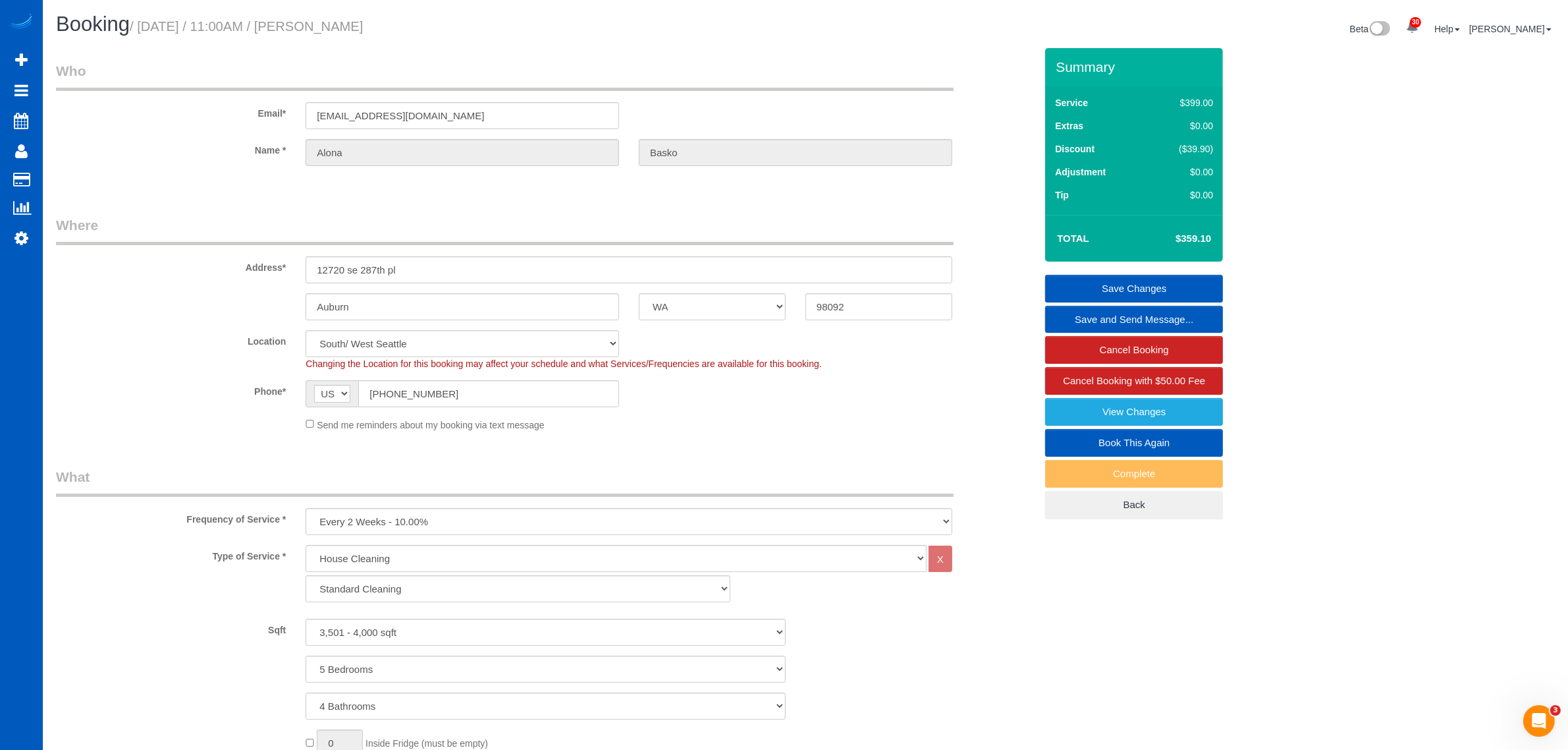
click at [1104, 281] on link "Save Changes" at bounding box center [1134, 288] width 178 height 28
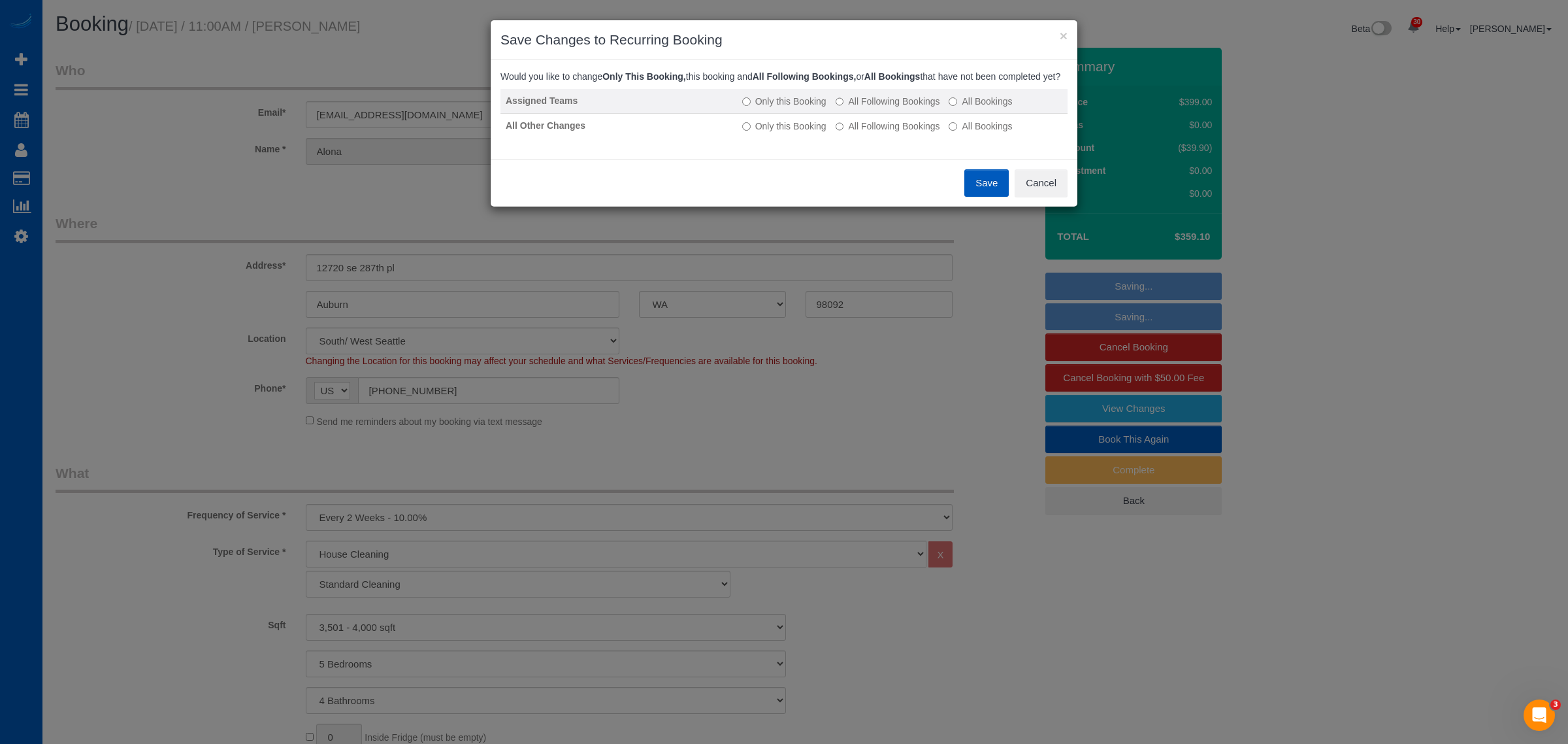
click at [895, 108] on label "All Following Bookings" at bounding box center [888, 101] width 105 height 13
click at [892, 133] on label "All Following Bookings" at bounding box center [888, 126] width 105 height 13
click at [876, 138] on td "Only this Booking All Following Bookings All Bookings" at bounding box center [902, 125] width 331 height 25
click at [873, 133] on label "All Following Bookings" at bounding box center [888, 126] width 105 height 13
click at [975, 197] on button "Save" at bounding box center [986, 183] width 44 height 27
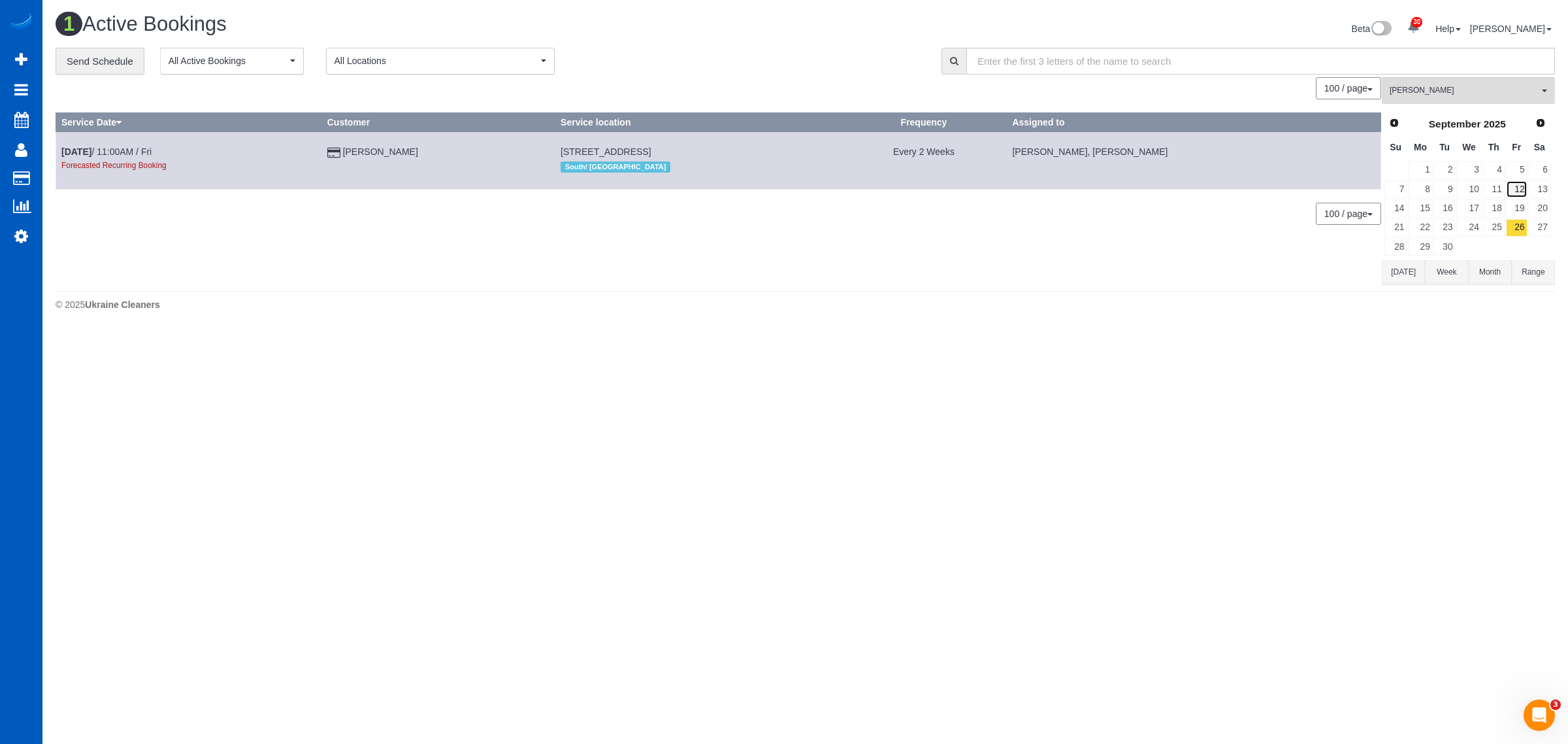
click at [1517, 191] on link "12" at bounding box center [1517, 189] width 22 height 18
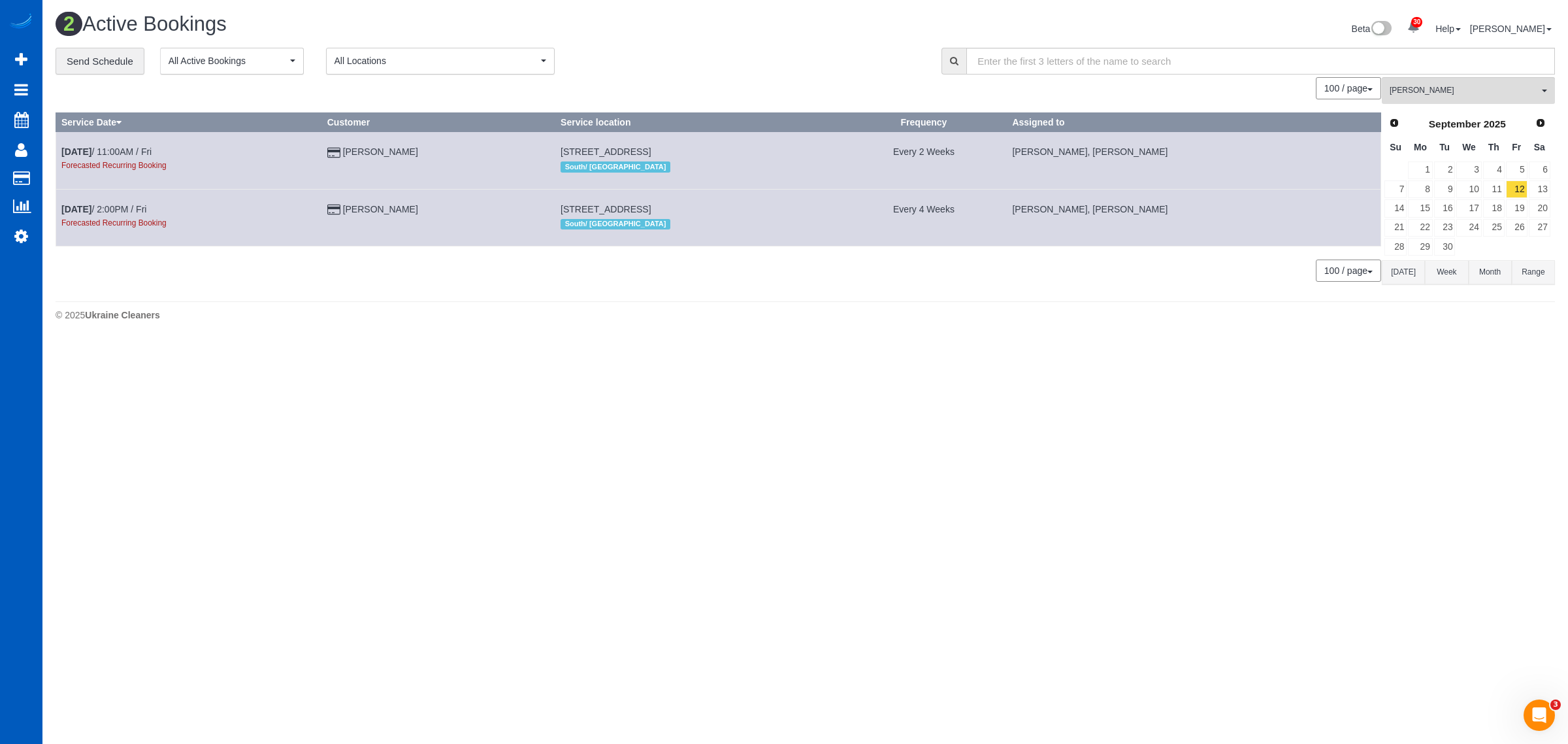
click at [1409, 126] on div "September 2025" at bounding box center [1467, 124] width 121 height 18
click at [1394, 125] on span "Prev" at bounding box center [1393, 122] width 11 height 11
click at [1515, 207] on link "15" at bounding box center [1517, 208] width 22 height 18
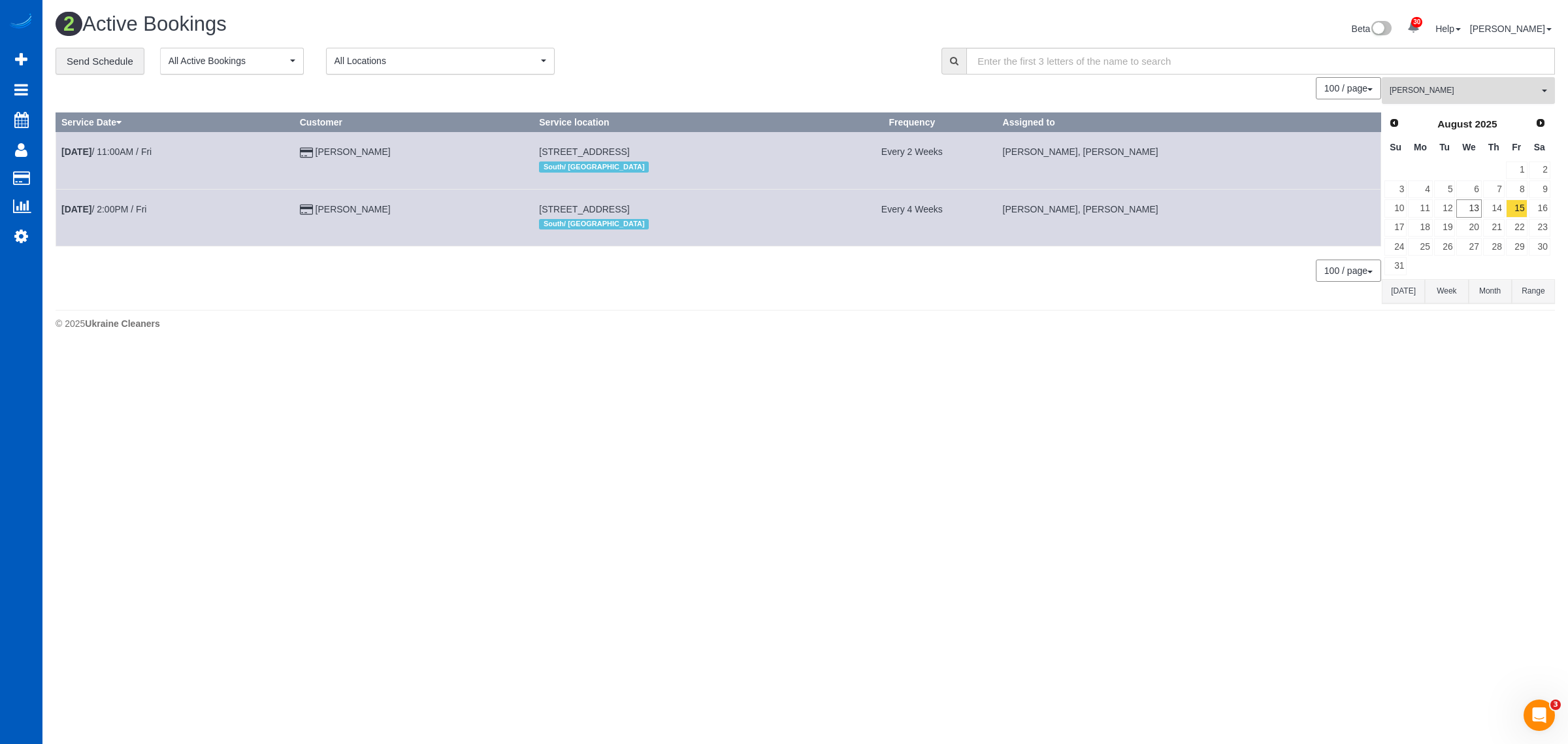
click at [1451, 93] on span "[PERSON_NAME]" at bounding box center [1464, 91] width 149 height 11
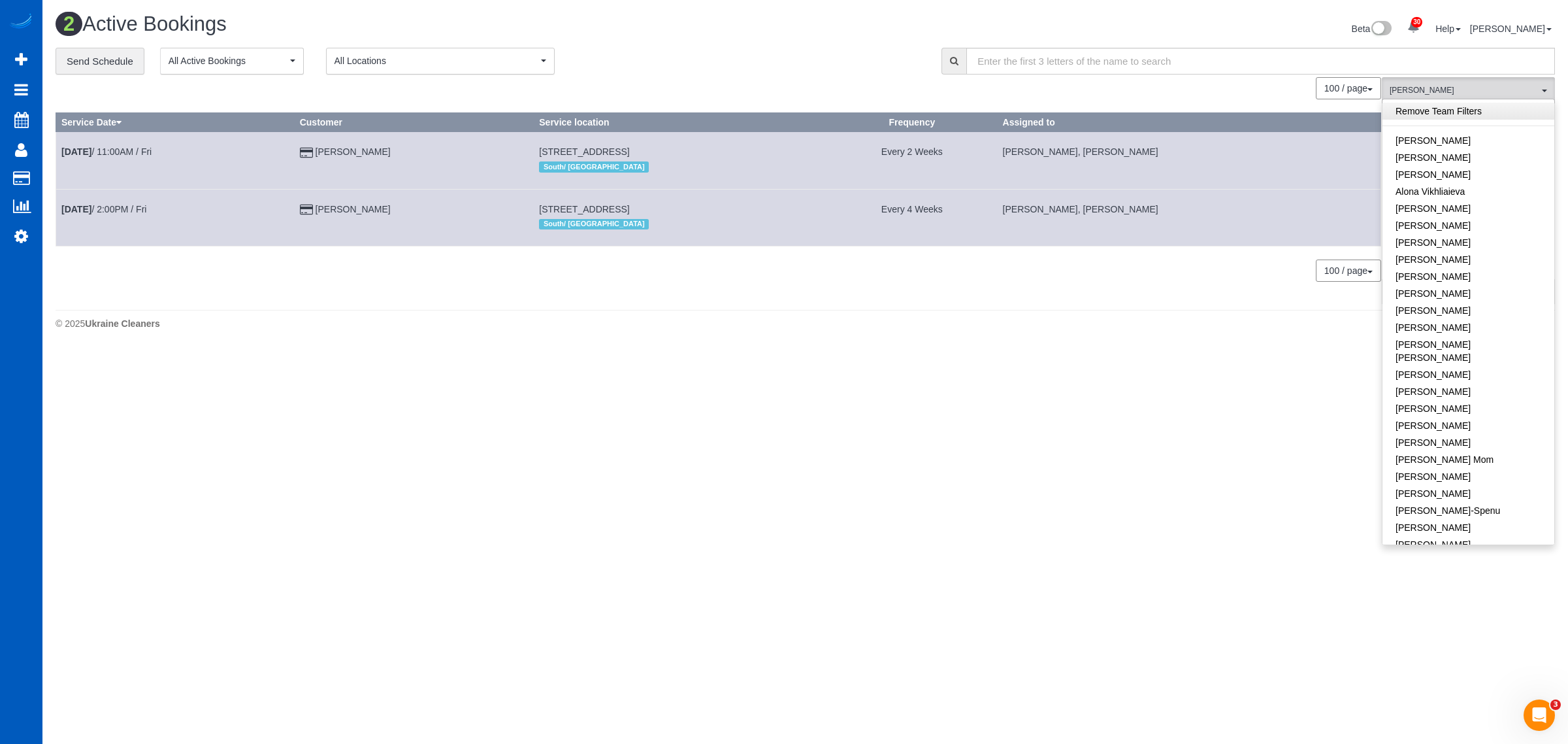
click at [1451, 105] on link "Remove Team Filters" at bounding box center [1468, 111] width 172 height 17
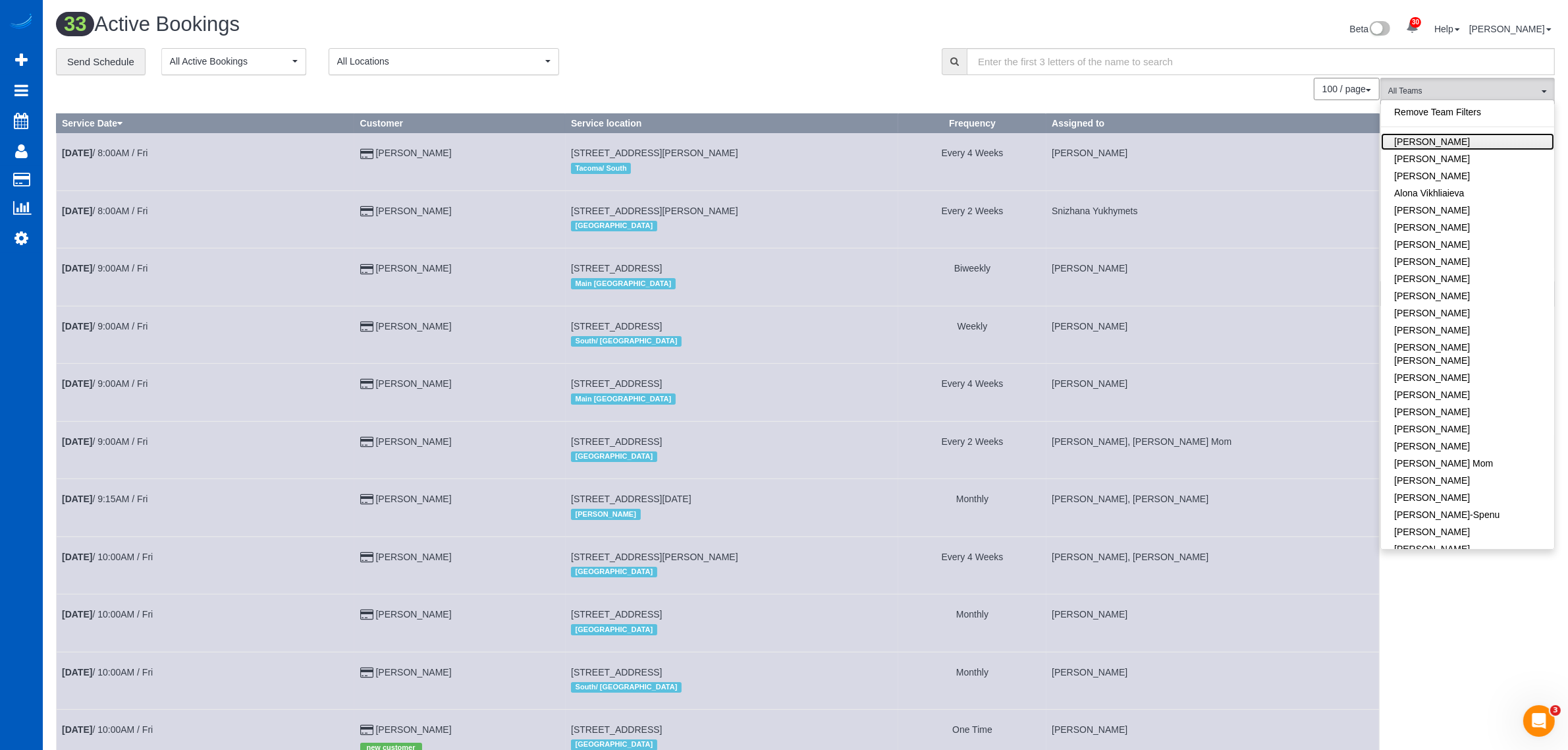
click at [1451, 140] on link "[PERSON_NAME]" at bounding box center [1467, 142] width 173 height 17
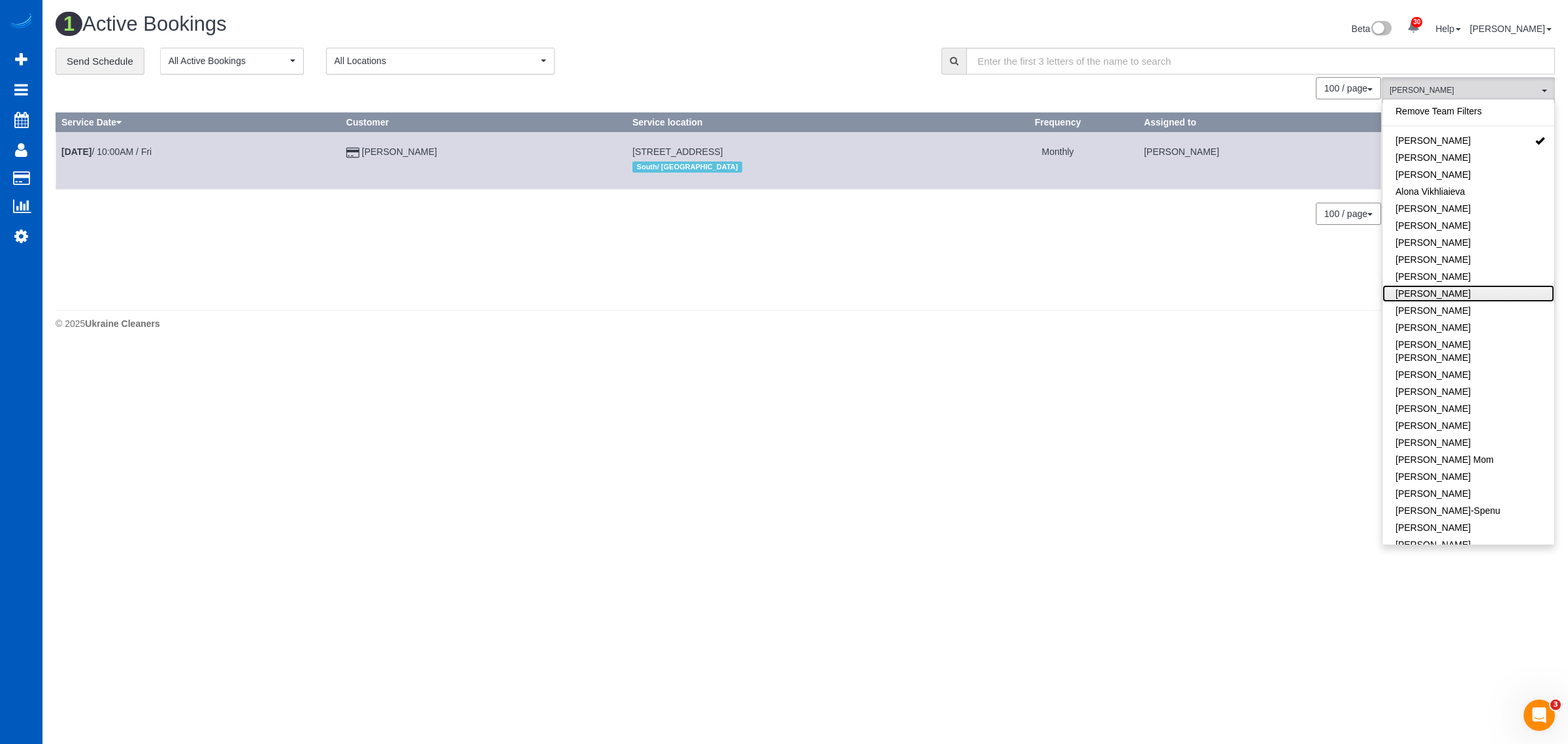
click at [1478, 294] on link "[PERSON_NAME]" at bounding box center [1468, 294] width 172 height 17
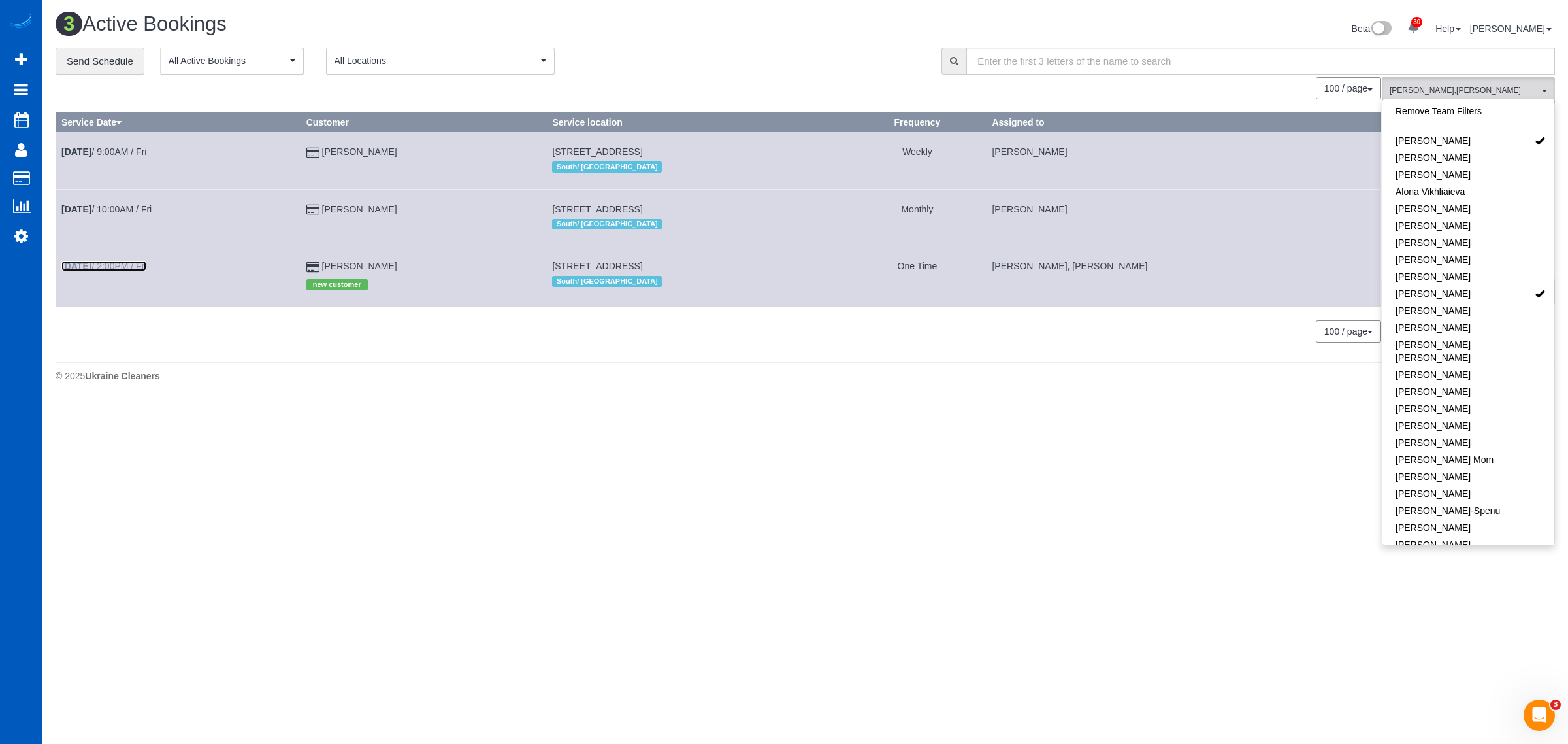
click at [129, 268] on link "Aug 15th / 2:00PM / Fri" at bounding box center [103, 266] width 85 height 11
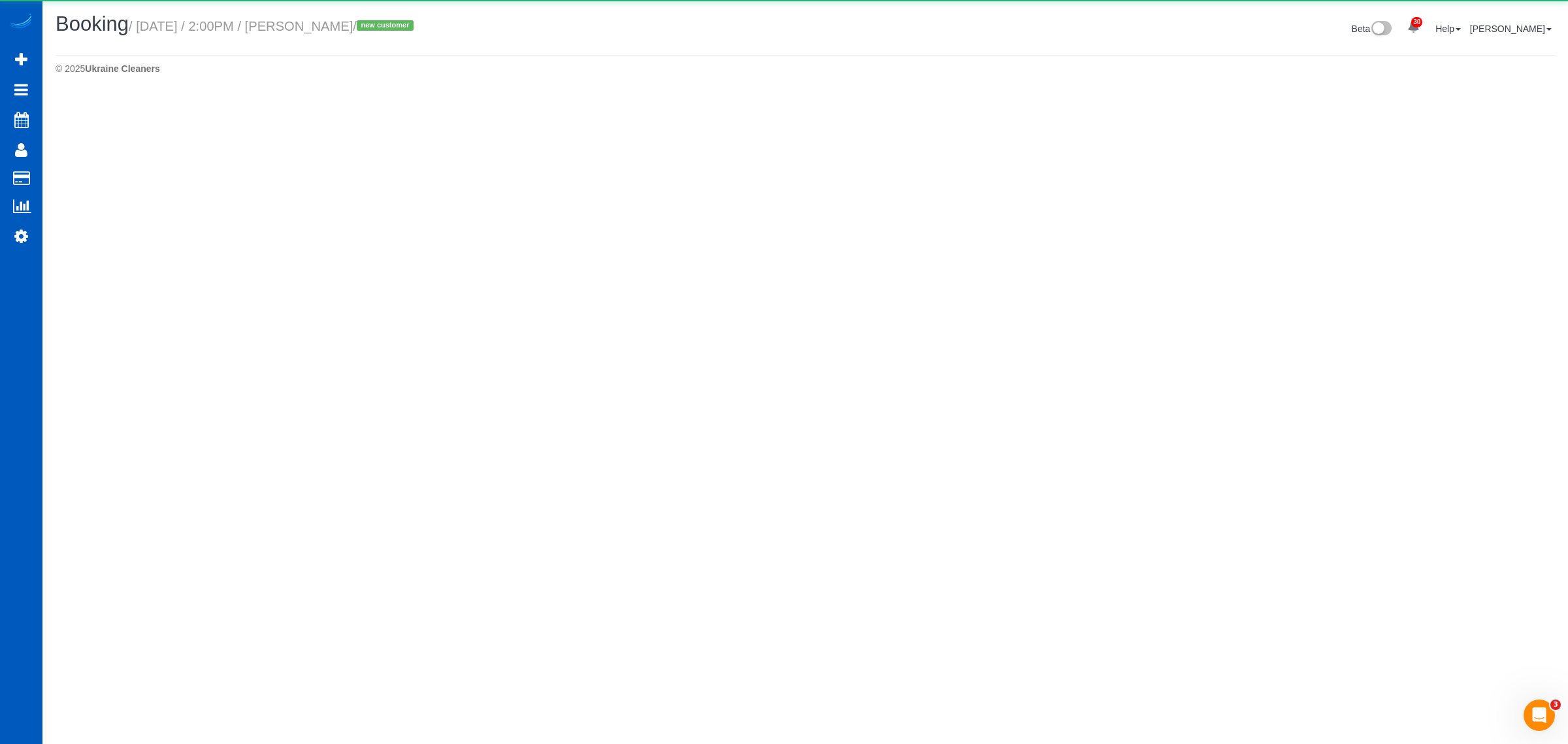
select select "WA"
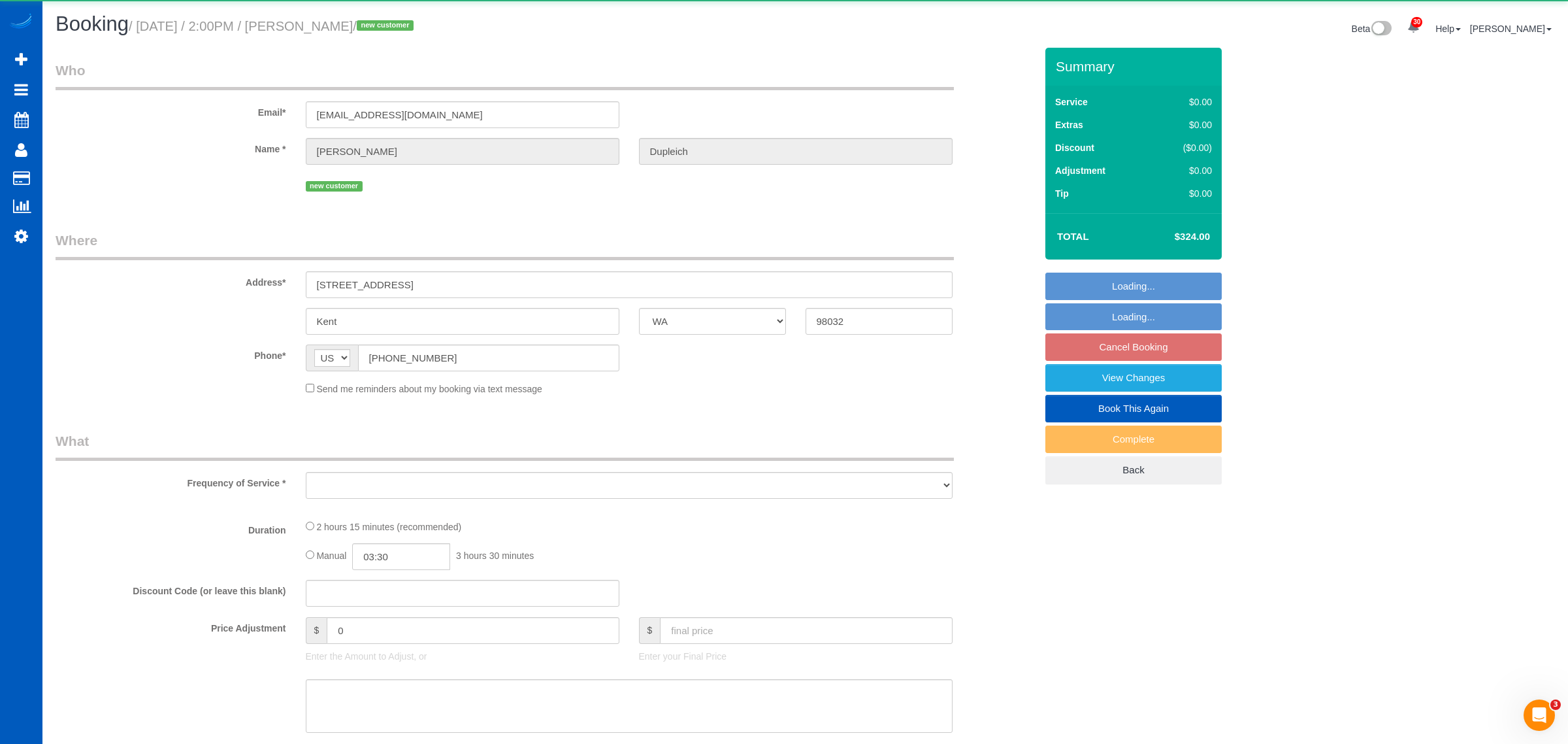
select select "string:fspay-2400c781-ea61-44cd-9d94-e609ca26bd03"
select select "object:11790"
select select "199"
select select "1501"
select select "3"
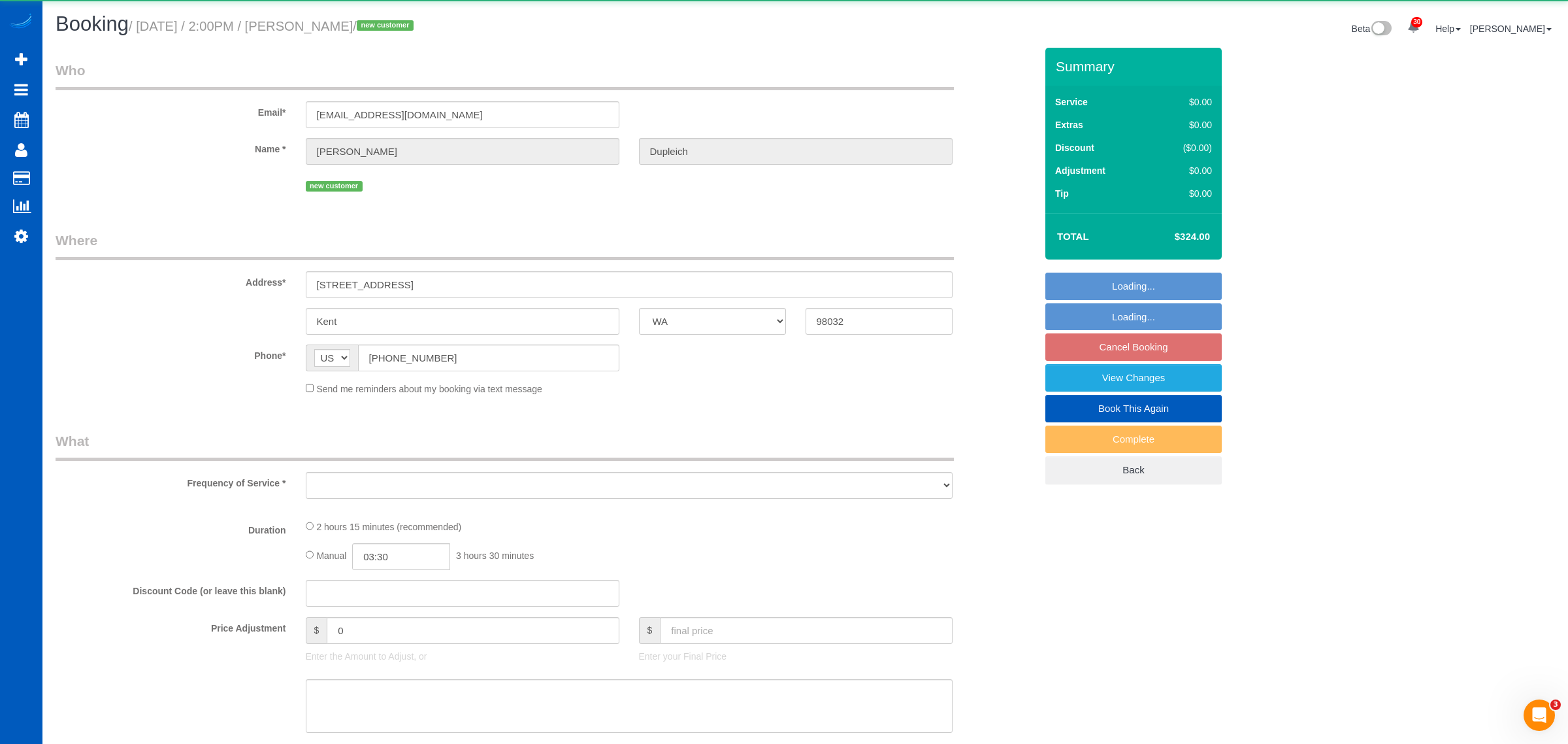
select select "3"
select select "spot52"
select select "number:8"
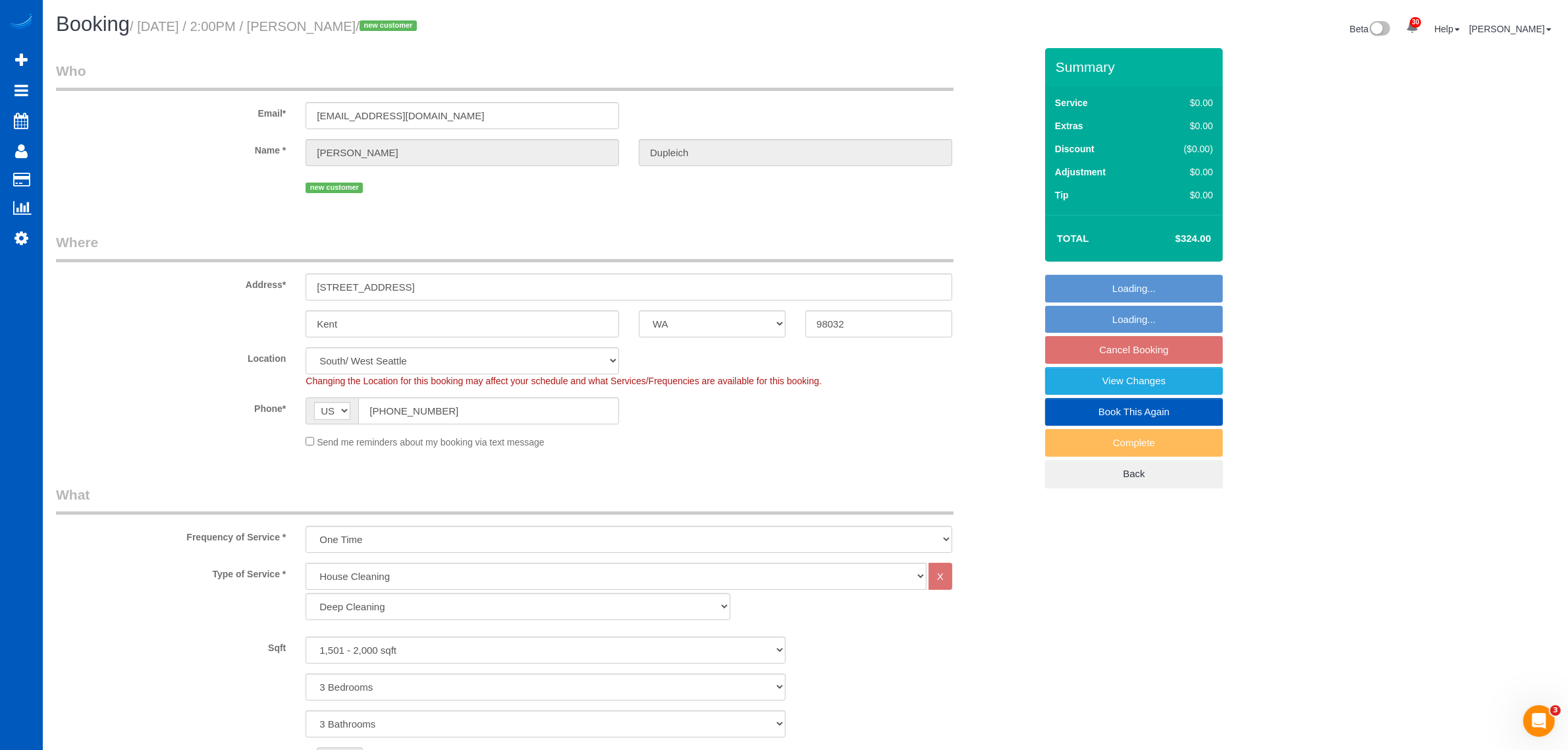
select select "object:12076"
select select "1501"
select select "3"
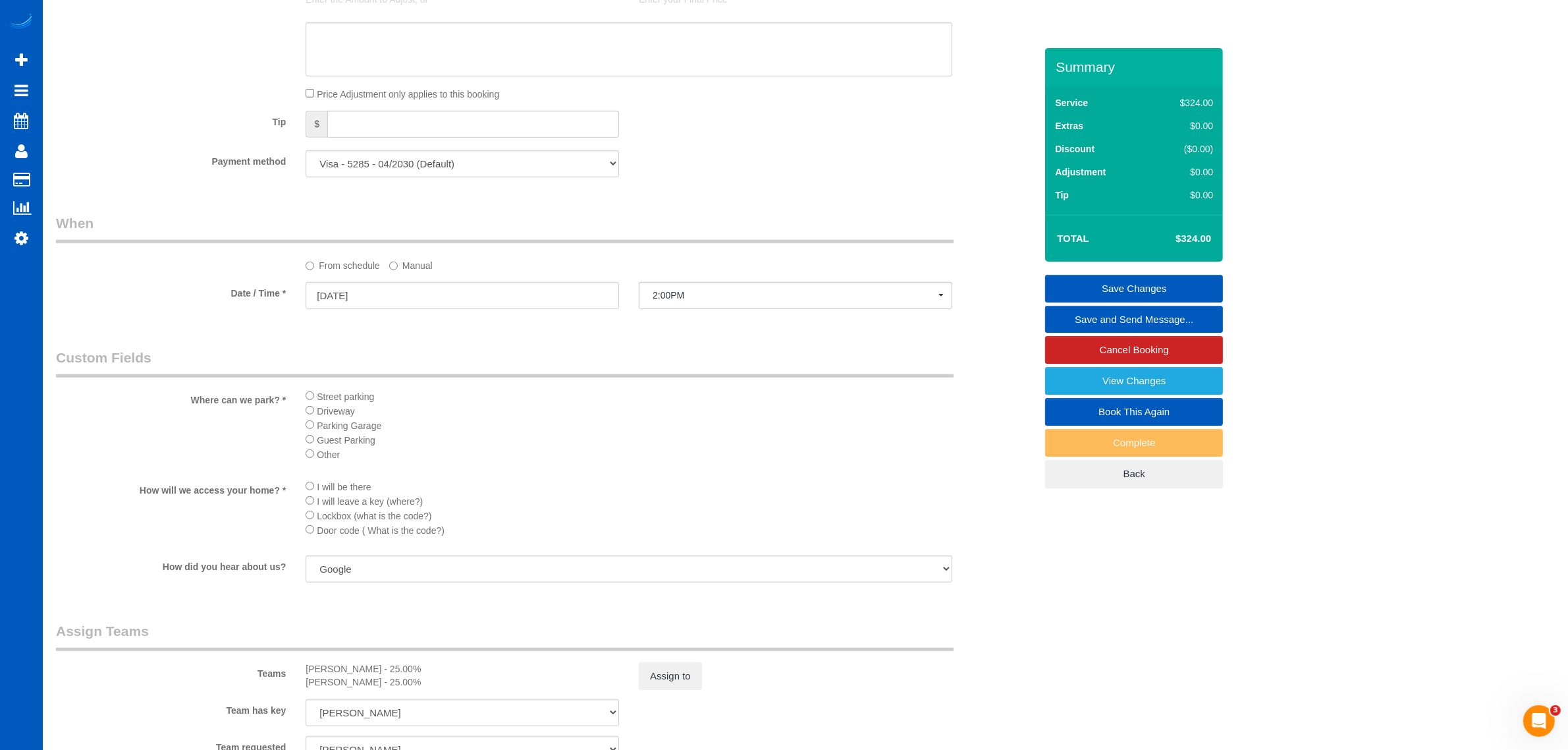
scroll to position [985, 0]
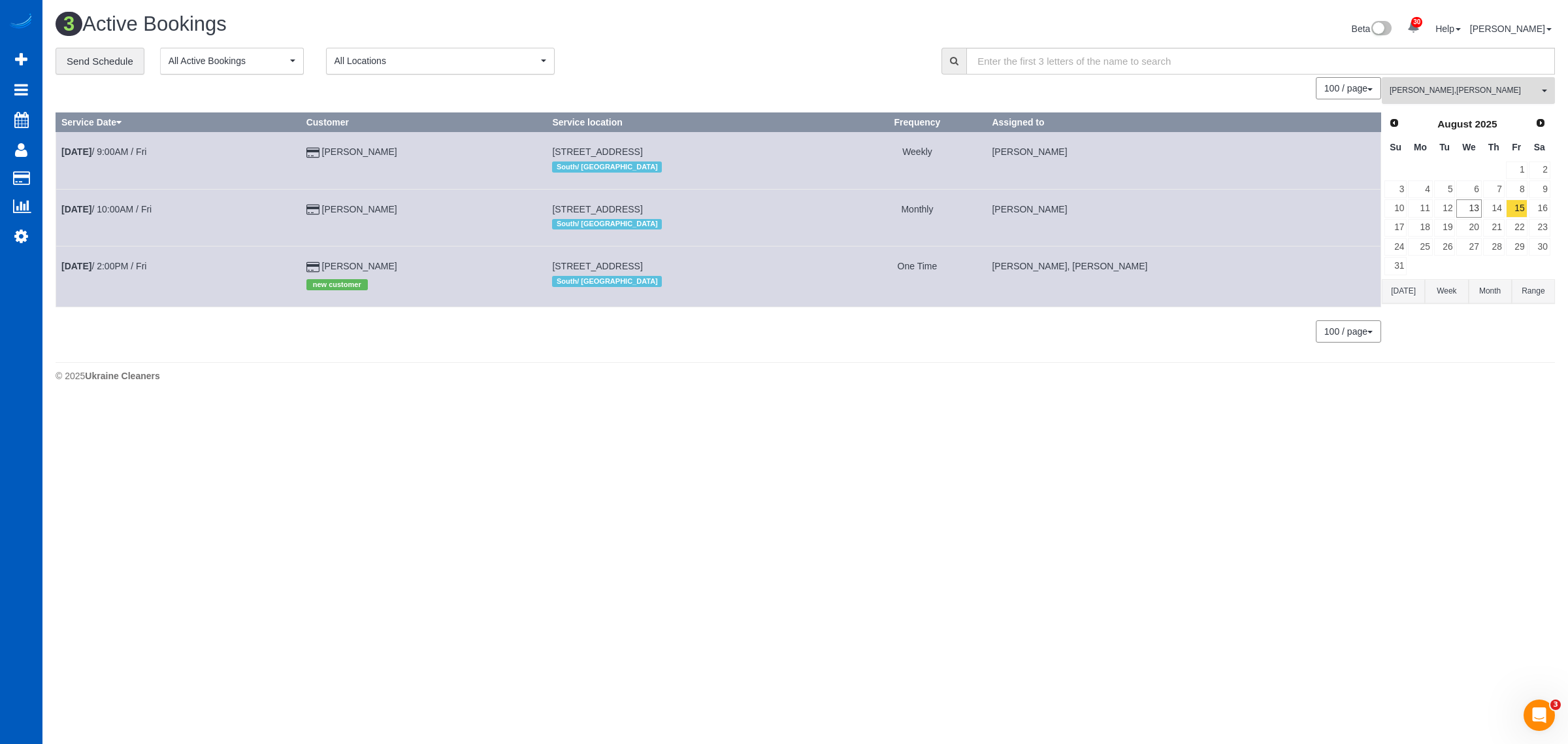
click at [1442, 85] on span "Alina Kruchok , Anzhela Trokhymiuk" at bounding box center [1464, 91] width 149 height 11
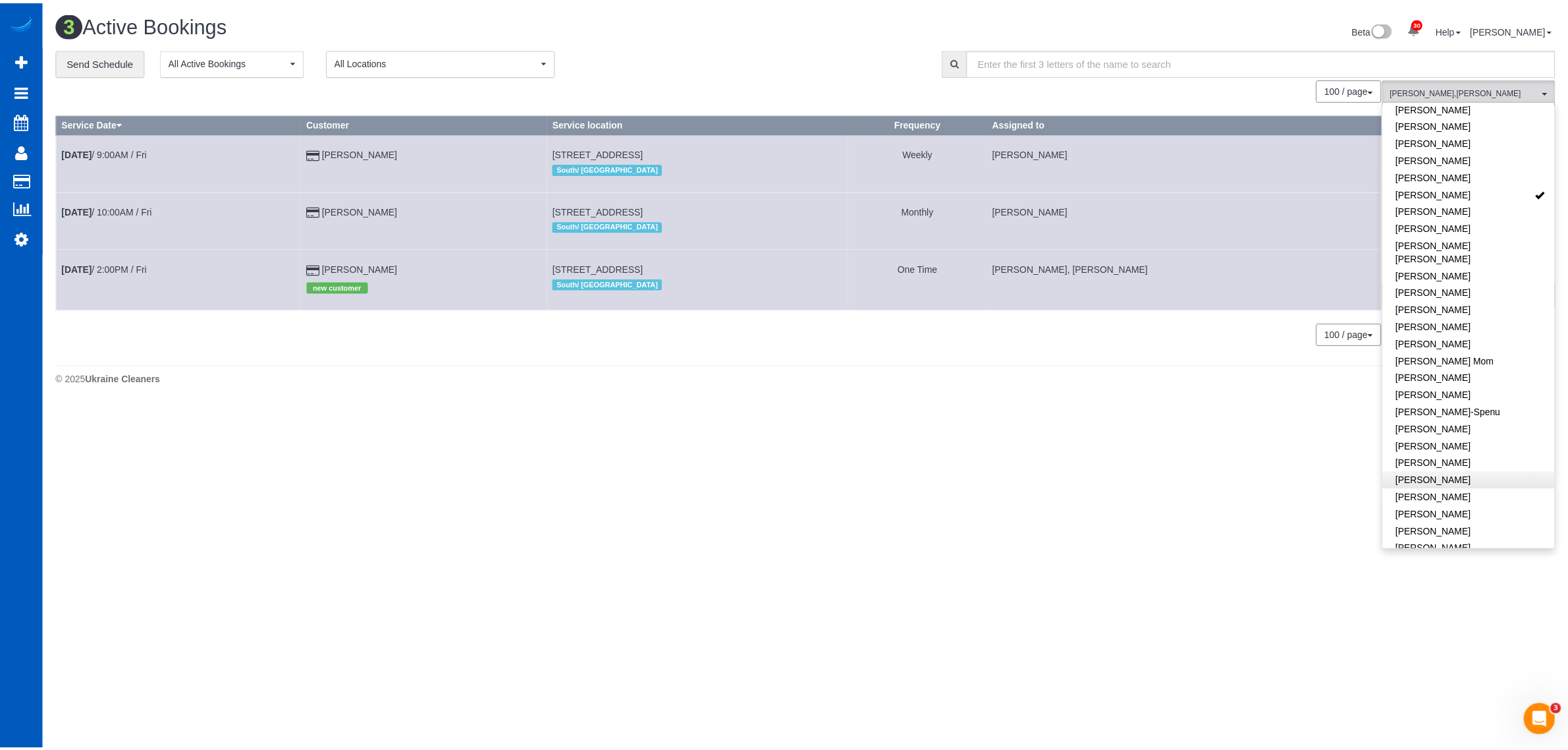
scroll to position [137, 0]
click at [1499, 369] on link "[PERSON_NAME]-Spenu" at bounding box center [1480, 377] width 173 height 17
click at [1504, 152] on link "[PERSON_NAME]" at bounding box center [1480, 159] width 173 height 17
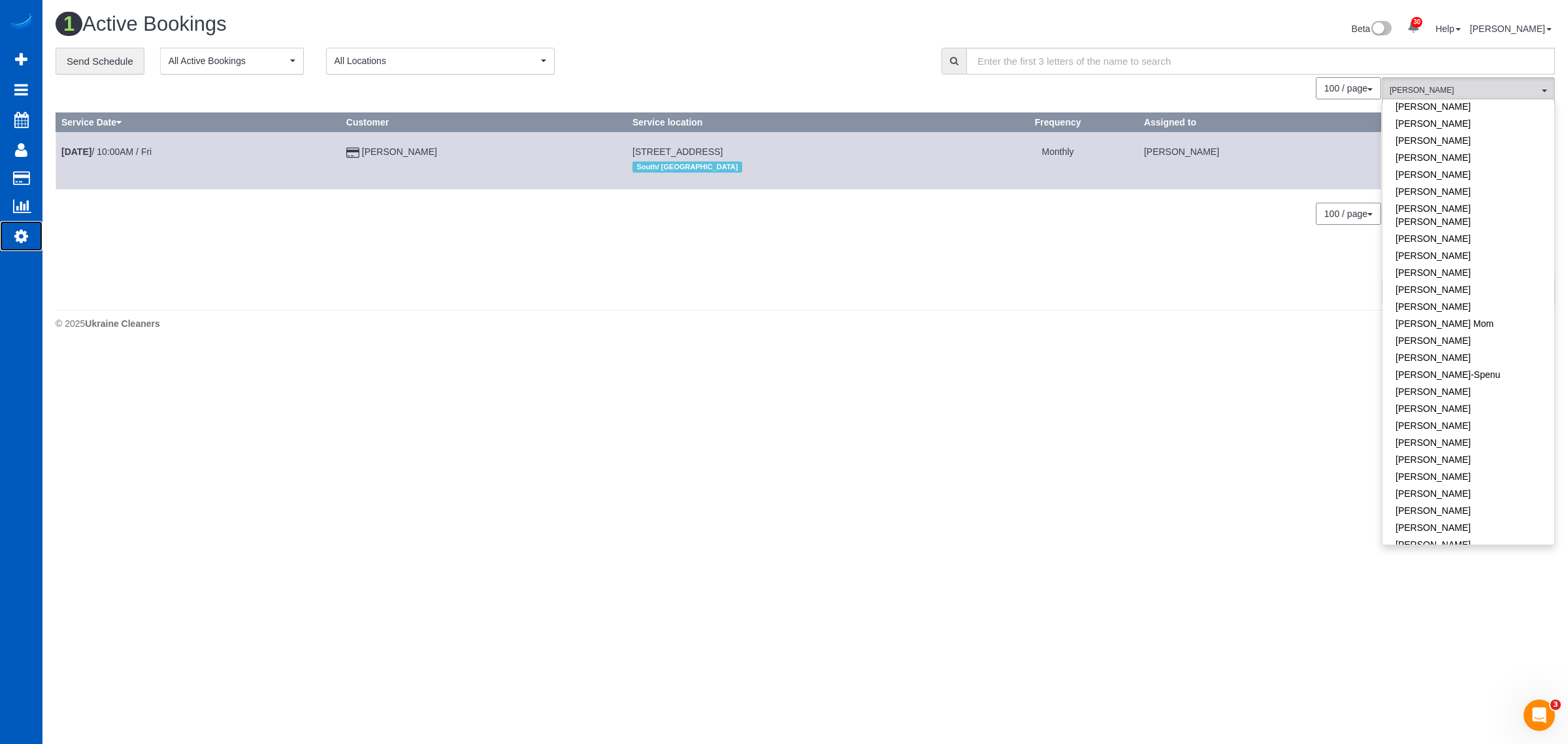
click at [17, 228] on icon at bounding box center [21, 236] width 14 height 15
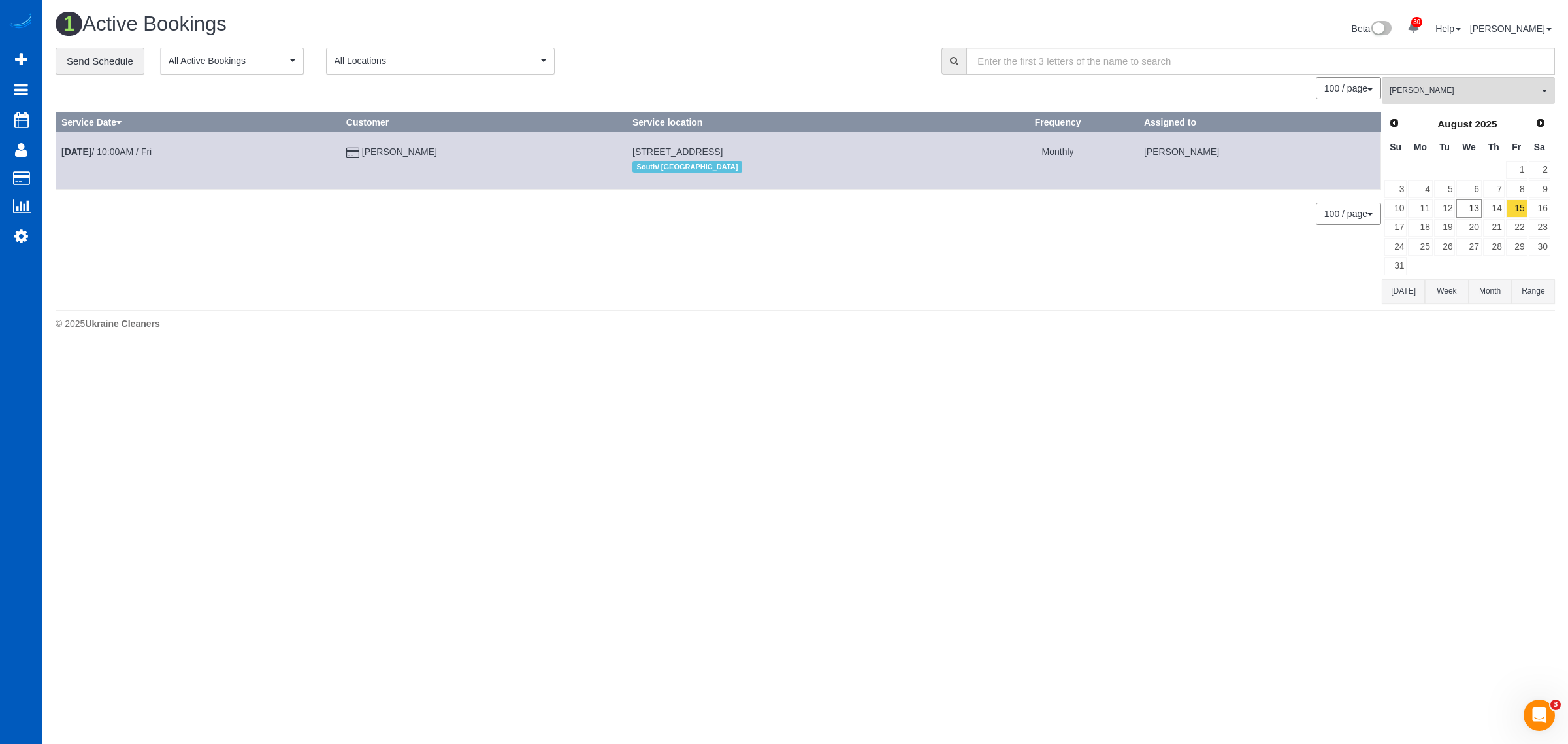
select select "1"
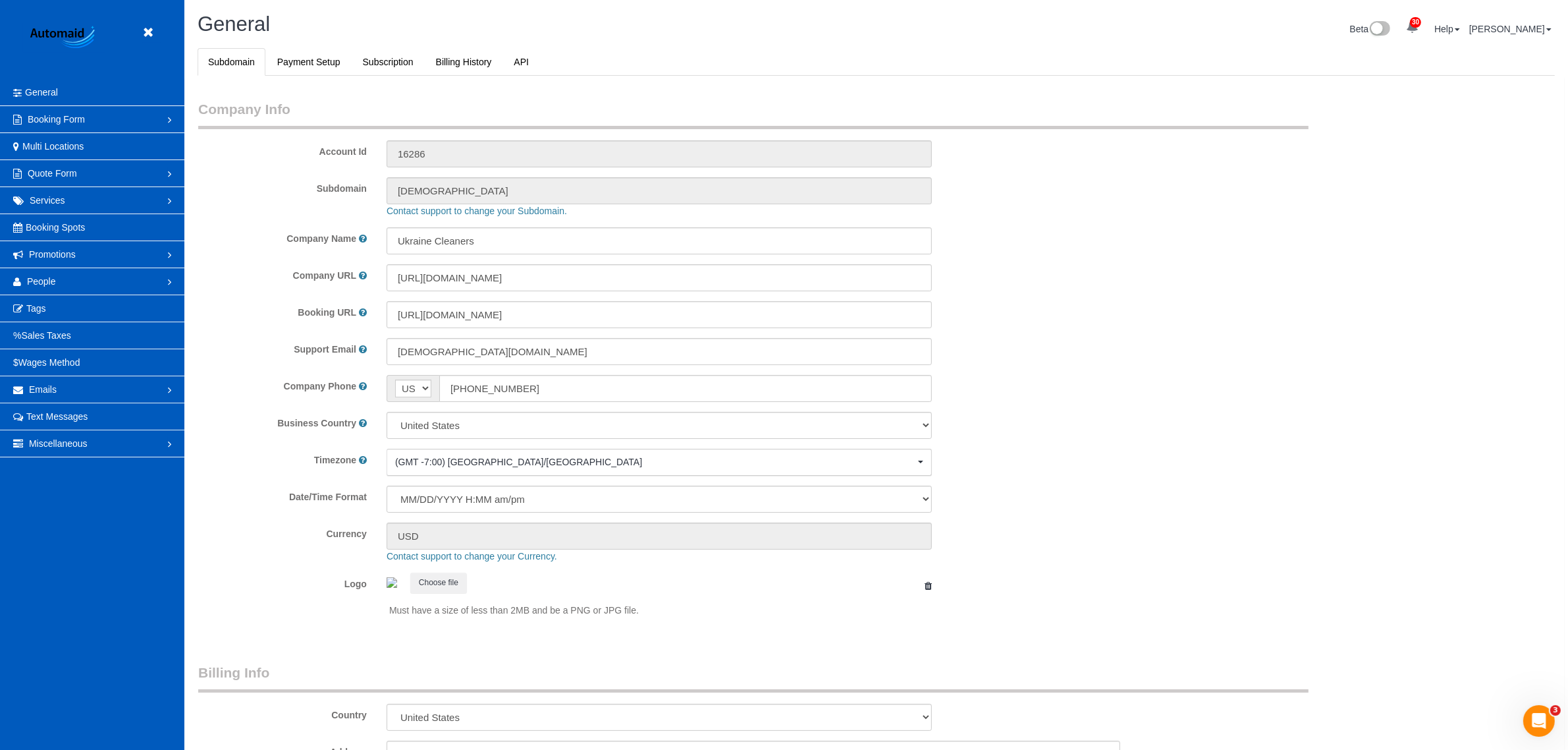
scroll to position [2885, 1568]
click at [54, 289] on link "People" at bounding box center [92, 281] width 185 height 26
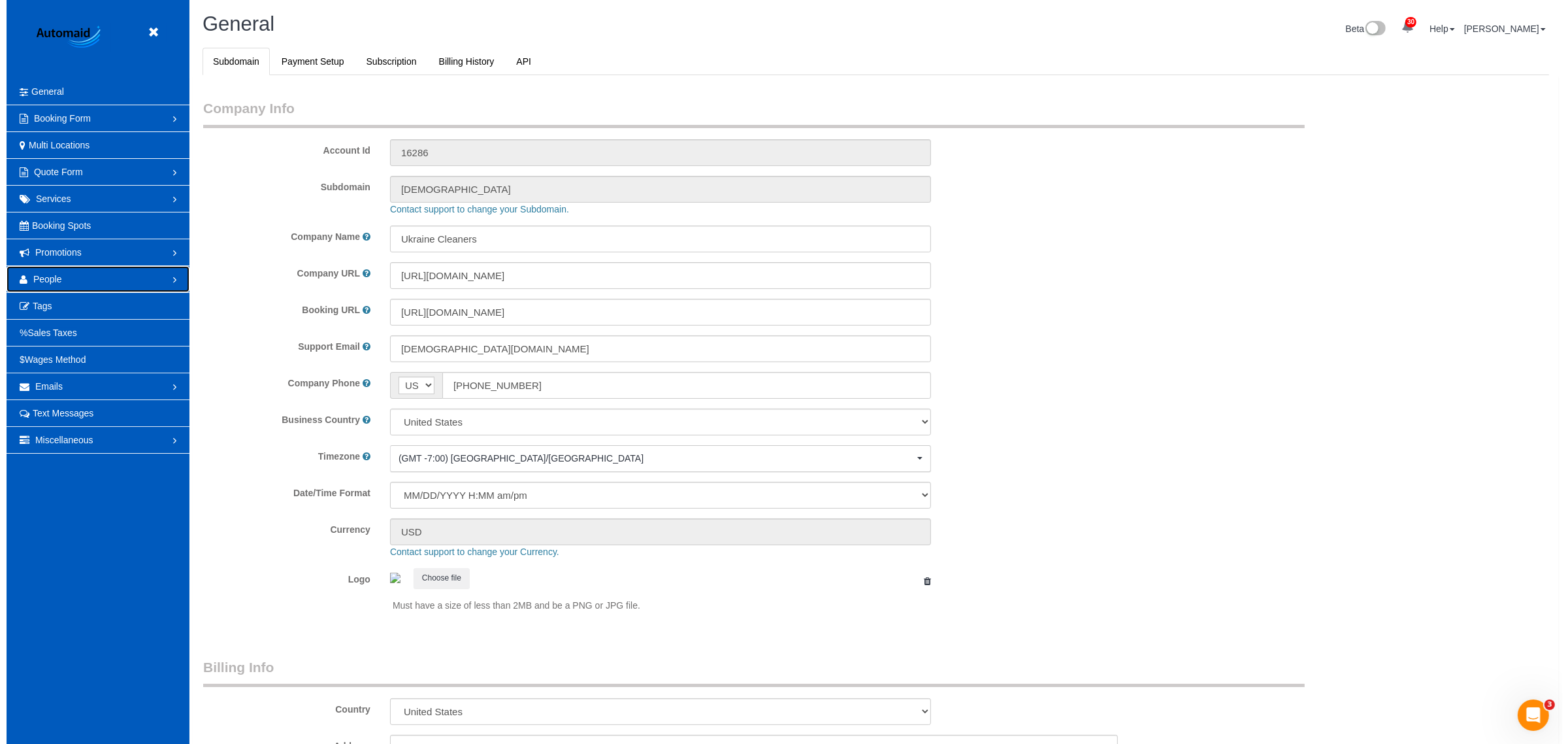
scroll to position [0, 0]
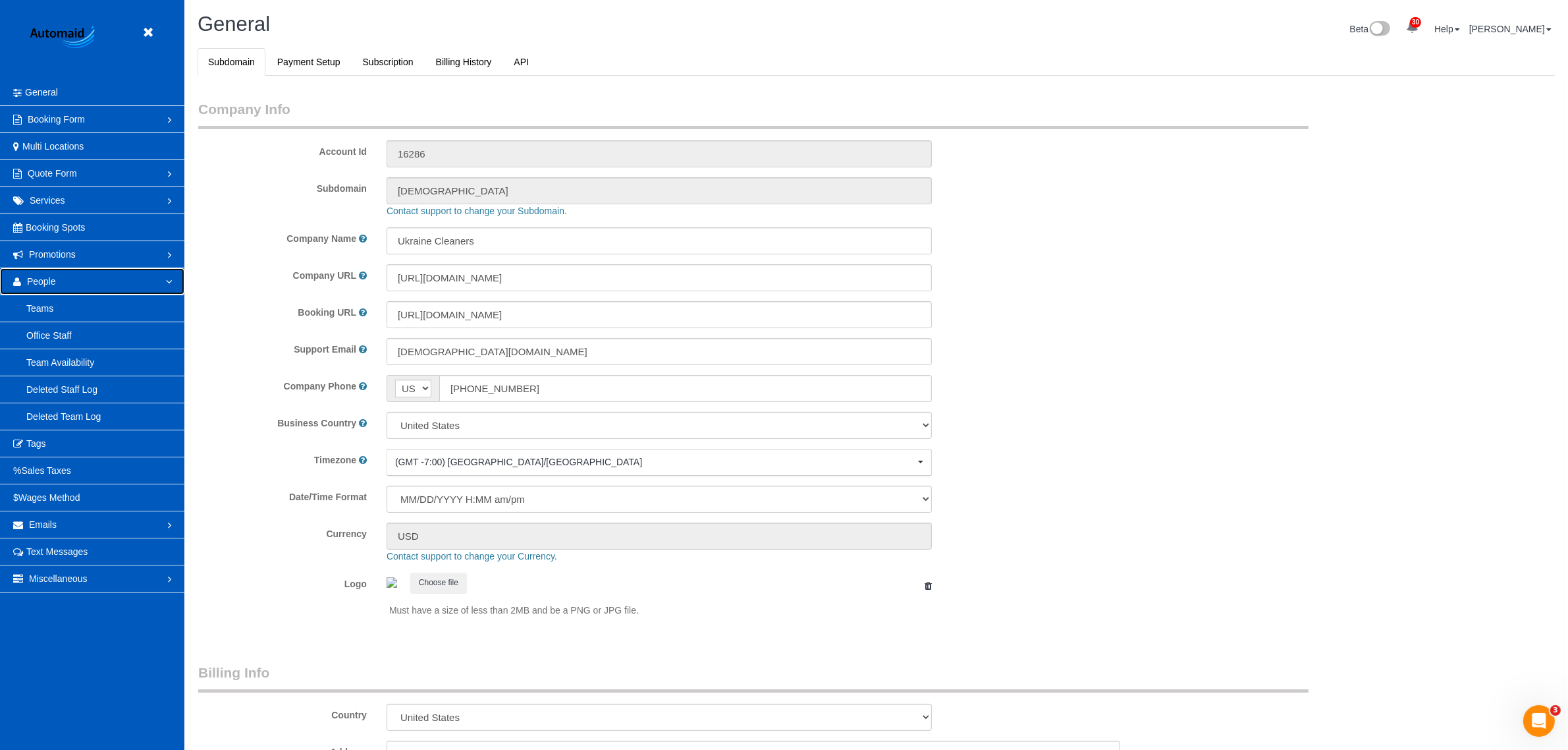
click at [158, 279] on link "People" at bounding box center [92, 281] width 185 height 26
click at [63, 364] on link "Team Availability" at bounding box center [92, 362] width 185 height 26
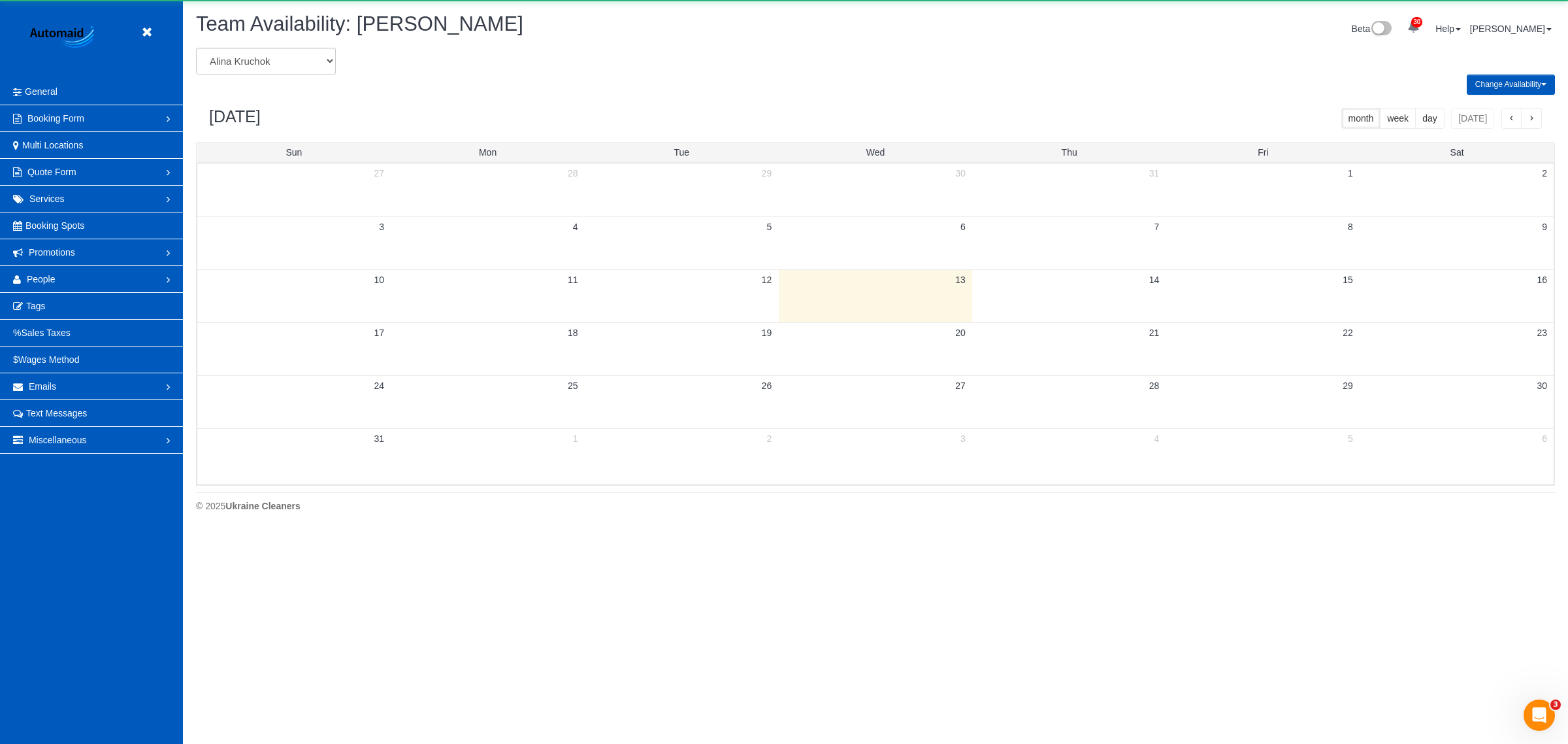
scroll to position [531, 1568]
click at [246, 58] on select "Alina Kruchok Alona Kulish Alona Tarasiuk Alona Vikhliaieva Anastasiia Demchenk…" at bounding box center [265, 61] width 140 height 27
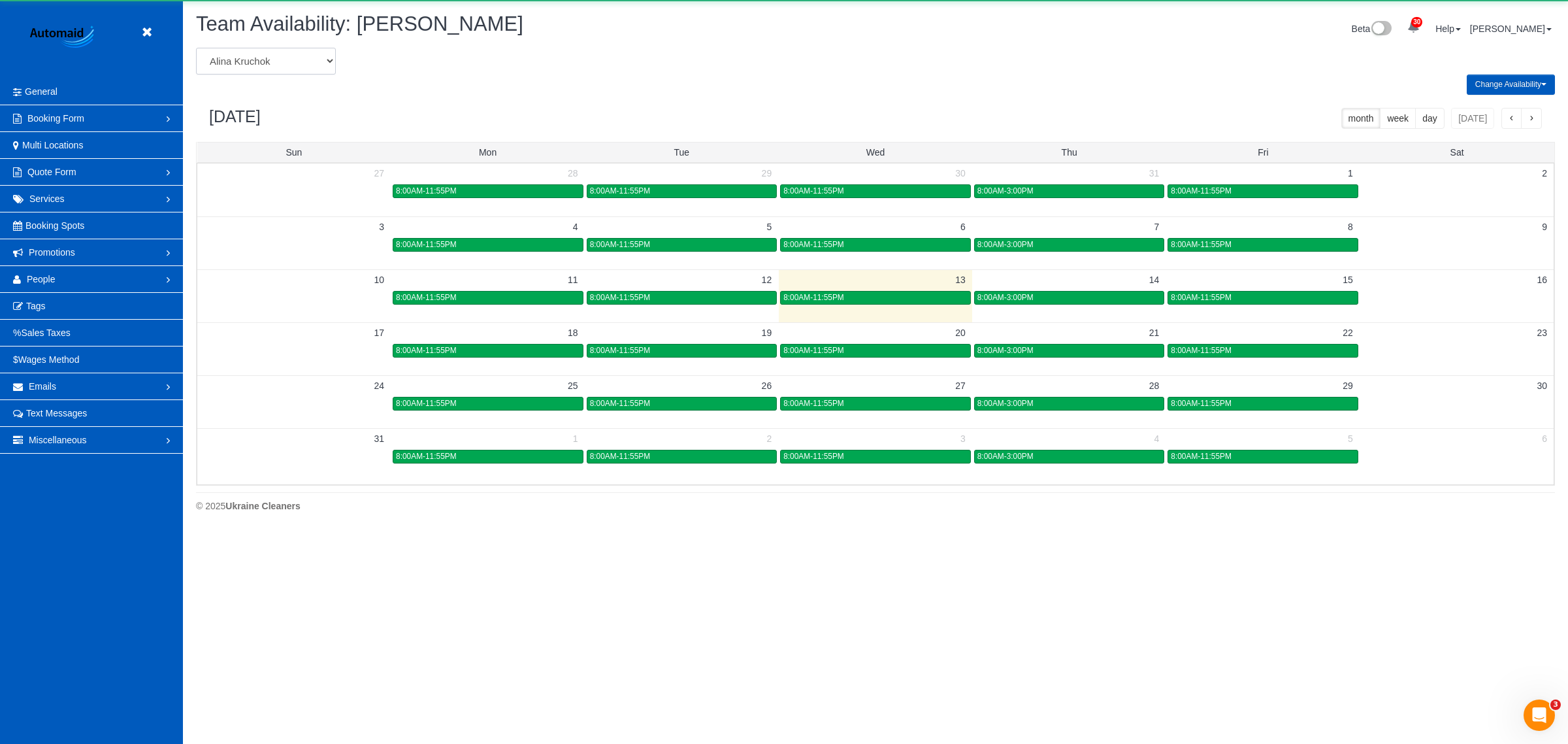
scroll to position [0, 0]
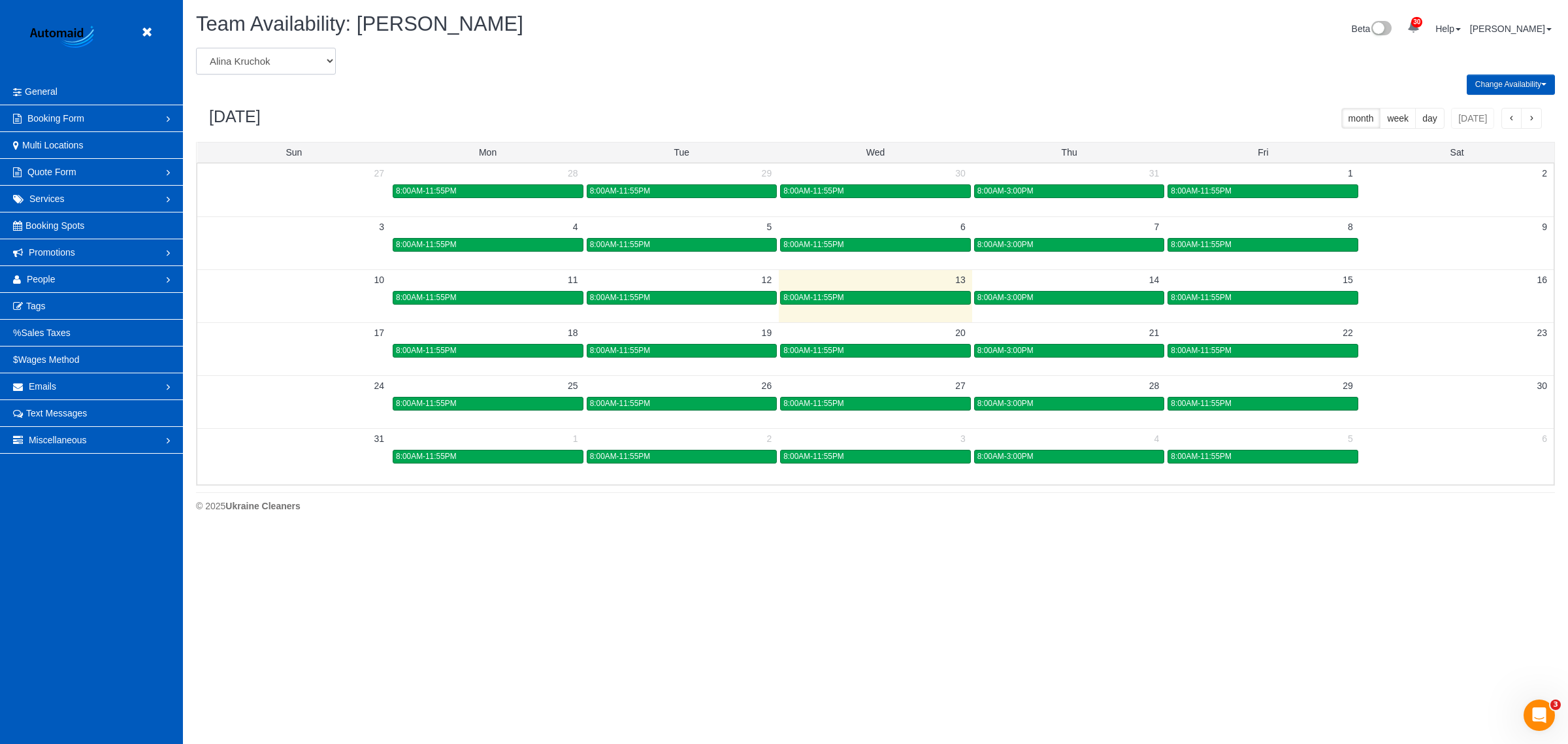
select select "number:864"
click at [196, 48] on select "Alina Kruchok Alona Kulish Alona Tarasiuk Alona Vikhliaieva Anastasiia Demchenk…" at bounding box center [265, 61] width 140 height 27
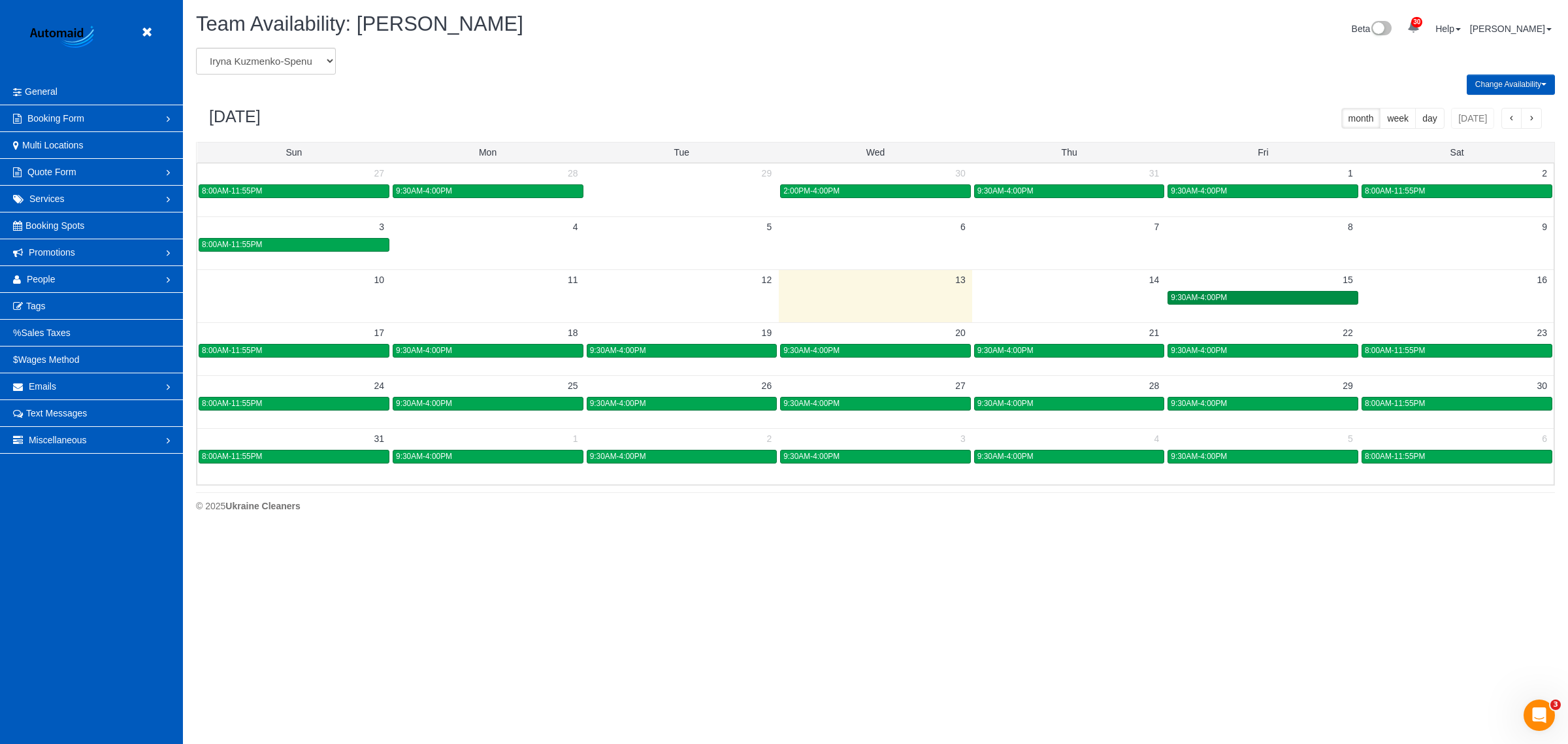
click at [1213, 296] on span "9:30AM-4:00PM" at bounding box center [1199, 297] width 56 height 9
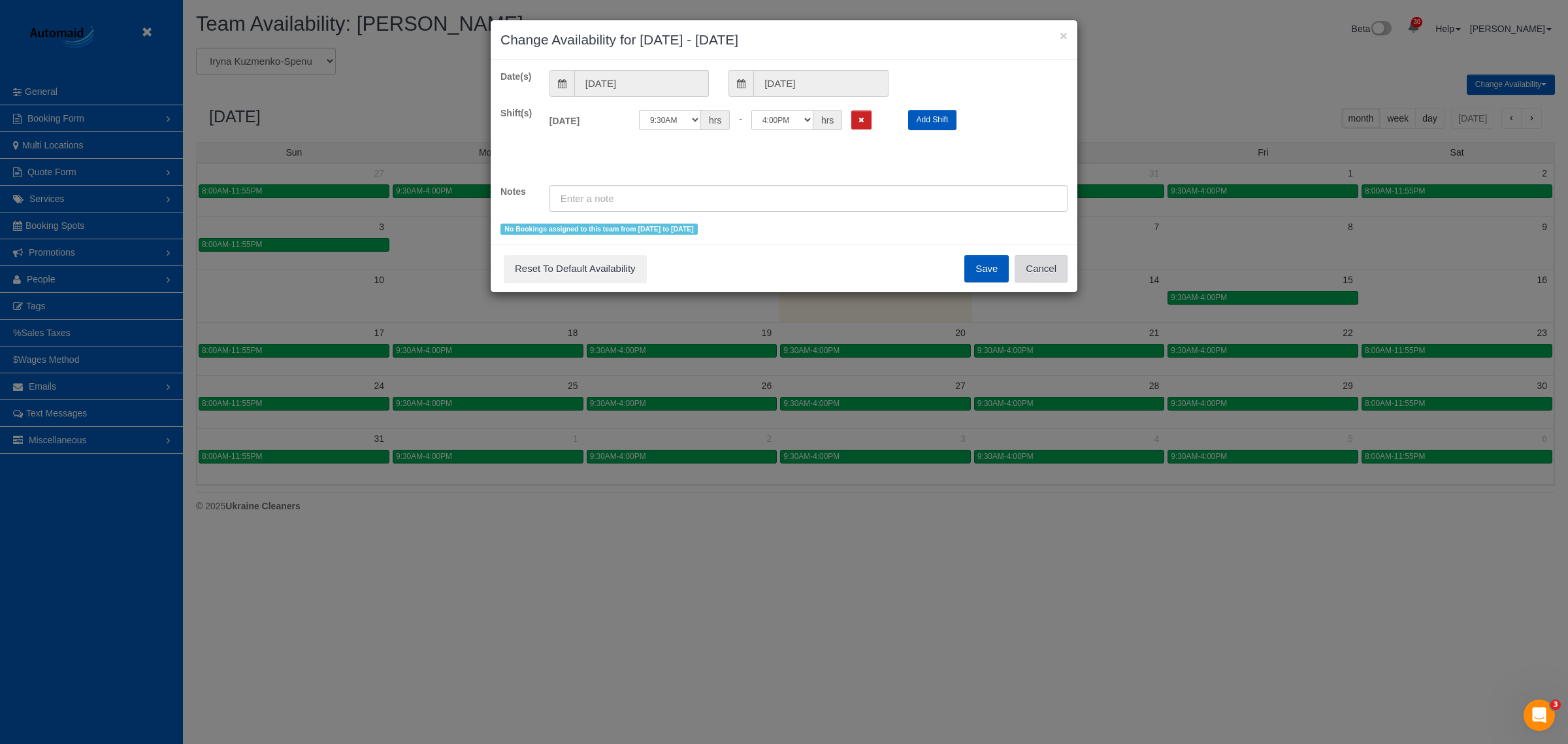
click at [1050, 275] on button "Cancel" at bounding box center [1041, 268] width 53 height 27
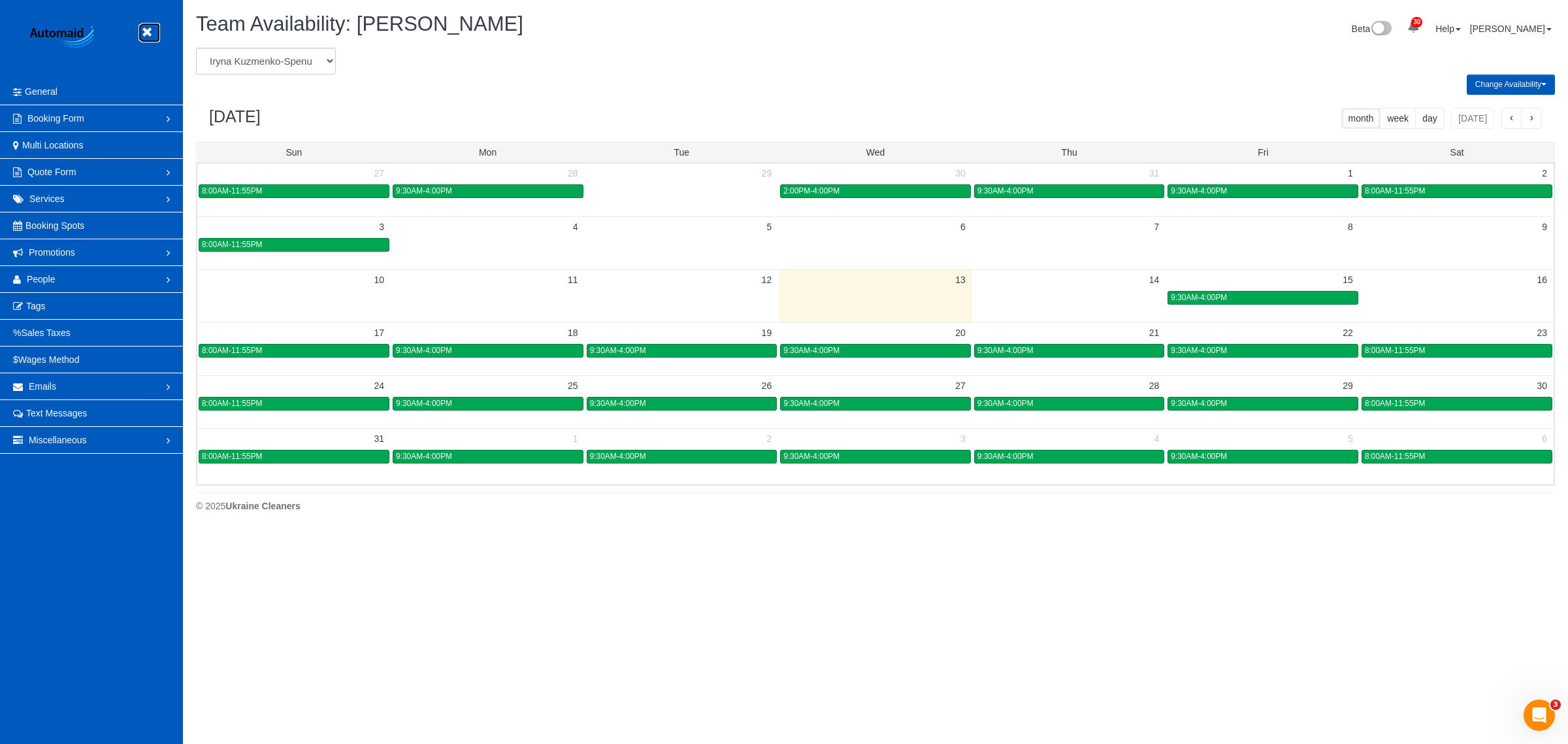
click at [147, 38] on icon at bounding box center [146, 32] width 16 height 16
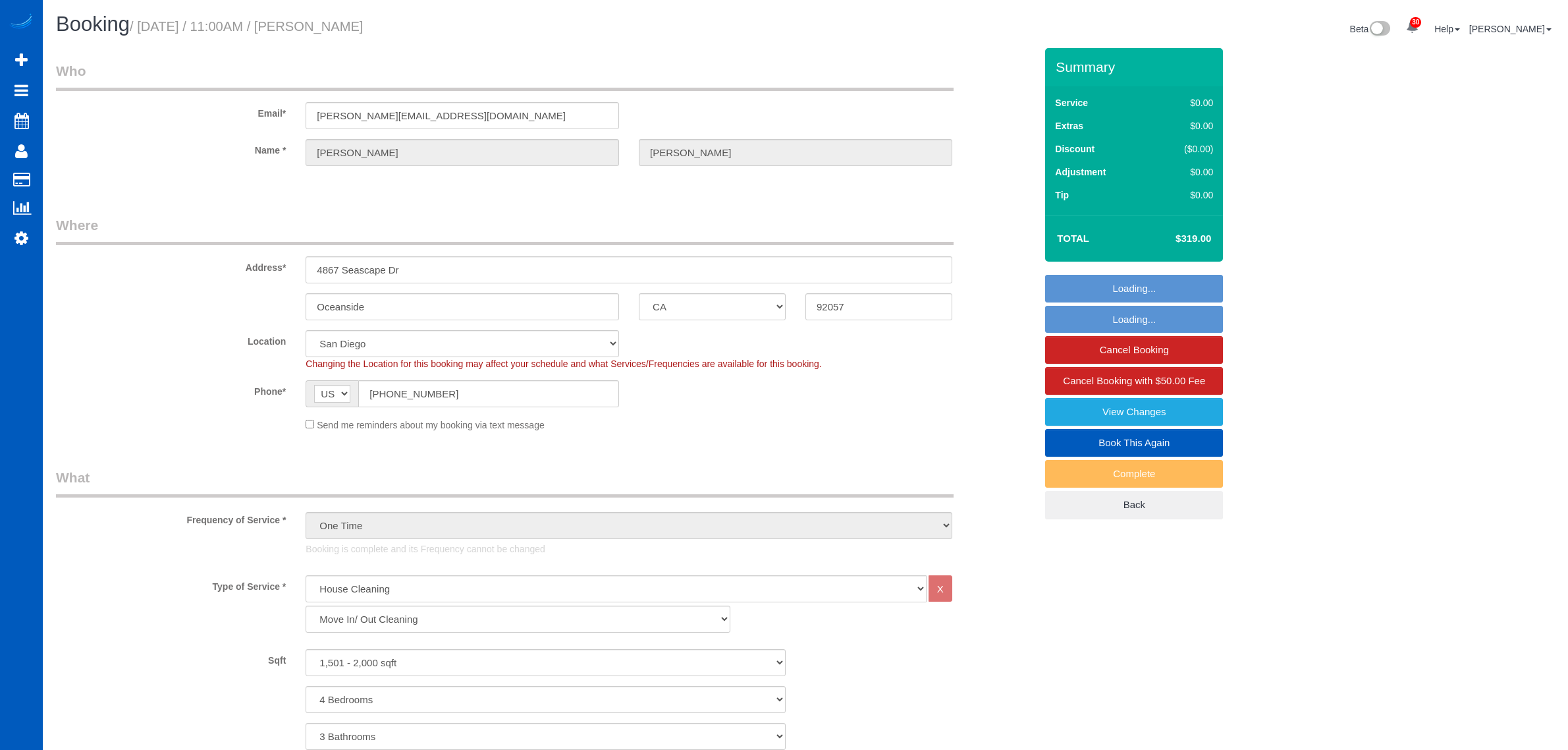
select select "CA"
select select "199"
select select "1501"
select select "4"
select select "3"
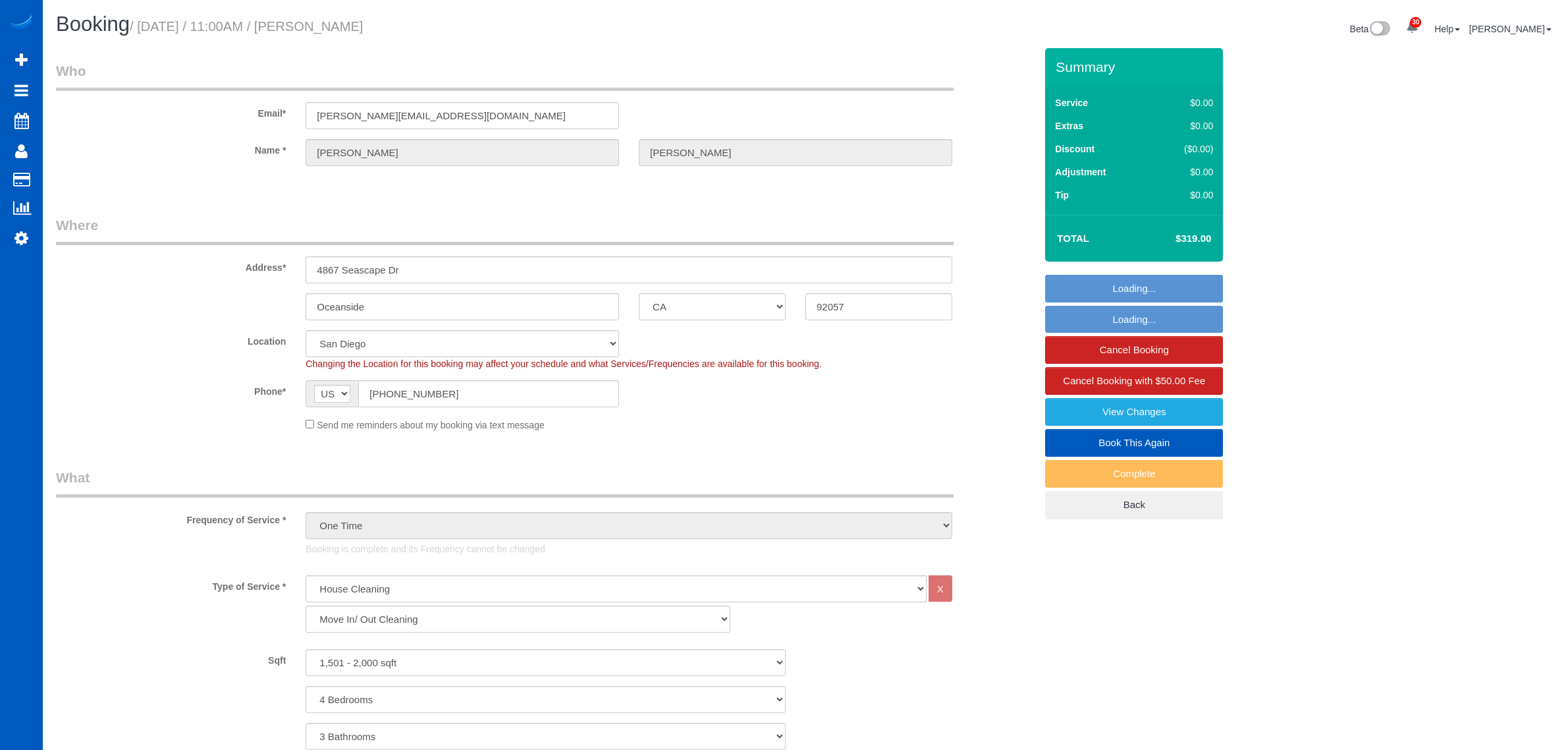
select select "spot1"
click at [1114, 445] on link "Book This Again" at bounding box center [1134, 443] width 178 height 28
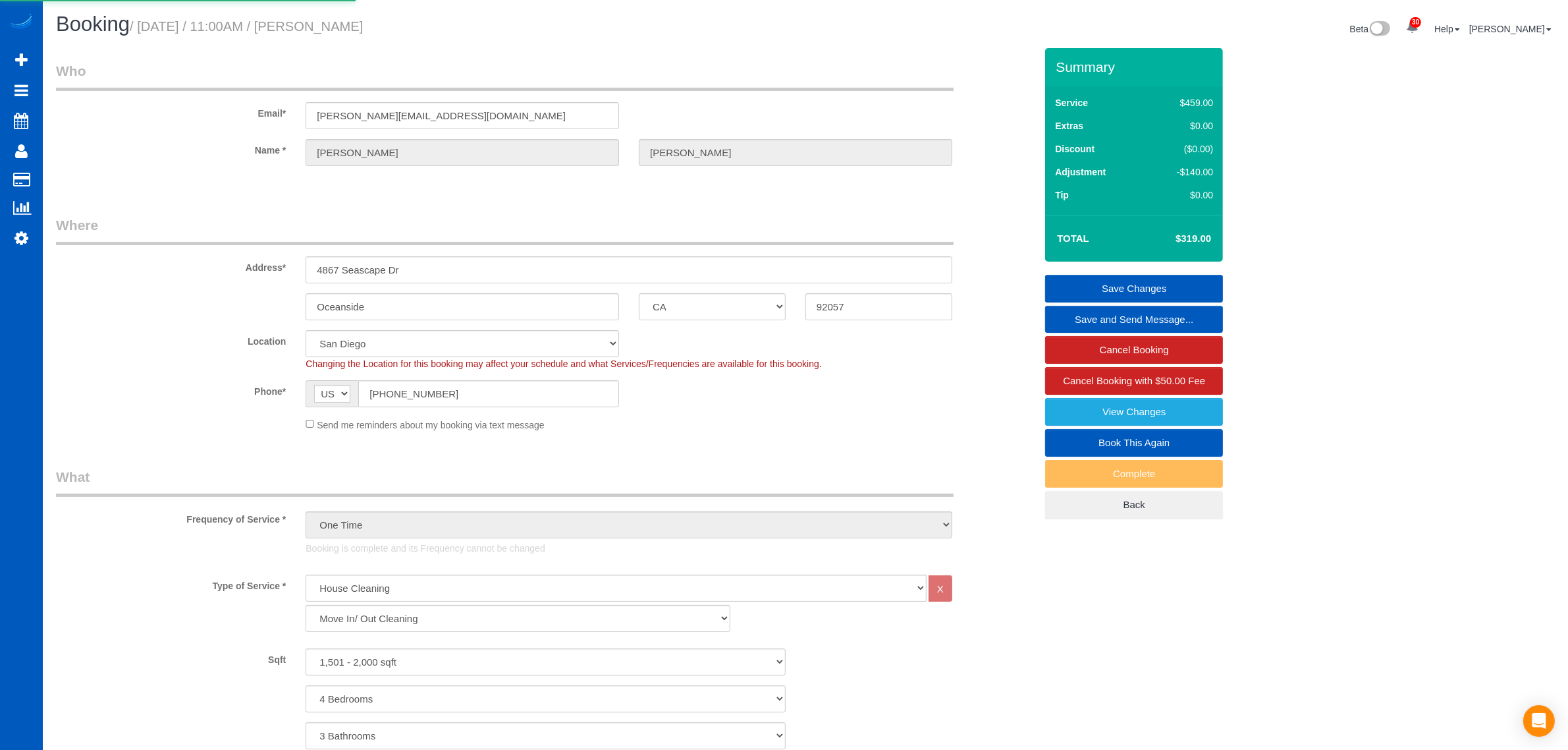
select select "CA"
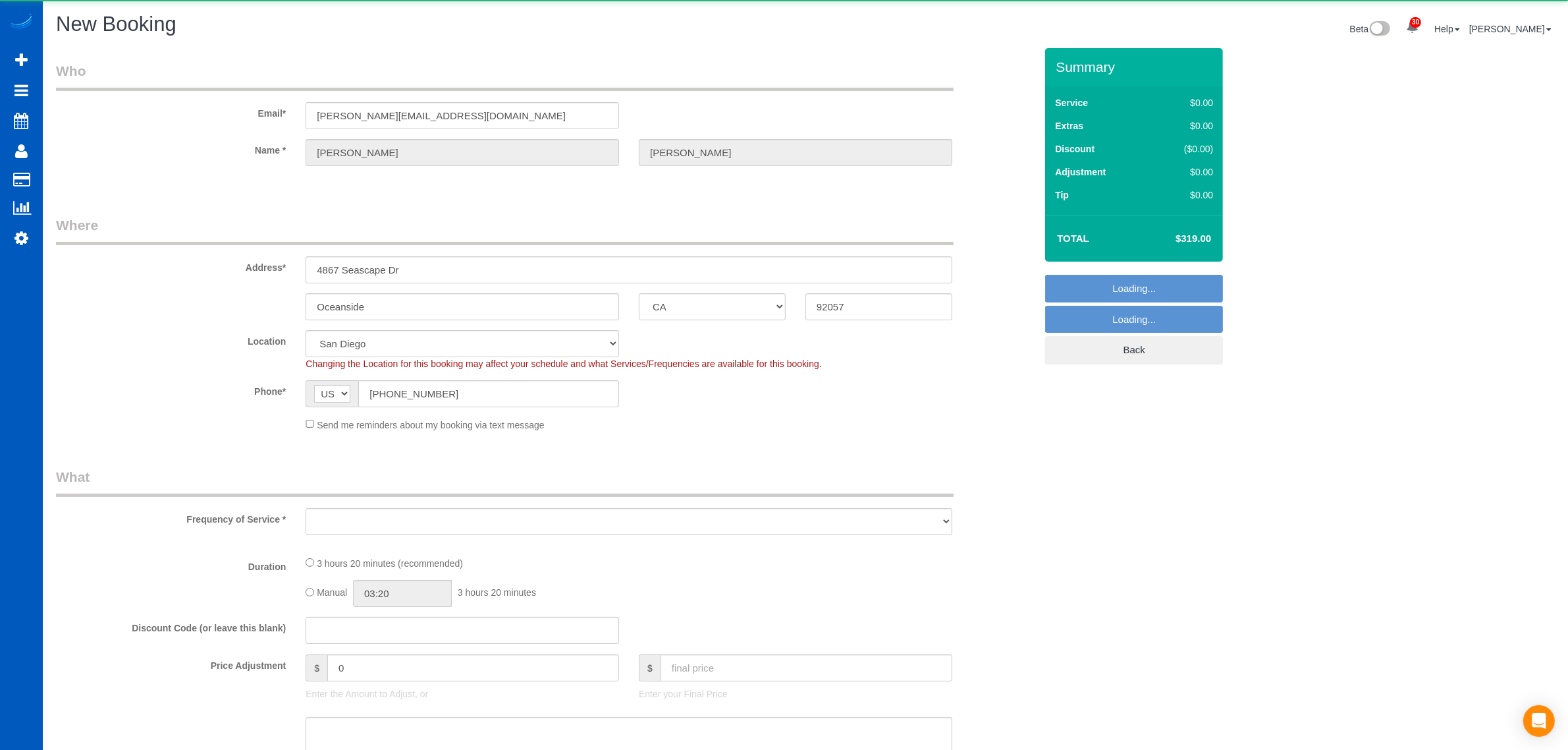
select select "object:1765"
select select "199"
select select "1501"
select select "4"
select select "3"
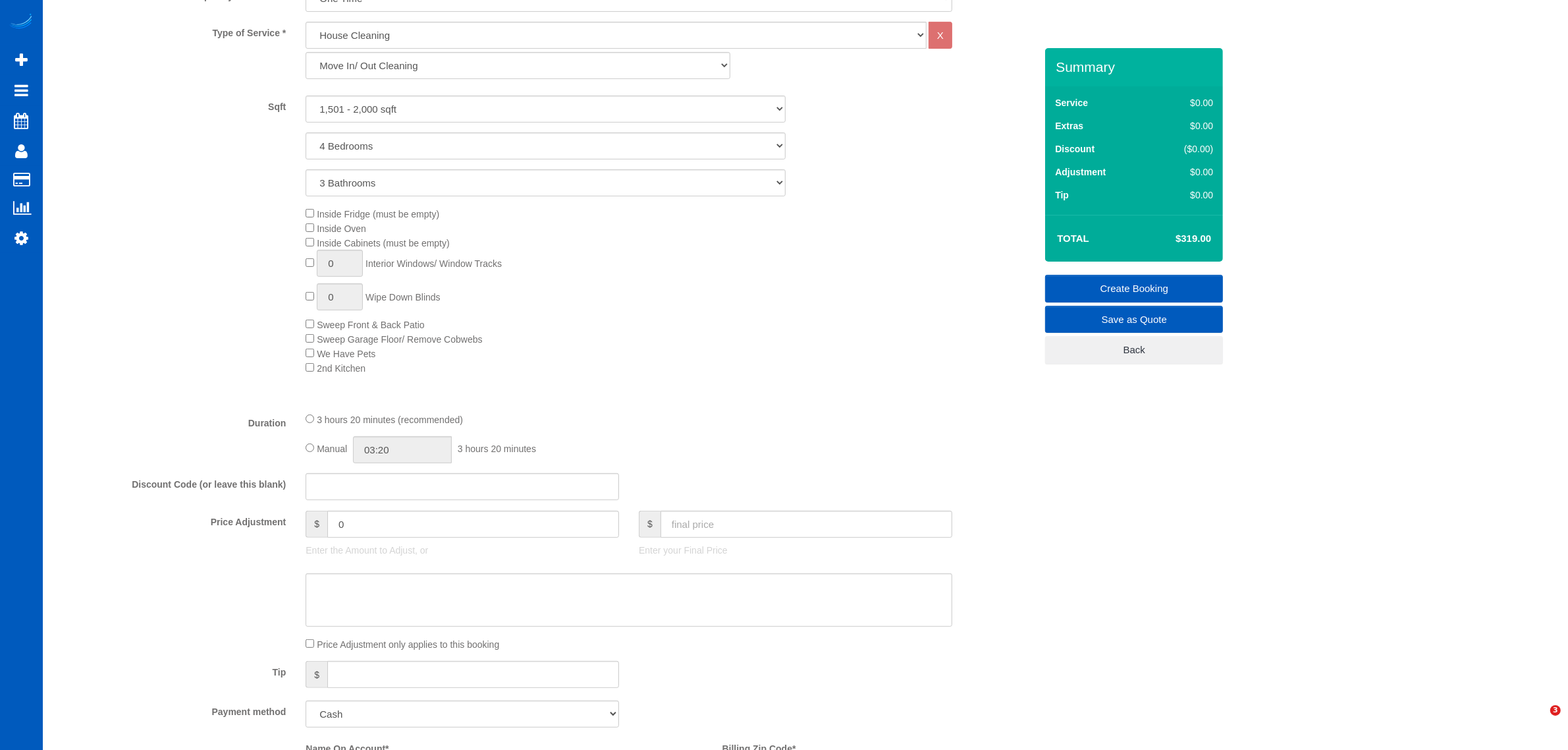
scroll to position [298, 0]
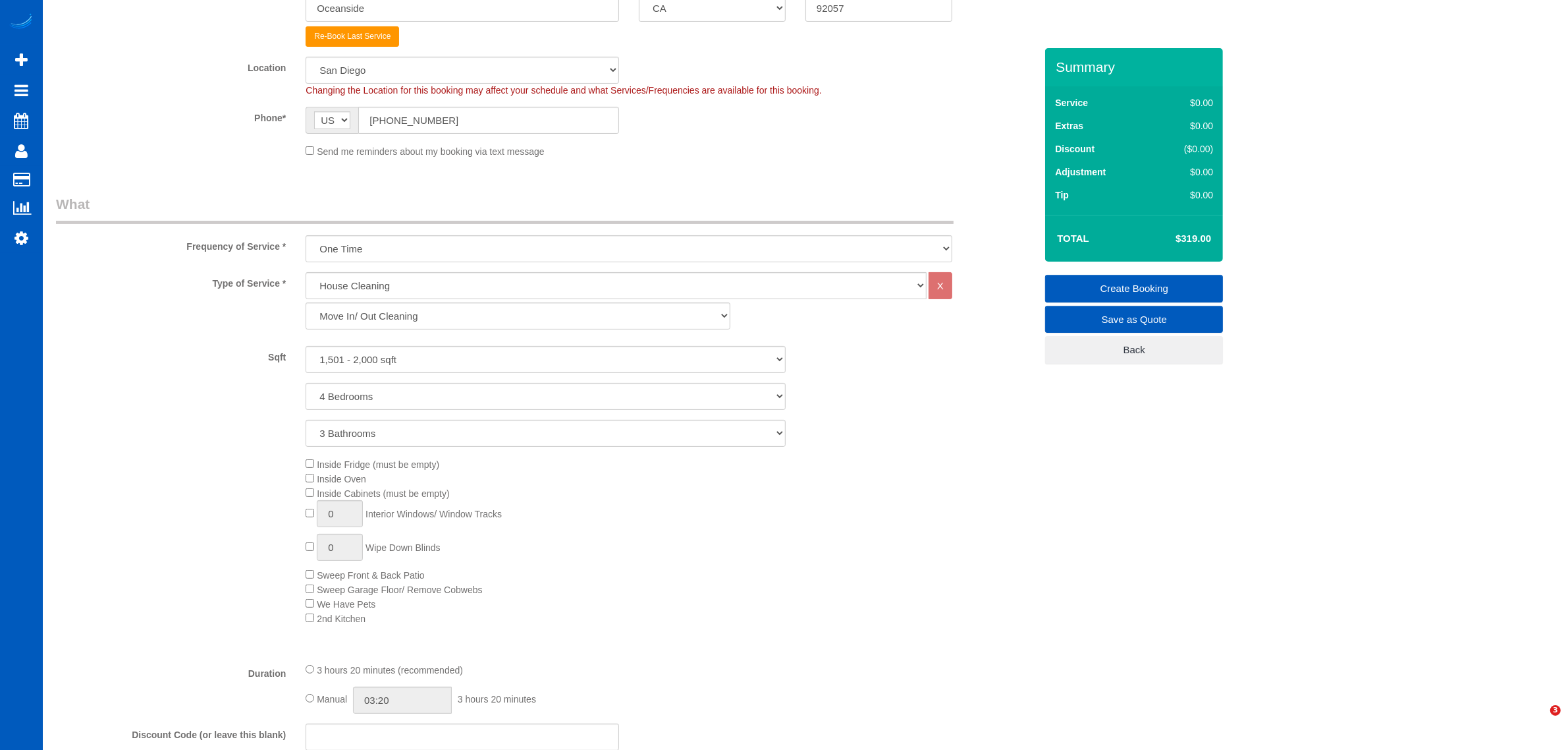
select select "object:1775"
select select "1501"
select select "4"
select select "3"
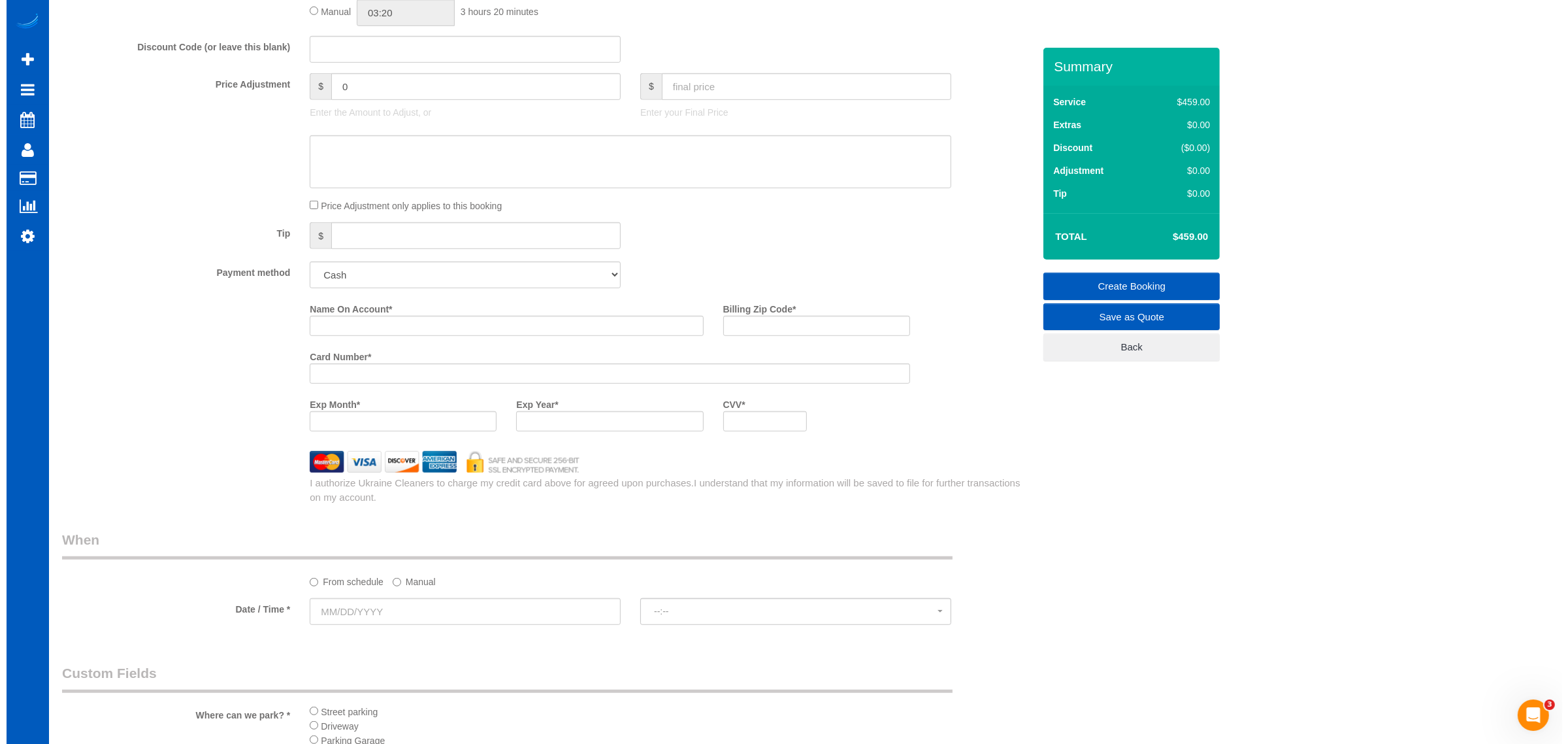
scroll to position [1642, 0]
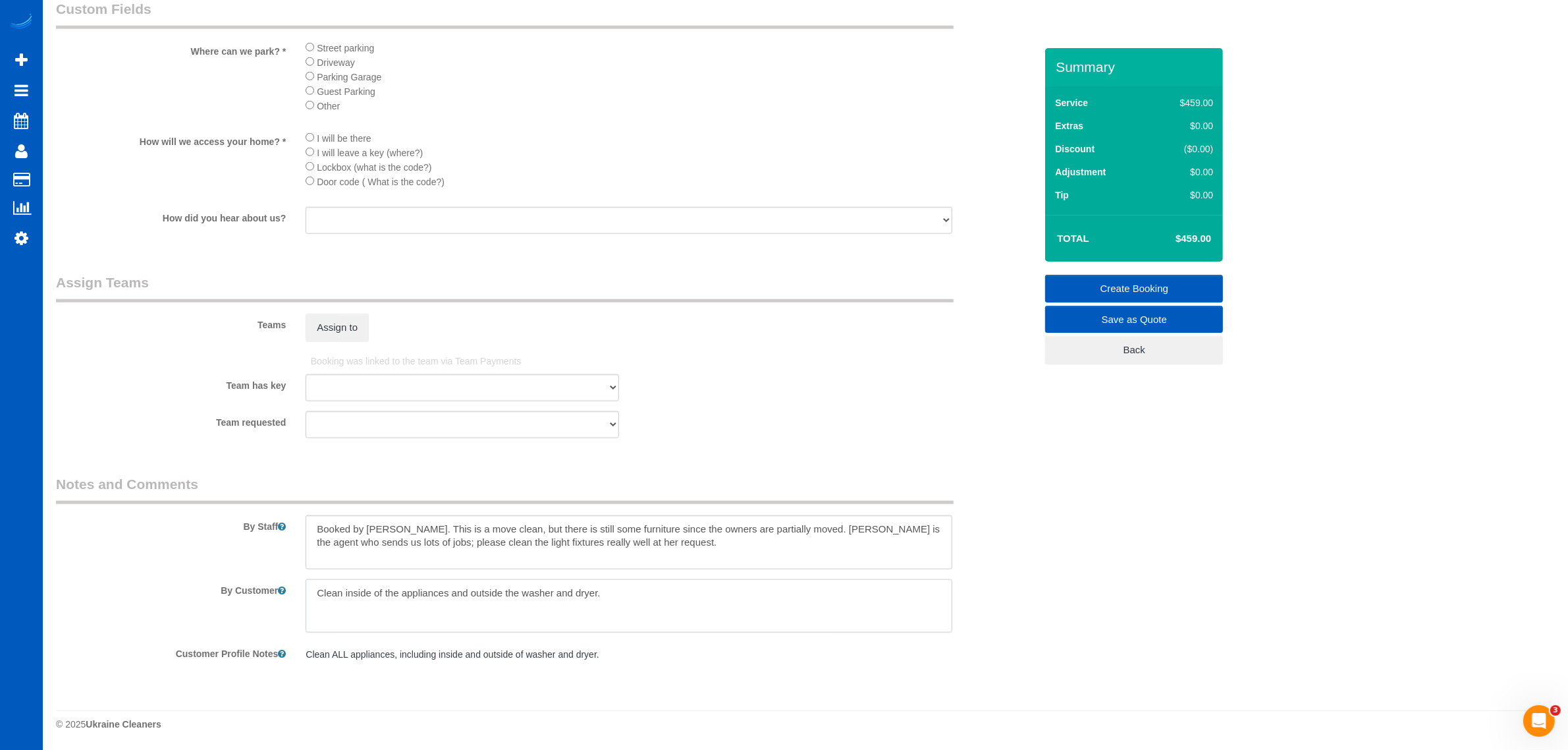
drag, startPoint x: 643, startPoint y: 592, endPoint x: 406, endPoint y: 569, distance: 238.1
click at [178, 591] on div "By Customer" at bounding box center [546, 606] width 1000 height 54
click at [610, 542] on textarea at bounding box center [629, 542] width 647 height 54
drag, startPoint x: 650, startPoint y: 541, endPoint x: 263, endPoint y: 501, distance: 389.1
click at [263, 501] on fieldset "Notes and Comments By Staff By Customer Customer Profile Notes Clean ALL applia…" at bounding box center [546, 576] width 980 height 204
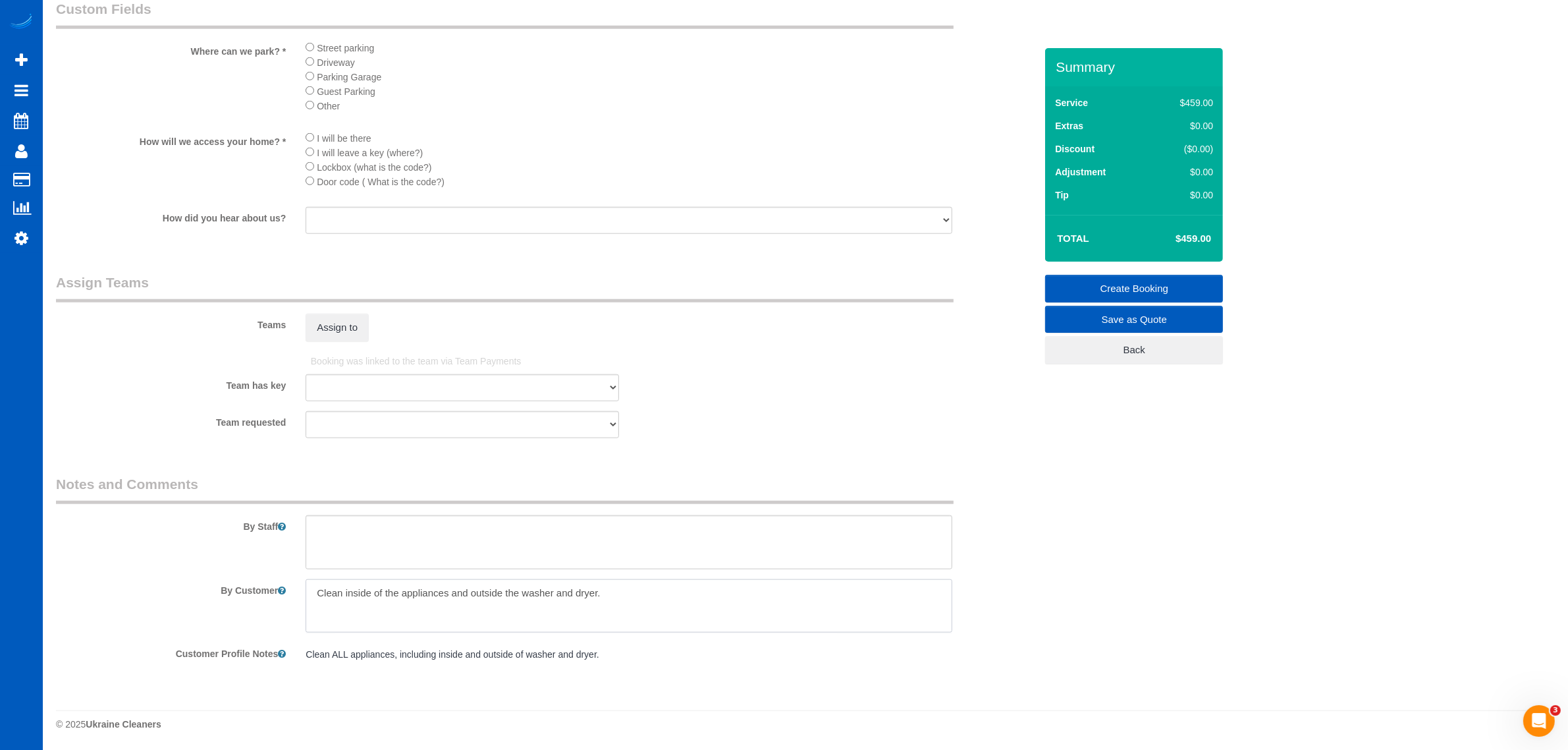
drag, startPoint x: 626, startPoint y: 591, endPoint x: 225, endPoint y: 603, distance: 401.2
click at [225, 603] on div "By Customer" at bounding box center [546, 606] width 1000 height 54
click at [384, 545] on textarea at bounding box center [629, 542] width 647 height 54
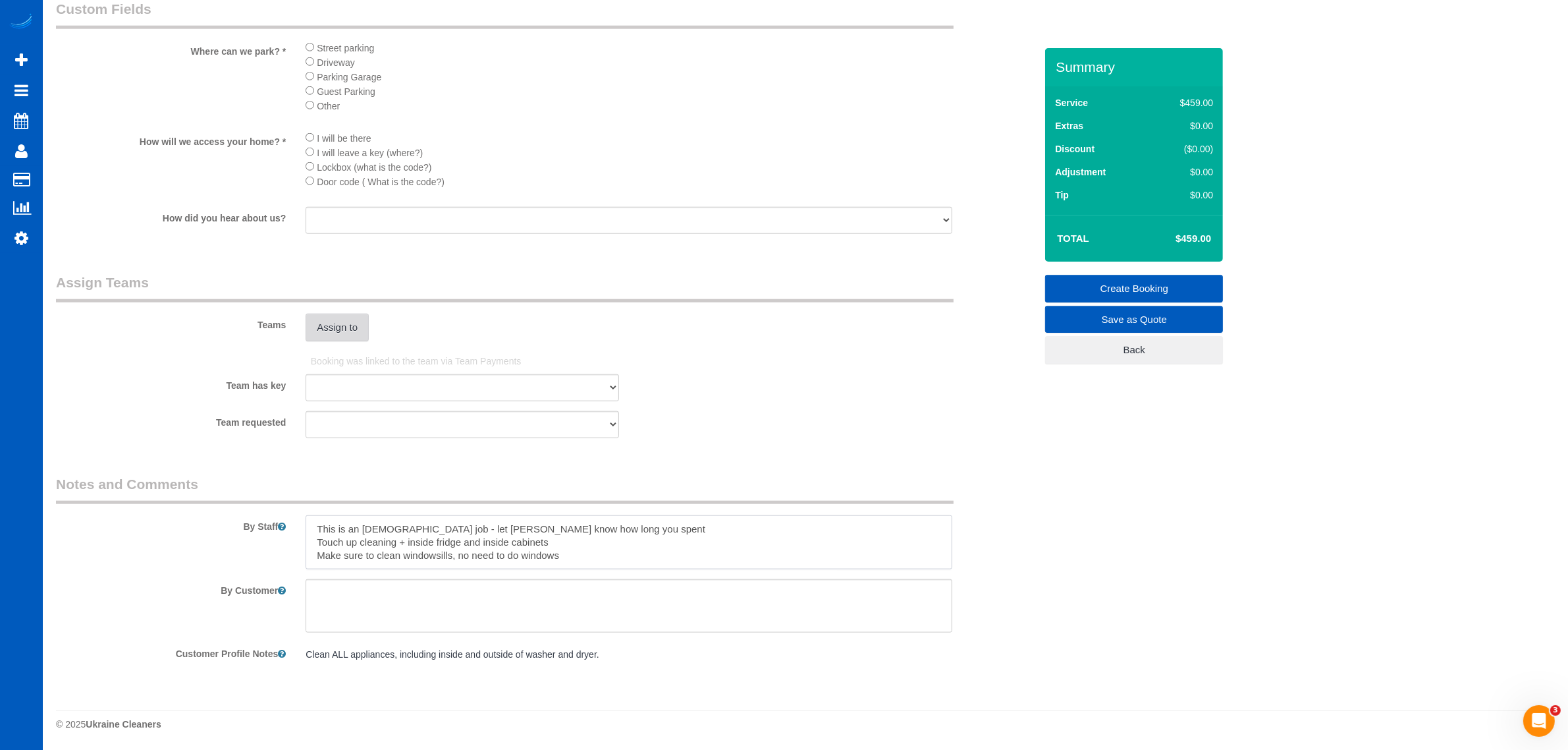
type textarea "This is an hourly job - let anna know how long you spent Touch up cleaning + in…"
click at [344, 327] on button "Assign to" at bounding box center [337, 327] width 63 height 28
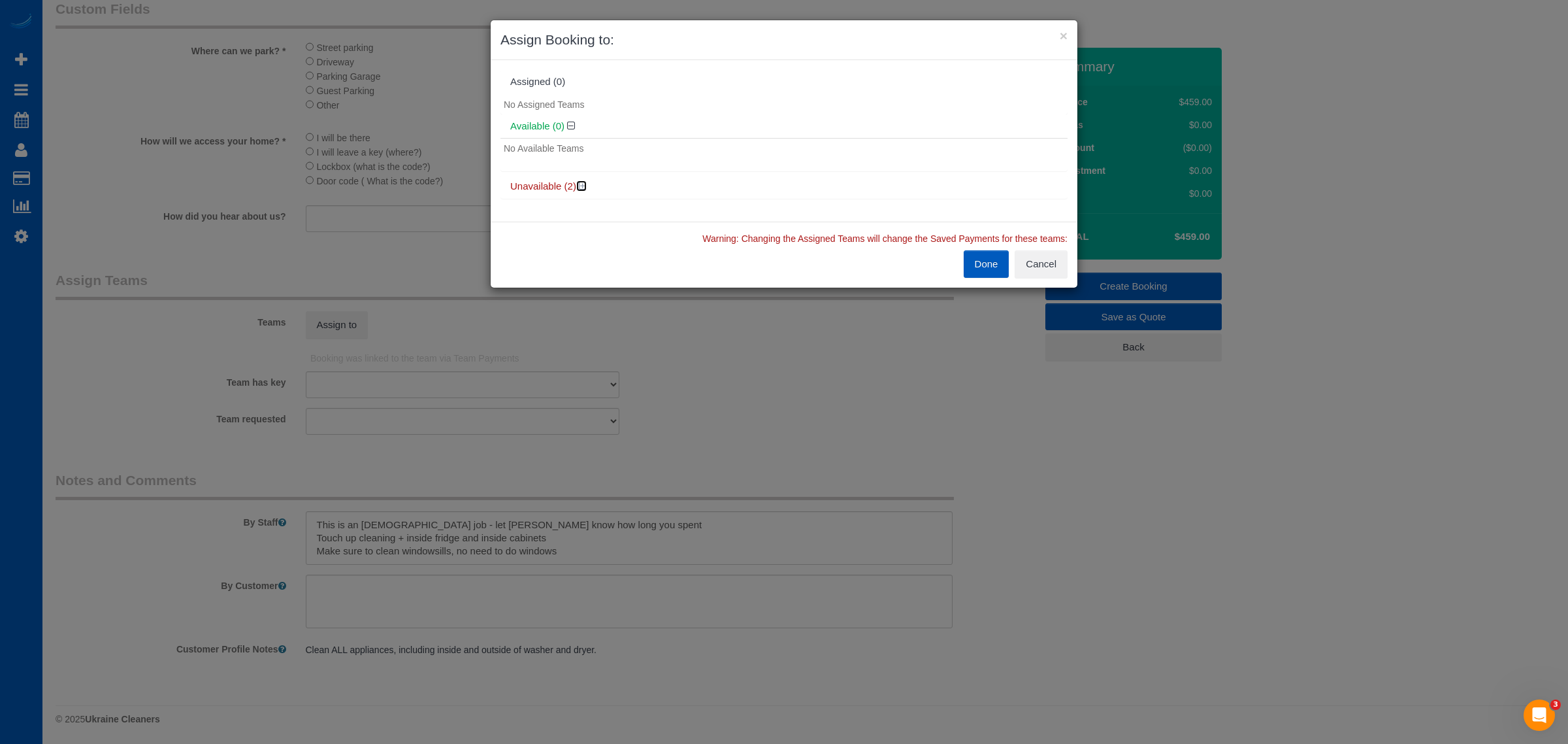
click at [586, 185] on icon at bounding box center [582, 186] width 8 height 10
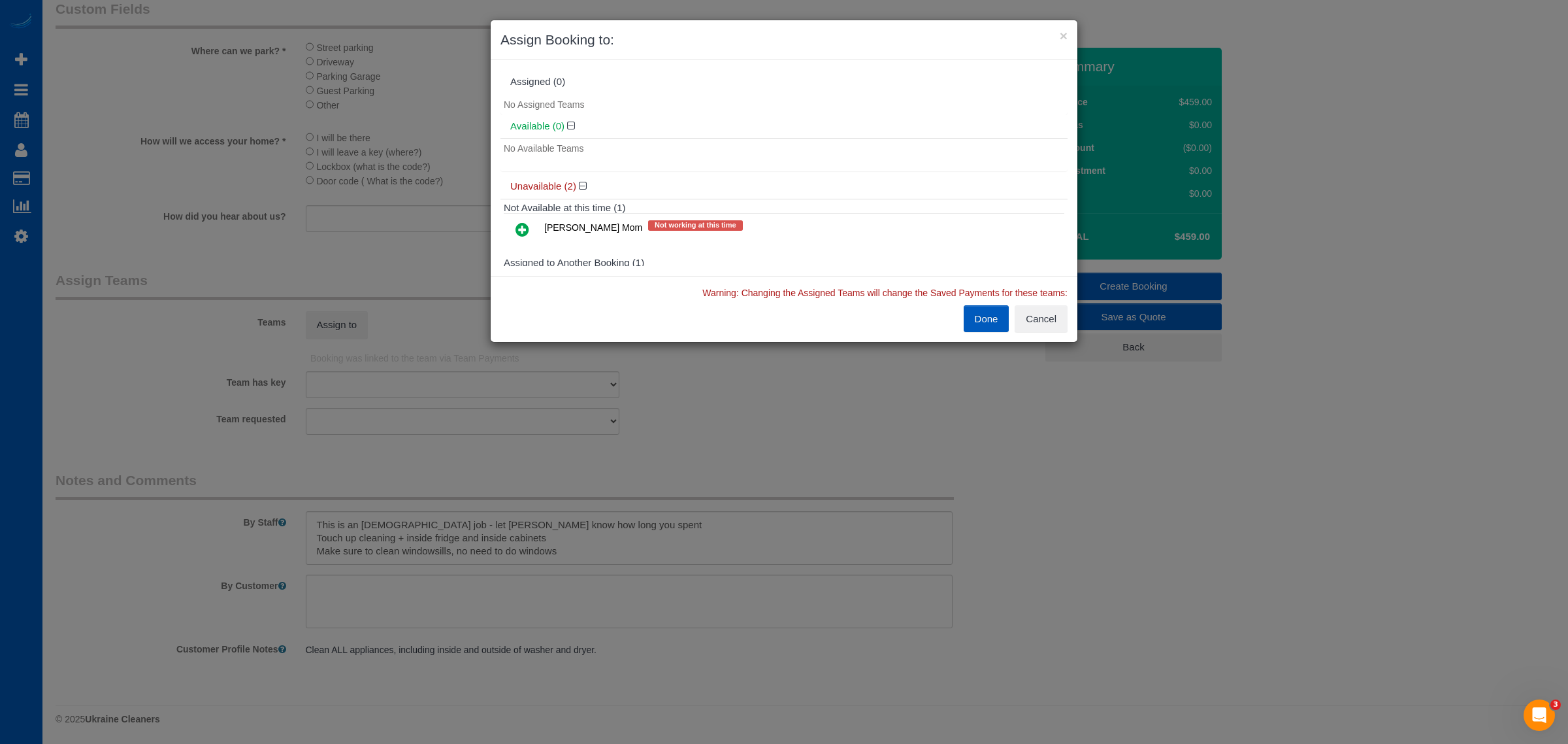
click at [525, 230] on icon at bounding box center [522, 229] width 14 height 15
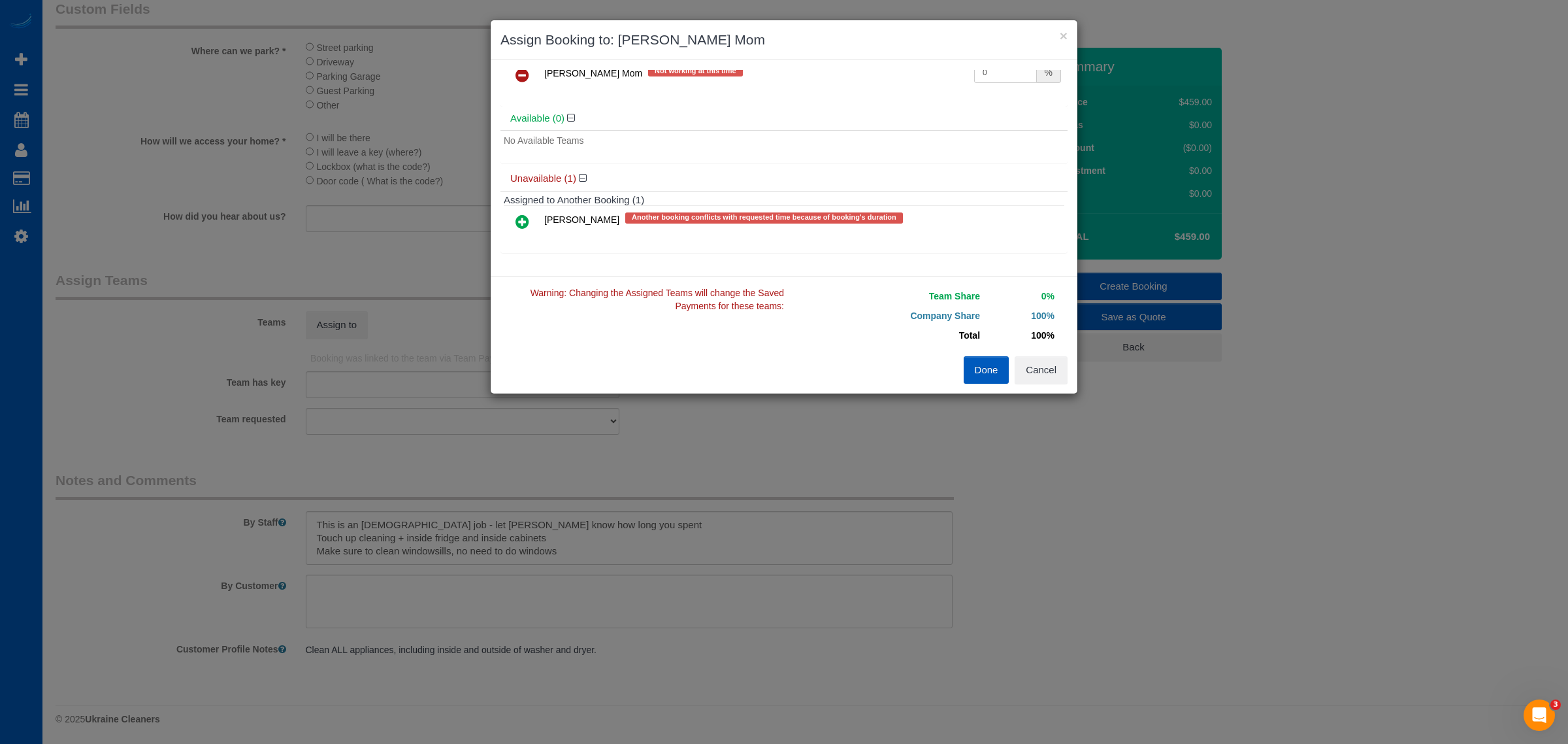
click at [522, 227] on icon at bounding box center [522, 221] width 14 height 15
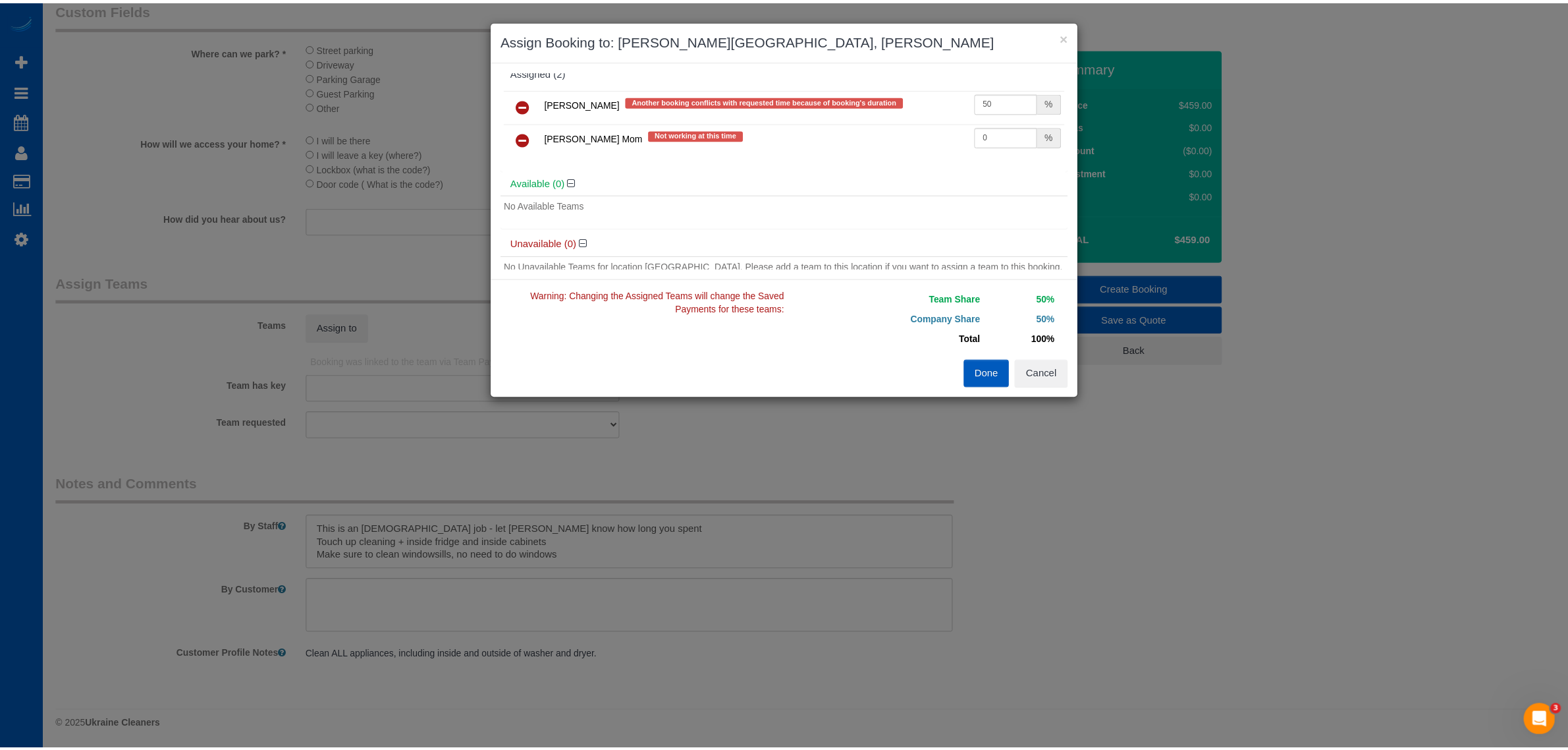
scroll to position [0, 0]
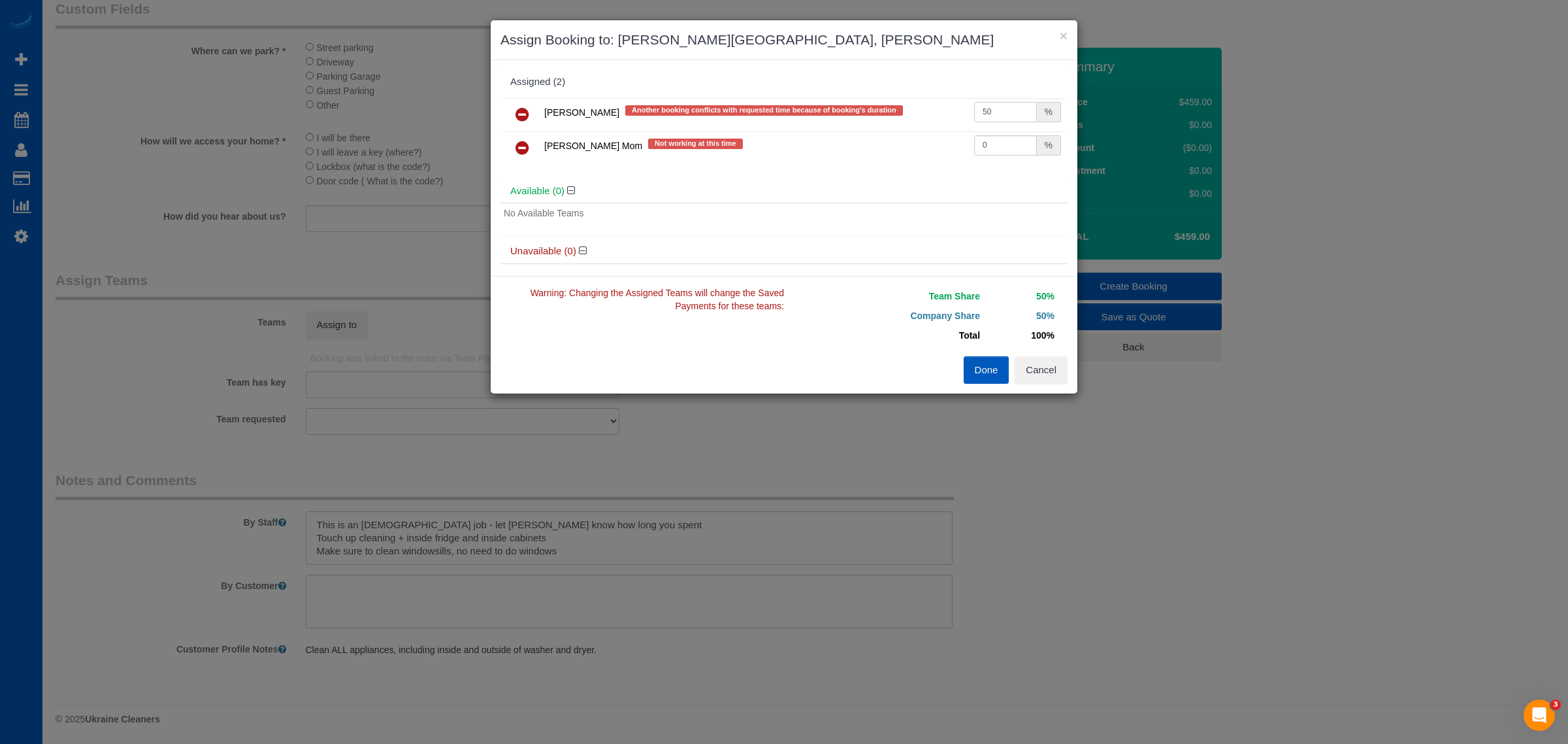
drag, startPoint x: 1001, startPoint y: 116, endPoint x: 977, endPoint y: 121, distance: 24.5
click at [977, 121] on input "50" at bounding box center [1005, 112] width 62 height 20
type input "55"
click at [991, 381] on button "Done" at bounding box center [986, 370] width 46 height 27
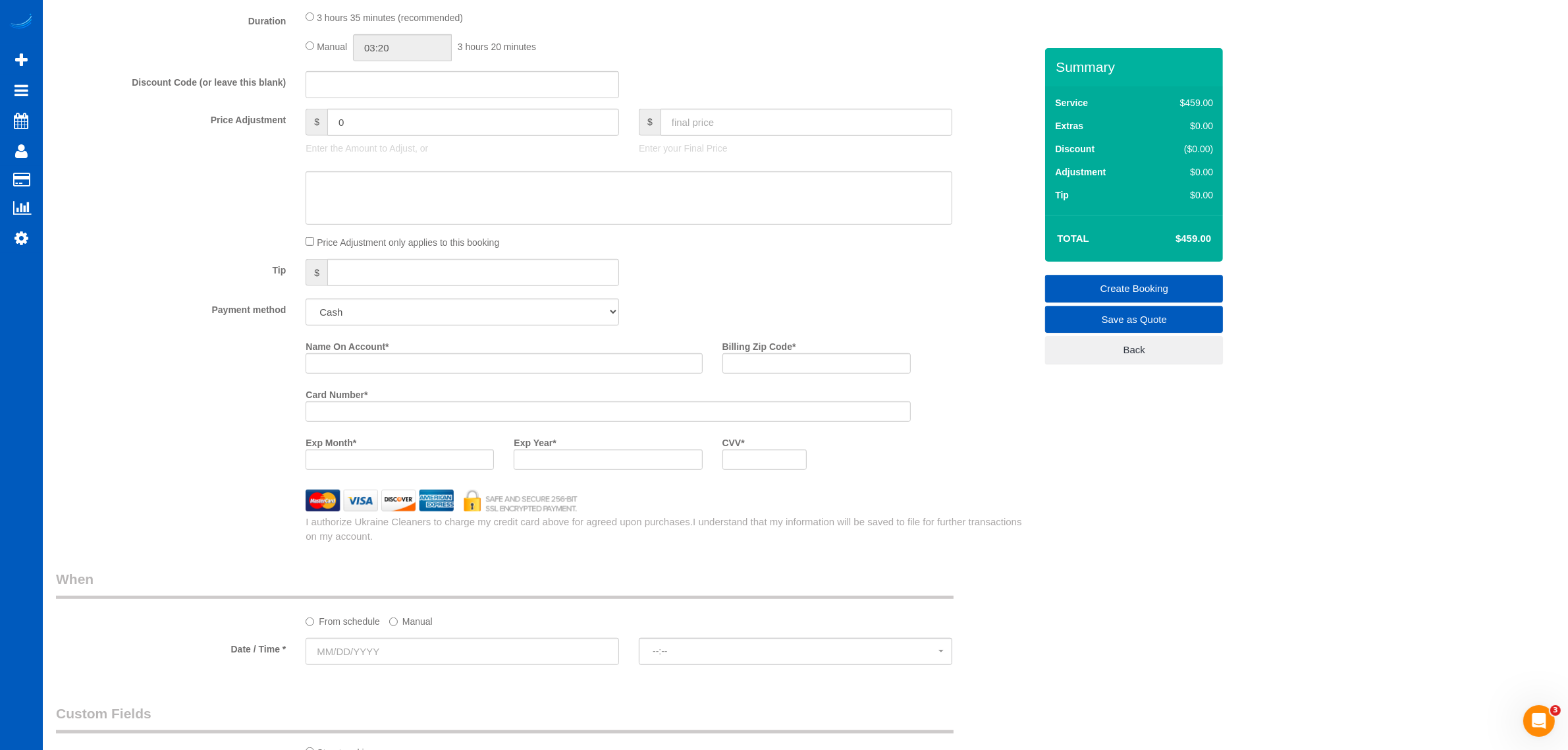
scroll to position [970, 0]
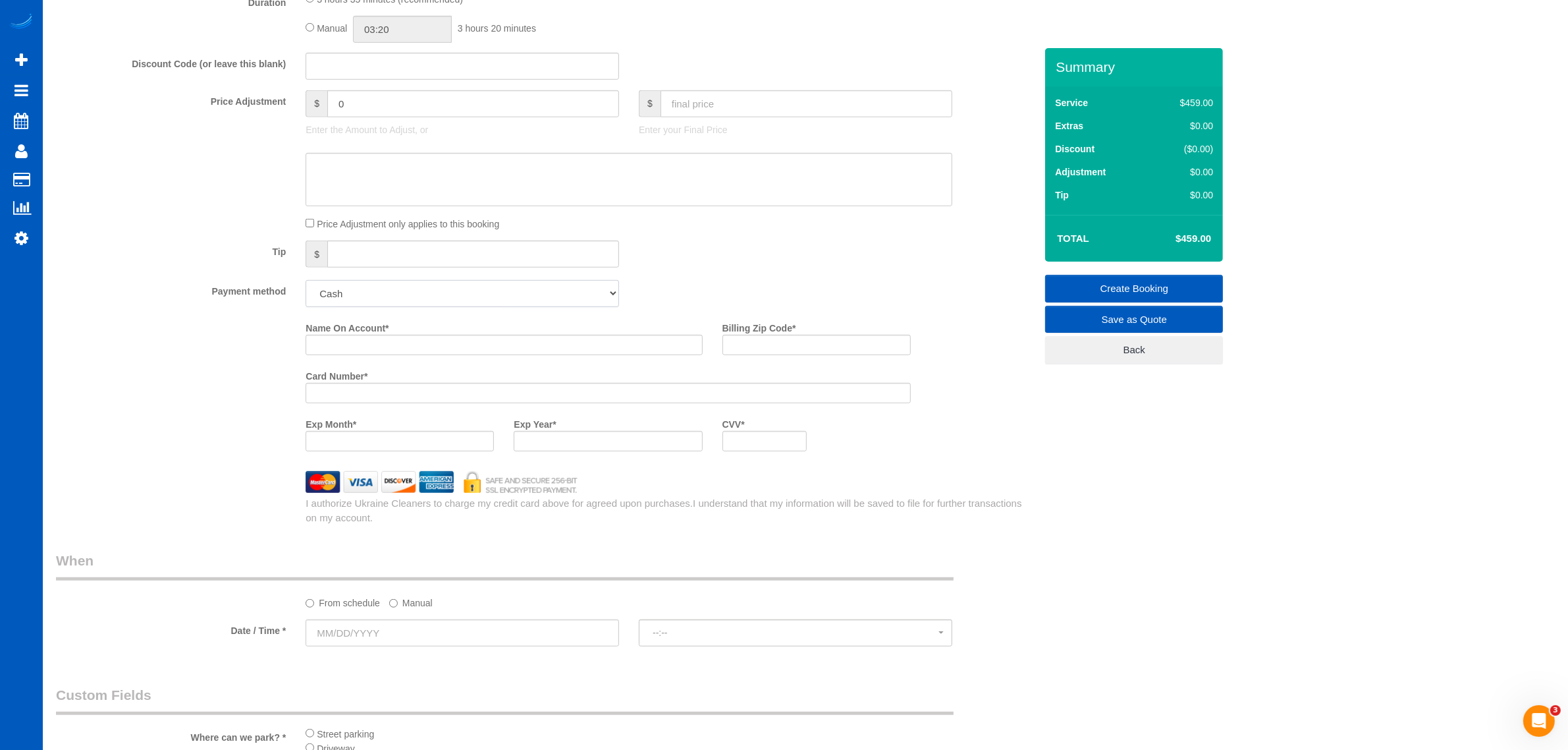
click at [403, 300] on select "Add Credit Card Cash Check Paypal" at bounding box center [462, 293] width 314 height 27
select select "string:cash"
click at [306, 280] on select "Add Credit Card Cash Check Paypal" at bounding box center [462, 293] width 314 height 27
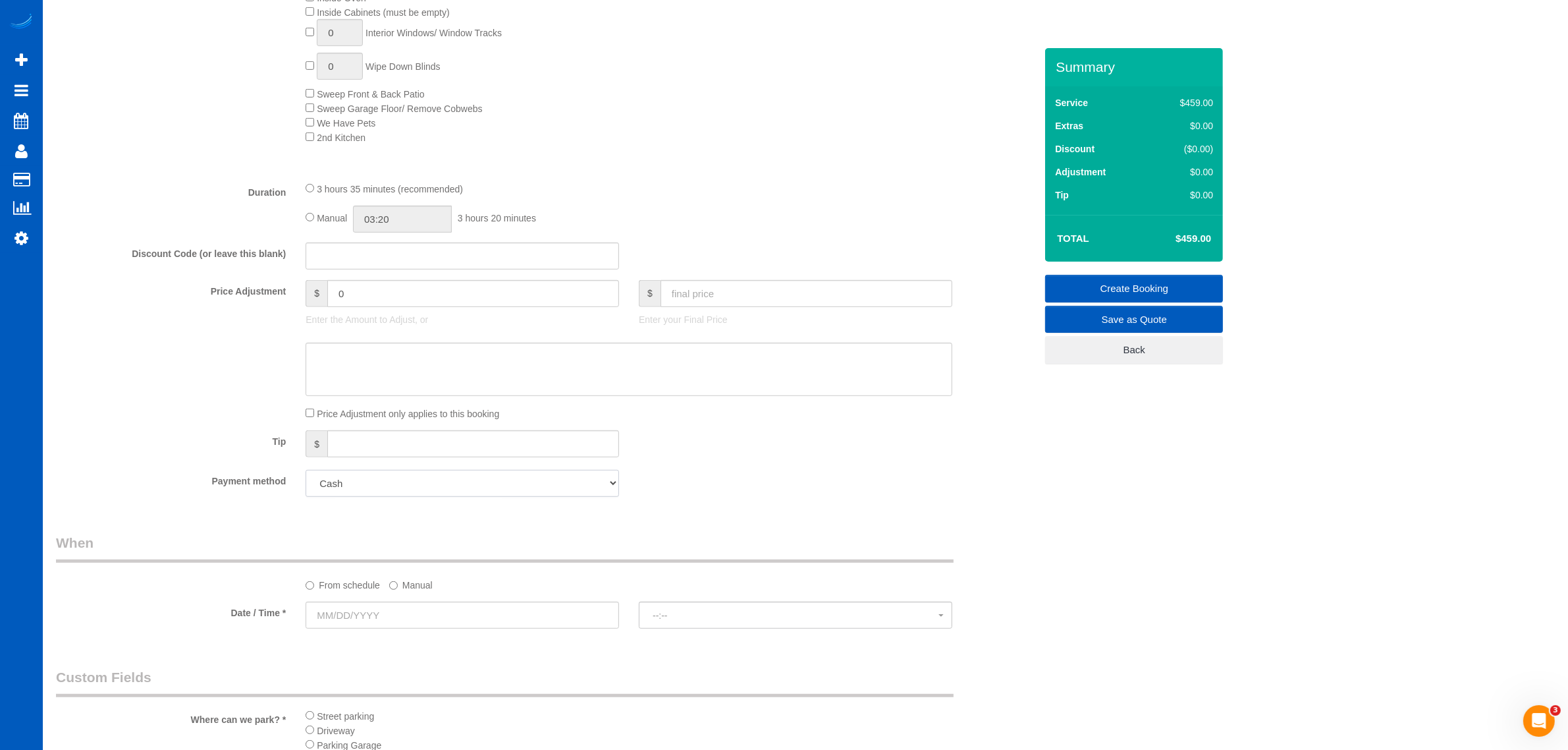
scroll to position [694, 0]
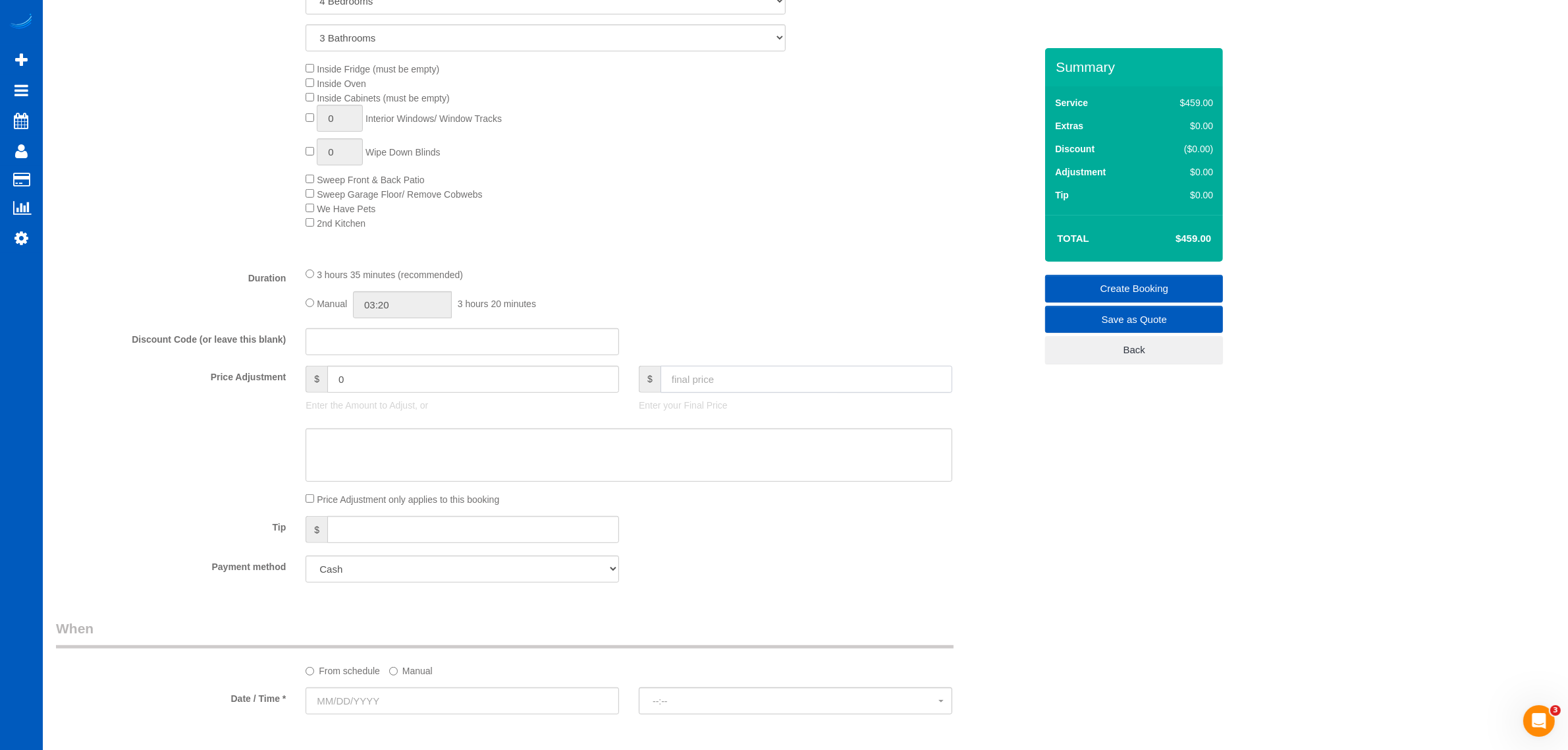
click at [688, 380] on input "text" at bounding box center [806, 379] width 292 height 27
type input "0"
type input "-459"
click at [806, 532] on div "Tip $" at bounding box center [546, 531] width 1000 height 30
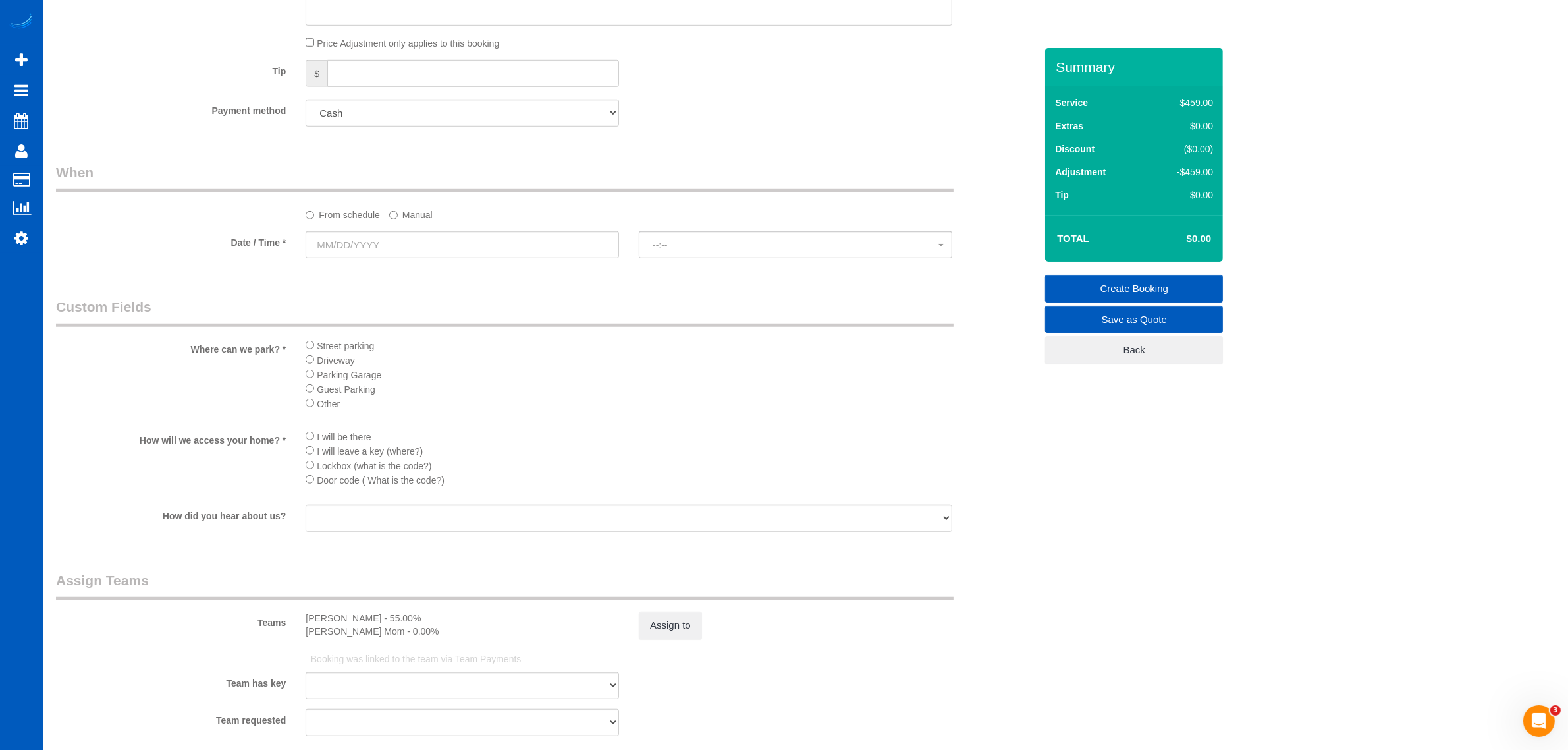
scroll to position [1236, 0]
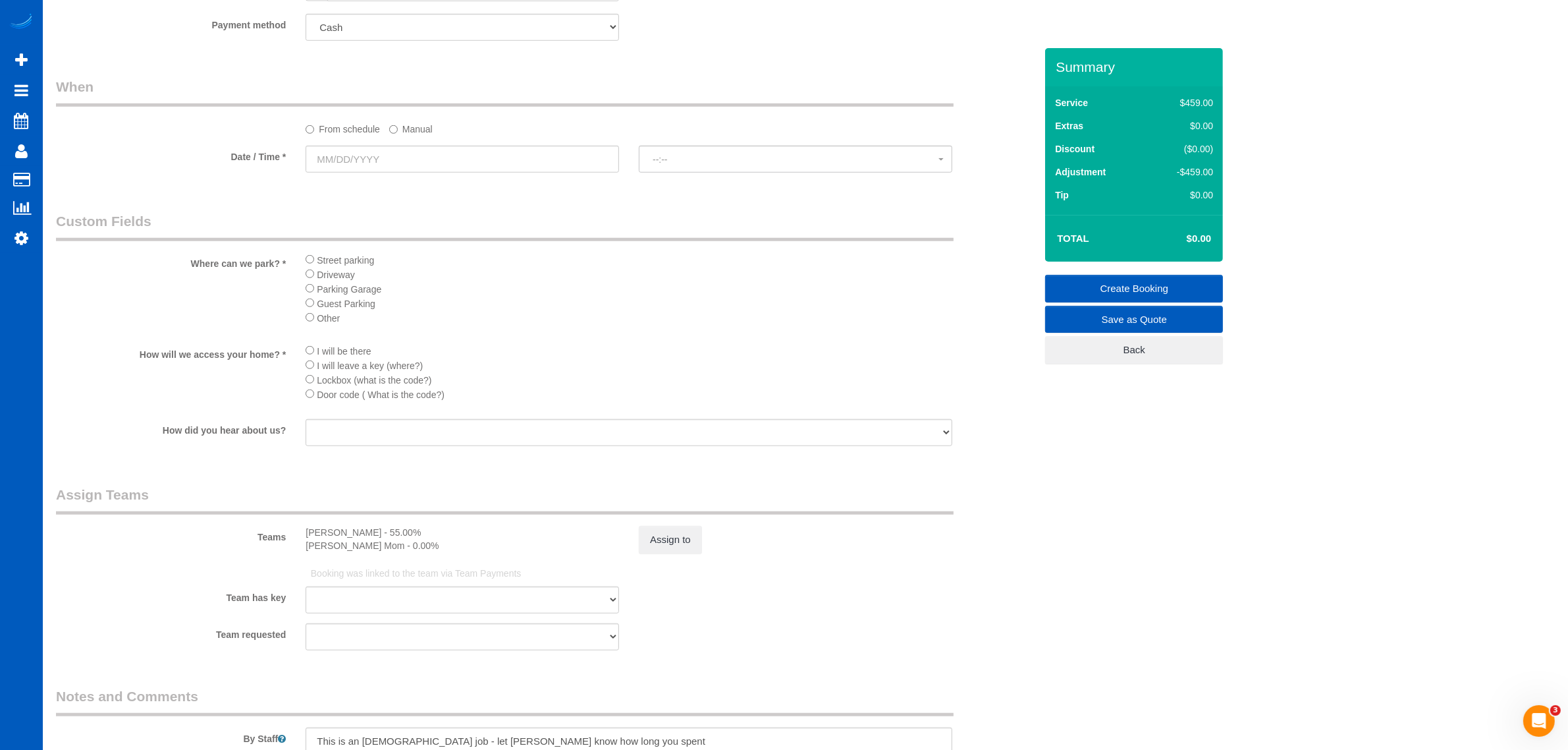
drag, startPoint x: 387, startPoint y: 189, endPoint x: 379, endPoint y: 161, distance: 29.1
click at [379, 161] on input "text" at bounding box center [462, 159] width 314 height 27
click at [349, 300] on span "18" at bounding box center [345, 292] width 24 height 18
click at [402, 123] on label "Manual" at bounding box center [411, 127] width 43 height 18
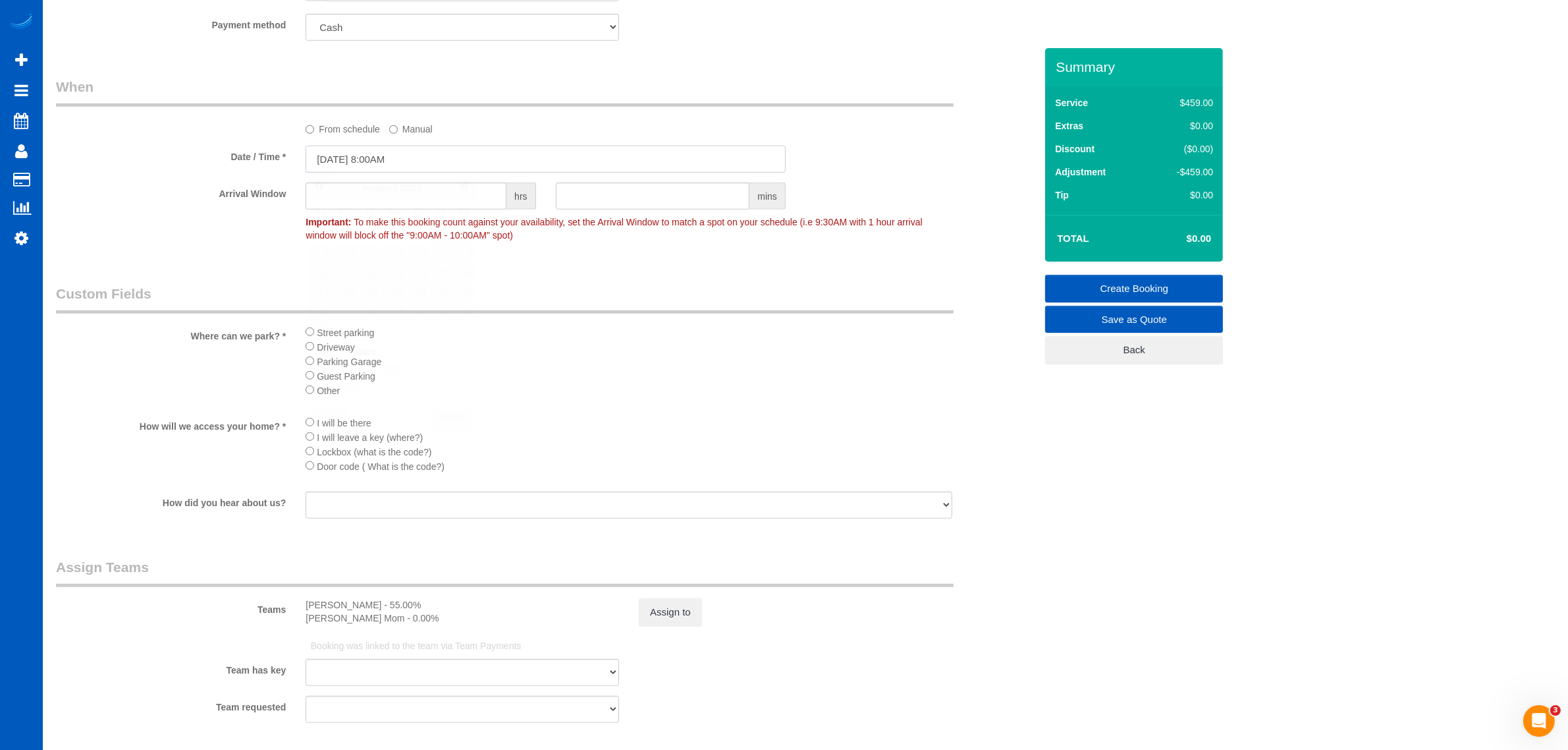
click at [330, 152] on input "08/13/2025 8:00AM" at bounding box center [546, 159] width 480 height 27
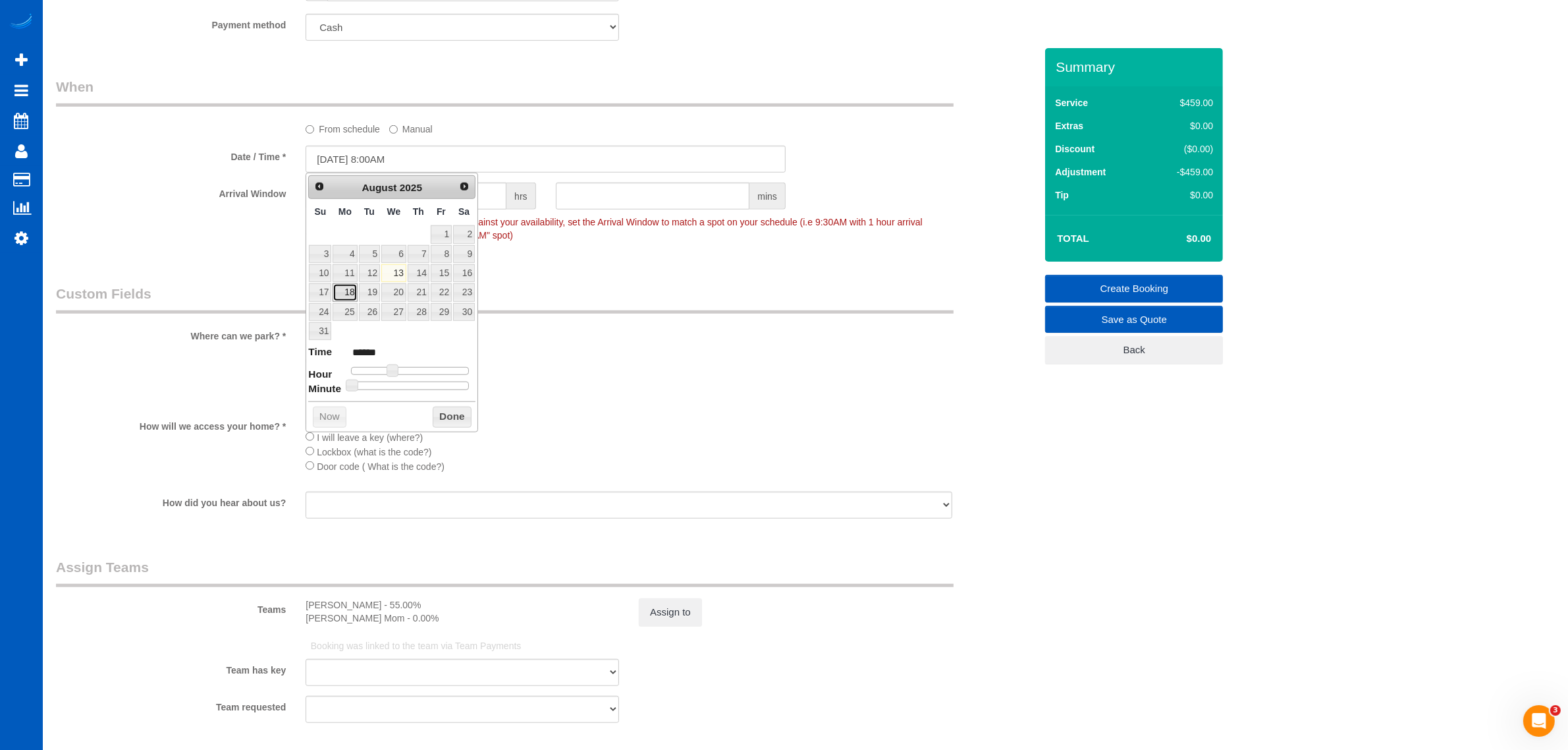
click at [347, 295] on link "18" at bounding box center [345, 292] width 24 height 18
type input "08/18/2025 12:00PM"
type input "*******"
type input "08/18/2025 1:00PM"
type input "******"
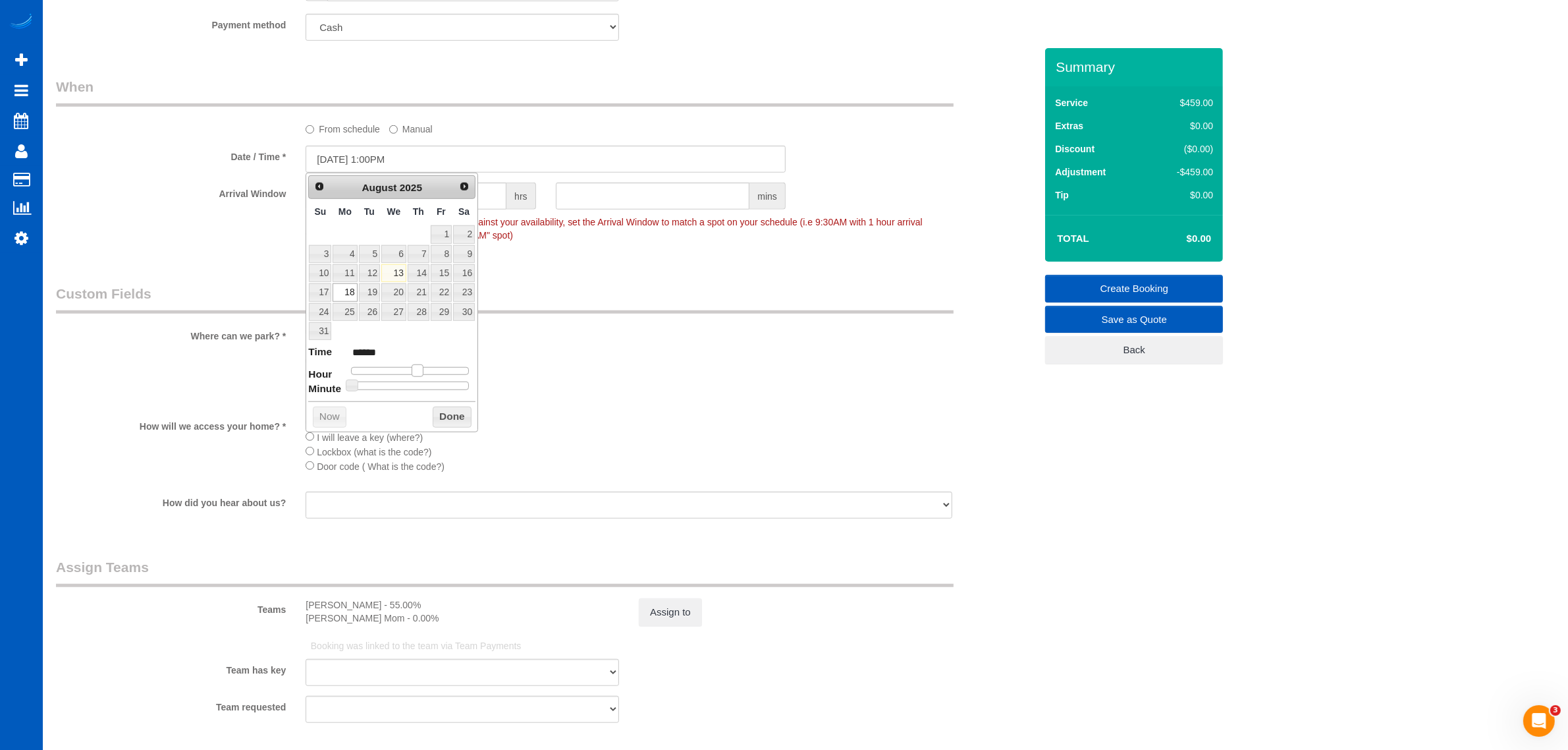
type input "08/18/2025 2:00PM"
type input "******"
type input "08/18/2025 3:00PM"
type input "******"
type input "08/18/2025 2:00PM"
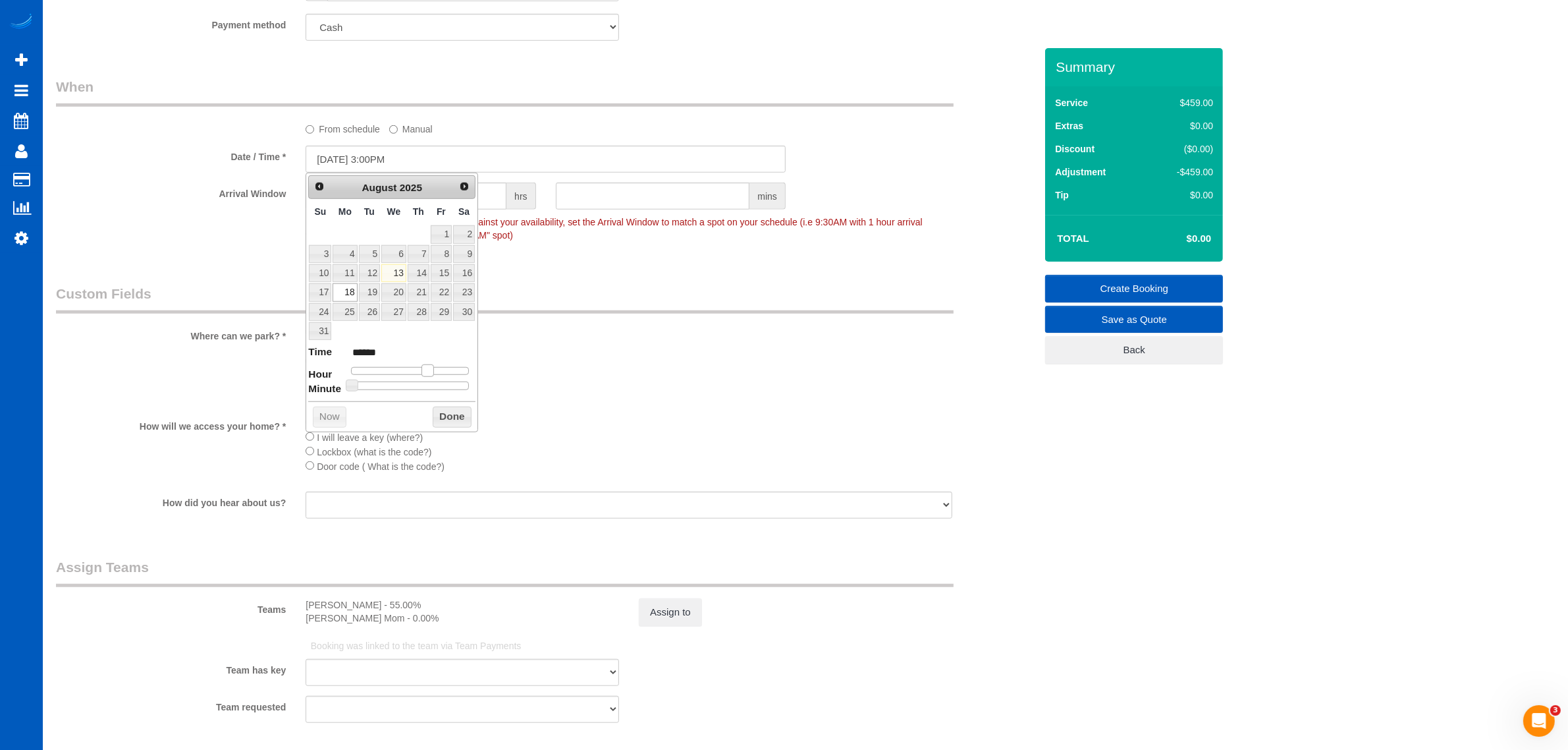
type input "******"
drag, startPoint x: 393, startPoint y: 373, endPoint x: 426, endPoint y: 373, distance: 33.0
click at [426, 373] on span at bounding box center [423, 370] width 12 height 12
click at [446, 419] on button "Done" at bounding box center [452, 417] width 39 height 21
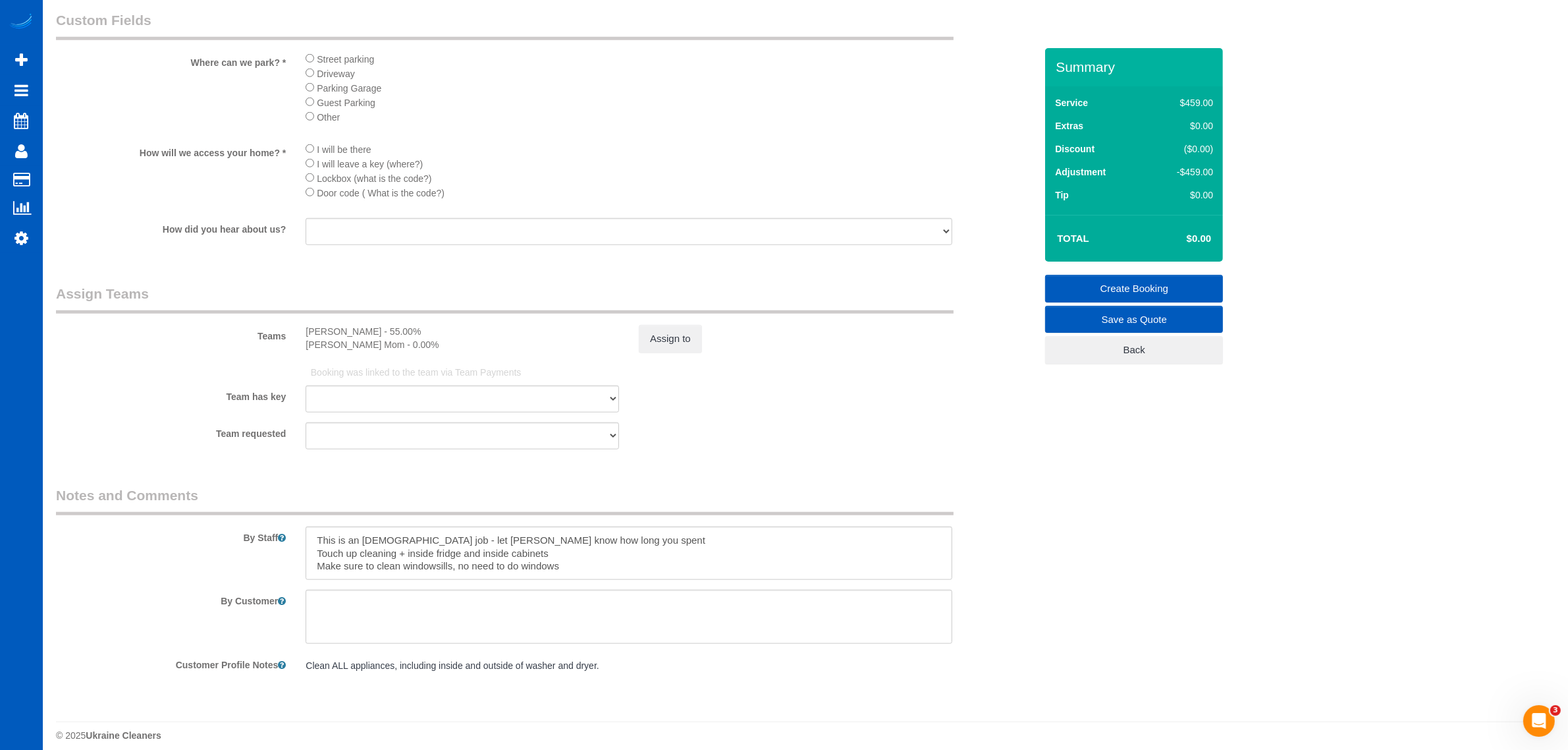
scroll to position [1521, 0]
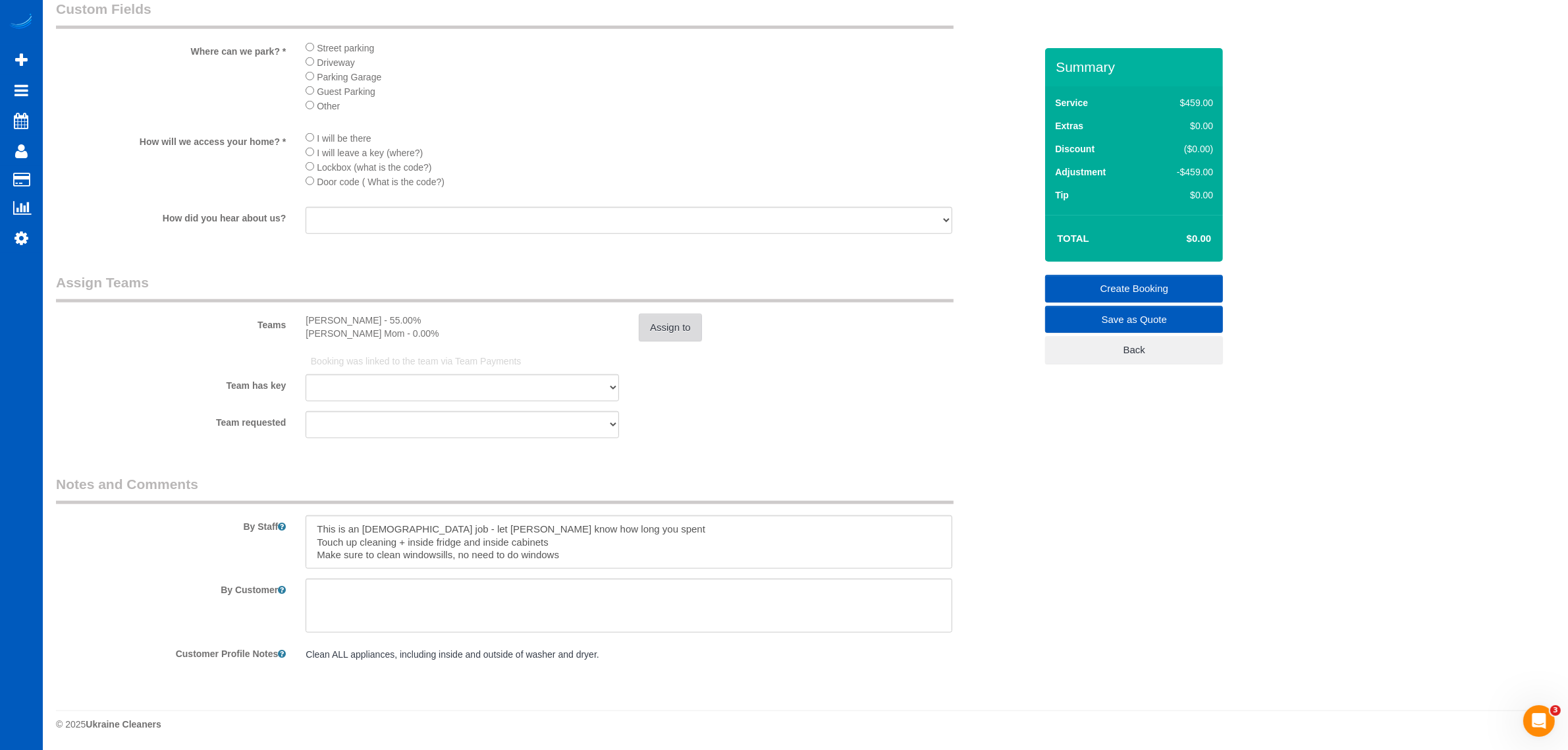
click at [668, 325] on button "Assign to" at bounding box center [670, 327] width 63 height 28
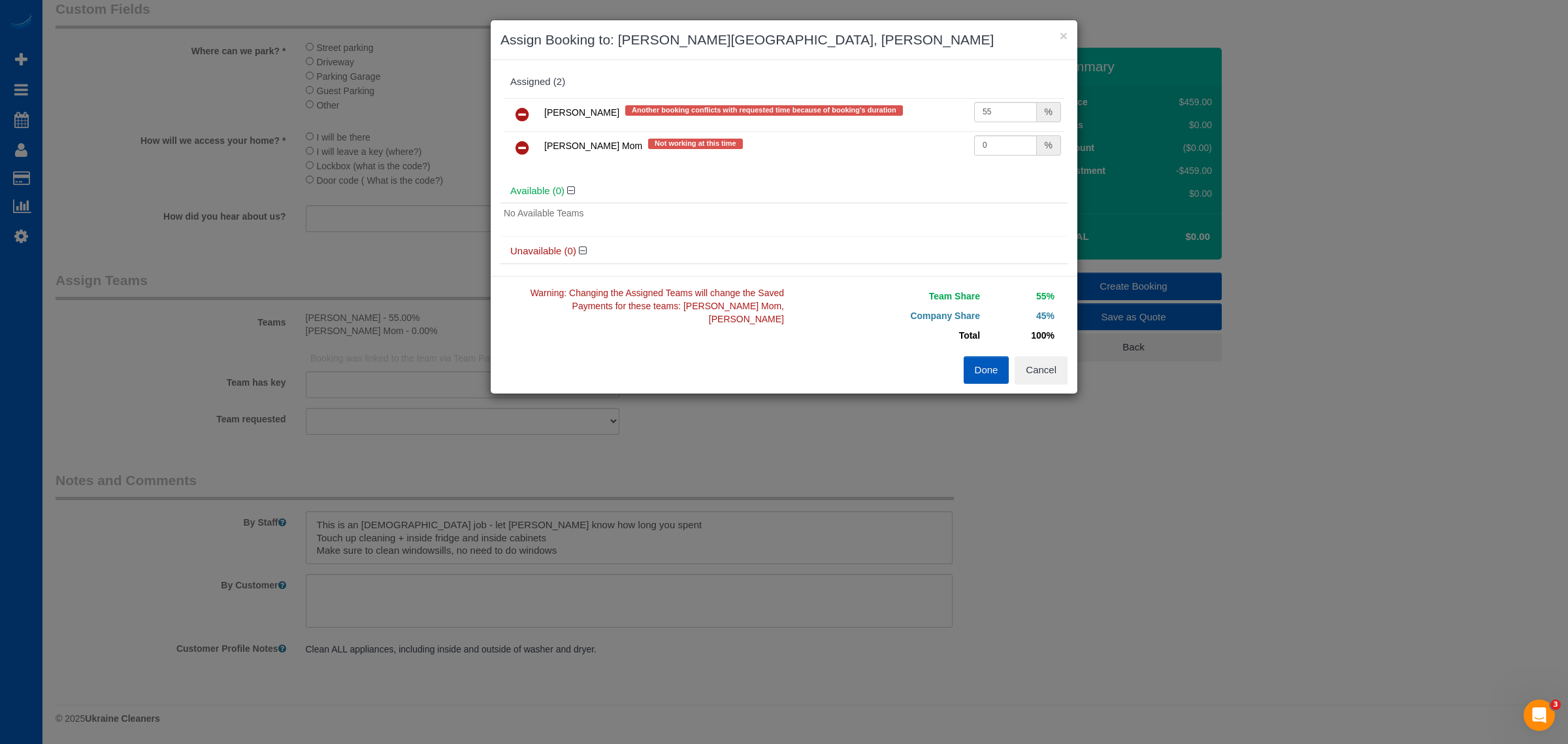
click at [970, 372] on button "Done" at bounding box center [986, 370] width 46 height 27
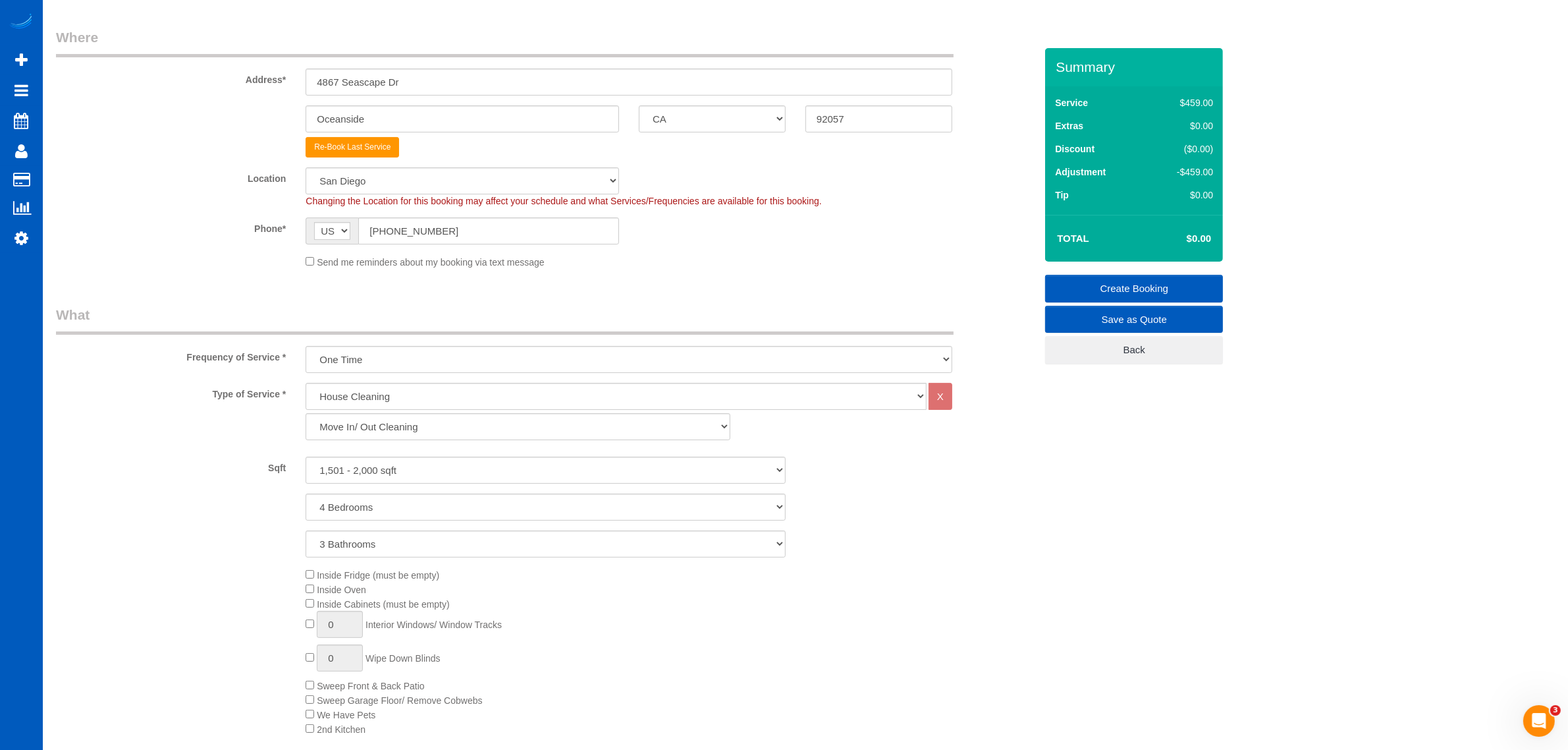
scroll to position [147, 0]
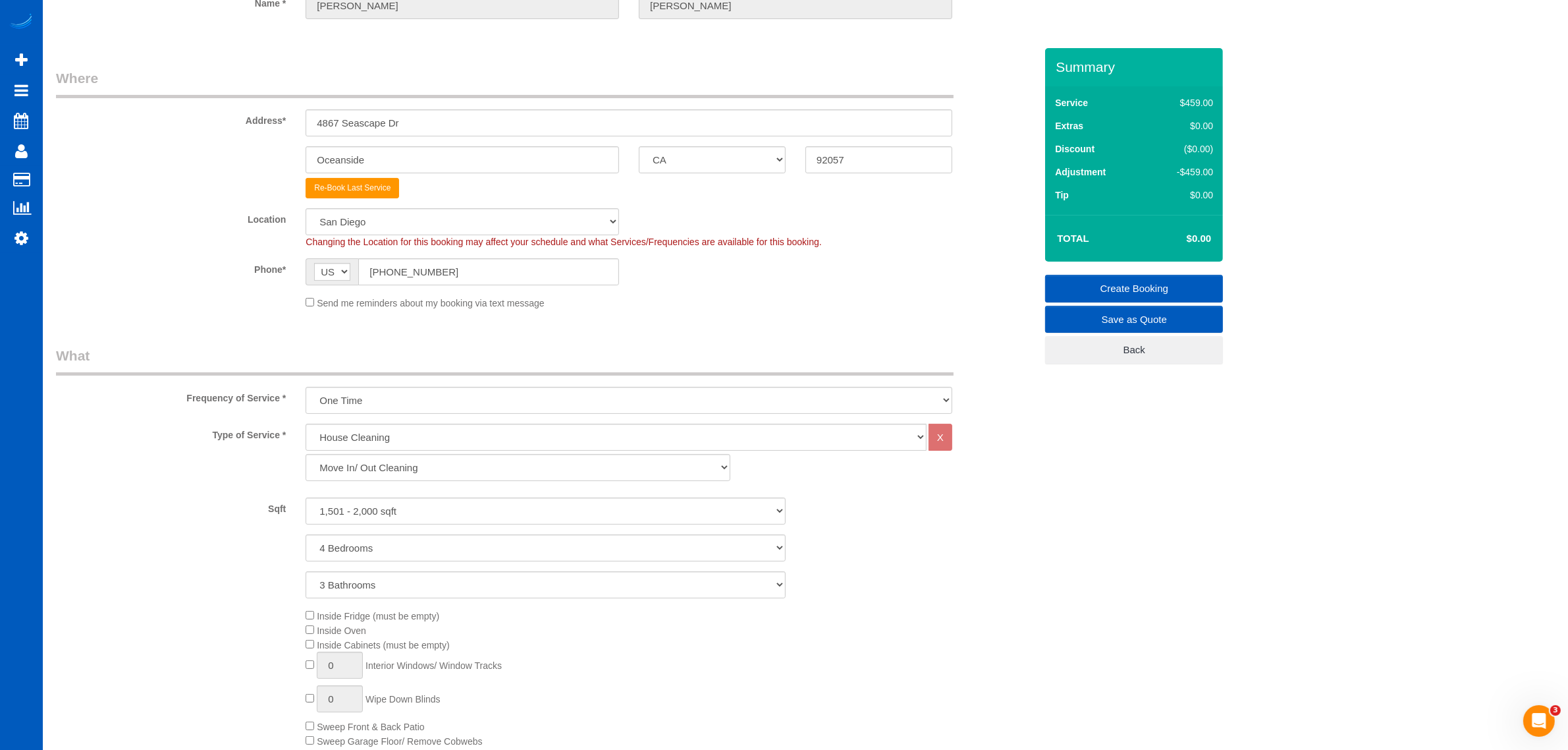
click at [1114, 282] on link "Create Booking" at bounding box center [1134, 288] width 178 height 28
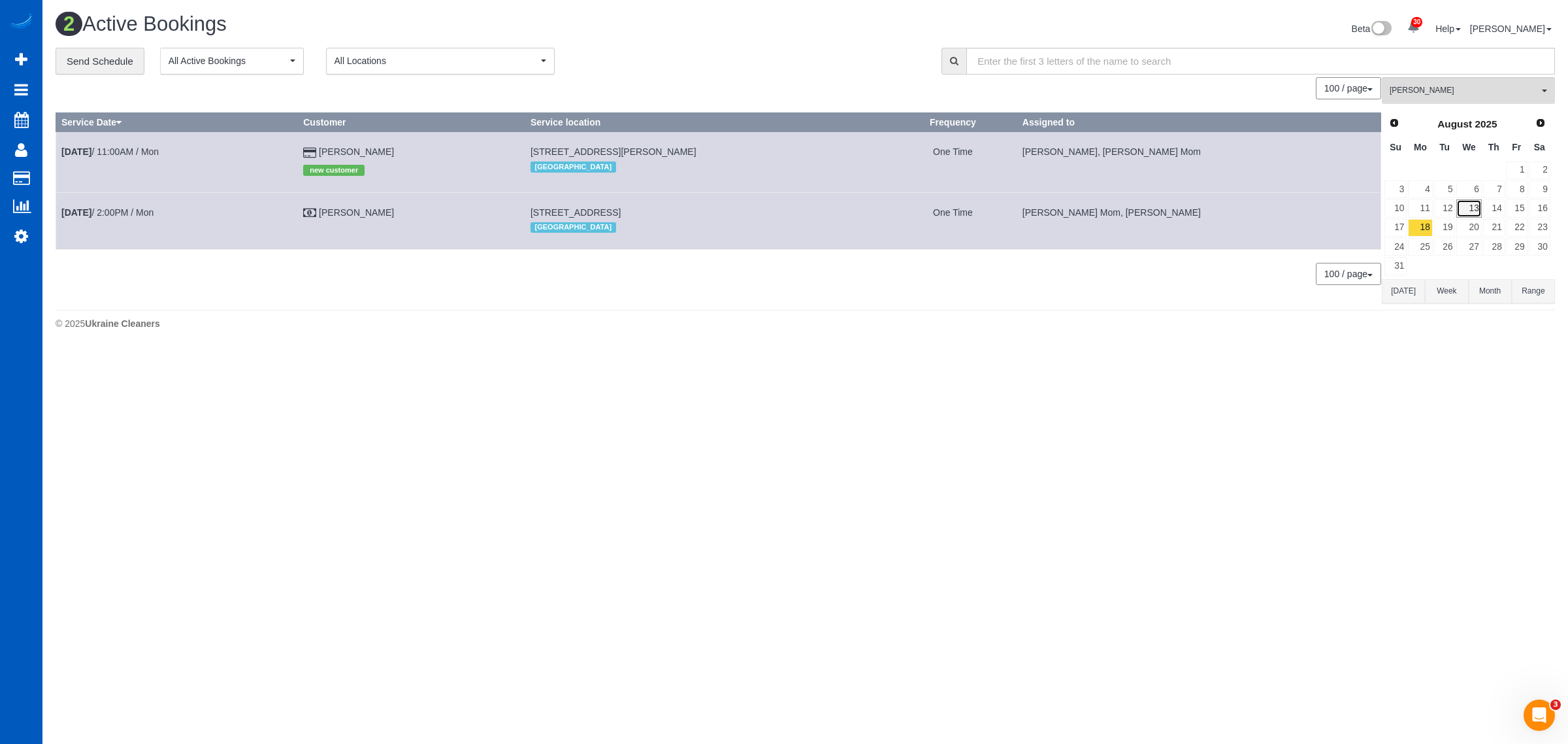
click at [1475, 209] on link "13" at bounding box center [1468, 208] width 25 height 18
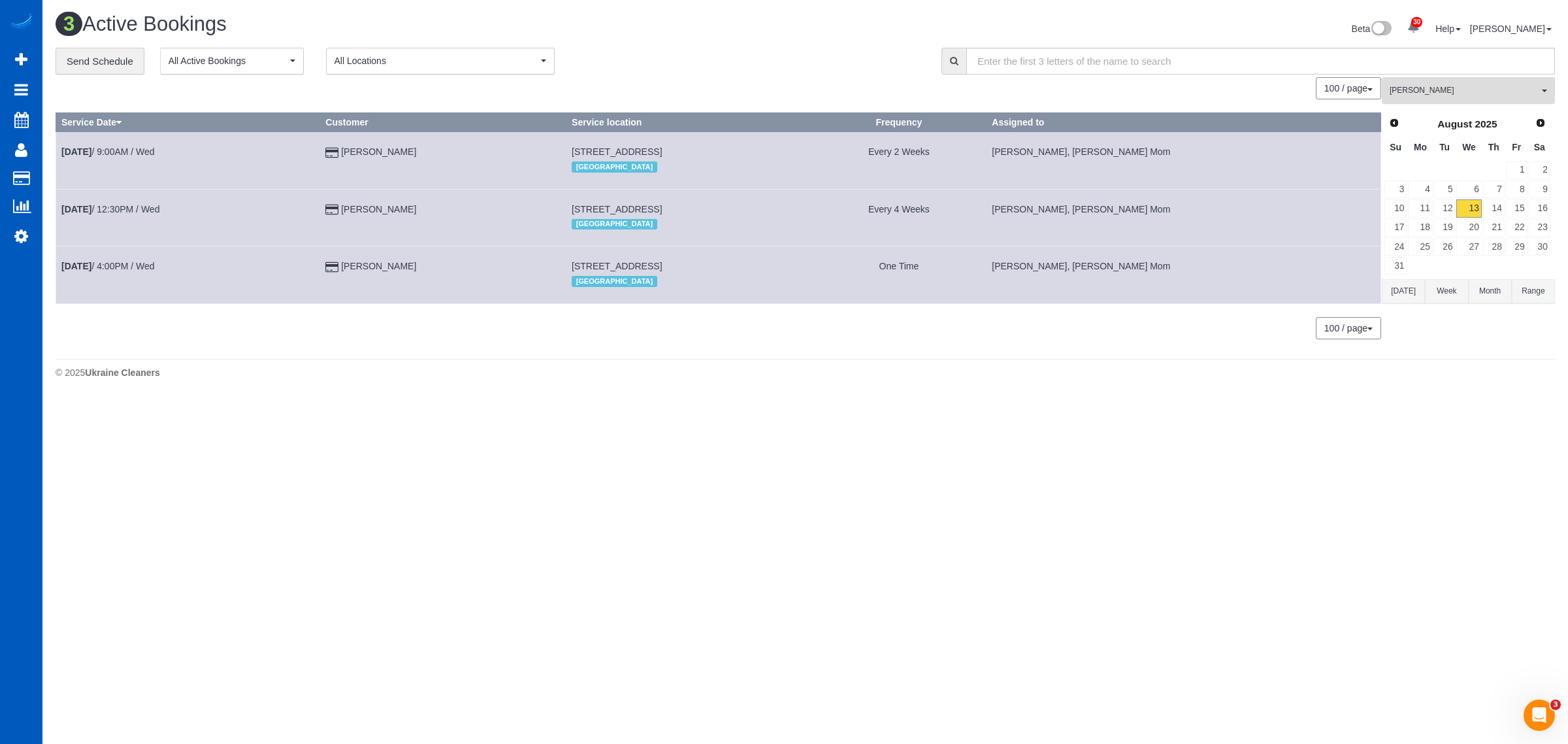
click at [1420, 96] on button "Inna Novytska All Teams" at bounding box center [1468, 91] width 173 height 27
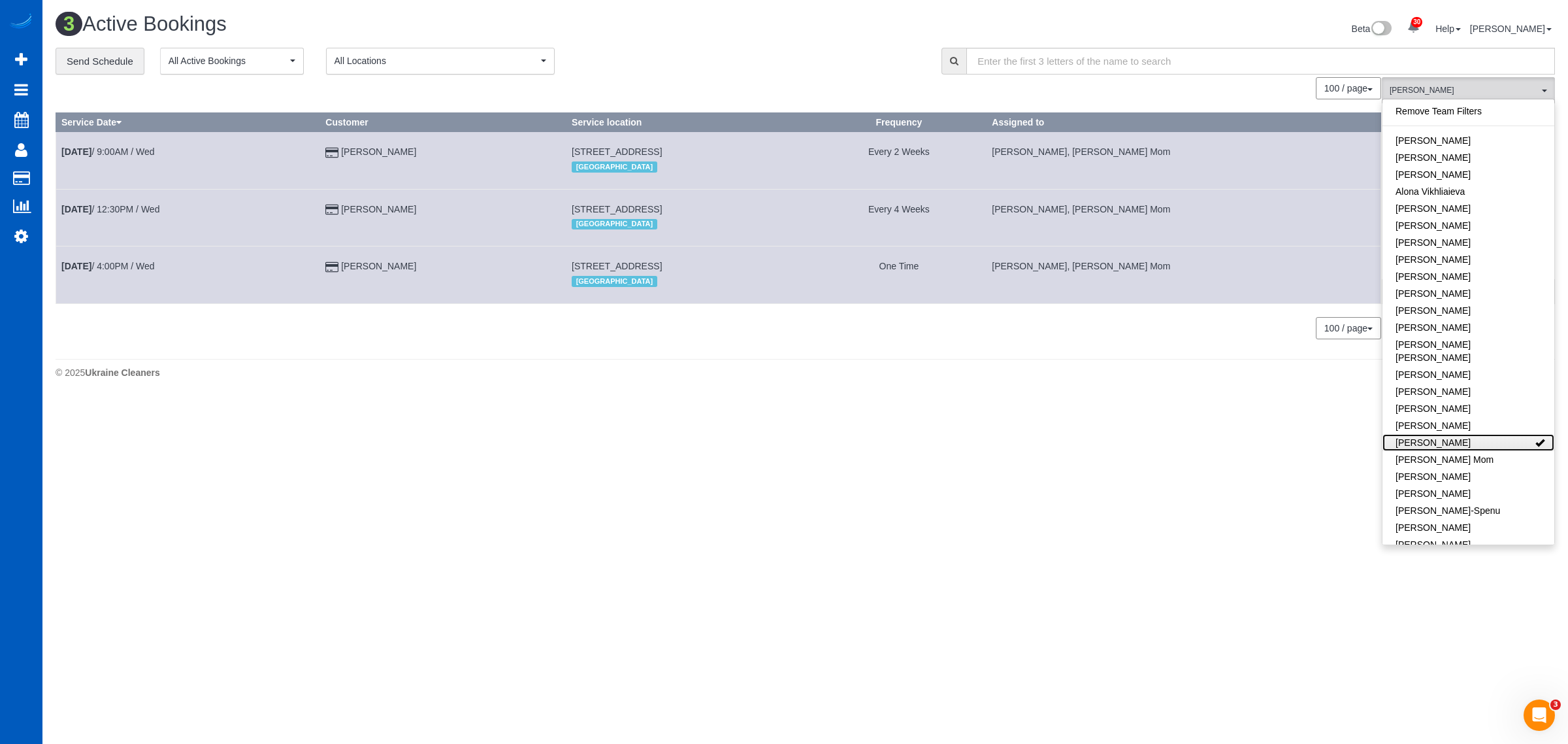
click at [1442, 434] on link "[PERSON_NAME]" at bounding box center [1468, 443] width 172 height 17
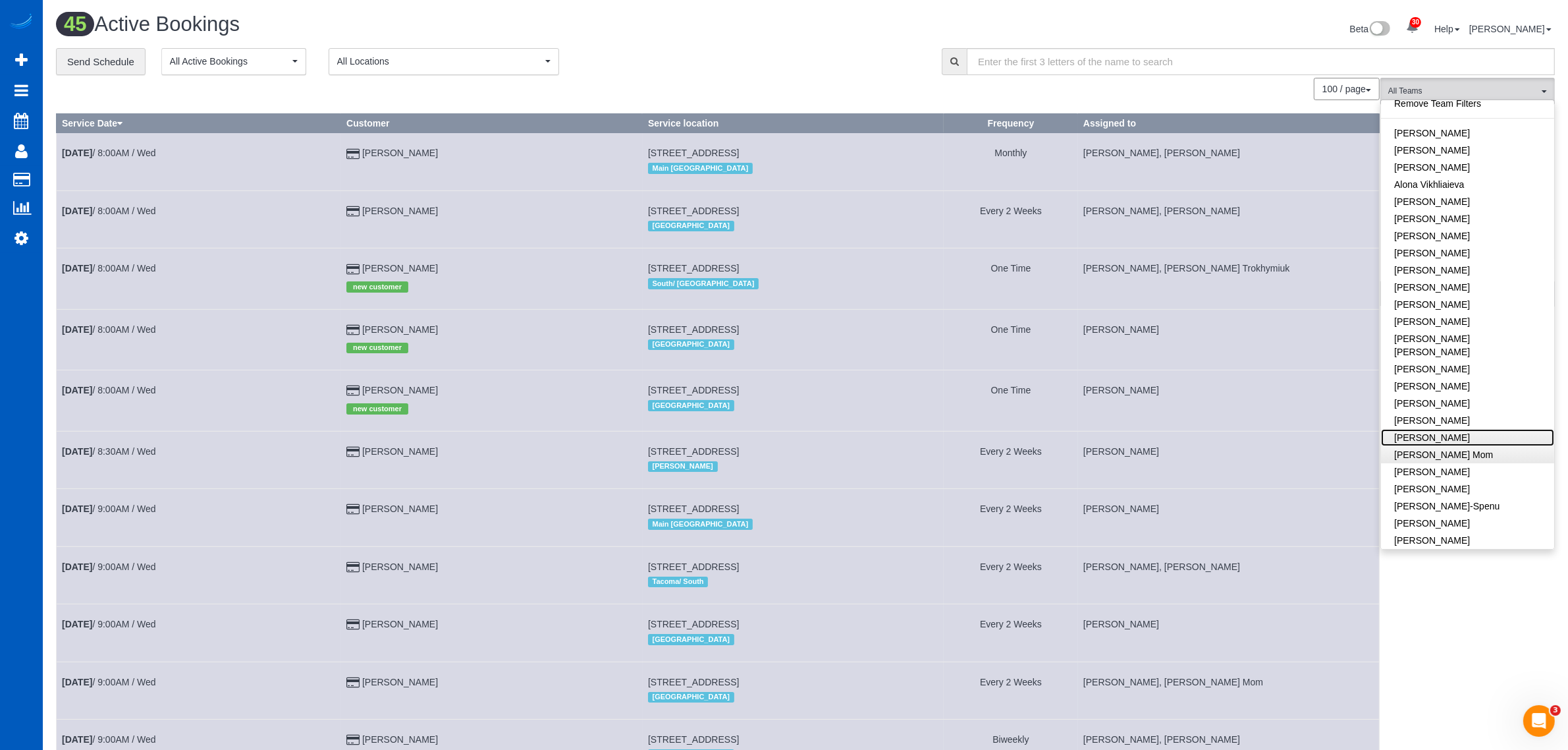
scroll to position [549, 0]
click at [1467, 433] on link "[PERSON_NAME]" at bounding box center [1467, 441] width 173 height 17
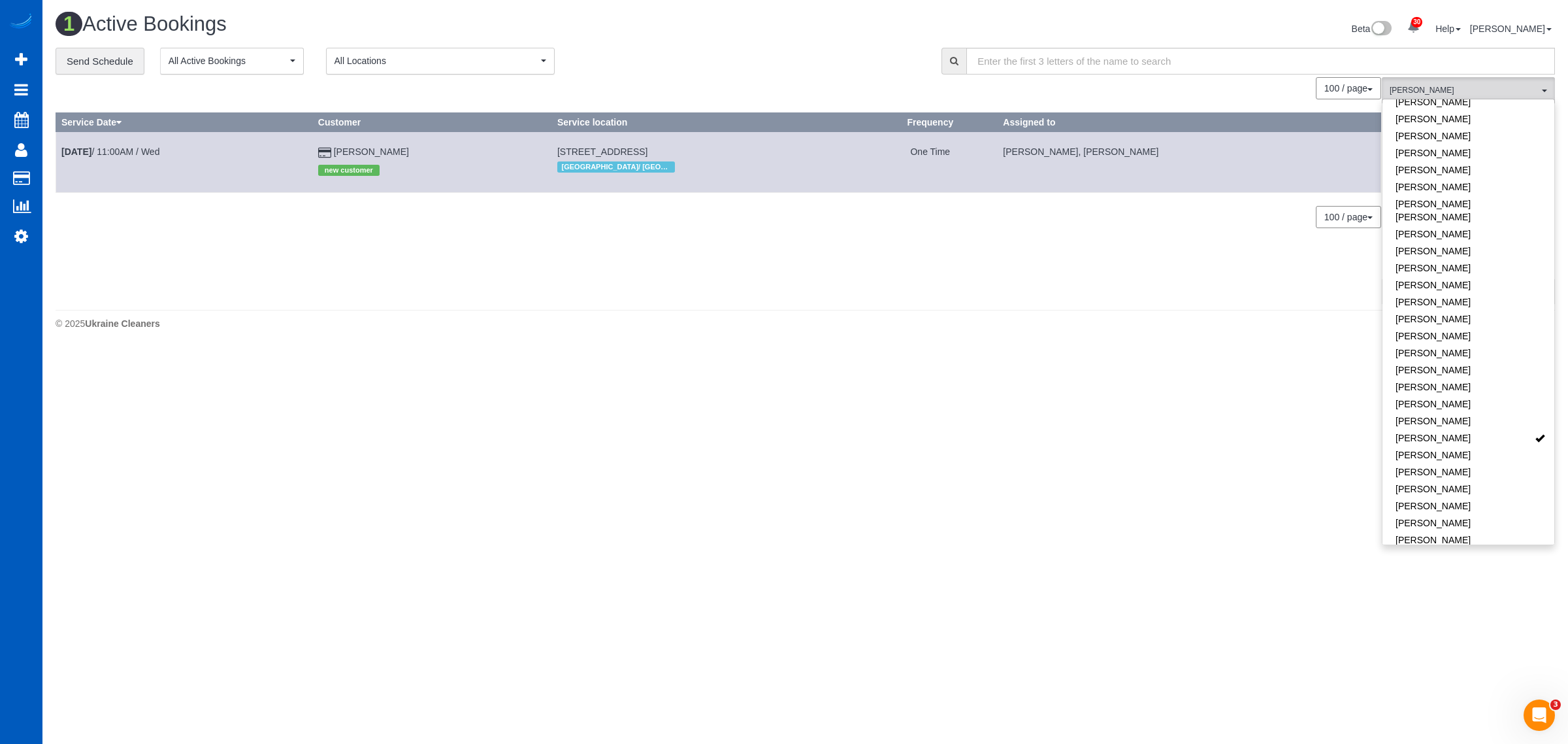
click at [125, 157] on td "Aug 13th / 11:00AM / Wed" at bounding box center [185, 162] width 257 height 60
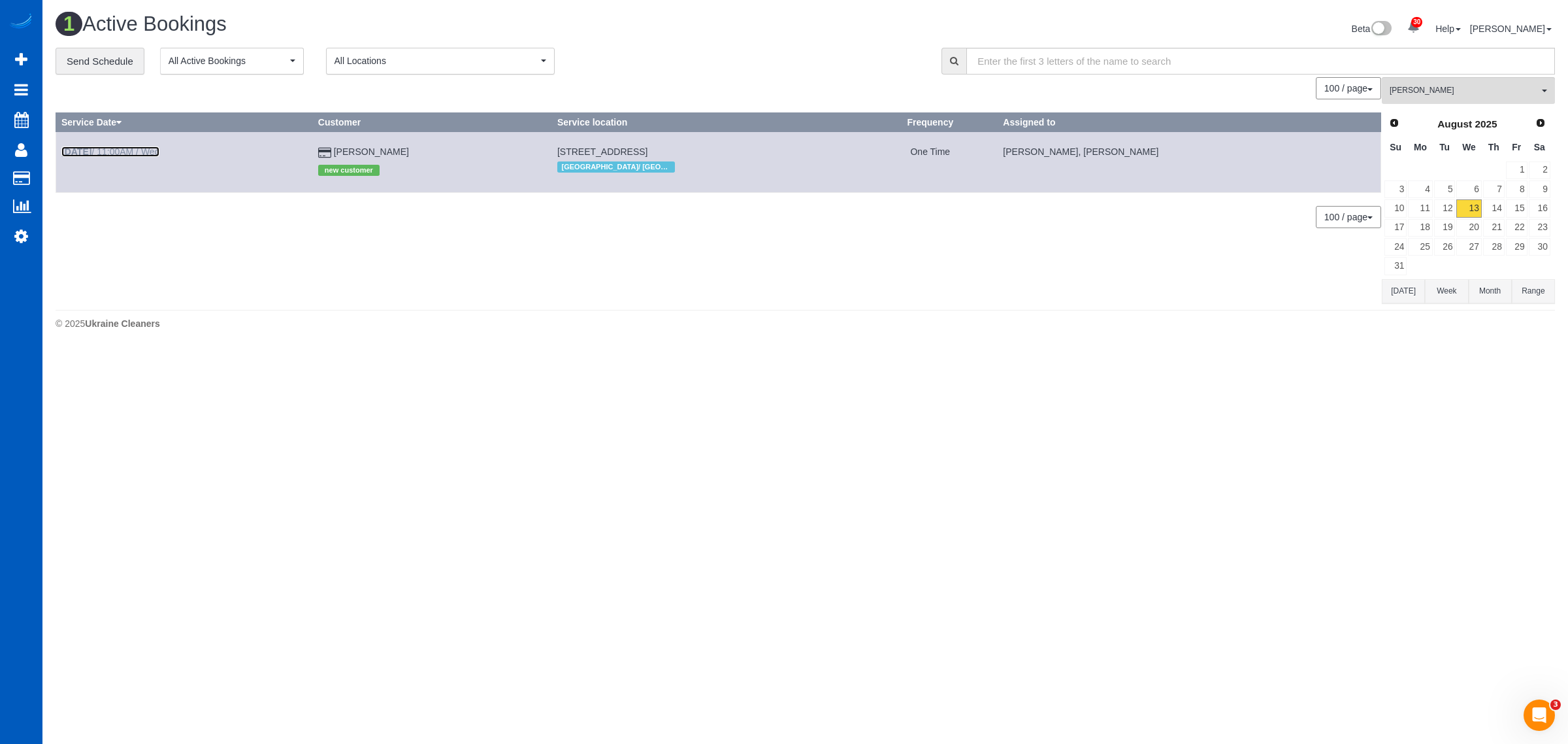
click at [123, 151] on link "Aug 13th / 11:00AM / Wed" at bounding box center [110, 151] width 98 height 11
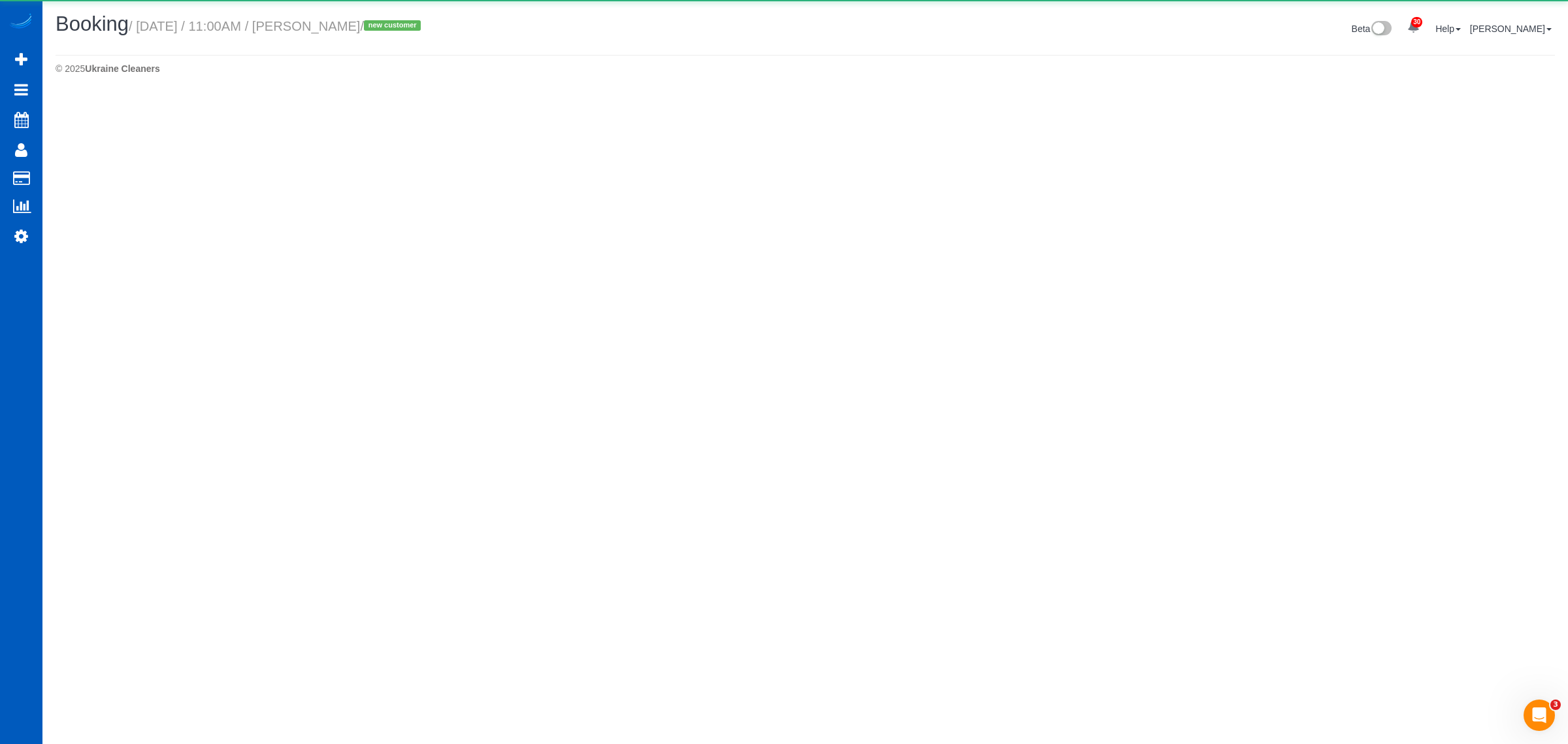
select select "OR"
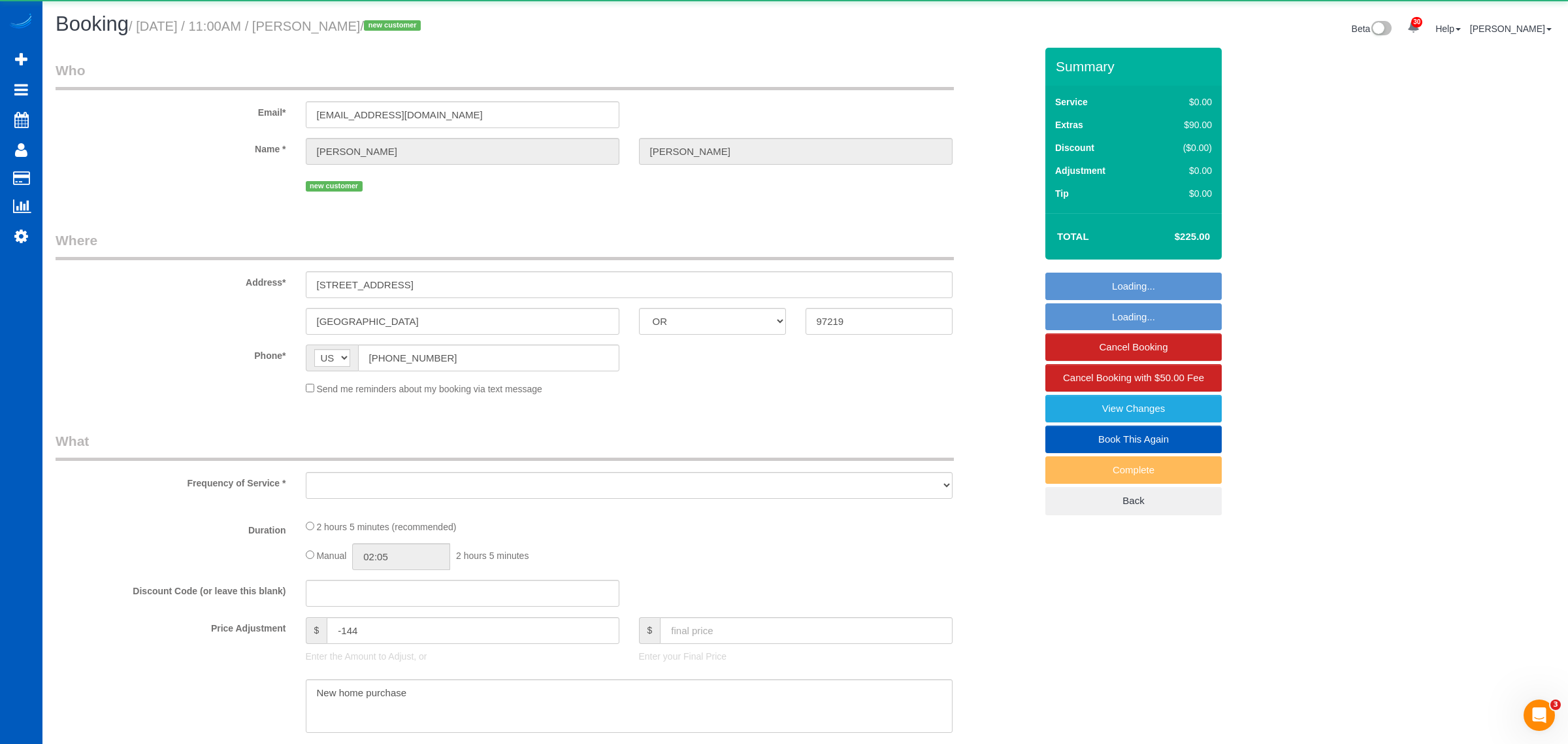
select select "string:fspay-627f40fa-1cac-435e-9bbf-862e2974c917"
select select "object:3693"
select select "199"
select select "1001"
select select "2"
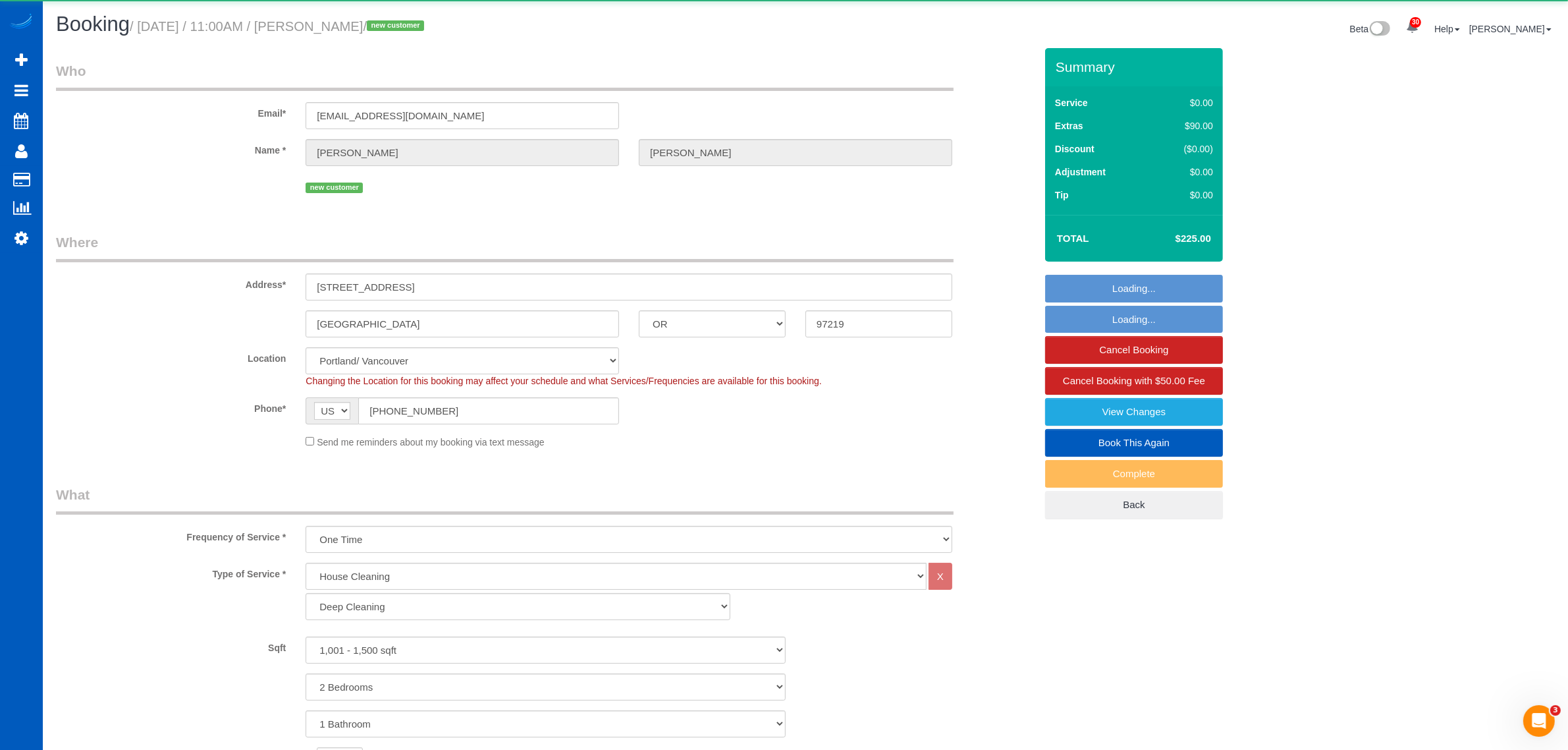
select select "spot11"
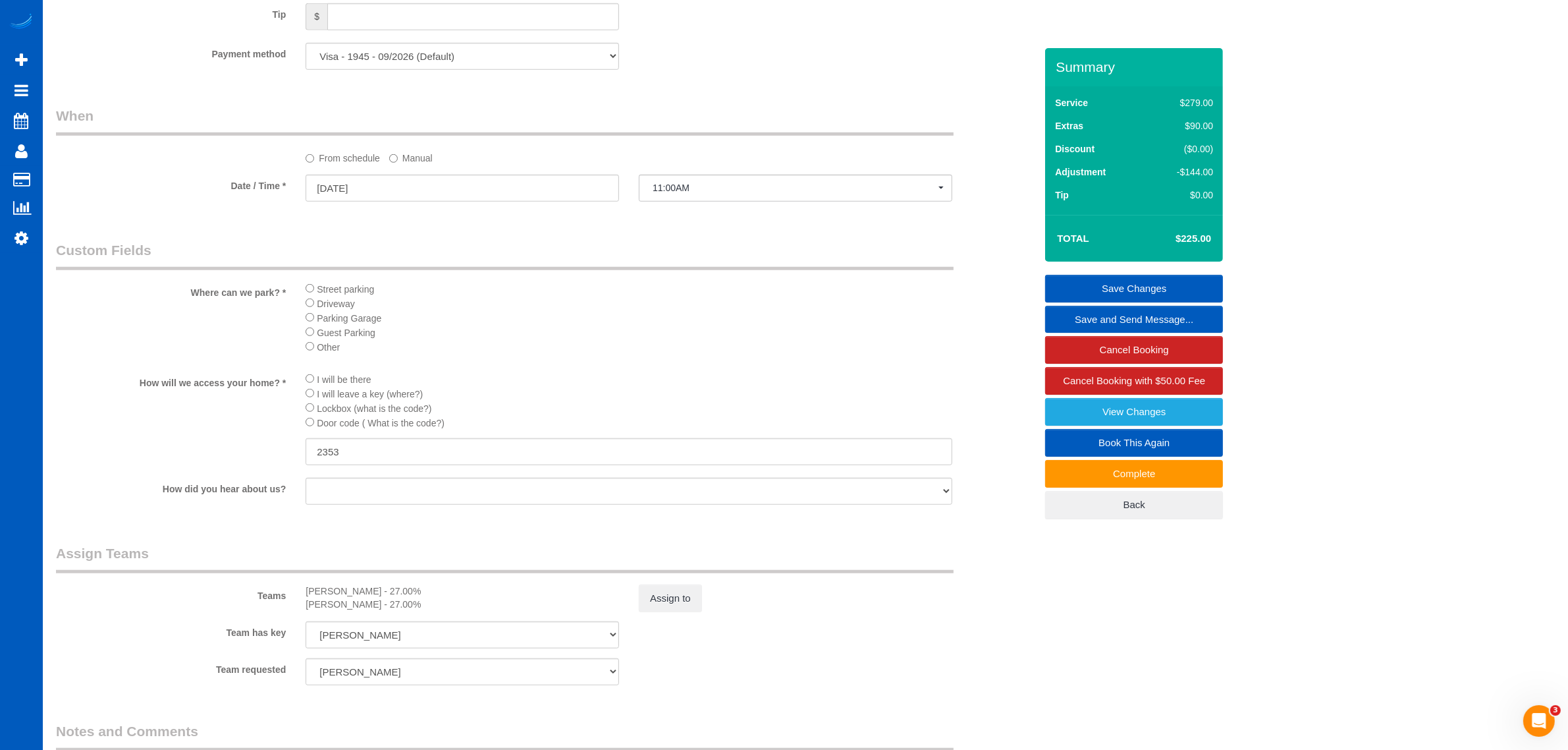
scroll to position [1564, 0]
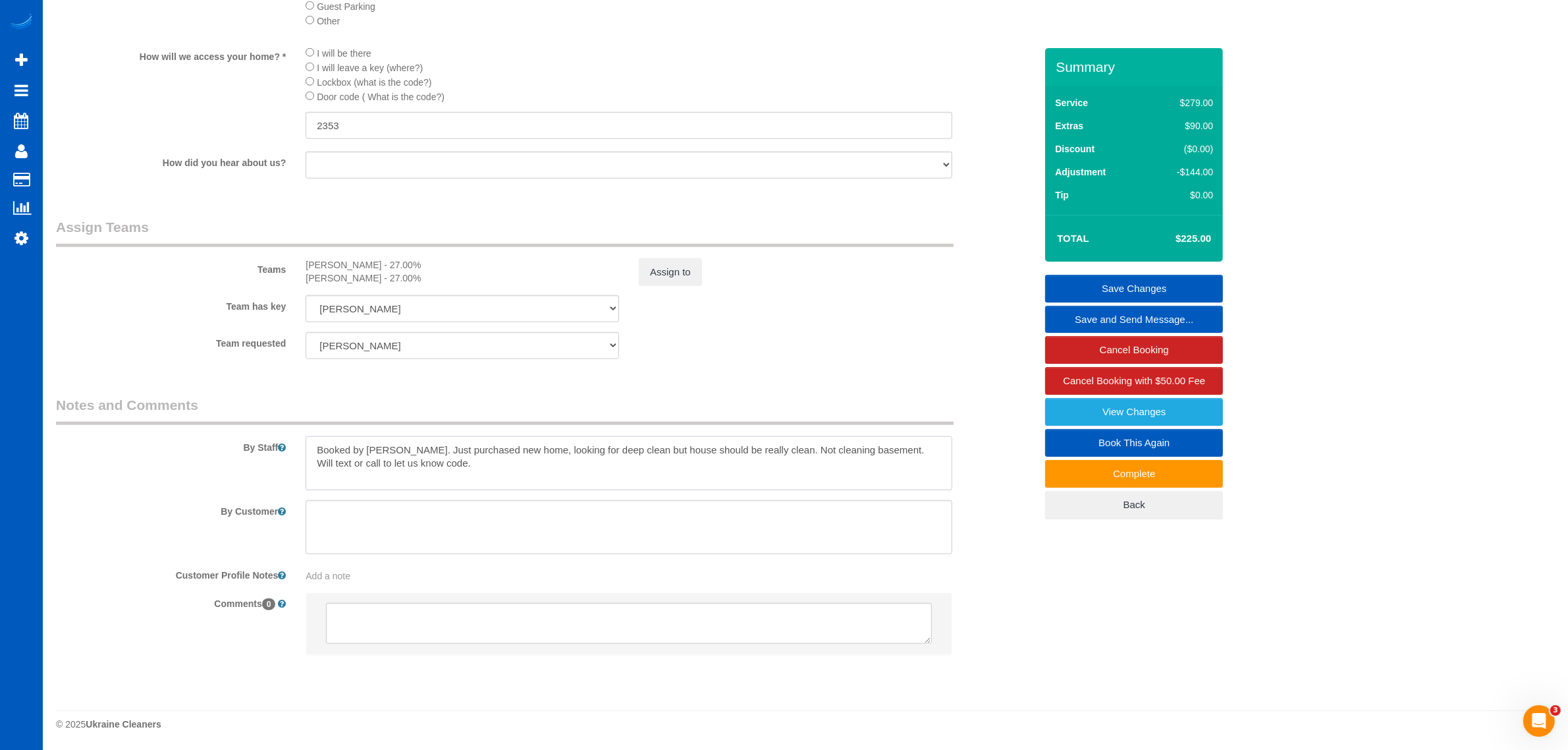
click at [606, 487] on textarea at bounding box center [629, 463] width 647 height 54
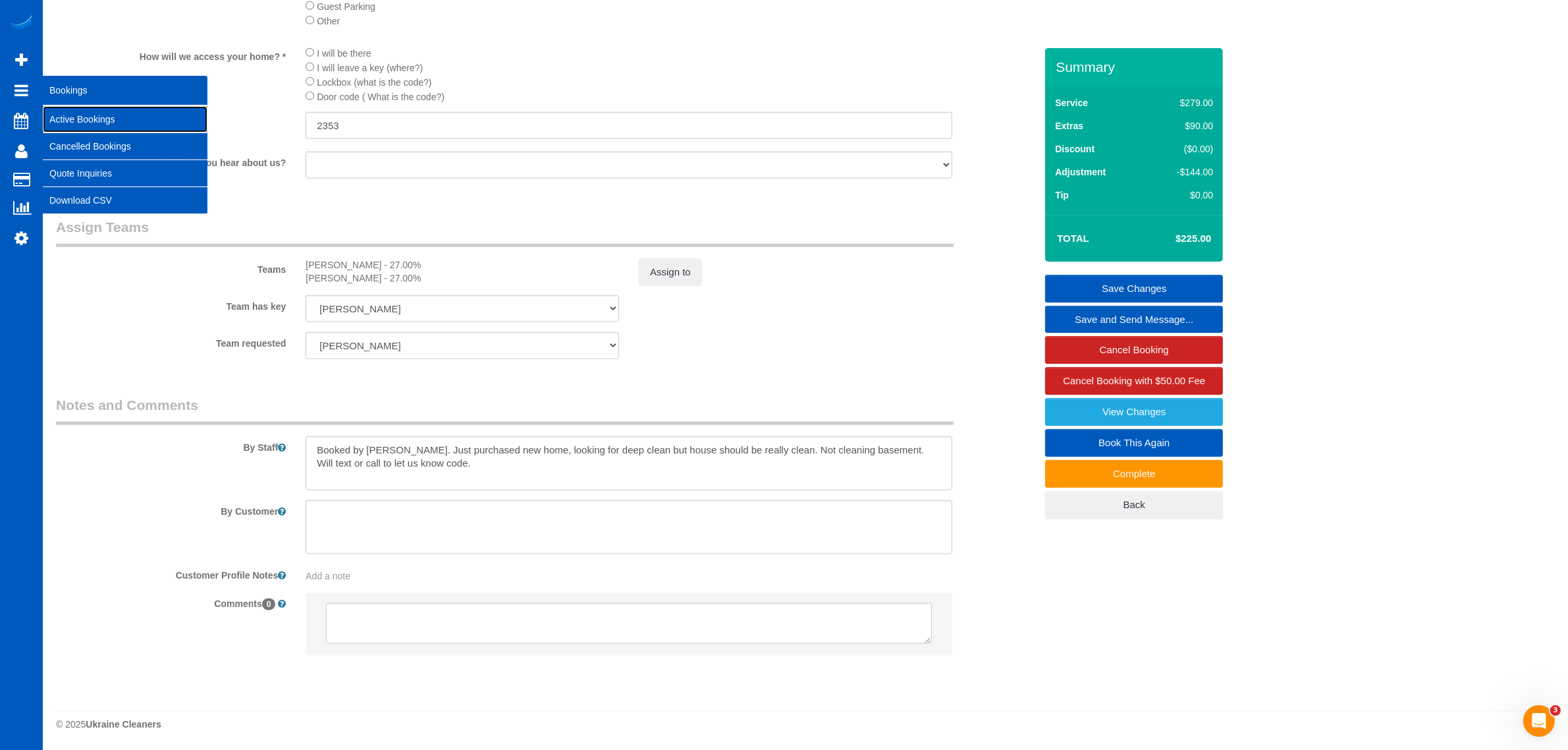
click at [84, 127] on link "Active Bookings" at bounding box center [125, 119] width 165 height 26
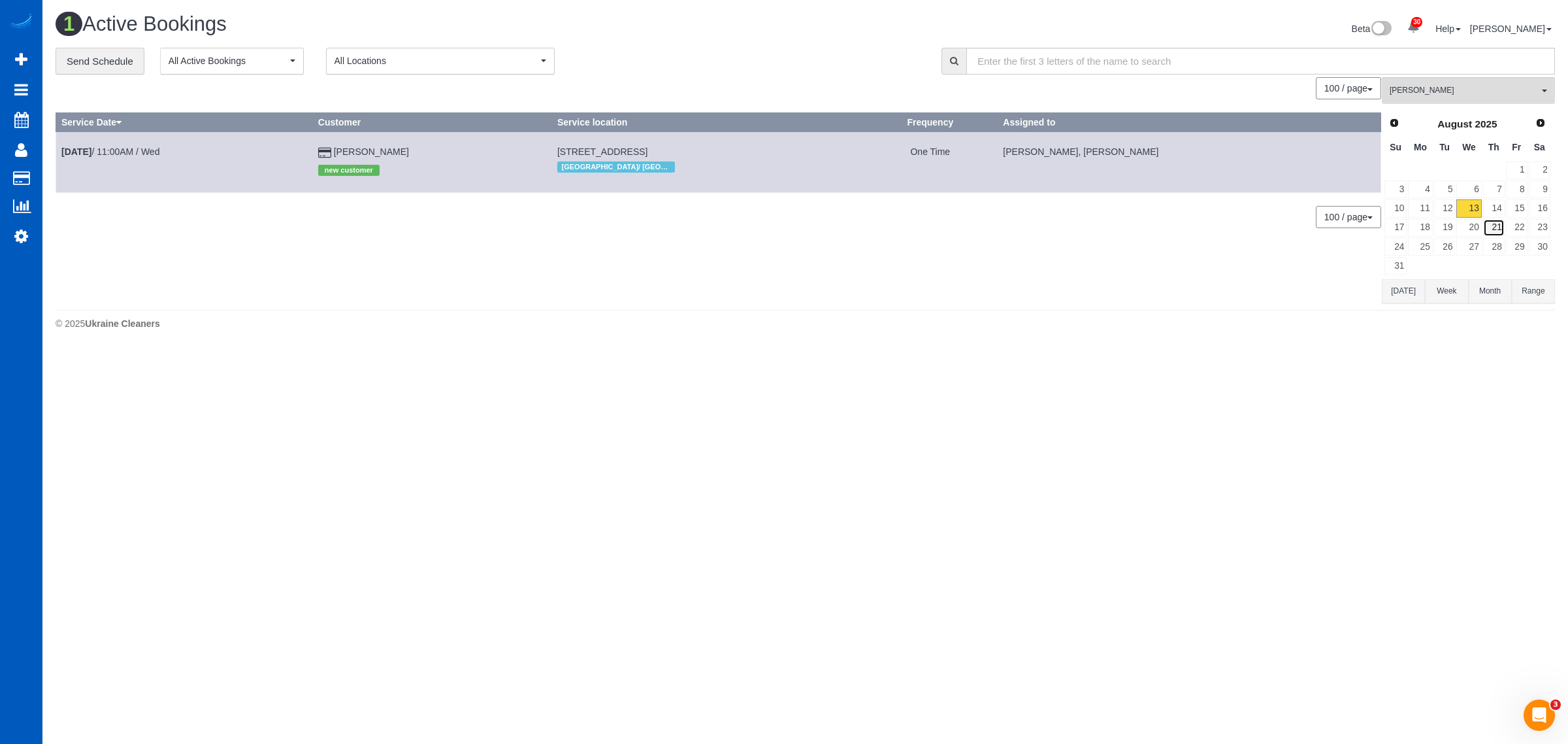
click at [1494, 222] on link "21" at bounding box center [1494, 228] width 22 height 18
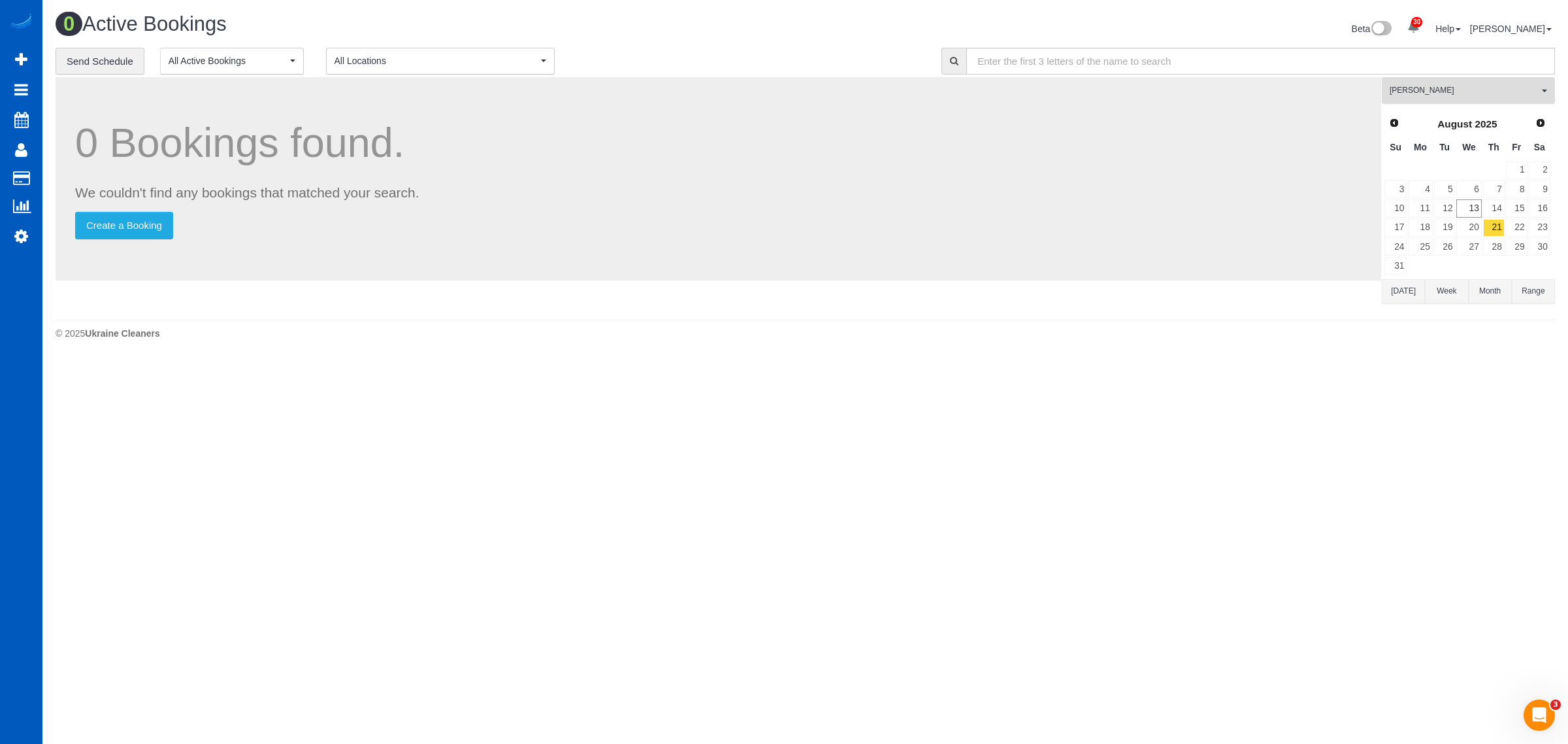
click at [1462, 98] on button "Olga Shaposhnikova All Teams" at bounding box center [1468, 91] width 173 height 27
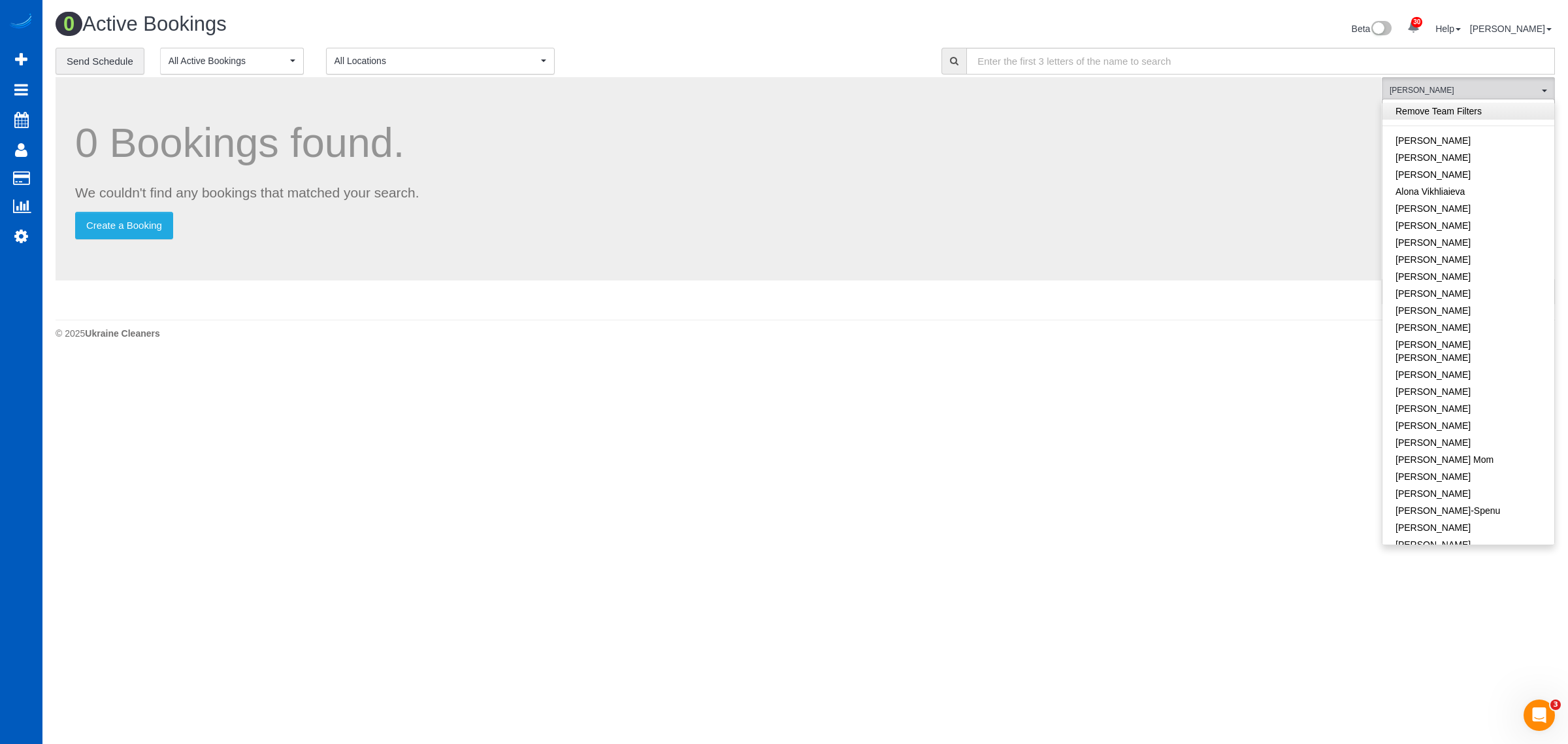
click at [1455, 103] on link "Remove Team Filters" at bounding box center [1468, 111] width 172 height 17
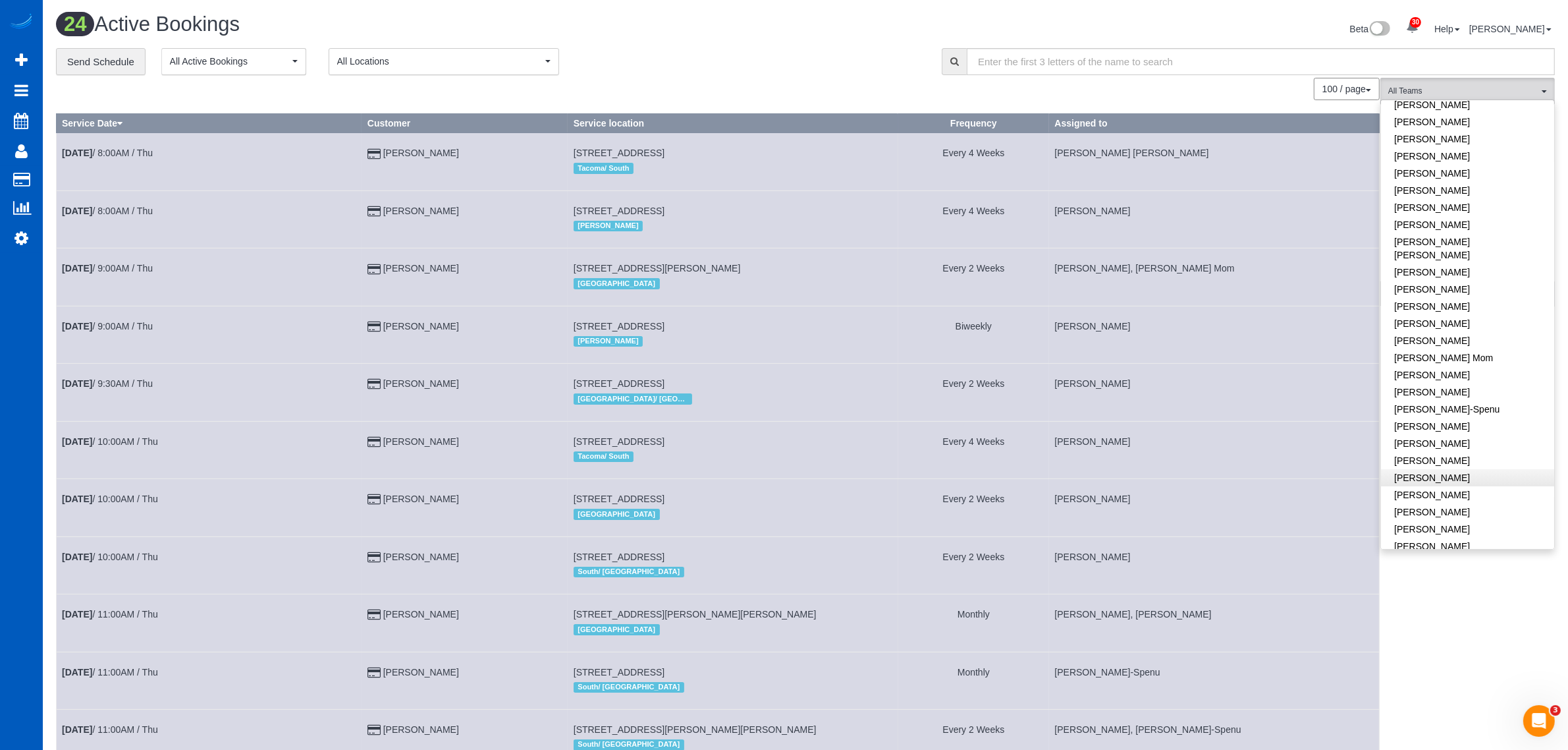
scroll to position [137, 0]
click at [1477, 369] on link "[PERSON_NAME]-Spenu" at bounding box center [1467, 377] width 173 height 17
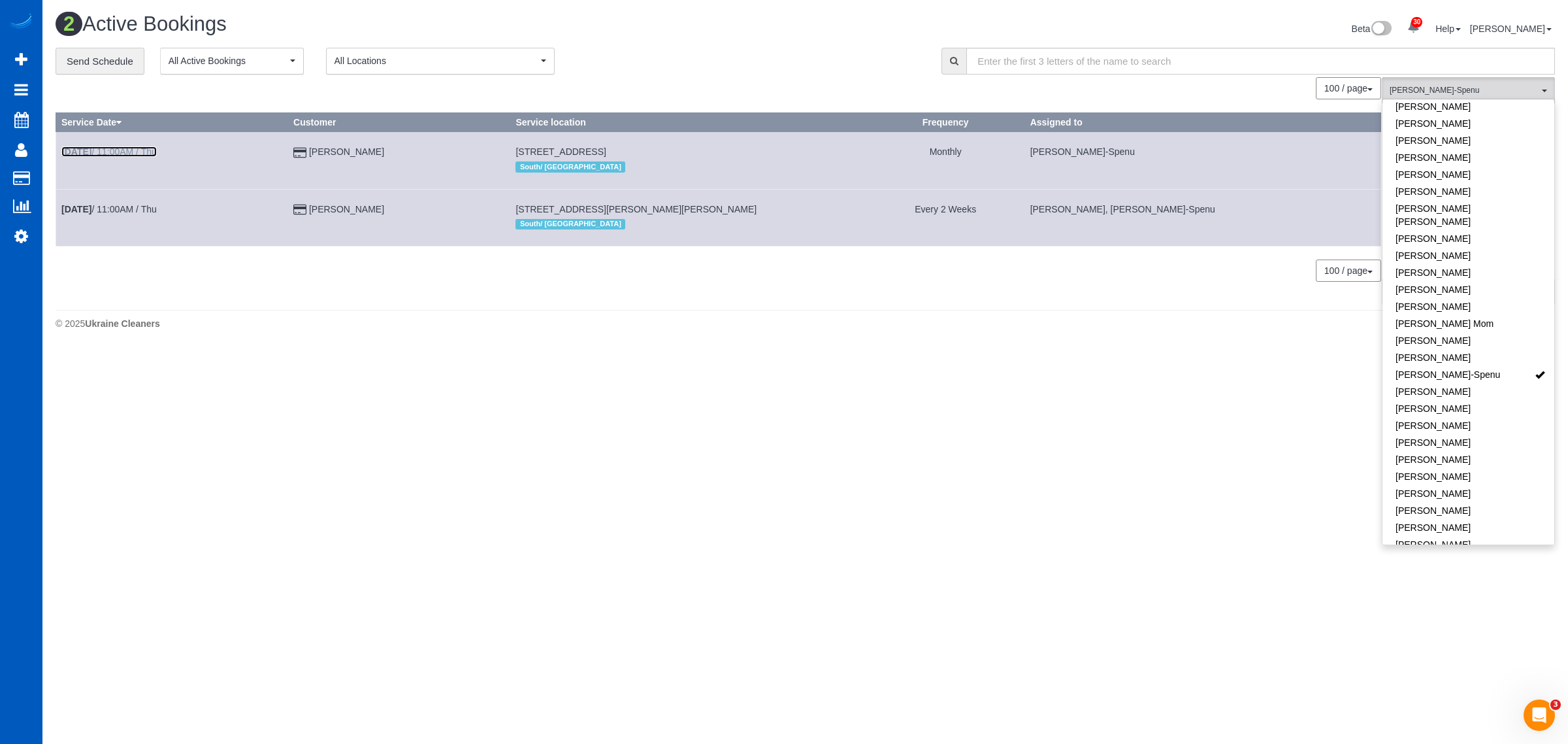
click at [133, 155] on link "Aug 21st / 11:00AM / Thu" at bounding box center [109, 151] width 95 height 11
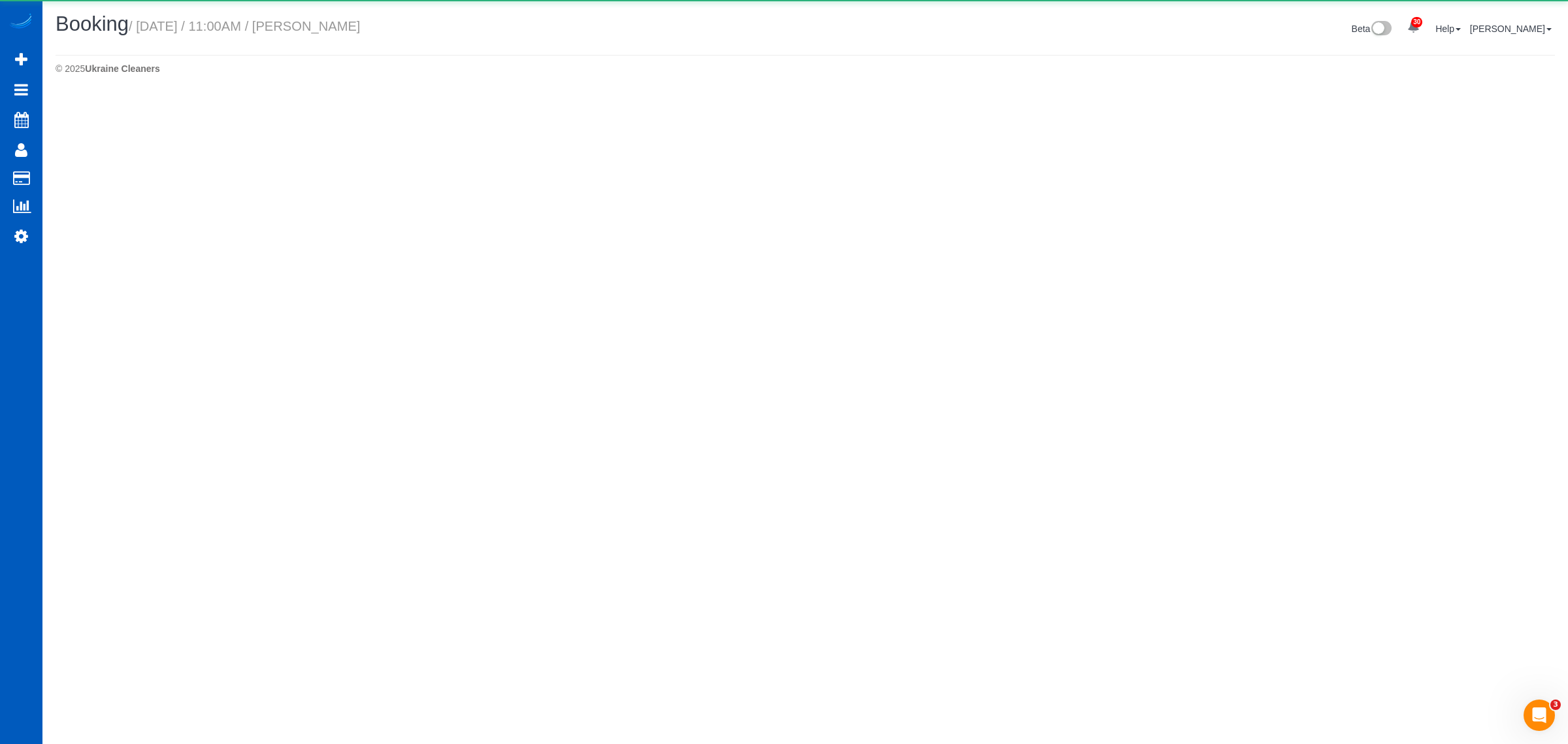
select select "WA"
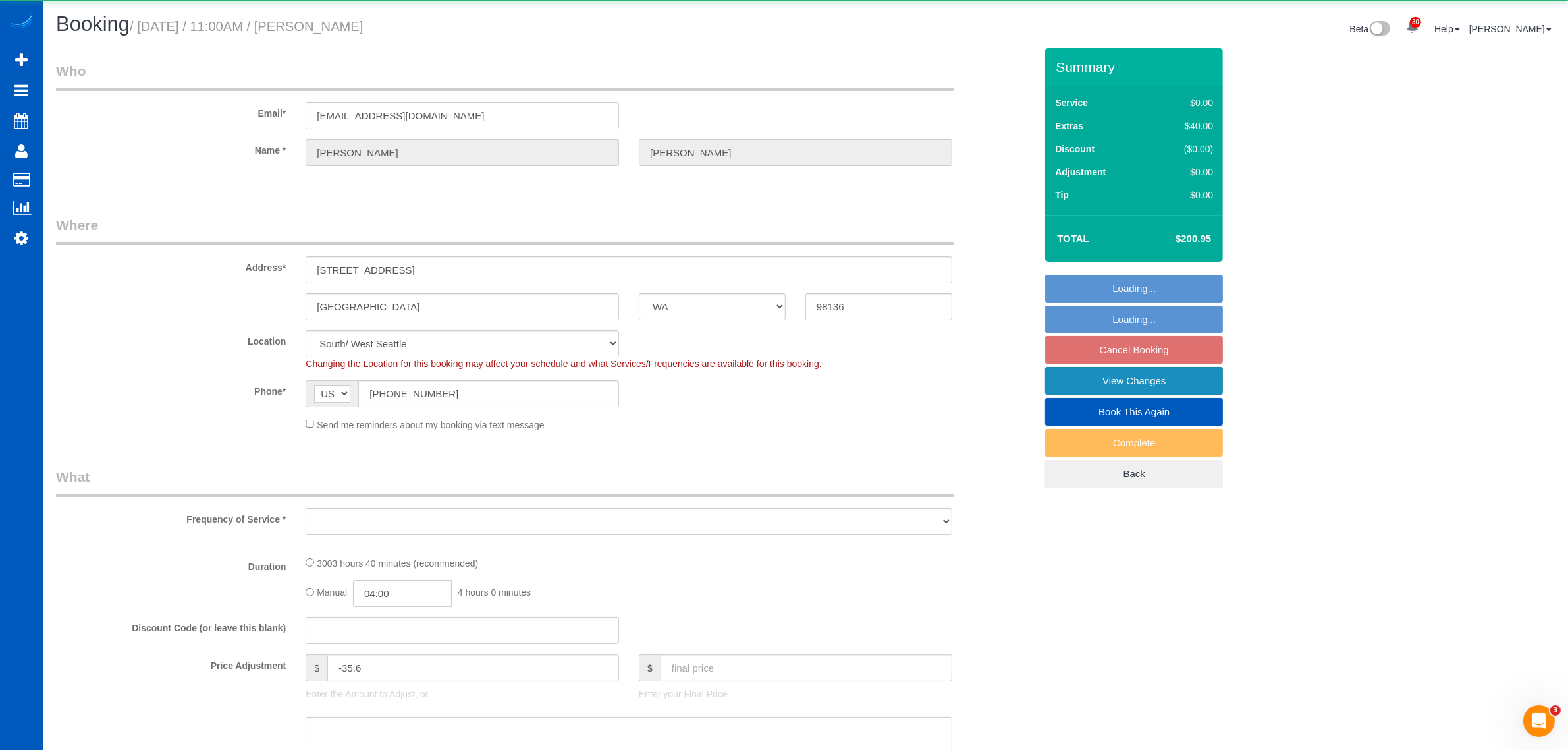
select select "object:5282"
select select "spot24"
select select "1501"
select select "3"
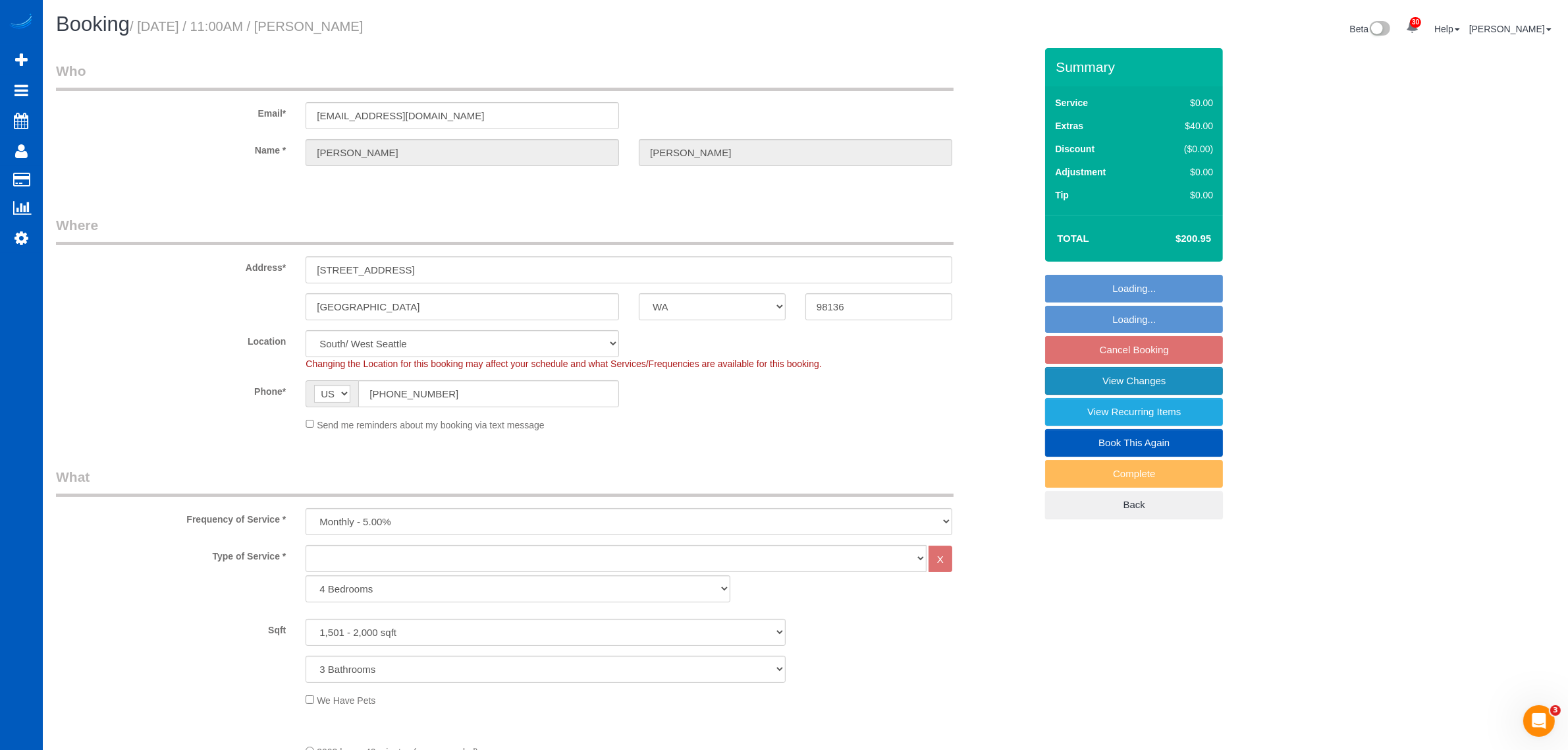
click at [1092, 379] on link "View Changes" at bounding box center [1134, 380] width 178 height 28
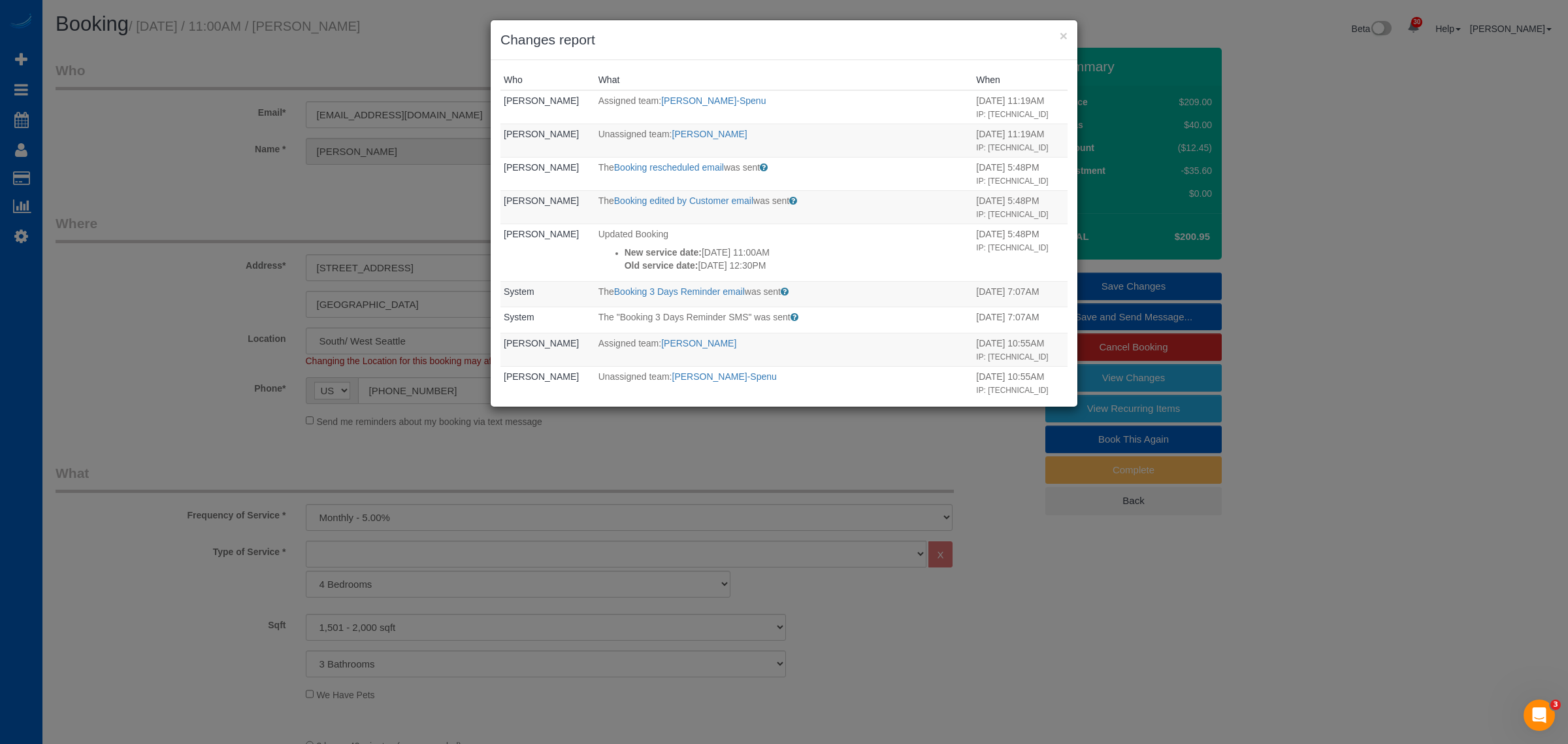
click at [1314, 389] on div "× Changes report Who What When Sandra Celis Assigned team: Iryna Kuzmenko-Spenu…" at bounding box center [784, 372] width 1568 height 744
click at [1058, 30] on h3 "Changes report" at bounding box center [784, 40] width 567 height 20
click at [1060, 38] on button "×" at bounding box center [1063, 36] width 8 height 14
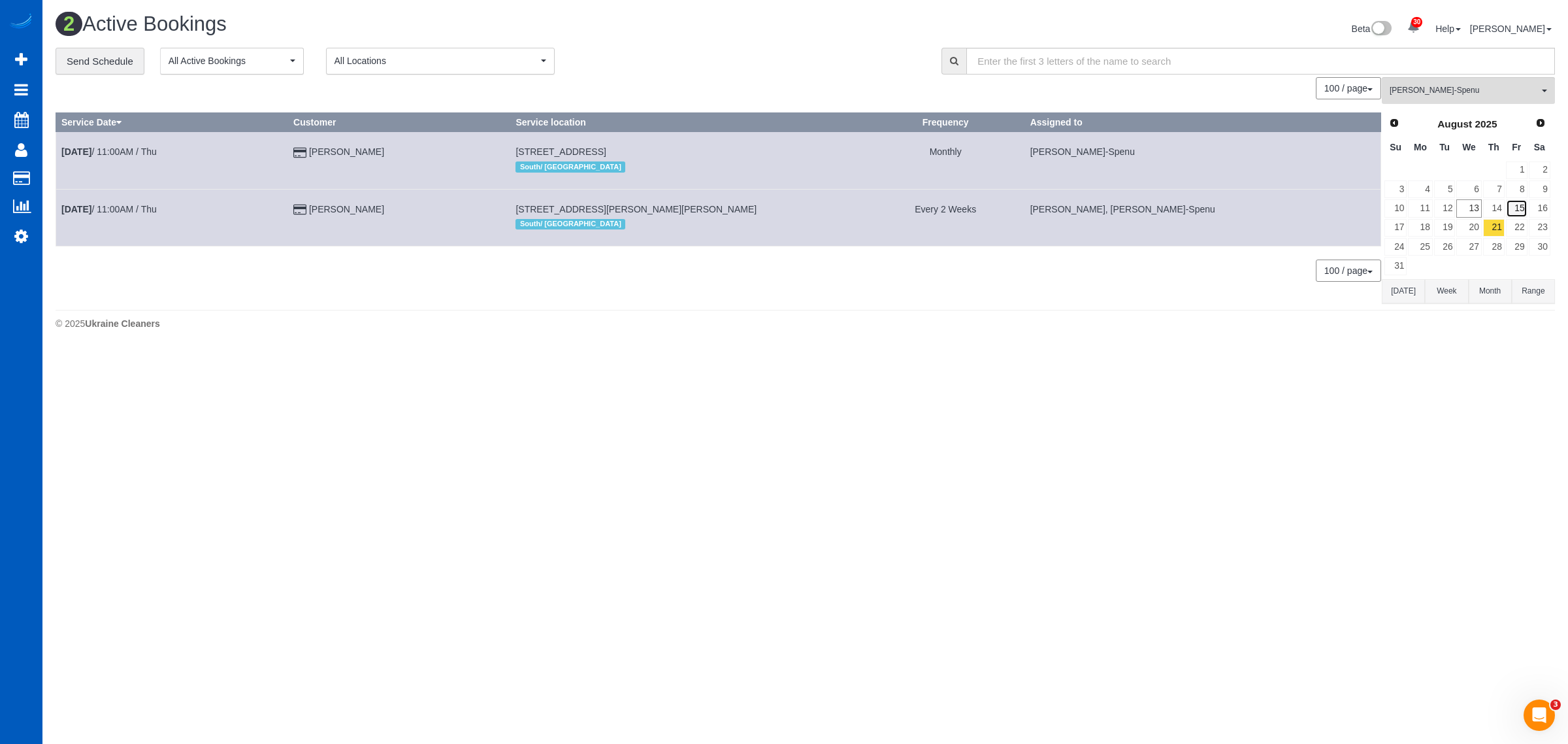
click at [1511, 203] on link "15" at bounding box center [1517, 208] width 22 height 18
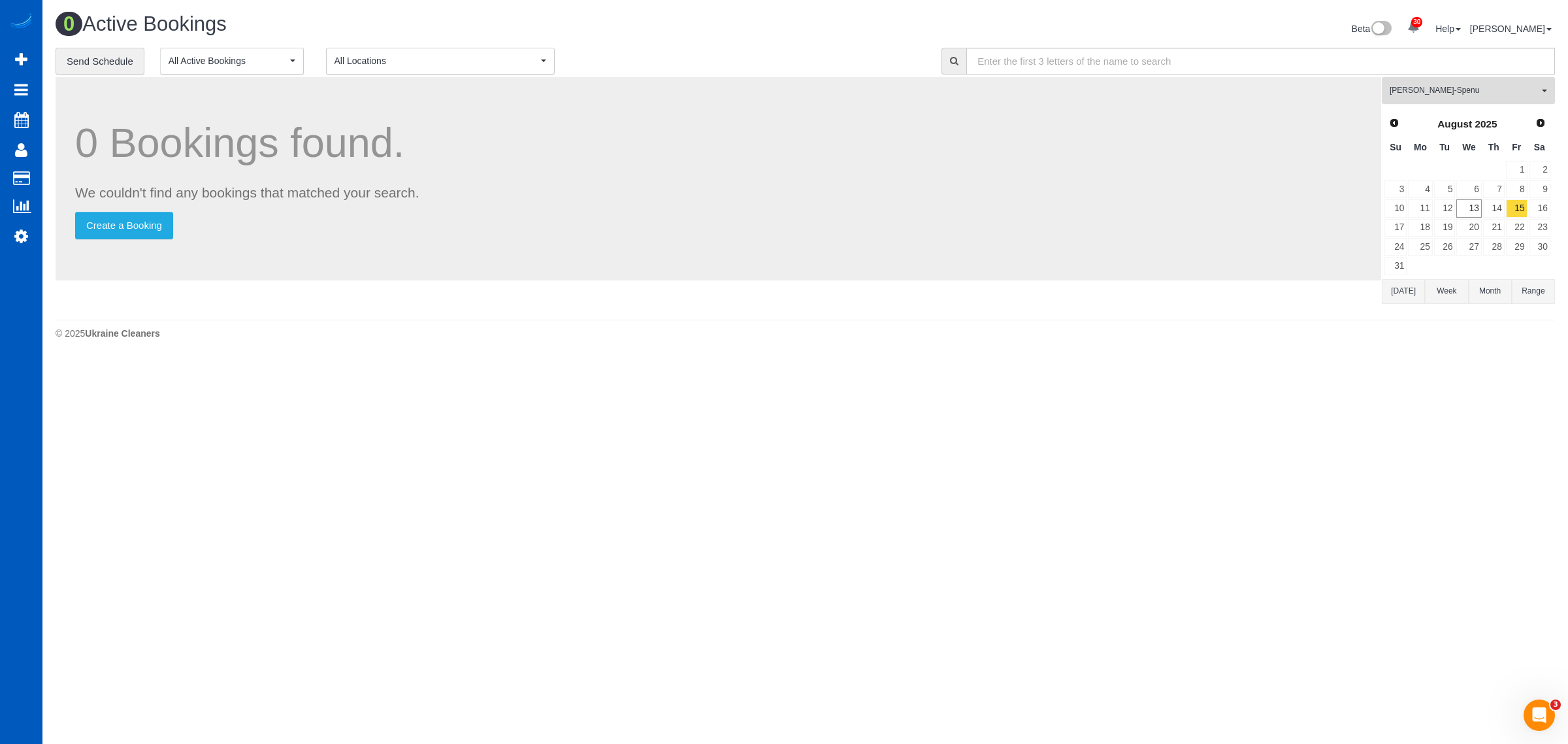
click at [1442, 91] on span "[PERSON_NAME]-Spenu" at bounding box center [1464, 91] width 149 height 11
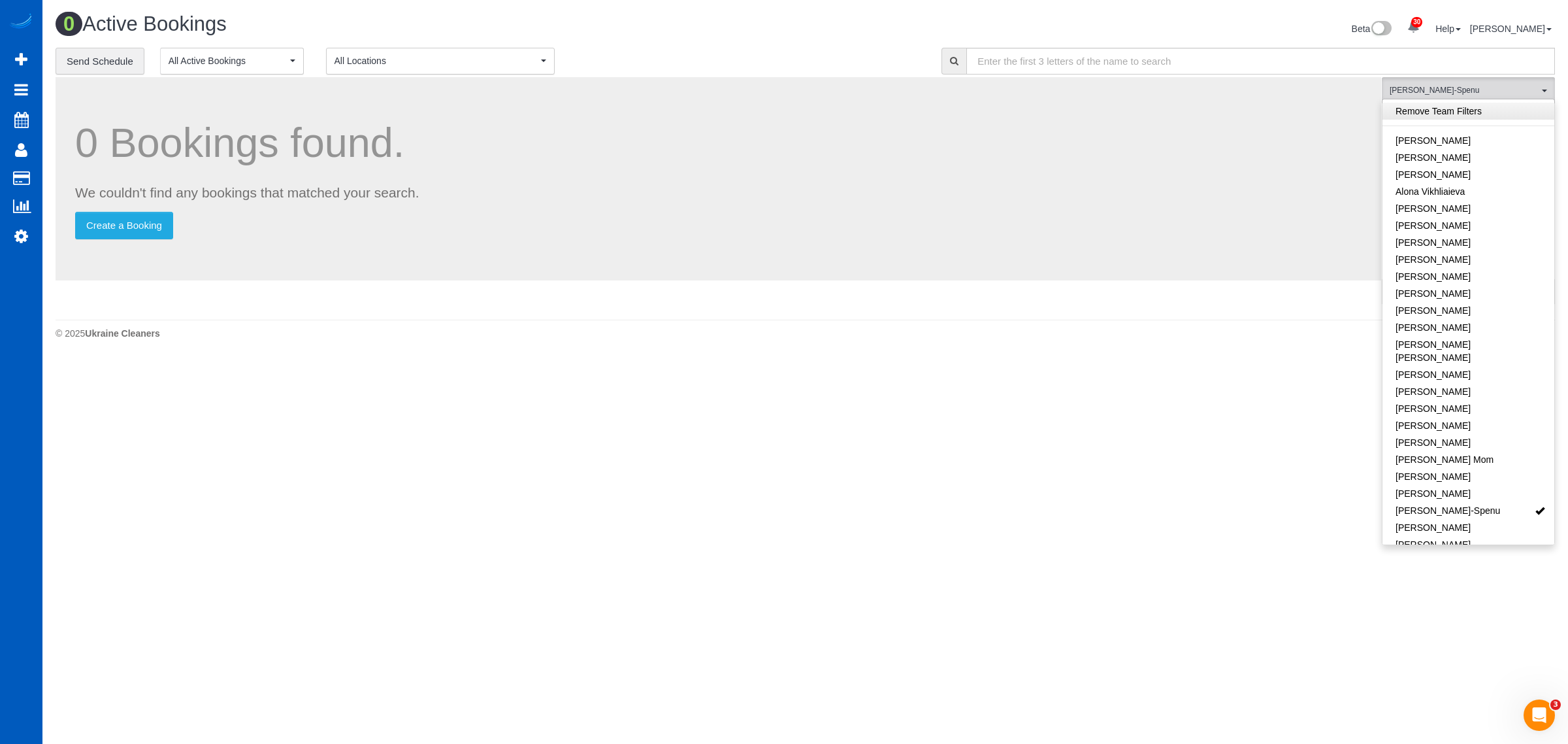
click at [1451, 106] on link "Remove Team Filters" at bounding box center [1468, 111] width 172 height 17
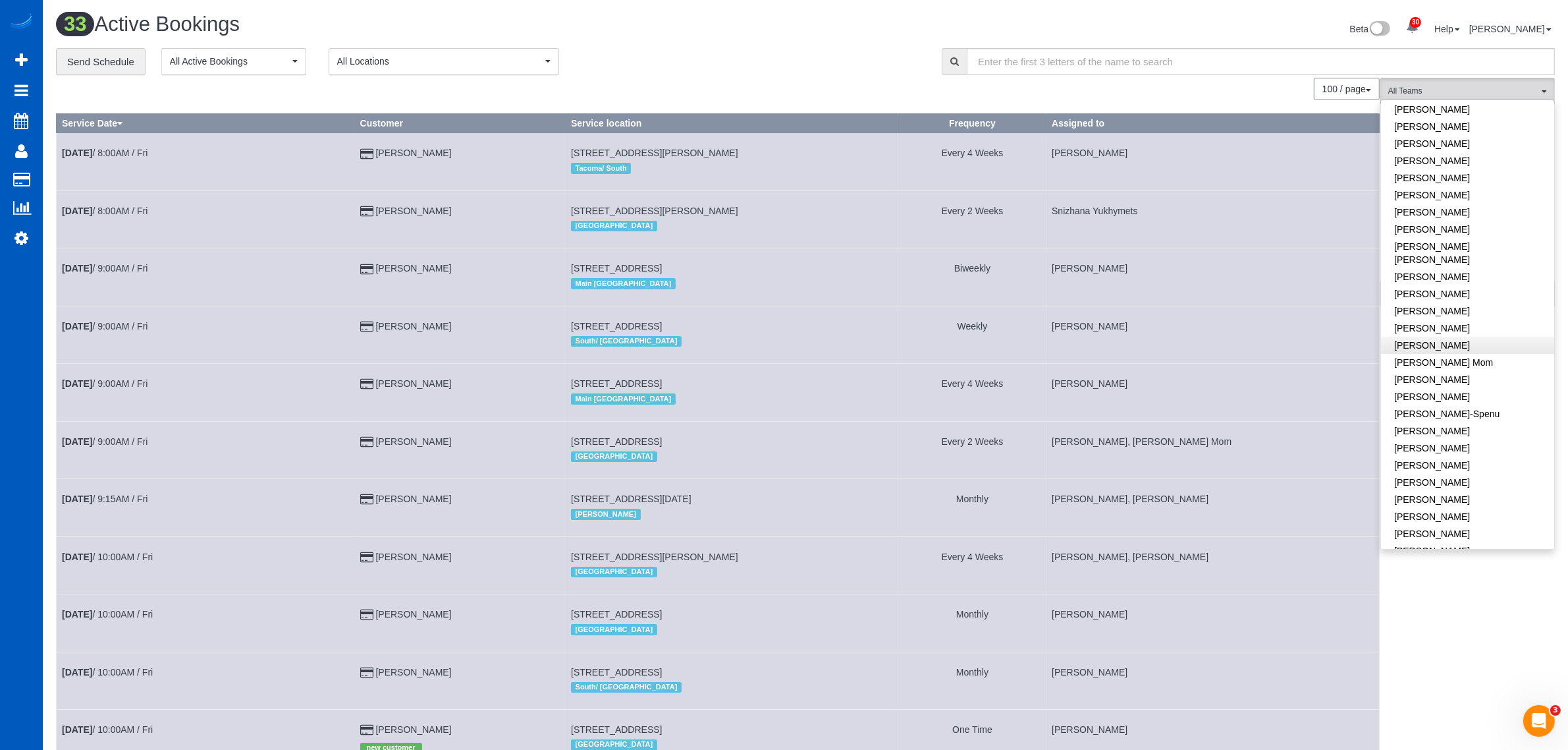
scroll to position [137, 0]
click at [1465, 86] on span "All Teams" at bounding box center [1463, 91] width 150 height 11
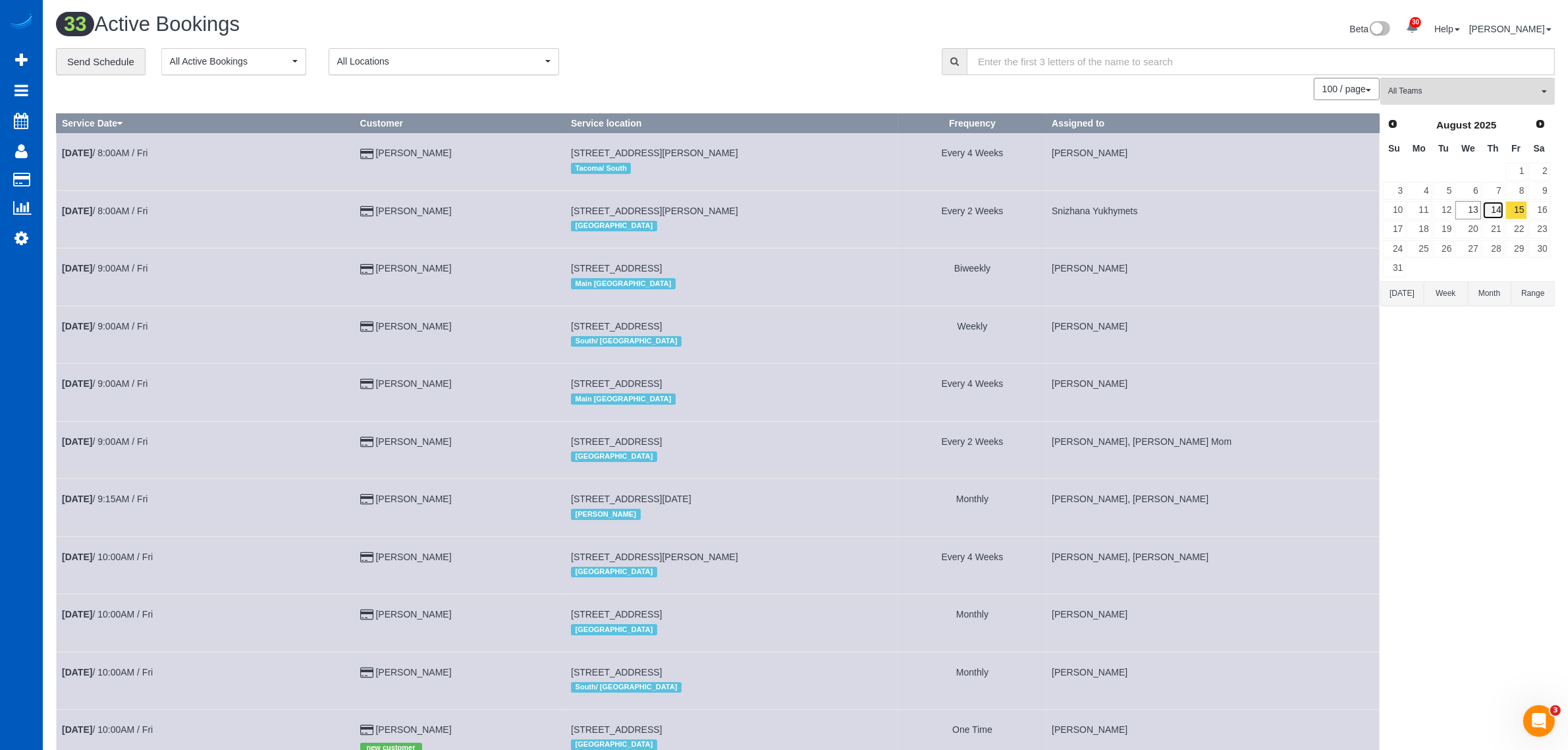
click at [1501, 210] on link "14" at bounding box center [1493, 210] width 22 height 18
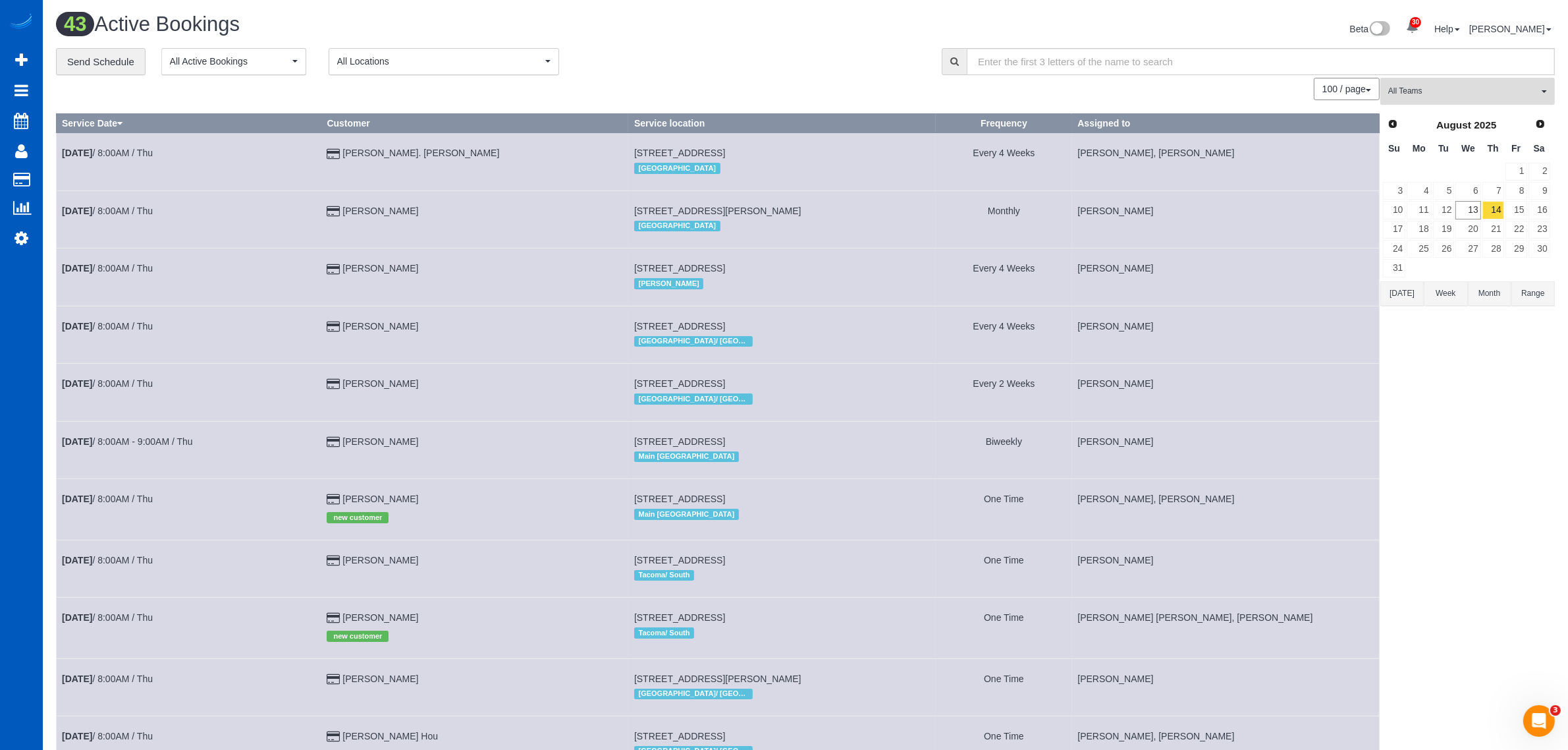
click at [1455, 93] on span "All Teams" at bounding box center [1463, 91] width 150 height 11
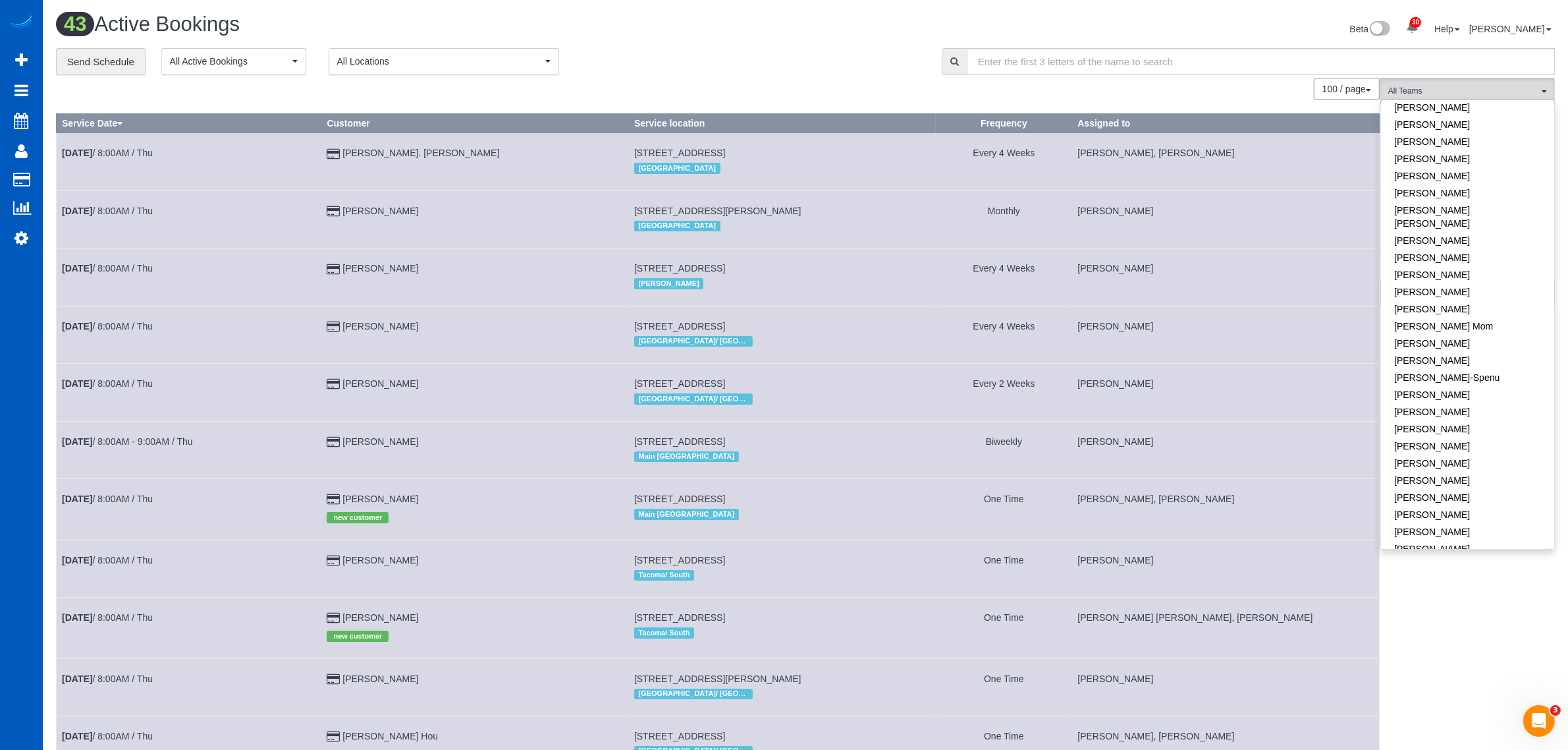
drag, startPoint x: 538, startPoint y: 83, endPoint x: 488, endPoint y: 77, distance: 50.4
click at [537, 83] on div "100 / page 10 / page 20 / page 30 / page 40 / page 50 / page 100 / page" at bounding box center [718, 89] width 1324 height 23
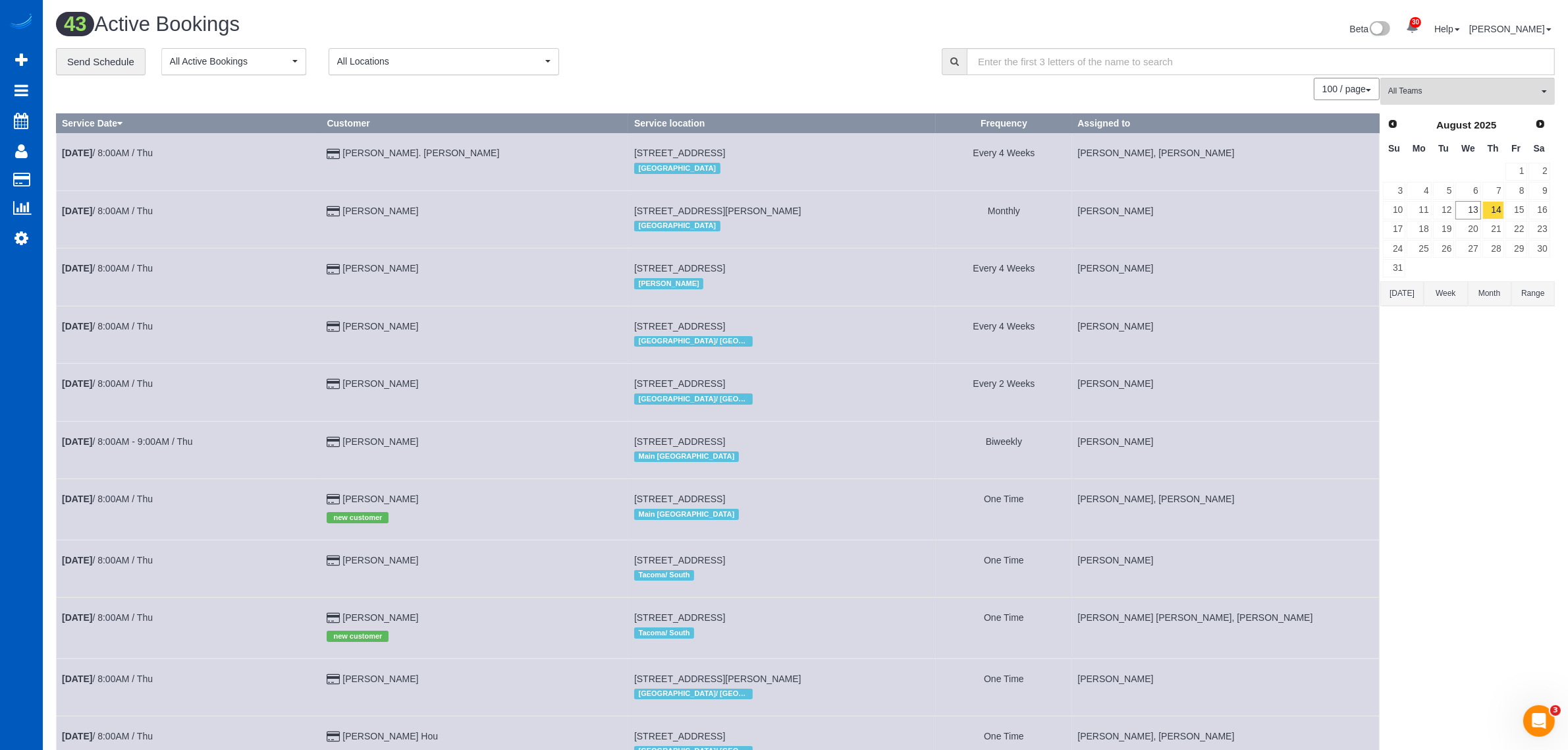
click at [488, 78] on div "100 / page 10 / page 20 / page 30 / page 40 / page 50 / page 100 / page" at bounding box center [718, 89] width 1324 height 23
click at [469, 60] on span "All Locations" at bounding box center [439, 61] width 205 height 13
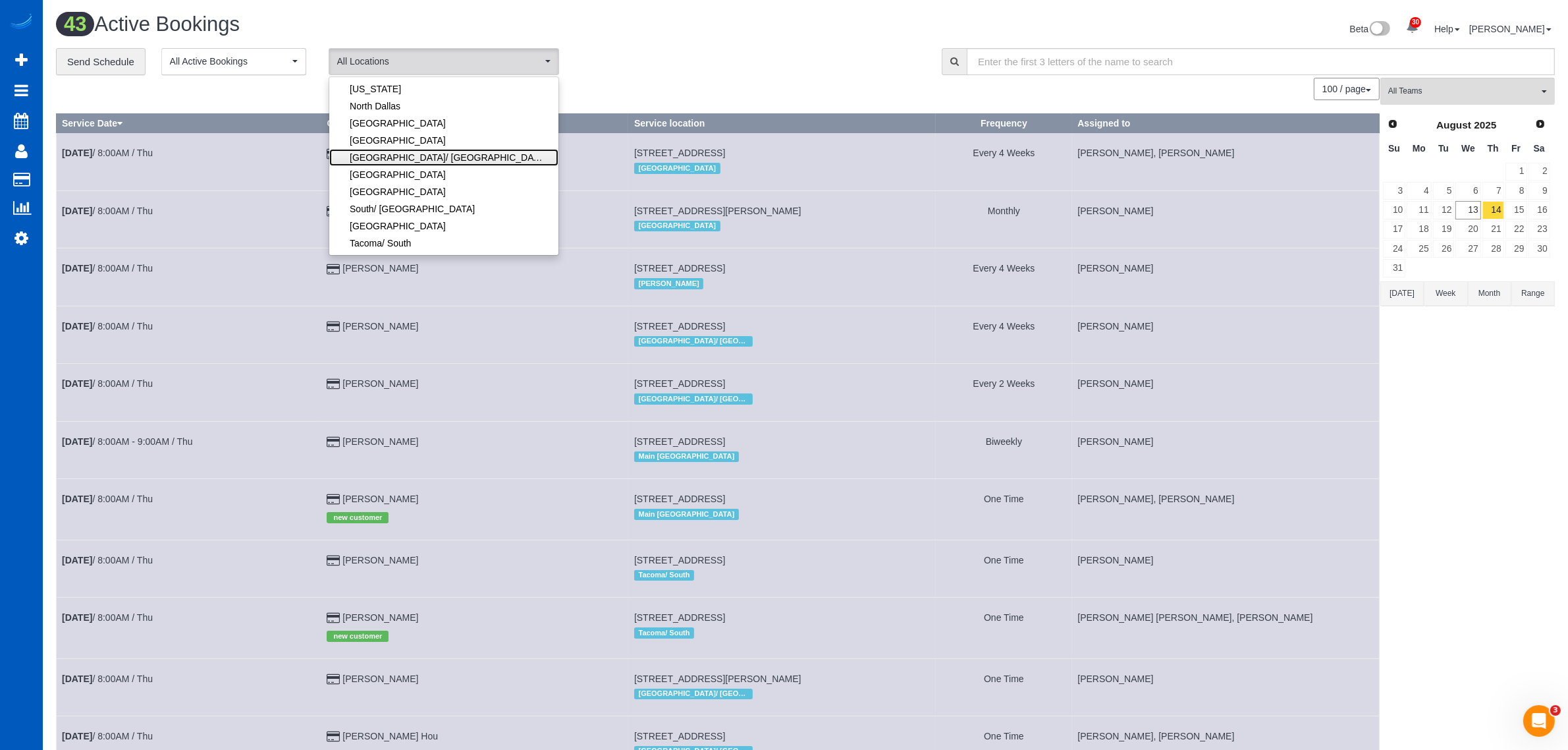
click at [446, 154] on link "[GEOGRAPHIC_DATA]/ [GEOGRAPHIC_DATA]" at bounding box center [444, 157] width 229 height 17
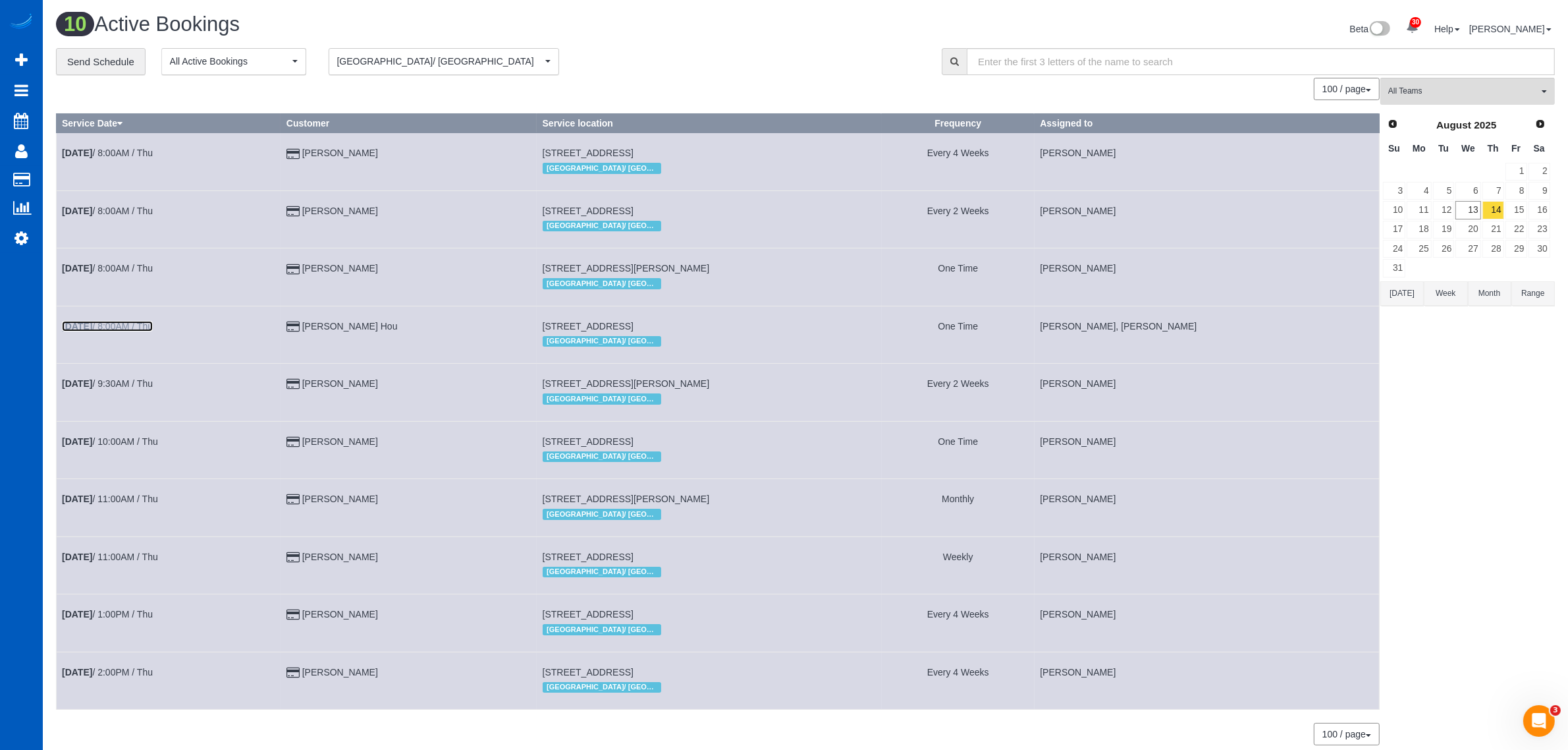
click at [105, 323] on link "Aug 14th / 8:00AM / Thu" at bounding box center [107, 326] width 91 height 11
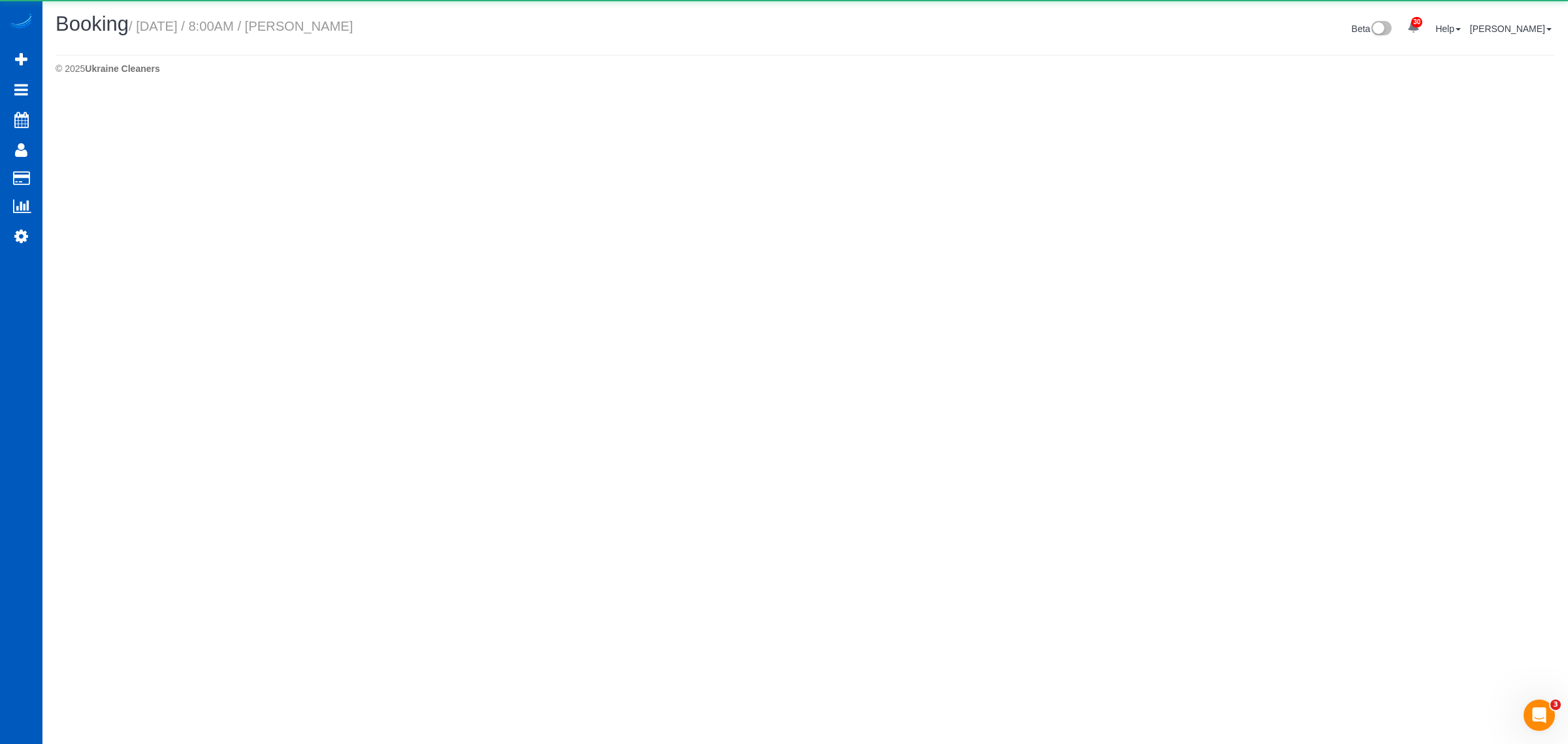
select select "OR"
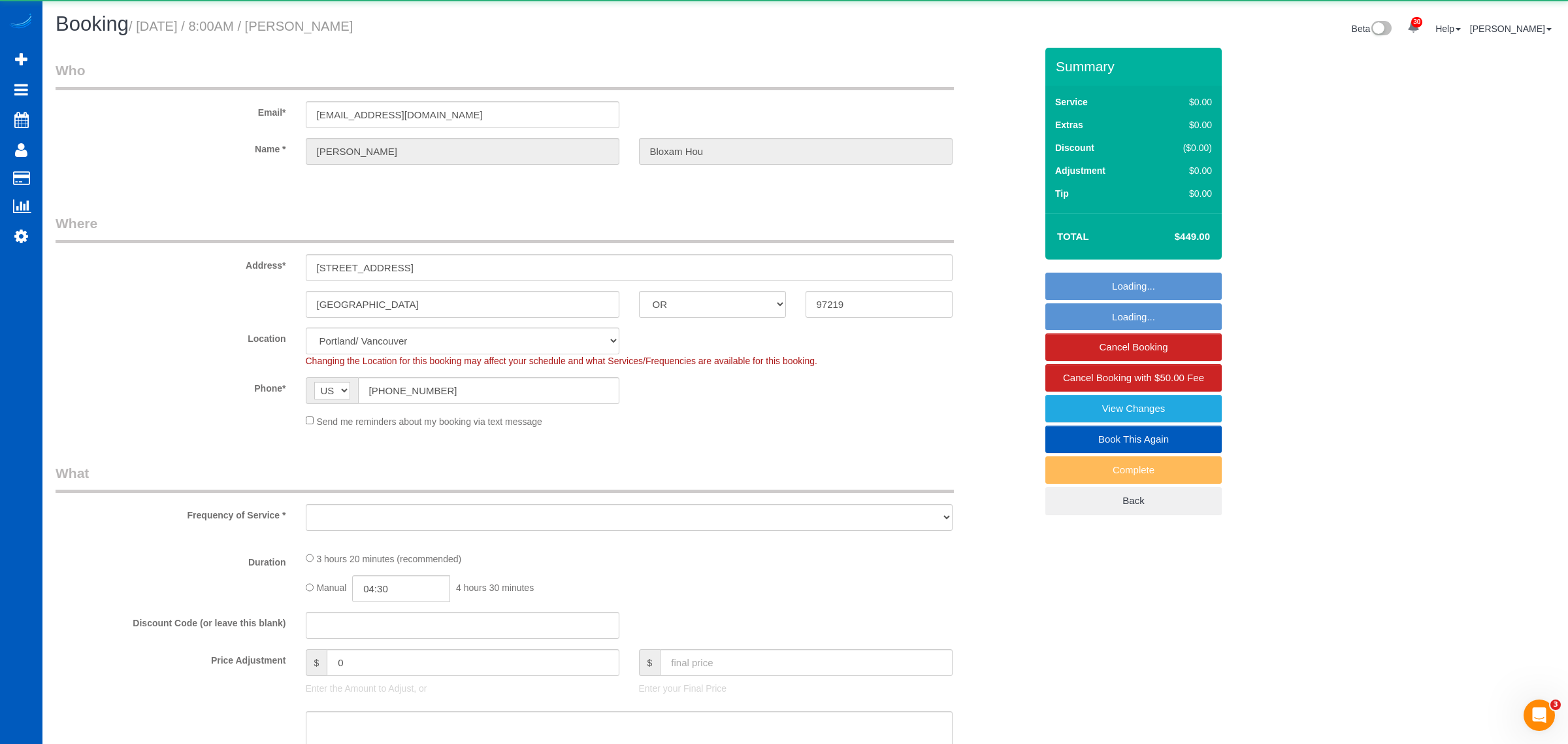
select select "string:fspay-c5378bac-7180-40a3-af0b-32f8a7715c0b"
select select "object:7435"
select select "199"
select select "4001"
select select "5"
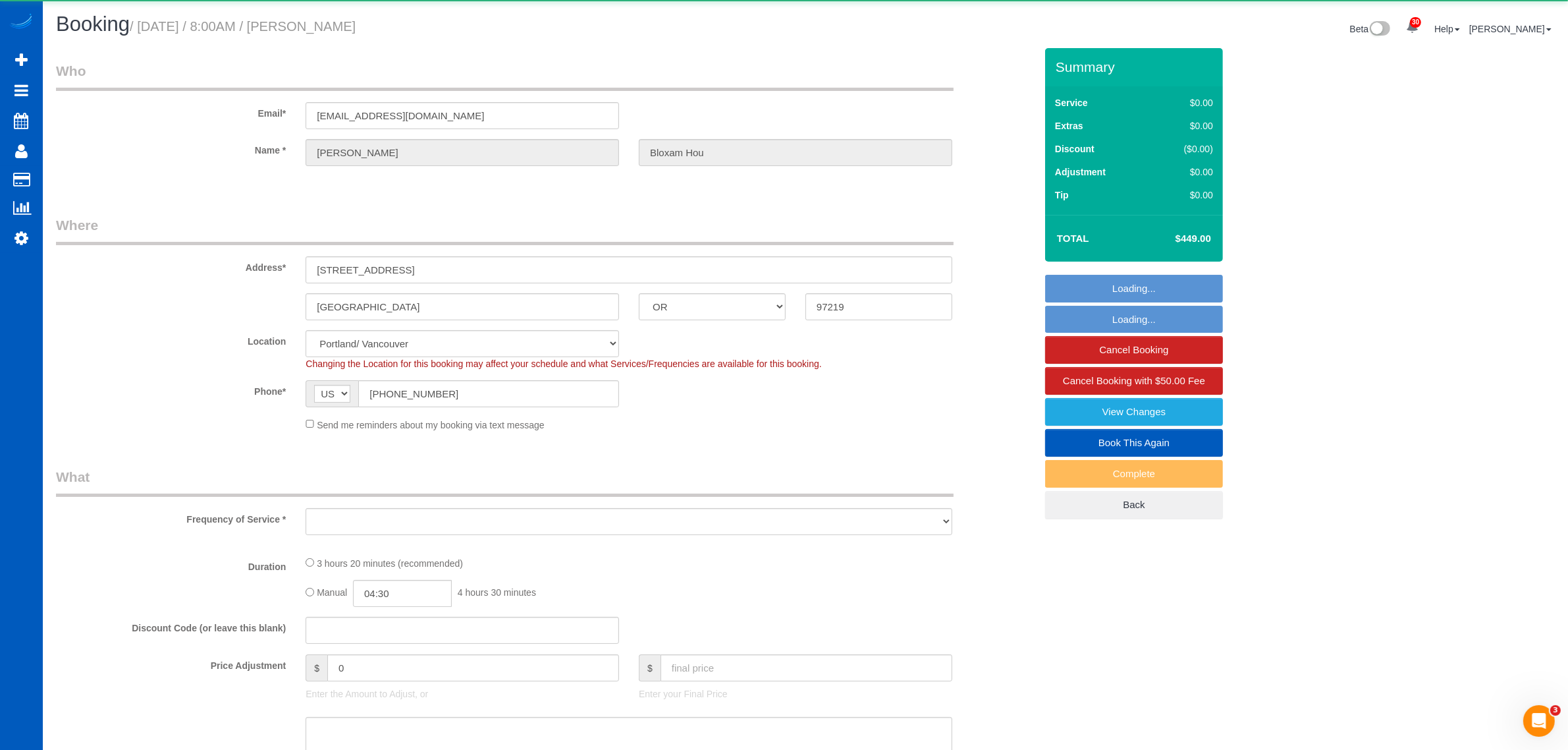
select select "4"
select select "spot38"
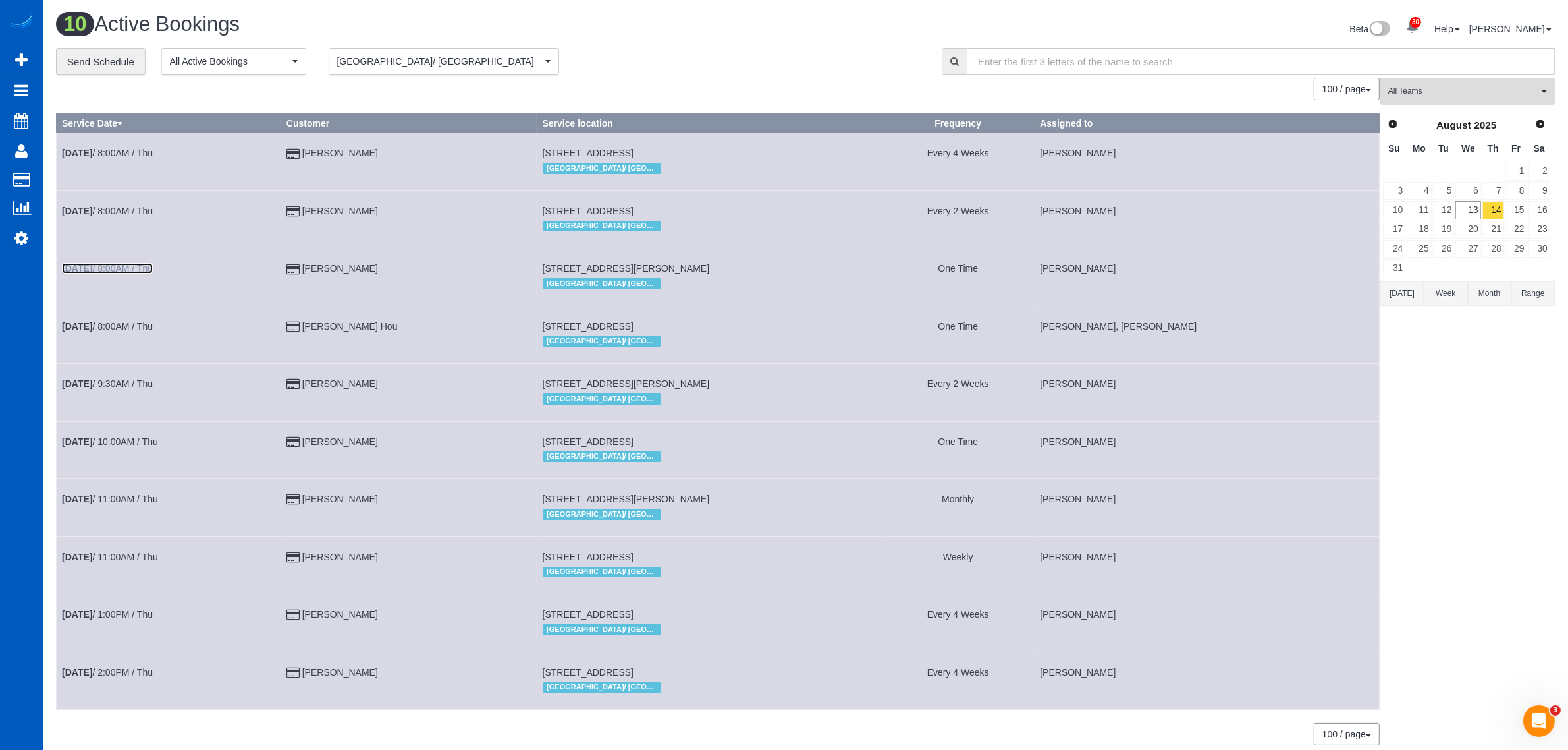
click at [134, 268] on link "Aug 14th / 8:00AM / Thu" at bounding box center [107, 268] width 91 height 11
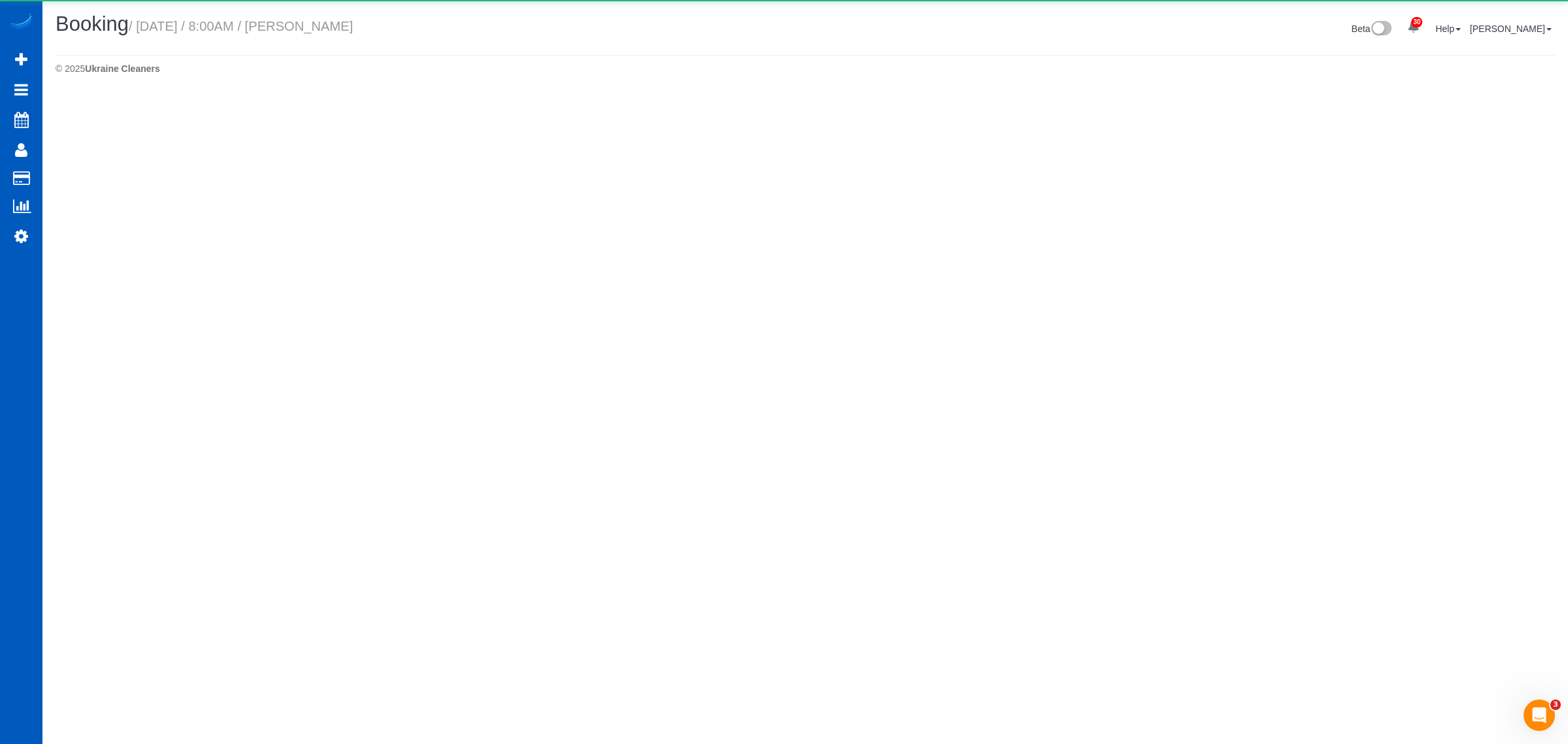
select select "OR"
select select "string:fspay-132e21e6-d3f1-4bf5-95b6-18a2701ce51e"
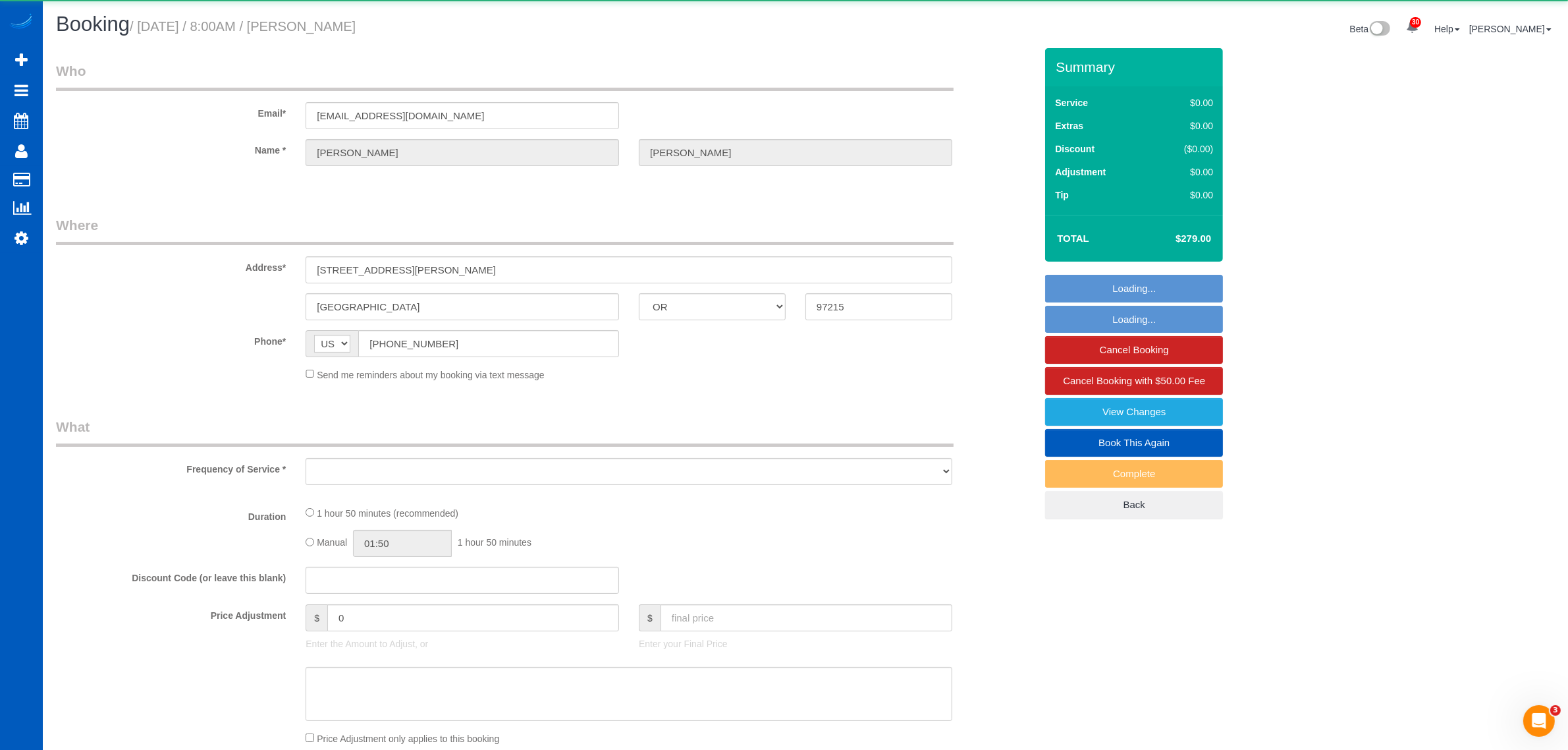
select select "object:8566"
select select "199"
select select "1001"
select select "3"
select select "2"
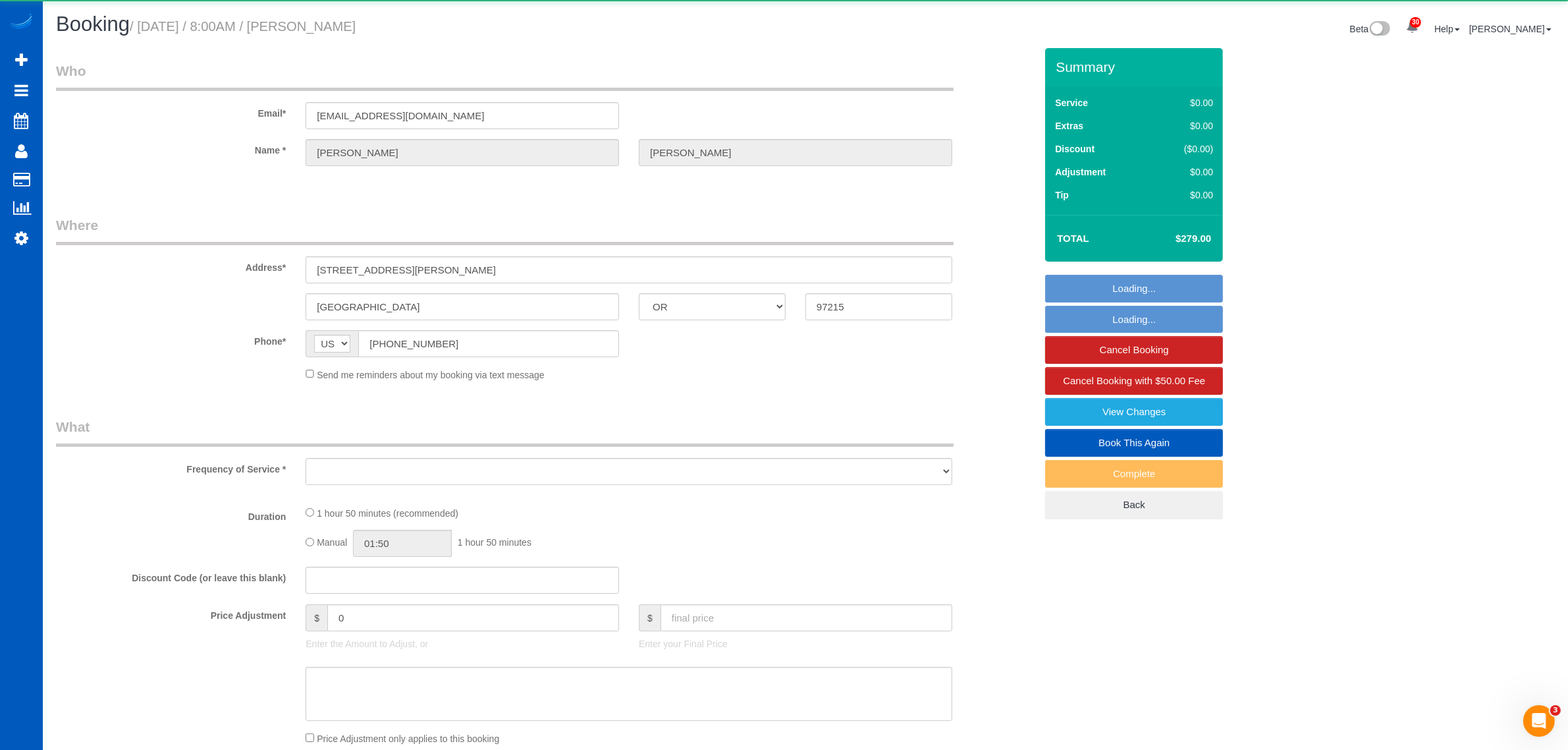
select select "spot54"
select select "number:8"
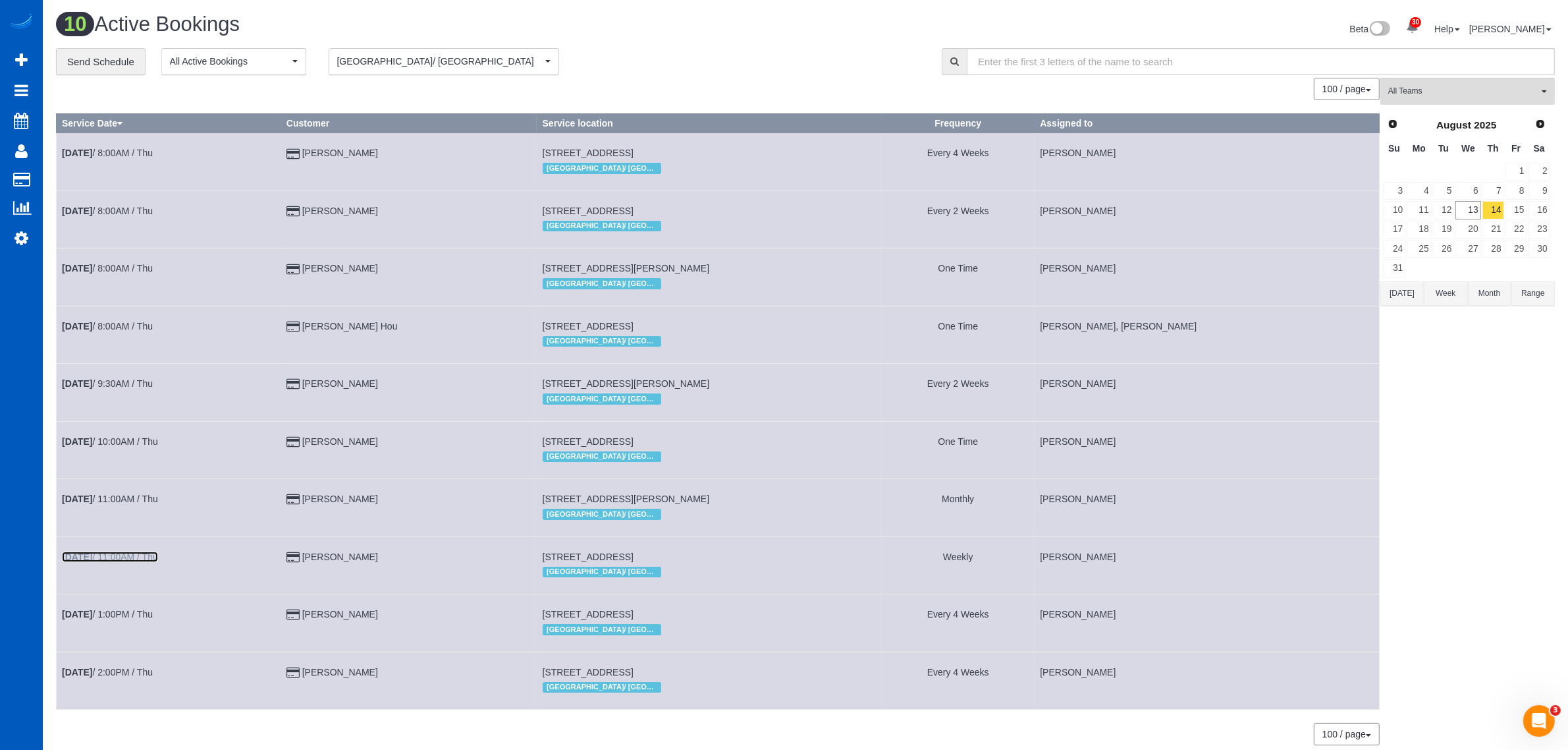
click at [133, 555] on link "Aug 14th / 11:00AM / Thu" at bounding box center [110, 557] width 96 height 11
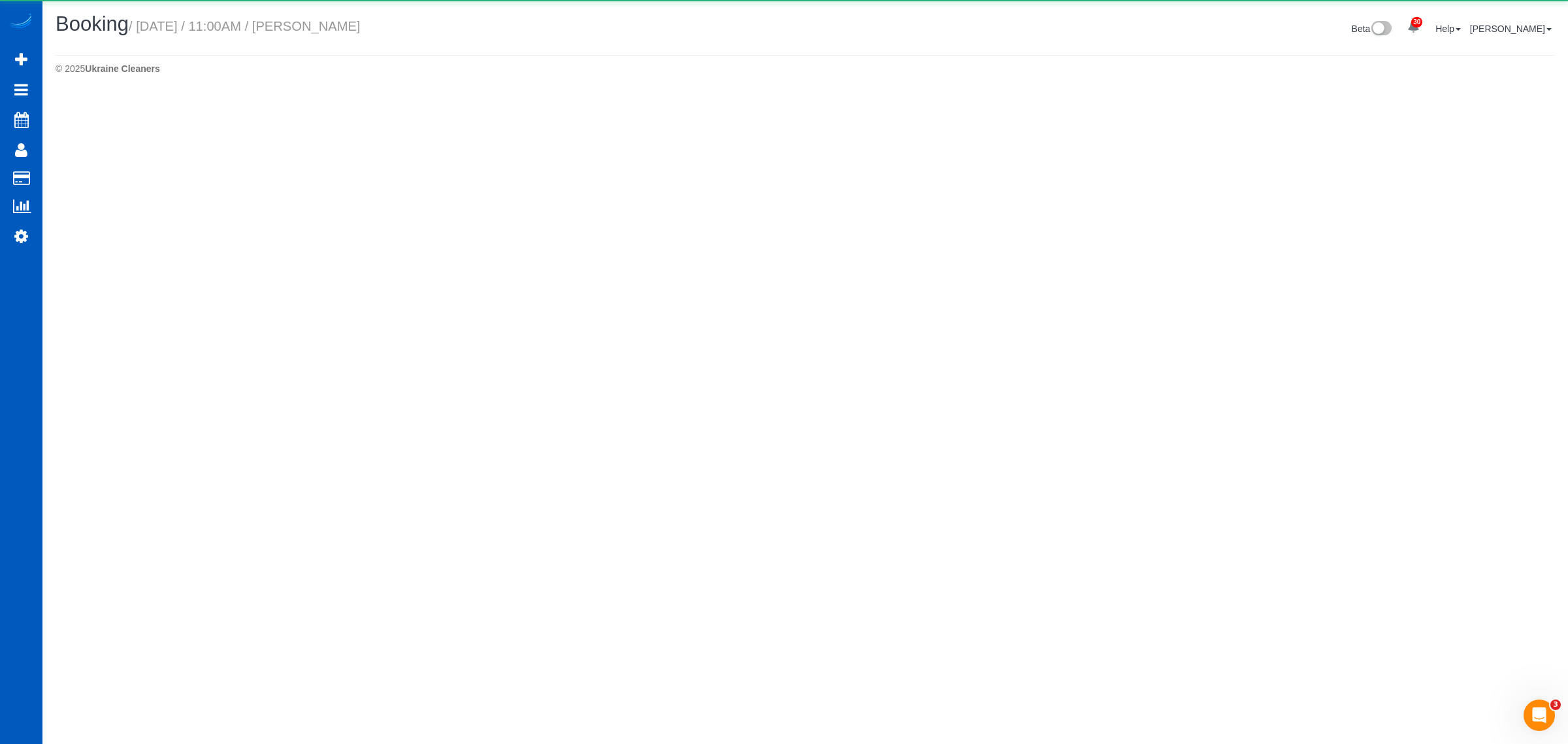
select select "WA"
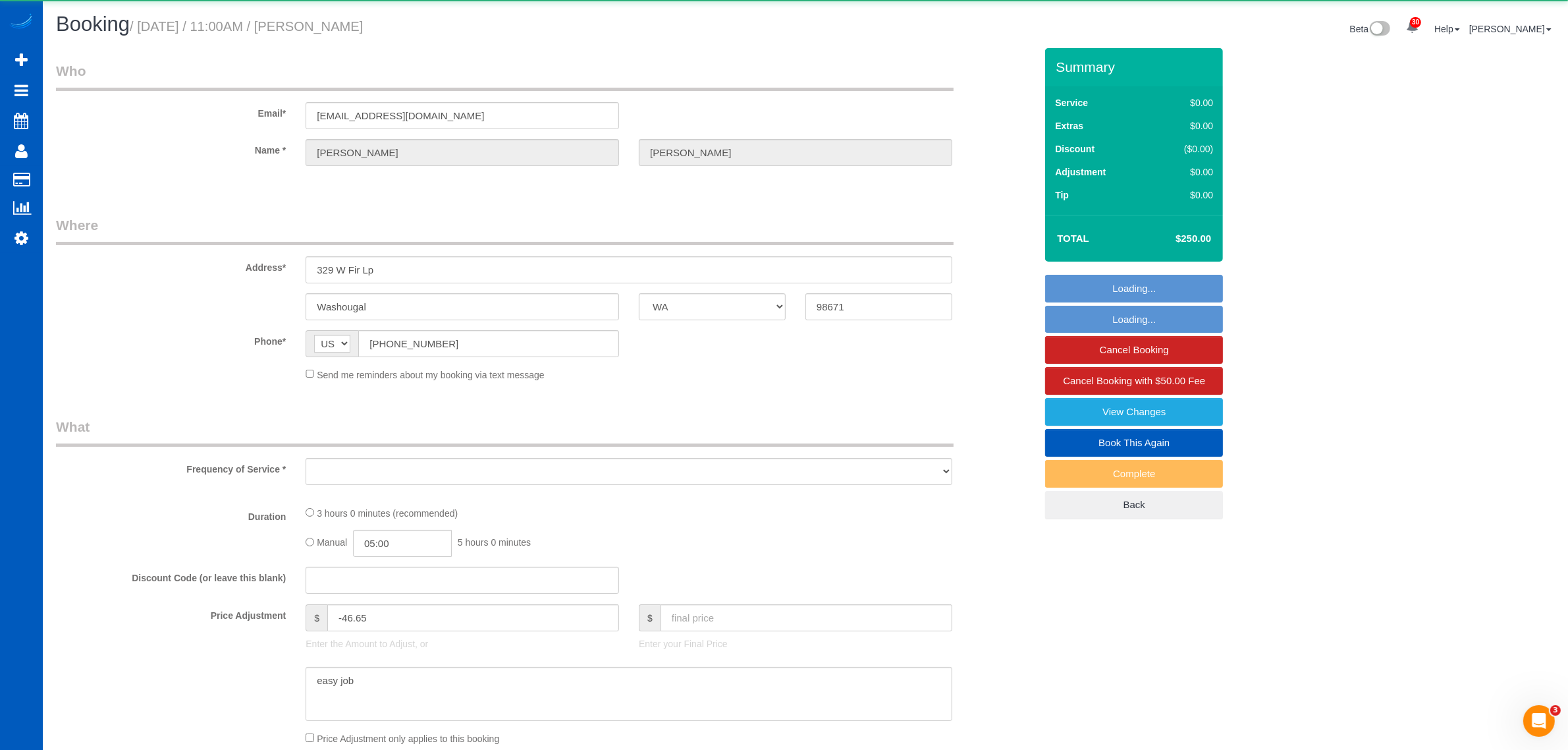
select select "string:fspay-17bb4116-775e-4bc9-8645-58e2d50b7da2"
select select "199"
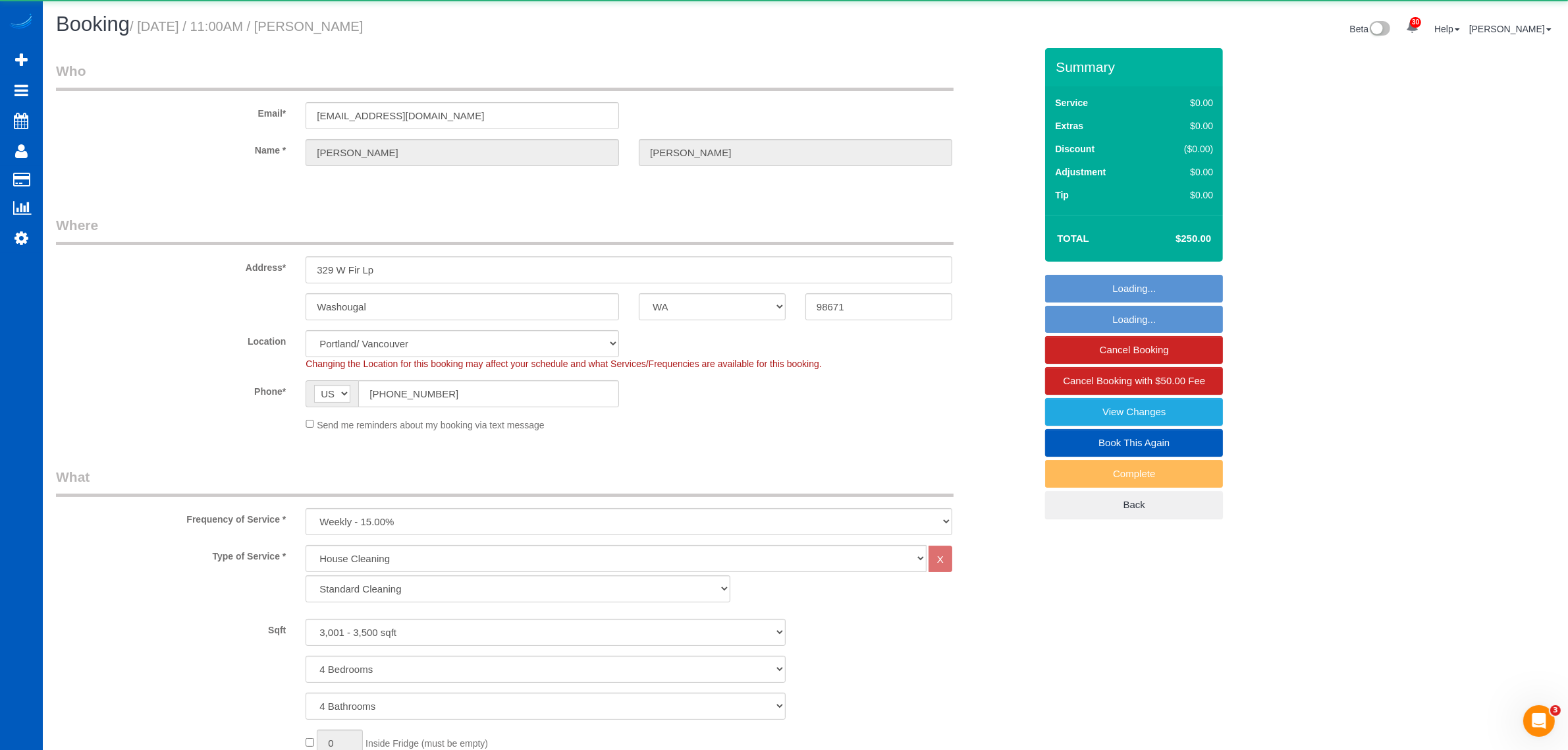
select select "object:9636"
select select "spot70"
select select "3001"
select select "4"
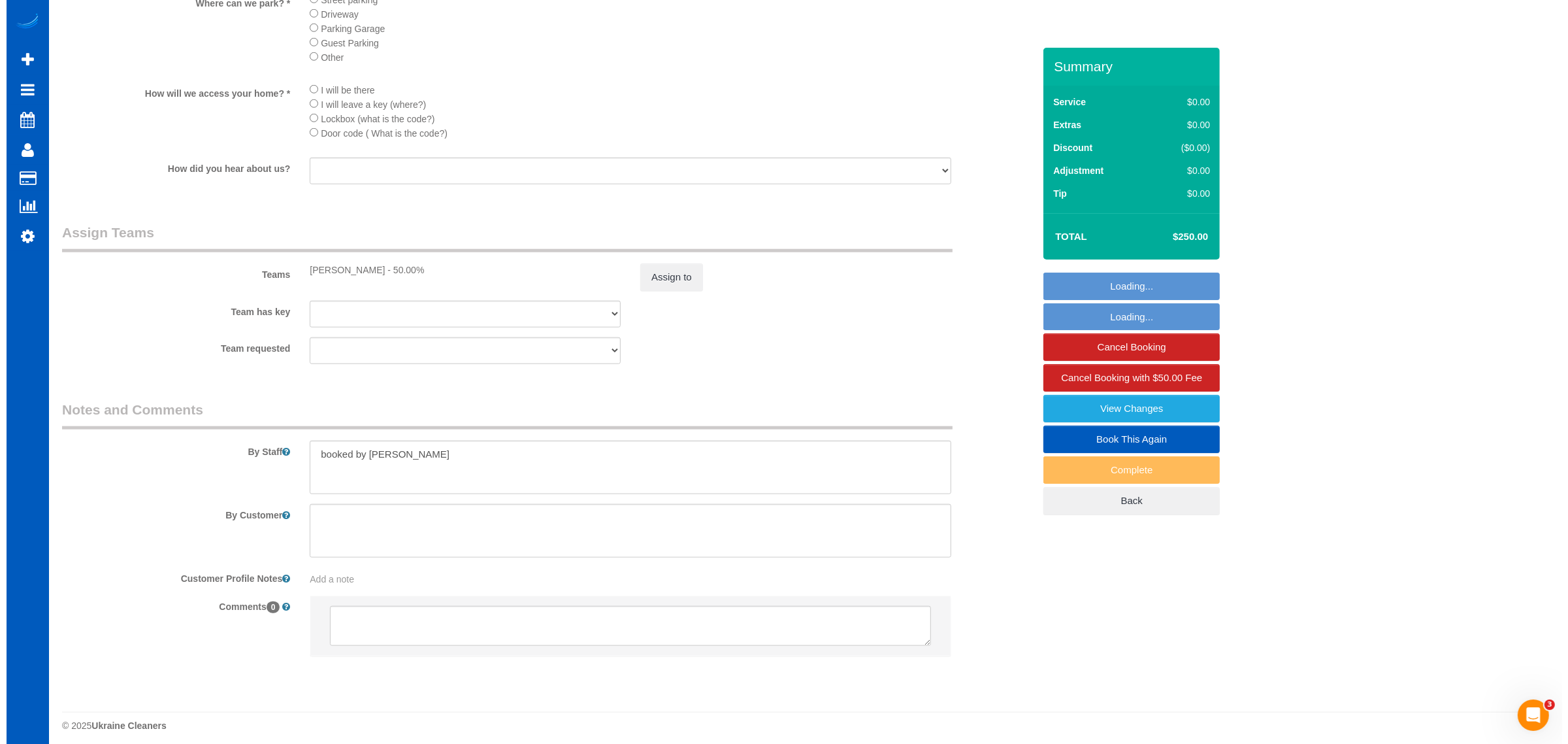
scroll to position [1505, 0]
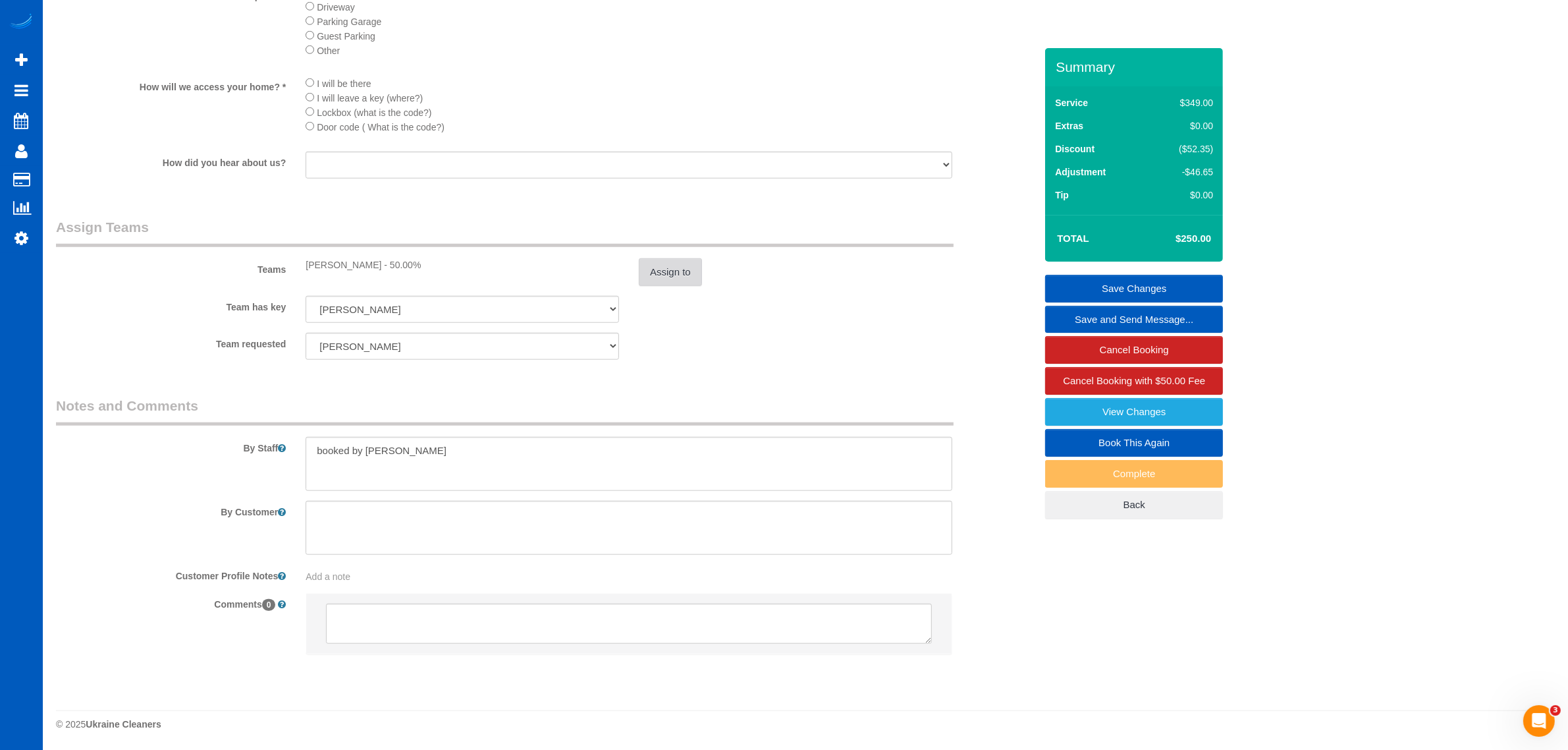
click at [682, 278] on button "Assign to" at bounding box center [670, 272] width 63 height 28
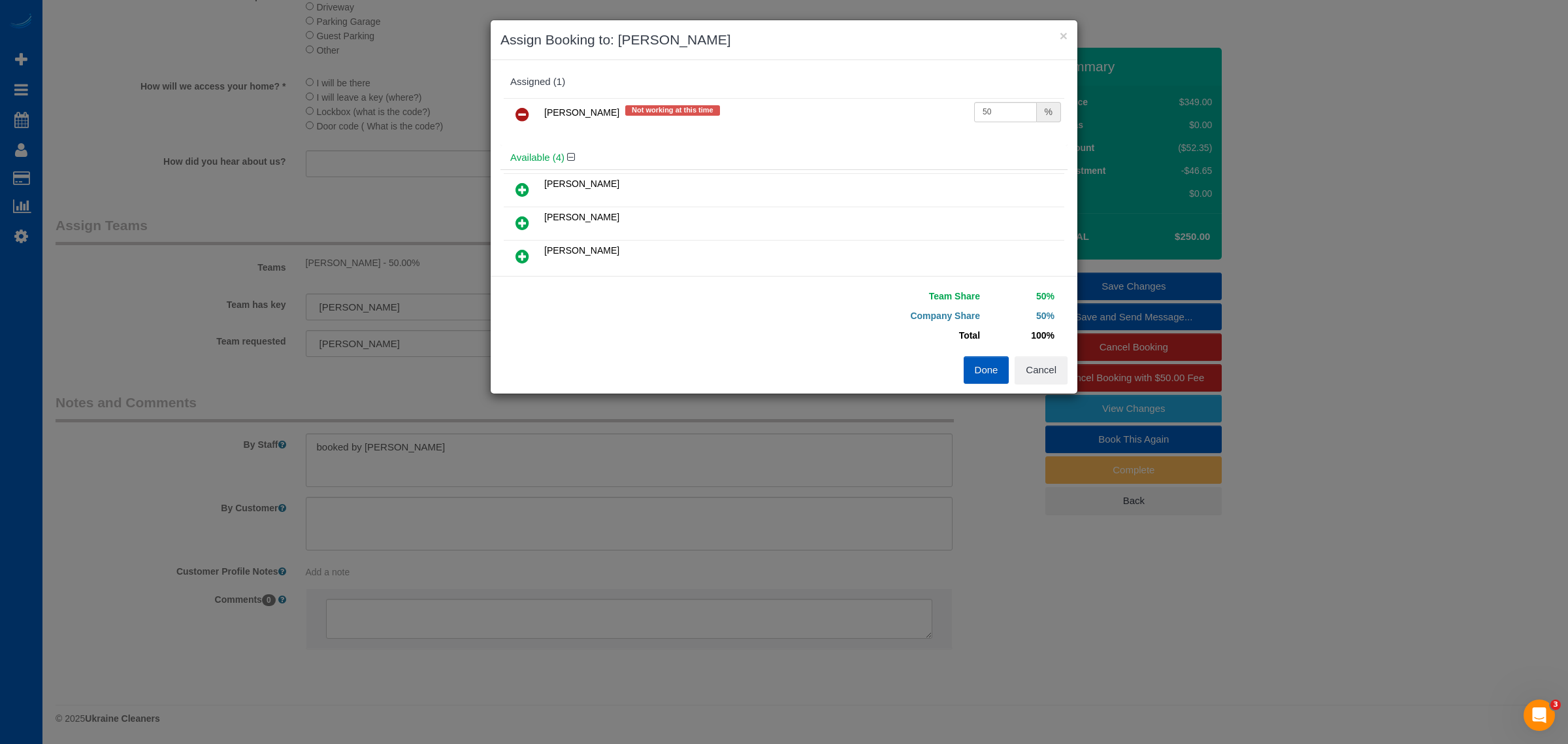
click at [526, 112] on icon at bounding box center [522, 115] width 14 height 15
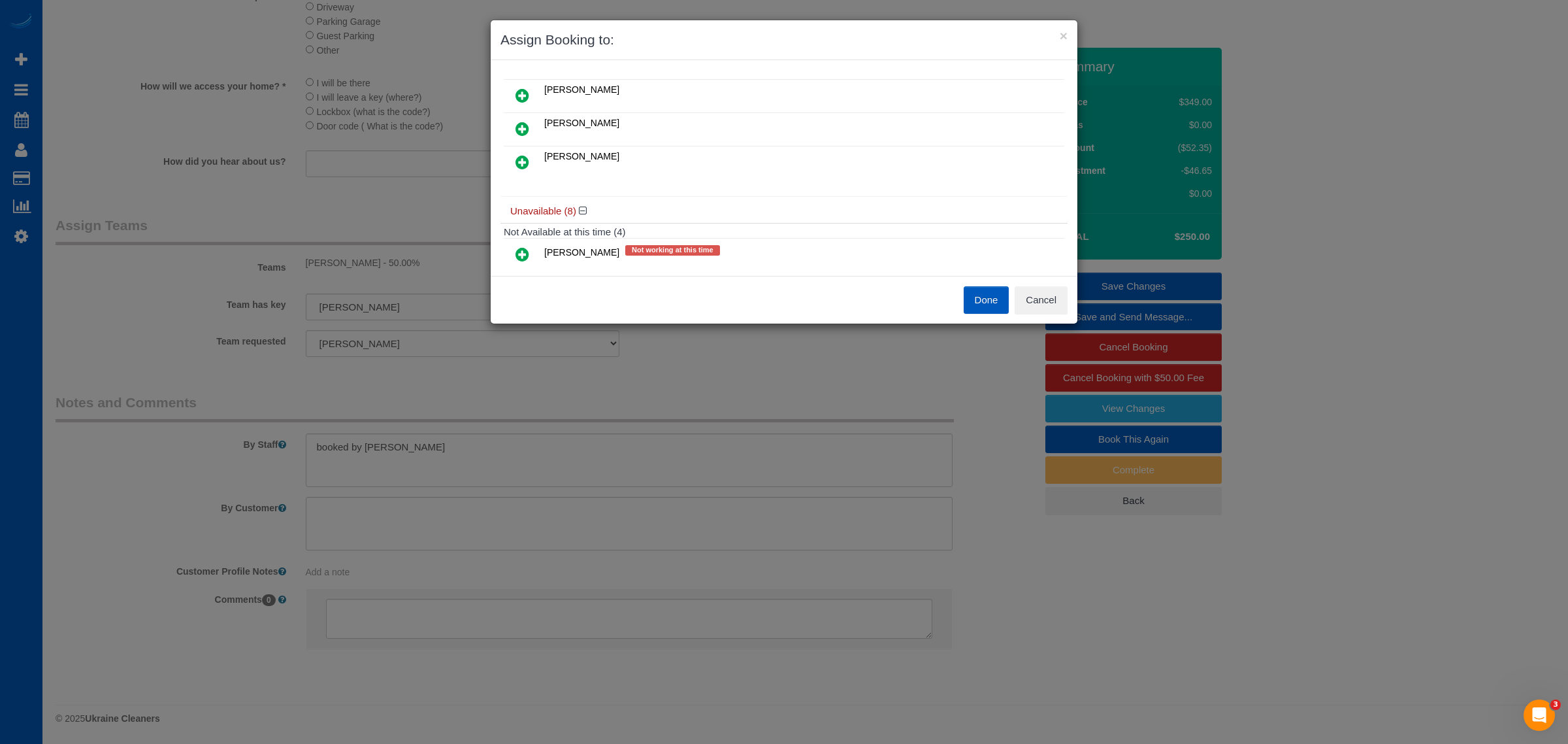
scroll to position [136, 0]
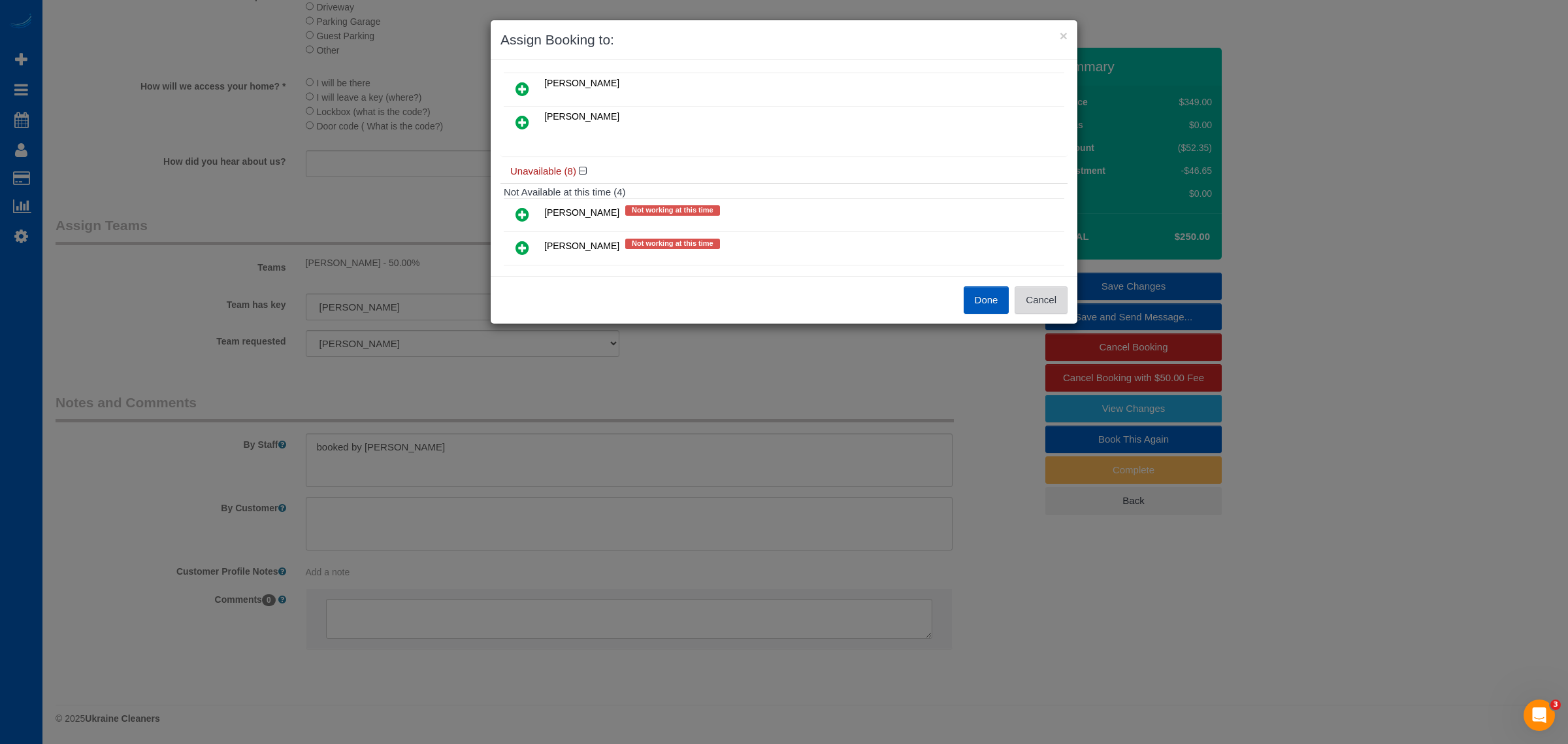
click at [1034, 296] on button "Cancel" at bounding box center [1041, 300] width 53 height 27
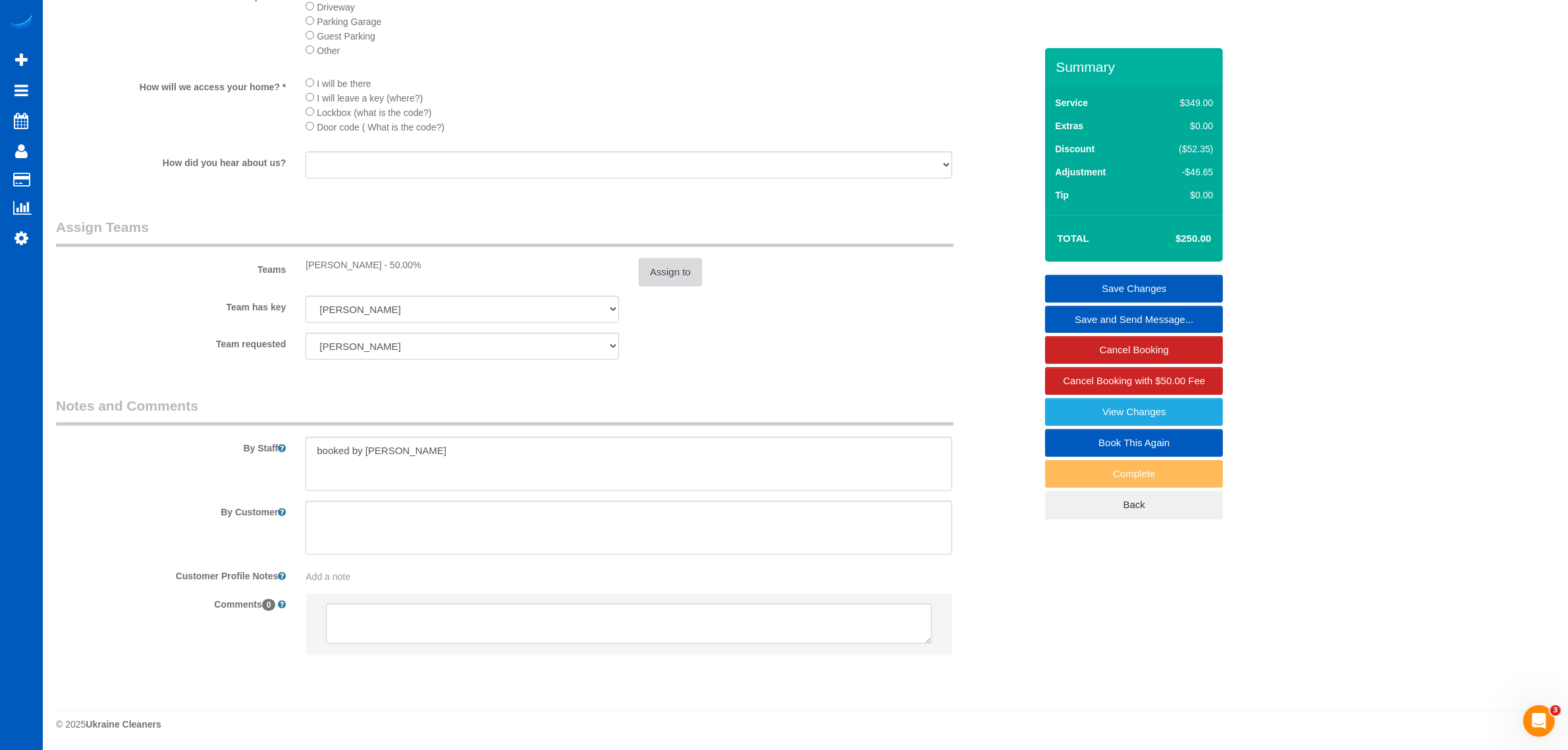
click at [673, 273] on button "Assign to" at bounding box center [670, 272] width 63 height 28
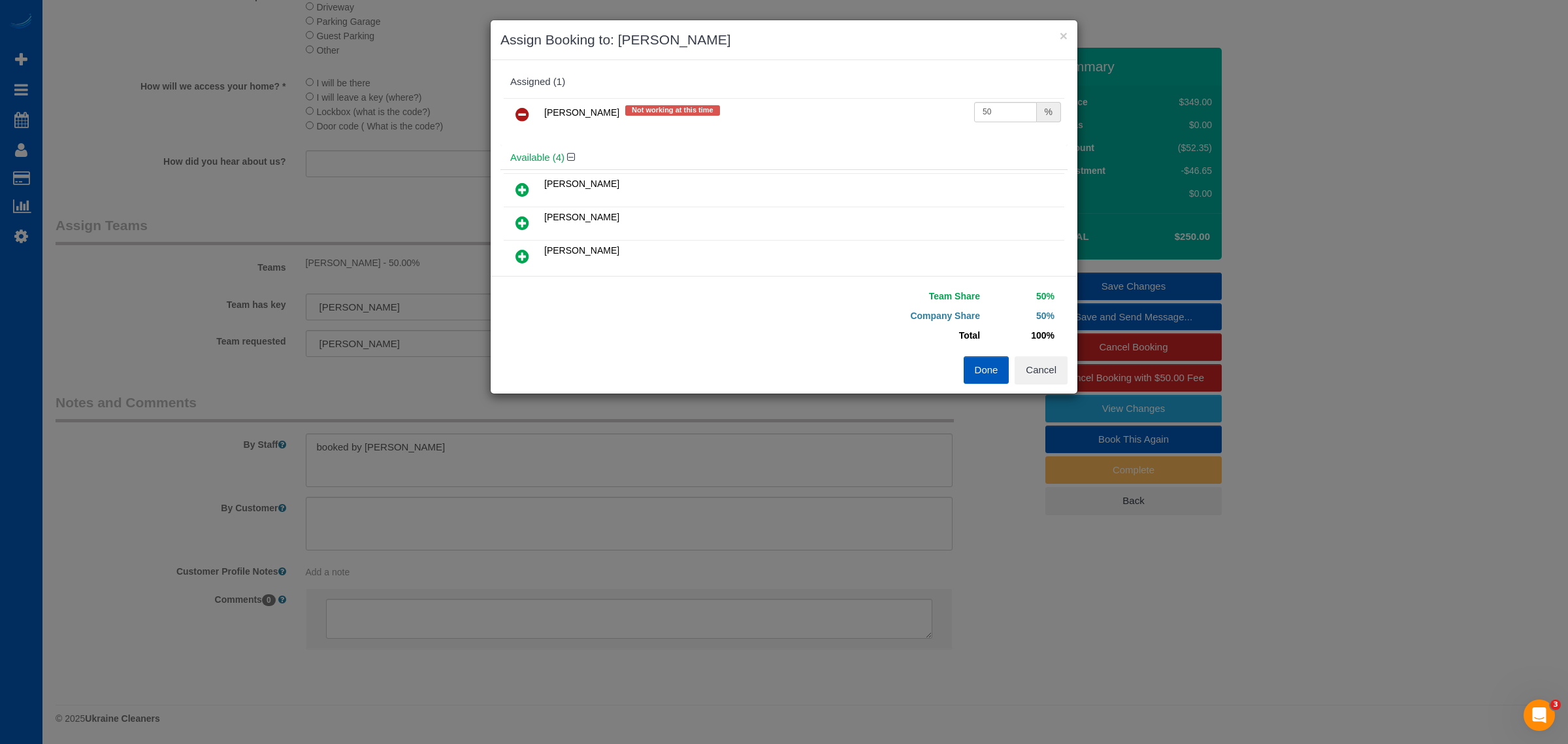
click at [520, 116] on icon at bounding box center [522, 115] width 14 height 15
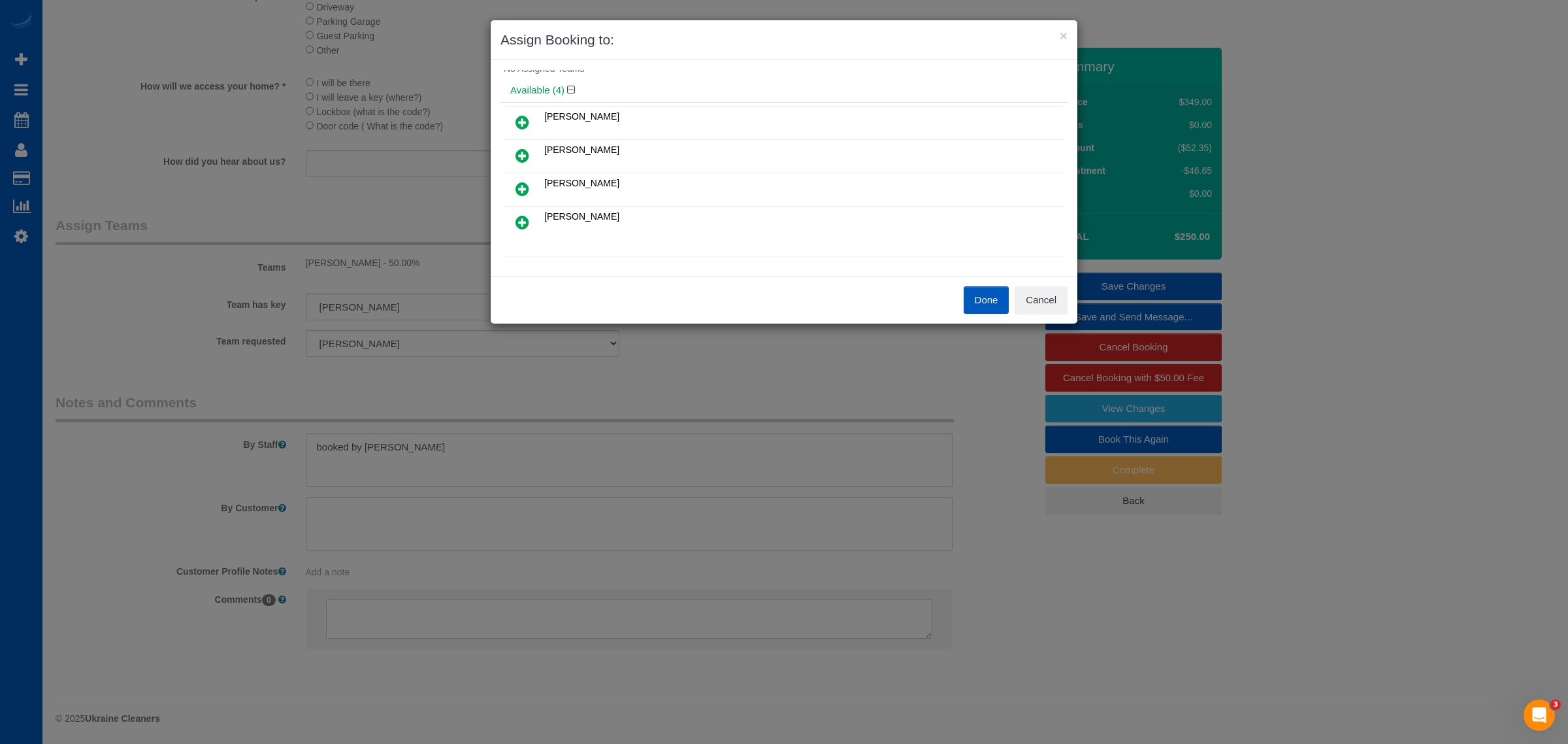
scroll to position [0, 0]
click at [523, 220] on icon at bounding box center [522, 225] width 14 height 15
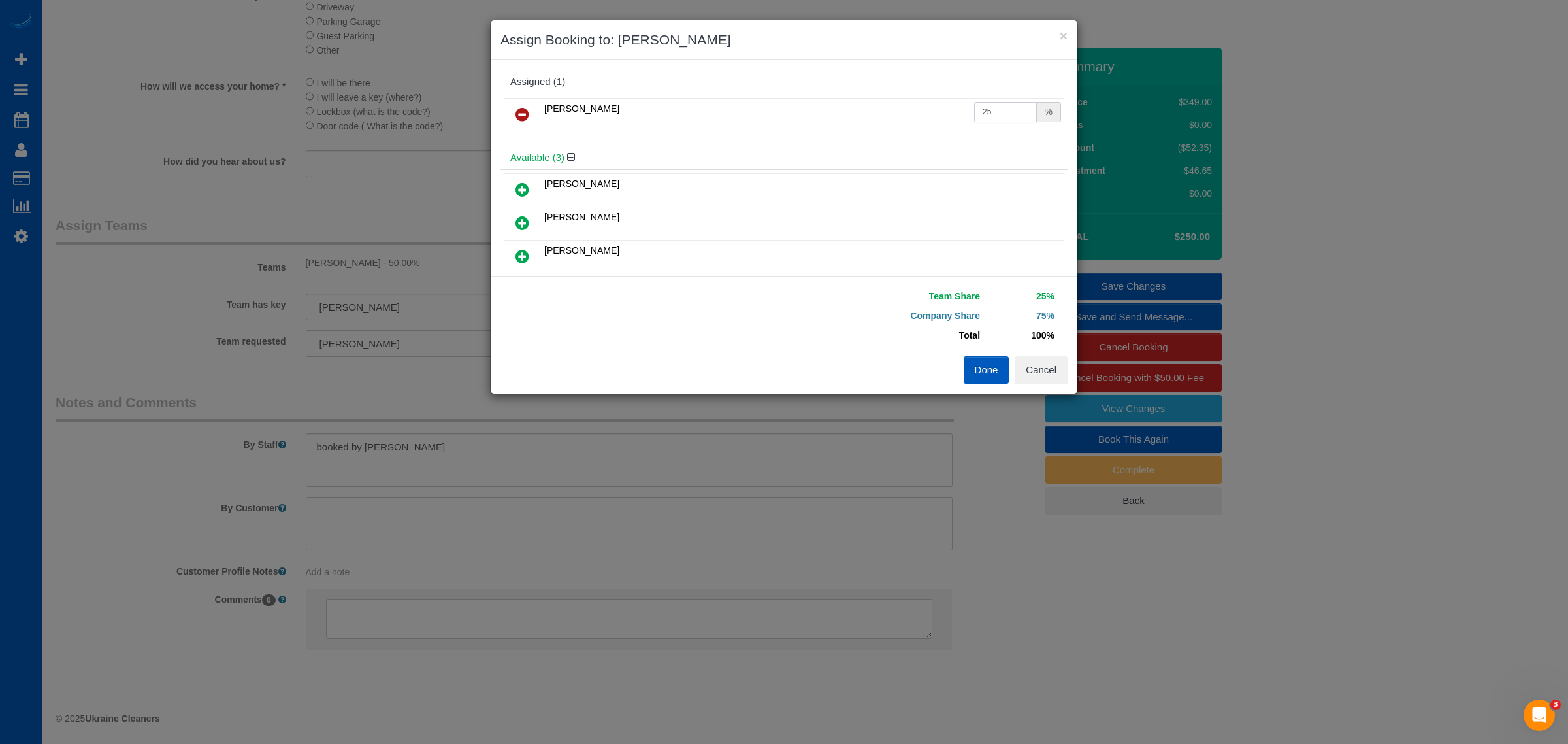
drag, startPoint x: 994, startPoint y: 110, endPoint x: 961, endPoint y: 122, distance: 35.1
click at [971, 122] on td "25 %" at bounding box center [1017, 115] width 93 height 33
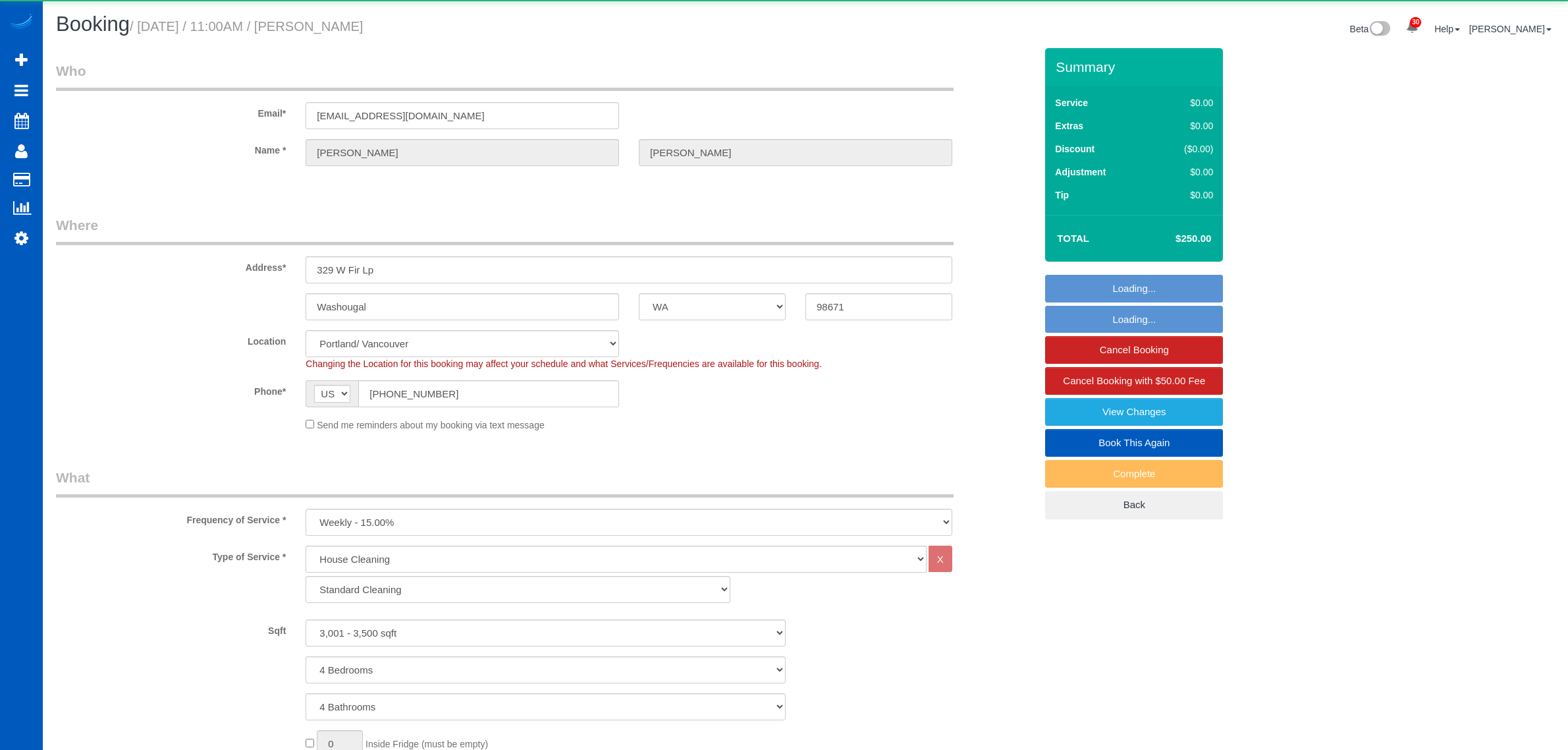
select select "WA"
select select "199"
select select "3001"
select select "4"
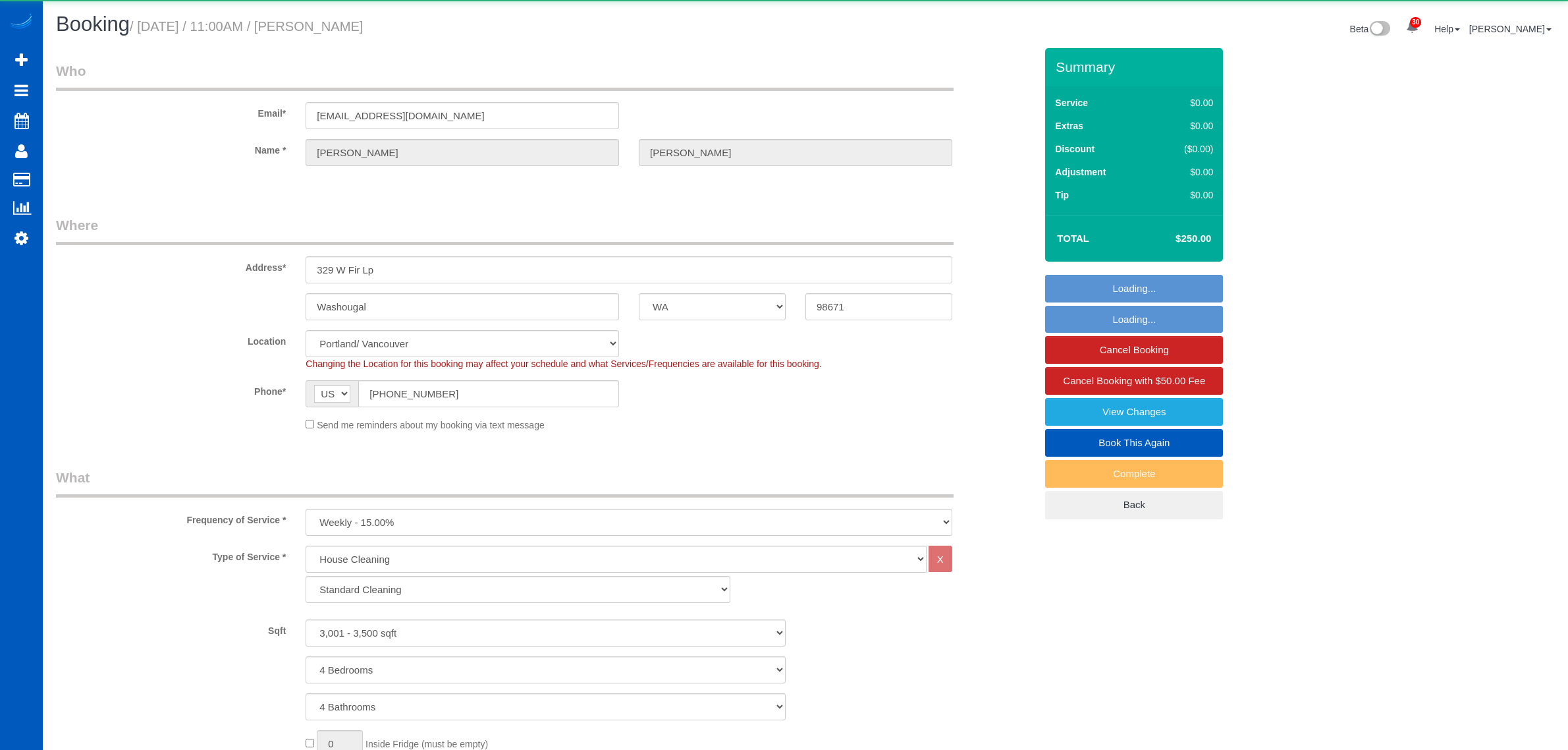
select select "spot1"
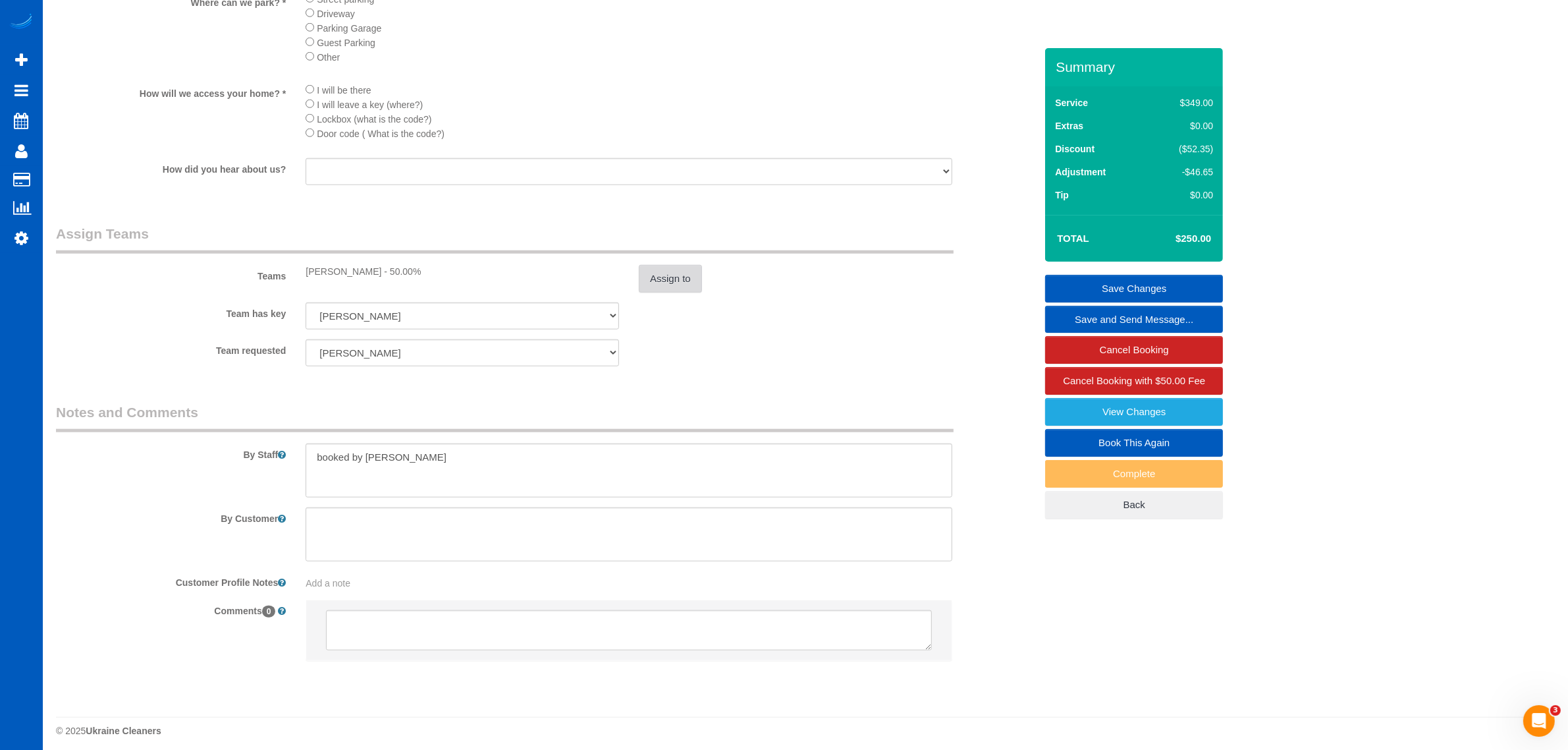
click at [669, 285] on button "Assign to" at bounding box center [670, 278] width 63 height 28
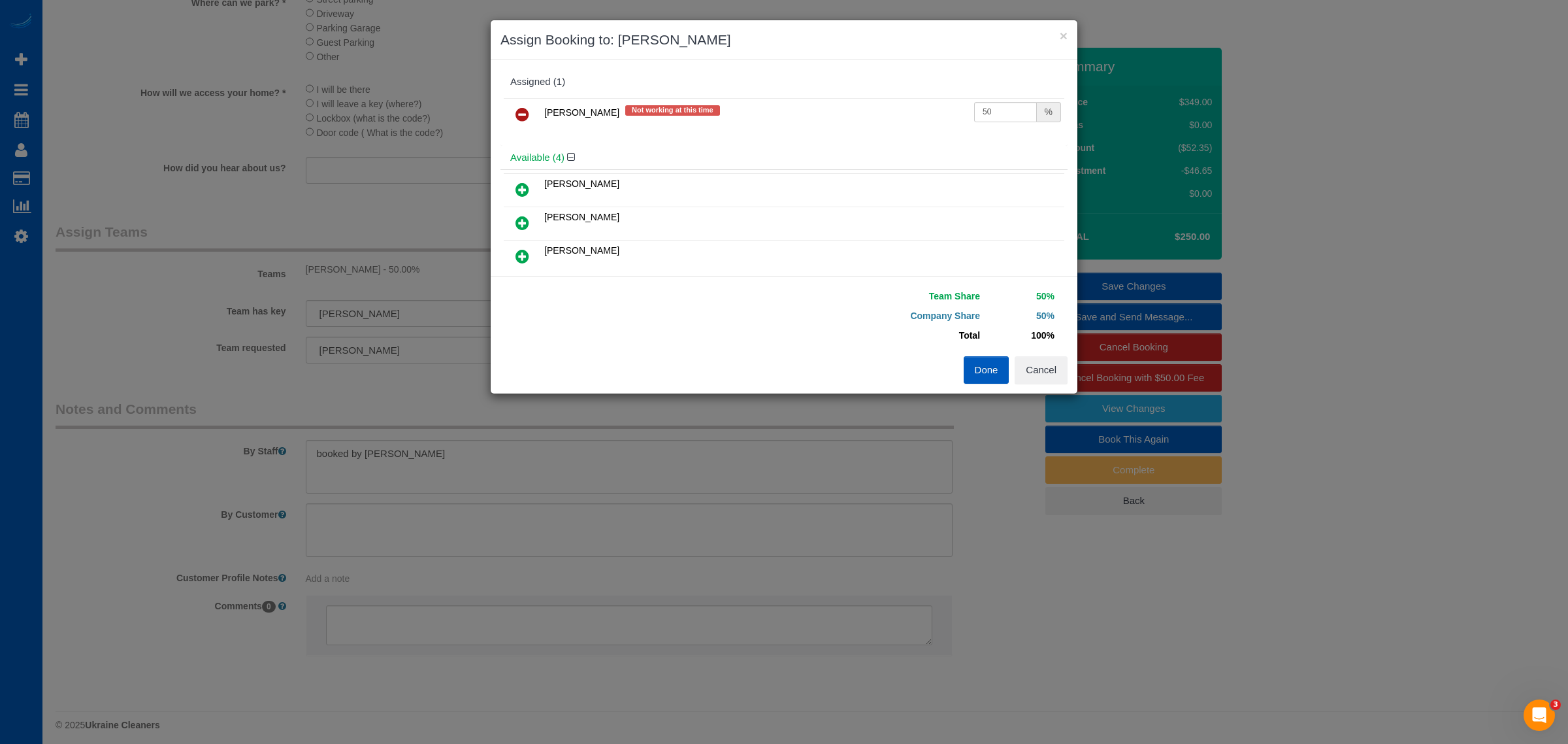
click at [518, 119] on icon at bounding box center [522, 115] width 14 height 15
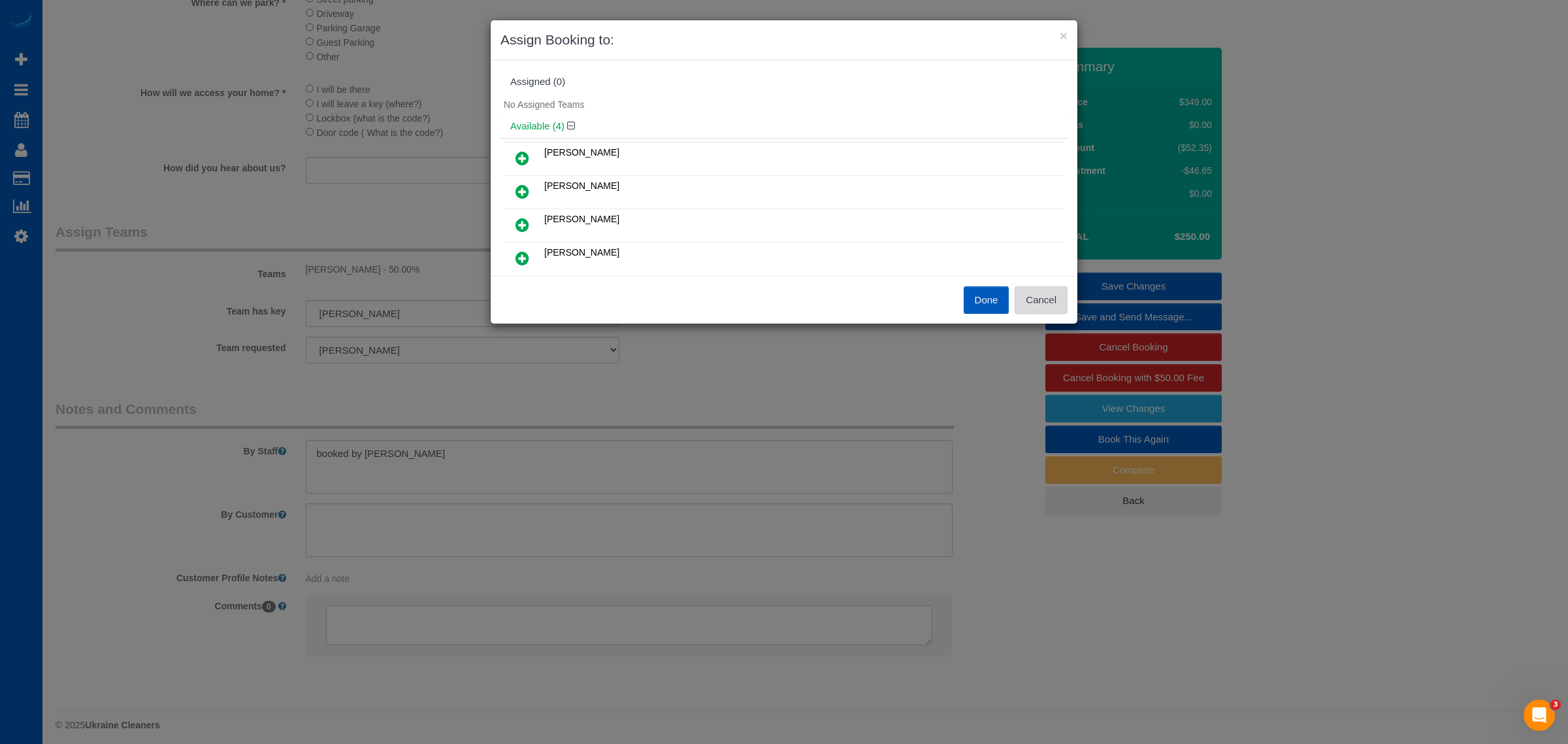
click at [1031, 289] on button "Cancel" at bounding box center [1041, 300] width 53 height 27
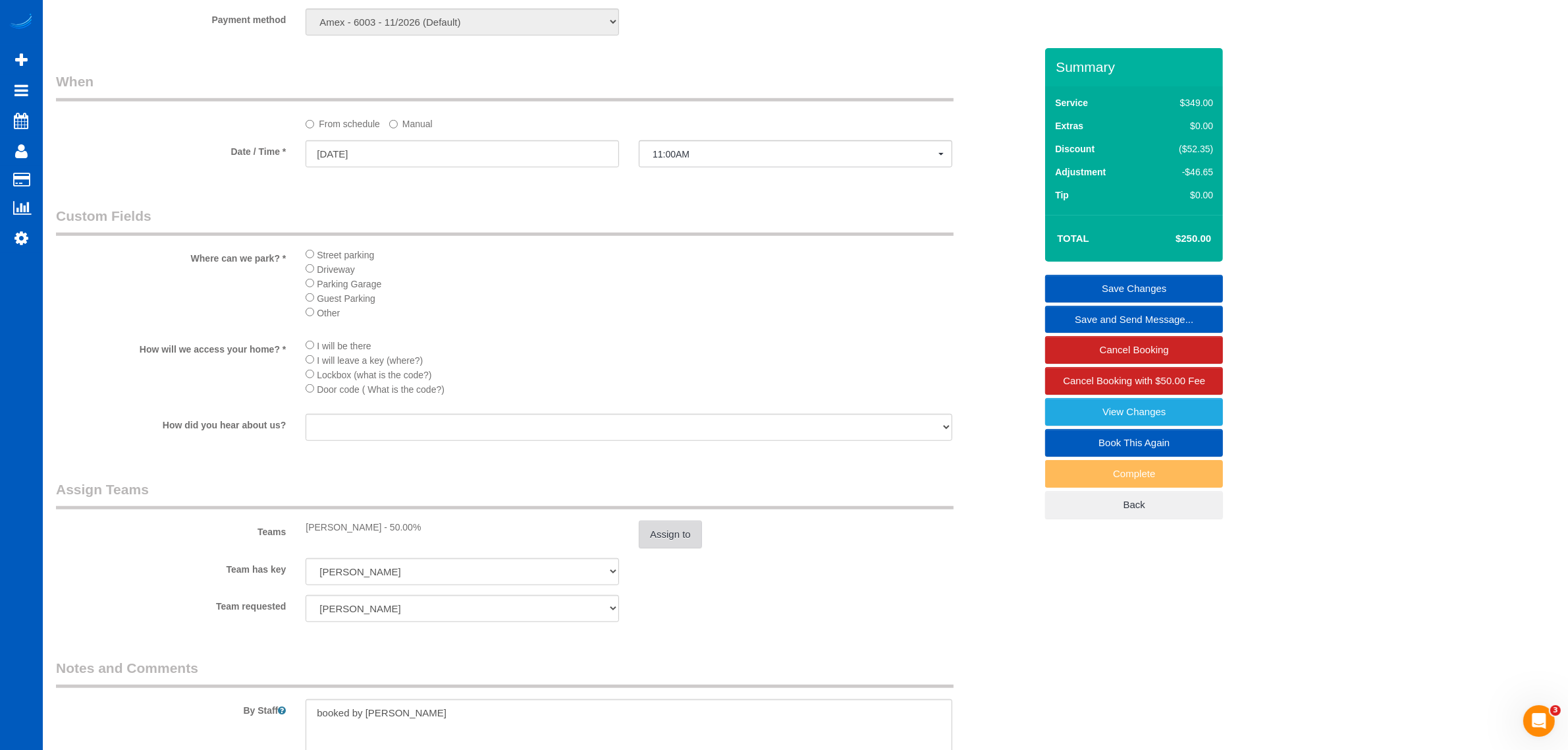
scroll to position [824, 0]
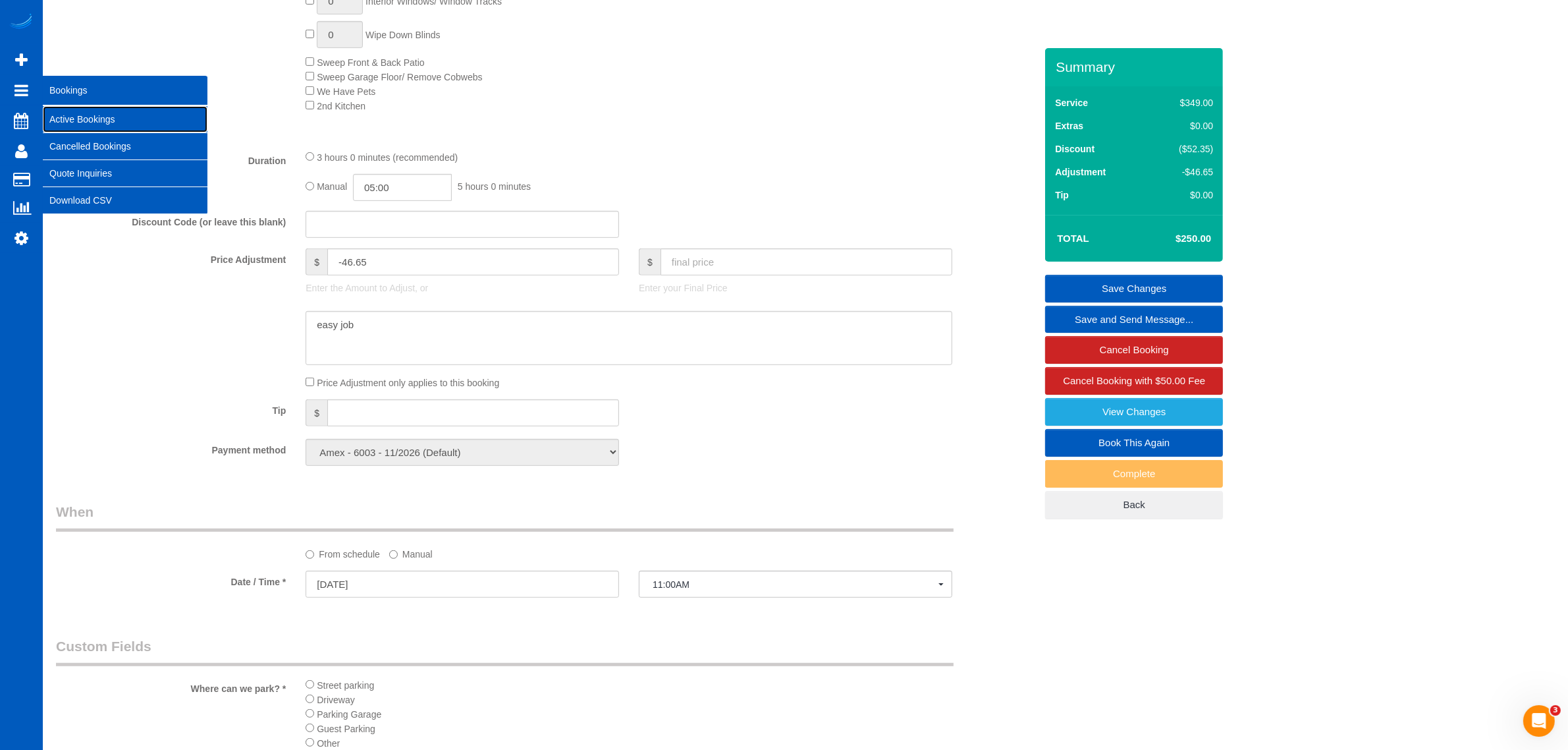
click at [99, 109] on link "Active Bookings" at bounding box center [125, 119] width 165 height 26
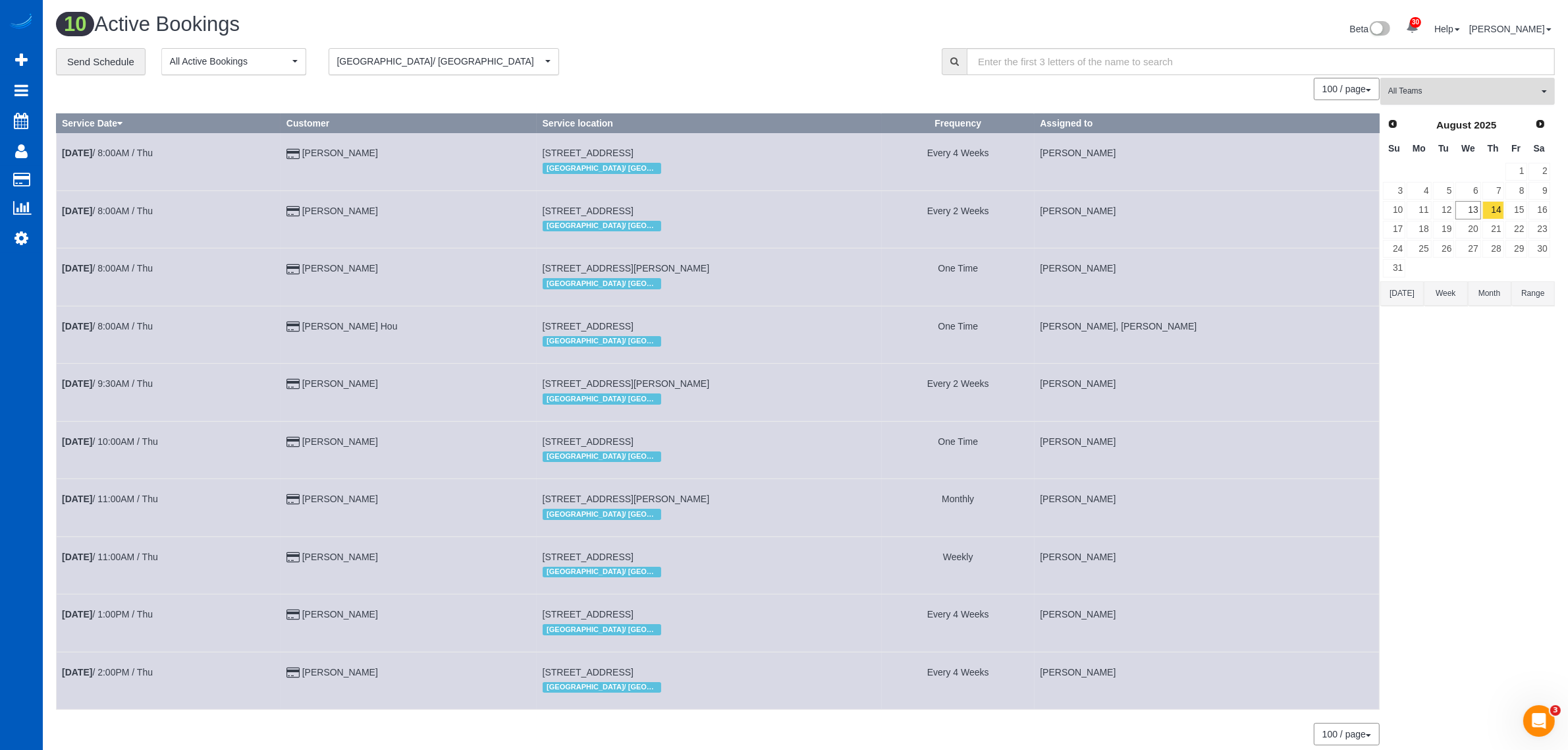
click at [1421, 89] on span "All Teams" at bounding box center [1463, 91] width 150 height 11
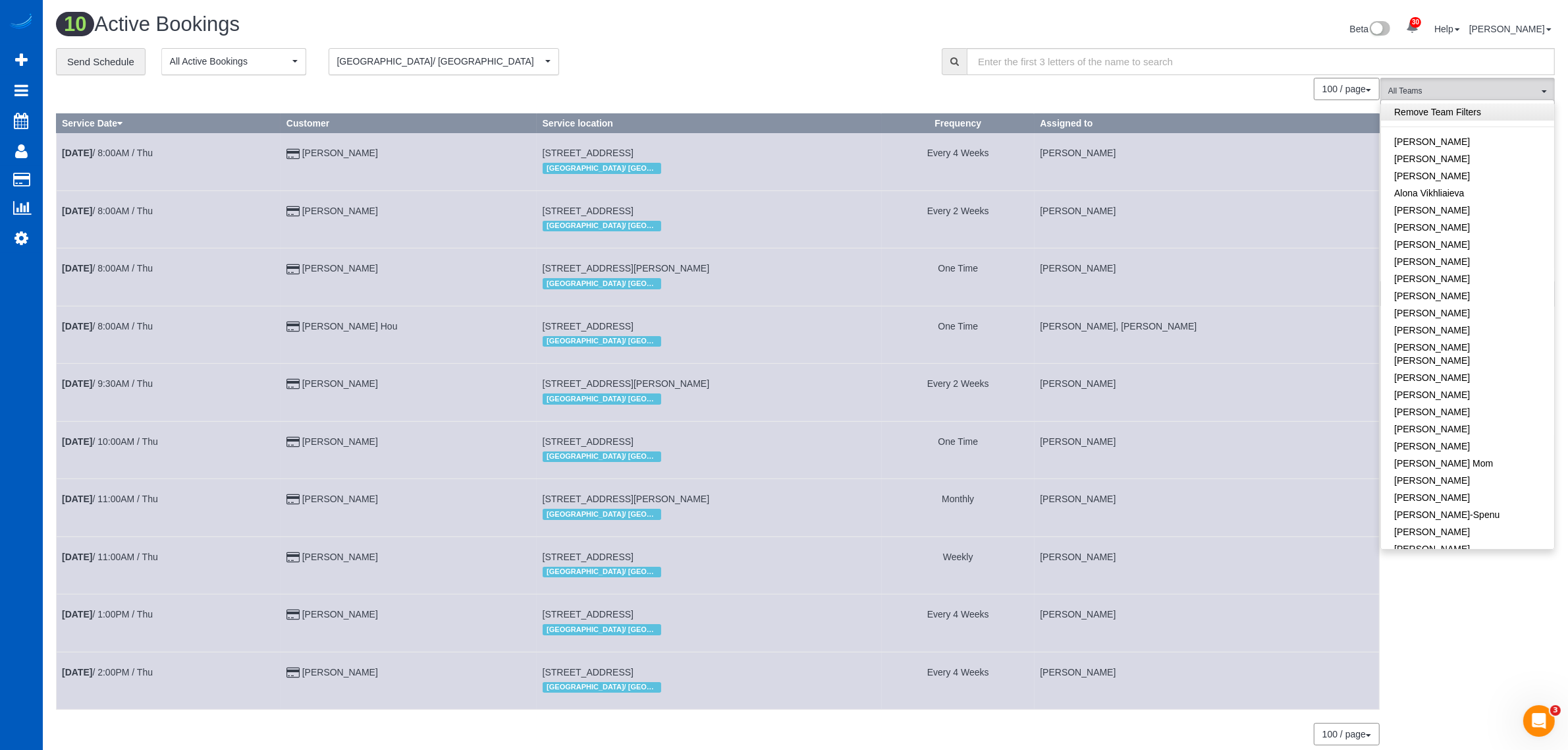
click at [1431, 115] on link "Remove Team Filters" at bounding box center [1467, 112] width 173 height 17
click at [1423, 116] on link "Remove Team Filters" at bounding box center [1467, 112] width 173 height 17
click at [1421, 84] on button "All Teams" at bounding box center [1467, 91] width 175 height 27
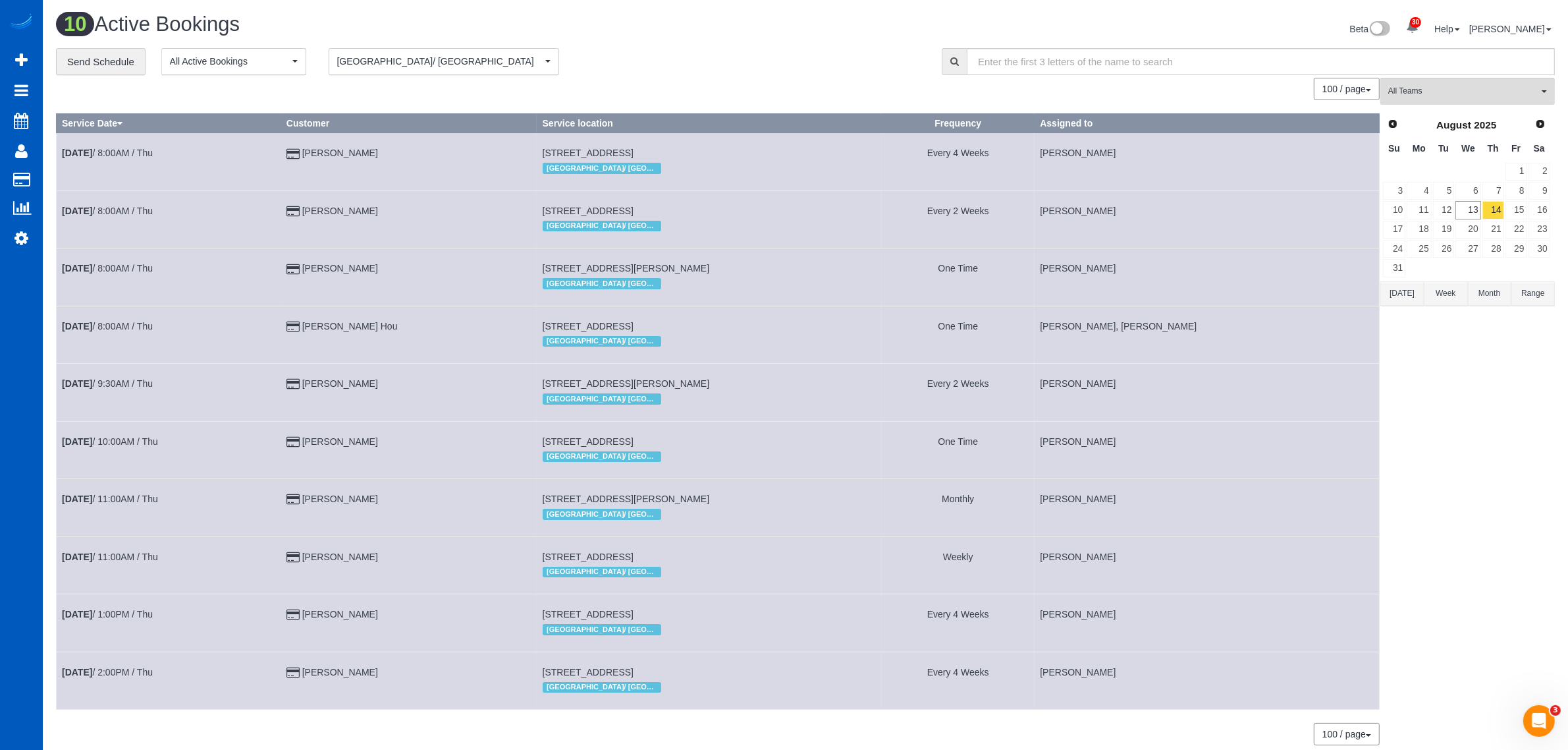
click at [1528, 205] on td "16" at bounding box center [1540, 210] width 23 height 19
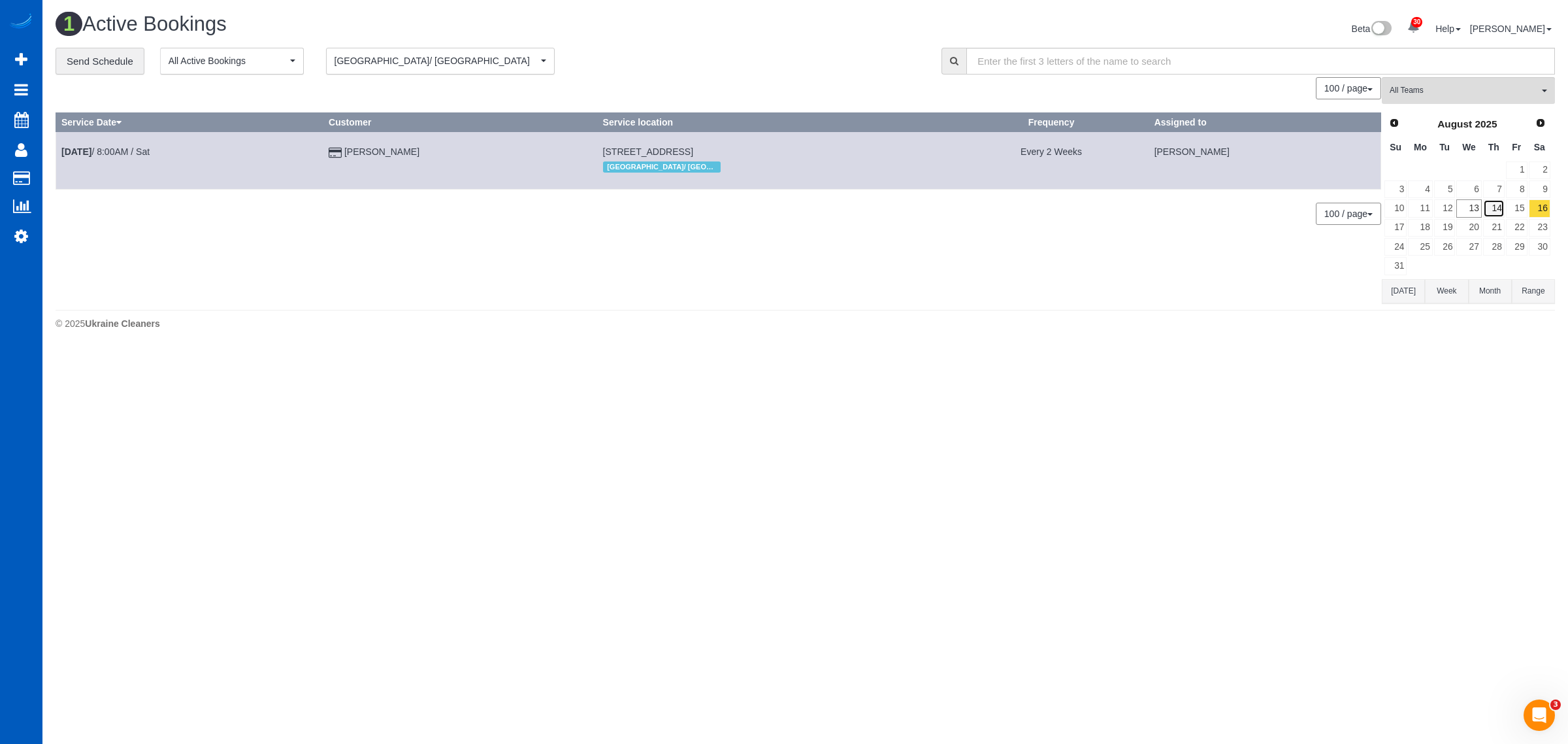
click at [1500, 207] on link "14" at bounding box center [1494, 208] width 22 height 18
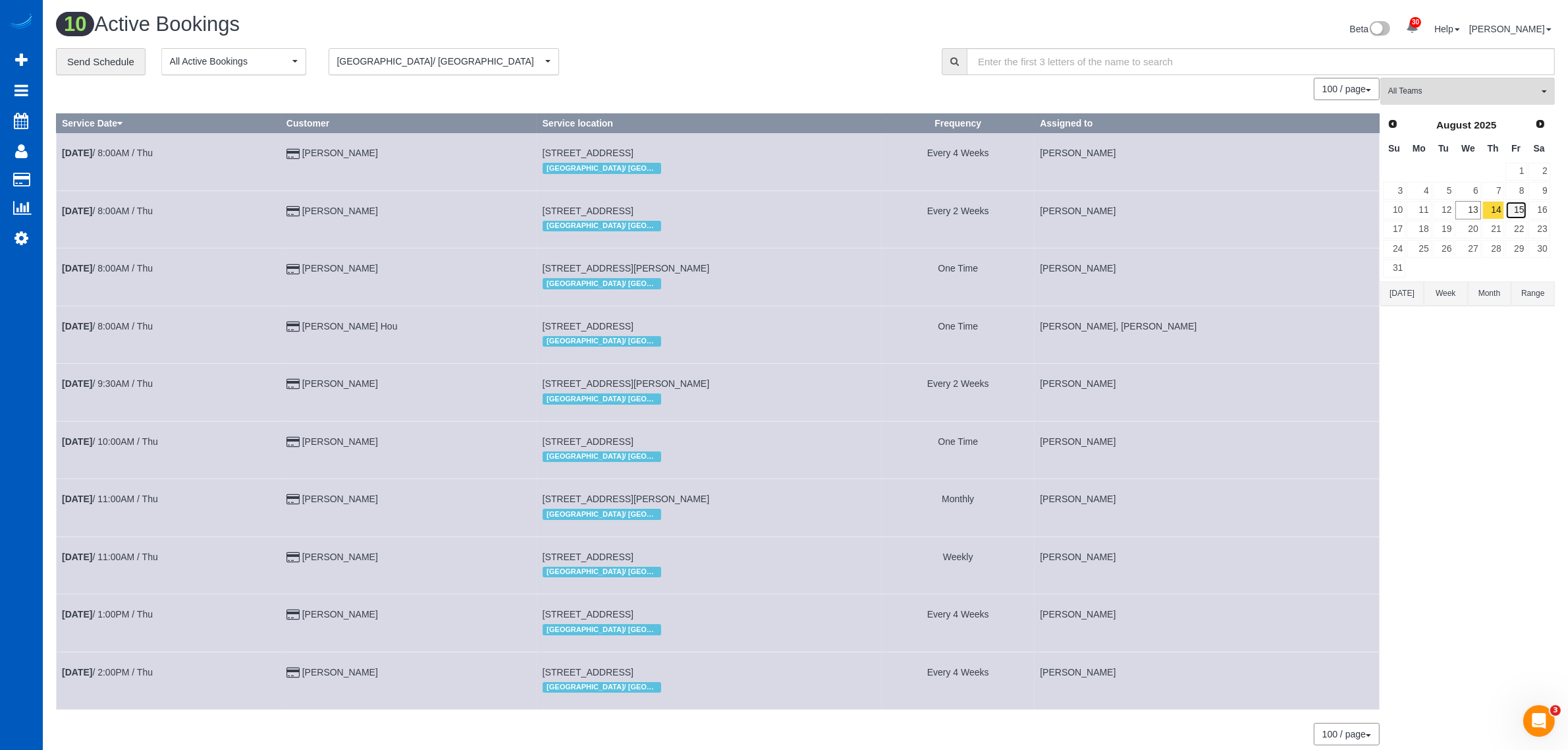
click at [1515, 208] on link "15" at bounding box center [1516, 210] width 22 height 18
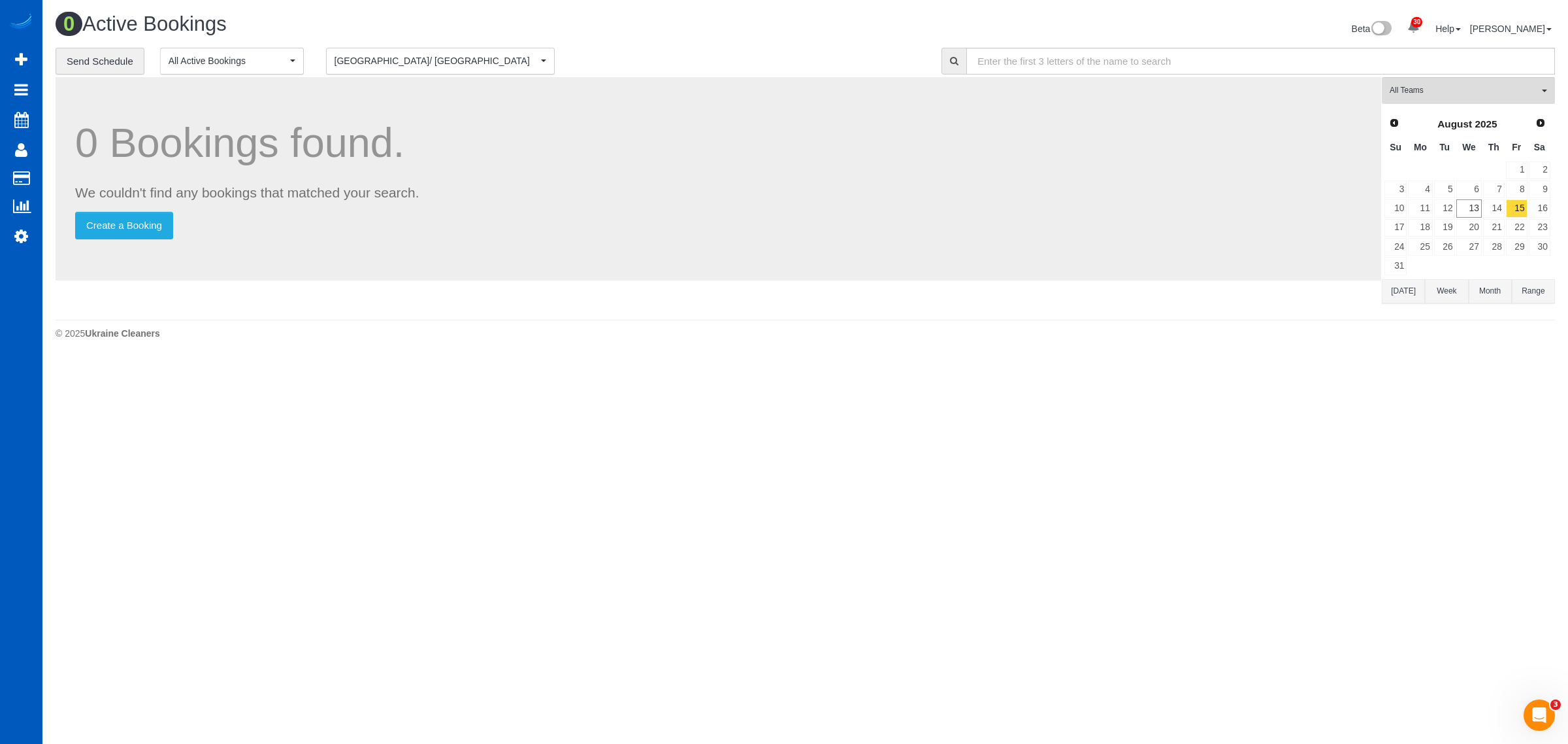
click at [534, 70] on button "[GEOGRAPHIC_DATA]/ [GEOGRAPHIC_DATA] [GEOGRAPHIC_DATA]/ [GEOGRAPHIC_DATA]" at bounding box center [440, 61] width 229 height 27
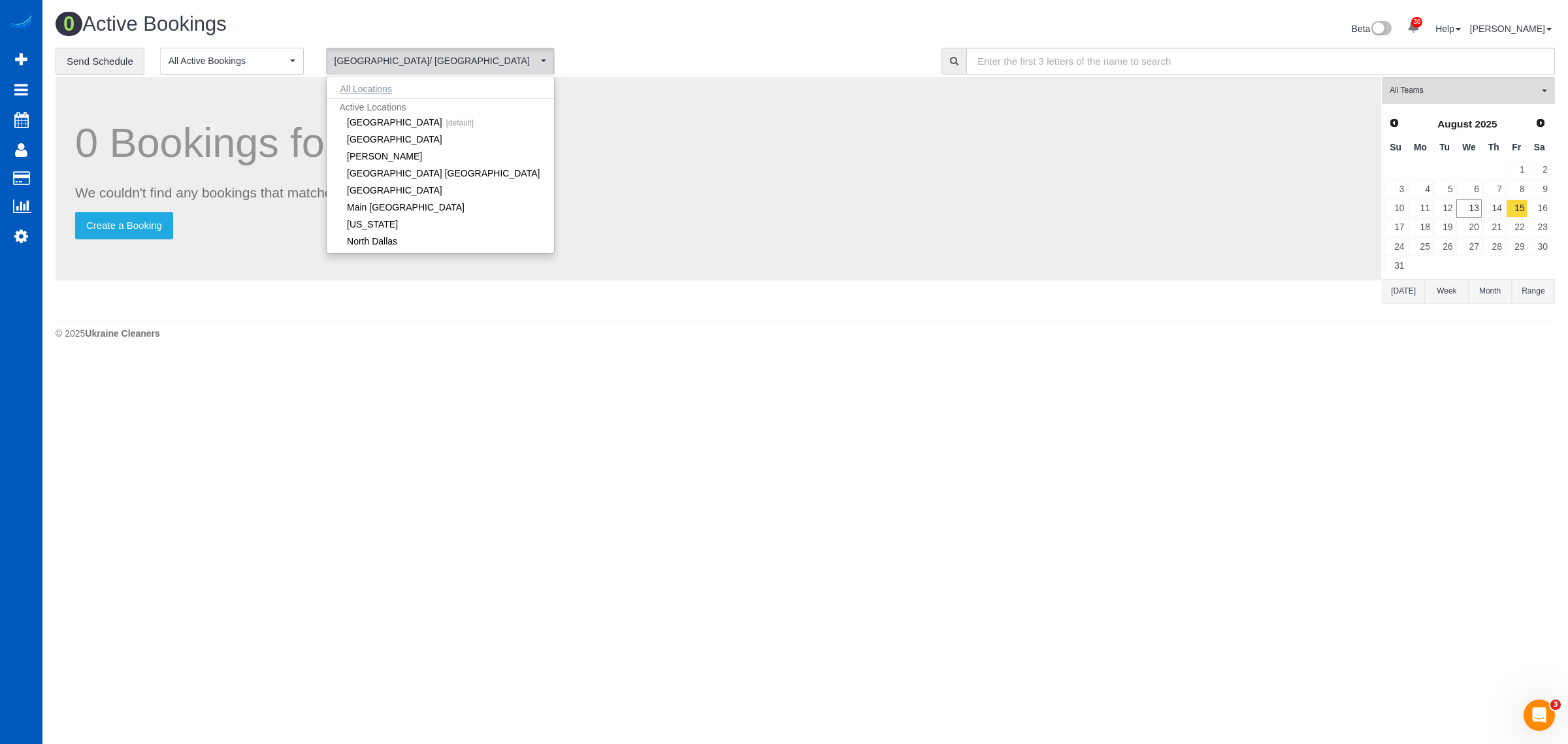
click at [374, 81] on button "All Locations" at bounding box center [366, 89] width 79 height 18
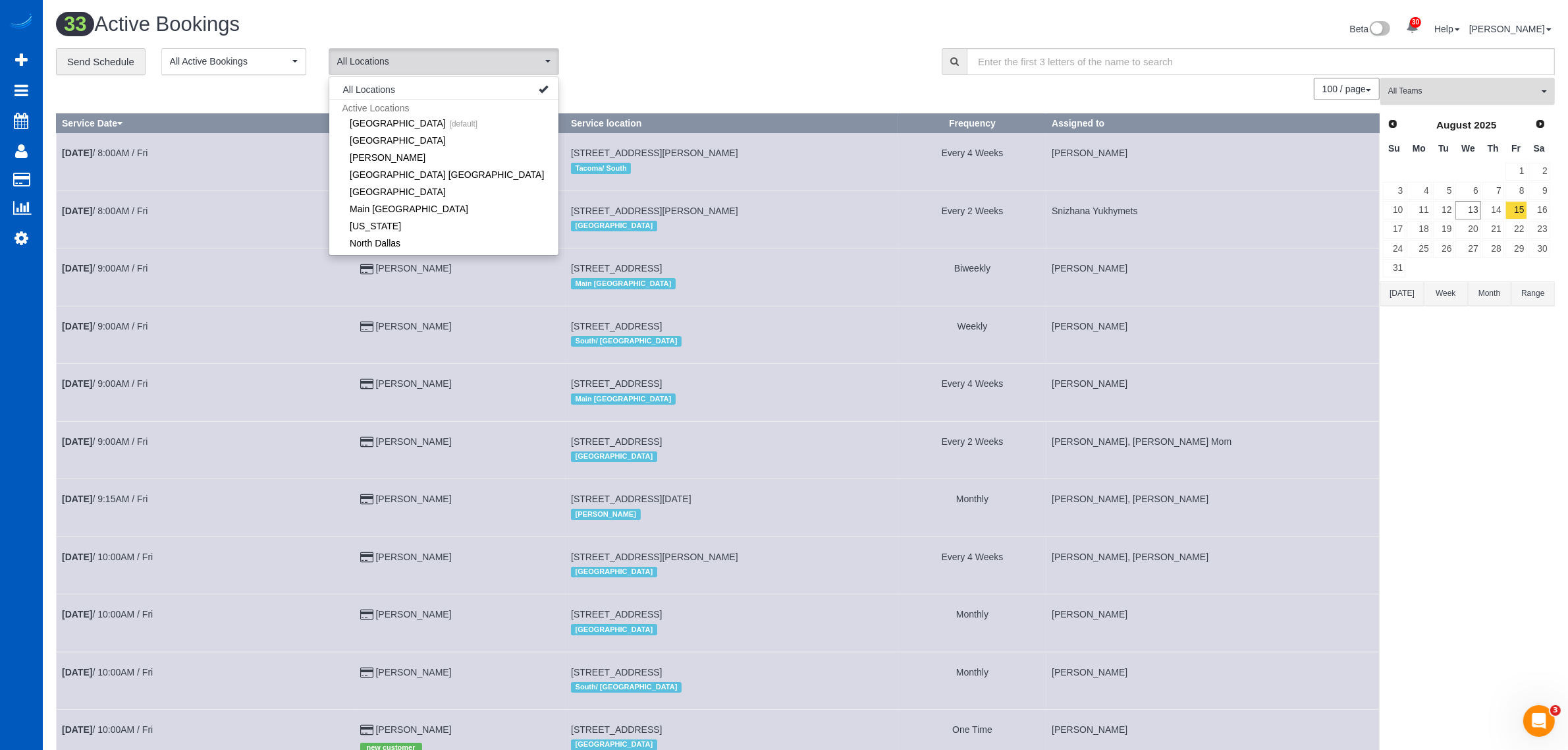
click at [1411, 90] on span "All Teams" at bounding box center [1463, 91] width 150 height 11
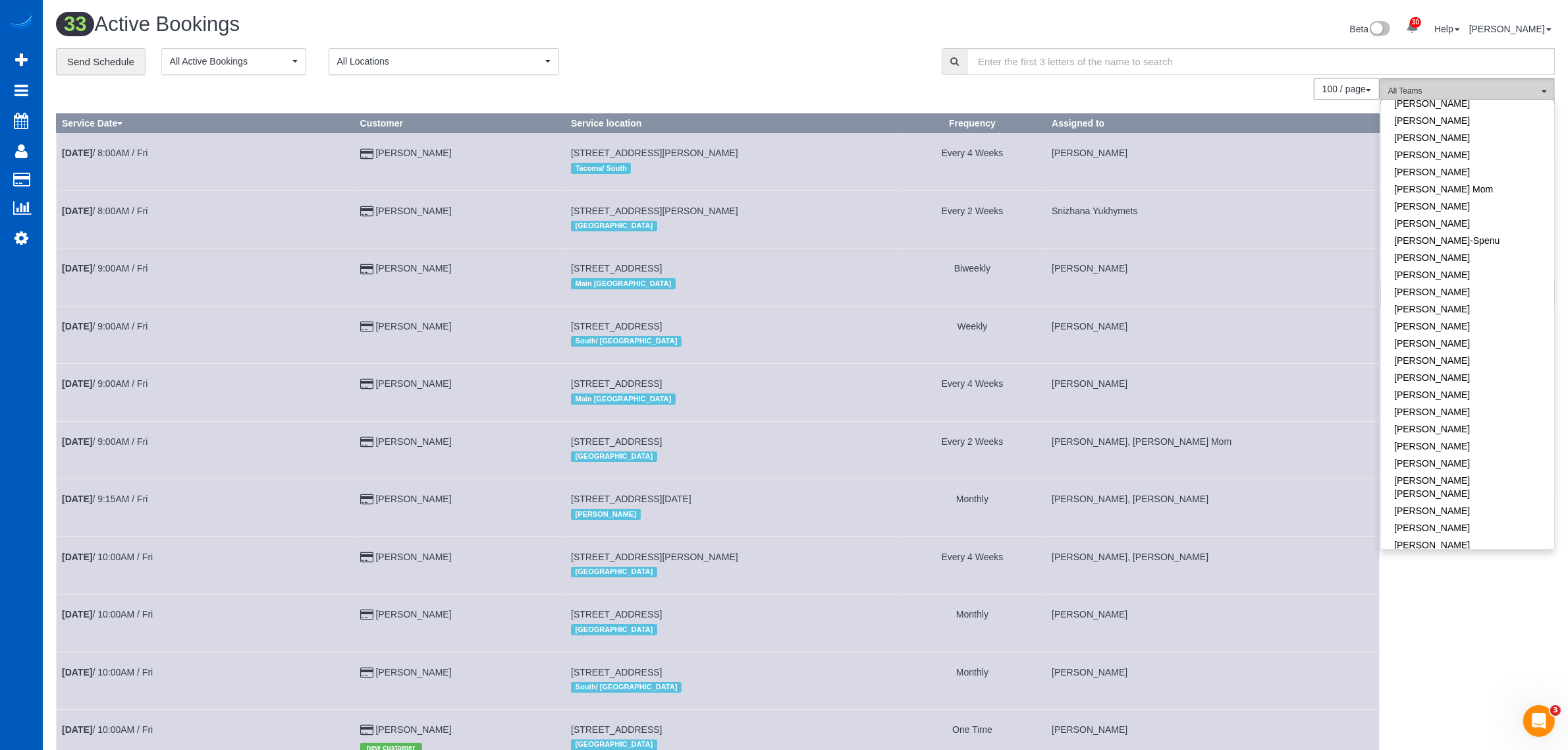
scroll to position [549, 0]
click at [1463, 296] on link "[PERSON_NAME]" at bounding box center [1467, 305] width 173 height 17
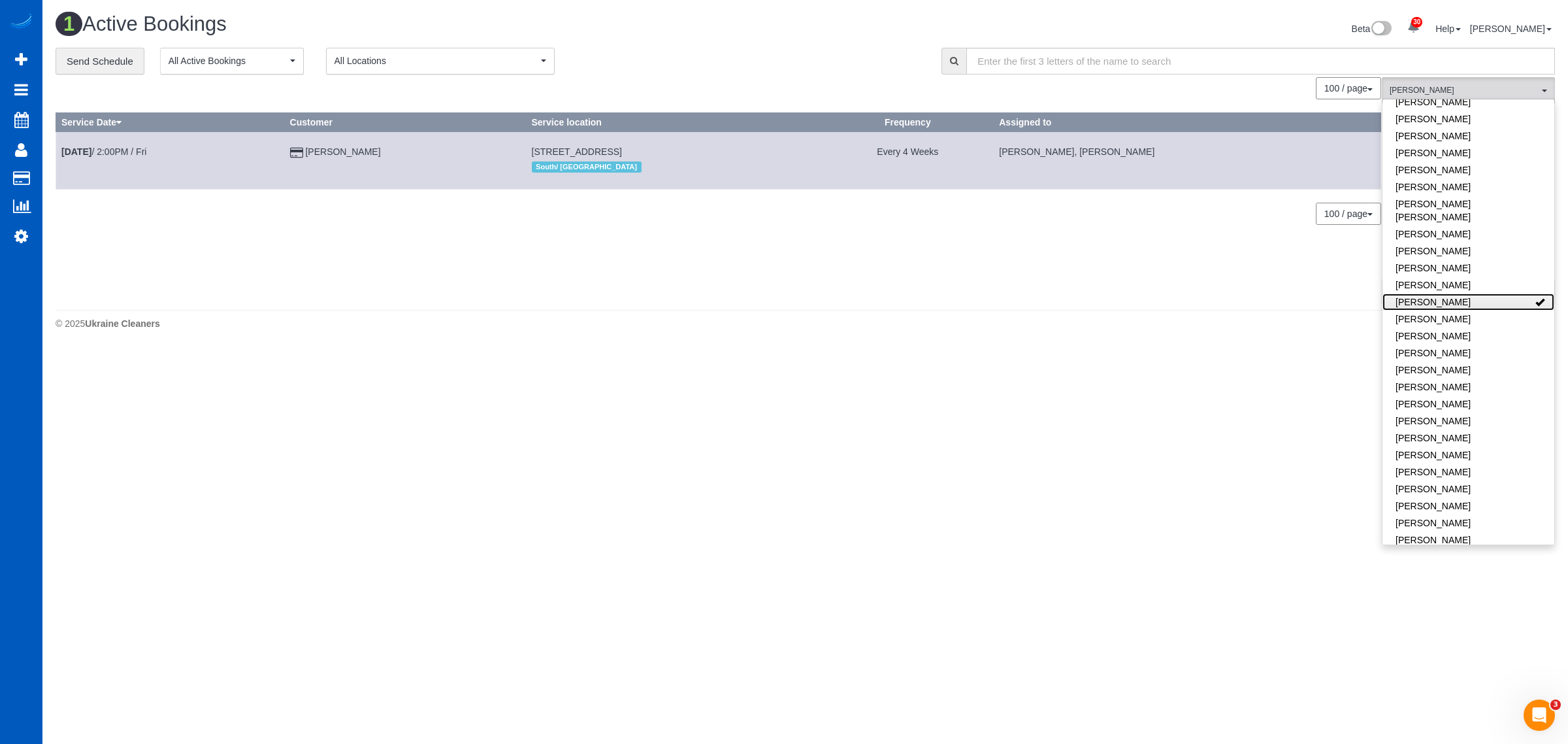
click at [1451, 294] on link "[PERSON_NAME]" at bounding box center [1468, 302] width 172 height 17
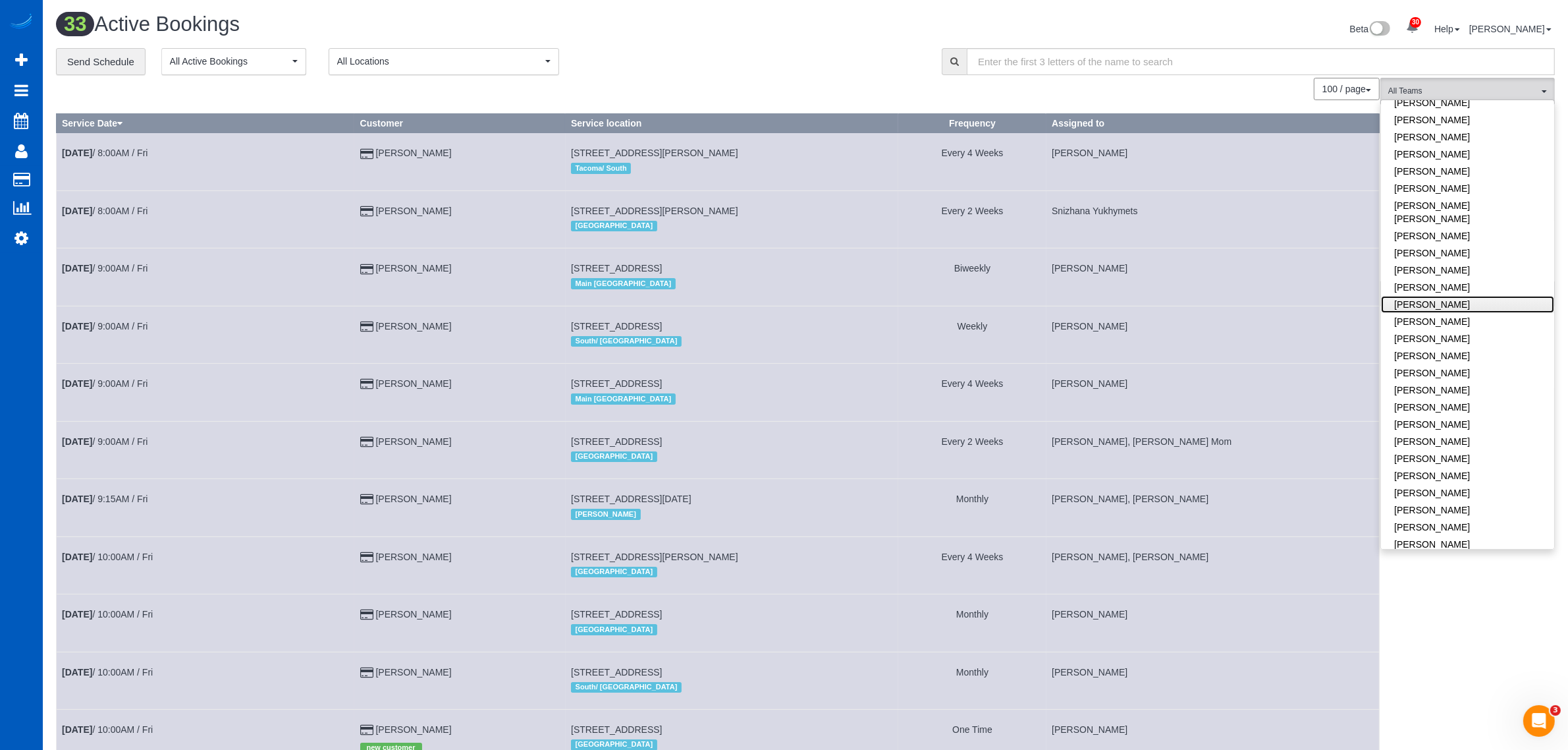
click at [1463, 296] on link "[PERSON_NAME]" at bounding box center [1467, 305] width 173 height 17
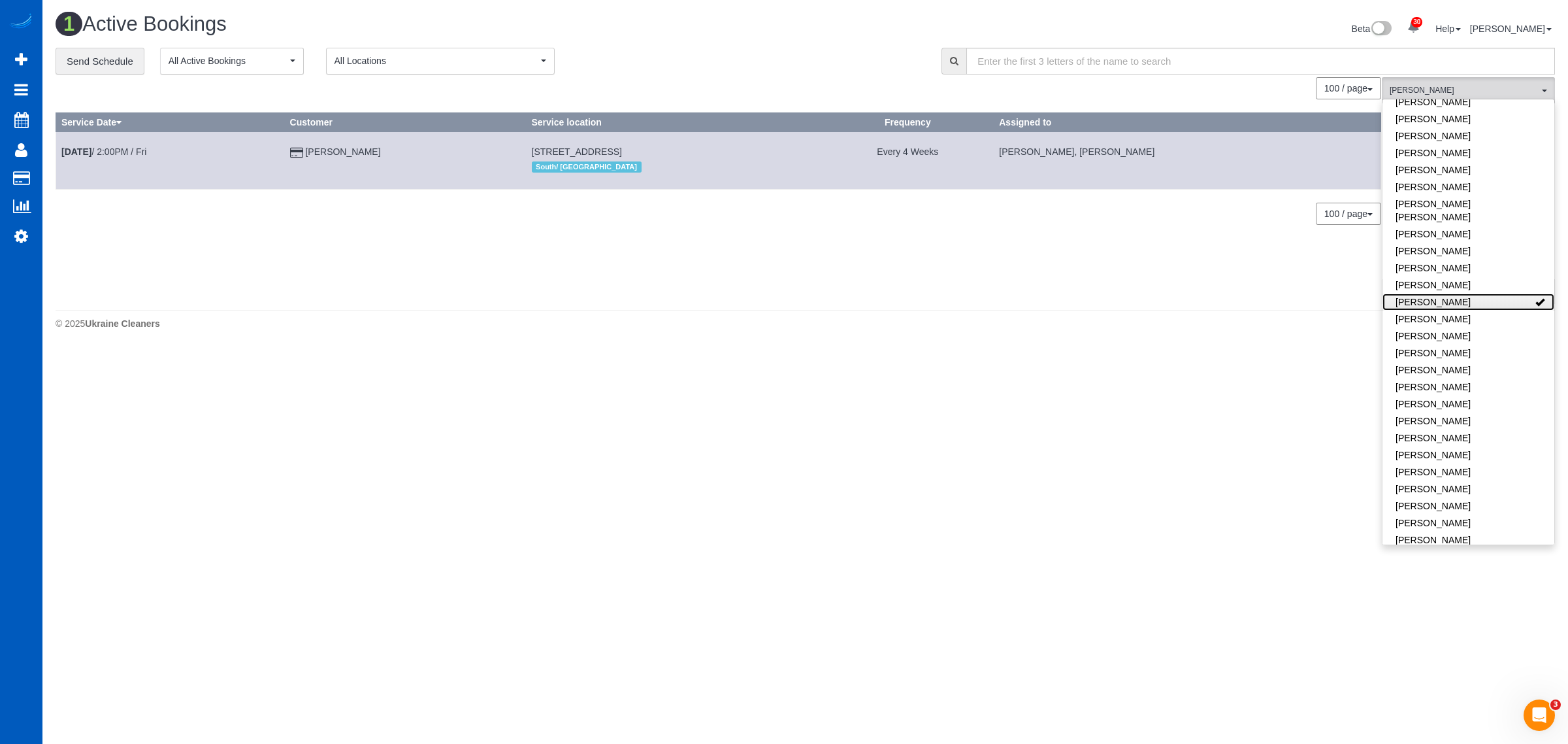
click at [1451, 294] on link "[PERSON_NAME]" at bounding box center [1468, 302] width 172 height 17
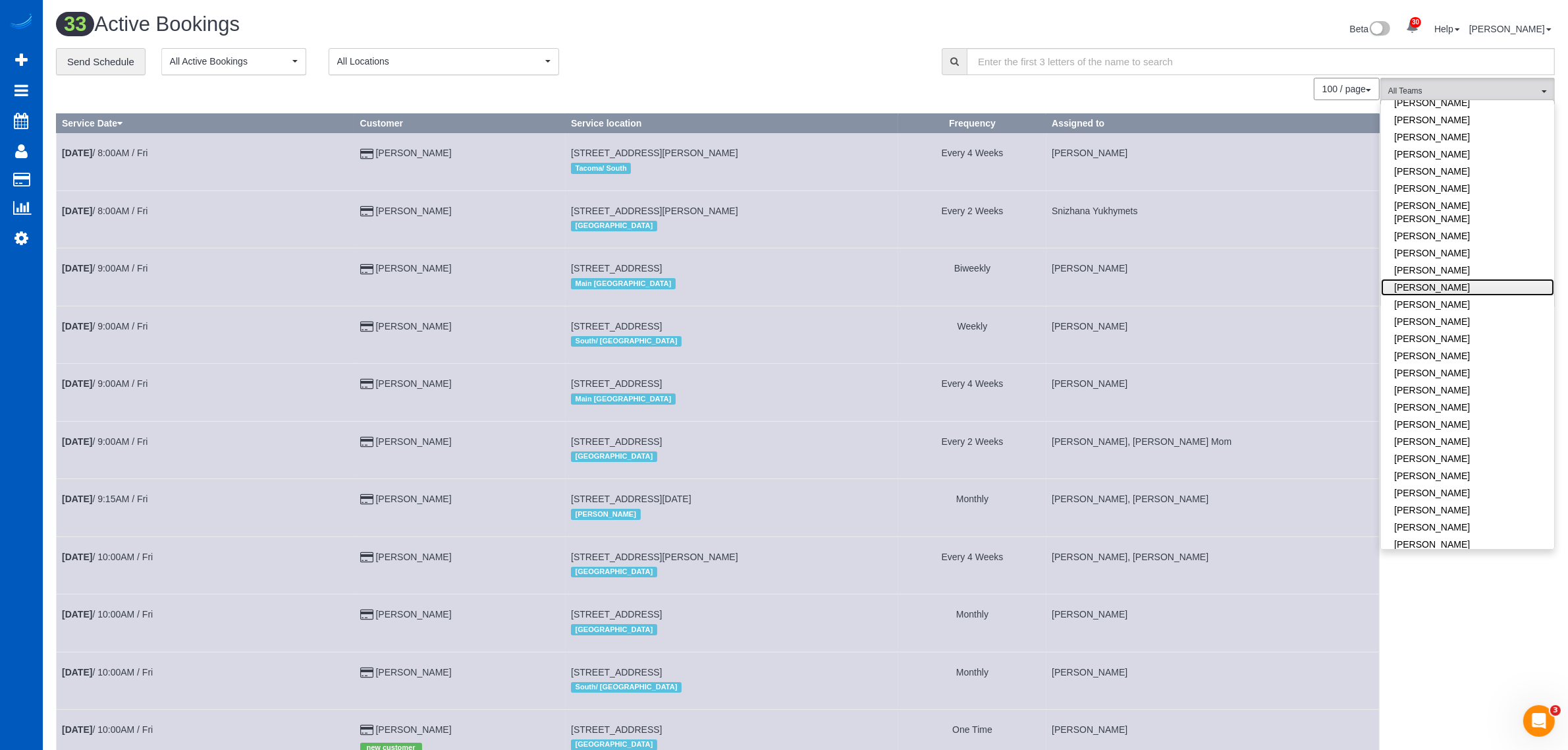
click at [1463, 279] on link "[PERSON_NAME]" at bounding box center [1467, 288] width 173 height 17
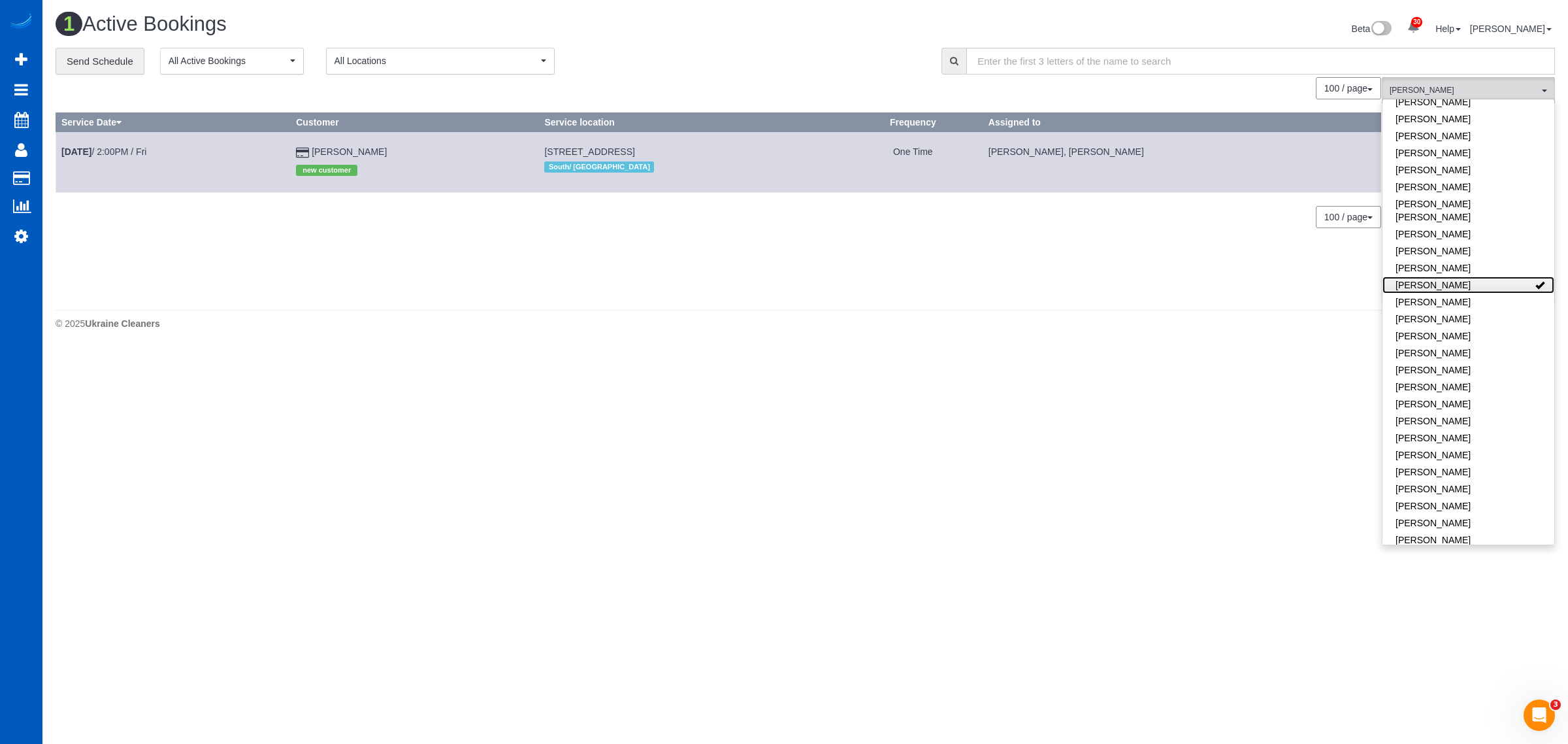
click at [1451, 277] on link "[PERSON_NAME]" at bounding box center [1468, 285] width 172 height 17
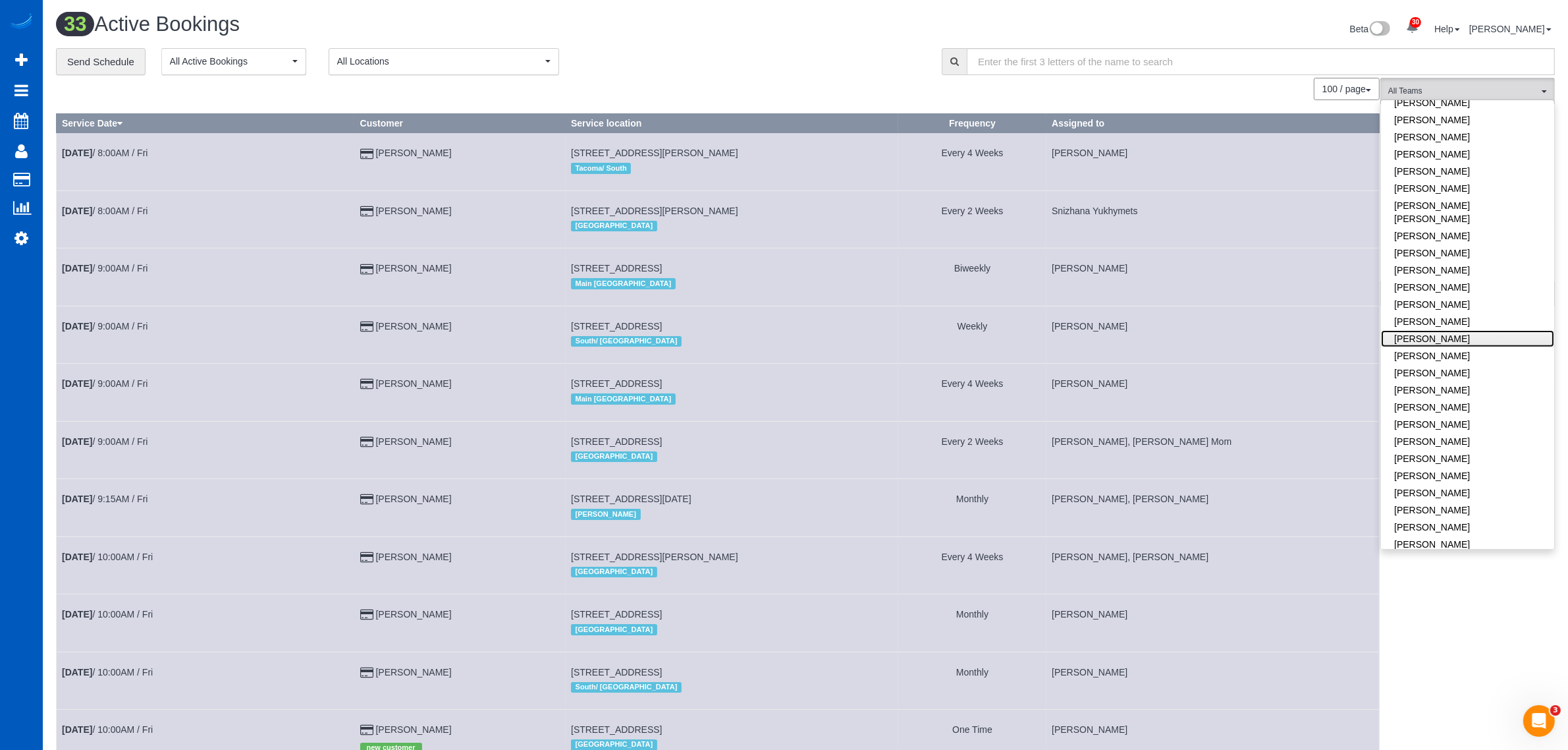
click at [1460, 330] on link "[PERSON_NAME]" at bounding box center [1467, 339] width 173 height 17
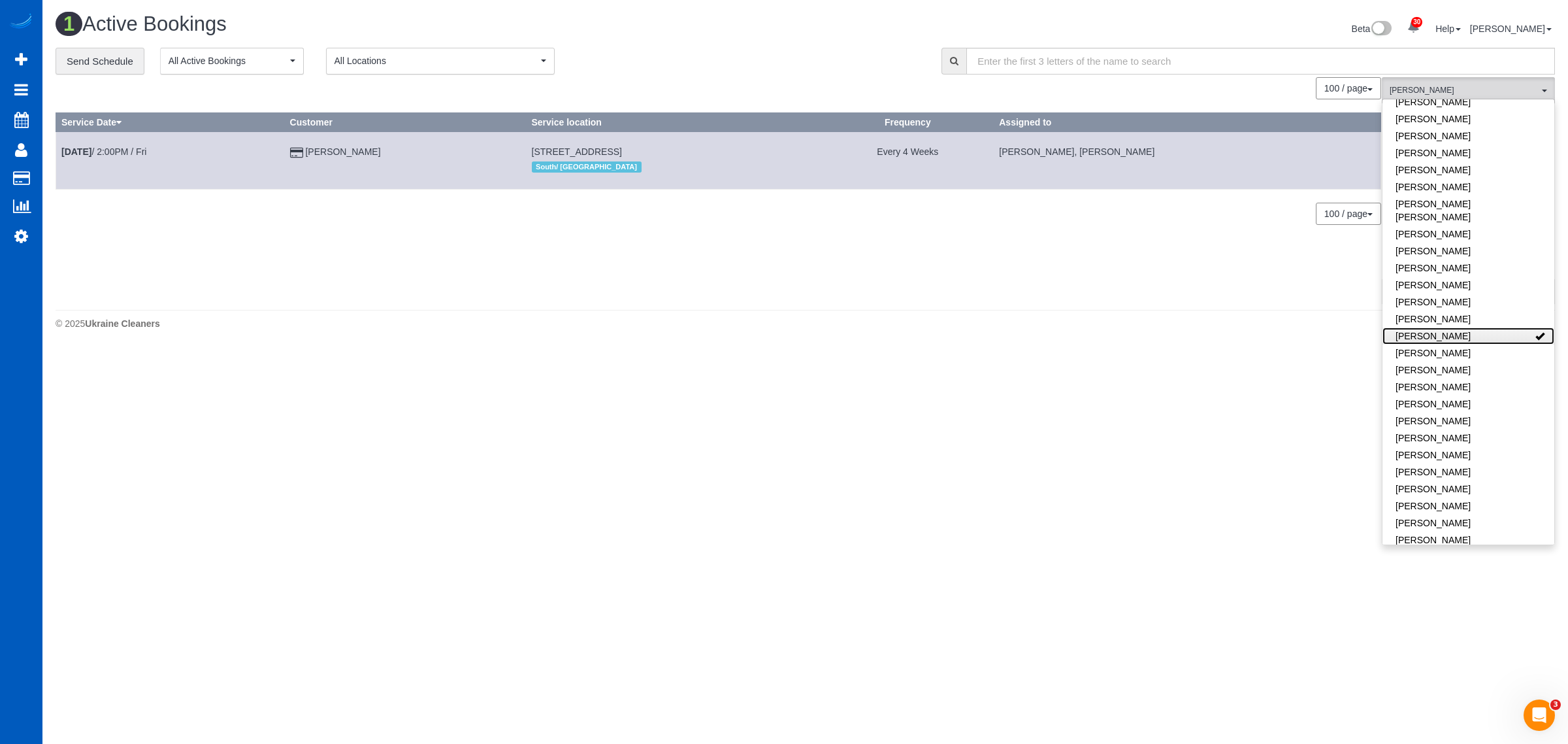
click at [1448, 327] on link "[PERSON_NAME]" at bounding box center [1468, 336] width 172 height 17
